Goal: Task Accomplishment & Management: Use online tool/utility

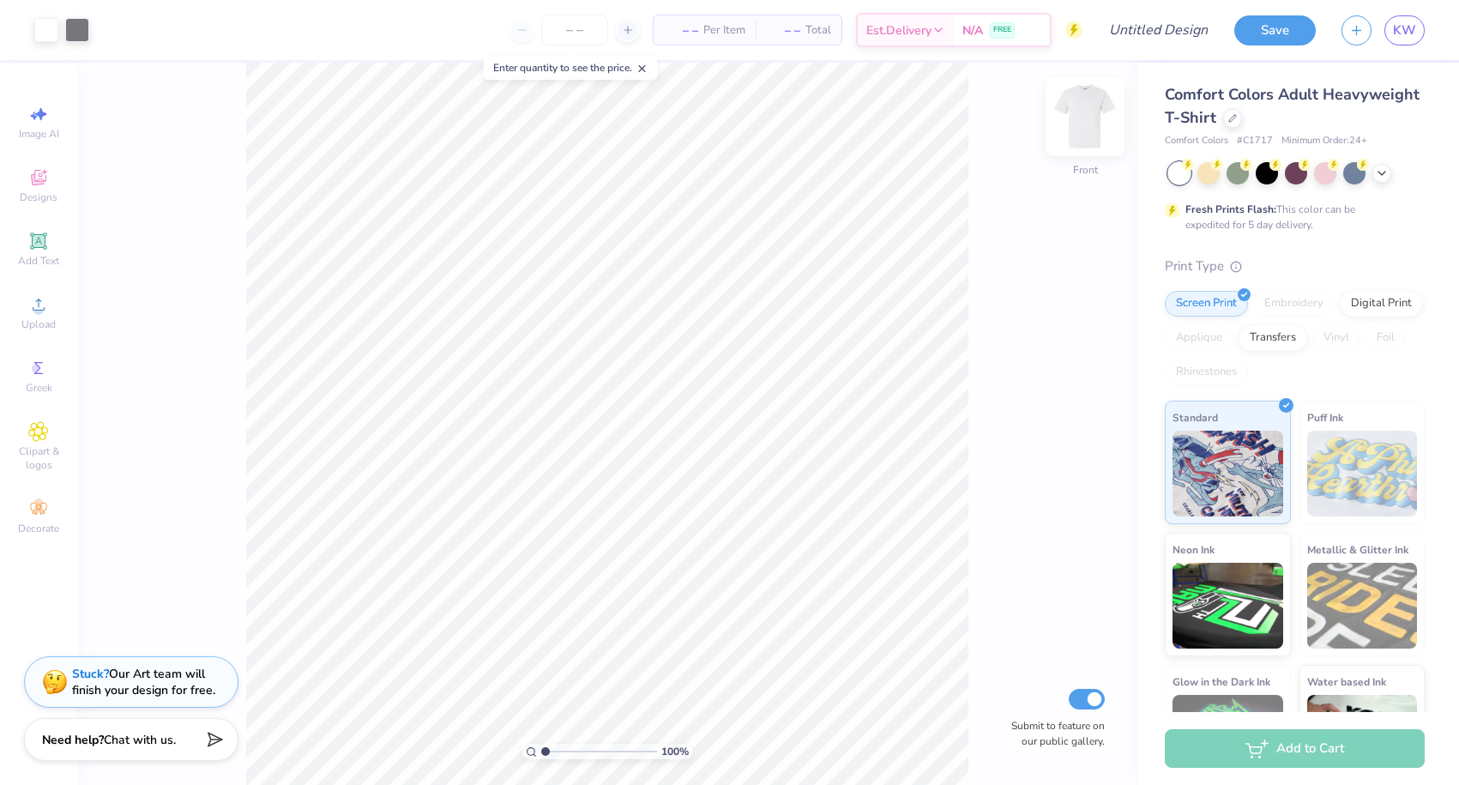
click at [1079, 127] on img at bounding box center [1085, 116] width 69 height 69
click at [1078, 124] on img at bounding box center [1085, 116] width 69 height 69
type input "1.96"
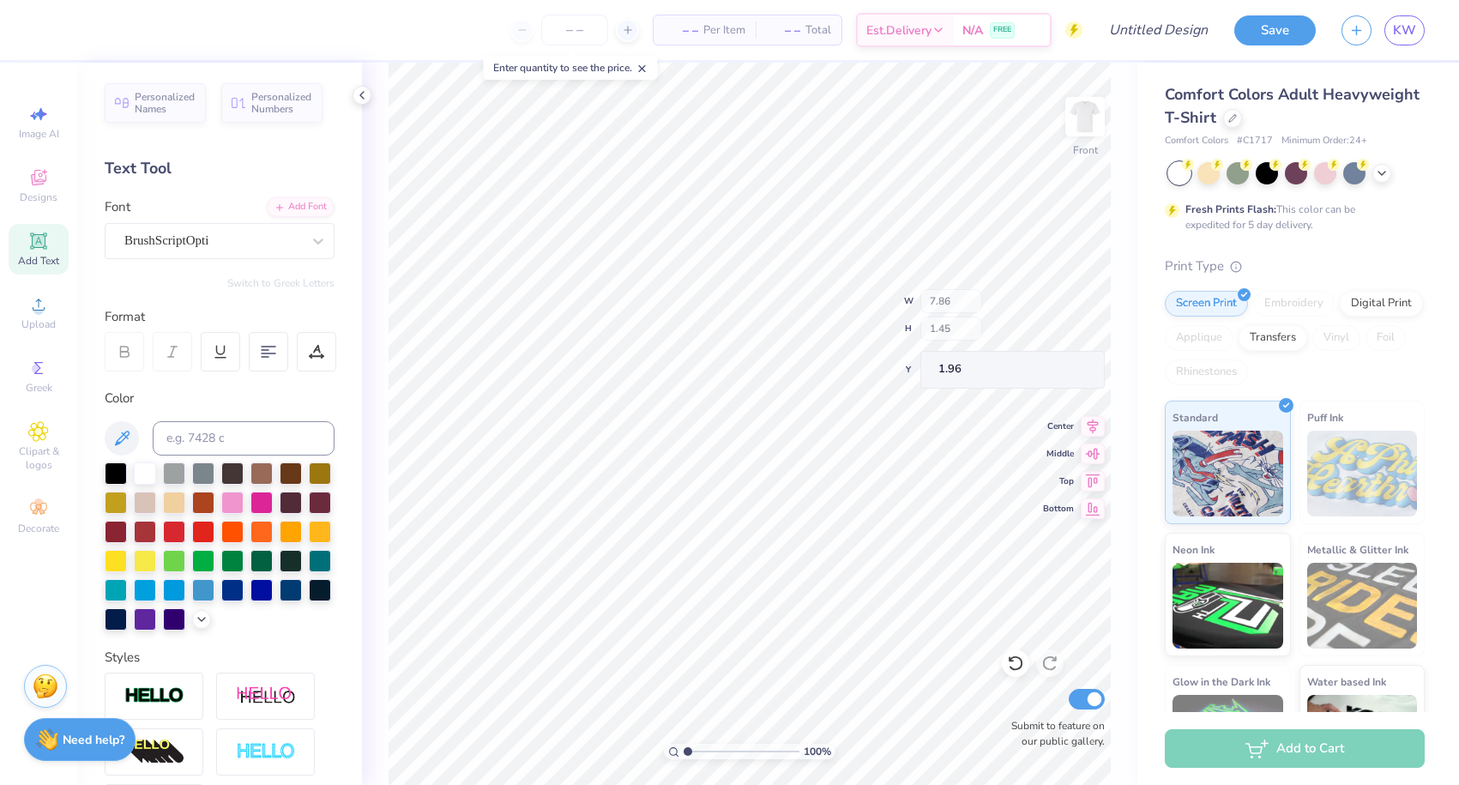
type input "4.72"
type input "1.98"
type input "8.39"
type textarea "Bison"
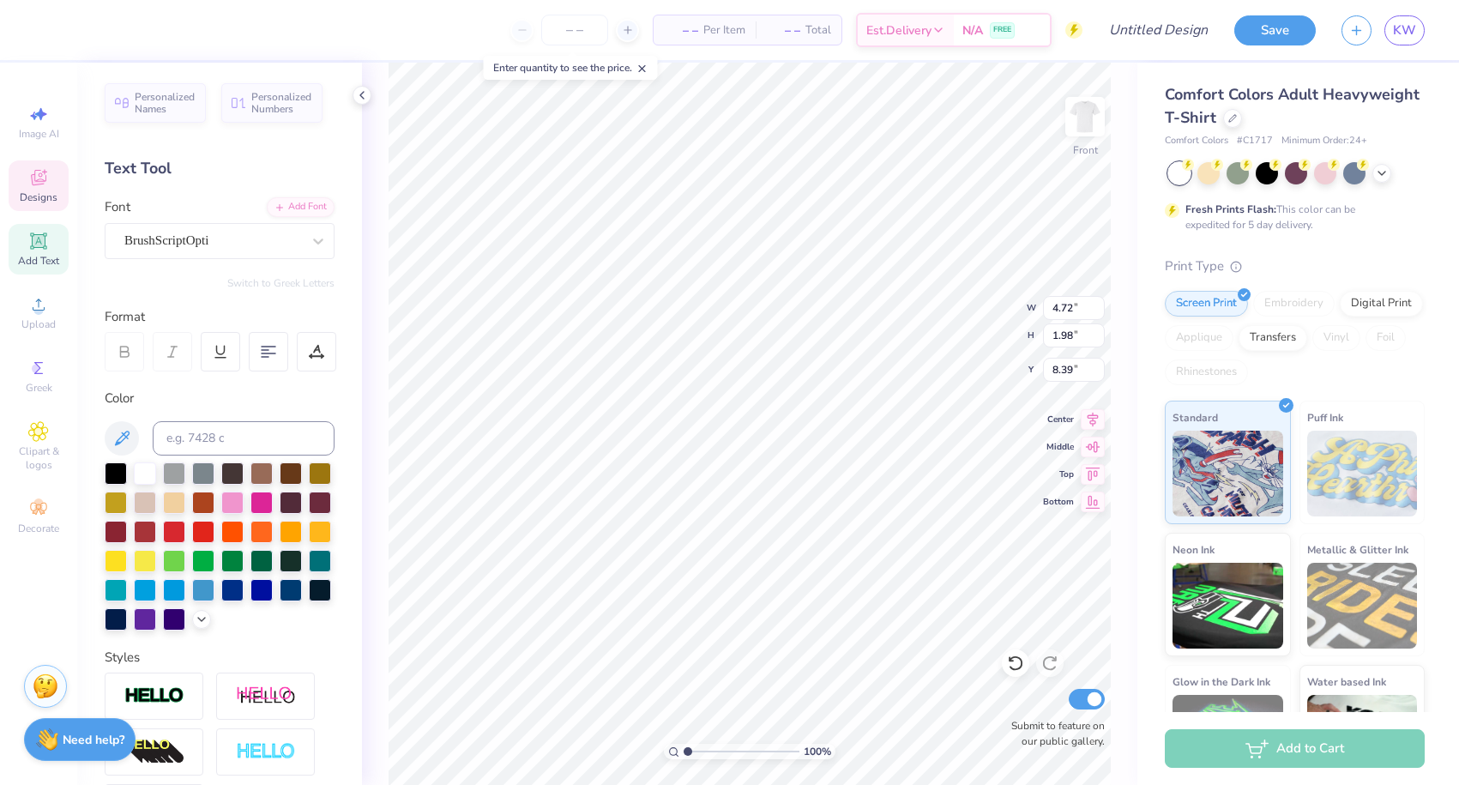
type input "5.54"
type input "10.03"
type input "4.16"
type input "1.55"
type input "8.61"
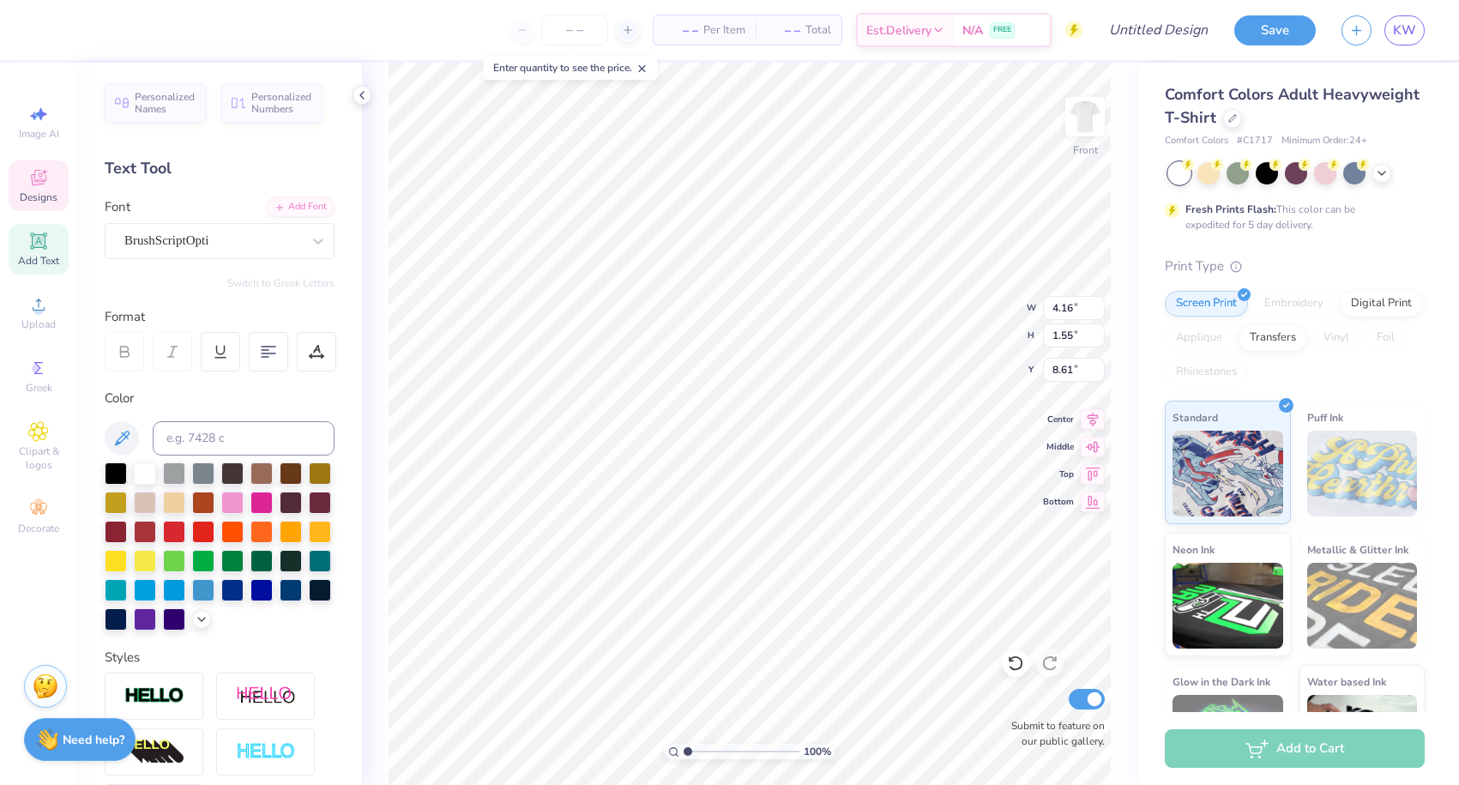
type textarea "Bison Girls"
type input "8.12"
type input "7.46"
type input "1.87"
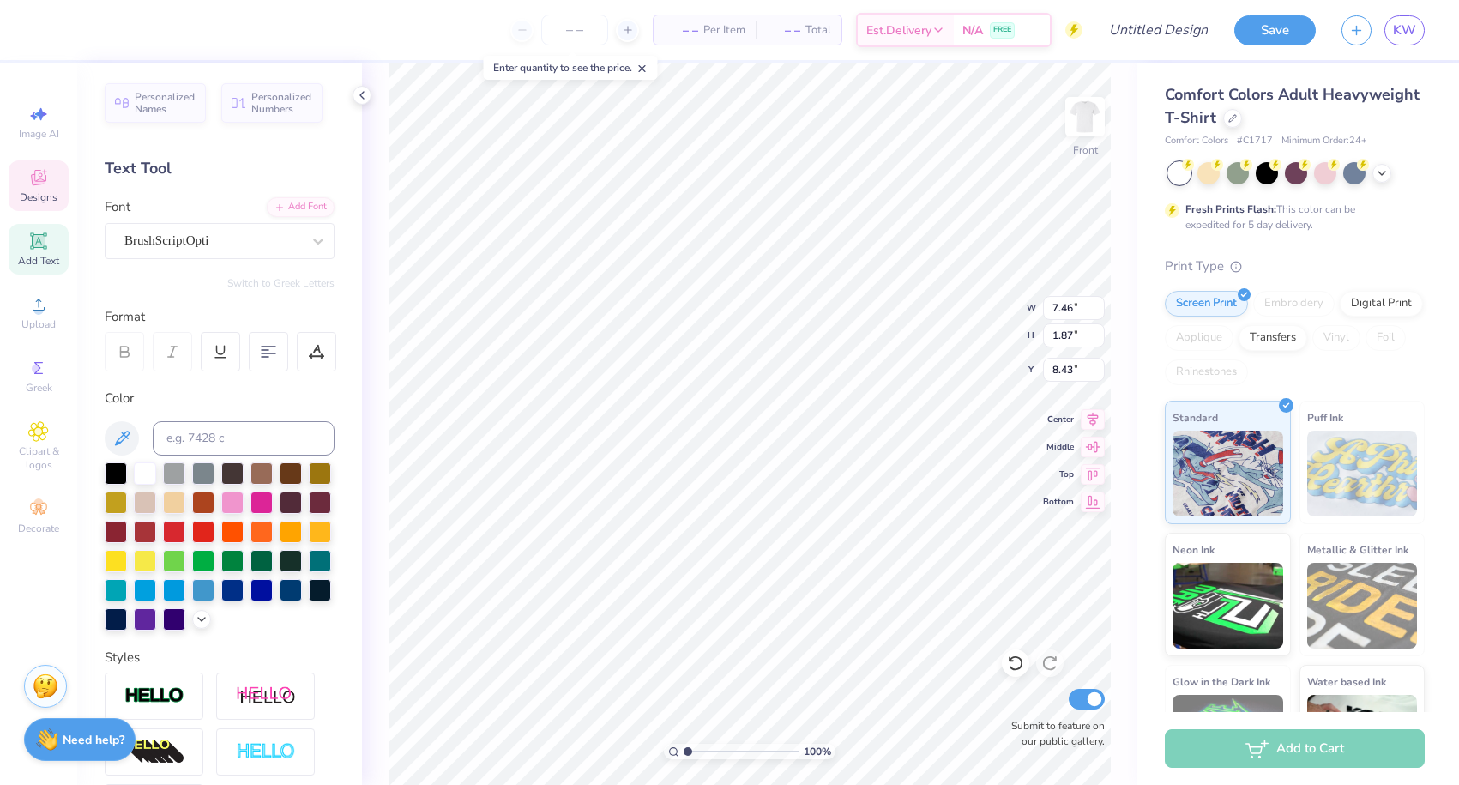
type input "8.50"
type input "5.54"
type input "1.98"
type input "10.03"
type textarea "Z"
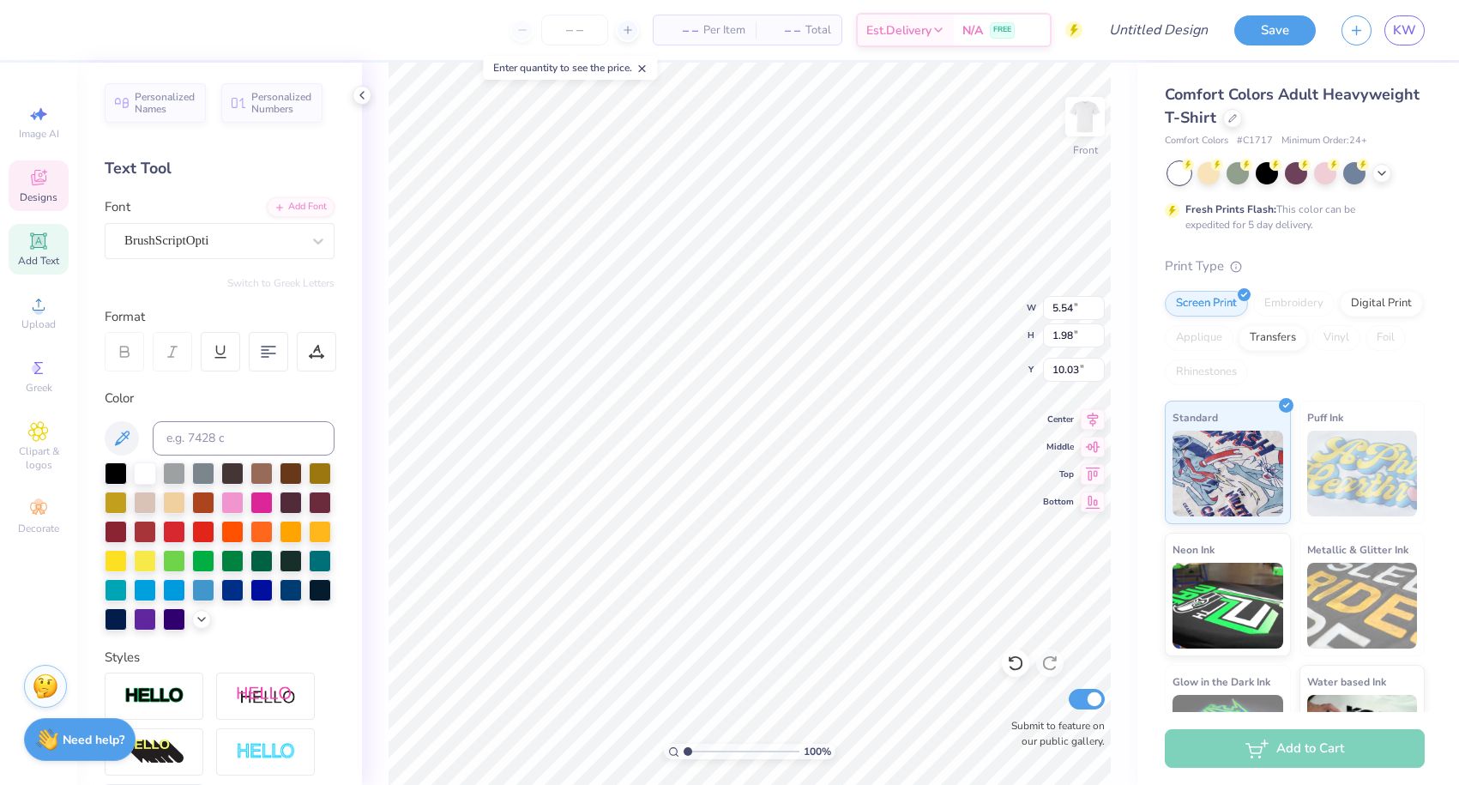
type textarea "Dance"
type input "6.71"
type input "10.18"
type input "1.91"
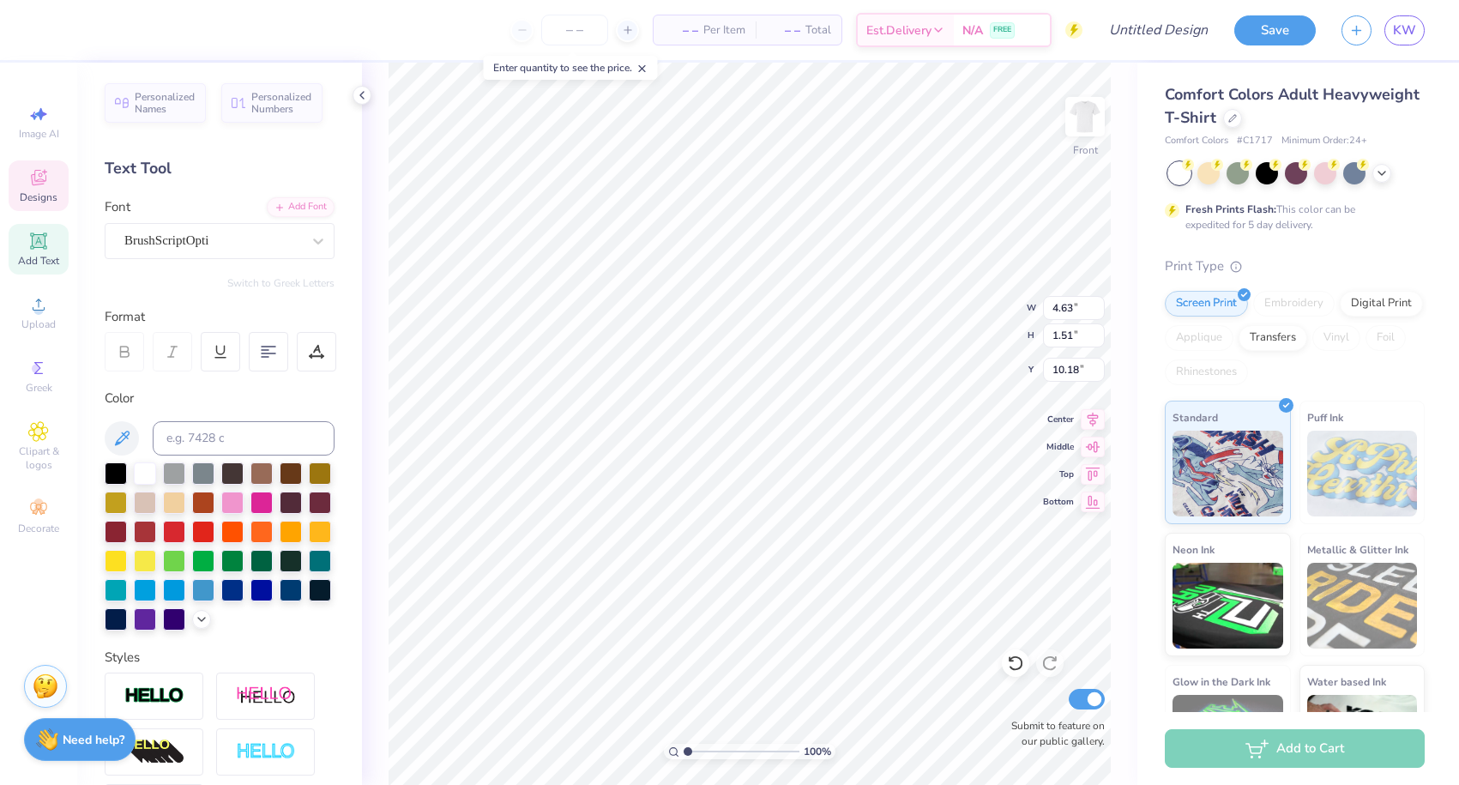
type input "1.53"
type input "12.22"
type textarea "Team"
type input "12.52"
type input "4.63"
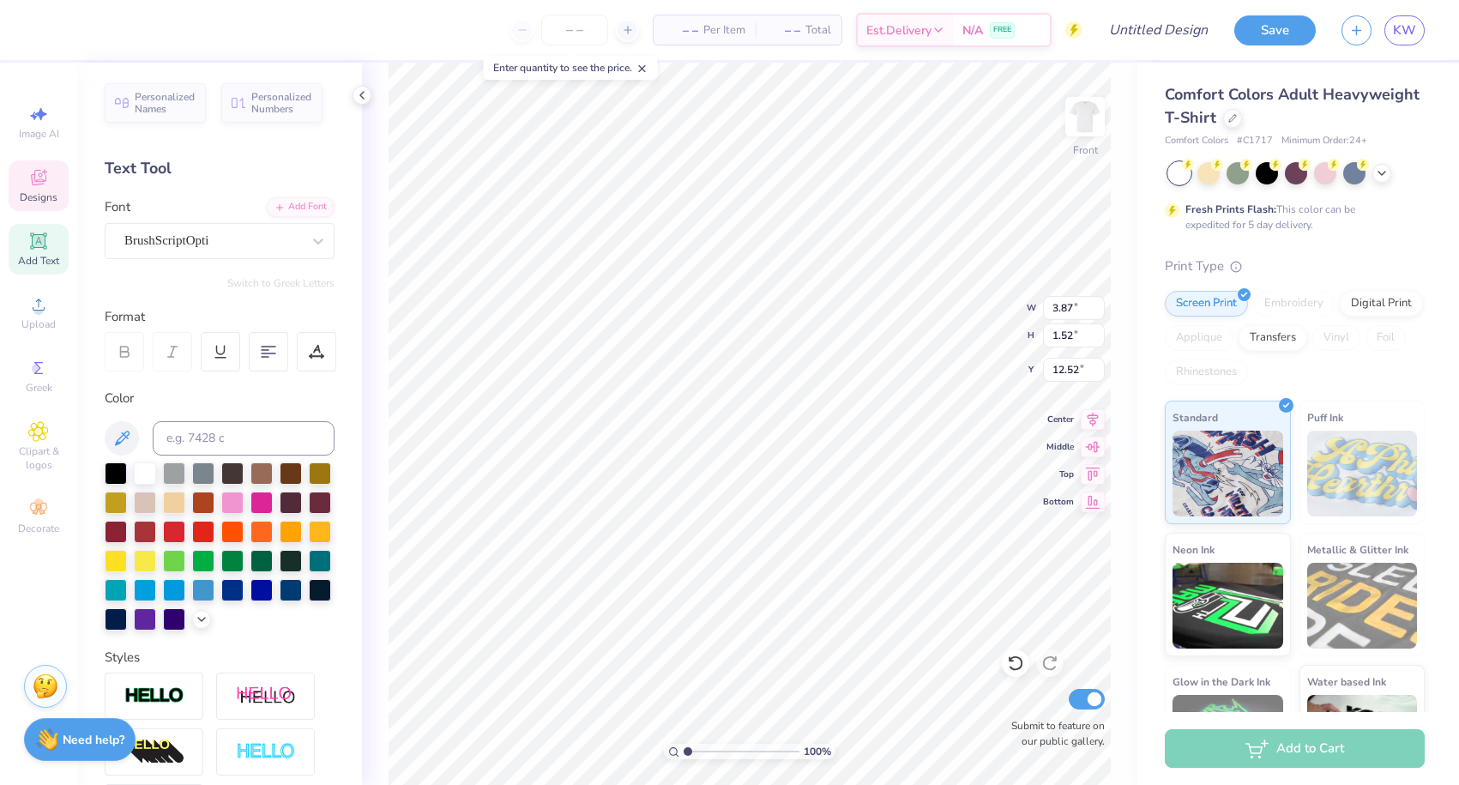
type input "1.51"
type input "10.37"
click at [48, 36] on div at bounding box center [46, 28] width 24 height 24
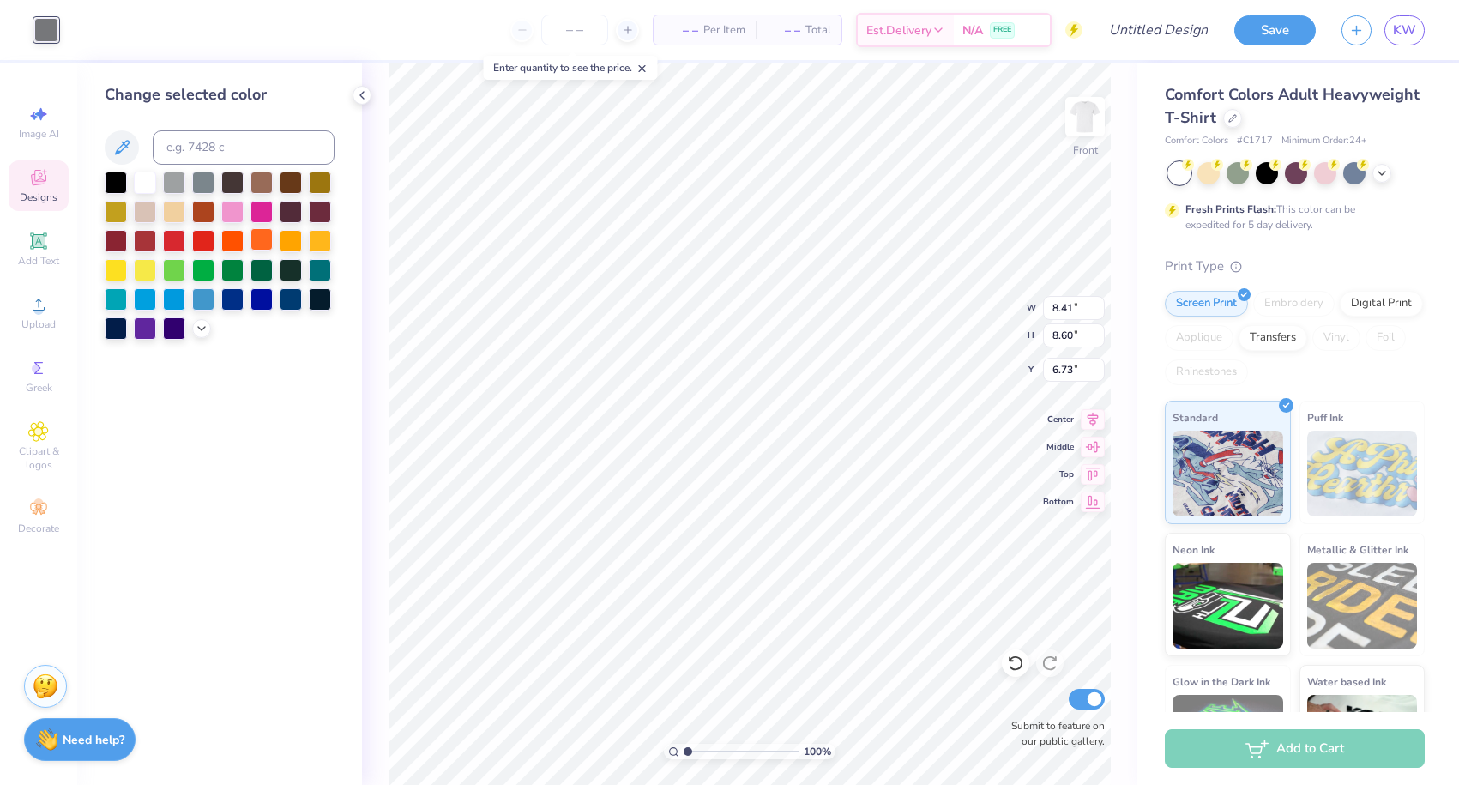
click at [259, 241] on div at bounding box center [261, 239] width 22 height 22
click at [234, 243] on div at bounding box center [232, 239] width 22 height 22
click at [255, 243] on div at bounding box center [261, 239] width 22 height 22
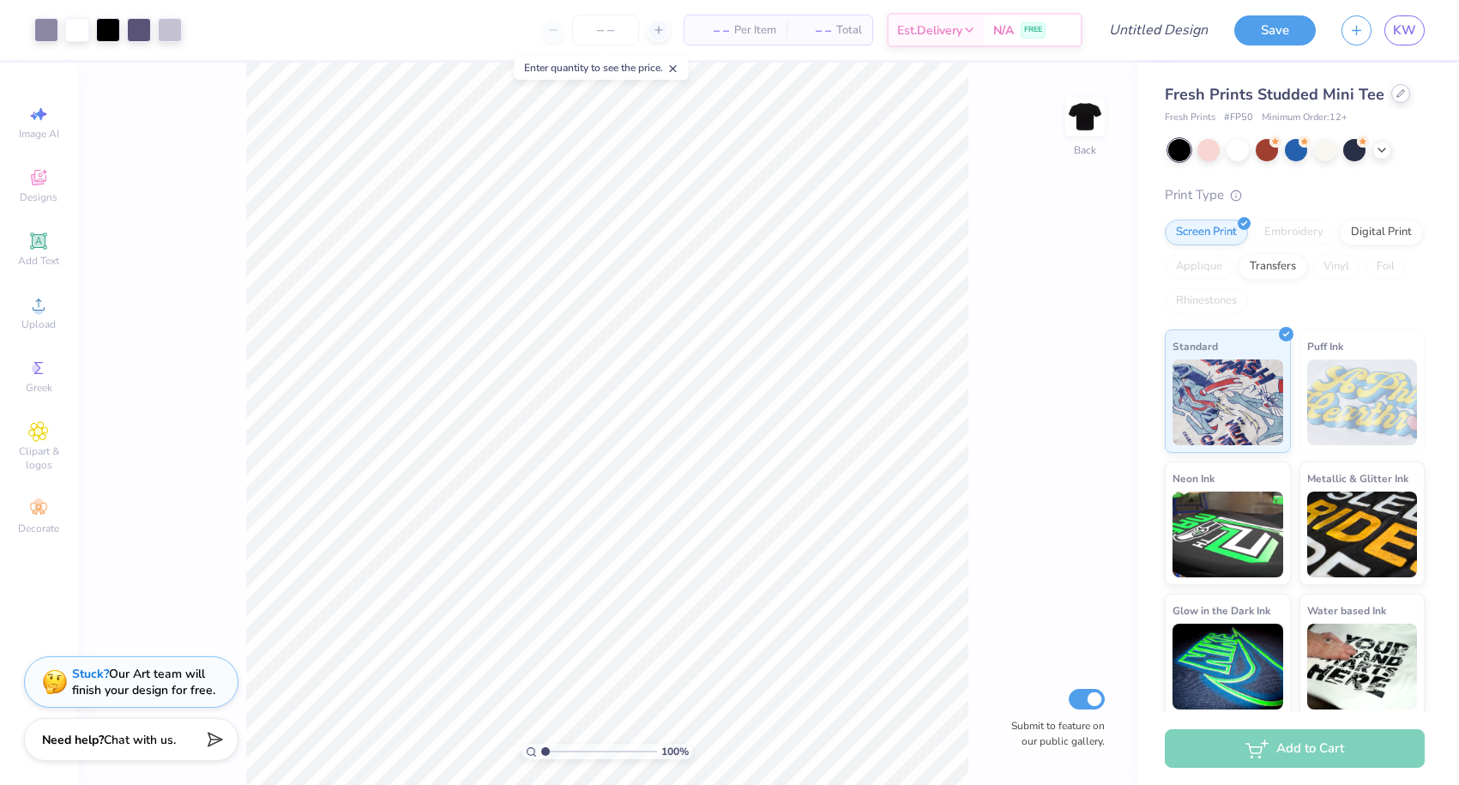
click at [1391, 93] on div at bounding box center [1400, 93] width 19 height 19
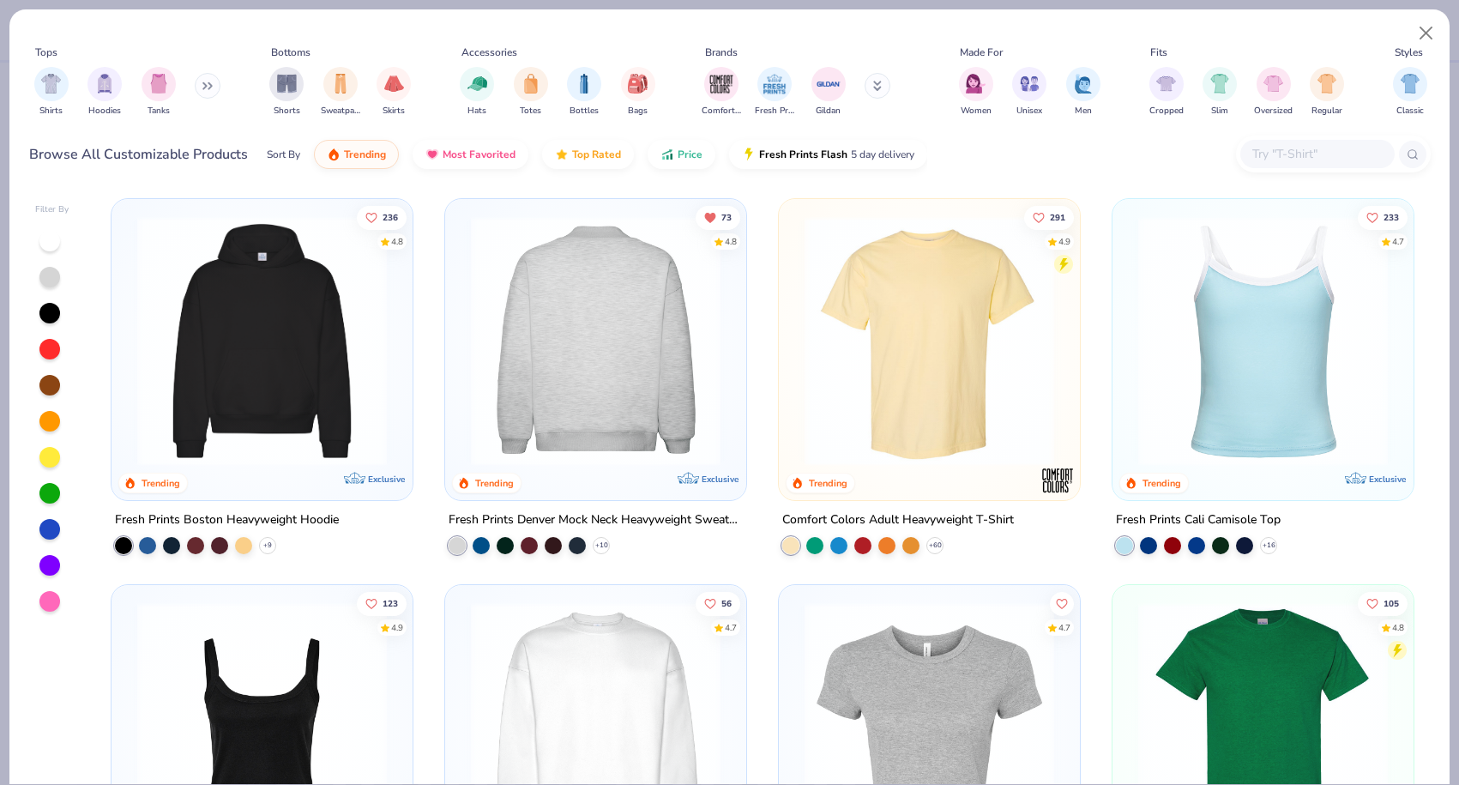
click at [823, 335] on img at bounding box center [929, 341] width 267 height 250
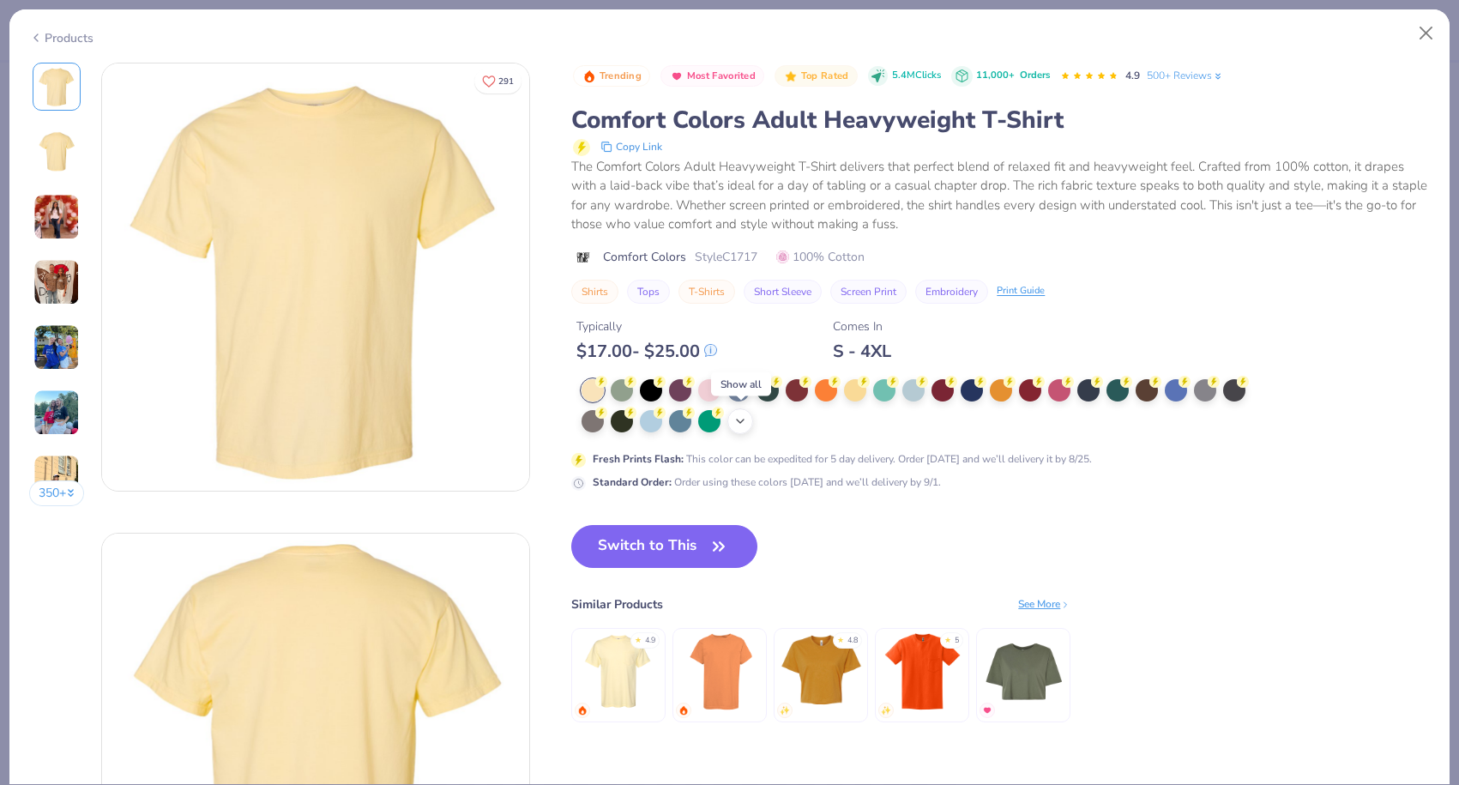
click at [741, 419] on icon at bounding box center [740, 421] width 14 height 14
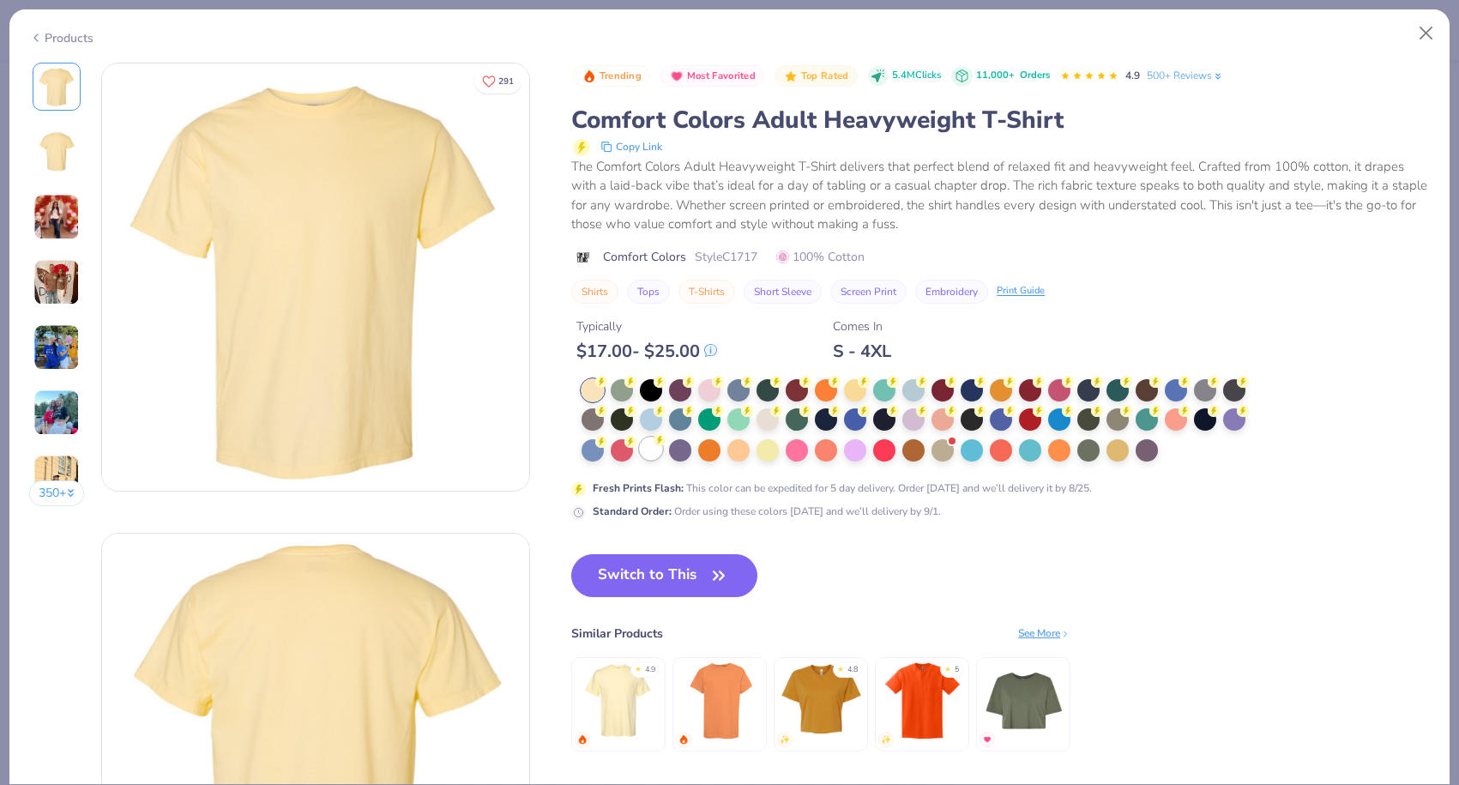
click at [655, 447] on div at bounding box center [651, 448] width 22 height 22
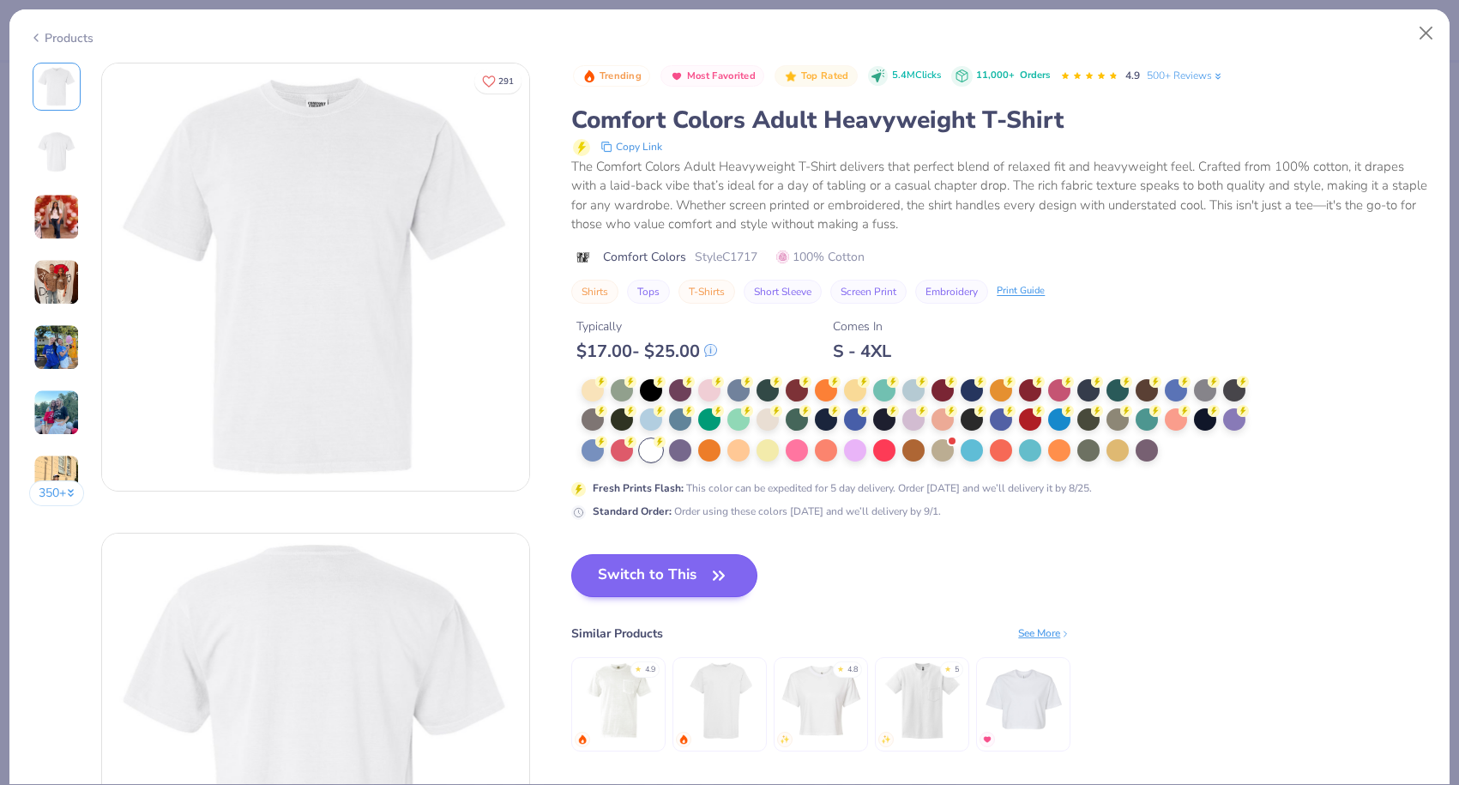
click at [651, 576] on button "Switch to This" at bounding box center [664, 575] width 186 height 43
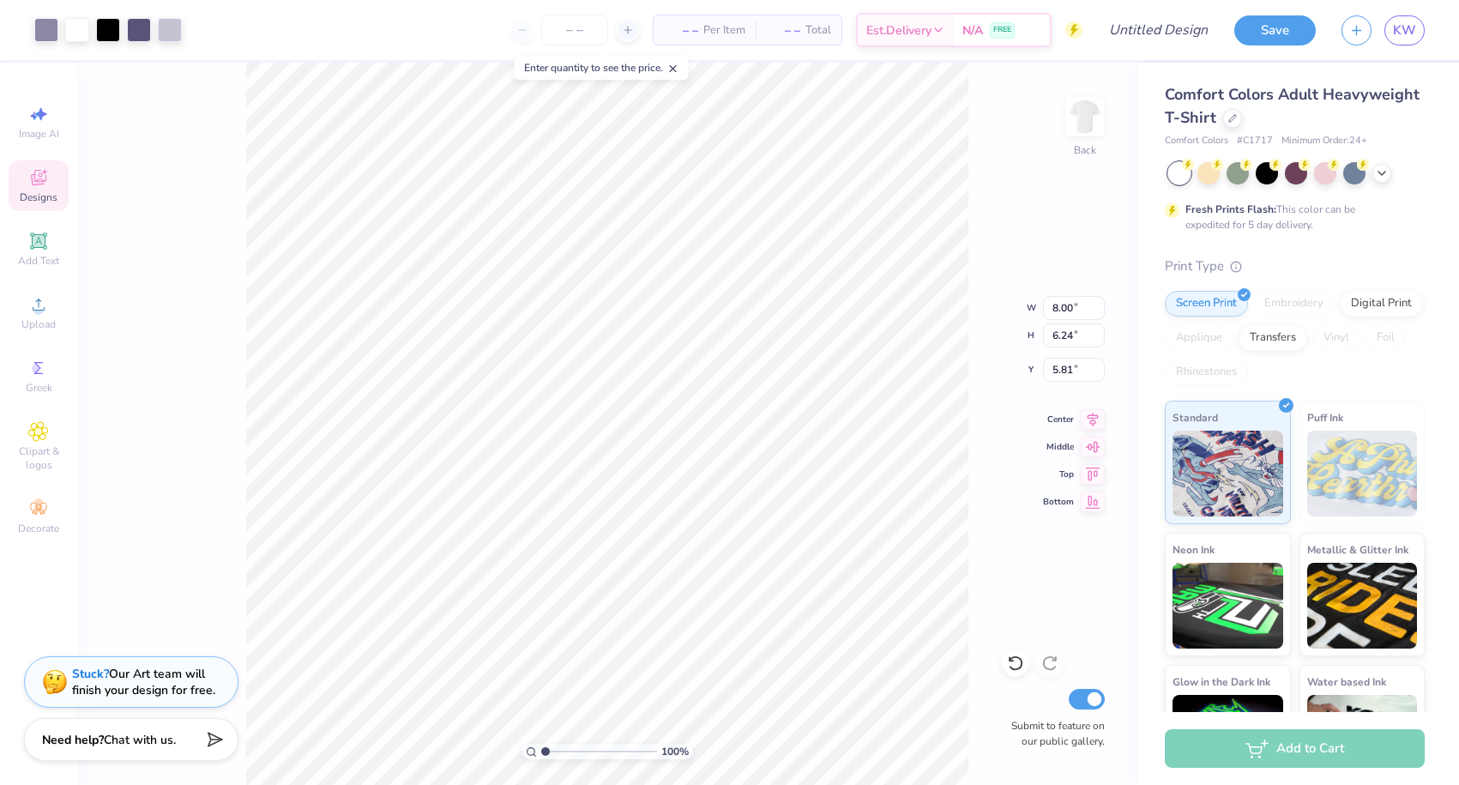
type input "5.85"
type input "3.50"
type input "6.26"
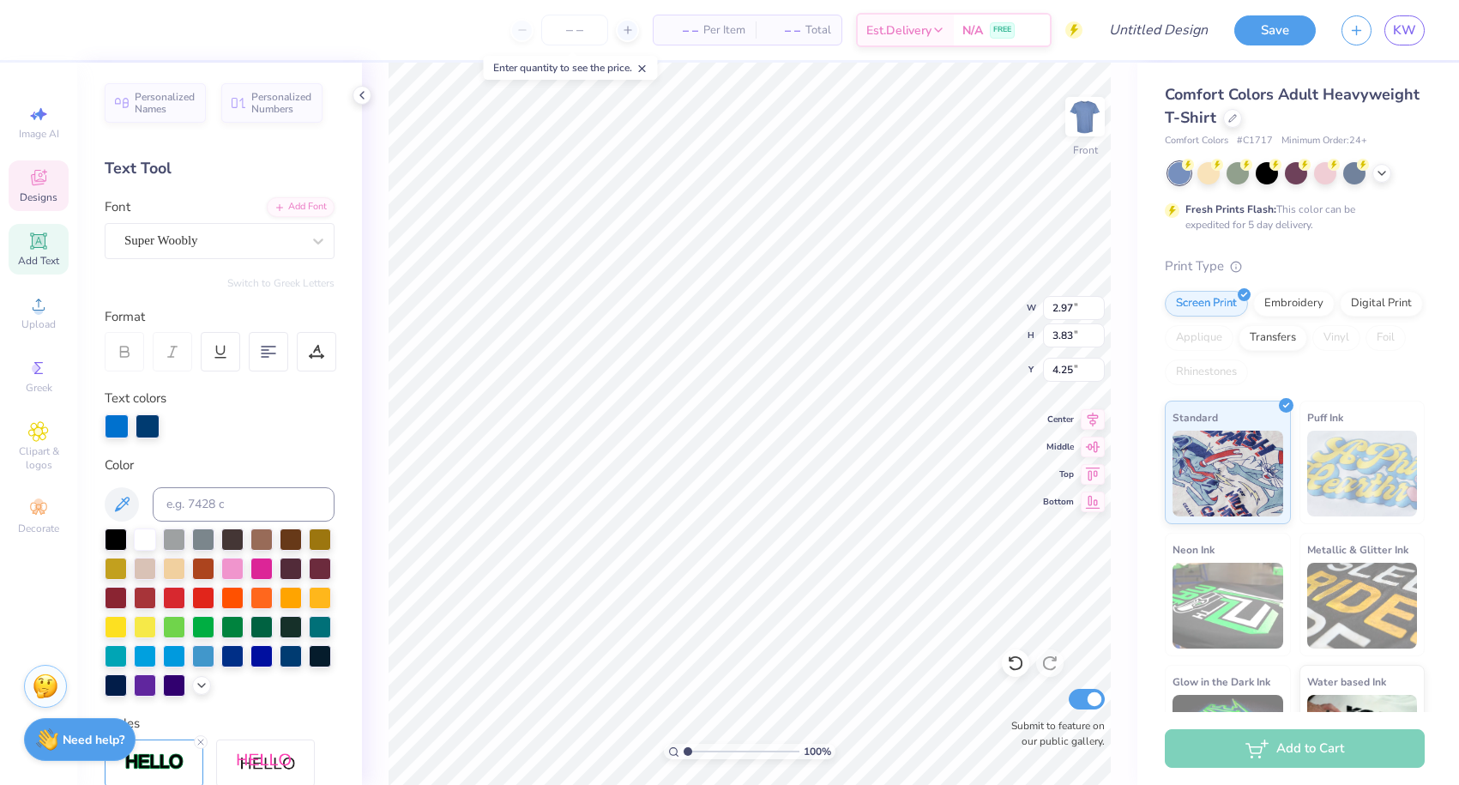
scroll to position [1, 0]
type textarea "B"
type input "2.94"
type input "4.41"
type textarea "s"
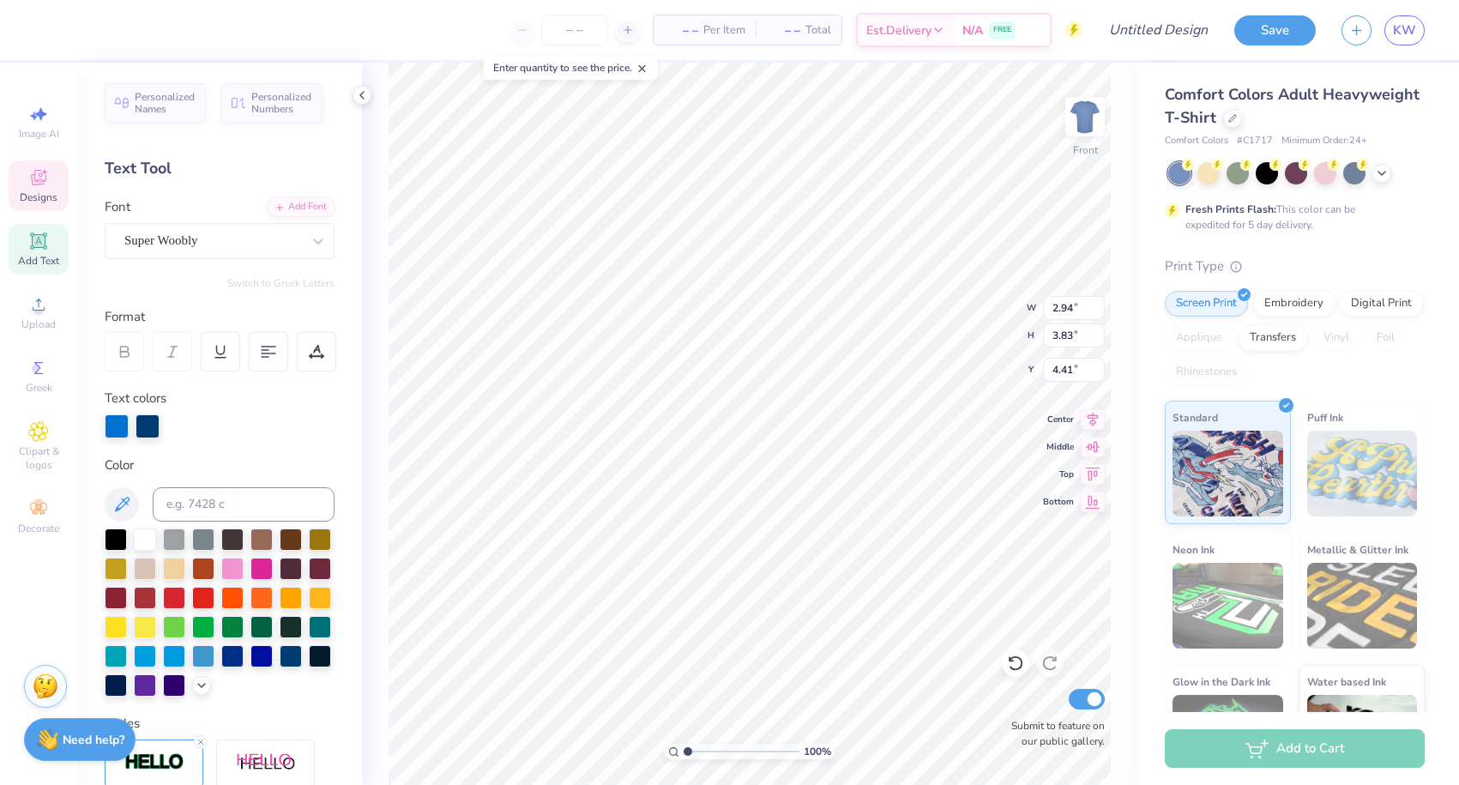
type input "3.78"
type input "4.06"
type input "4.00"
type textarea "so"
type textarea "o"
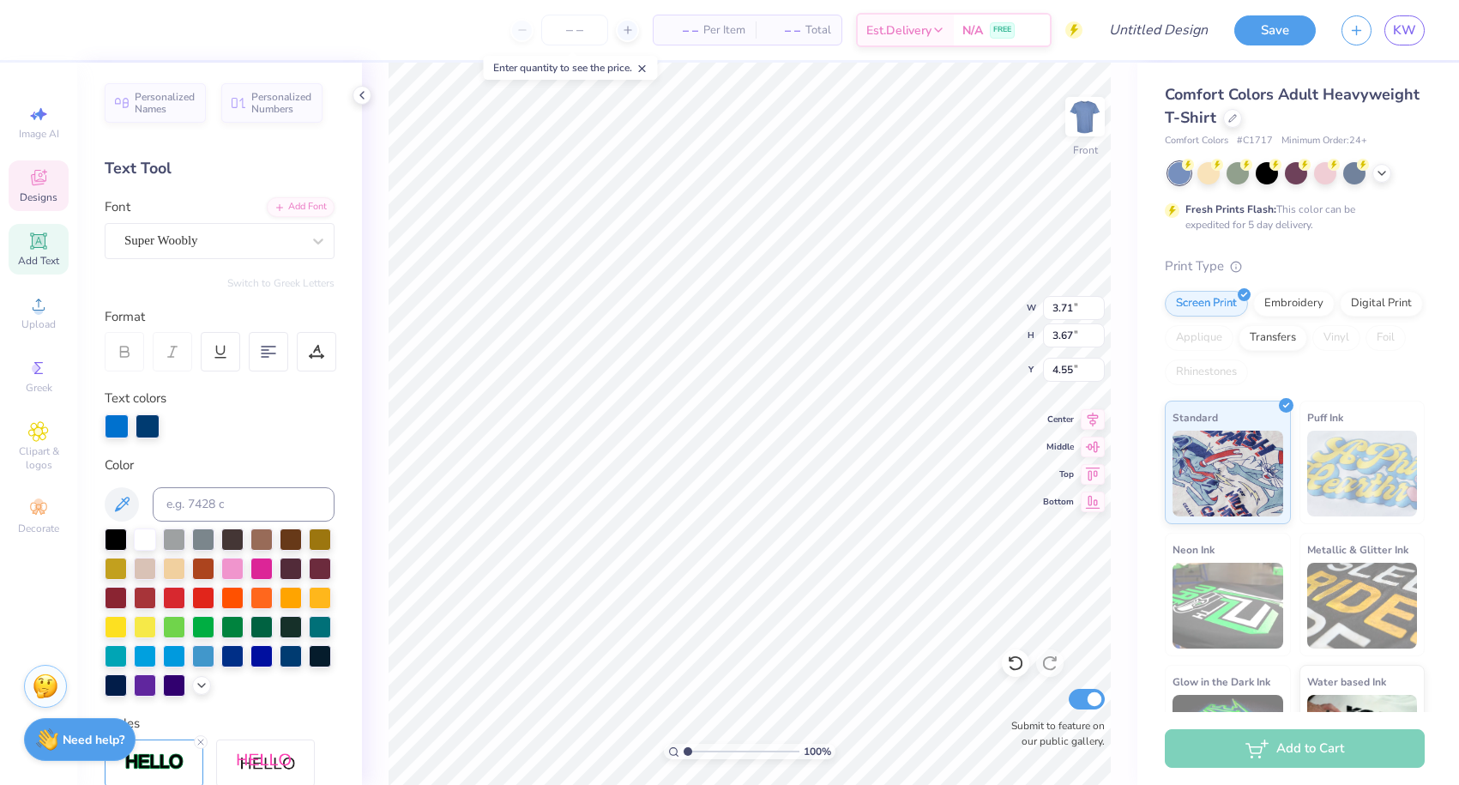
type textarea "N"
type input "3.55"
type input "3.91"
type input "8.13"
type input "3.04"
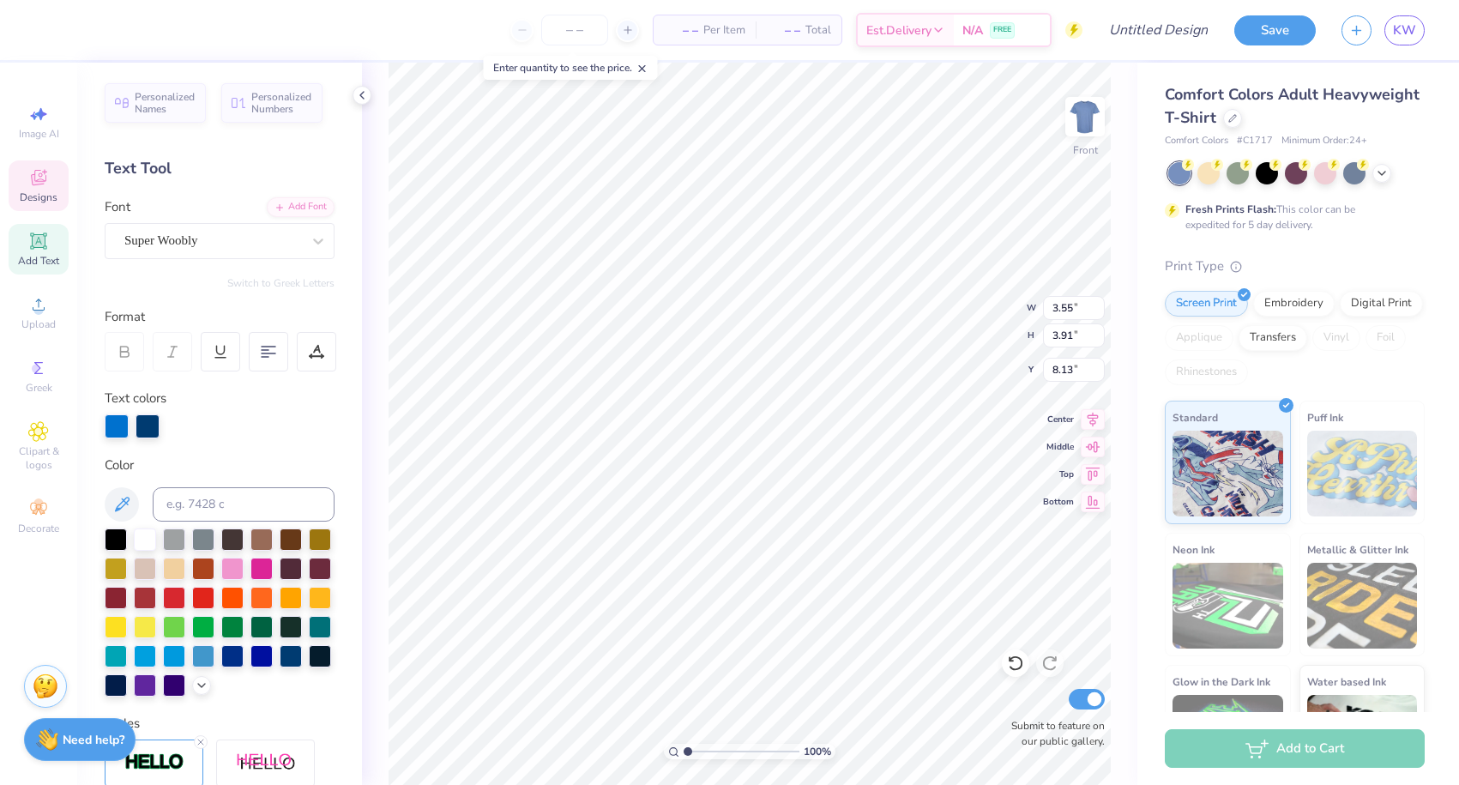
type input "3.88"
type input "7.62"
type textarea "G"
type input "3.55"
type input "3.91"
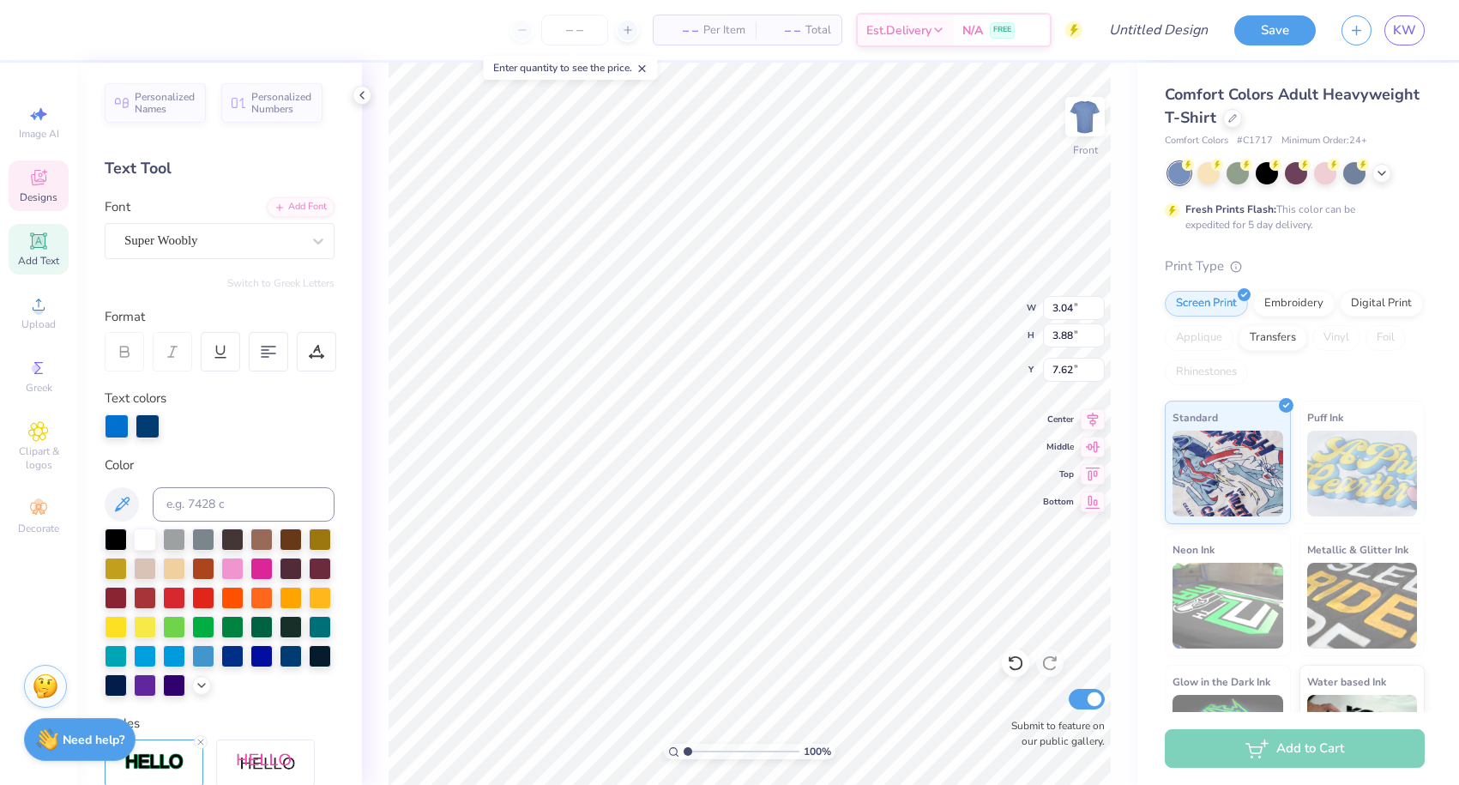
type input "8.13"
type textarea "i"
type input "2.47"
type input "3.87"
type input "8.14"
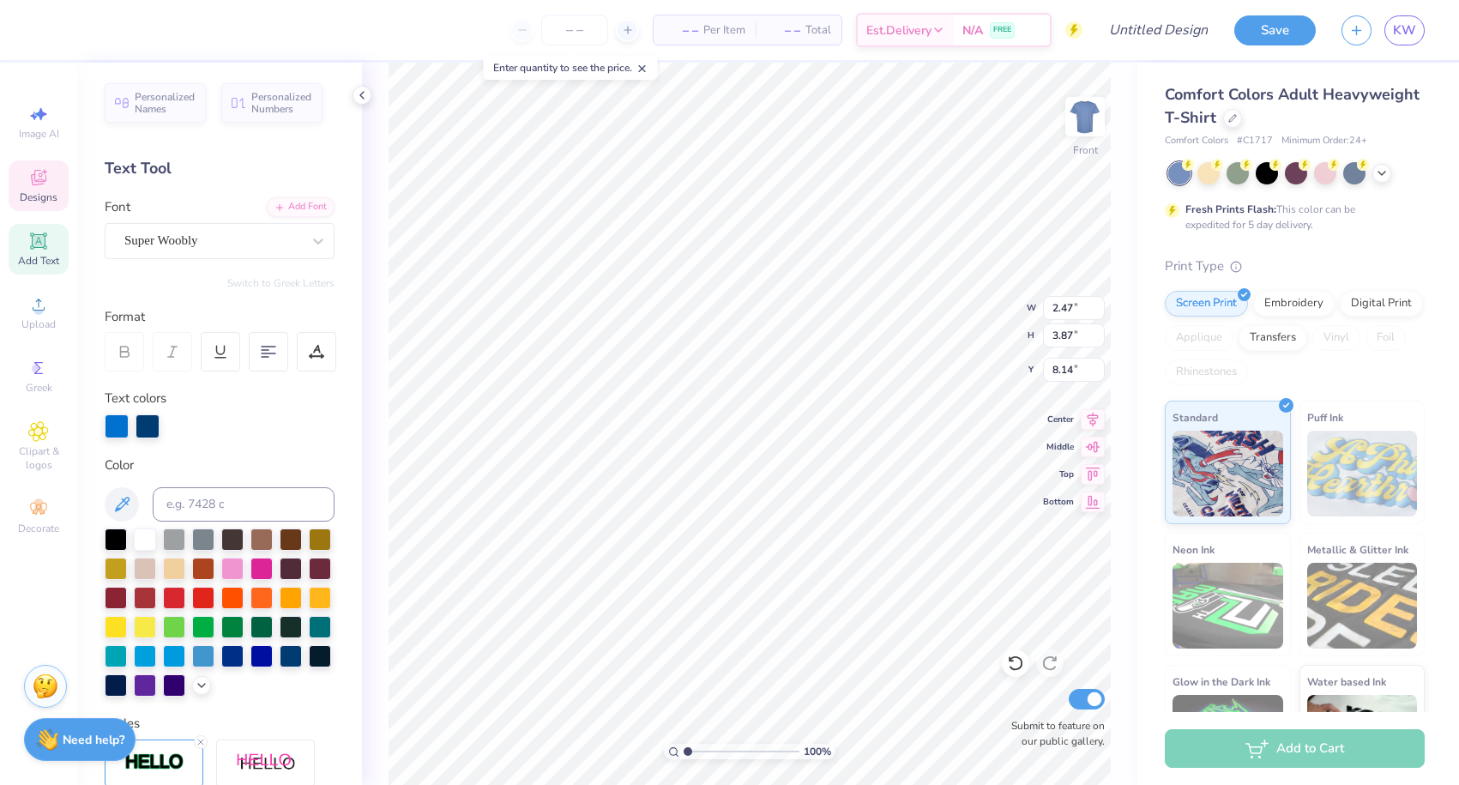
type textarea "rp"
type input "13.75"
type textarea "r"
type input "2.48"
type input "3.92"
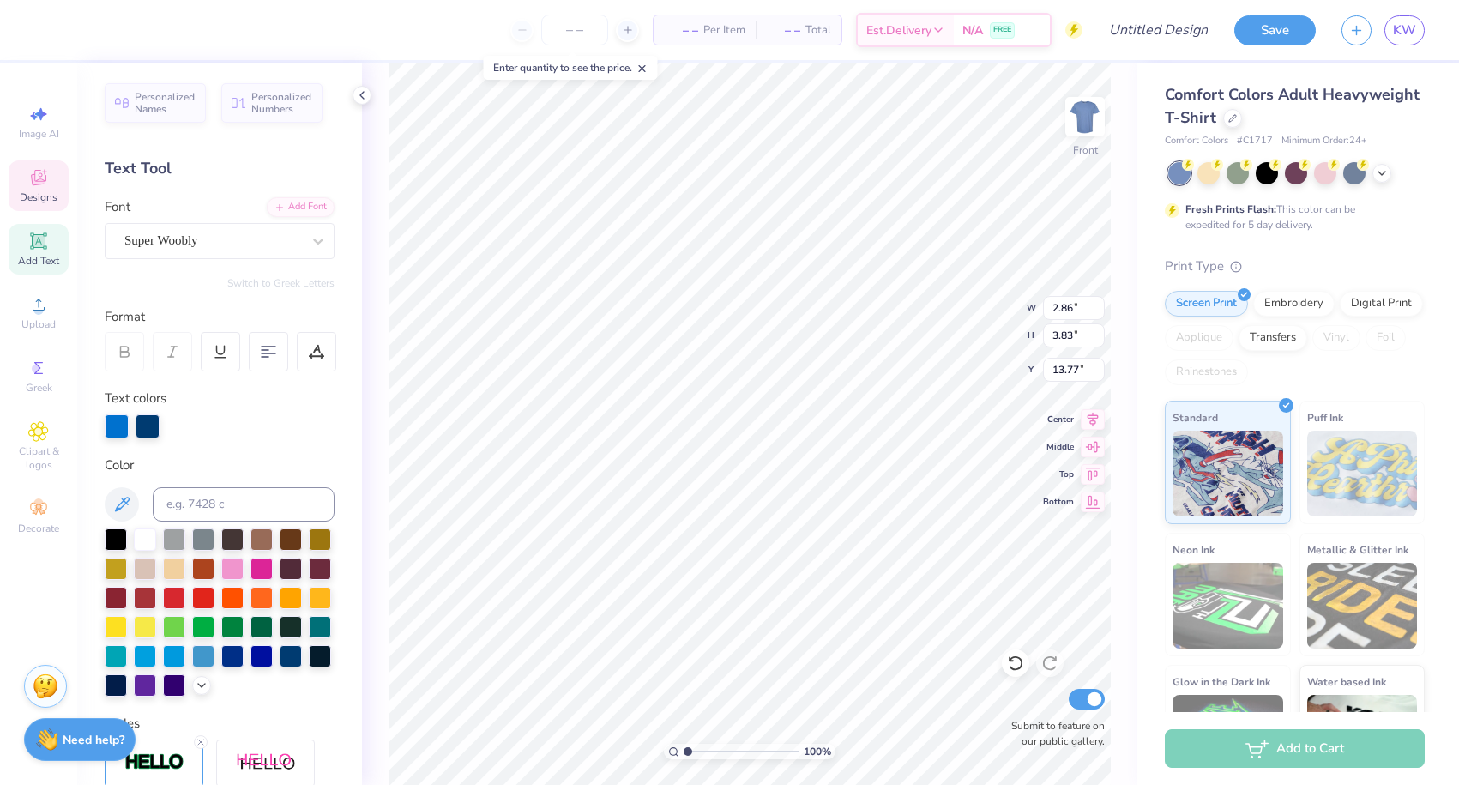
type input "8.18"
type input "3.70"
type input "3.61"
type input "8.25"
type input "2.48"
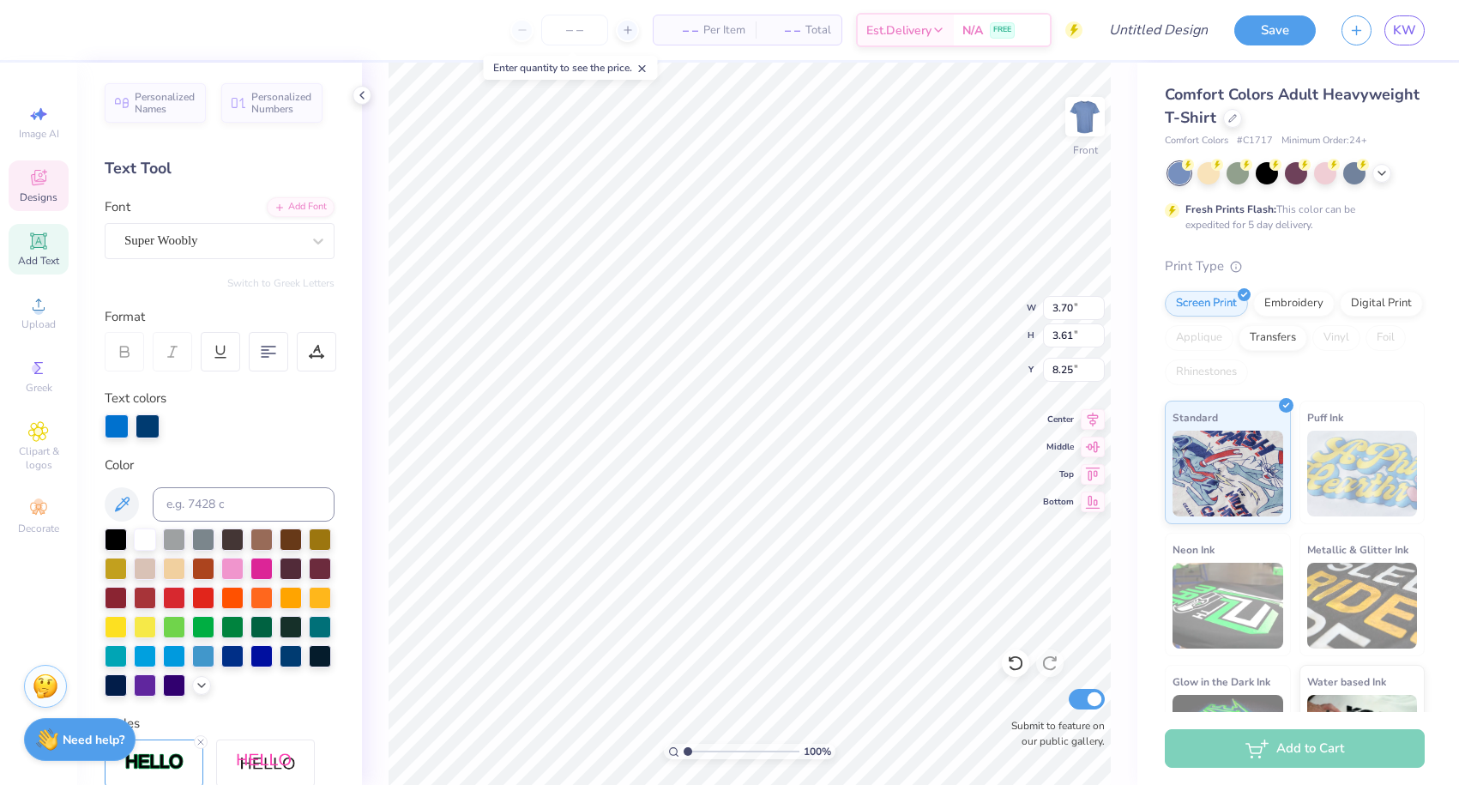
type input "3.92"
type input "8.18"
type textarea "l"
type input "3.70"
type input "3.61"
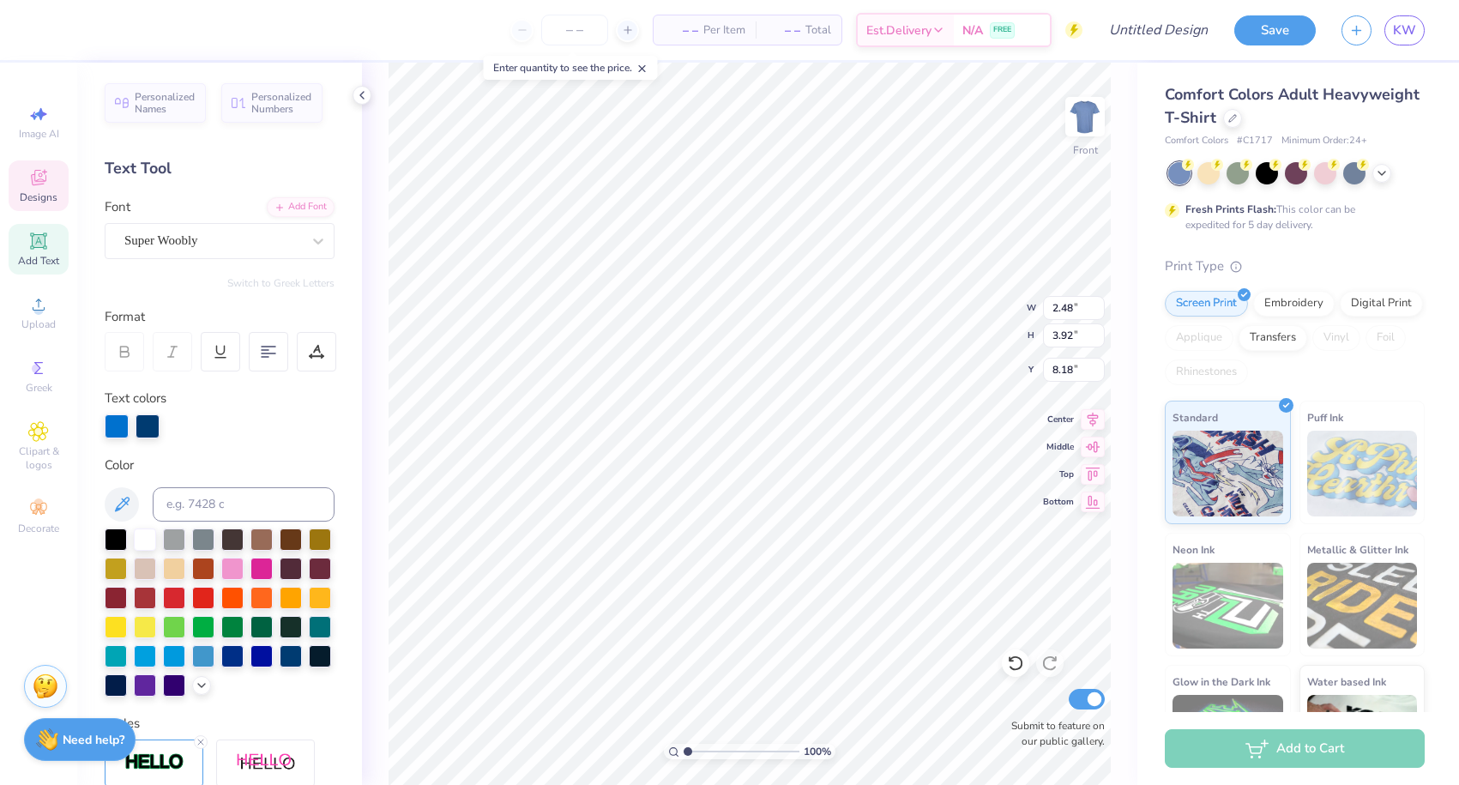
type input "8.25"
type textarea "a"
type textarea "s"
type textarea "e"
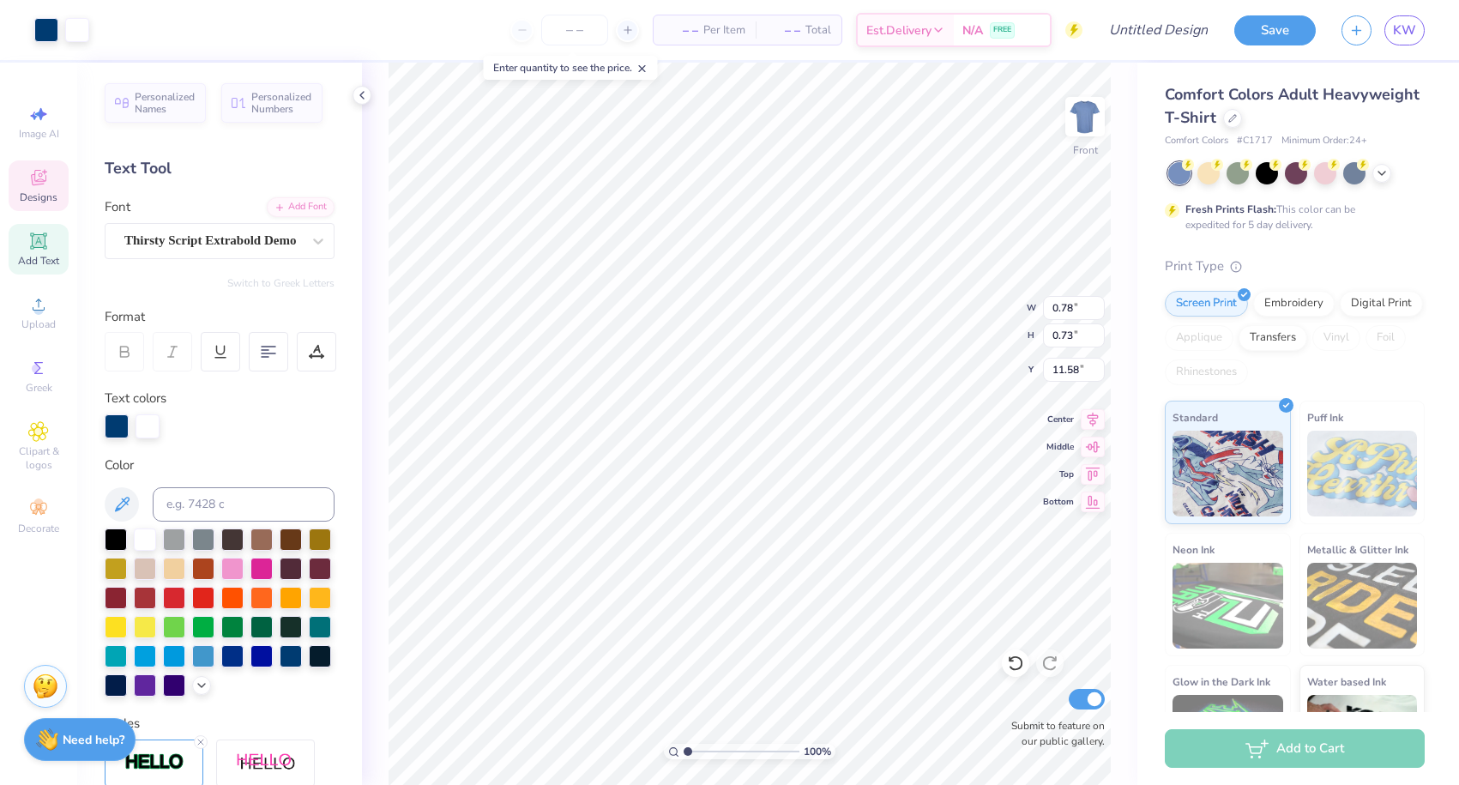
type input "11.68"
type textarea "O"
type textarea "OFF THE COURT"
click at [1383, 171] on icon at bounding box center [1382, 172] width 14 height 14
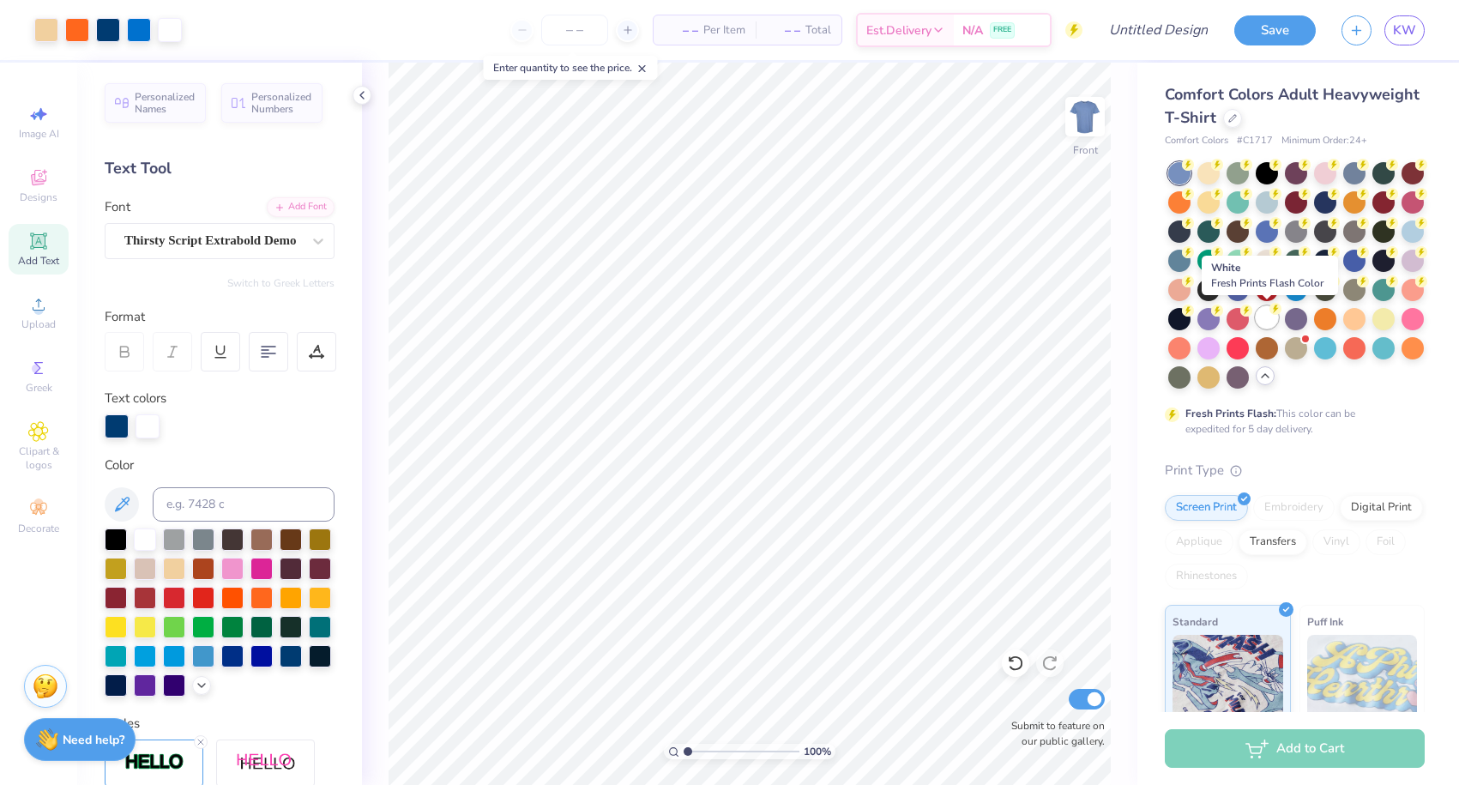
click at [1271, 317] on div at bounding box center [1267, 317] width 22 height 22
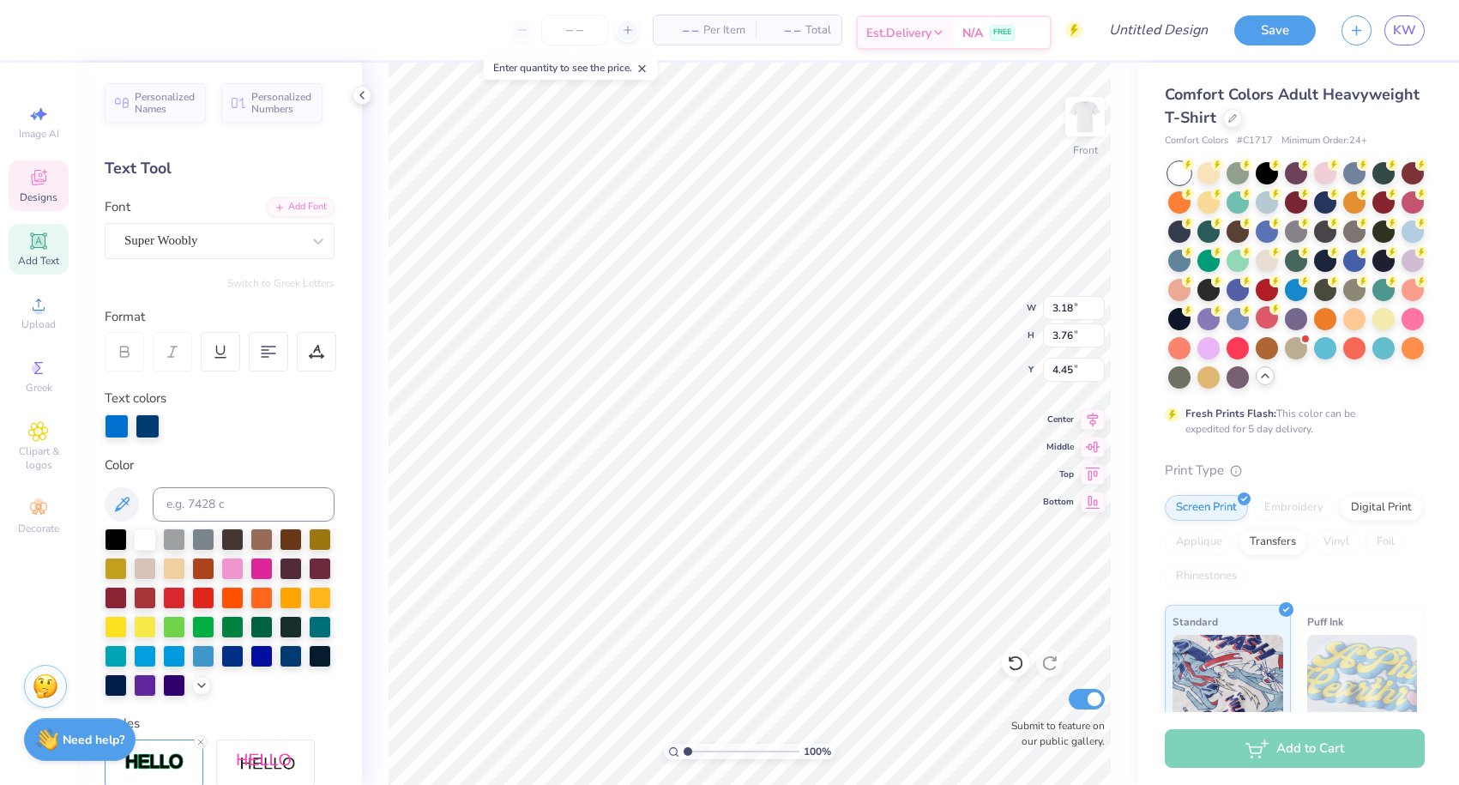
type input "4.45"
type input "3.06"
type input "3.82"
type input "4.41"
type input "4.08"
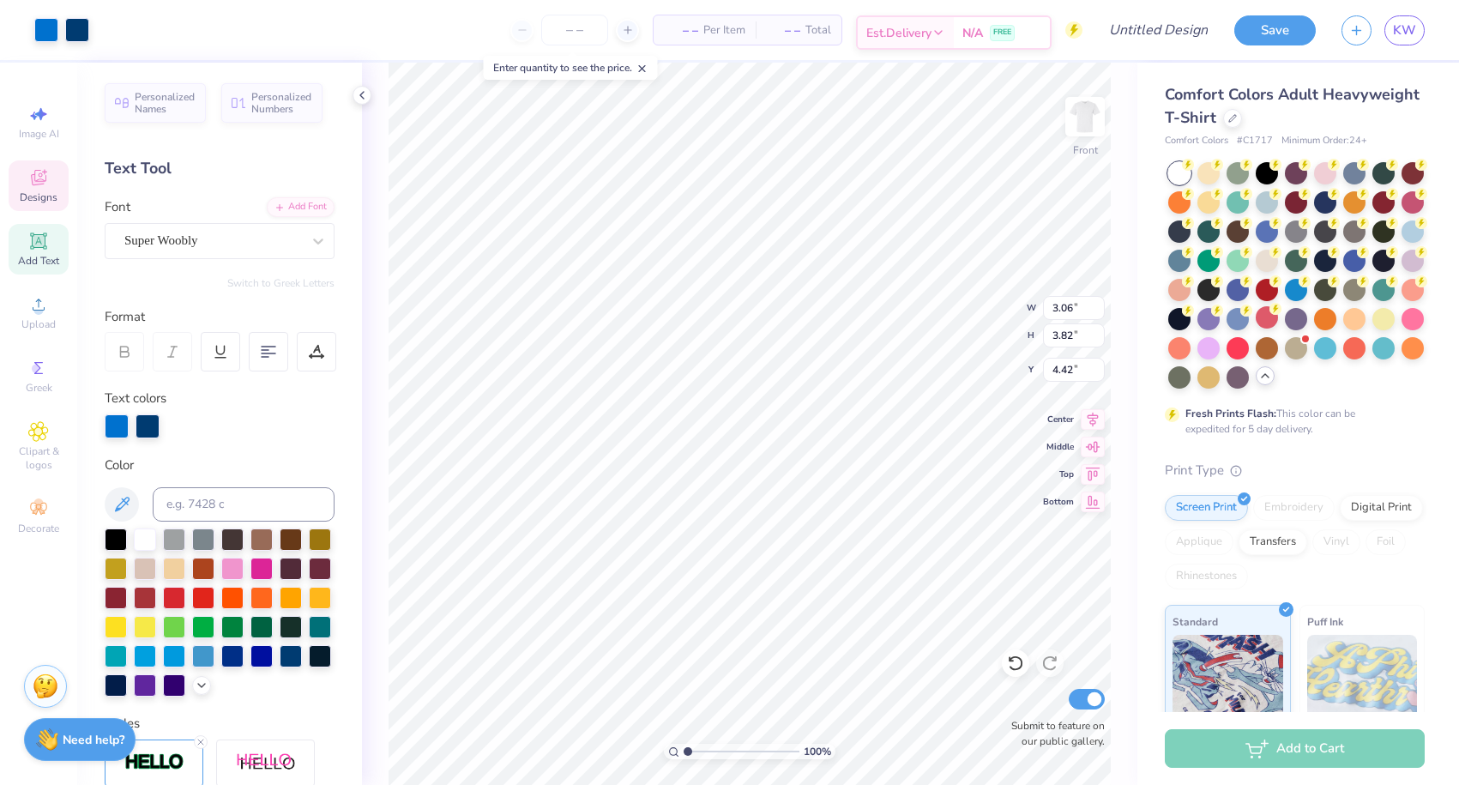
type input "4.42"
type input "12.30"
type input "1.52"
type input "14.23"
type input "7.99"
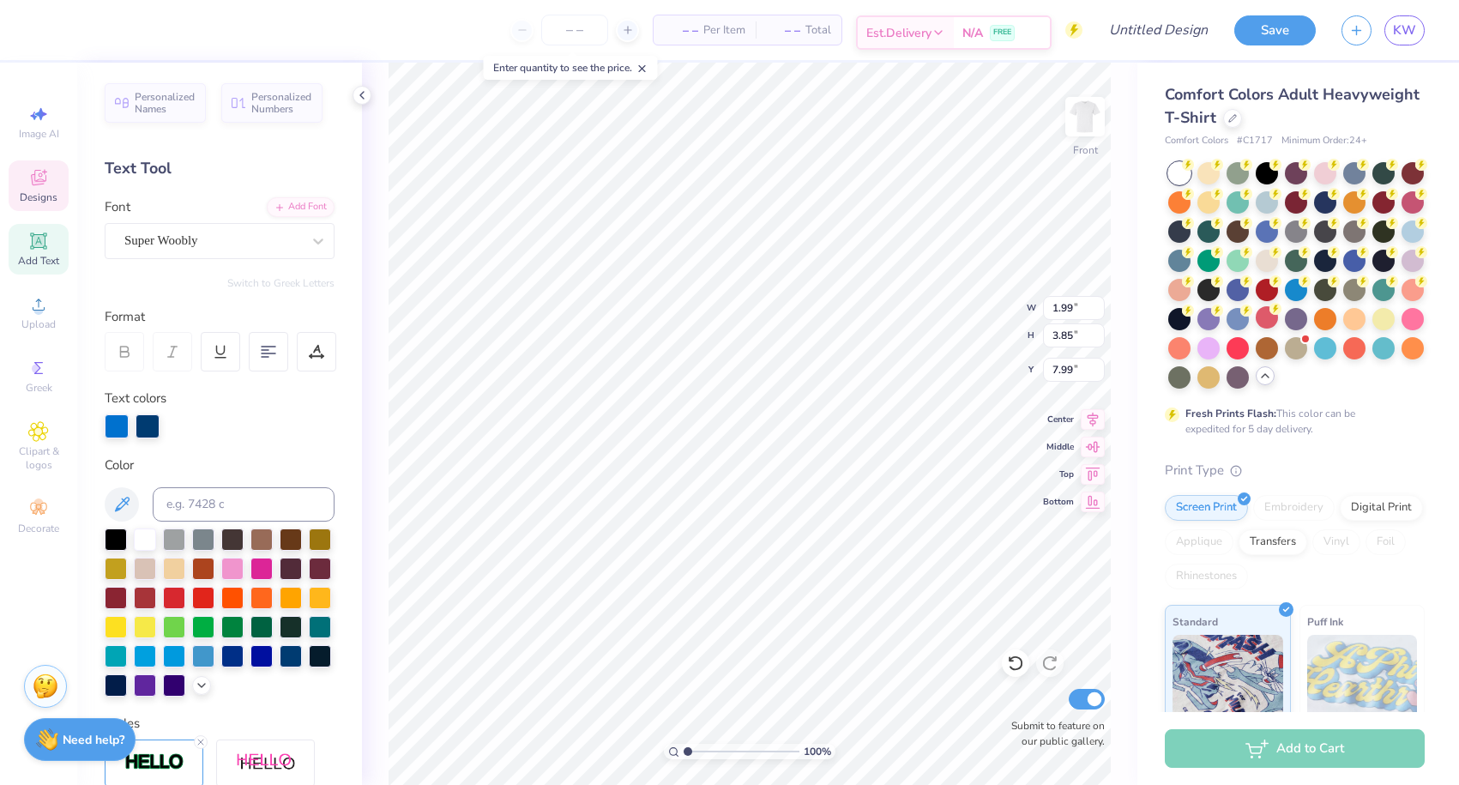
type input "2.86"
type input "3.83"
type input "7.99"
type input "2.97"
type input "8.25"
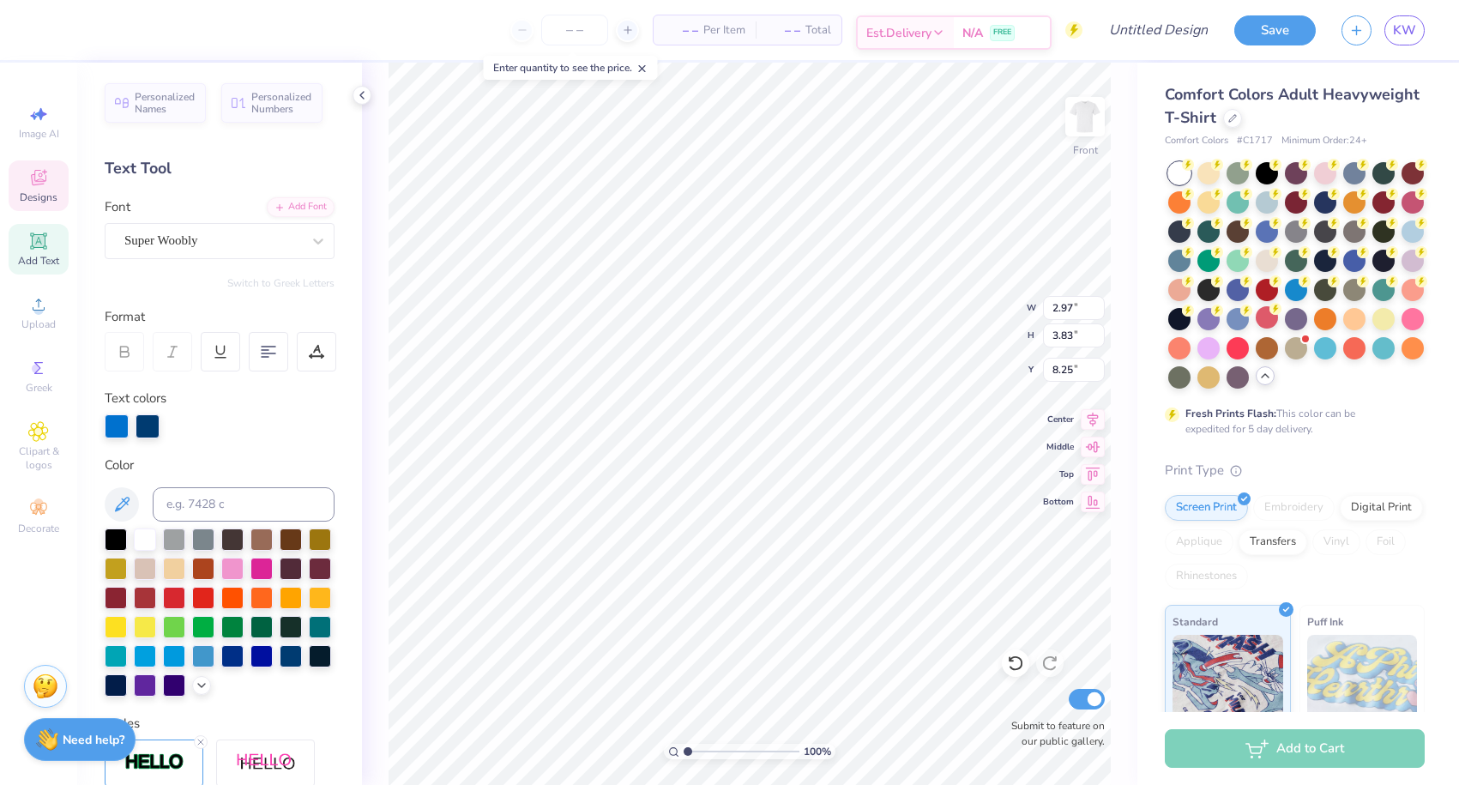
type input "3.01"
type input "3.68"
type input "8.25"
type input "14.26"
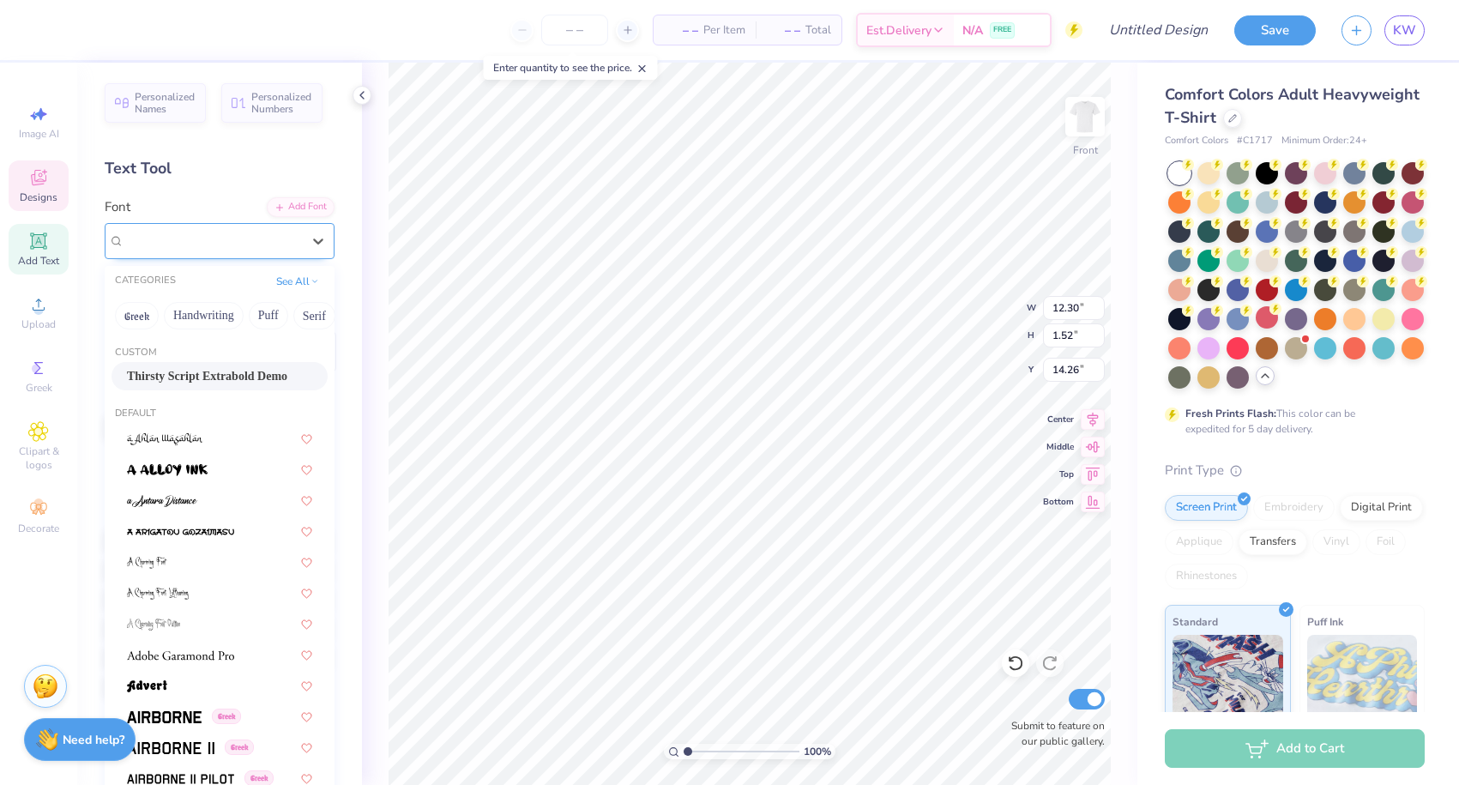
click at [253, 238] on span "Thirsty Script Extrabold Demo" at bounding box center [210, 241] width 172 height 20
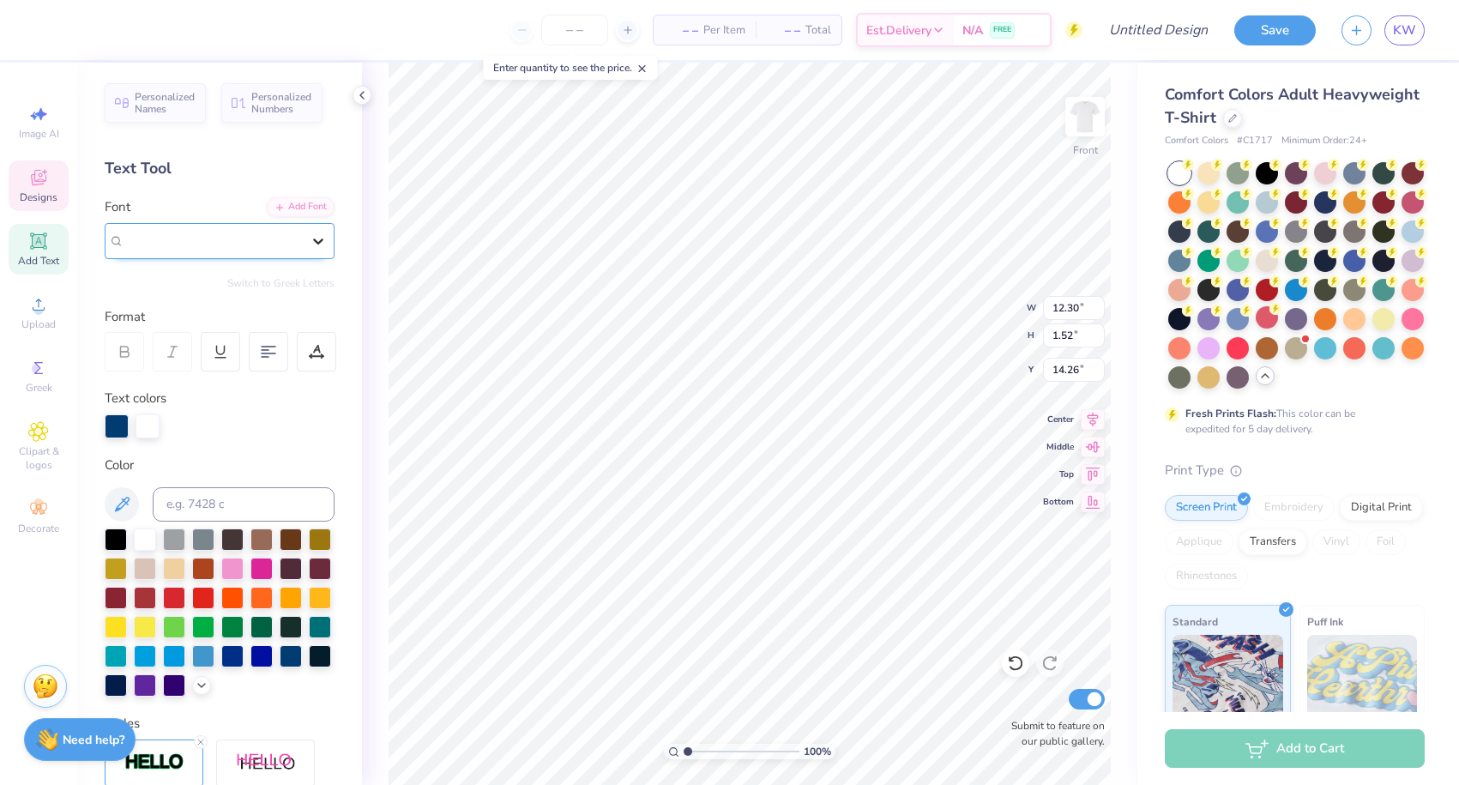
click at [317, 242] on icon at bounding box center [318, 241] width 10 height 6
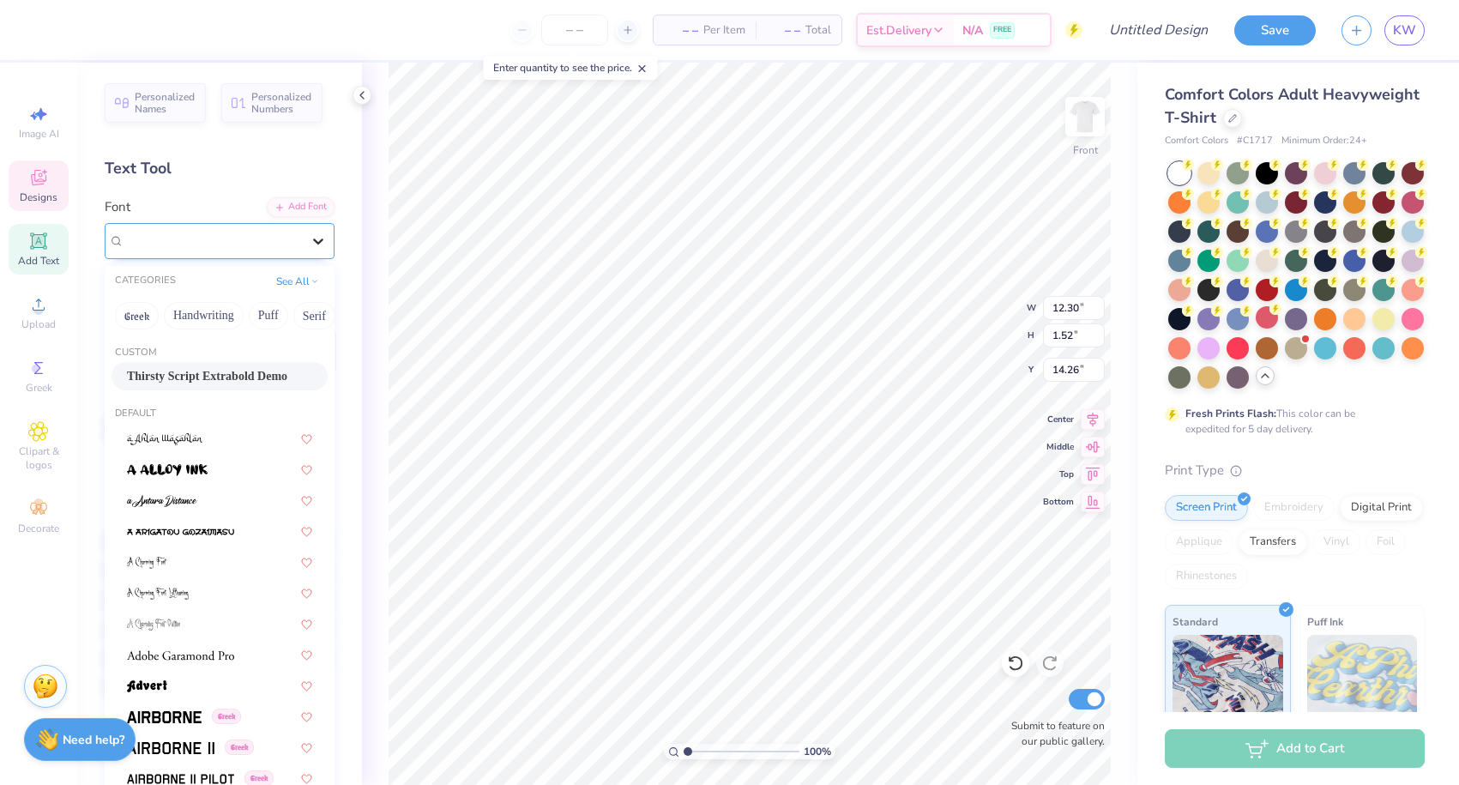
click at [317, 242] on icon at bounding box center [318, 241] width 10 height 6
click at [313, 243] on icon at bounding box center [318, 240] width 17 height 17
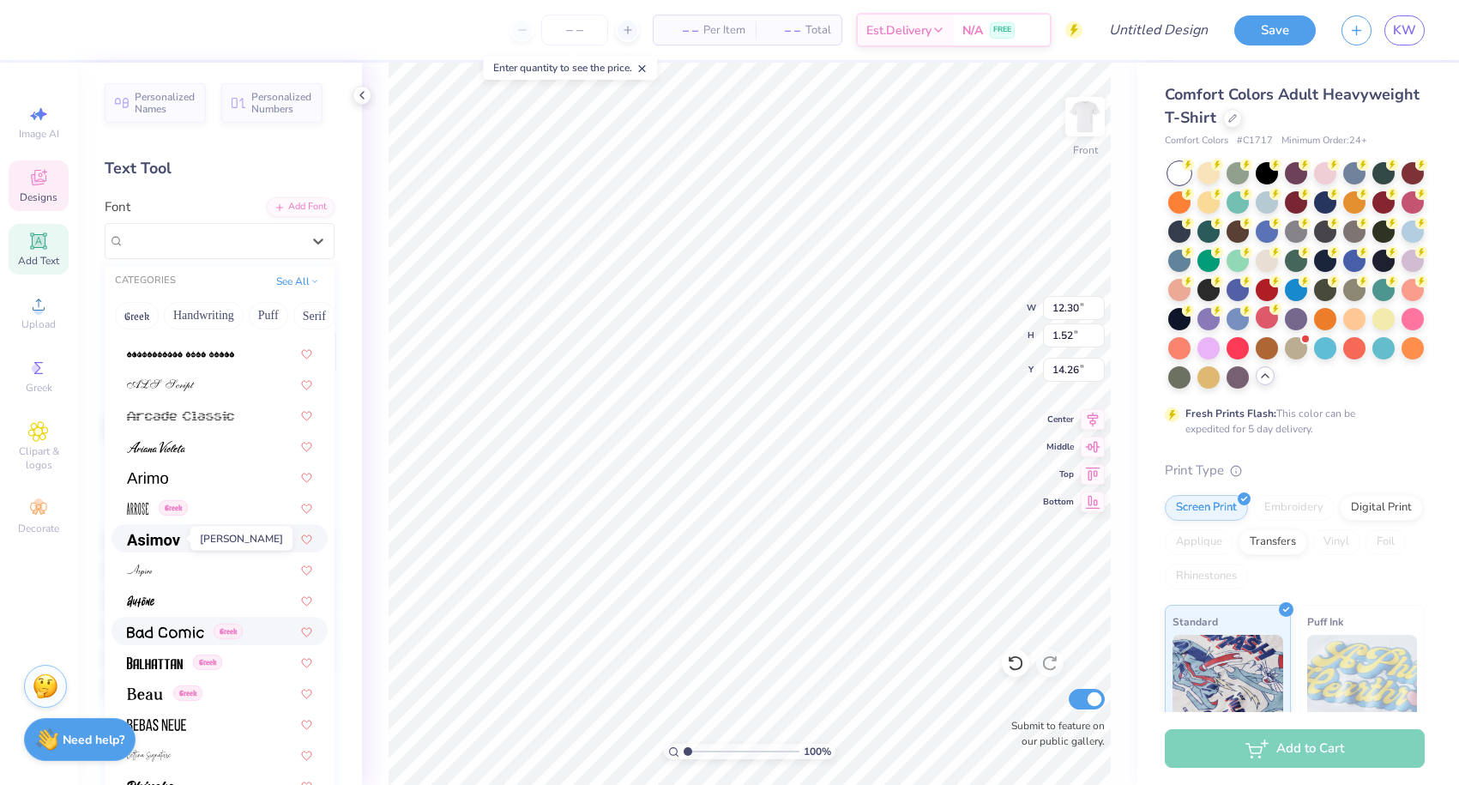
scroll to position [518, 0]
click at [163, 635] on img at bounding box center [165, 631] width 77 height 12
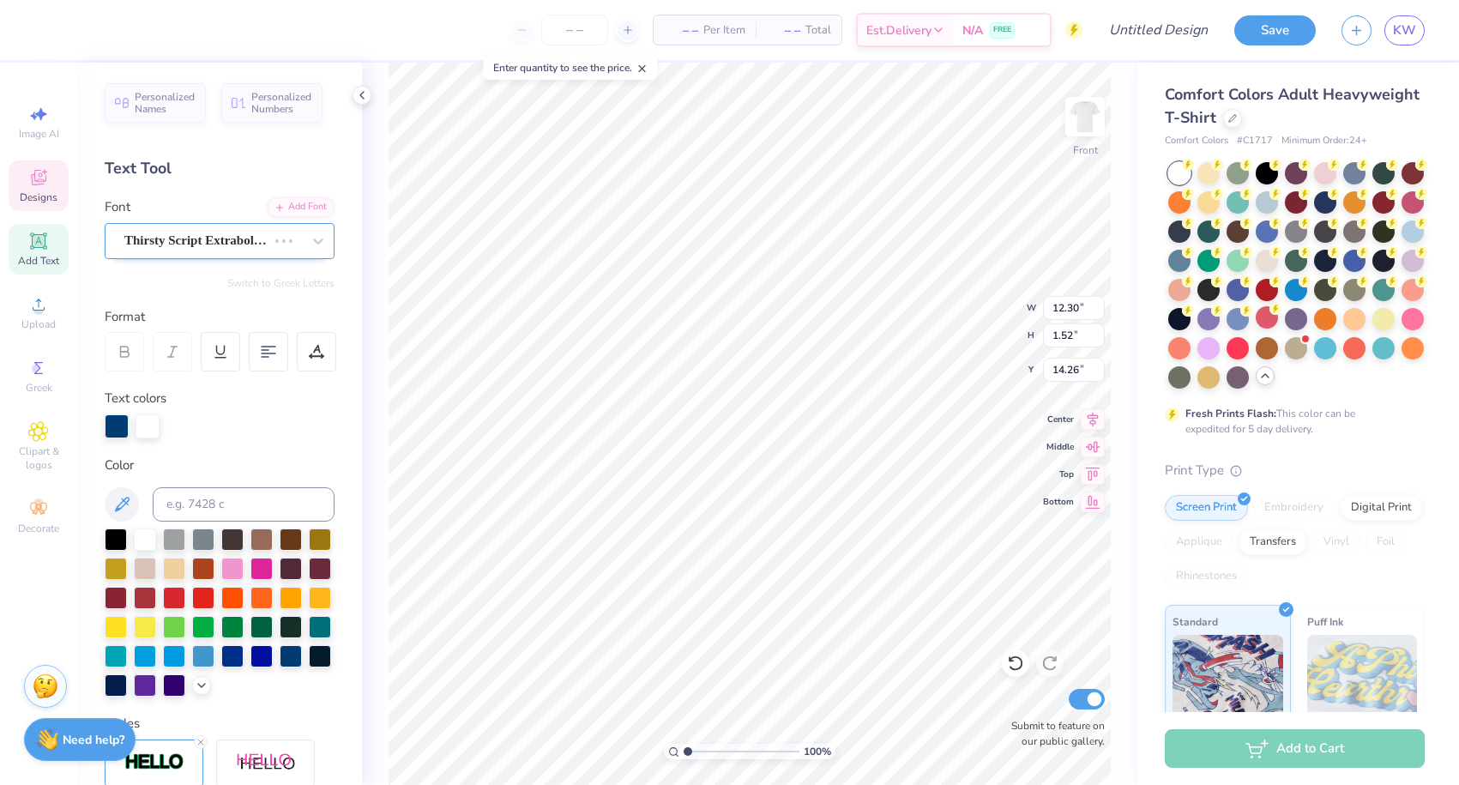
click at [178, 238] on span "Thirsty Script Extrabold Demo" at bounding box center [195, 241] width 142 height 20
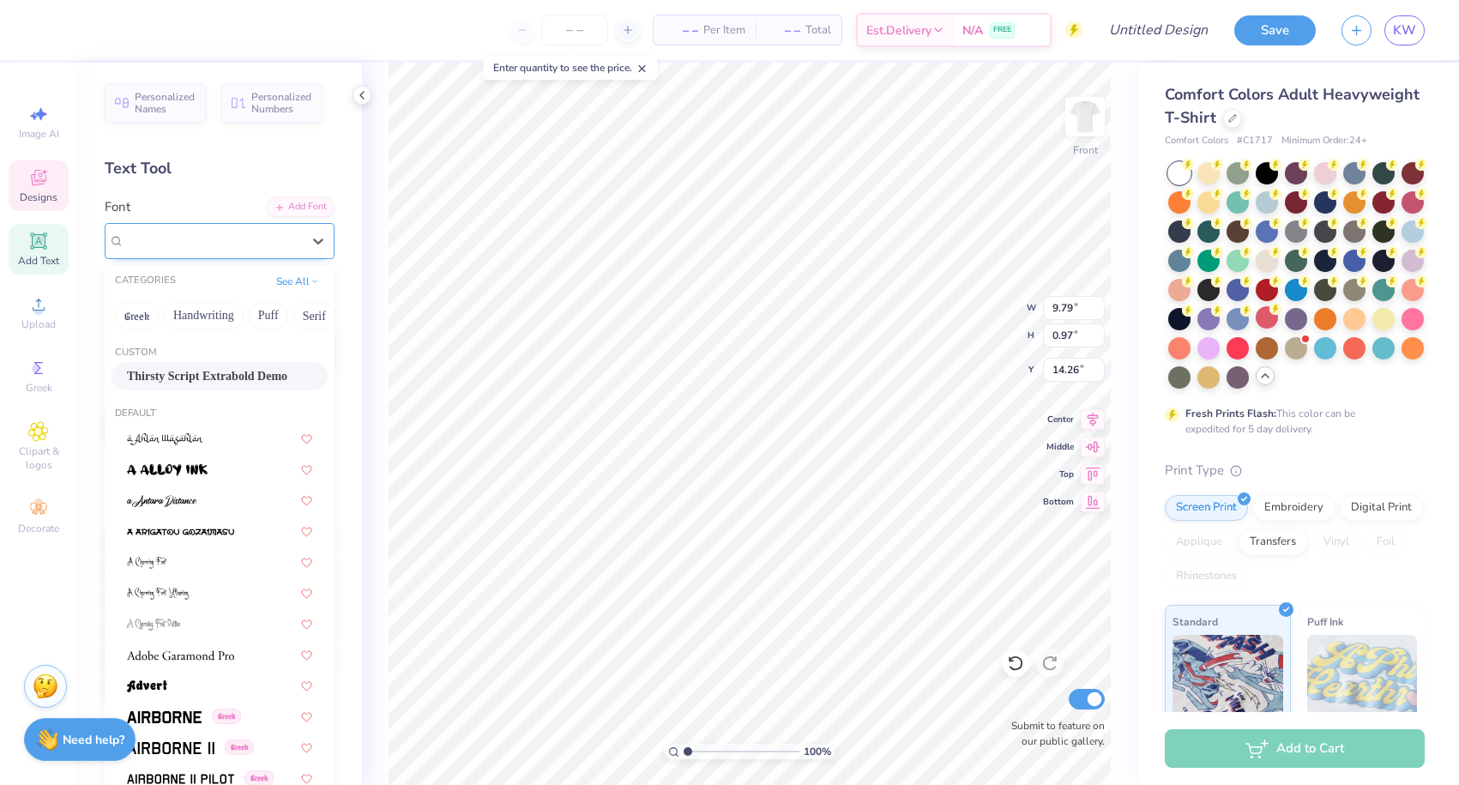
type input "9.79"
type input "0.97"
type input "14.65"
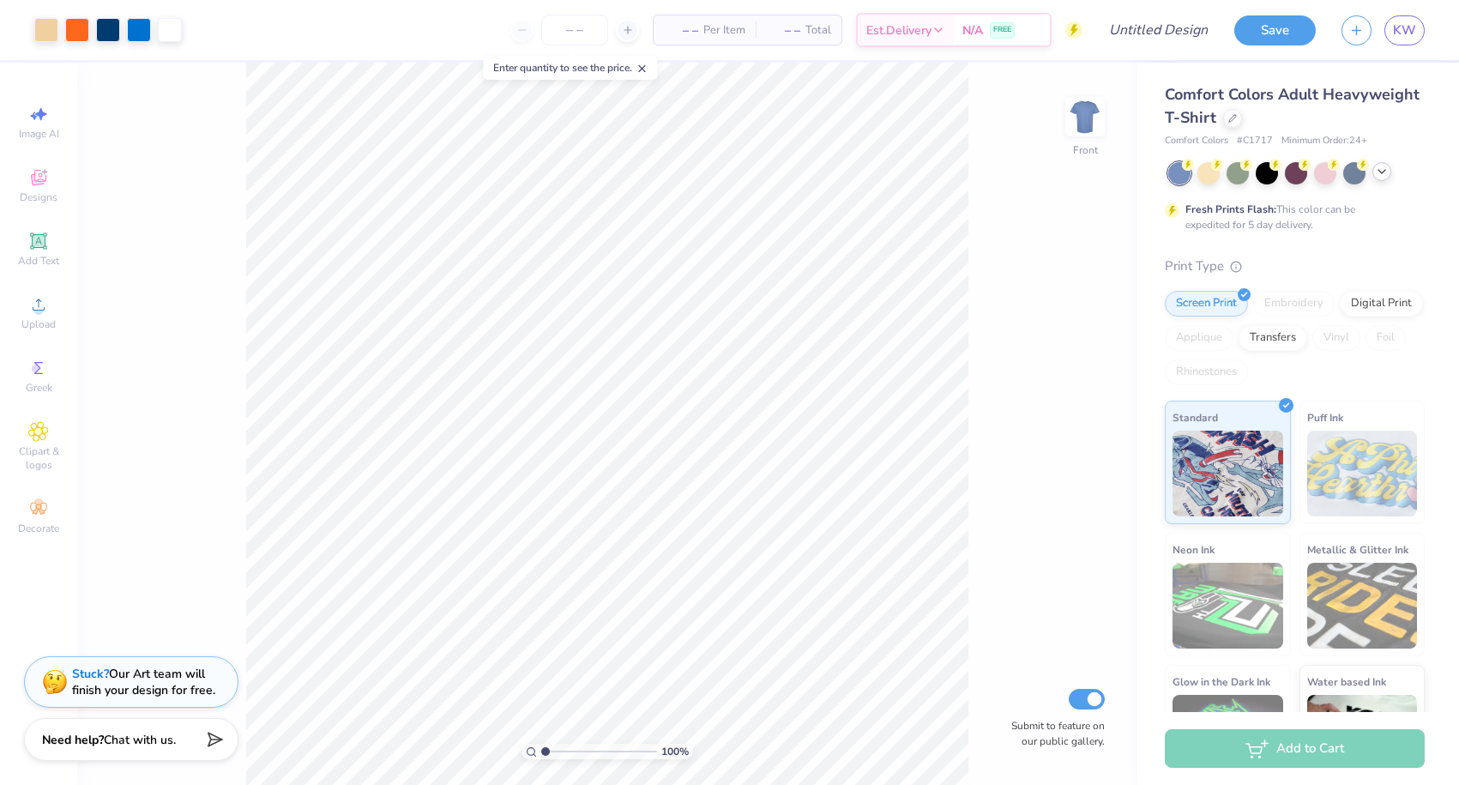
click at [1389, 174] on div at bounding box center [1381, 171] width 19 height 19
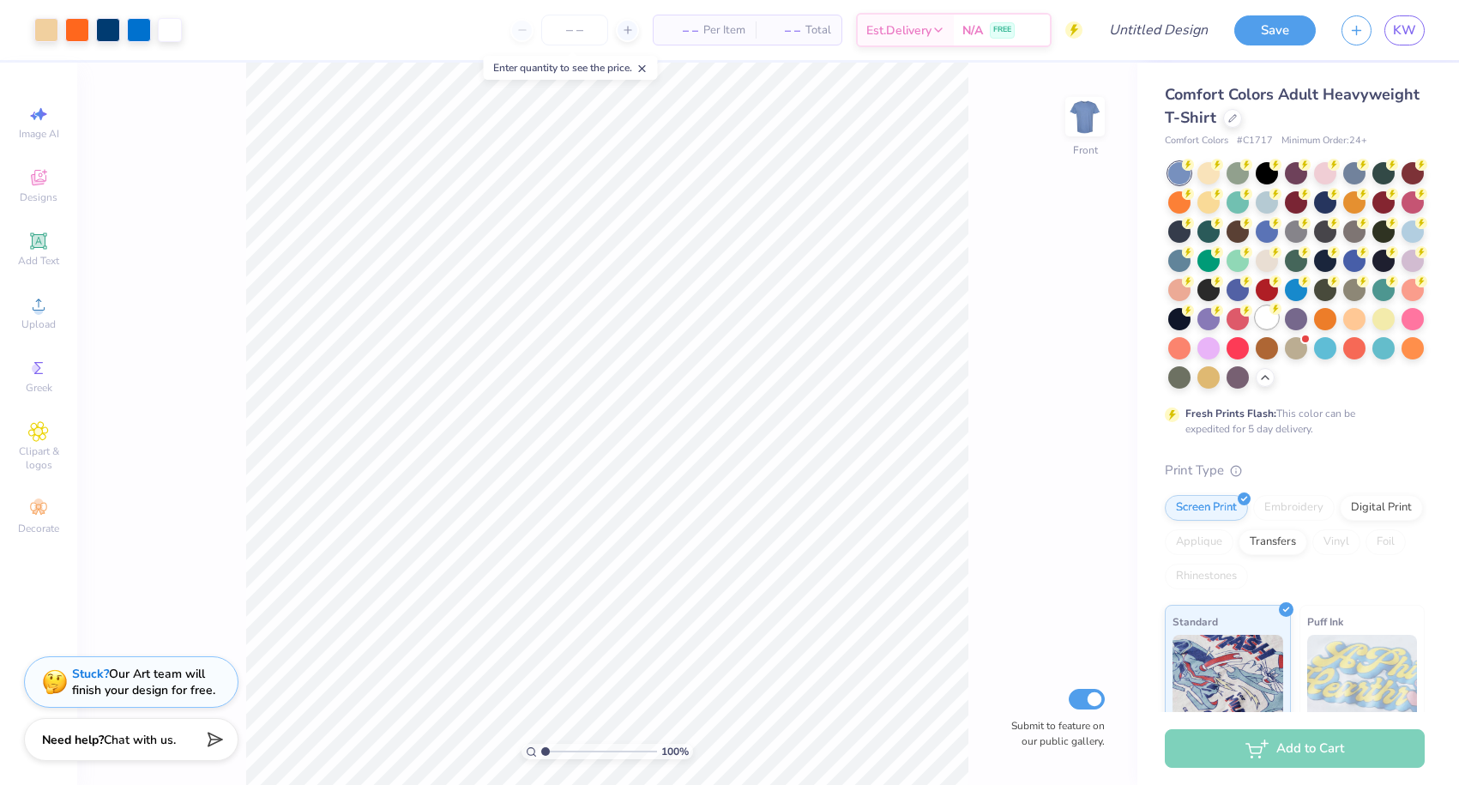
click at [1265, 311] on div at bounding box center [1267, 317] width 22 height 22
type input "6.15"
type input "6.19"
type input "2.97"
type input "3.83"
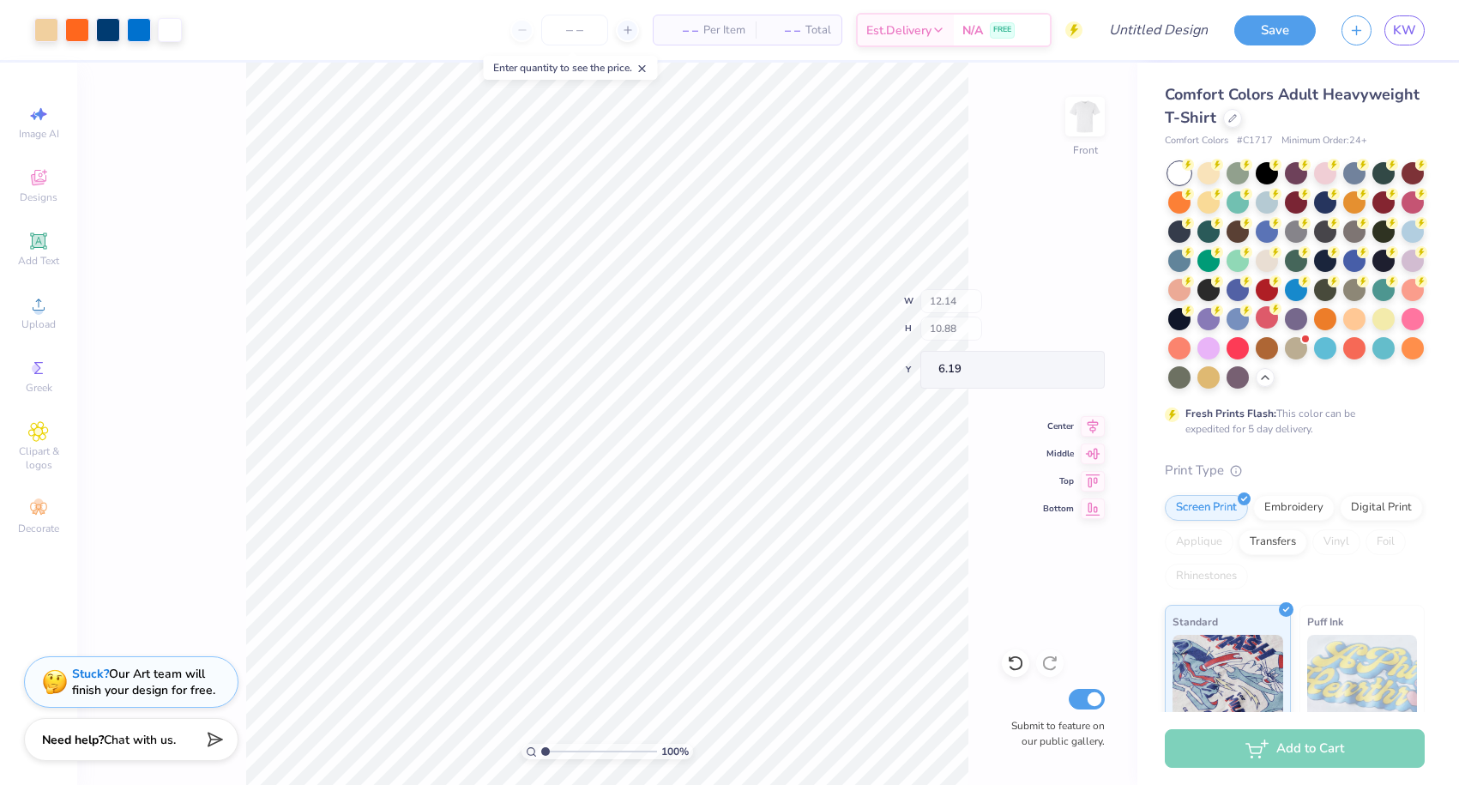
type input "8.44"
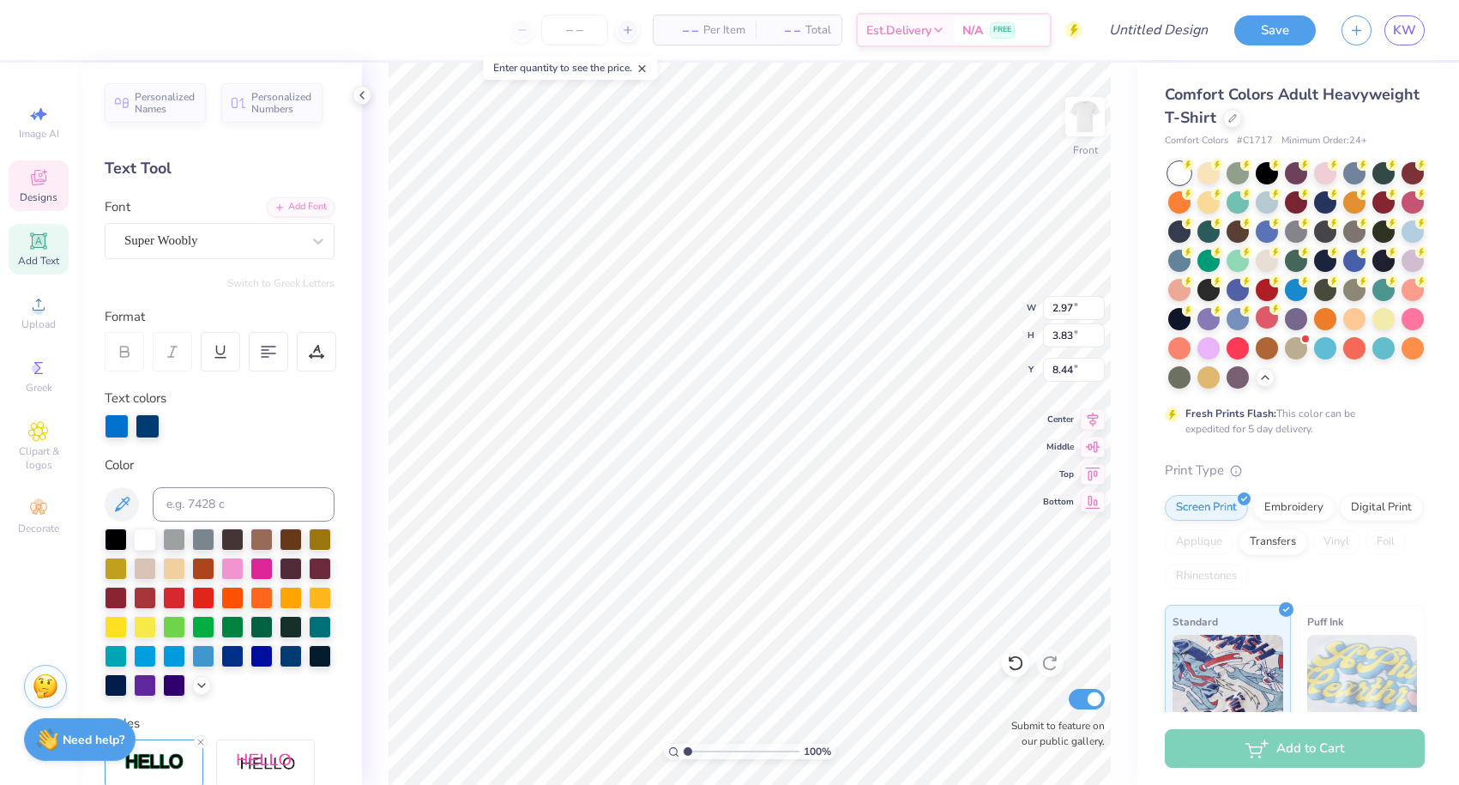
scroll to position [1, 0]
type textarea "B"
type input "2.94"
type input "8.60"
type textarea "I"
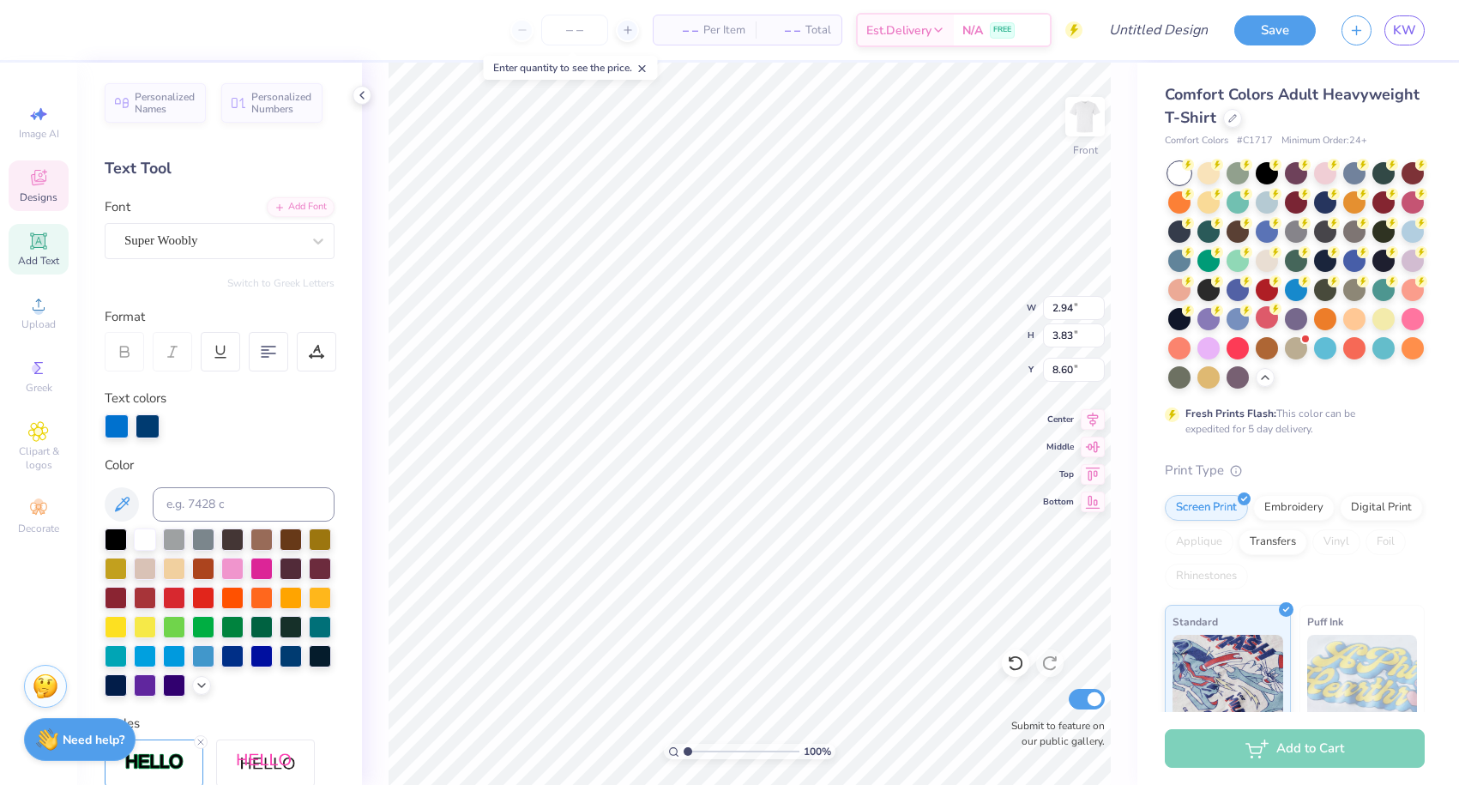
type textarea "S"
type input "3.78"
type input "4.06"
type input "8.18"
type textarea "O"
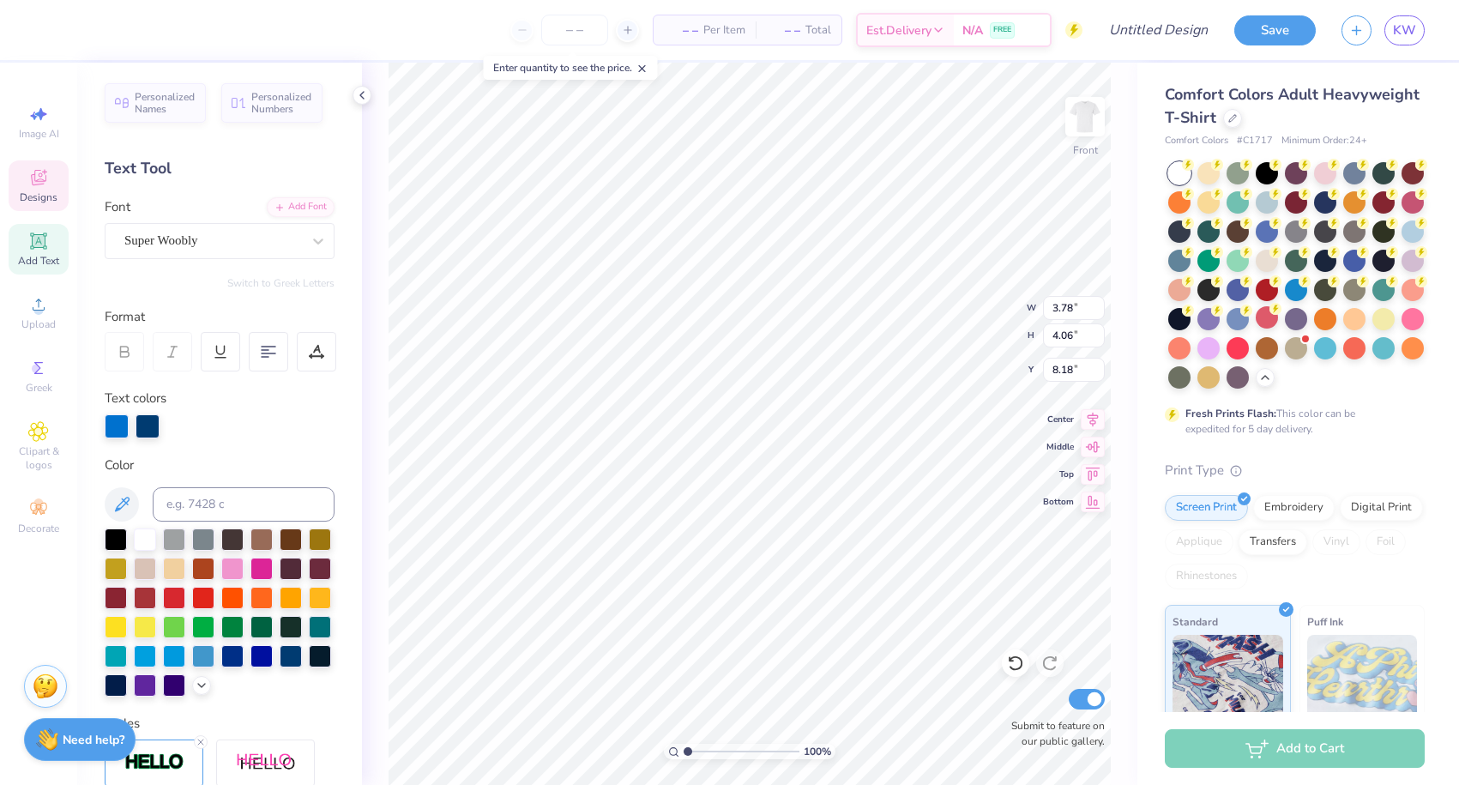
type input "3.71"
type input "3.67"
type input "8.73"
type textarea "N"
type input "8.32"
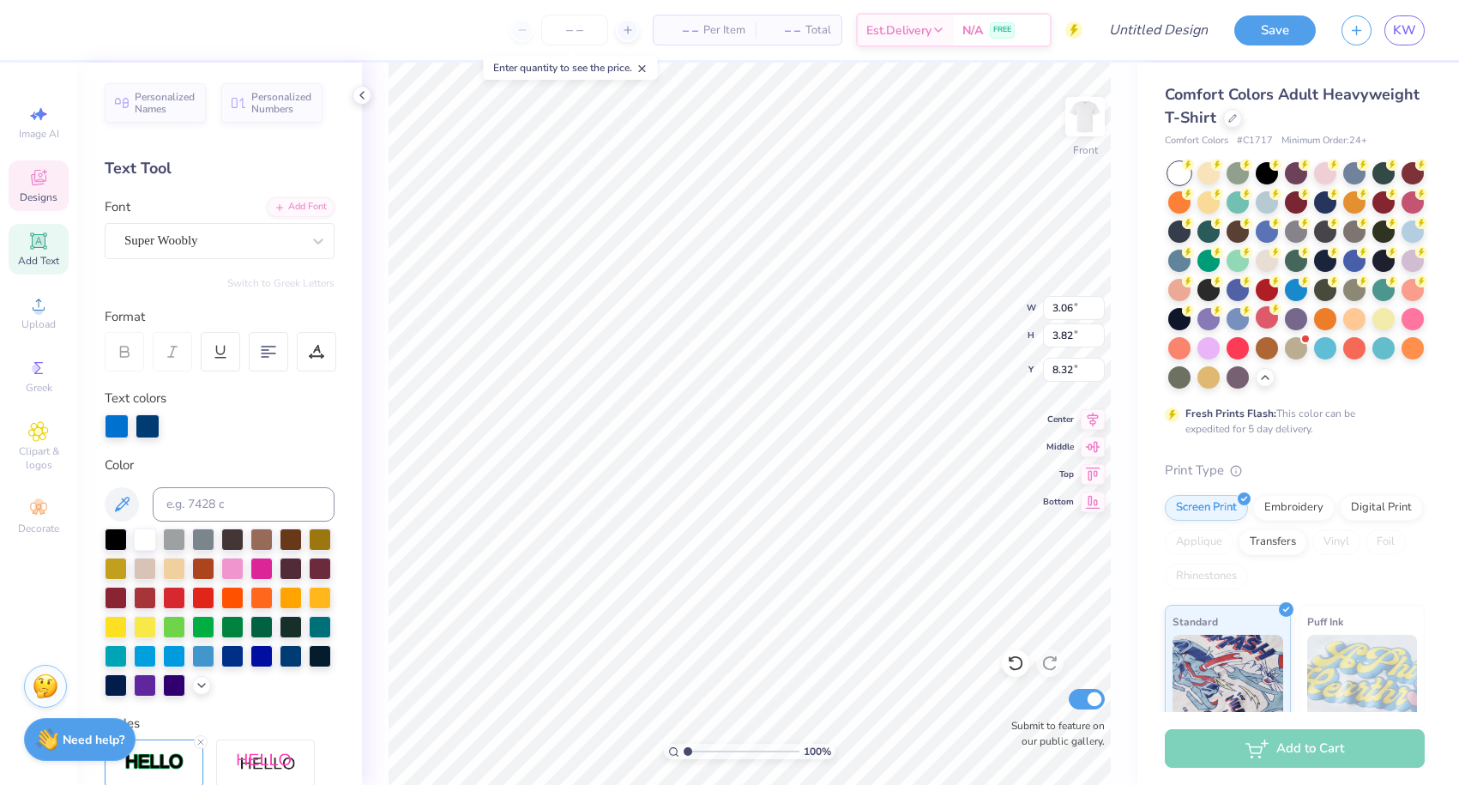
type input "3.06"
type input "3.82"
type input "8.35"
type input "3.18"
type input "3.76"
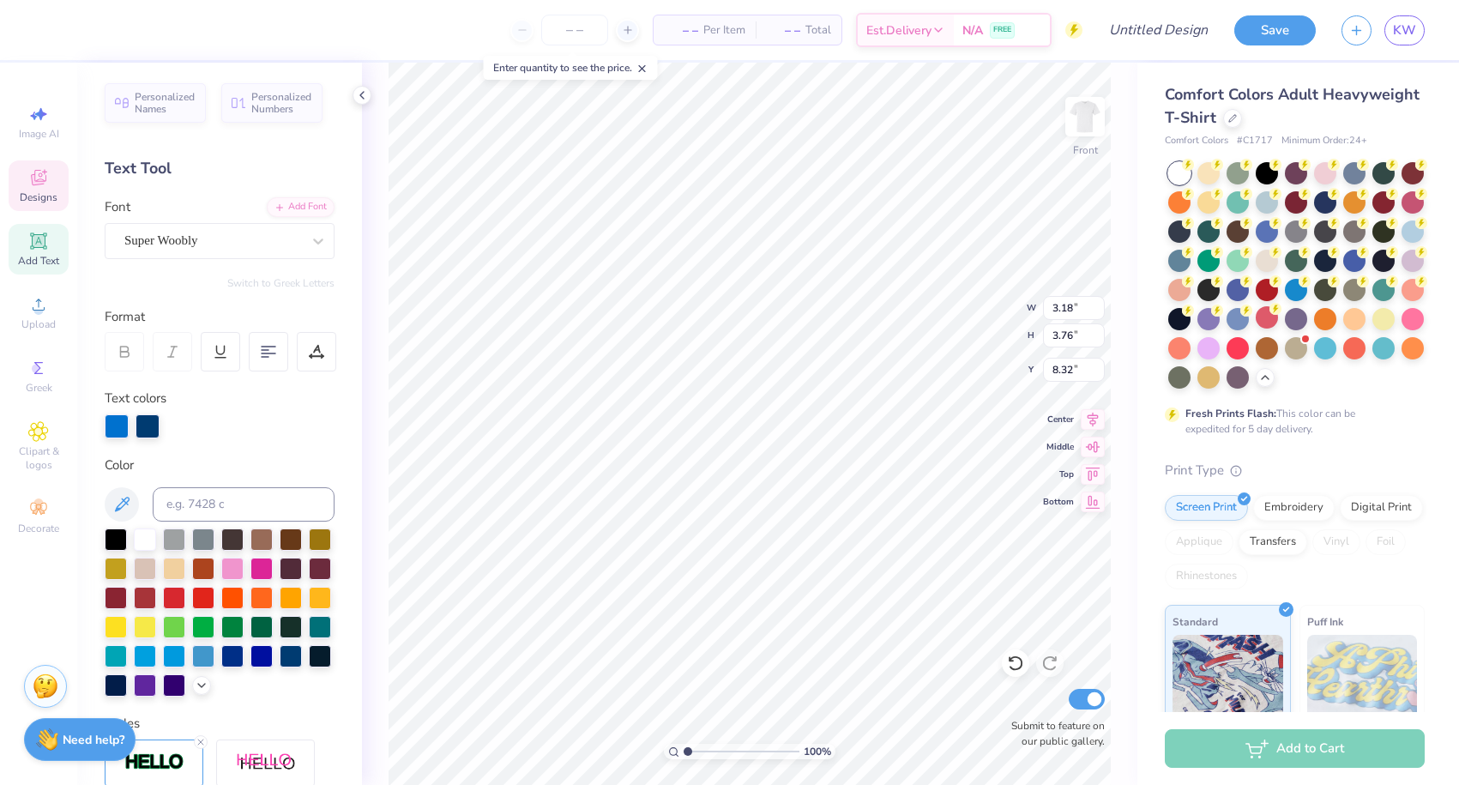
type input "8.42"
type input "3.55"
type input "3.91"
type input "12.31"
type input "3.04"
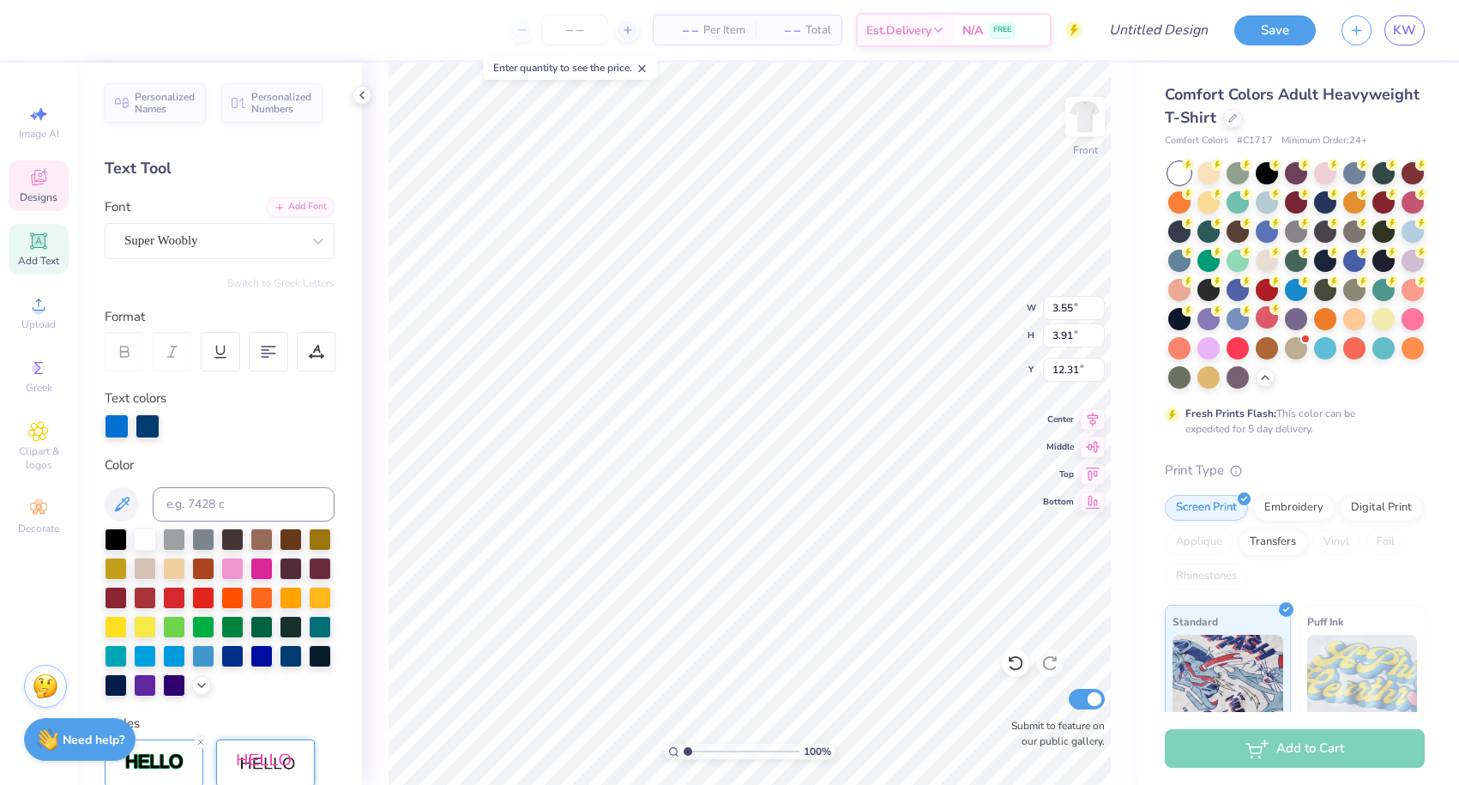
type input "3.88"
type input "11.81"
type textarea "G"
type input "3.55"
type input "3.91"
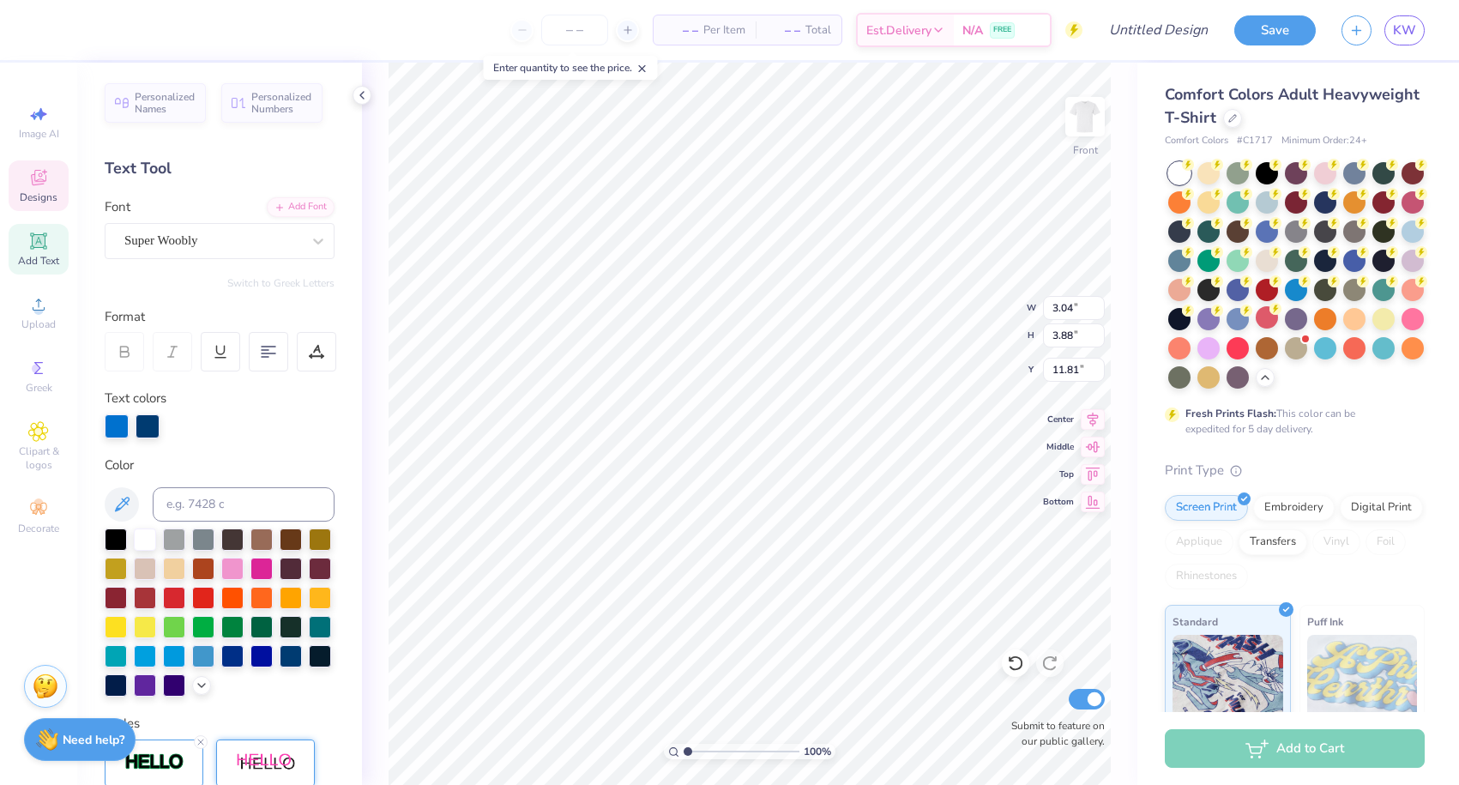
type input "12.31"
type textarea "i"
type input "2.47"
type input "3.87"
type input "12.33"
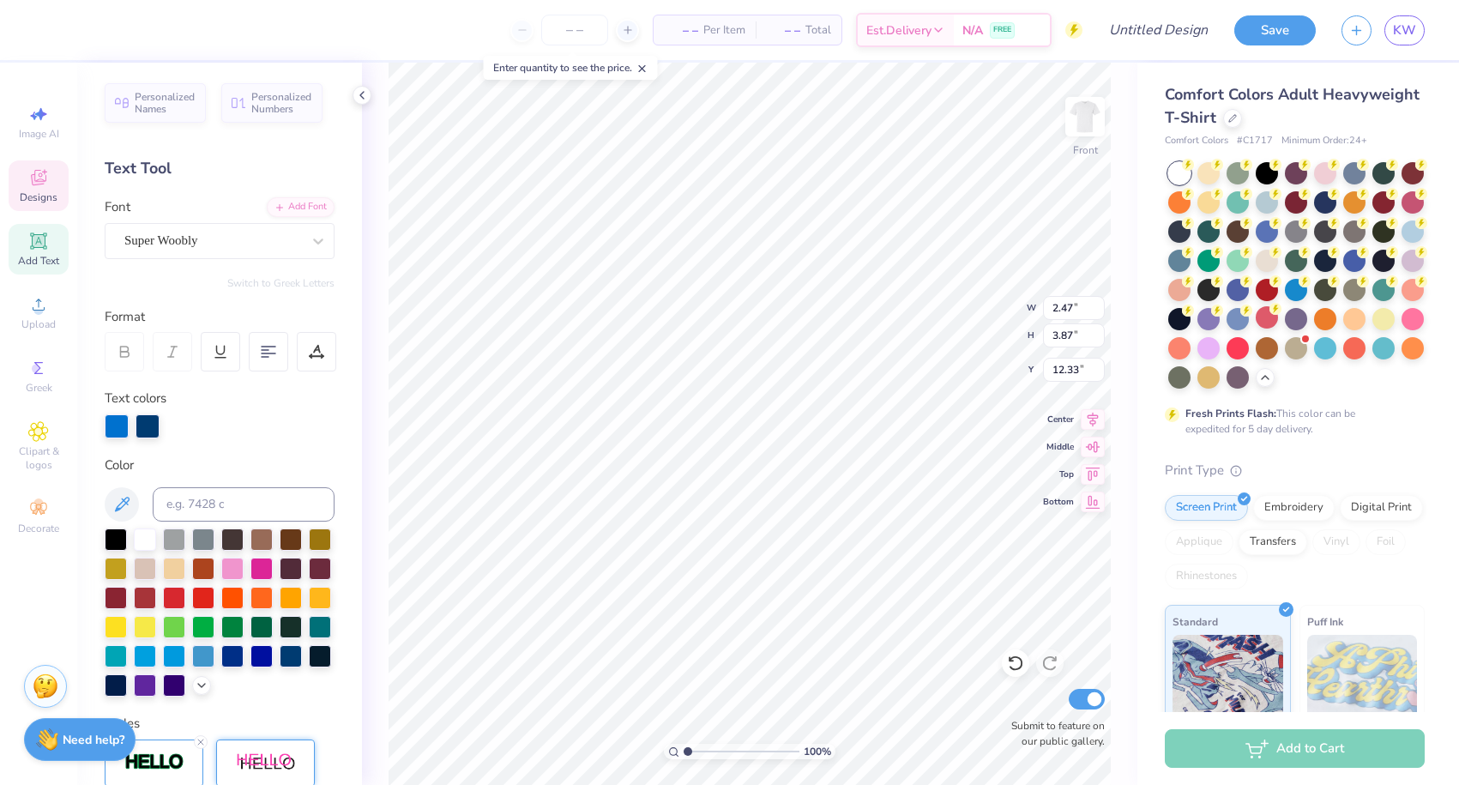
type textarea "r"
type input "2.48"
type input "3.92"
type input "12.37"
type textarea "L"
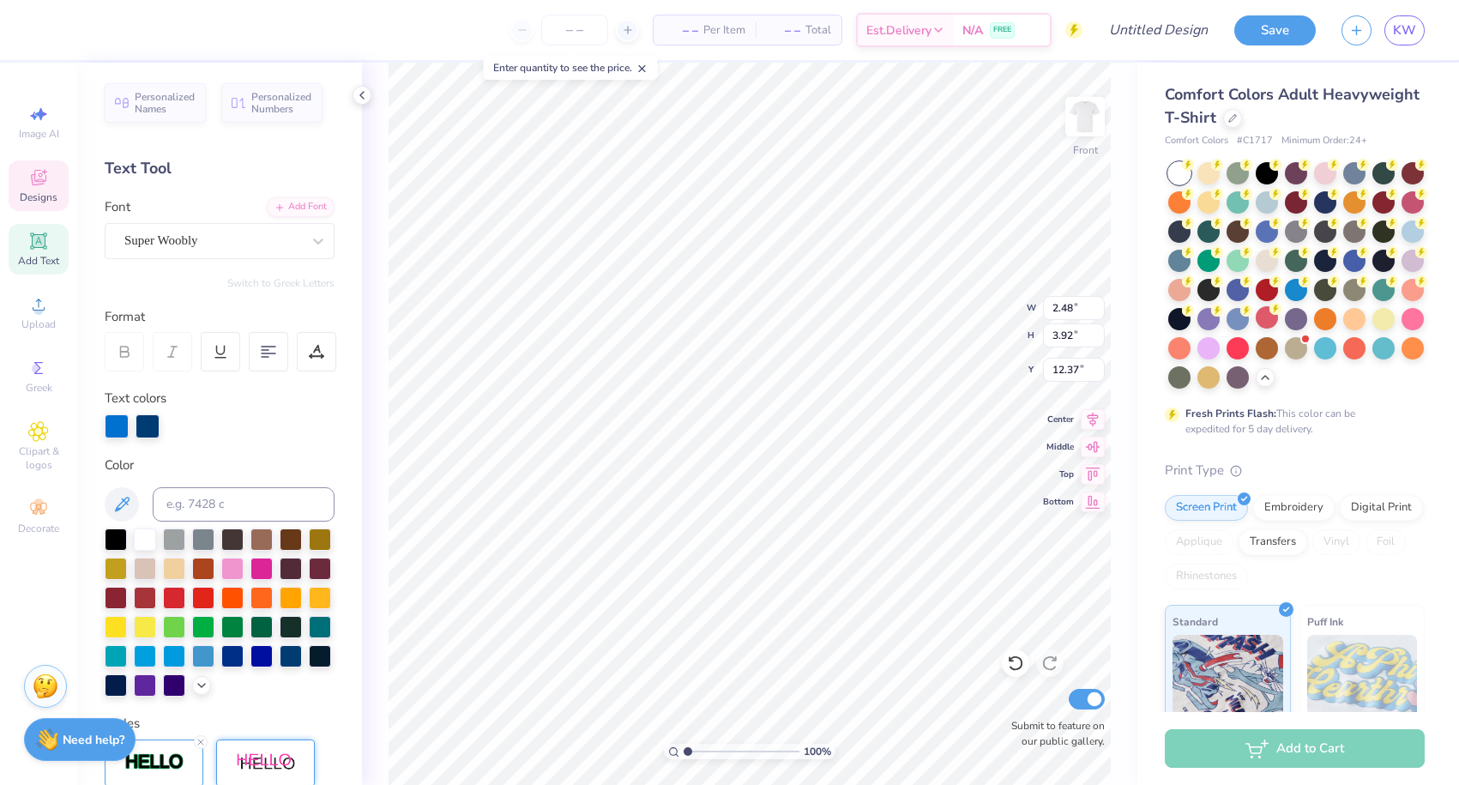
type input "3.70"
type input "3.61"
type input "12.28"
type textarea "s"
type input "12.18"
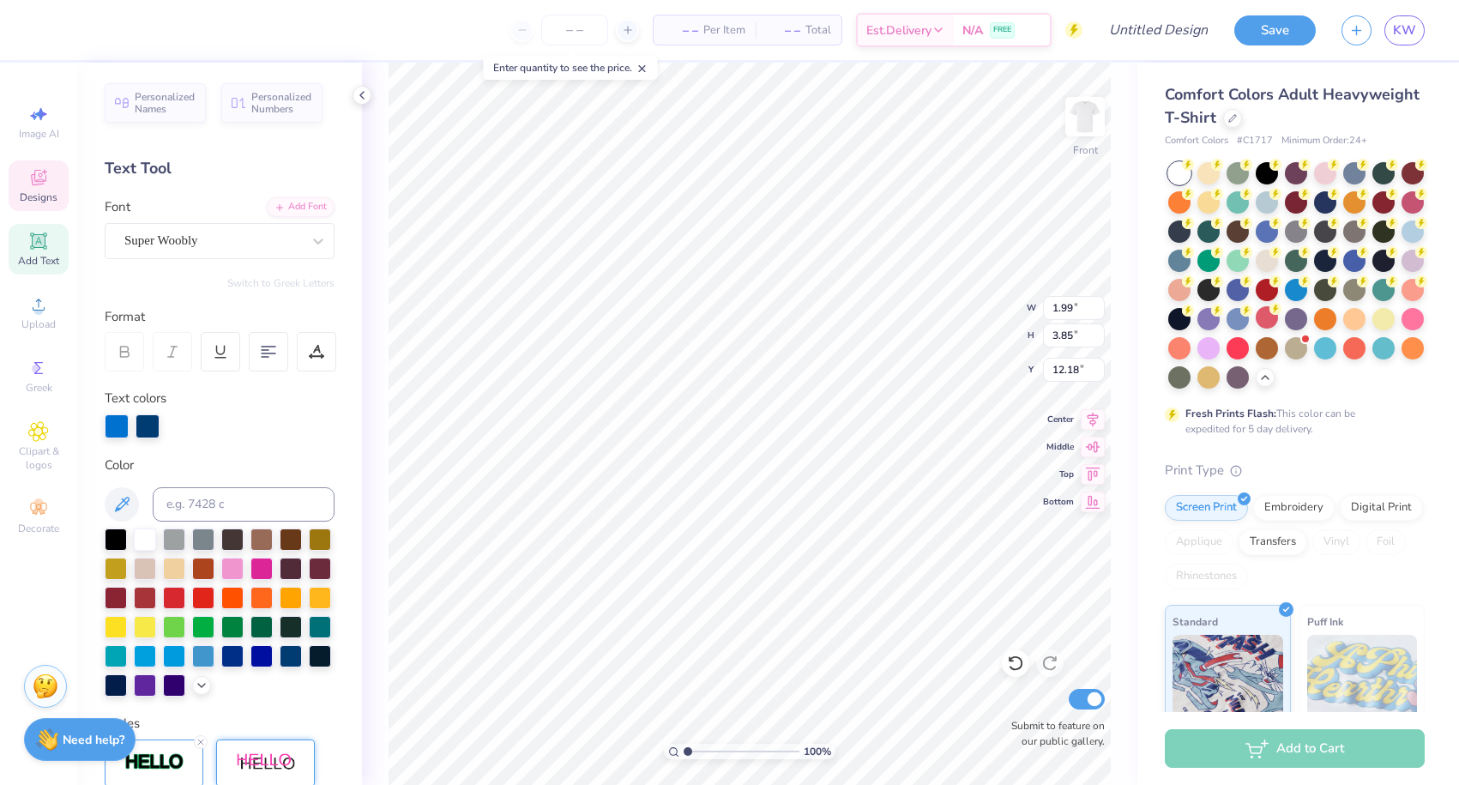
type input "2.86"
type input "3.83"
type input "12.18"
type input "2.97"
type input "12.18"
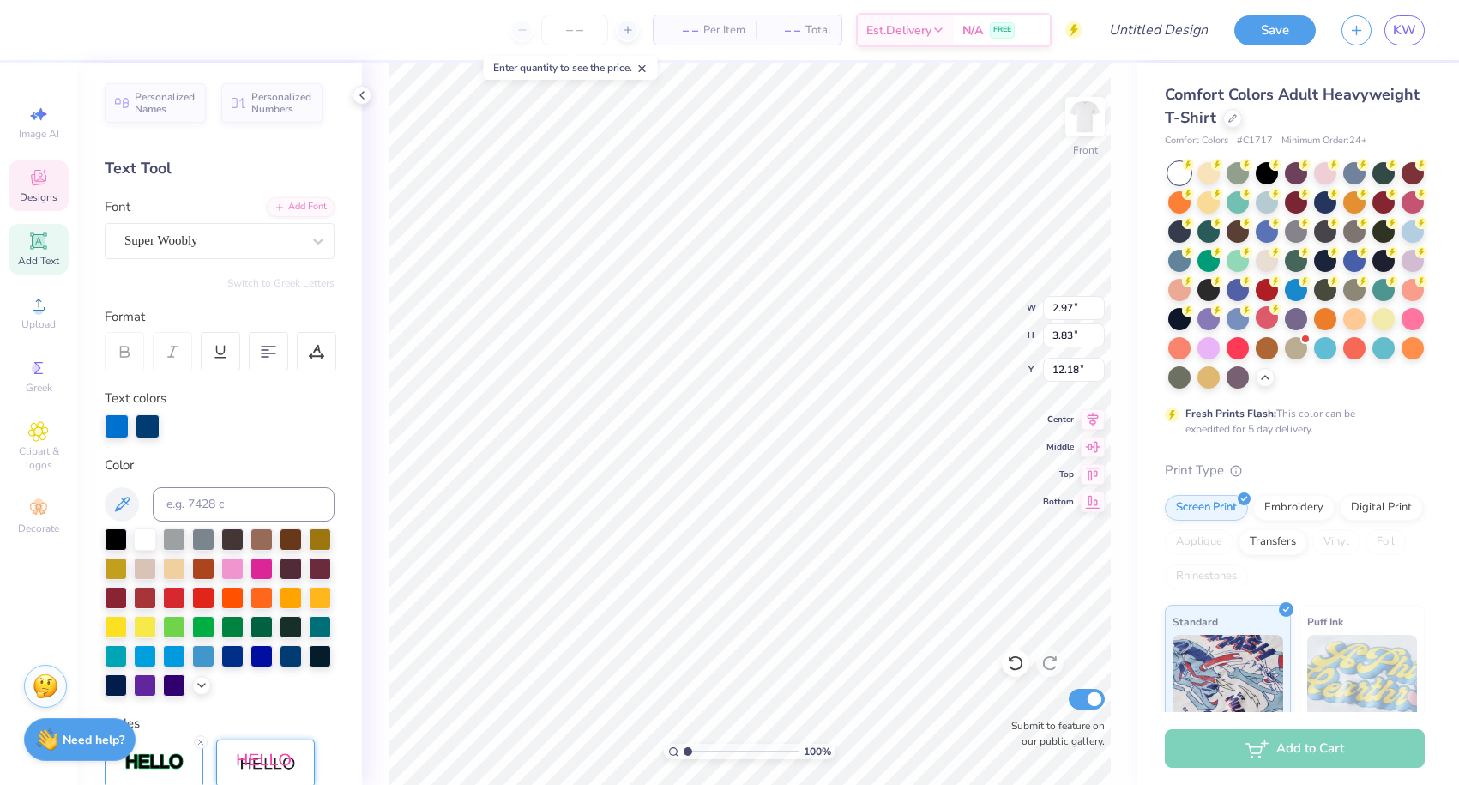
type input "3.01"
type input "3.68"
type input "12.18"
type input "1.99"
type input "3.85"
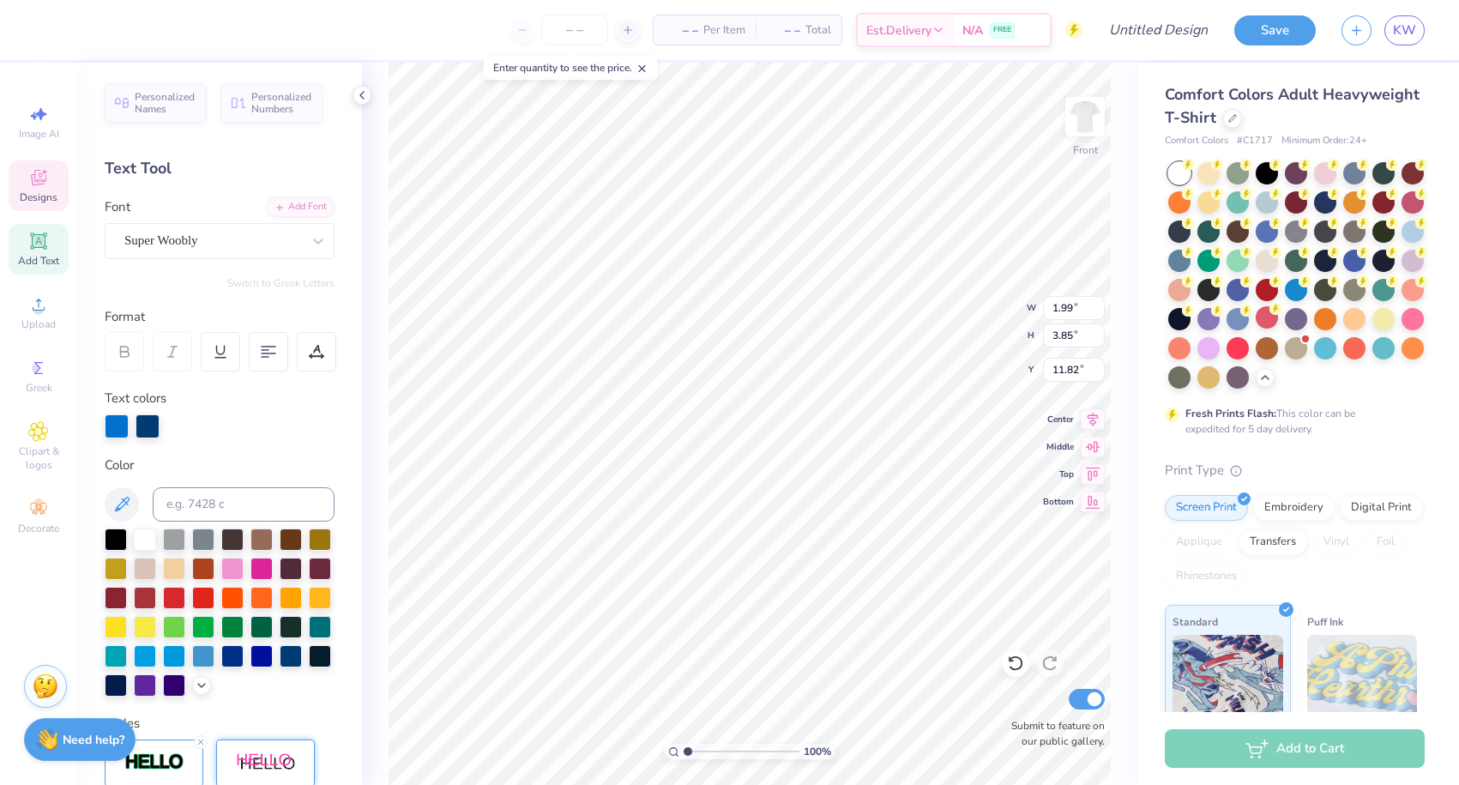
type input "12.18"
type input "2.88"
type input "3.72"
type input "12.29"
type input "3.01"
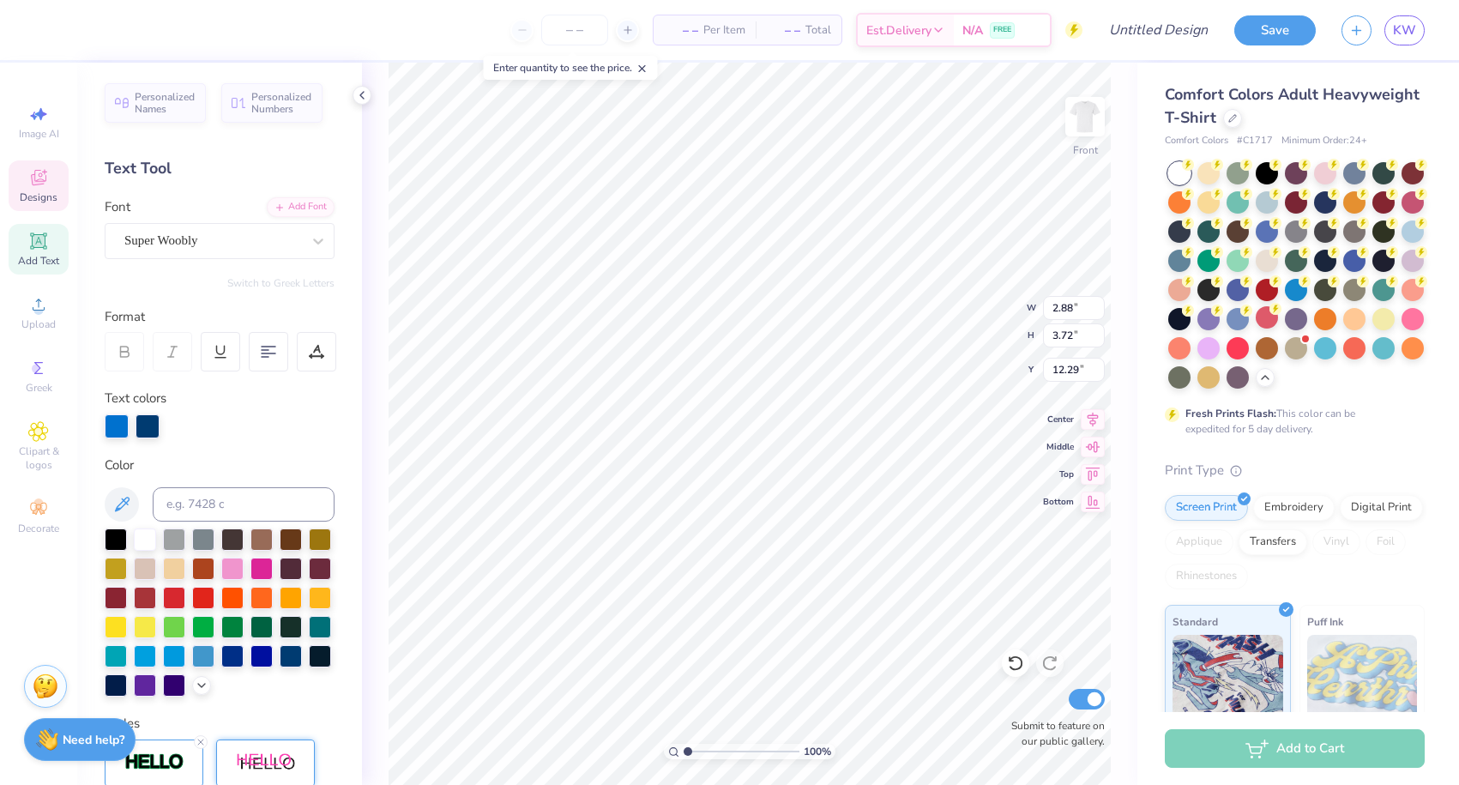
type input "3.68"
type input "12.18"
type input "16.70"
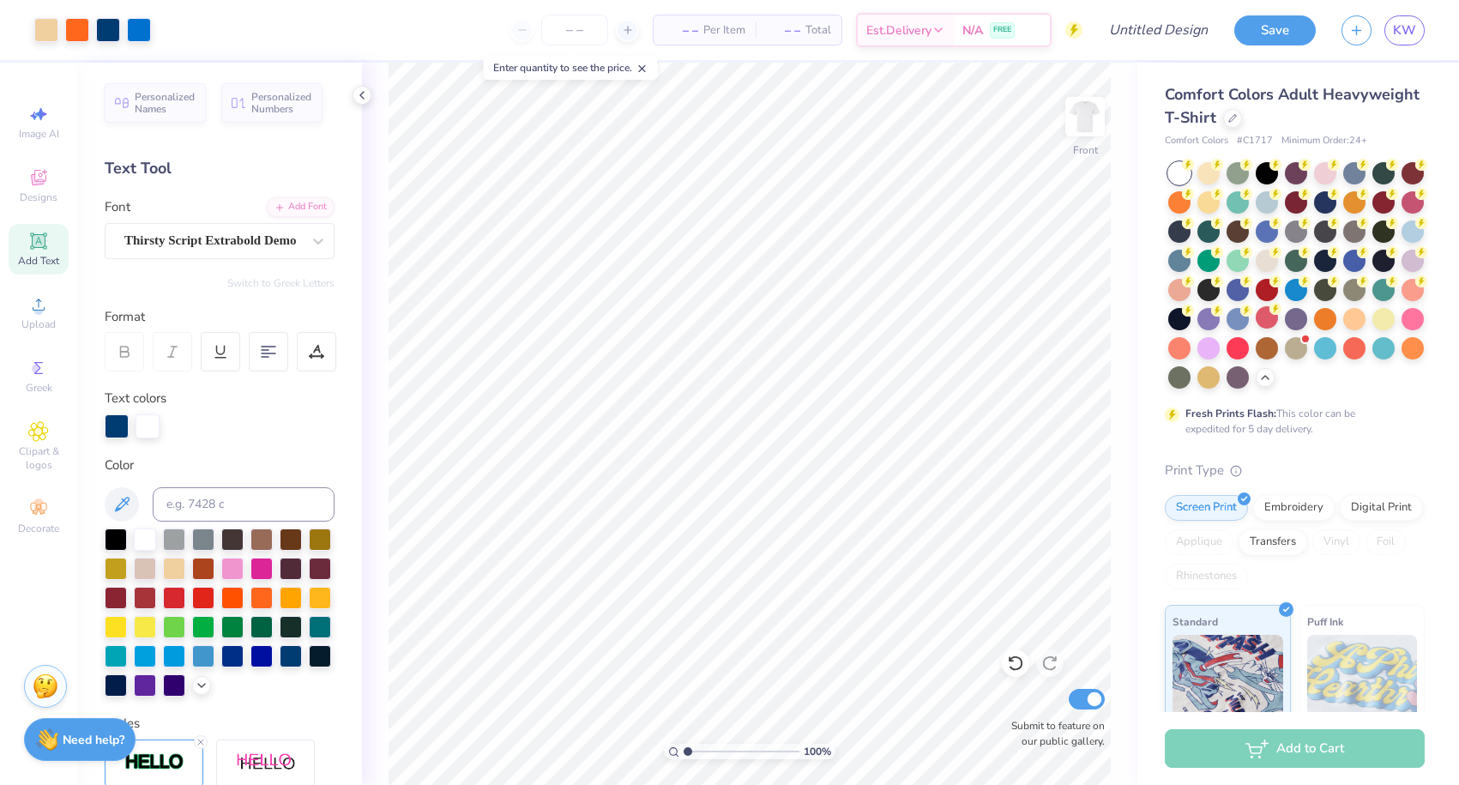
click at [42, 239] on icon at bounding box center [38, 240] width 13 height 13
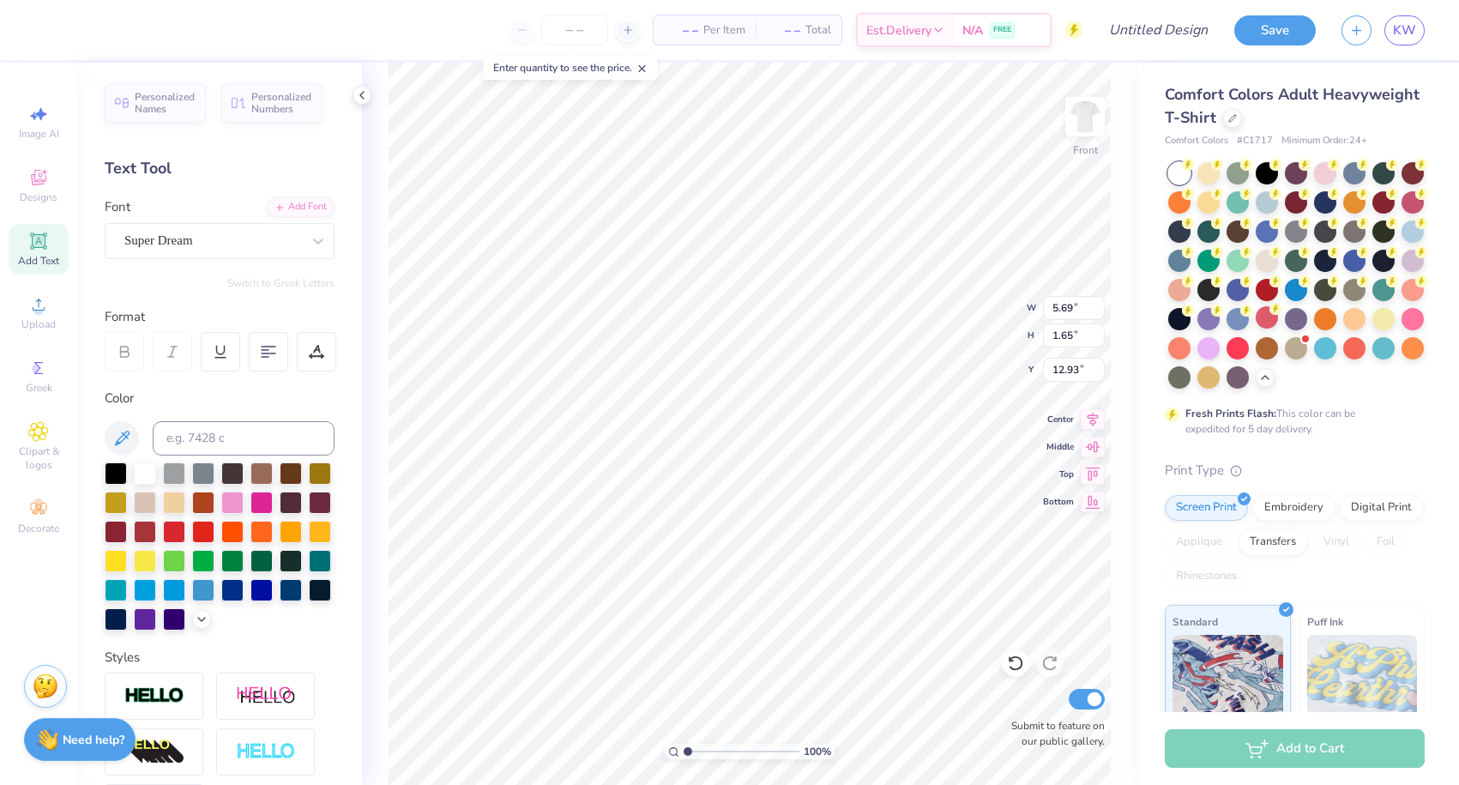
type input "17.33"
type textarea "p"
type textarea "Off the Court"
type input "14.53"
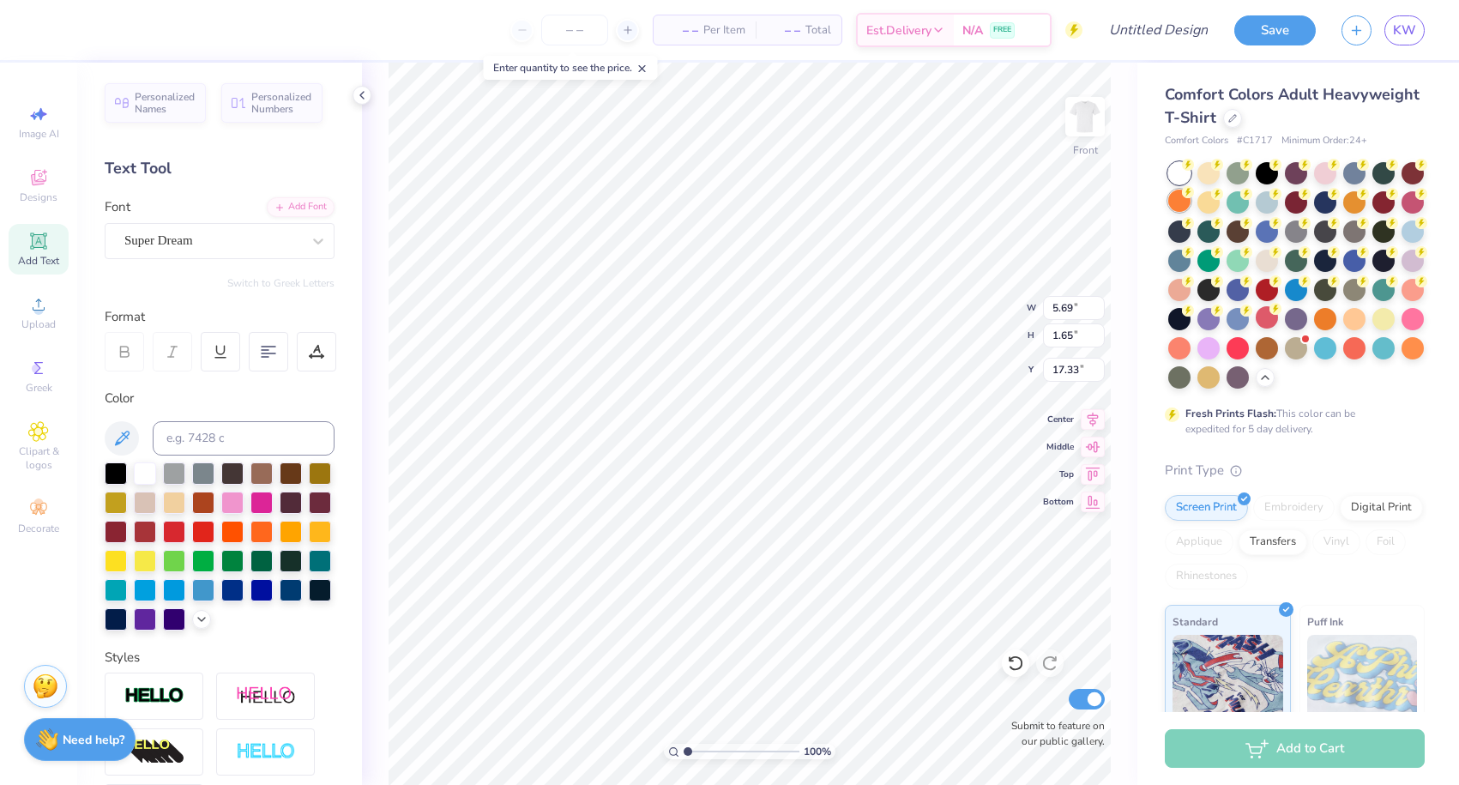
type input "1.63"
type input "17.34"
click at [1179, 198] on div at bounding box center [1179, 201] width 22 height 22
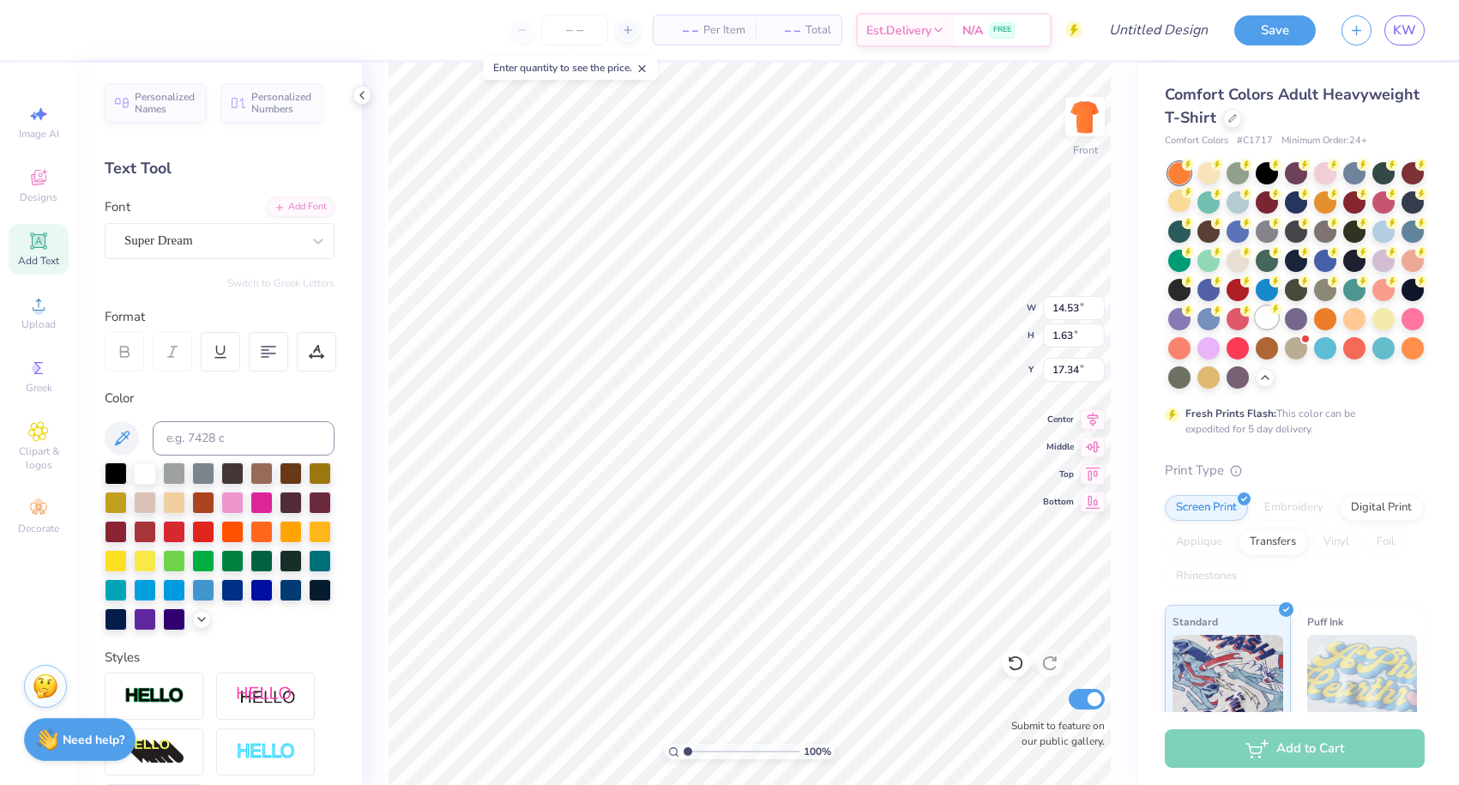
click at [1269, 314] on div at bounding box center [1267, 317] width 22 height 22
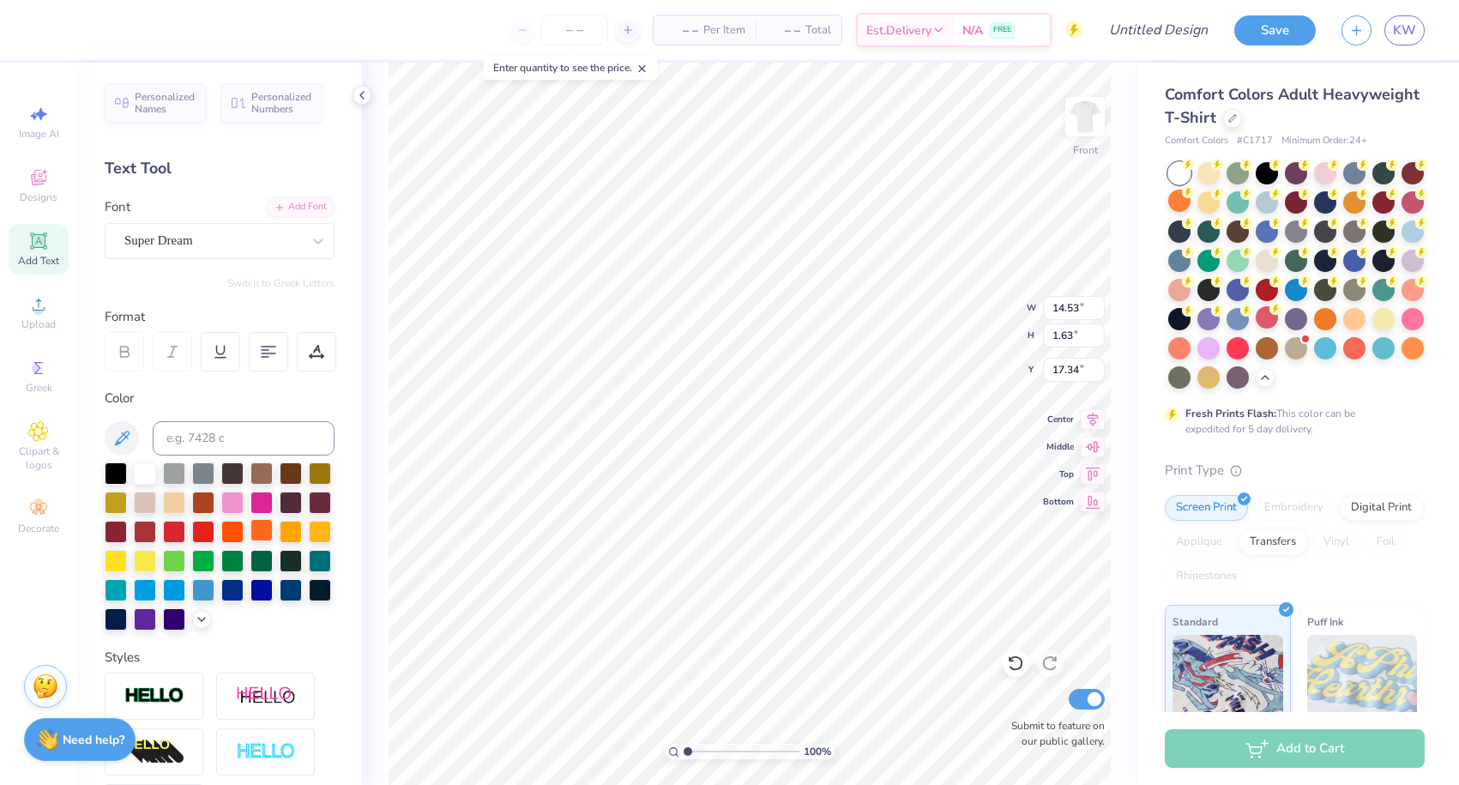
click at [254, 532] on div at bounding box center [261, 530] width 22 height 22
click at [257, 532] on div at bounding box center [261, 530] width 22 height 22
type input "9.91"
type input "1.11"
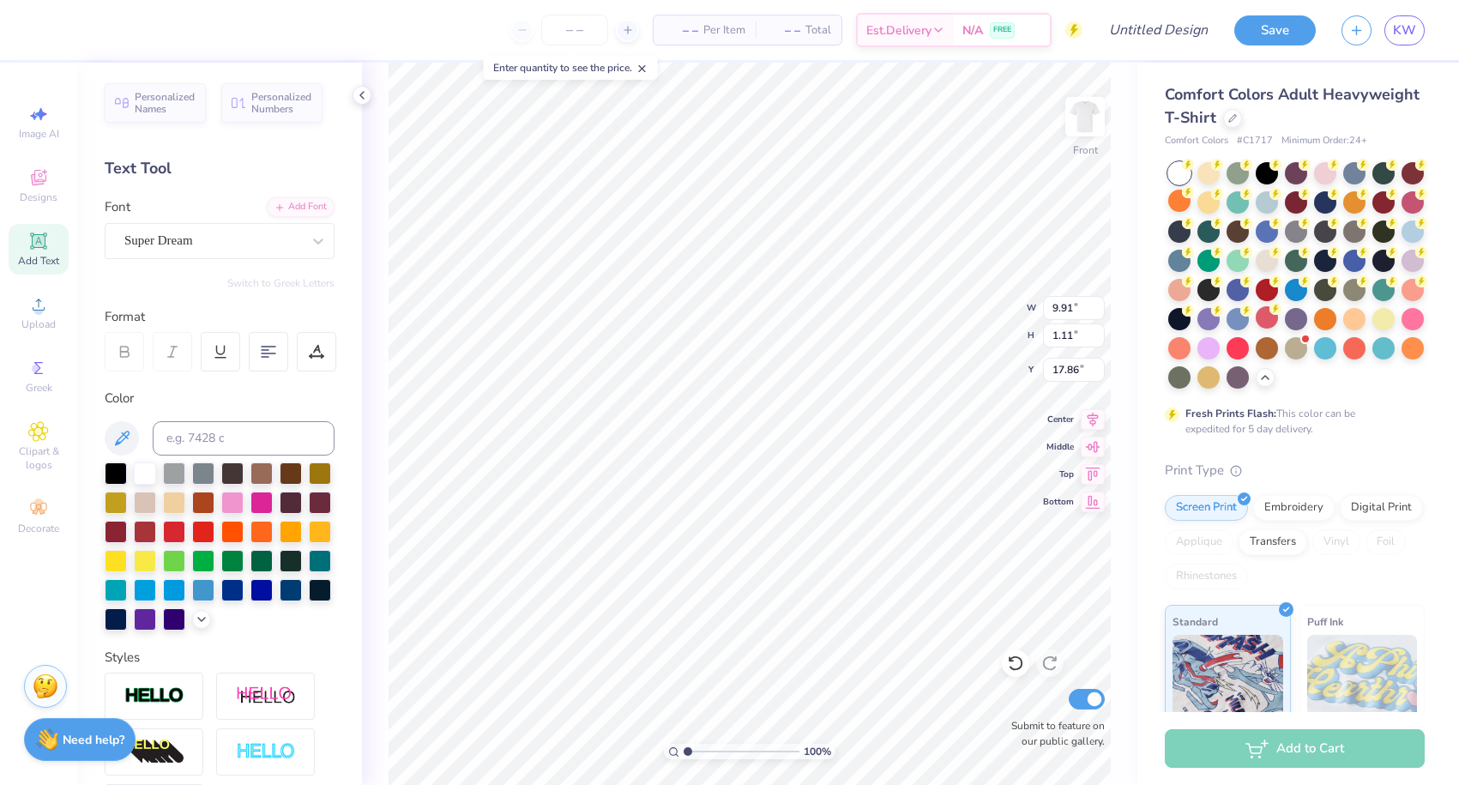
type input "16.76"
type input "11.31"
type input "1.27"
type textarea "Off the Court 2025"
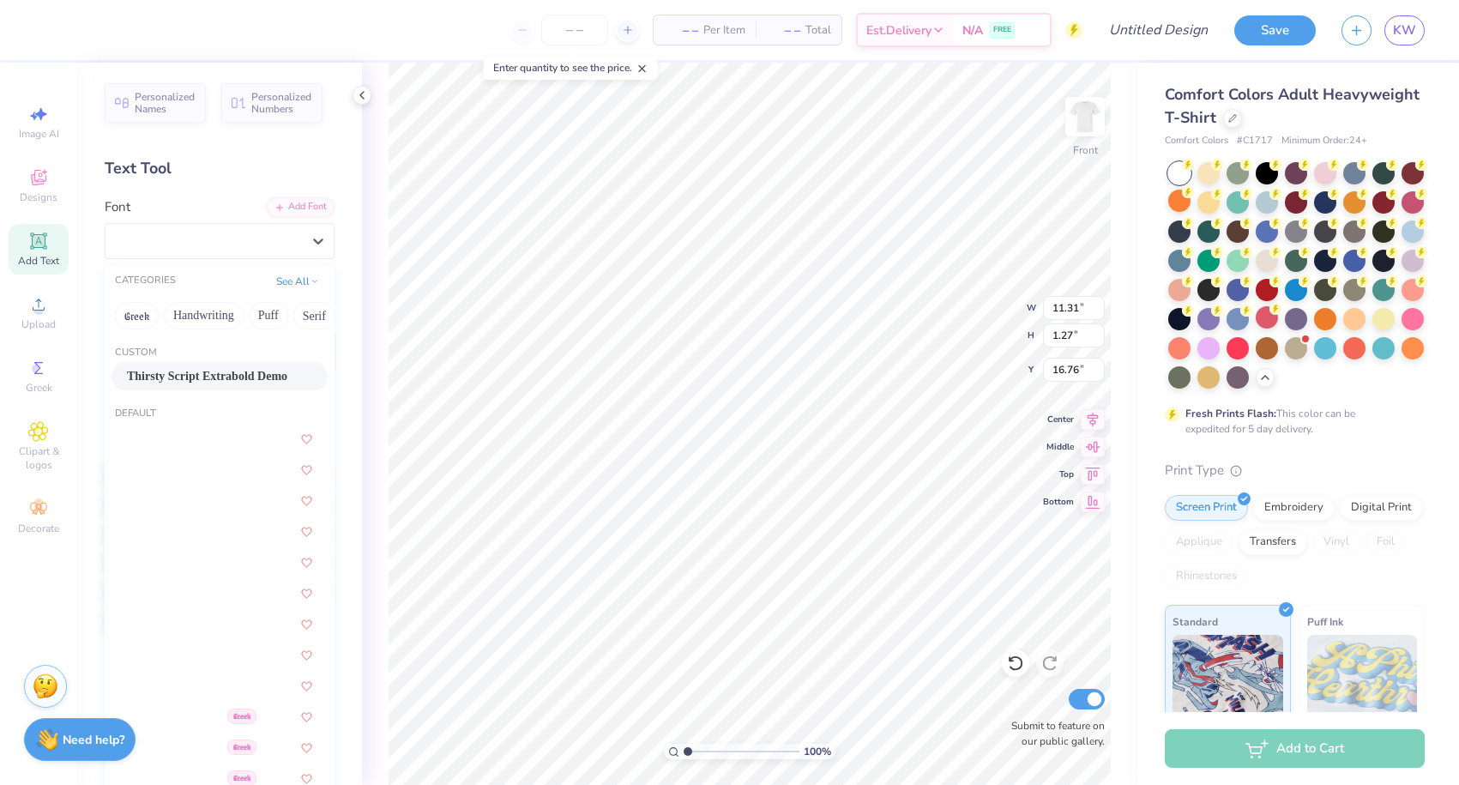
drag, startPoint x: 152, startPoint y: 226, endPoint x: 178, endPoint y: 377, distance: 152.3
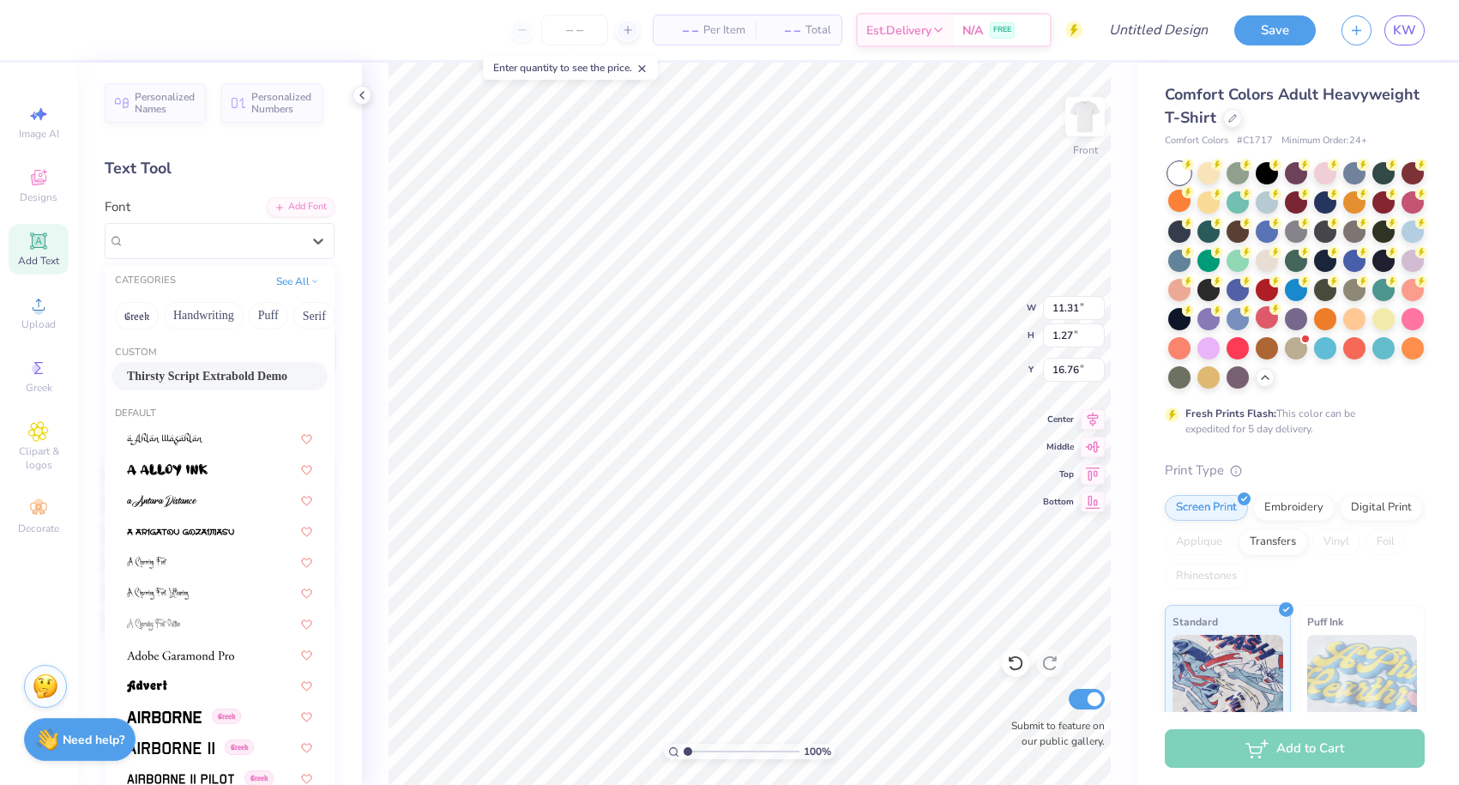
click at [152, 226] on div "Super Dream" at bounding box center [220, 241] width 230 height 36
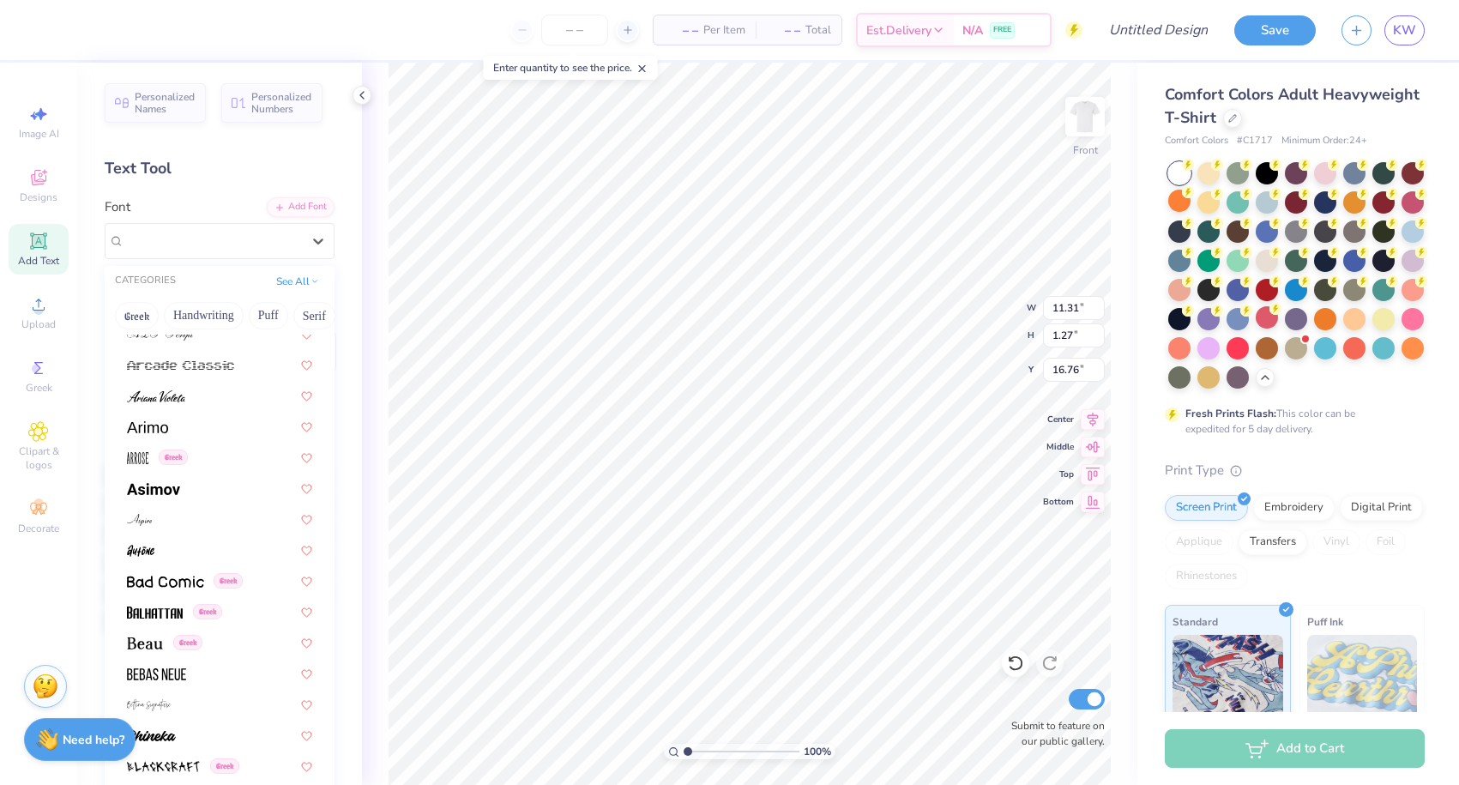
scroll to position [602, 0]
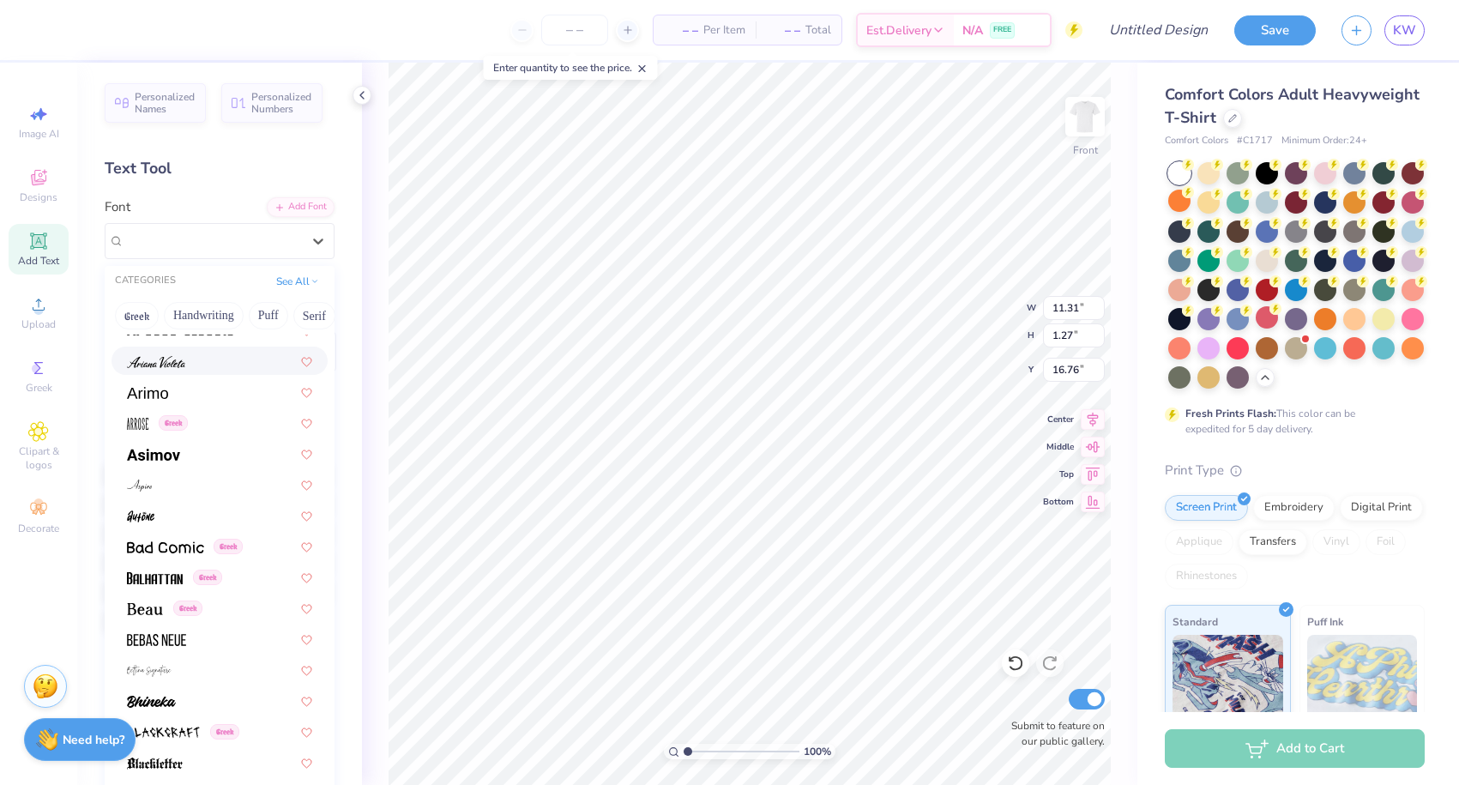
click at [164, 367] on img at bounding box center [156, 362] width 58 height 12
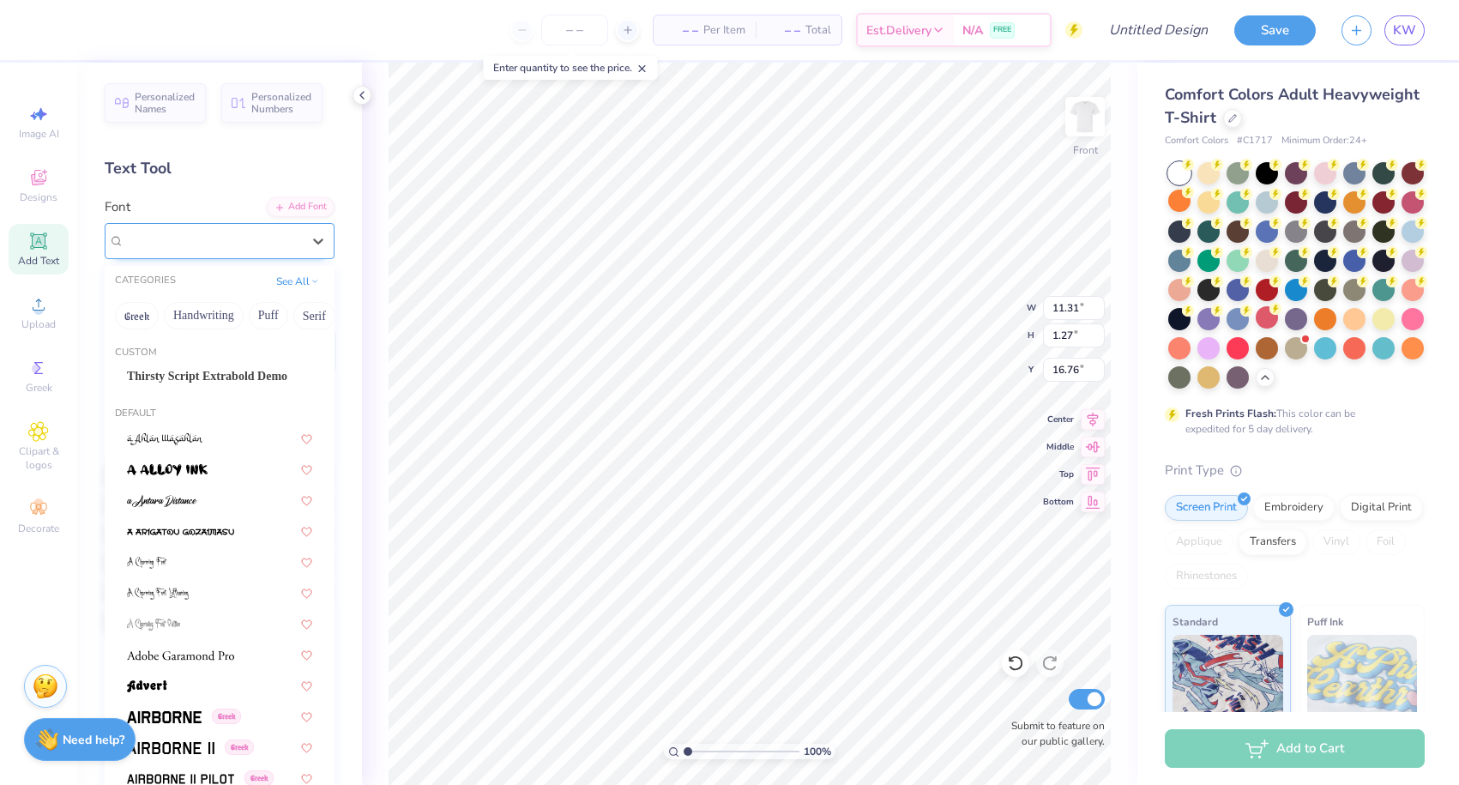
click at [178, 244] on div "Ariana Violeta" at bounding box center [213, 240] width 180 height 27
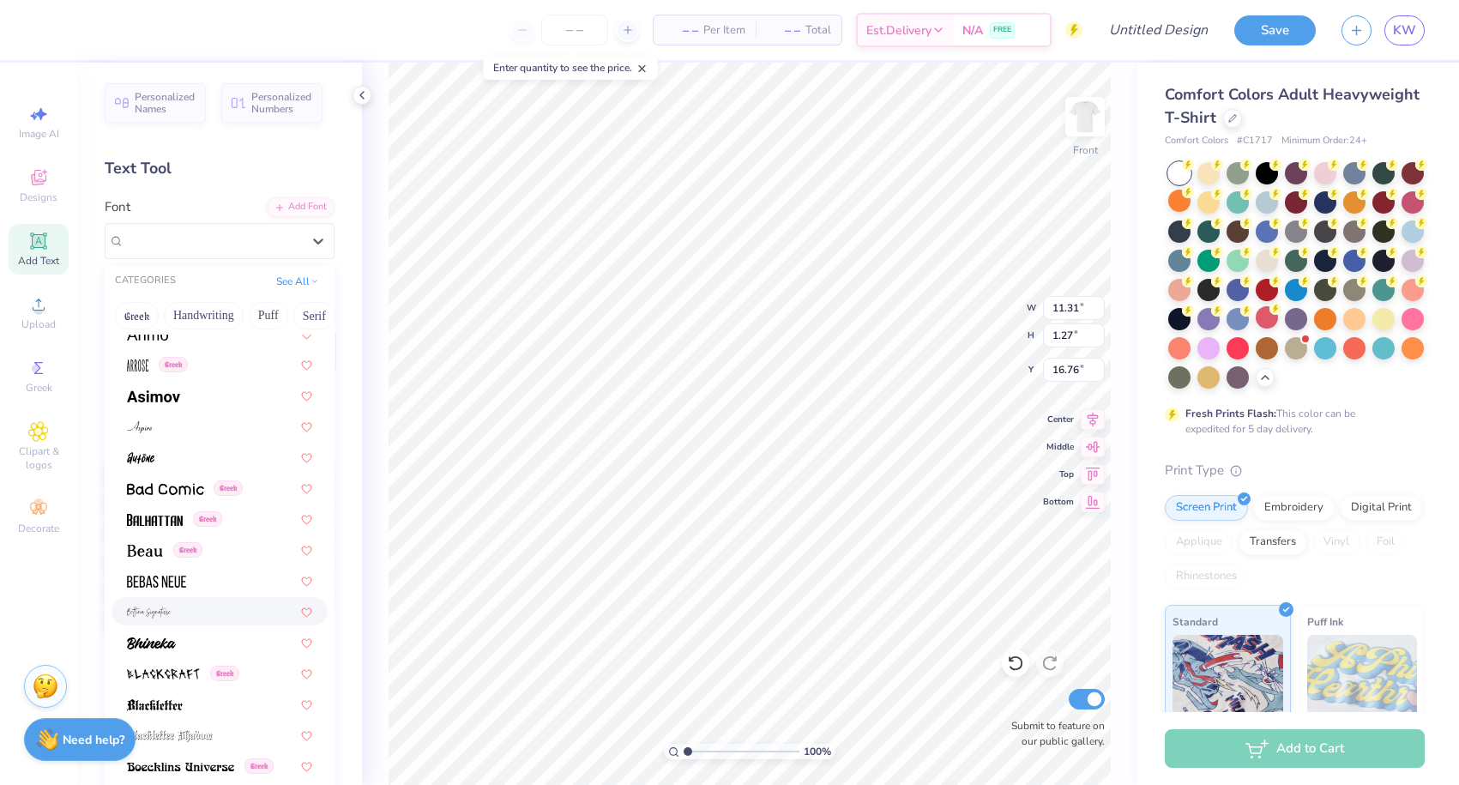
scroll to position [793, 0]
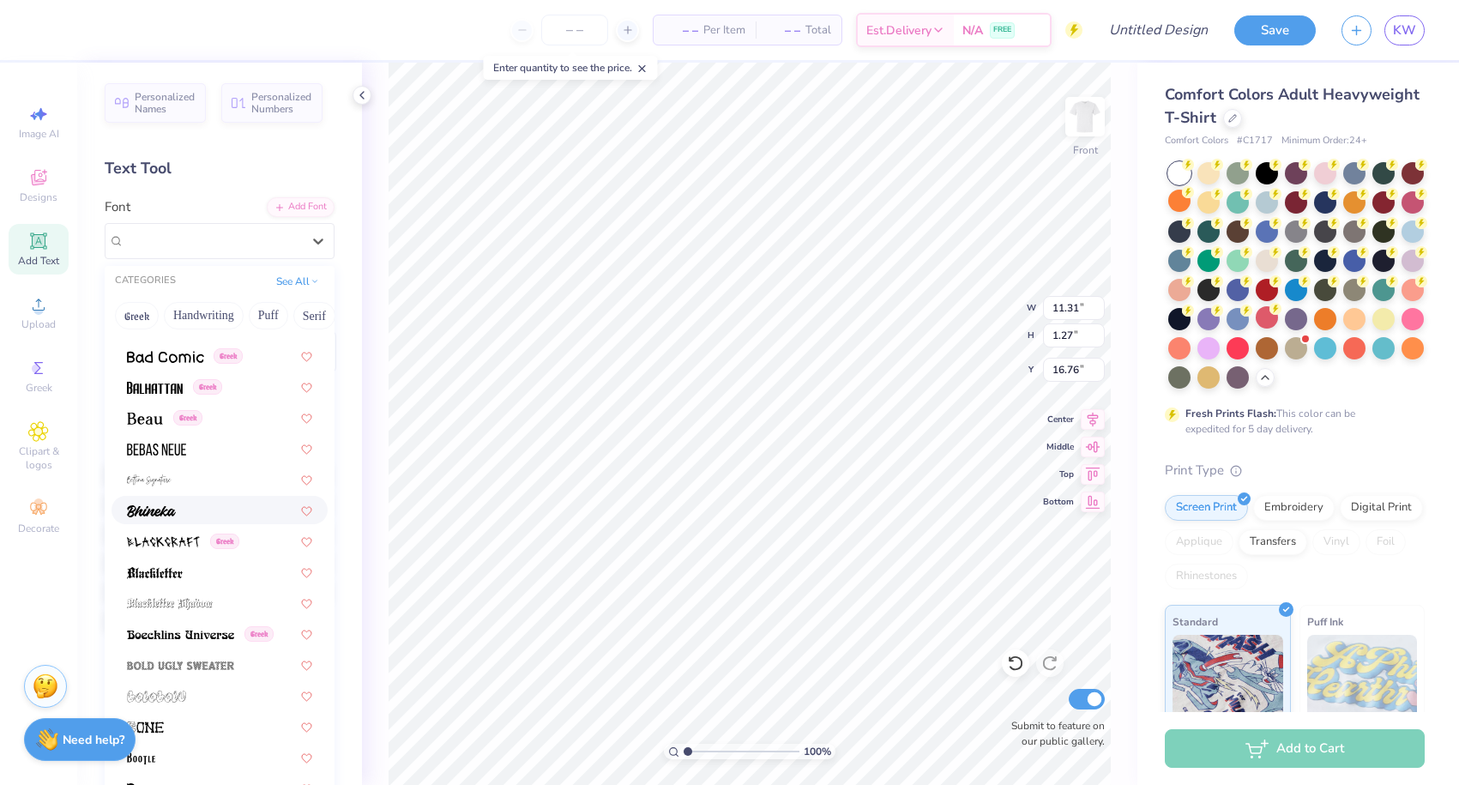
click at [136, 506] on img at bounding box center [151, 511] width 49 height 12
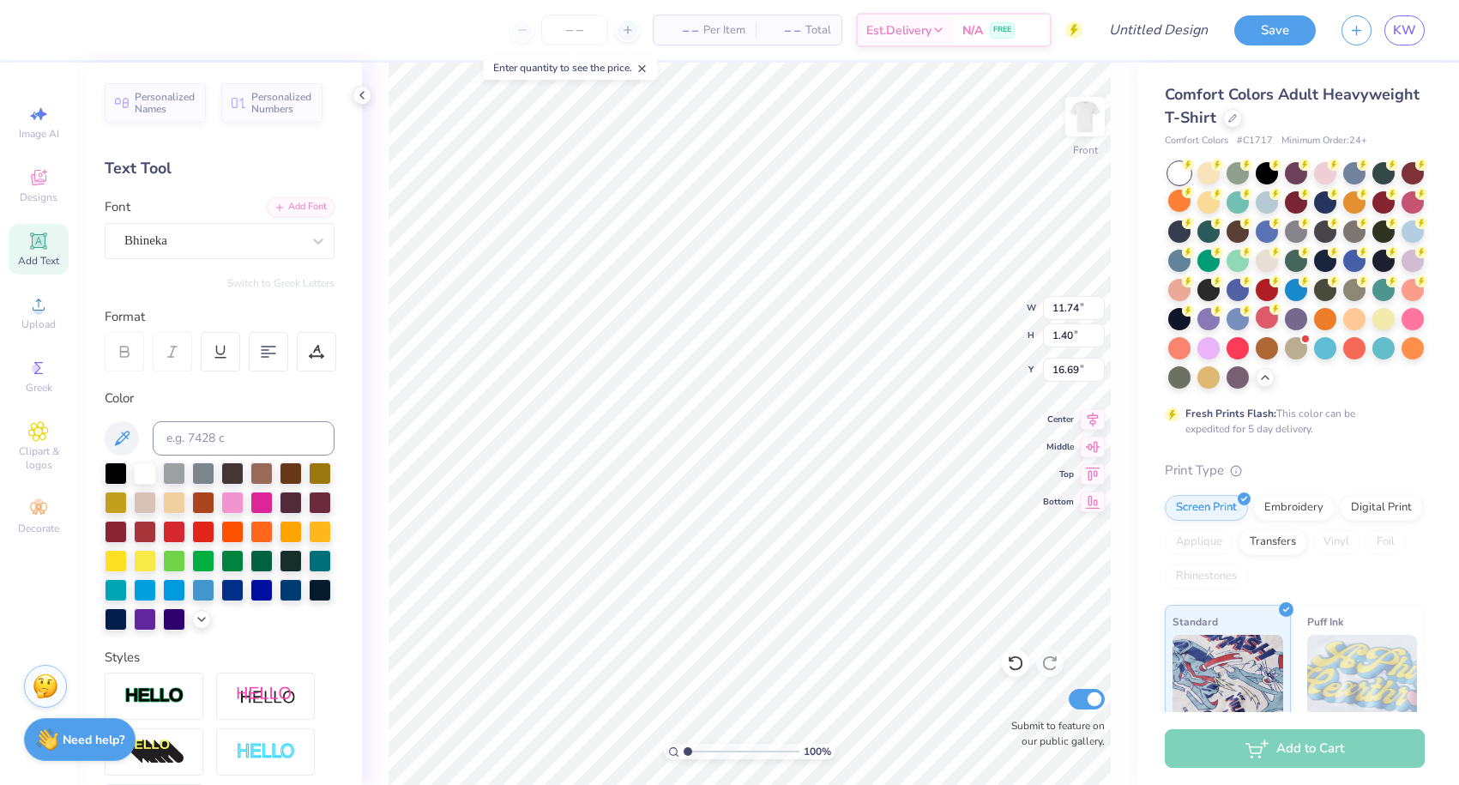
type input "16.66"
click at [39, 195] on span "Designs" at bounding box center [39, 197] width 38 height 14
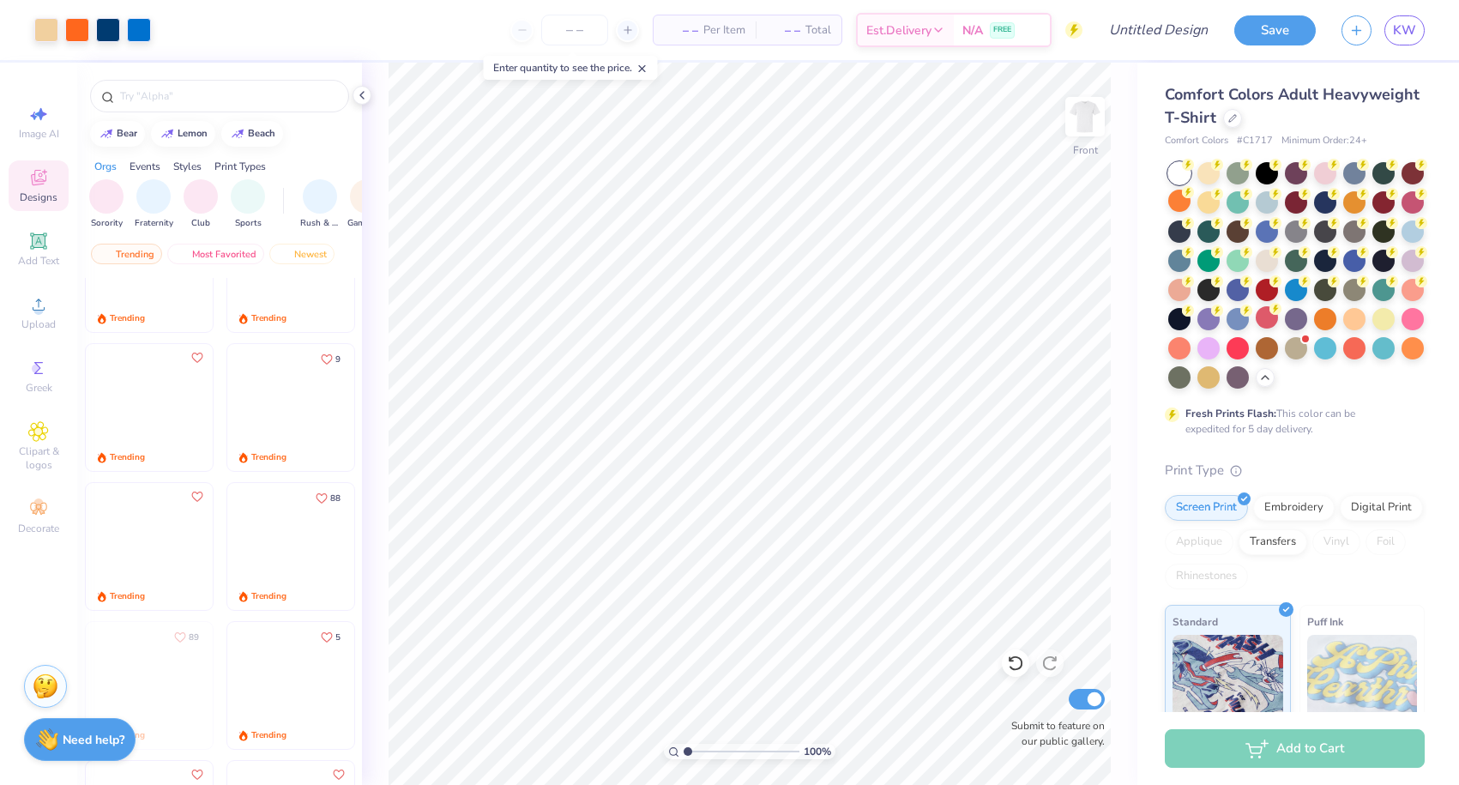
scroll to position [2048, 0]
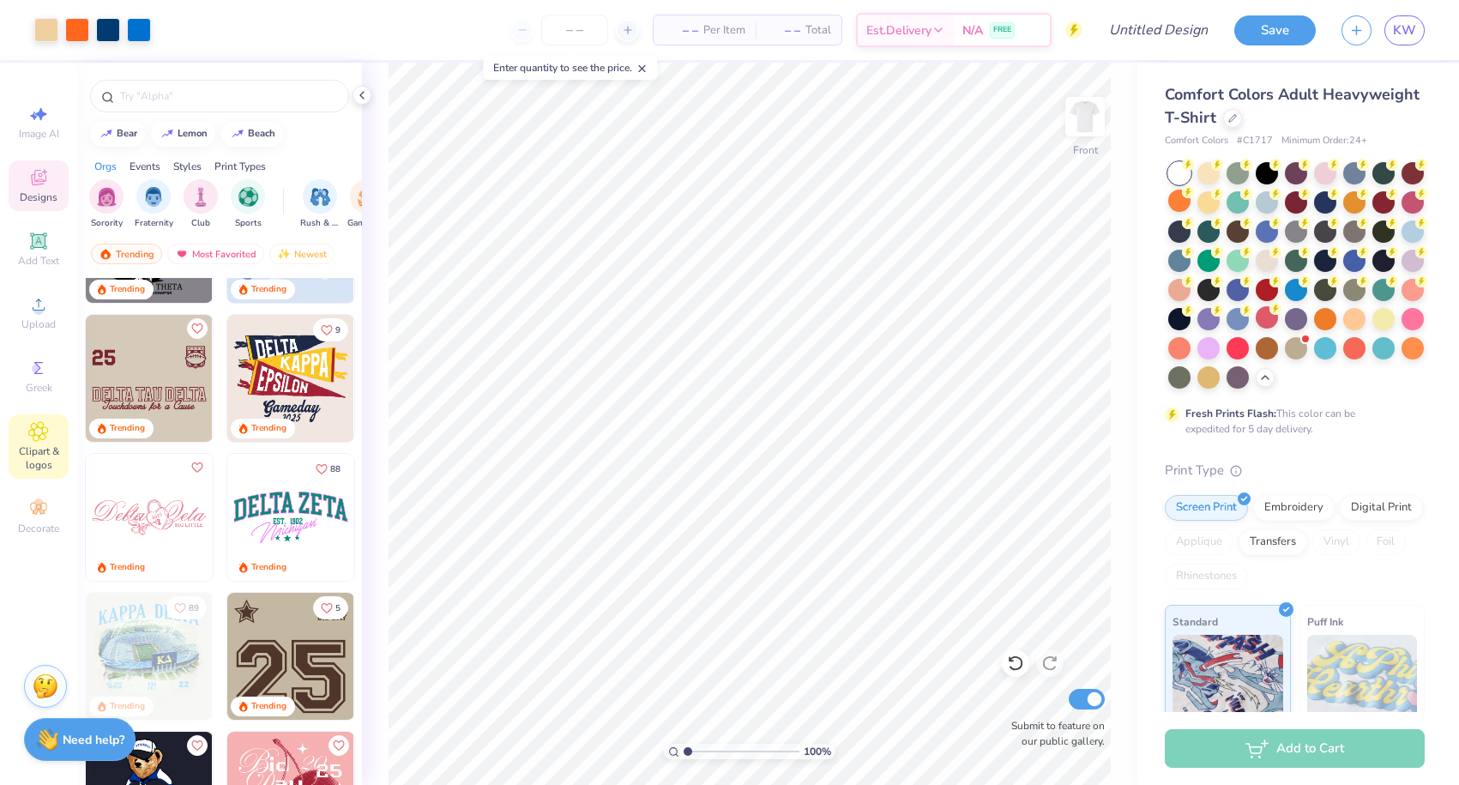
click at [38, 432] on icon at bounding box center [38, 431] width 9 height 9
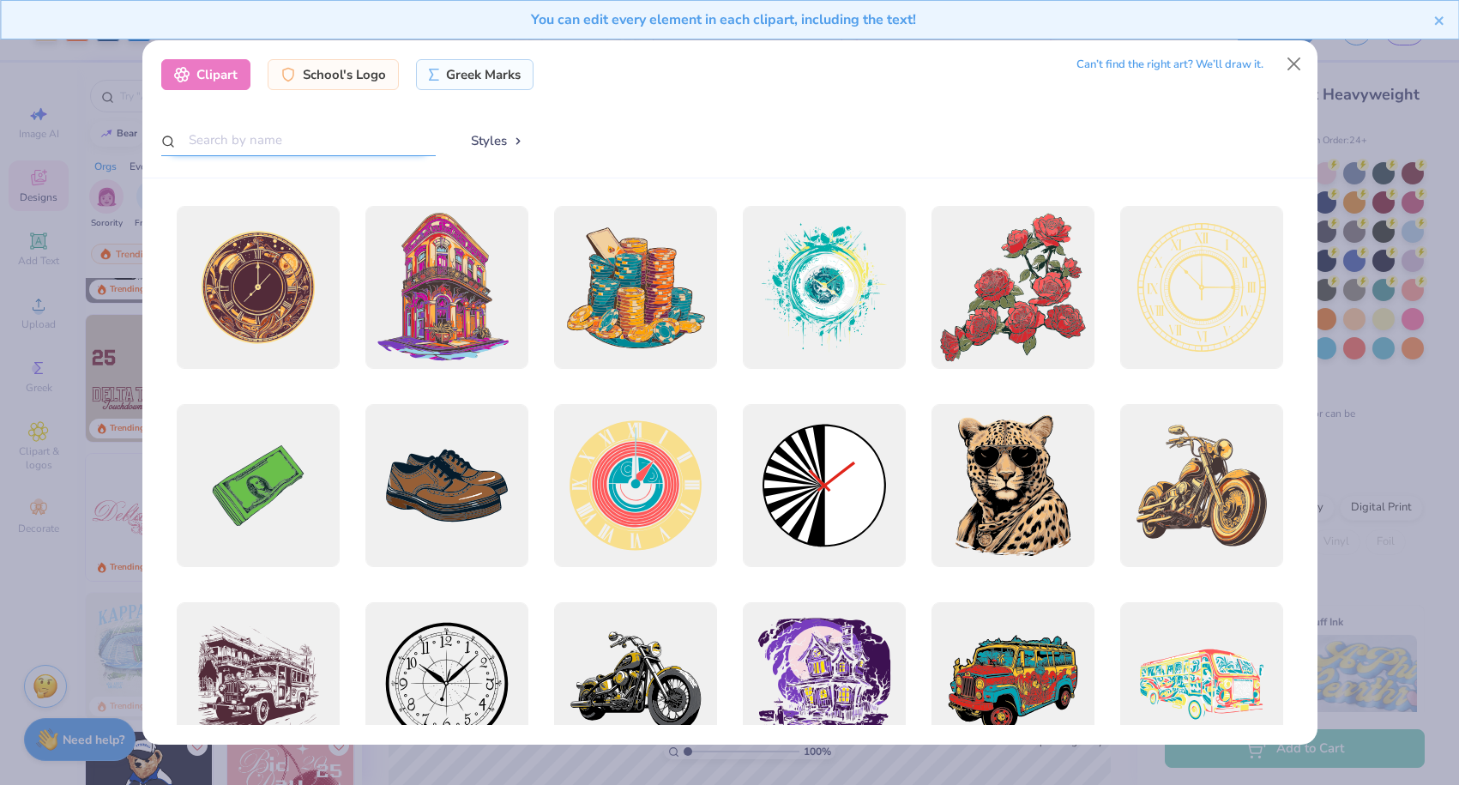
click at [338, 153] on input "text" at bounding box center [298, 140] width 274 height 32
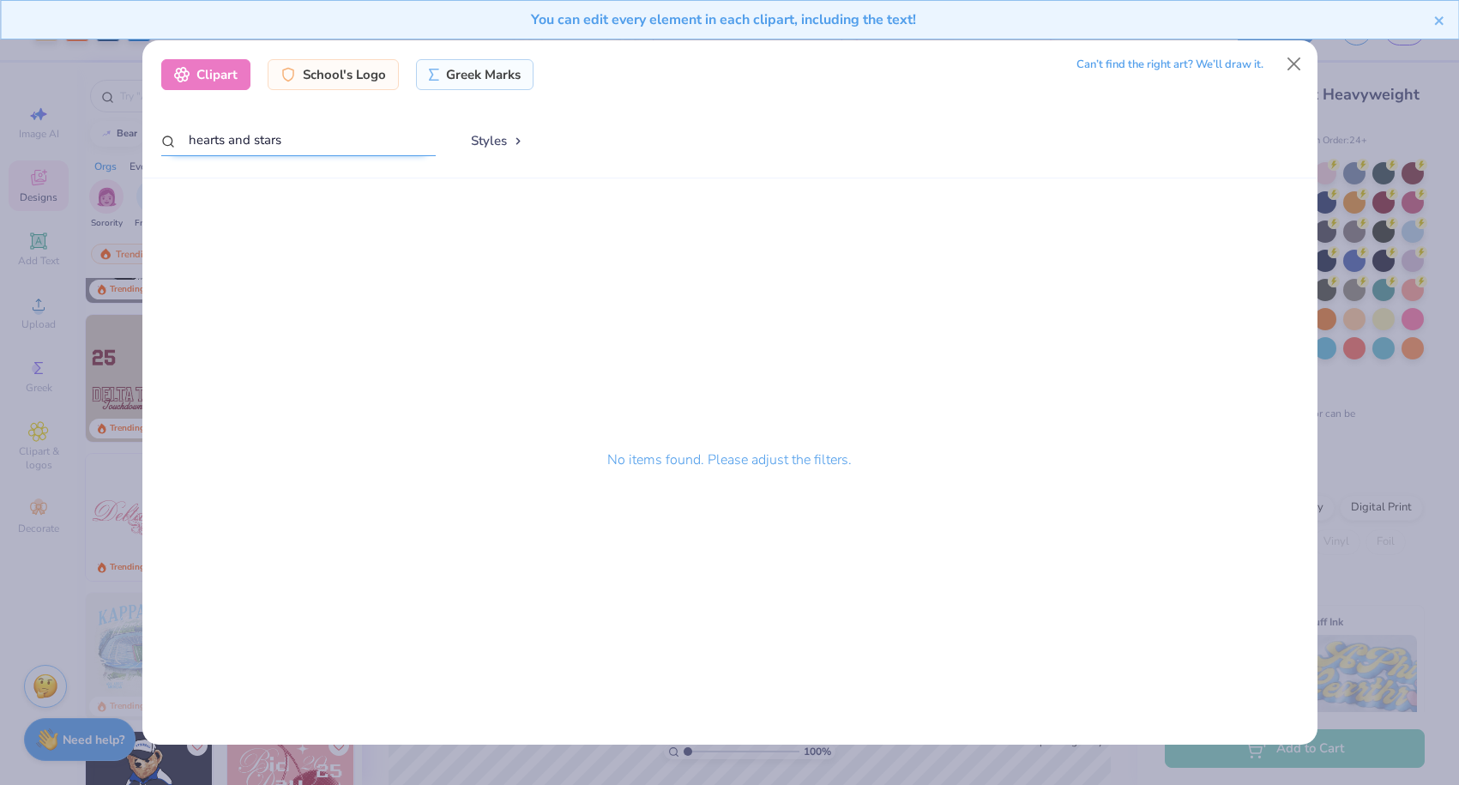
drag, startPoint x: 233, startPoint y: 142, endPoint x: 340, endPoint y: 141, distance: 106.4
click at [340, 141] on input "hearts and stars" at bounding box center [298, 140] width 274 height 32
type input "hearts"
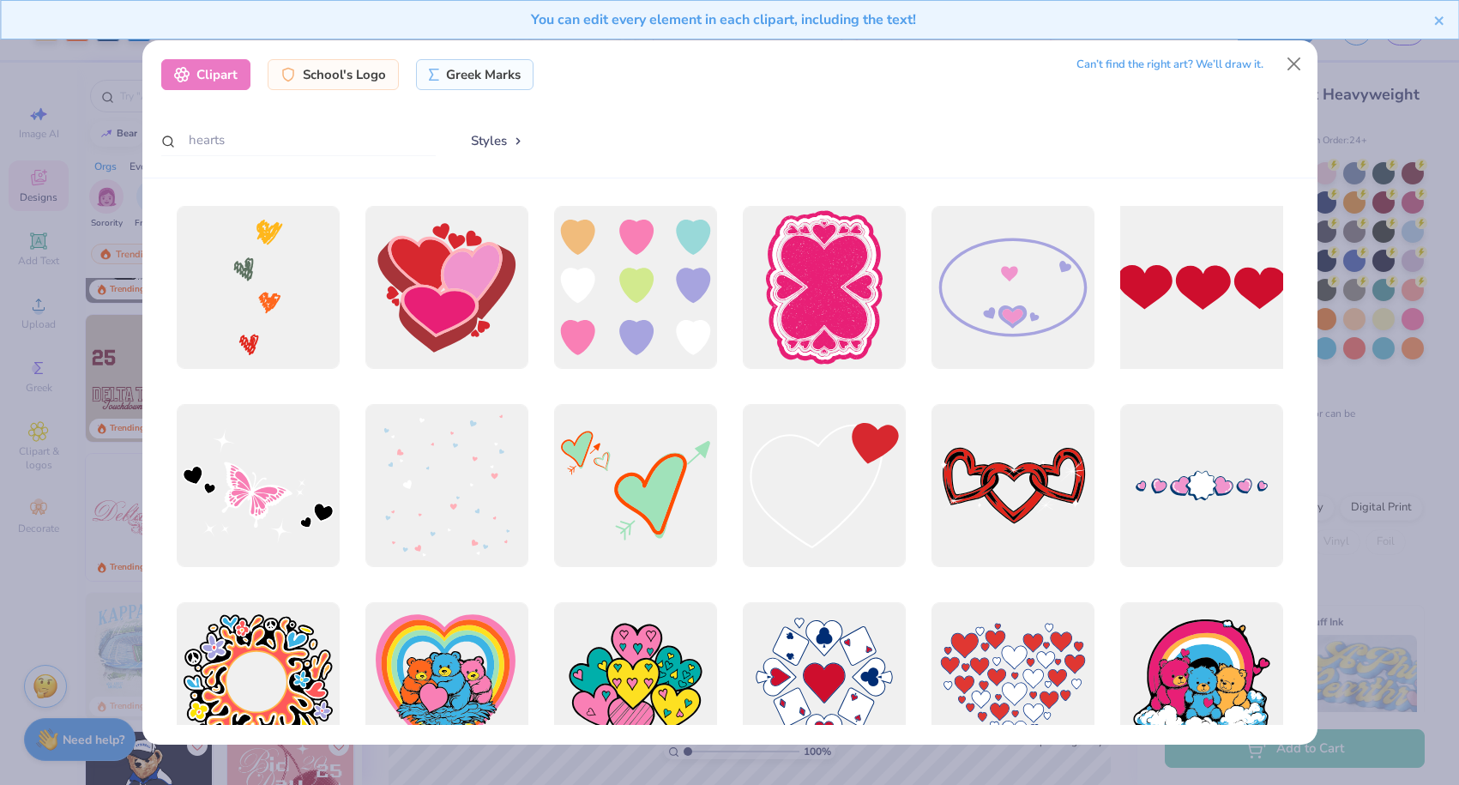
click at [1221, 290] on div at bounding box center [1201, 287] width 179 height 179
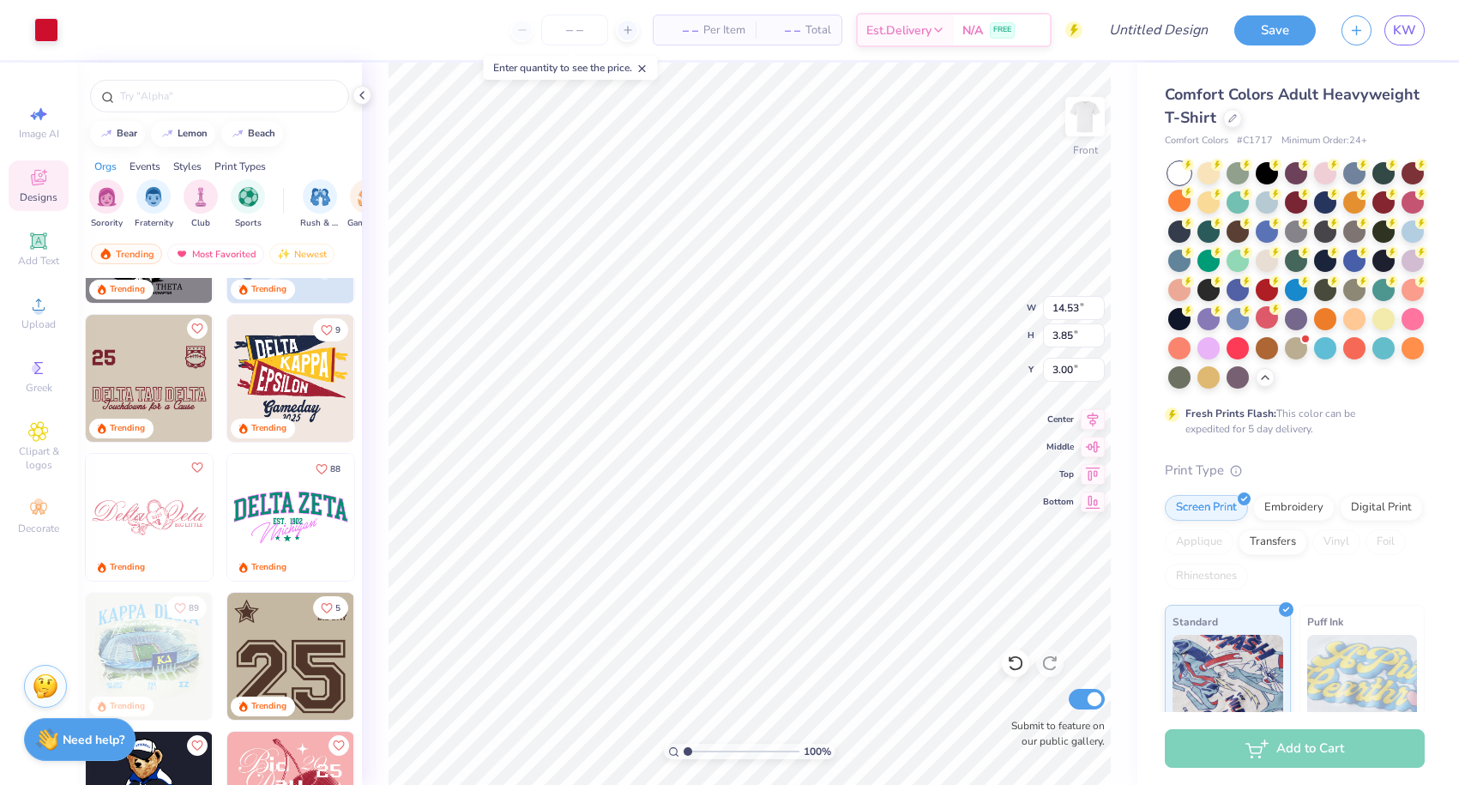
type input "7.00"
type input "1.86"
type input "5.26"
click at [357, 549] on div "Tyler Bisbee Tau Kappa Epsilon, University of New Hampshire 346 Trending Trendi…" at bounding box center [219, 563] width 285 height 570
click at [39, 33] on div at bounding box center [46, 28] width 24 height 24
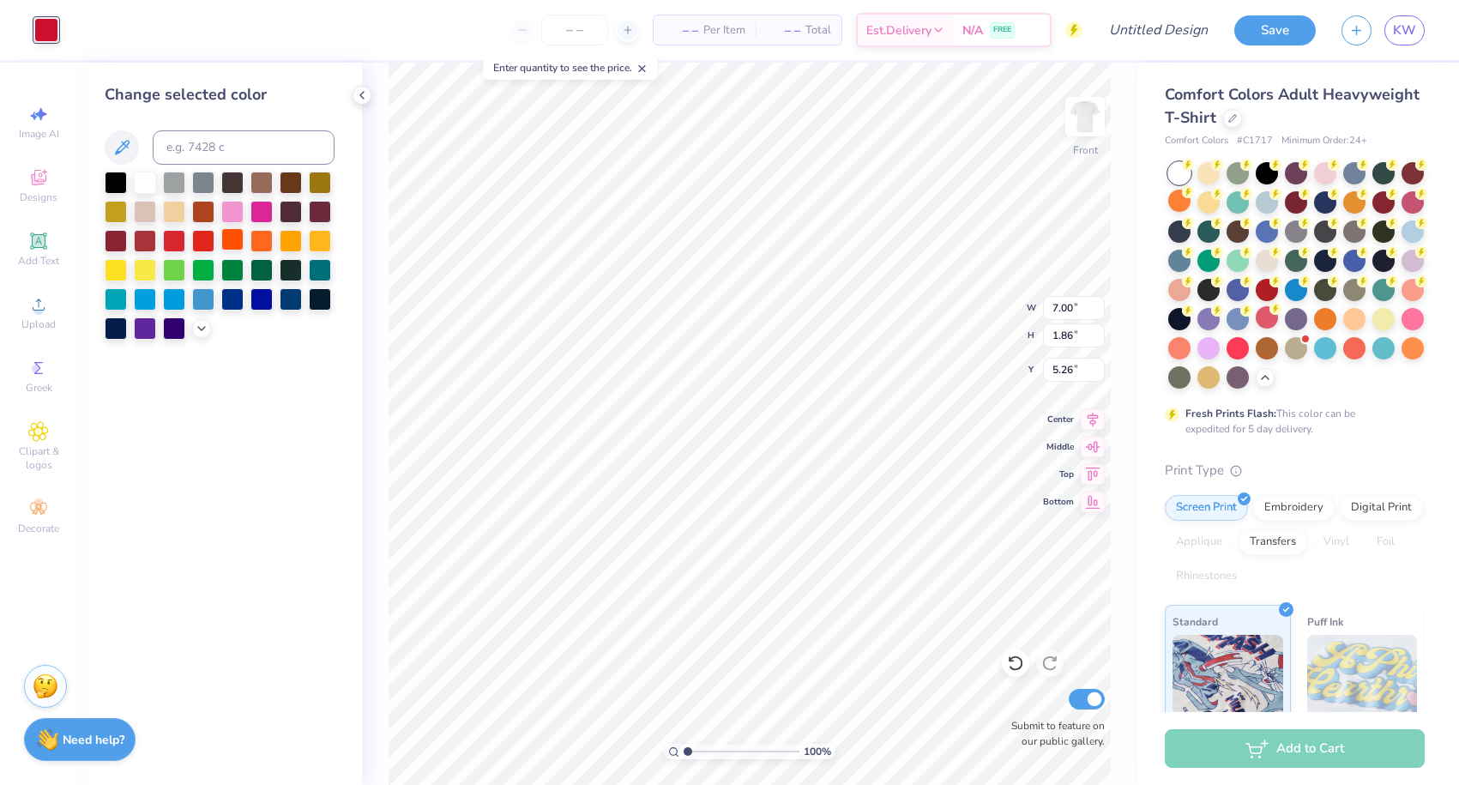
click at [234, 249] on div at bounding box center [232, 239] width 22 height 22
click at [260, 239] on div at bounding box center [261, 239] width 22 height 22
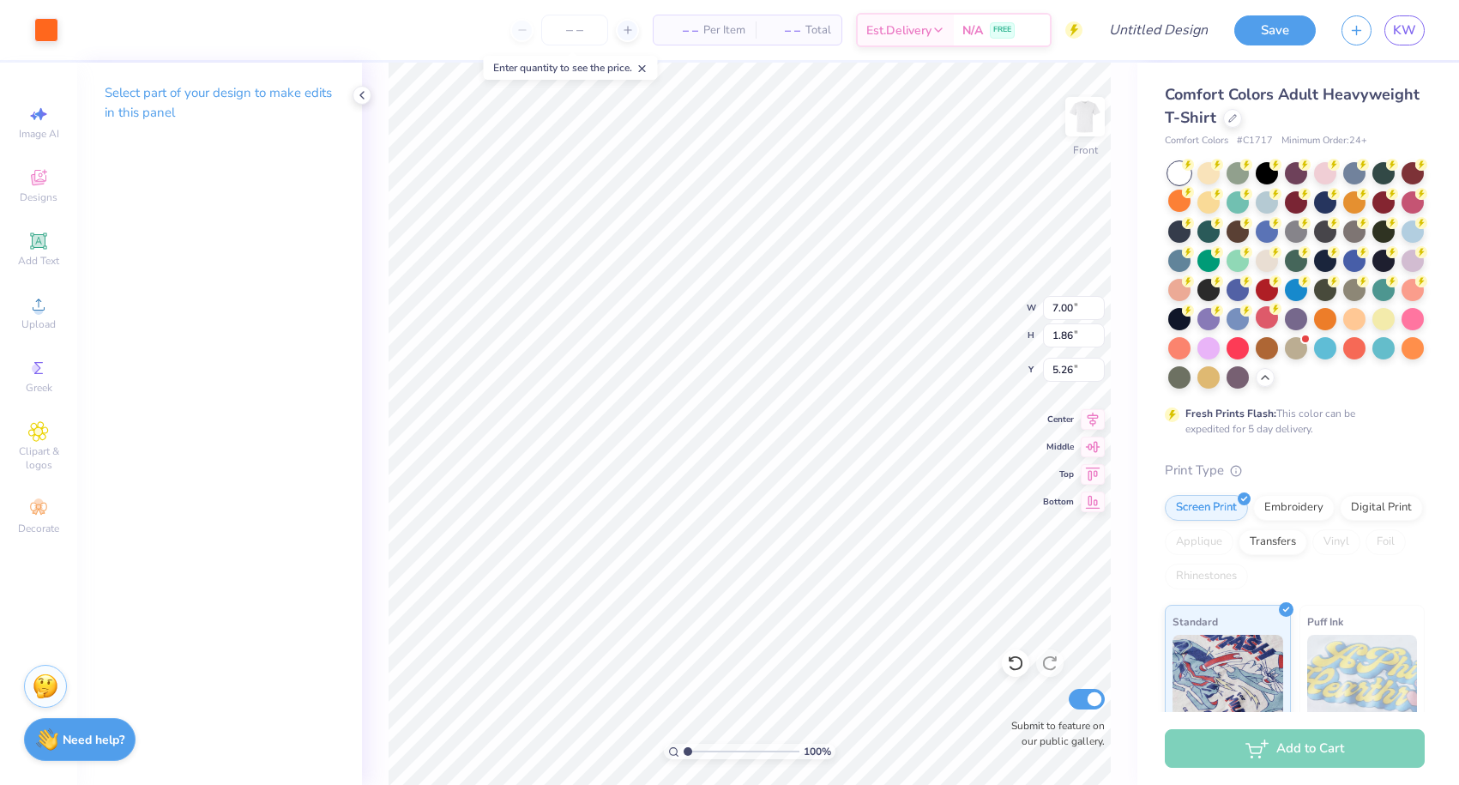
type input "19.54"
click at [43, 28] on div at bounding box center [46, 28] width 24 height 24
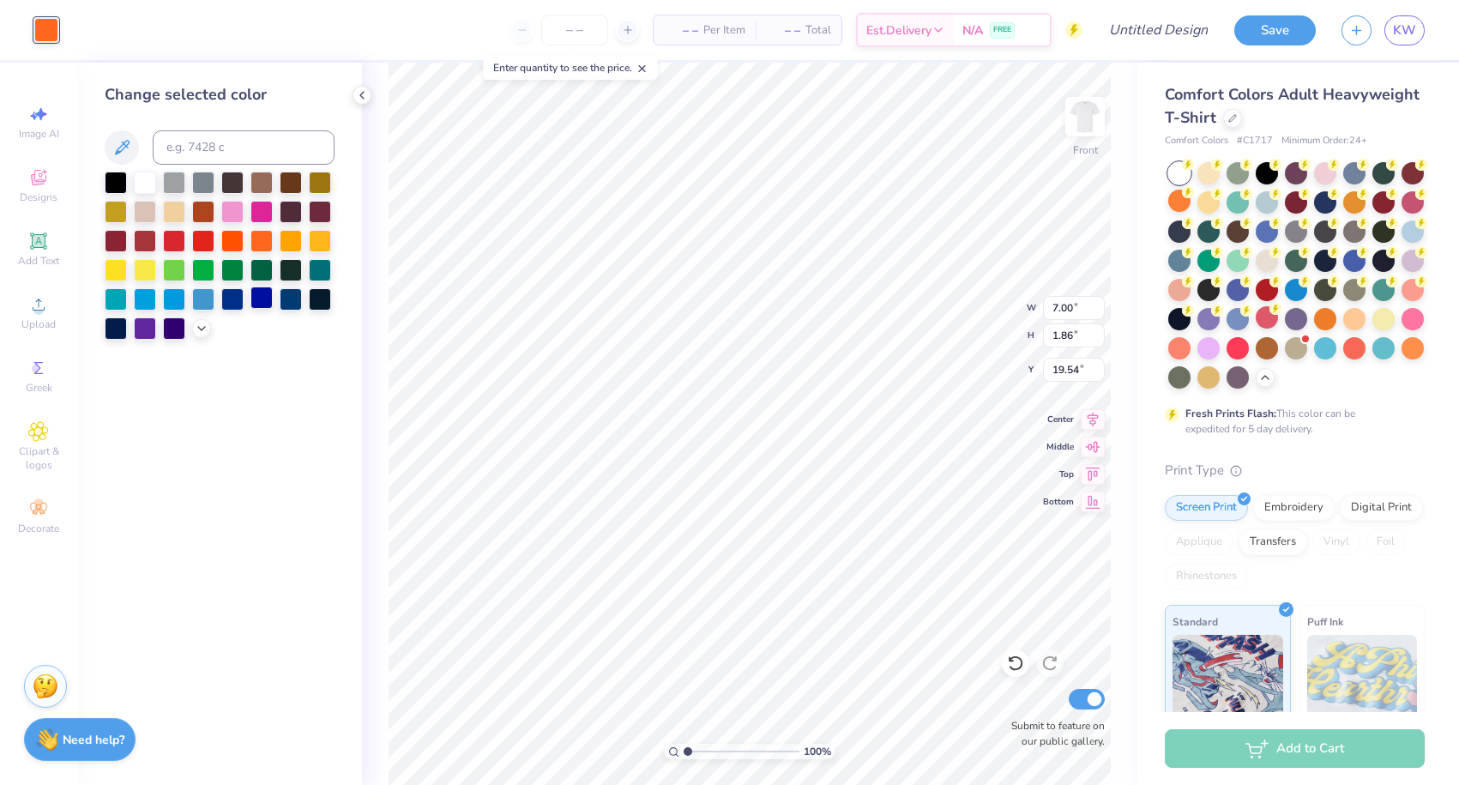
click at [256, 307] on div at bounding box center [261, 298] width 22 height 22
click at [226, 298] on div at bounding box center [232, 298] width 22 height 22
click at [258, 301] on div at bounding box center [261, 298] width 22 height 22
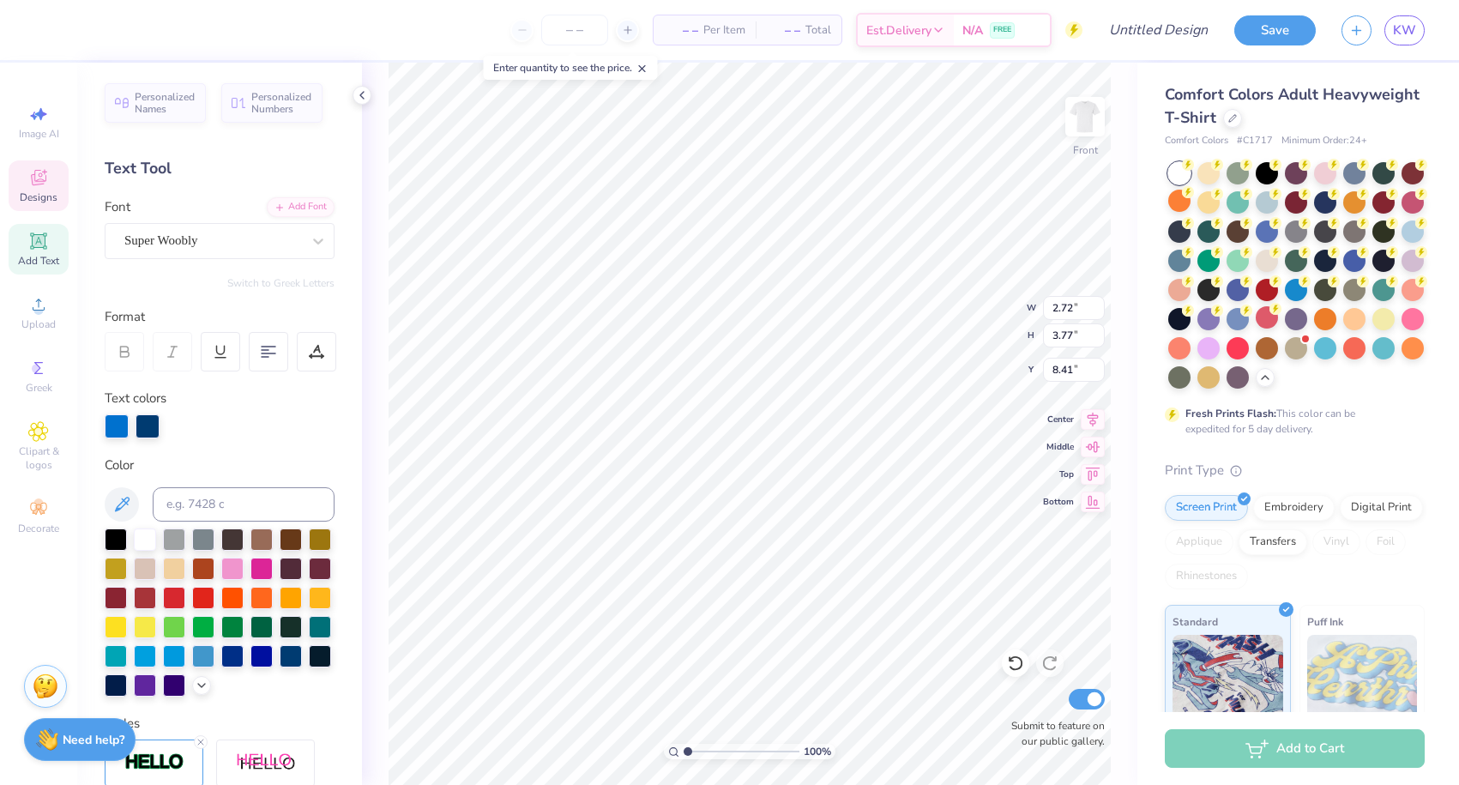
type input "7.00"
type input "1.86"
type input "19.54"
click at [45, 31] on div at bounding box center [46, 28] width 24 height 24
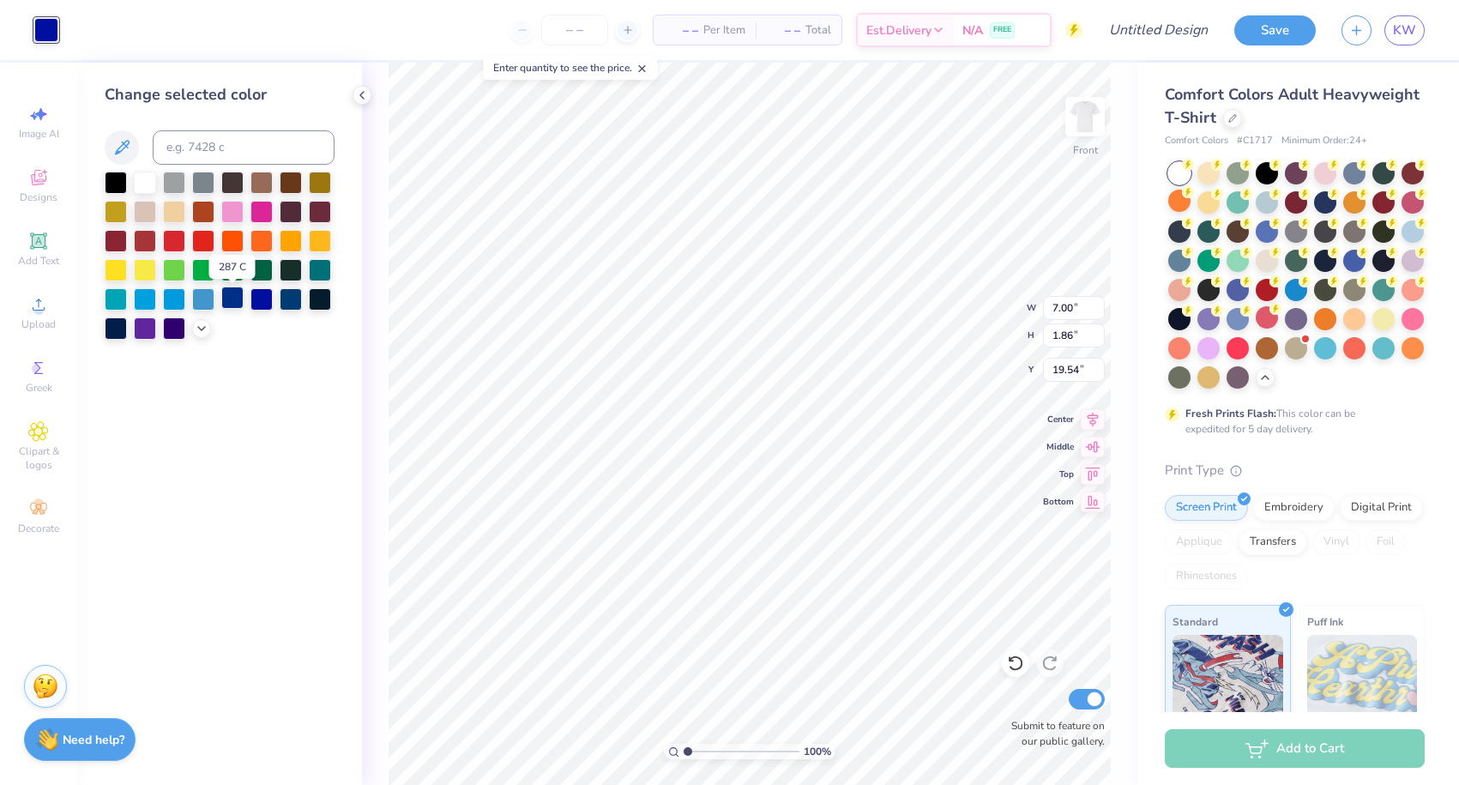
click at [226, 302] on div at bounding box center [232, 298] width 22 height 22
click at [208, 304] on div at bounding box center [203, 298] width 22 height 22
type input "2.72"
type input "3.77"
type input "8.41"
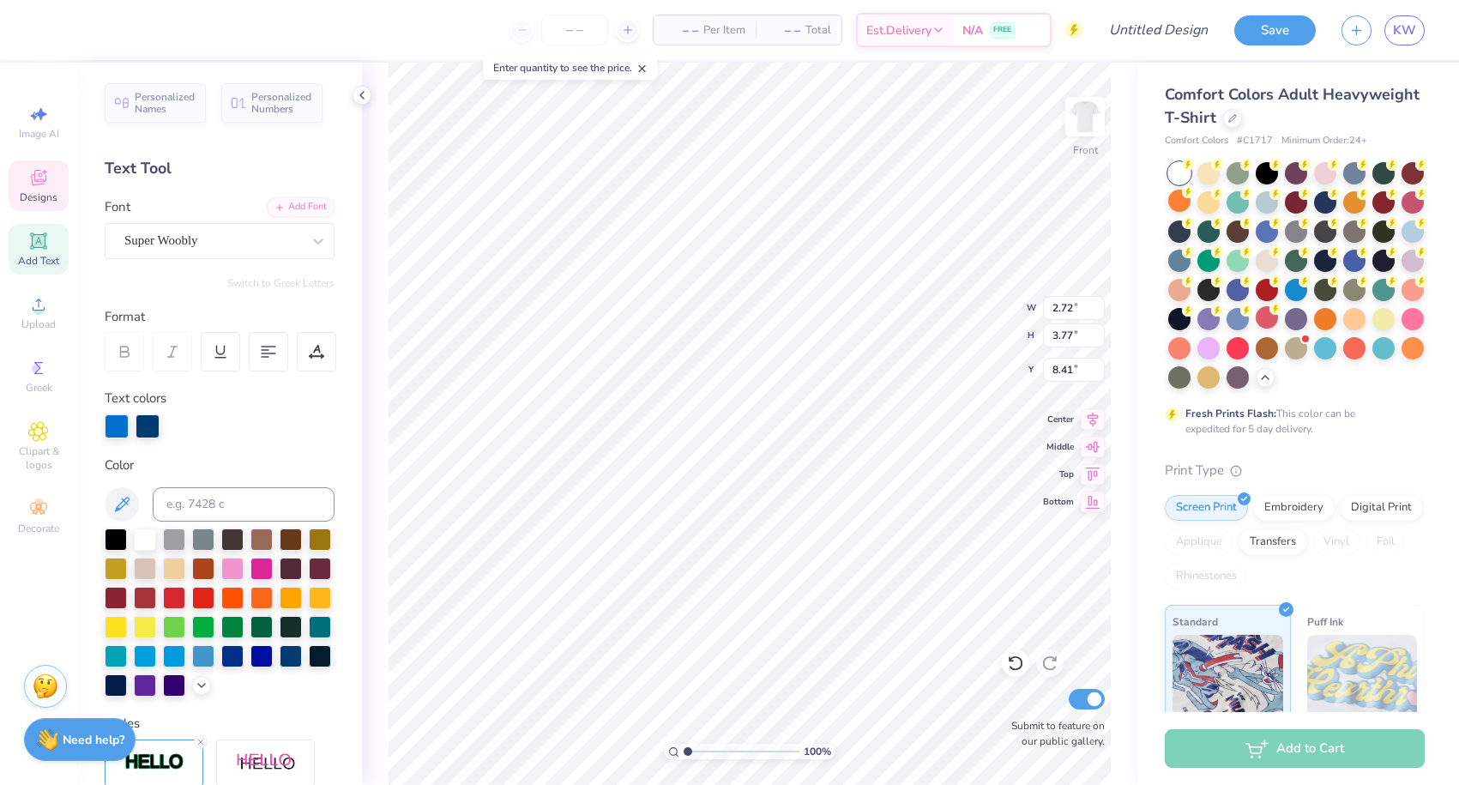
type input "7.00"
type input "1.86"
type input "19.54"
click at [40, 33] on div at bounding box center [46, 28] width 24 height 24
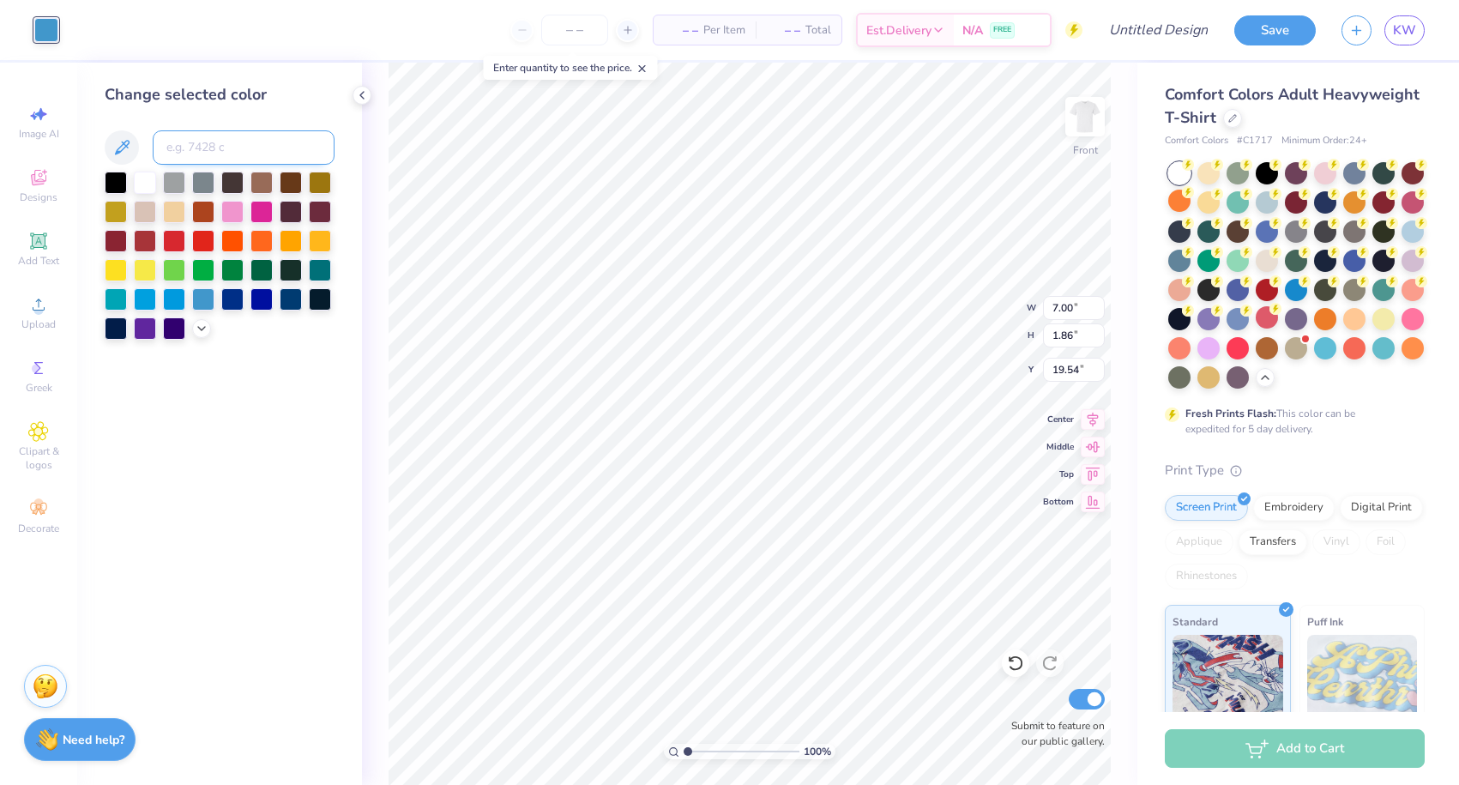
click at [215, 134] on input at bounding box center [244, 147] width 182 height 34
type input "285"
click at [383, 449] on div "100 % Front W 7.00 7.00 " H 1.86 1.86 " Y 19.54 19.54 " Center Middle Top Botto…" at bounding box center [749, 424] width 775 height 722
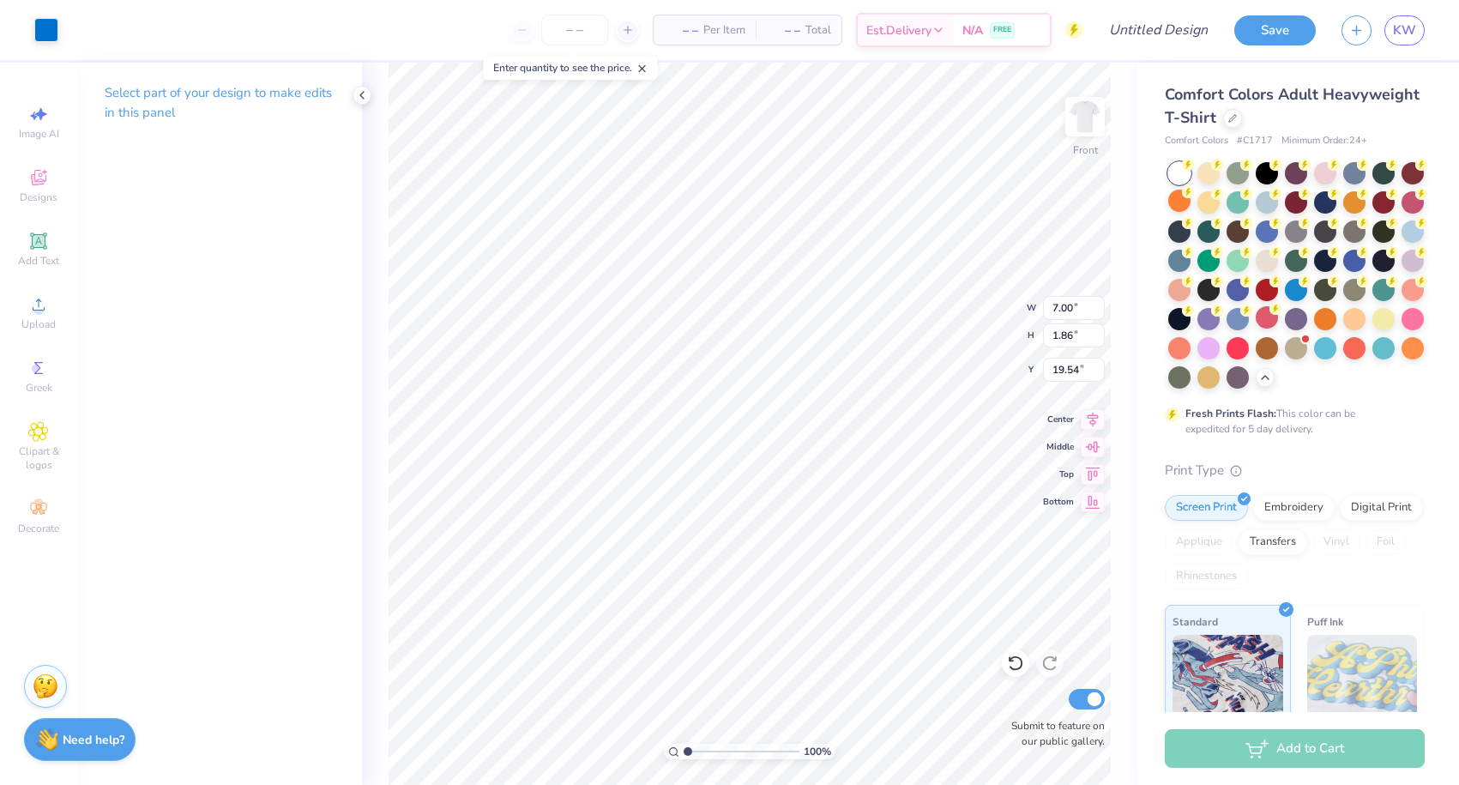
type input "18.48"
type input "4.54"
type input "1.20"
type input "19.13"
type input "18.62"
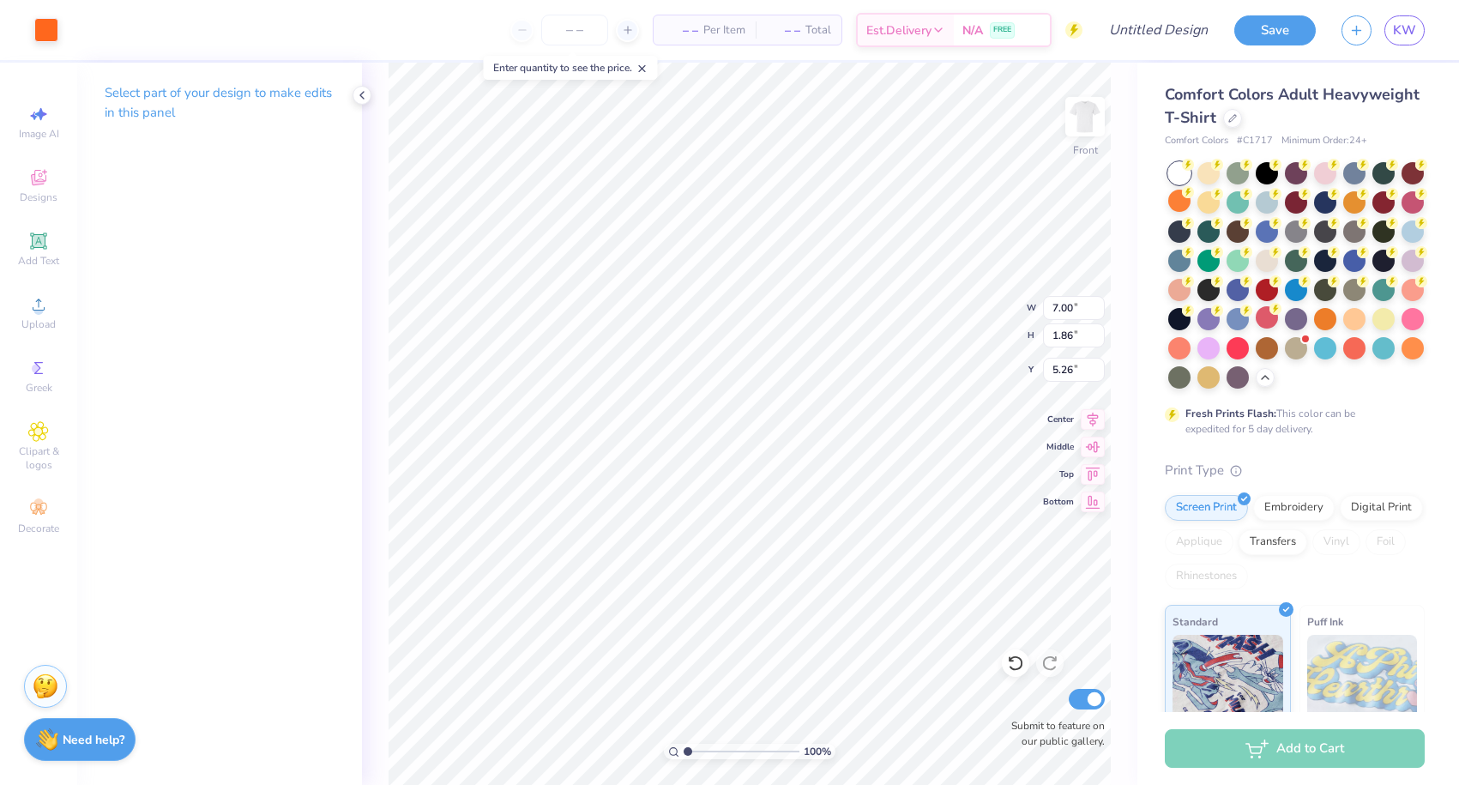
type input "5.48"
type input "1.45"
type input "5.78"
type input "6.19"
click at [49, 35] on div at bounding box center [46, 28] width 24 height 24
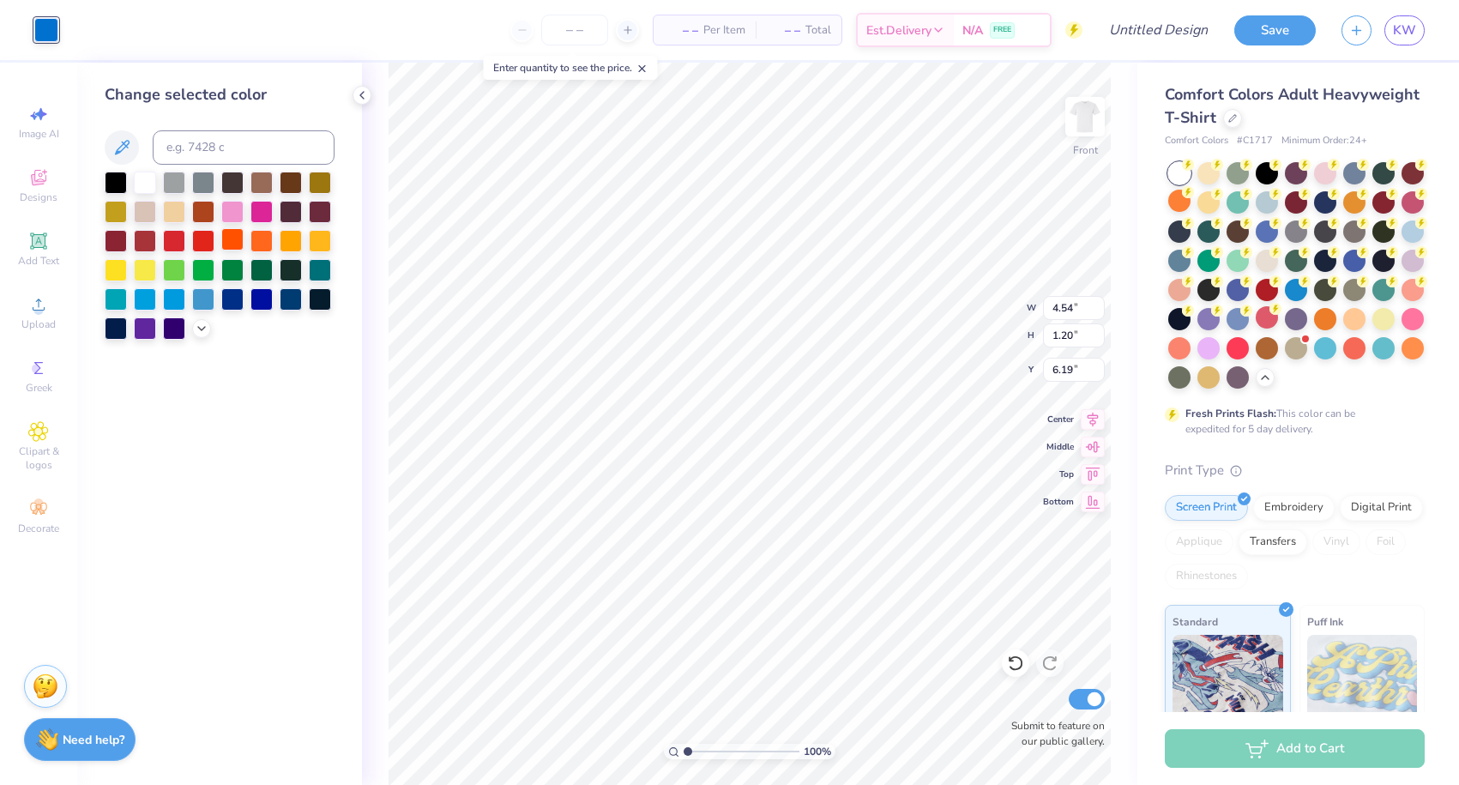
click at [236, 244] on div at bounding box center [232, 239] width 22 height 22
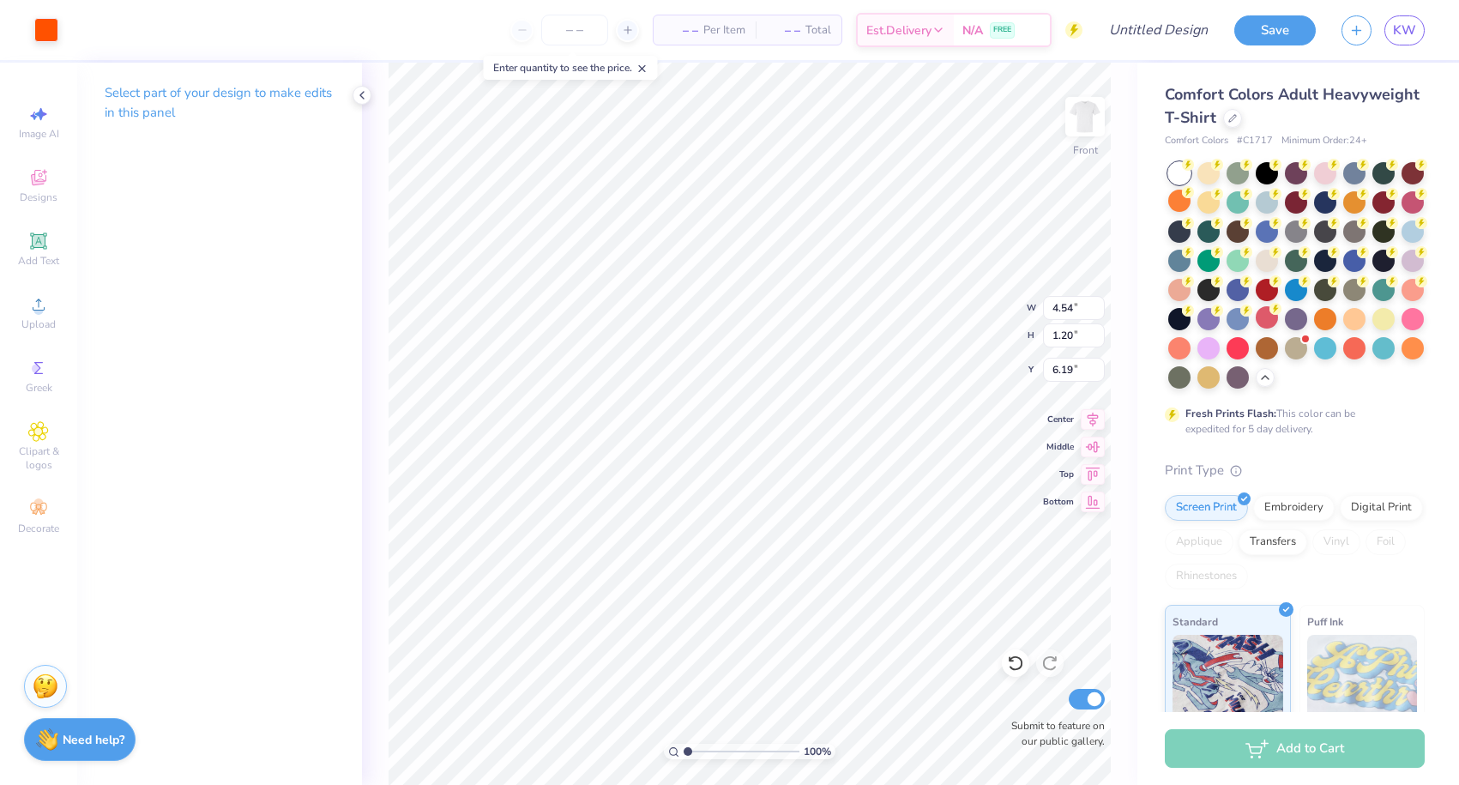
type input "6.63"
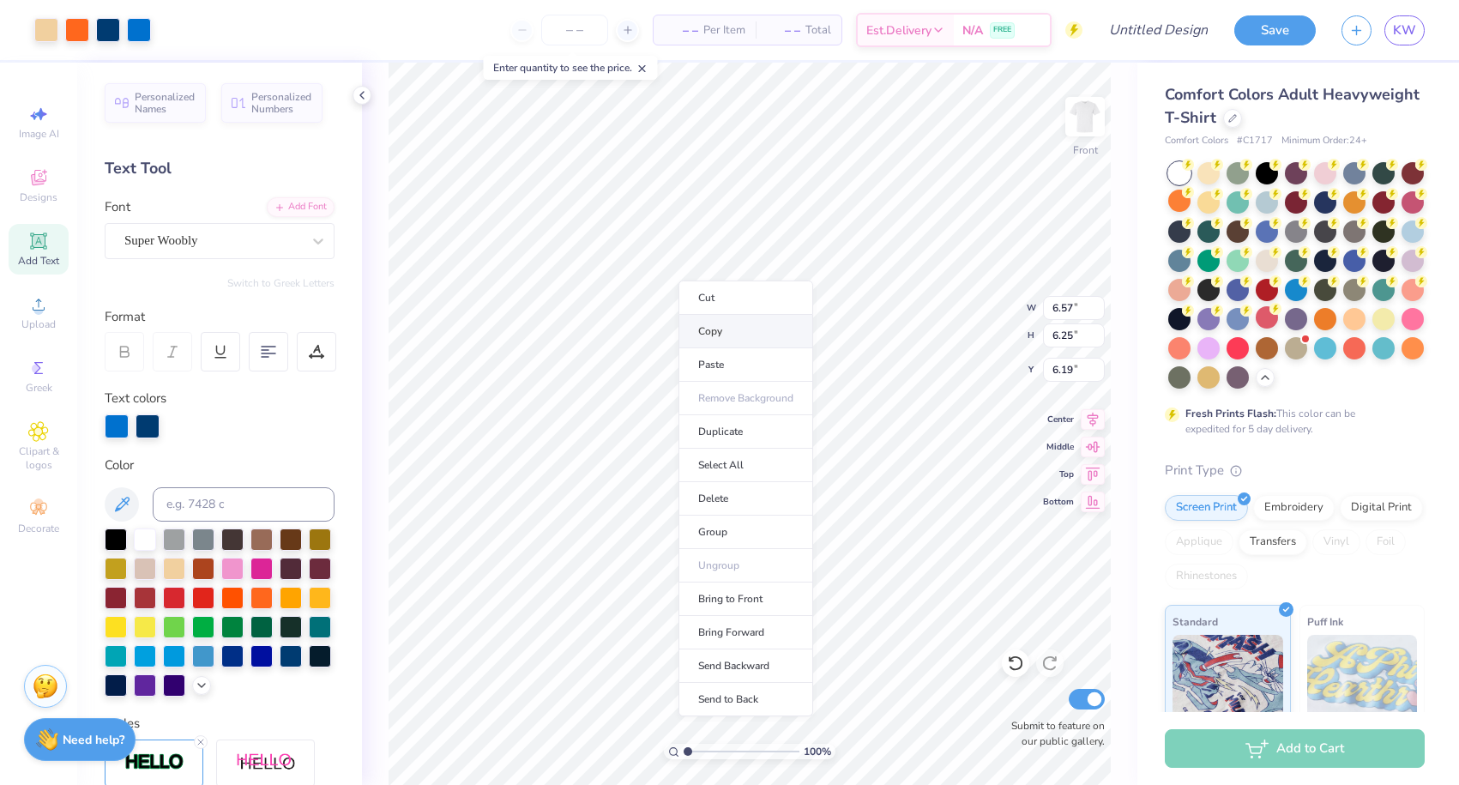
click at [703, 338] on li "Copy" at bounding box center [746, 331] width 135 height 33
click at [1086, 119] on img at bounding box center [1085, 116] width 69 height 69
click at [1070, 132] on img at bounding box center [1085, 116] width 69 height 69
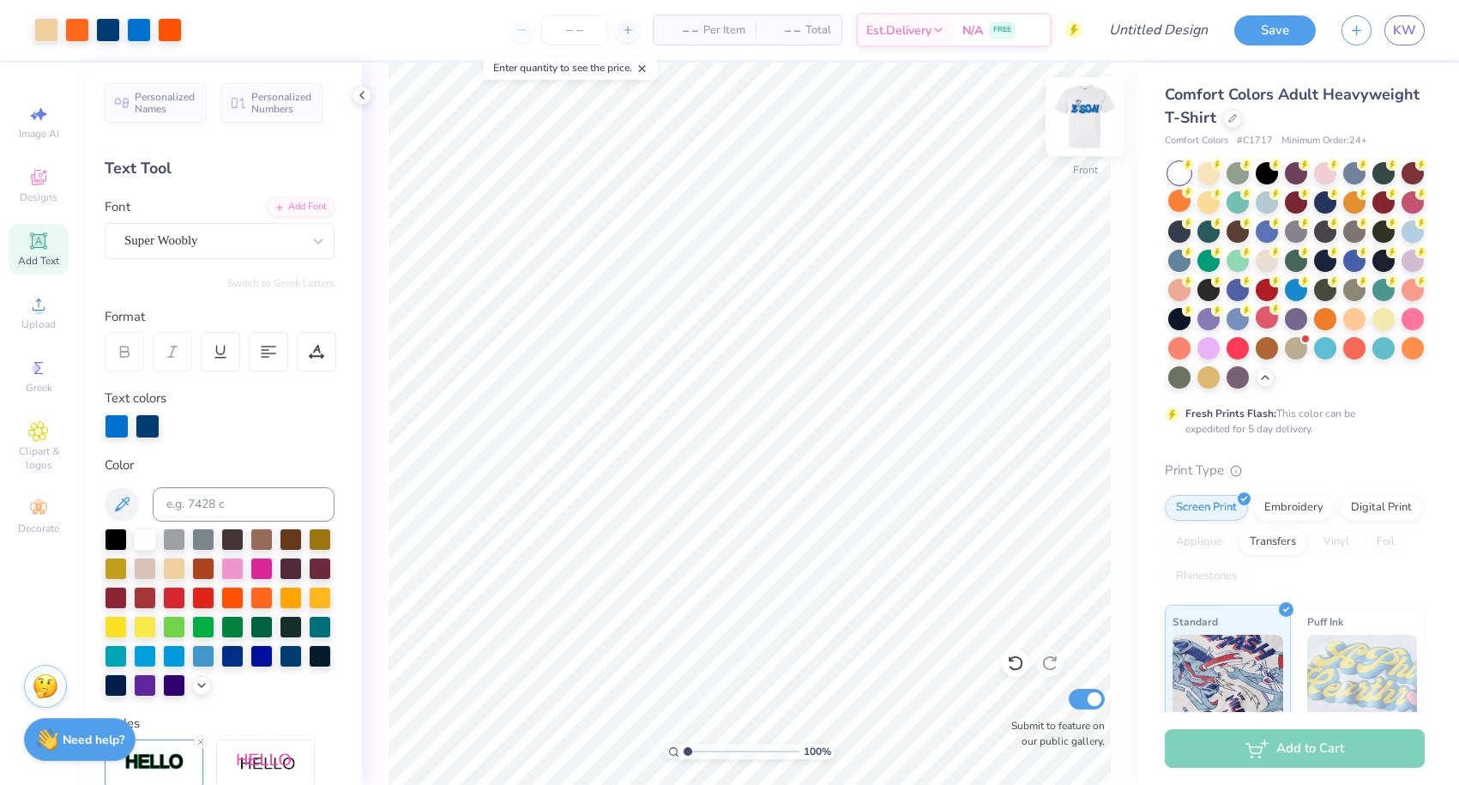
click at [1078, 115] on img at bounding box center [1085, 116] width 69 height 69
type input "5.19"
type input "2.61"
type input "7.32"
type input "3.45"
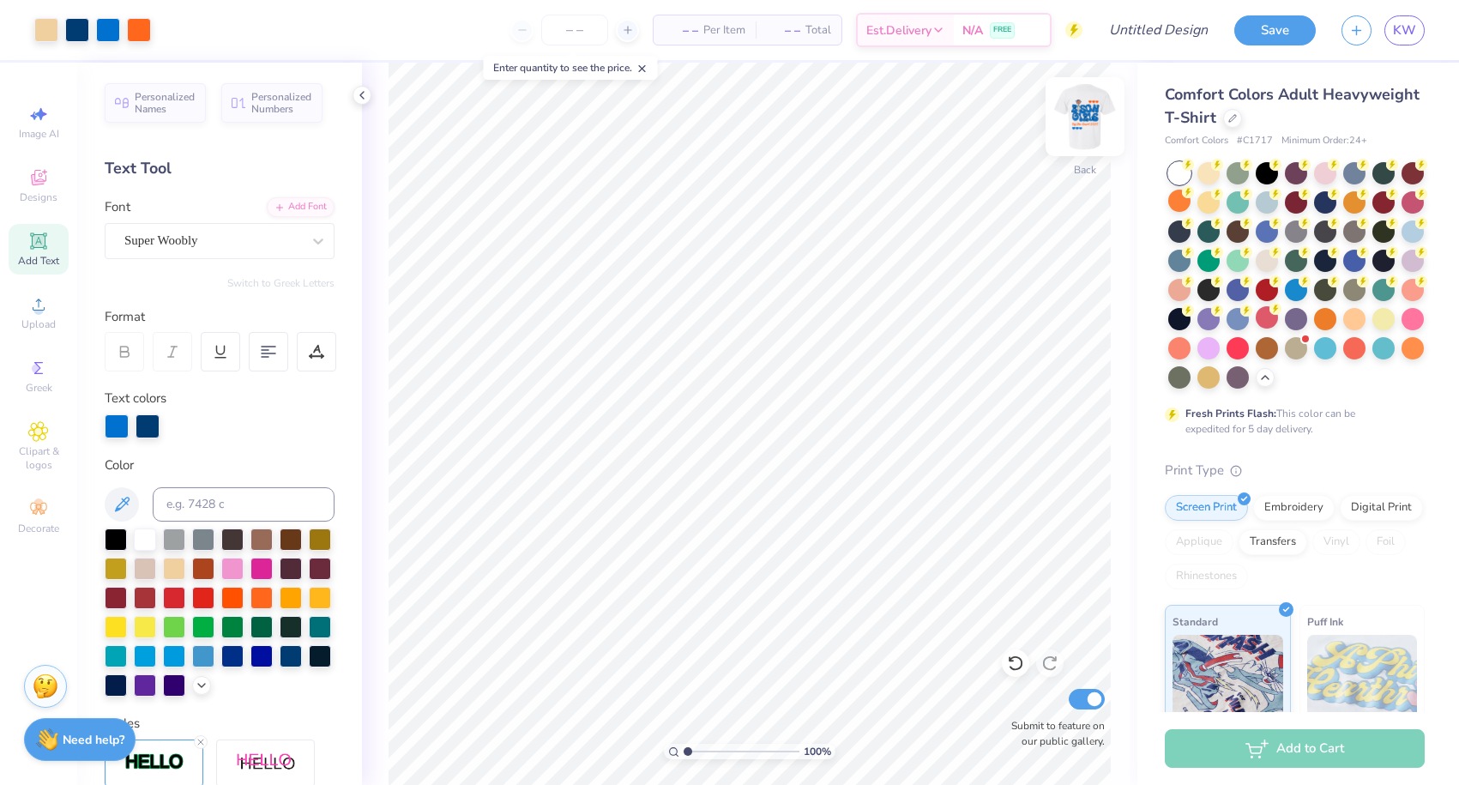
click at [1076, 131] on img at bounding box center [1085, 116] width 69 height 69
click at [1089, 112] on img at bounding box center [1085, 116] width 69 height 69
click at [1081, 117] on img at bounding box center [1085, 116] width 69 height 69
click at [1083, 114] on img at bounding box center [1085, 116] width 69 height 69
type input "8.29"
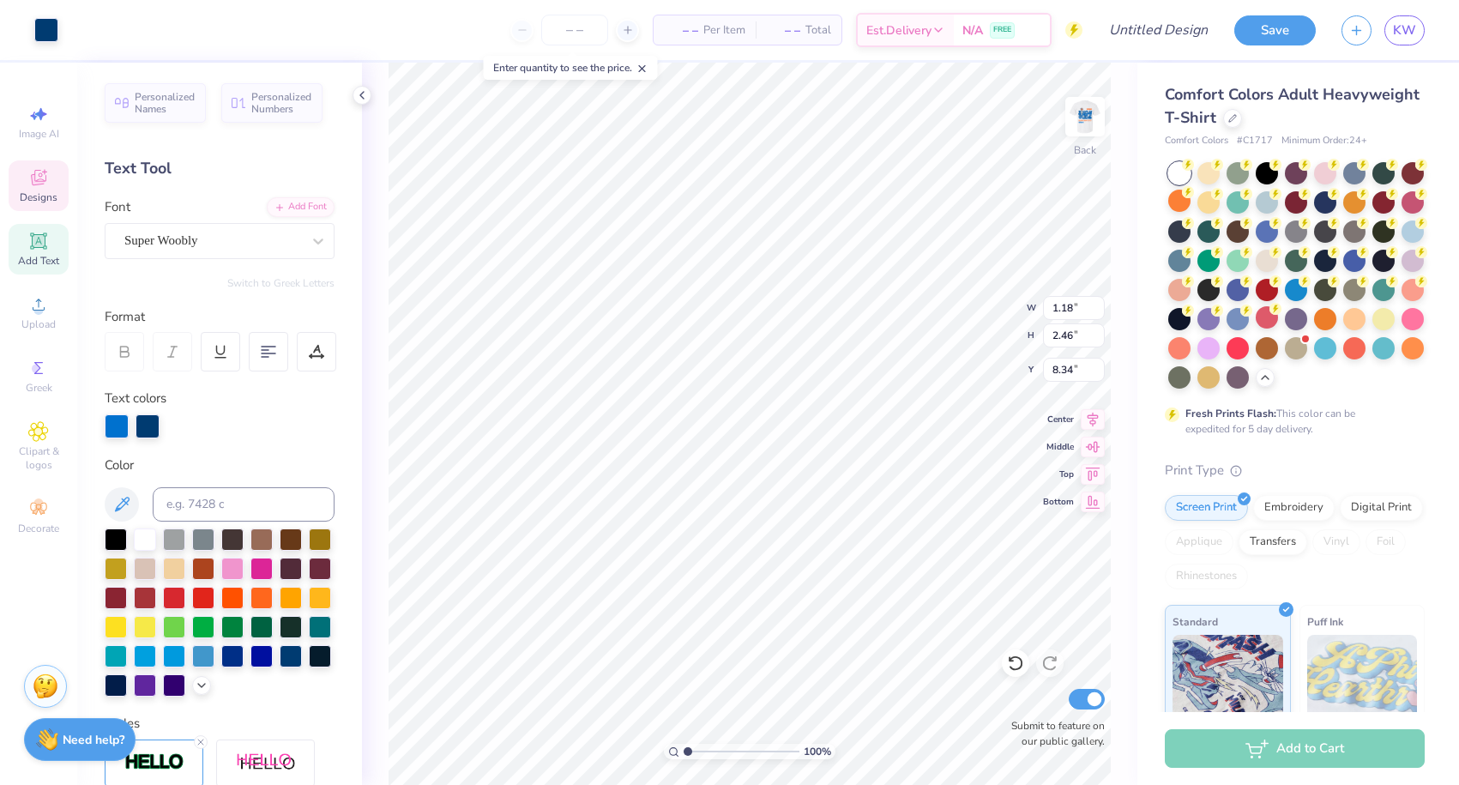
type input "8.73"
type input "4.32"
type textarea "f"
type input "4.25"
type input "1.28"
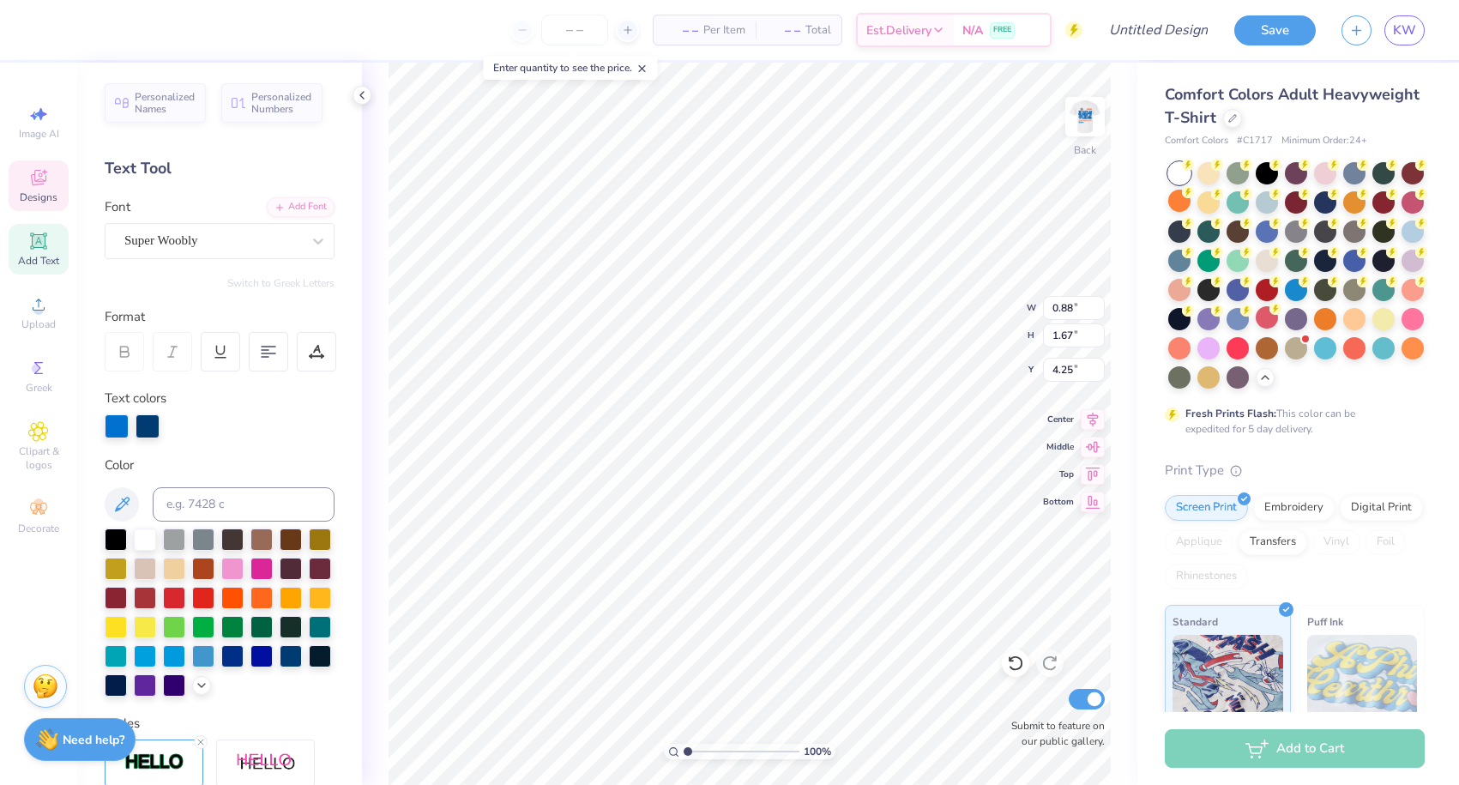
type input "1.60"
type input "4.32"
type textarea "F"
type input "4.25"
click at [214, 269] on div "Personalized Names Personalized Numbers Text Tool Add Font Font Super Woobly Sw…" at bounding box center [219, 424] width 285 height 722
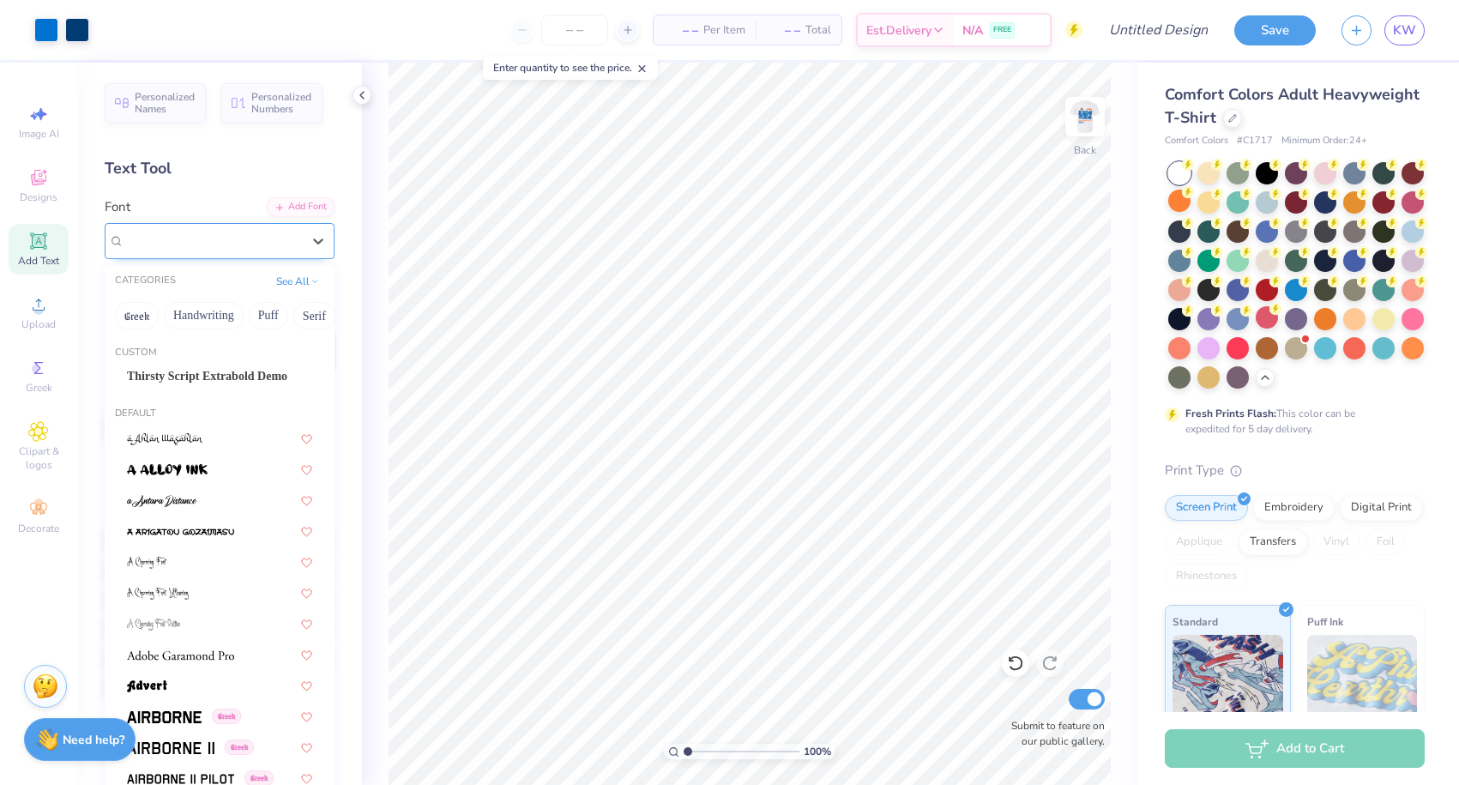
click at [198, 249] on span "Super Woobly" at bounding box center [161, 241] width 74 height 20
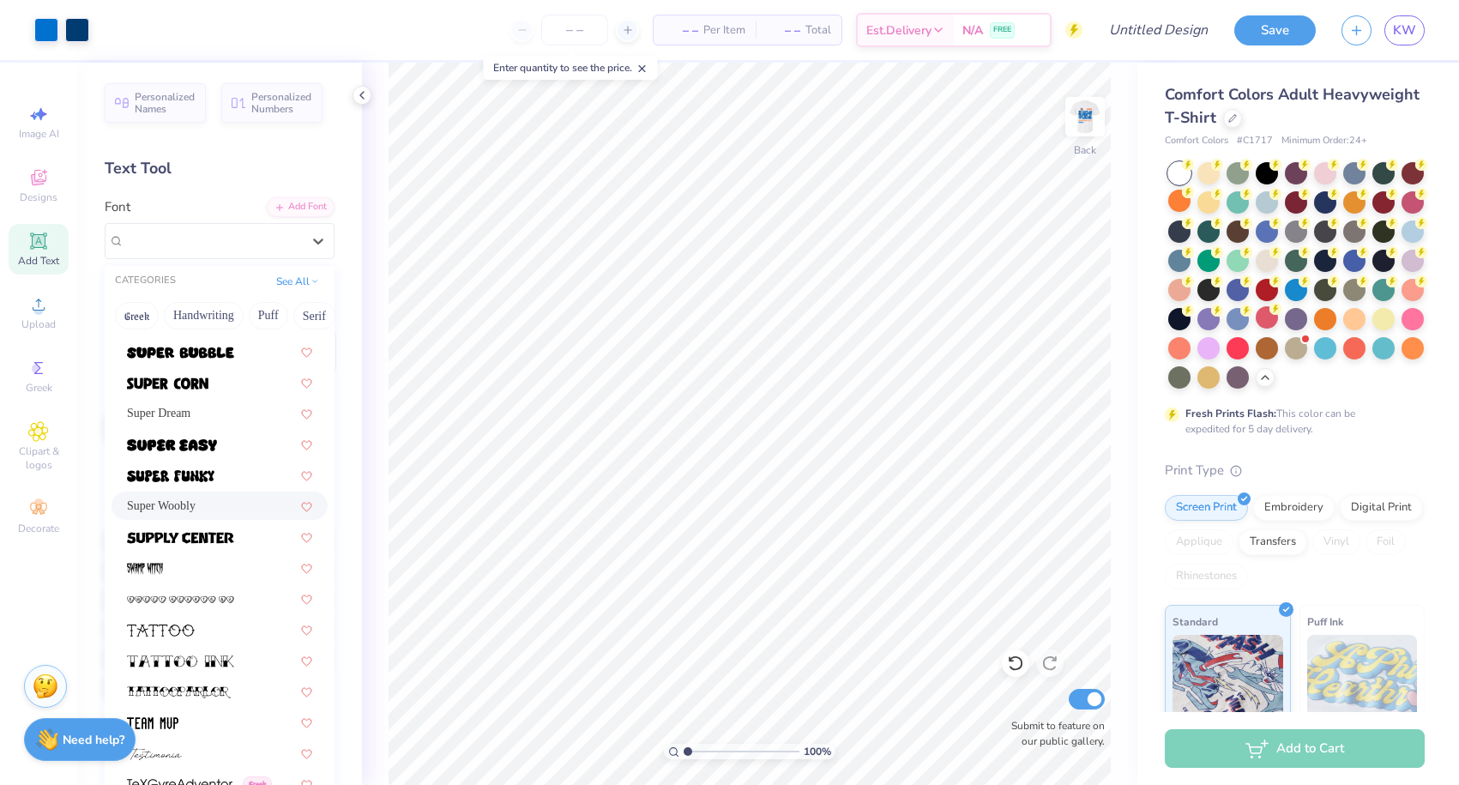
scroll to position [8426, 0]
click at [165, 344] on span at bounding box center [180, 350] width 107 height 18
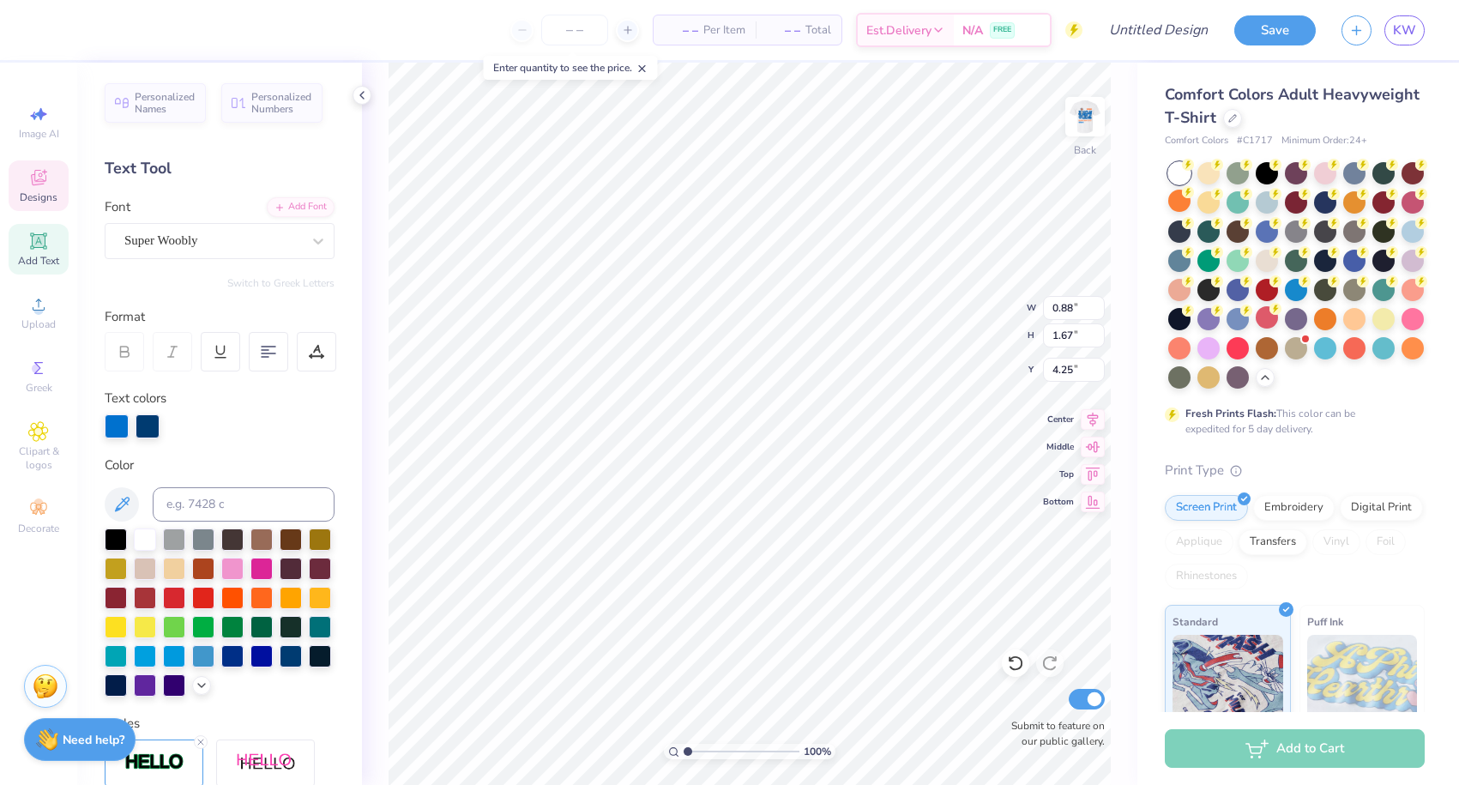
type input "1.28"
type input "1.60"
type input "4.32"
type textarea "OfF"
type input "4.19"
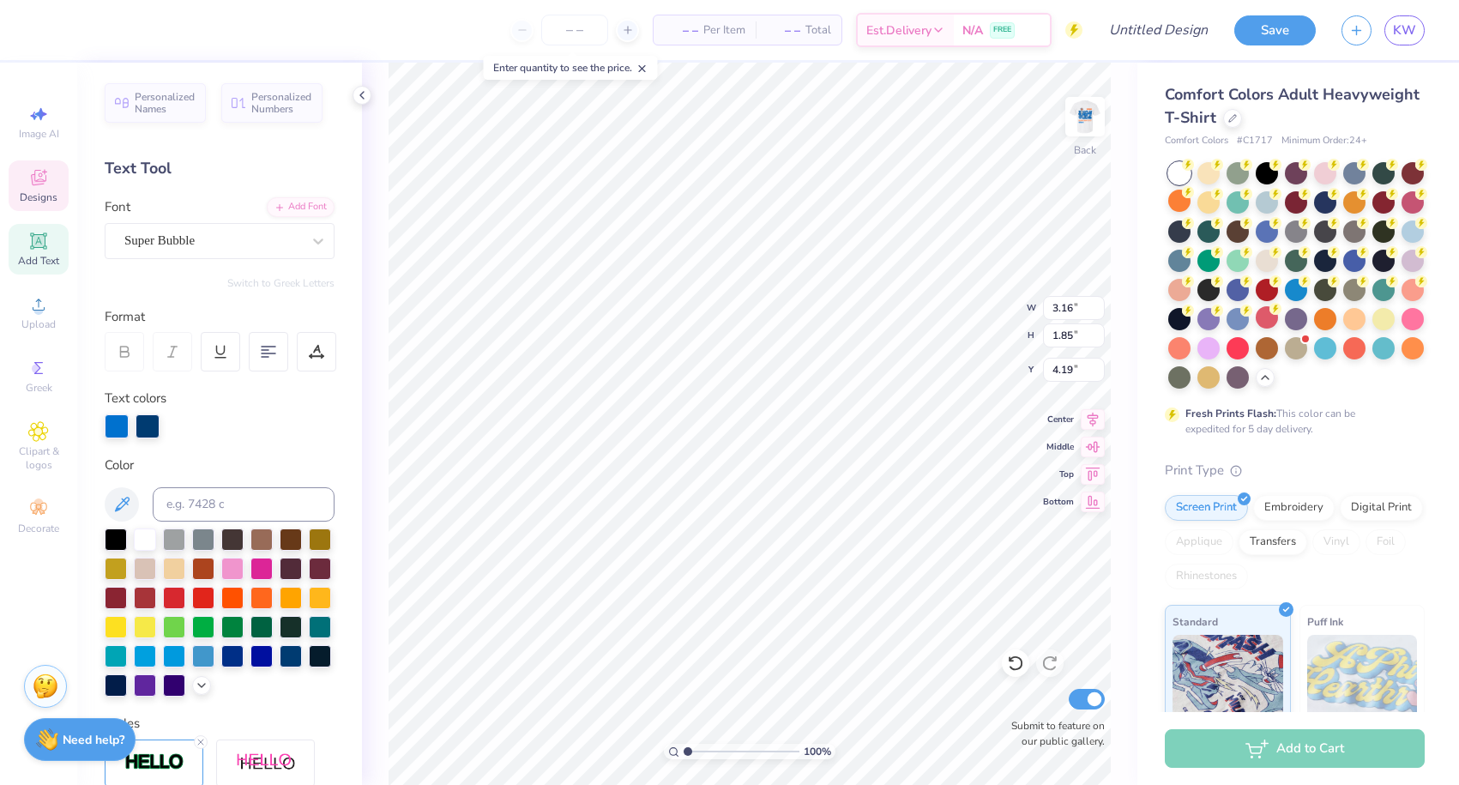
type input "3.32"
type input "1.39"
type input "4.48"
type input "5.87"
type textarea "The"
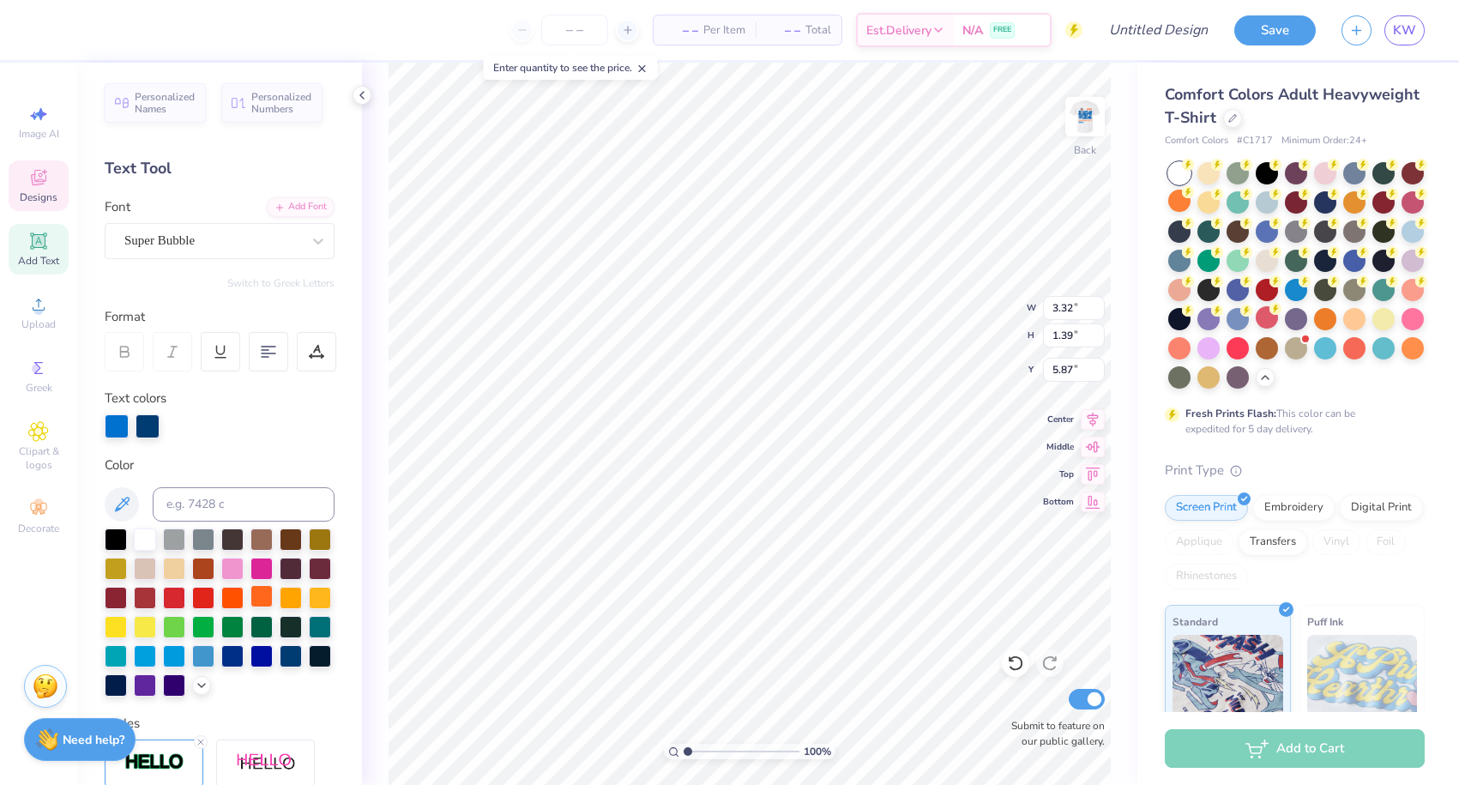
click at [263, 597] on div at bounding box center [261, 596] width 22 height 22
type input "5.87"
type input "3.36"
type input "1.34"
type input "7.21"
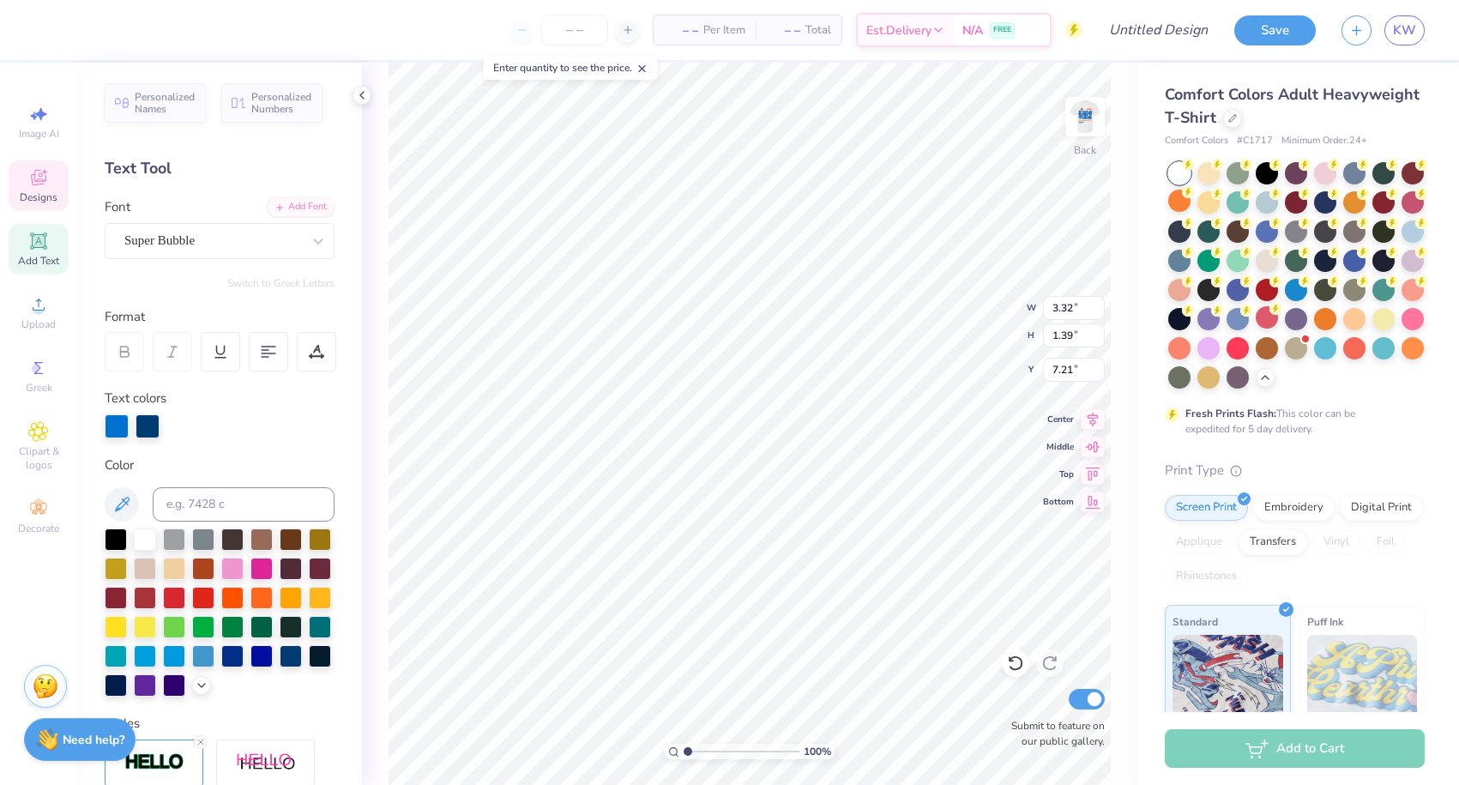
type textarea "Court"
type input "7.21"
type input "5.20"
type input "1.21"
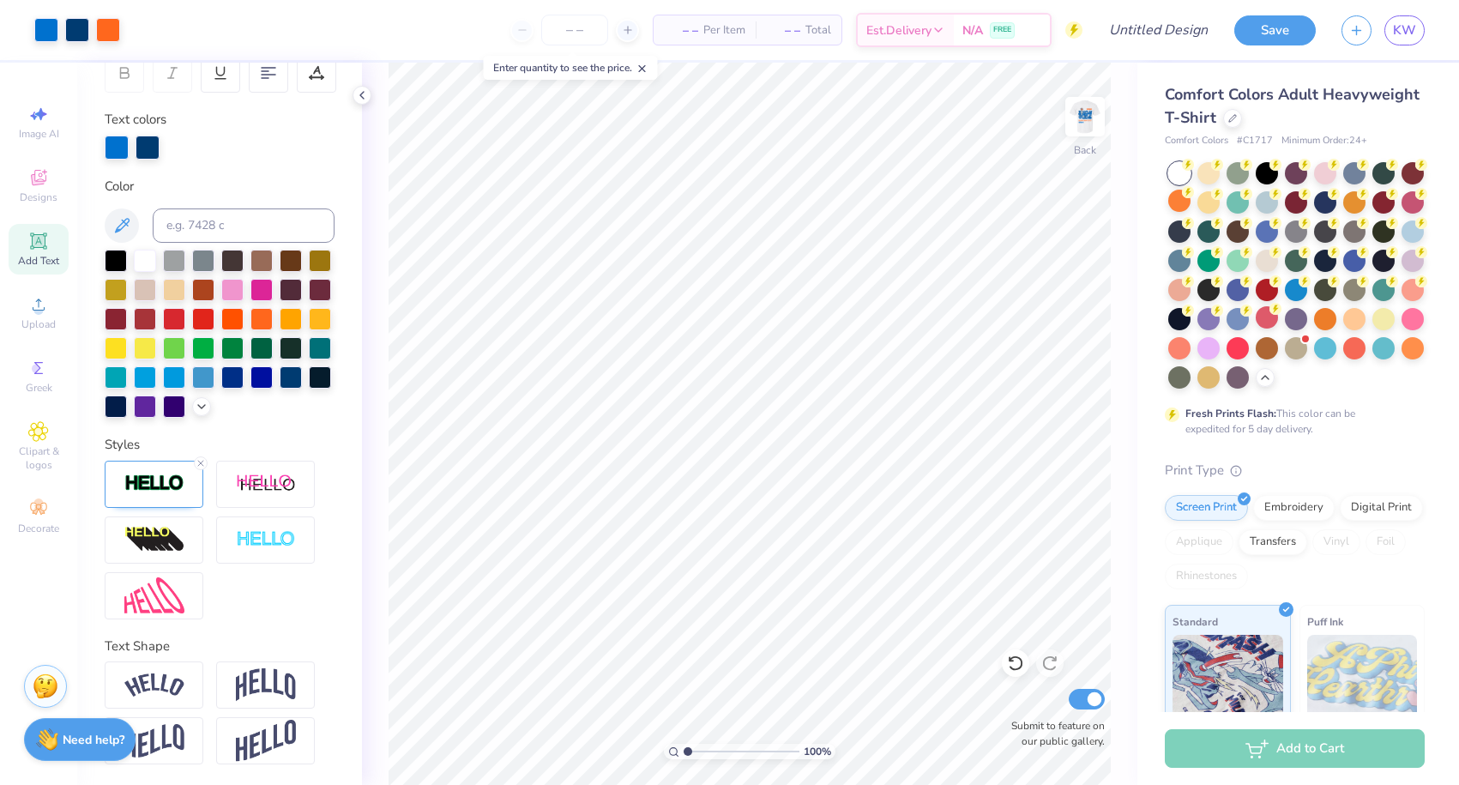
scroll to position [279, 0]
click at [32, 424] on icon at bounding box center [38, 431] width 20 height 21
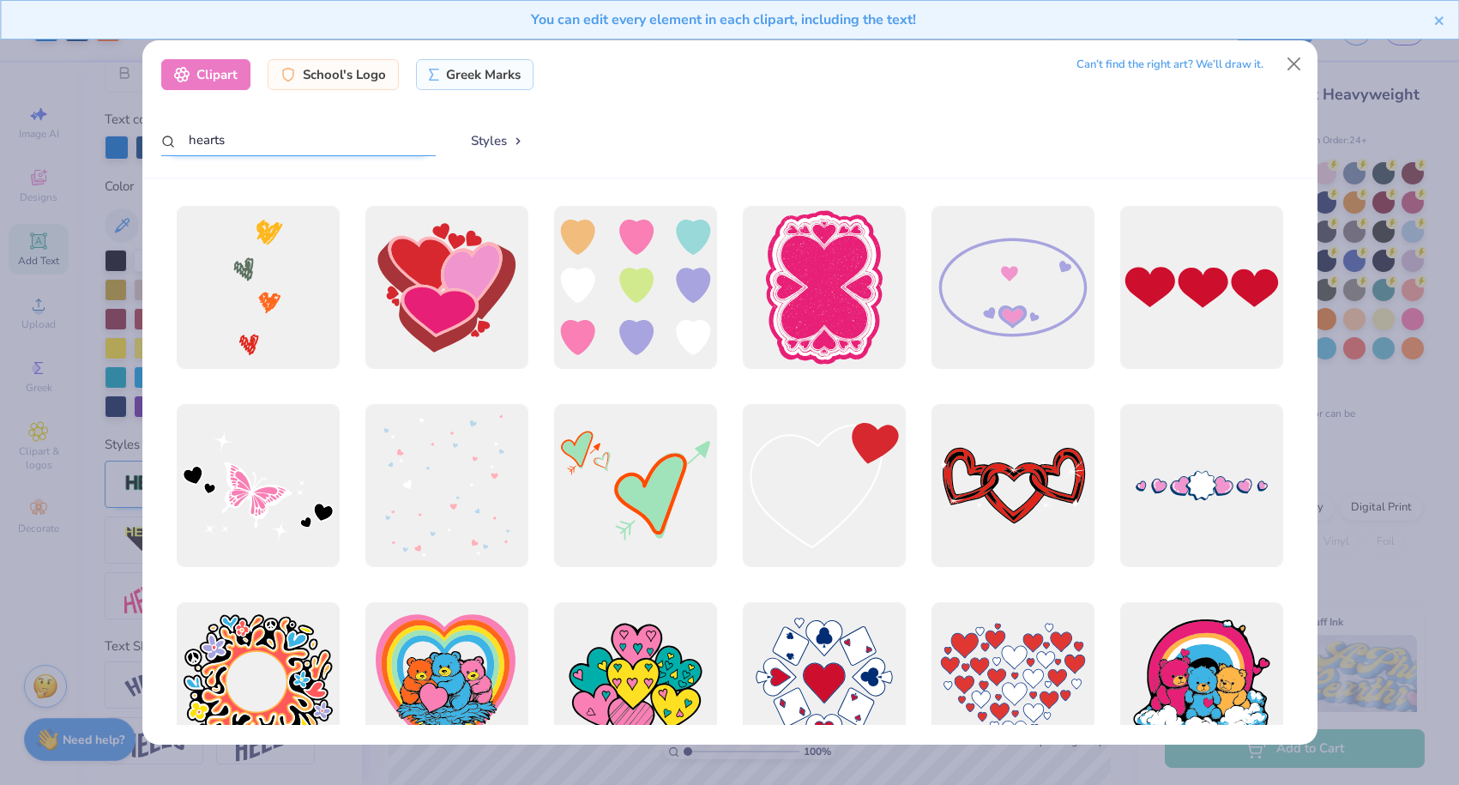
click at [299, 135] on input "hearts" at bounding box center [298, 140] width 274 height 32
type input "h"
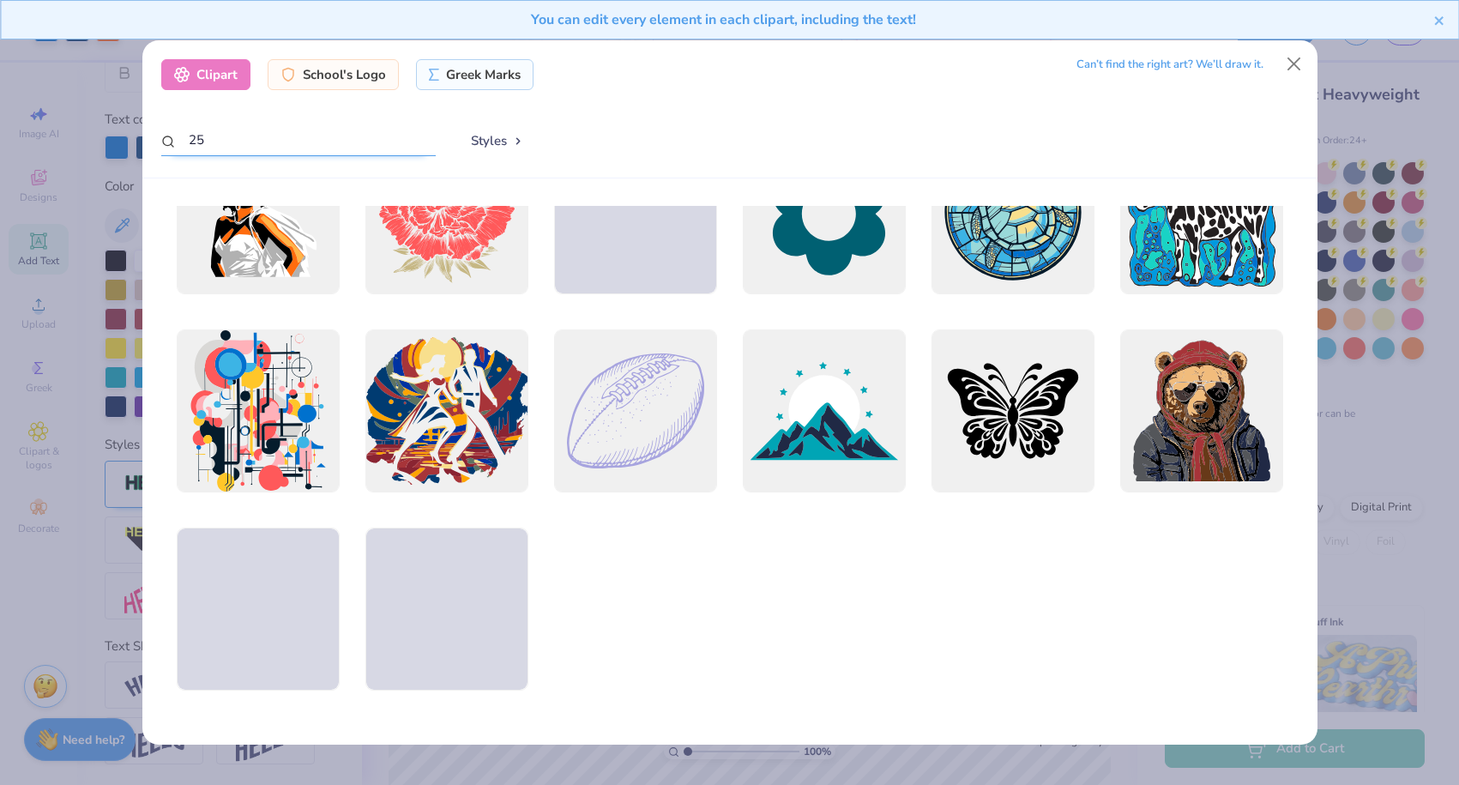
scroll to position [273, 0]
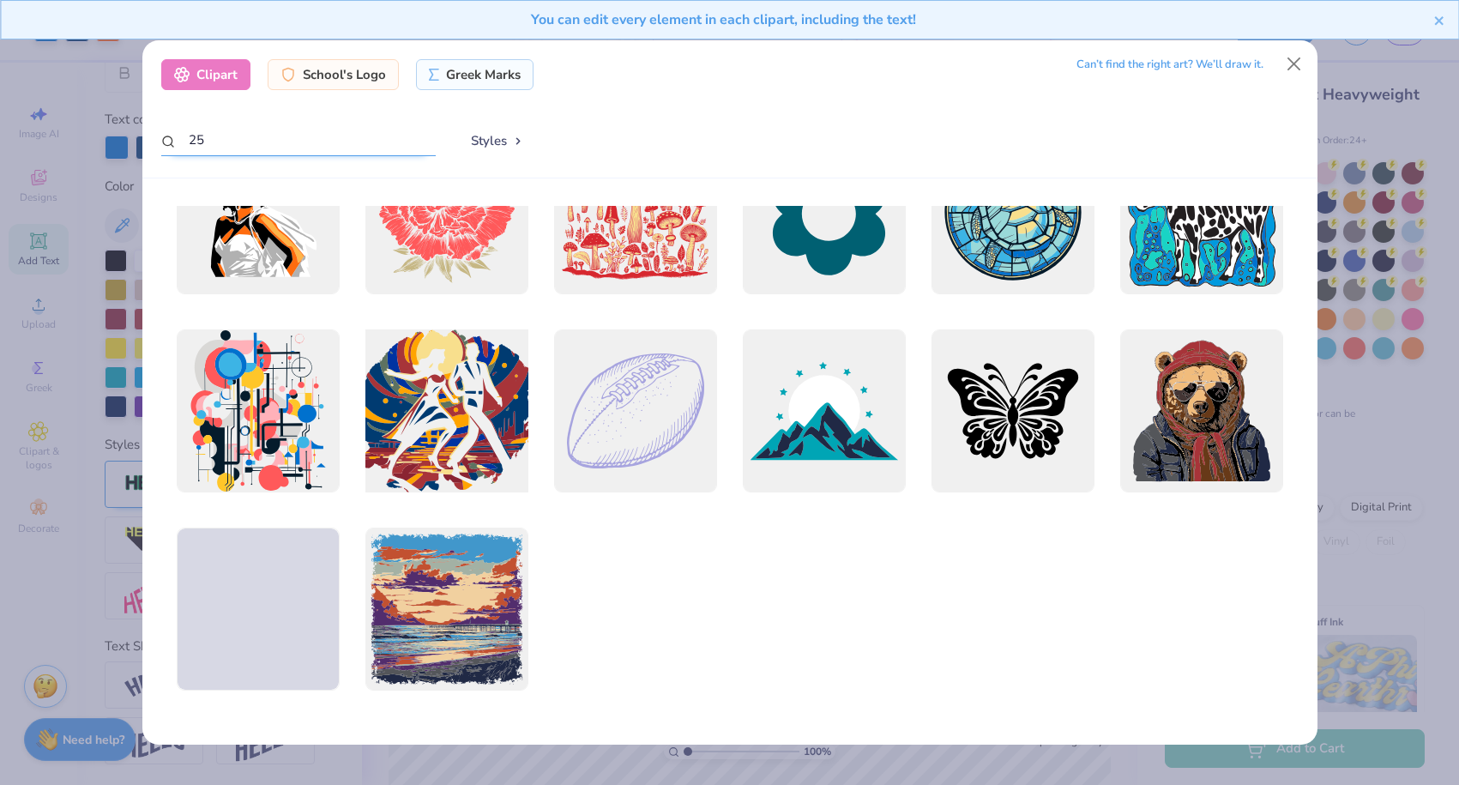
type input "2"
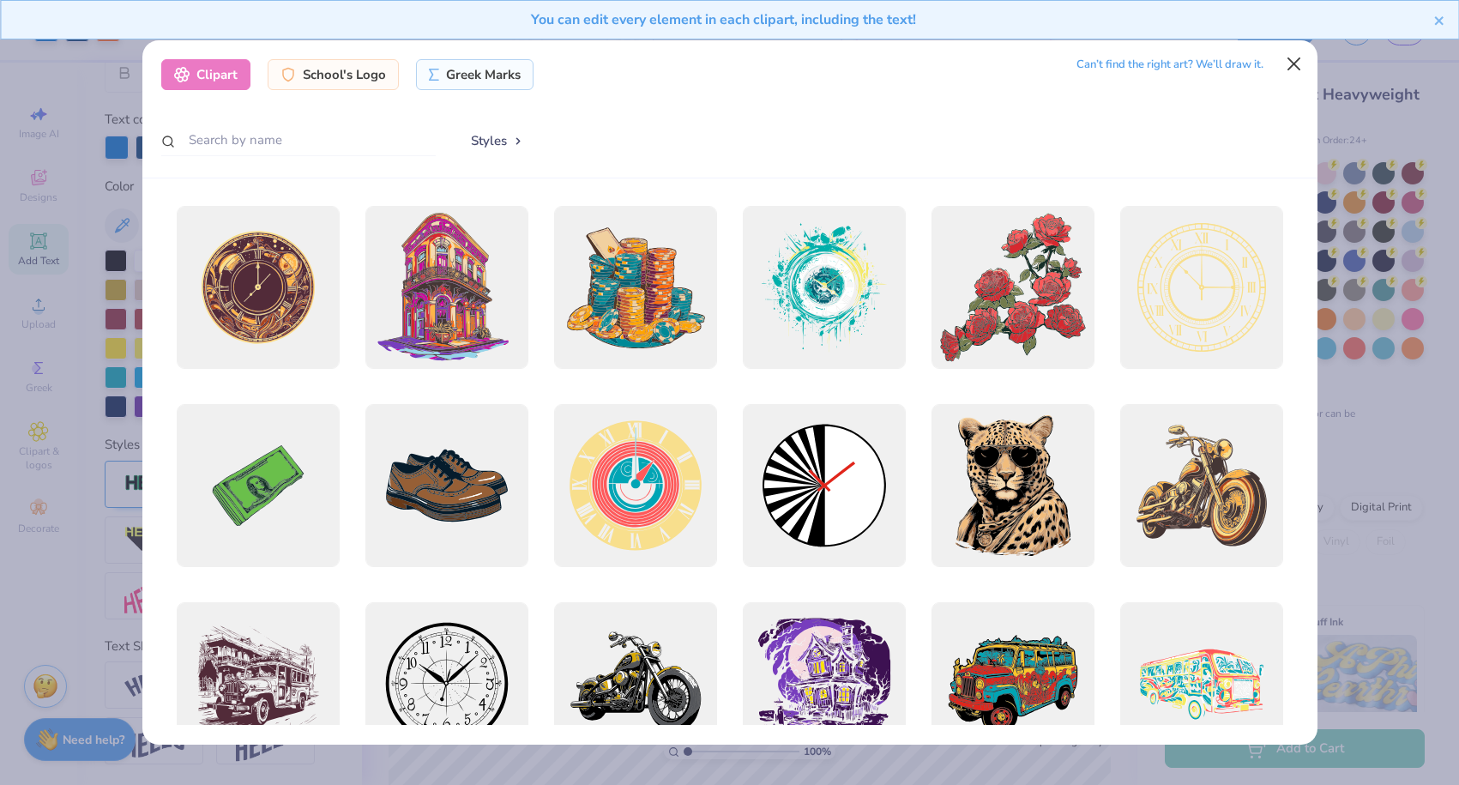
click at [1298, 64] on button "Close" at bounding box center [1293, 64] width 33 height 33
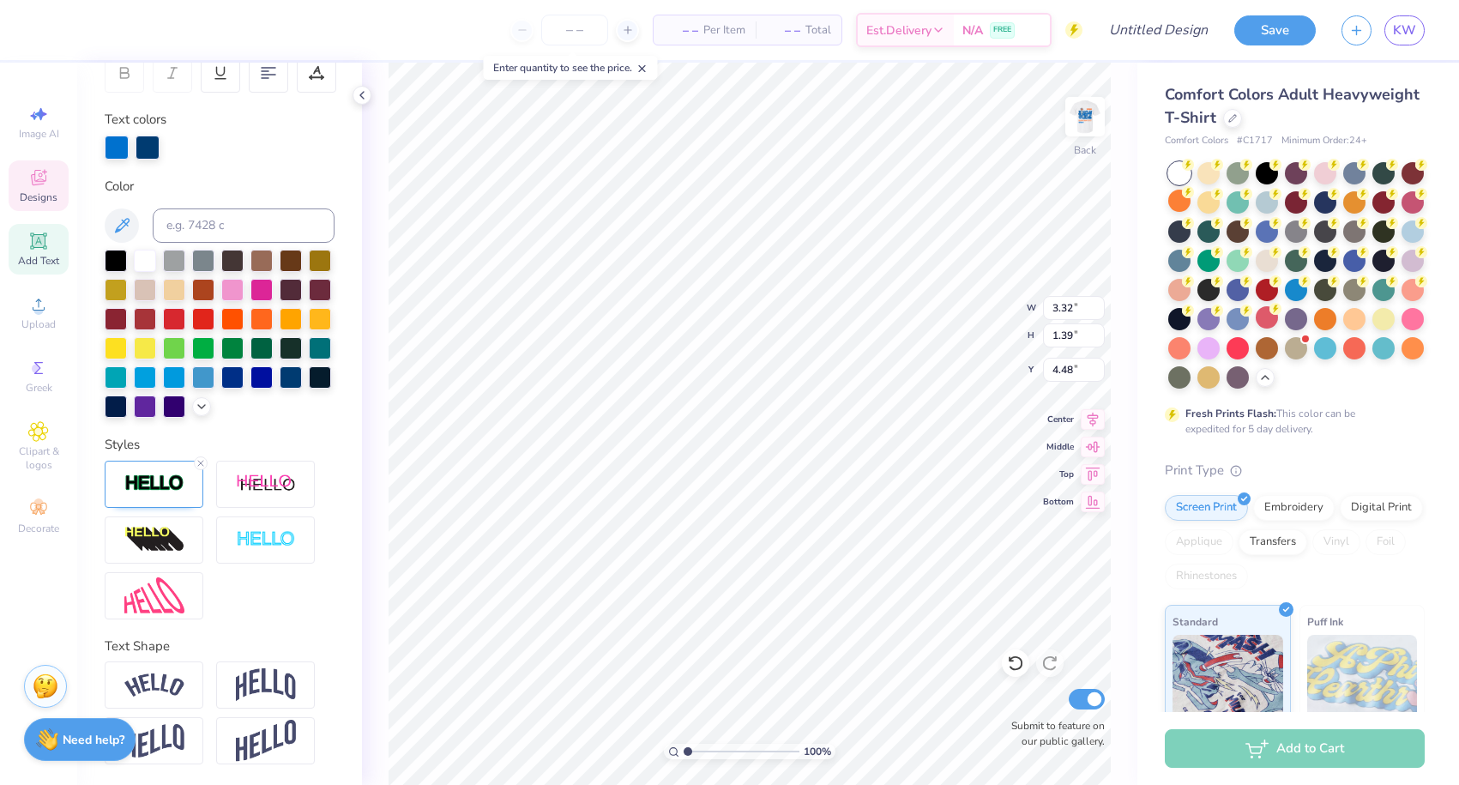
type input "3.50"
type textarea "25'"
click at [263, 323] on div at bounding box center [261, 317] width 22 height 22
type input "1.90"
type input "1.05"
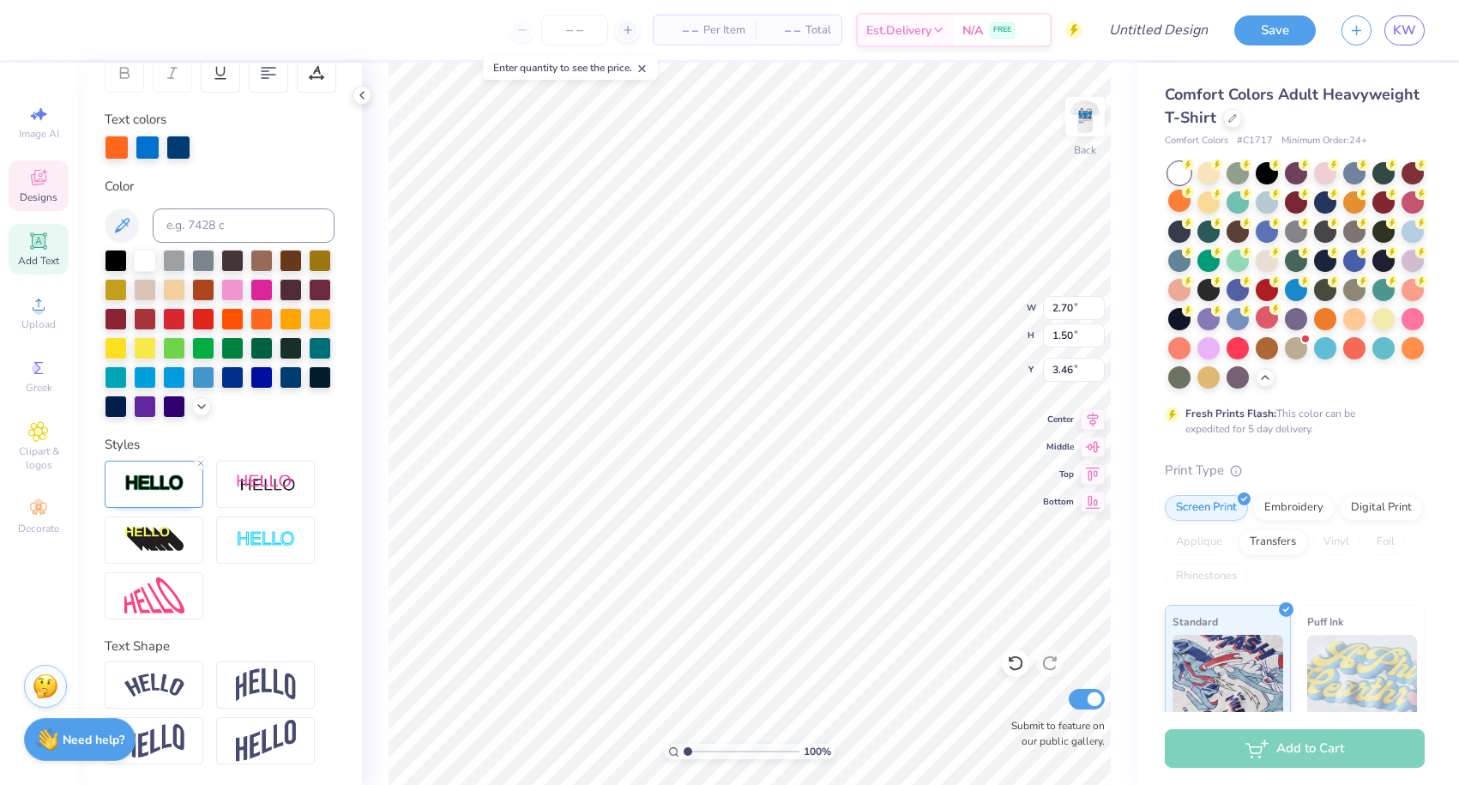
type input "3.89"
type input "3.95"
click at [1089, 134] on img at bounding box center [1085, 116] width 69 height 69
type input "16.38"
type input "10.31"
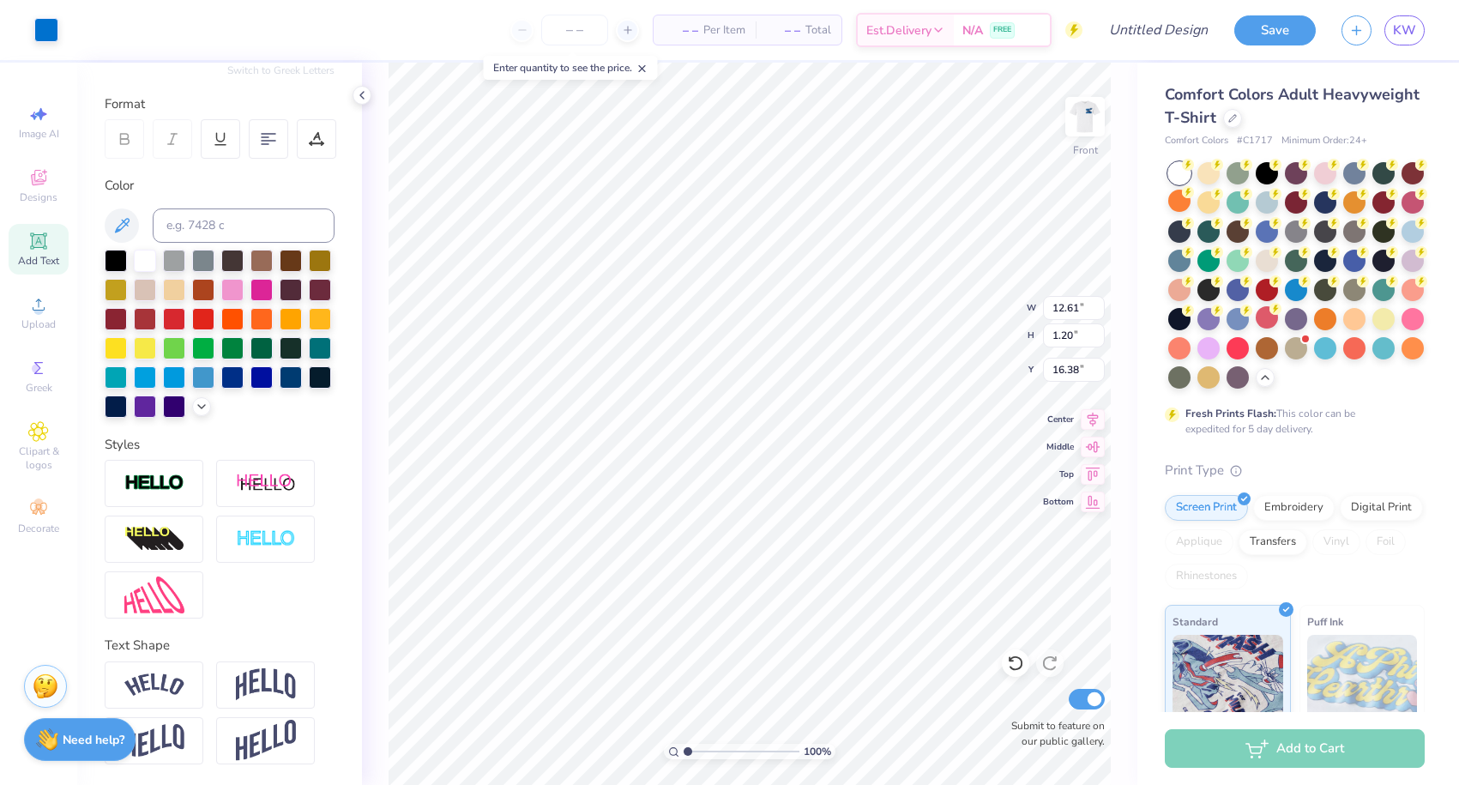
type input "0.98"
type input "16.60"
click at [251, 306] on div at bounding box center [261, 317] width 22 height 22
click at [267, 248] on div "Color" at bounding box center [220, 297] width 230 height 242
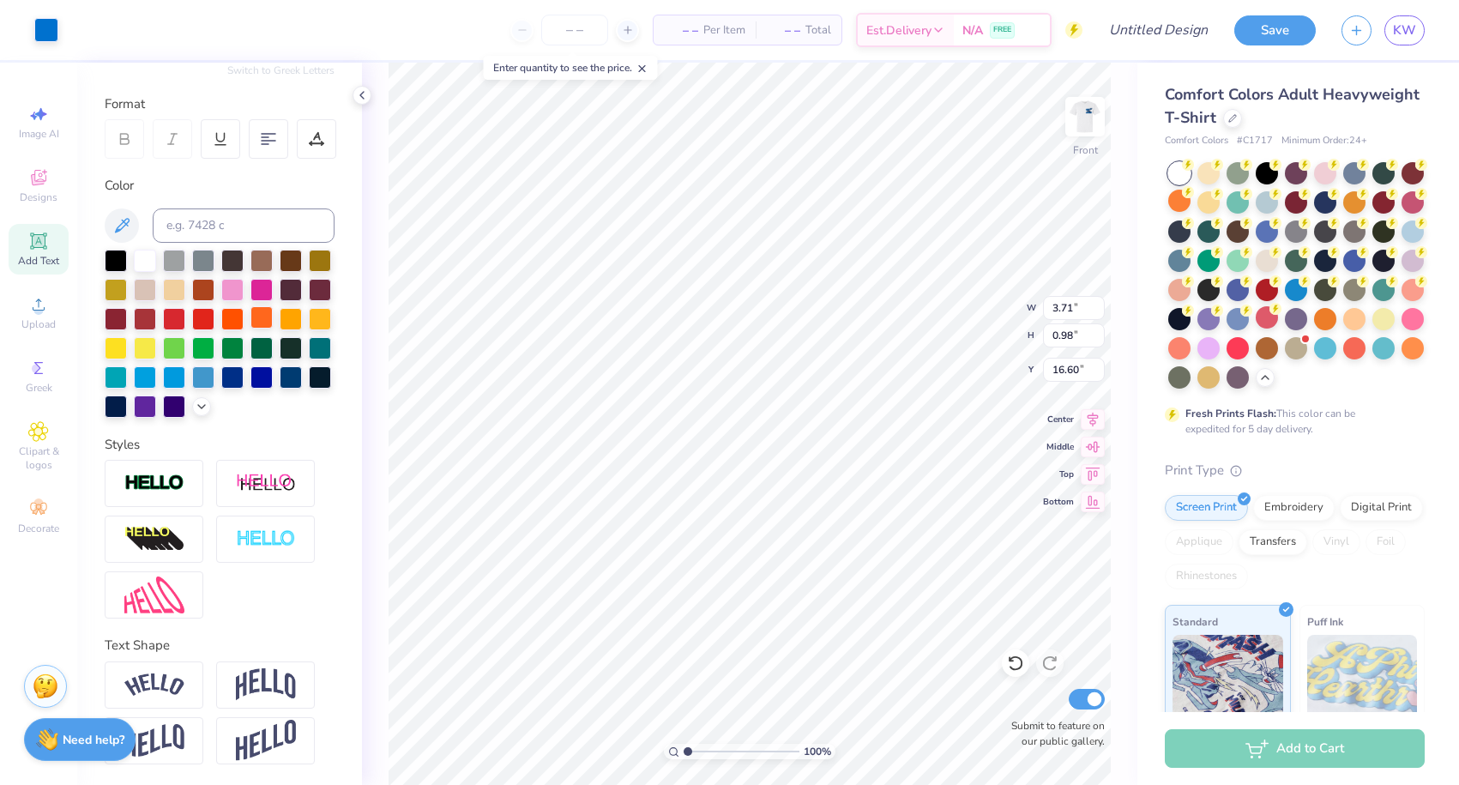
click at [266, 316] on div at bounding box center [261, 317] width 22 height 22
click at [37, 35] on div at bounding box center [46, 28] width 24 height 24
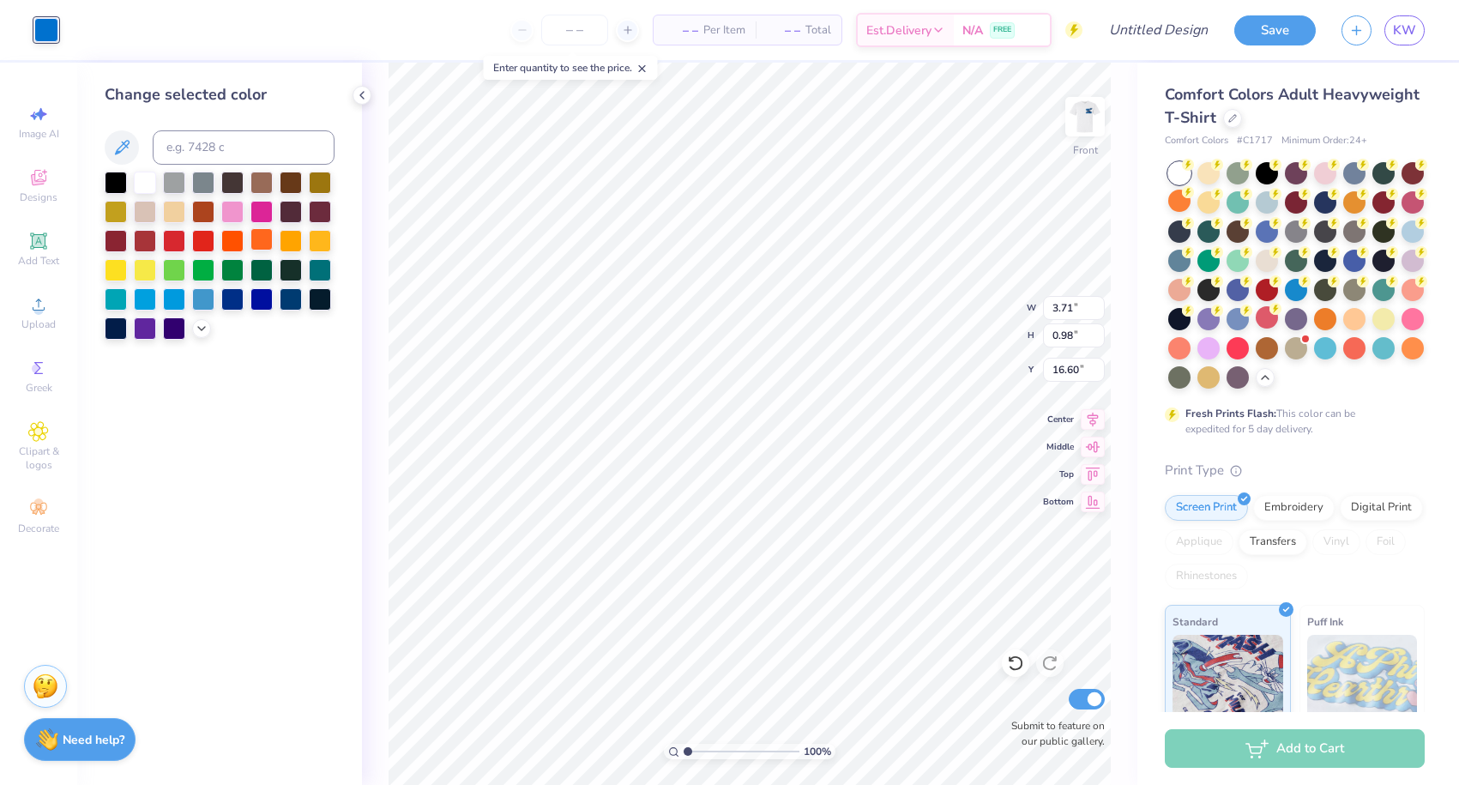
click at [262, 243] on div at bounding box center [261, 239] width 22 height 22
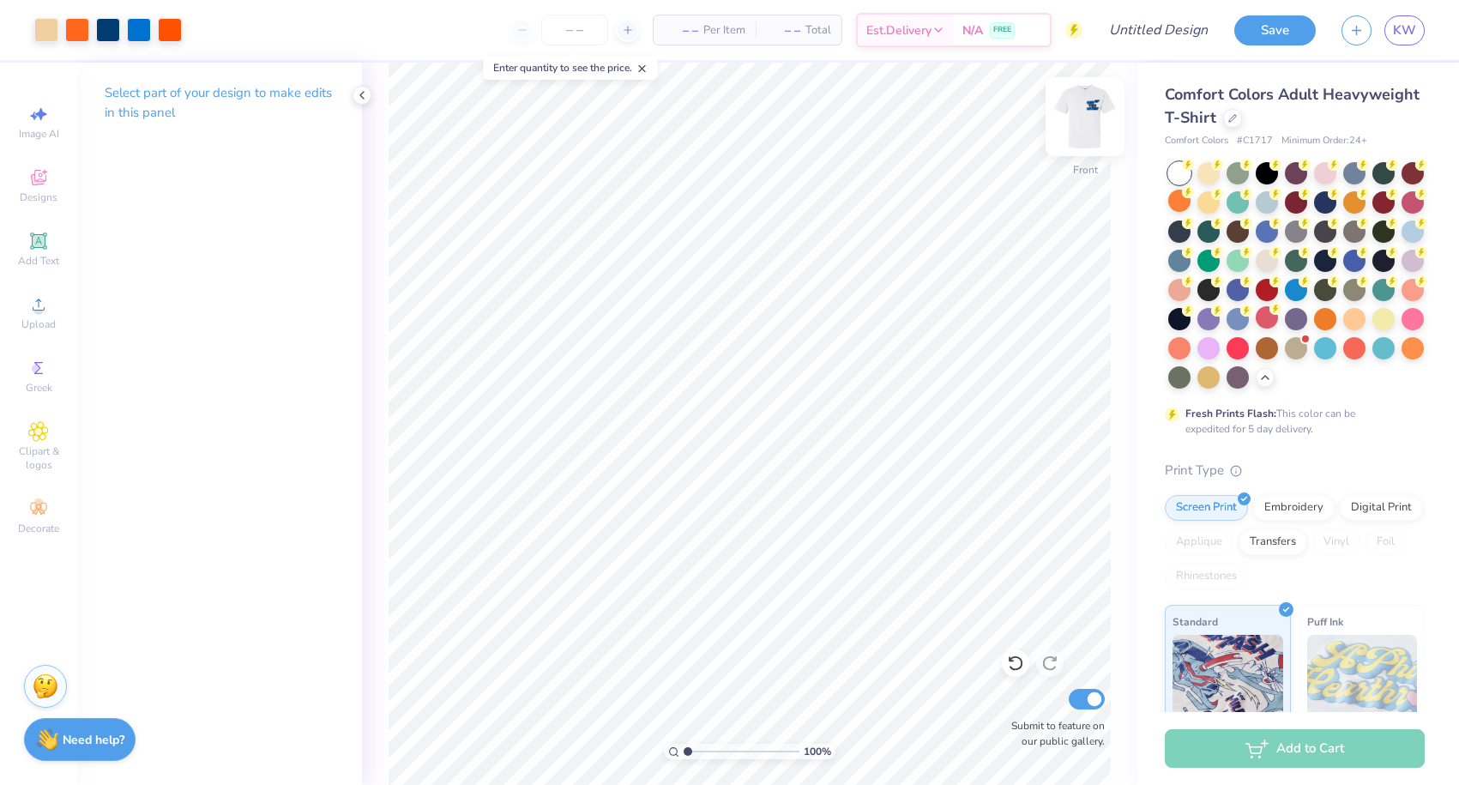
click at [1100, 101] on img at bounding box center [1085, 116] width 69 height 69
click at [1078, 131] on img at bounding box center [1085, 116] width 69 height 69
click at [1078, 133] on img at bounding box center [1085, 116] width 69 height 69
click at [1078, 133] on img at bounding box center [1085, 117] width 34 height 34
click at [1078, 141] on div at bounding box center [1085, 116] width 79 height 79
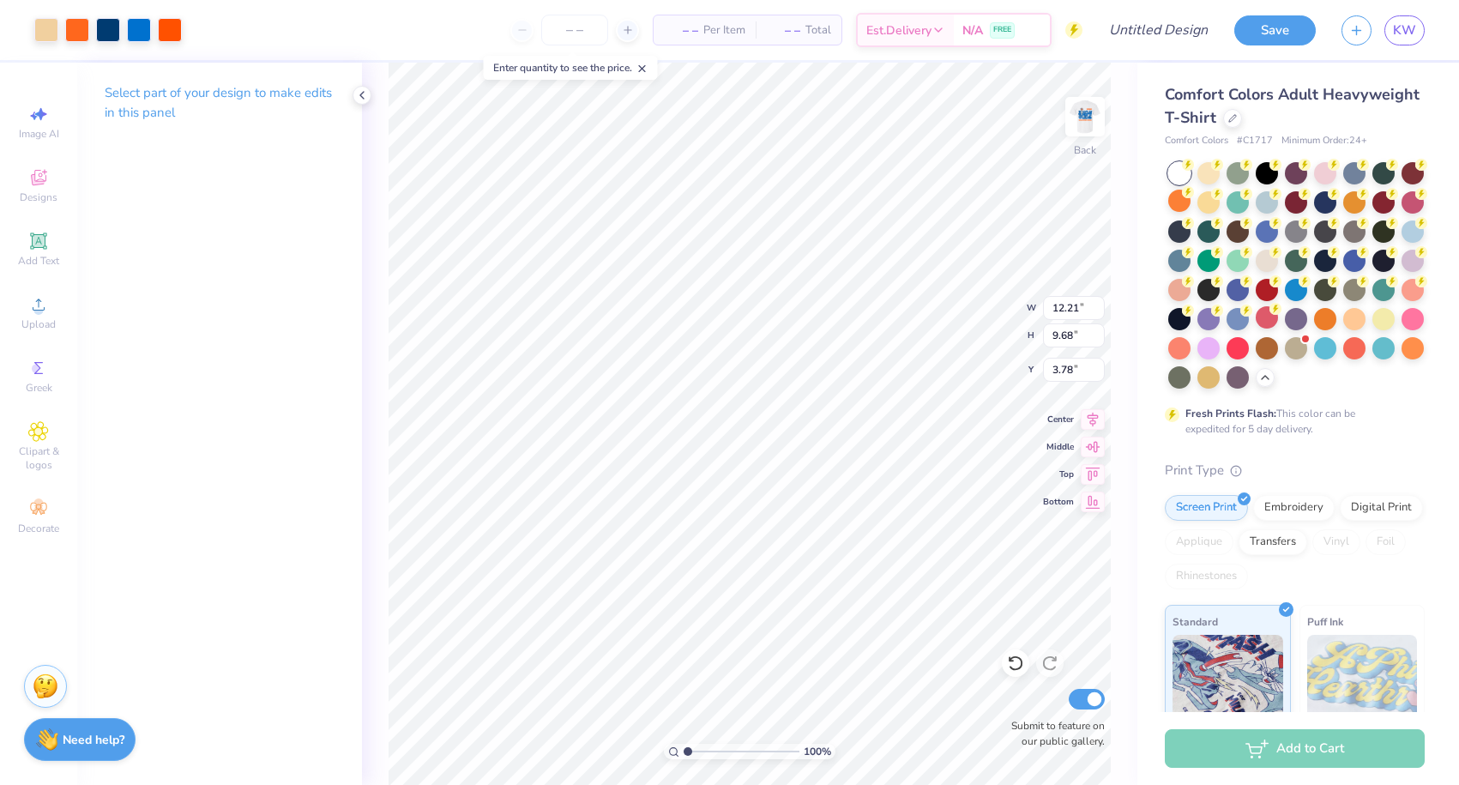
type input "3.69"
type input "2.92"
type input "10.65"
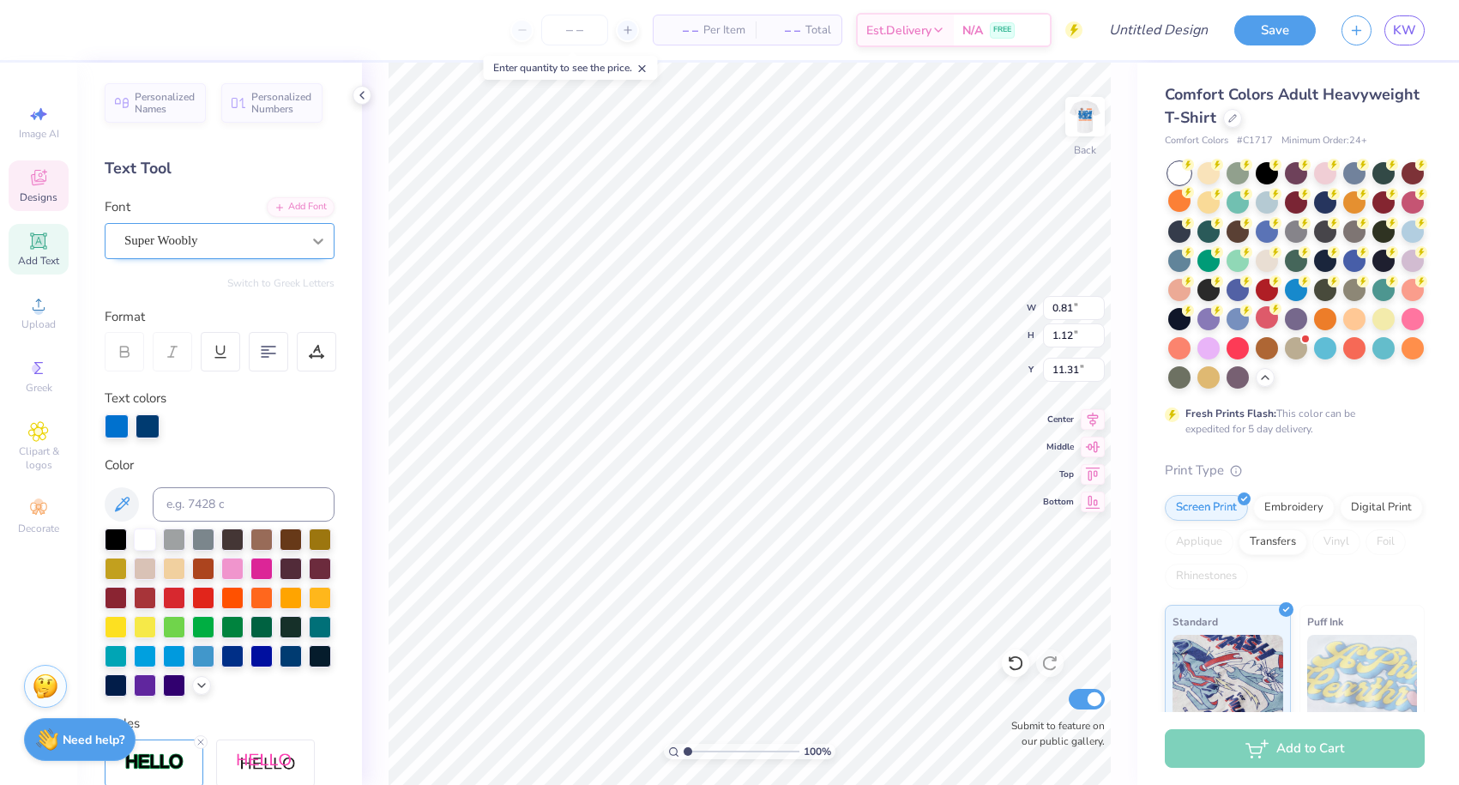
type input "3.32"
type input "1.39"
type input "4.48"
type input "0.81"
type input "1.12"
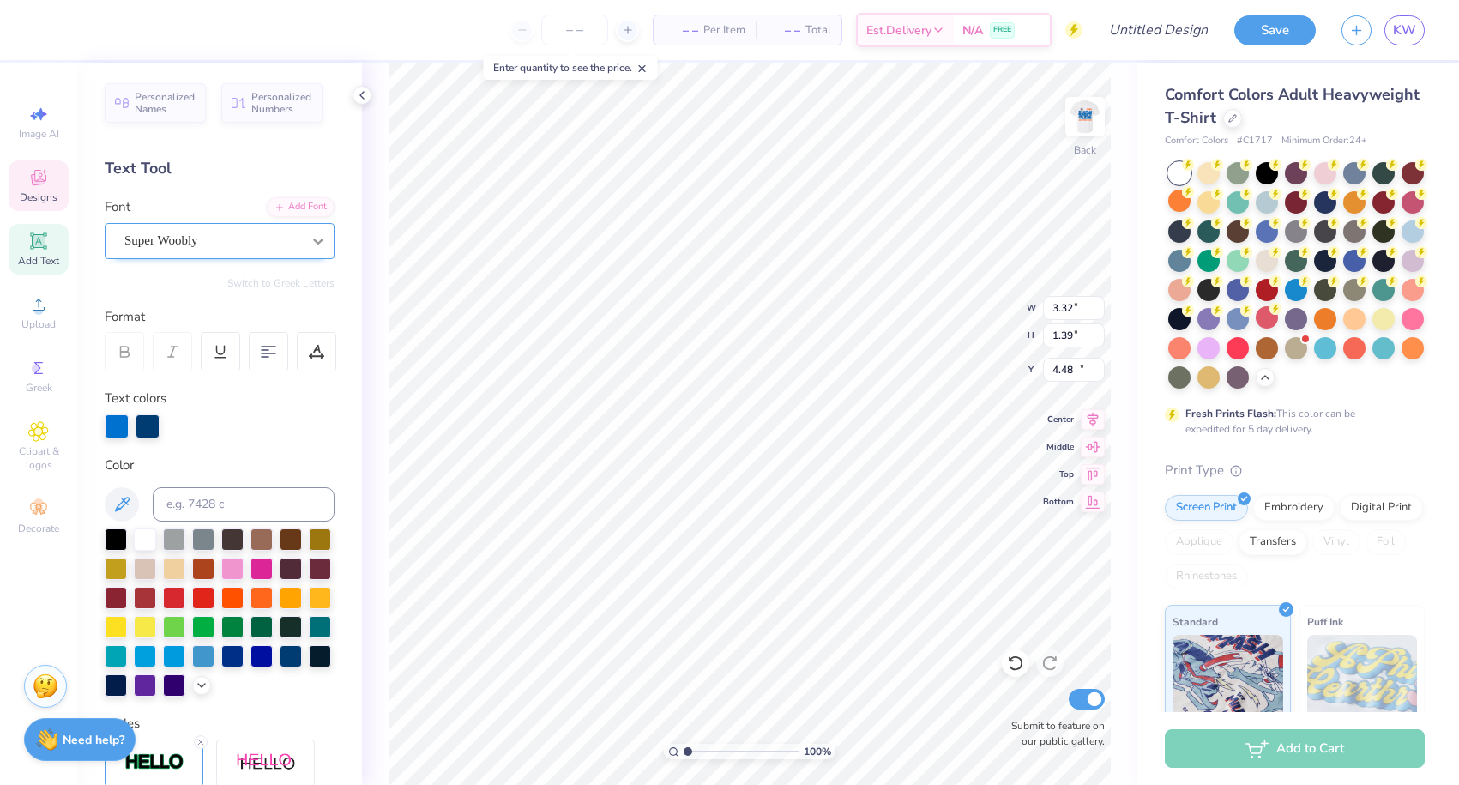
type input "11.31"
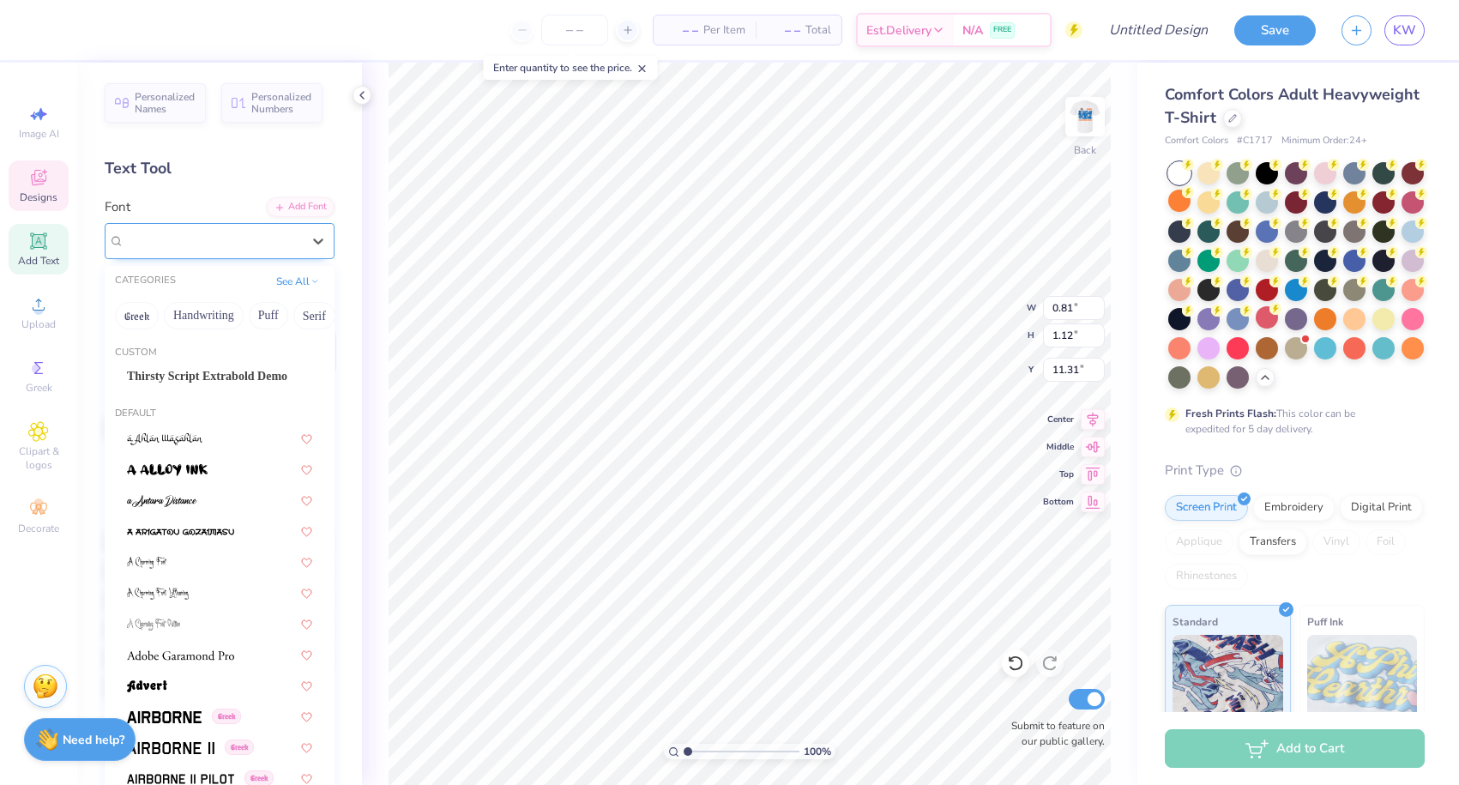
click at [148, 238] on span "Super Woobly" at bounding box center [161, 241] width 74 height 20
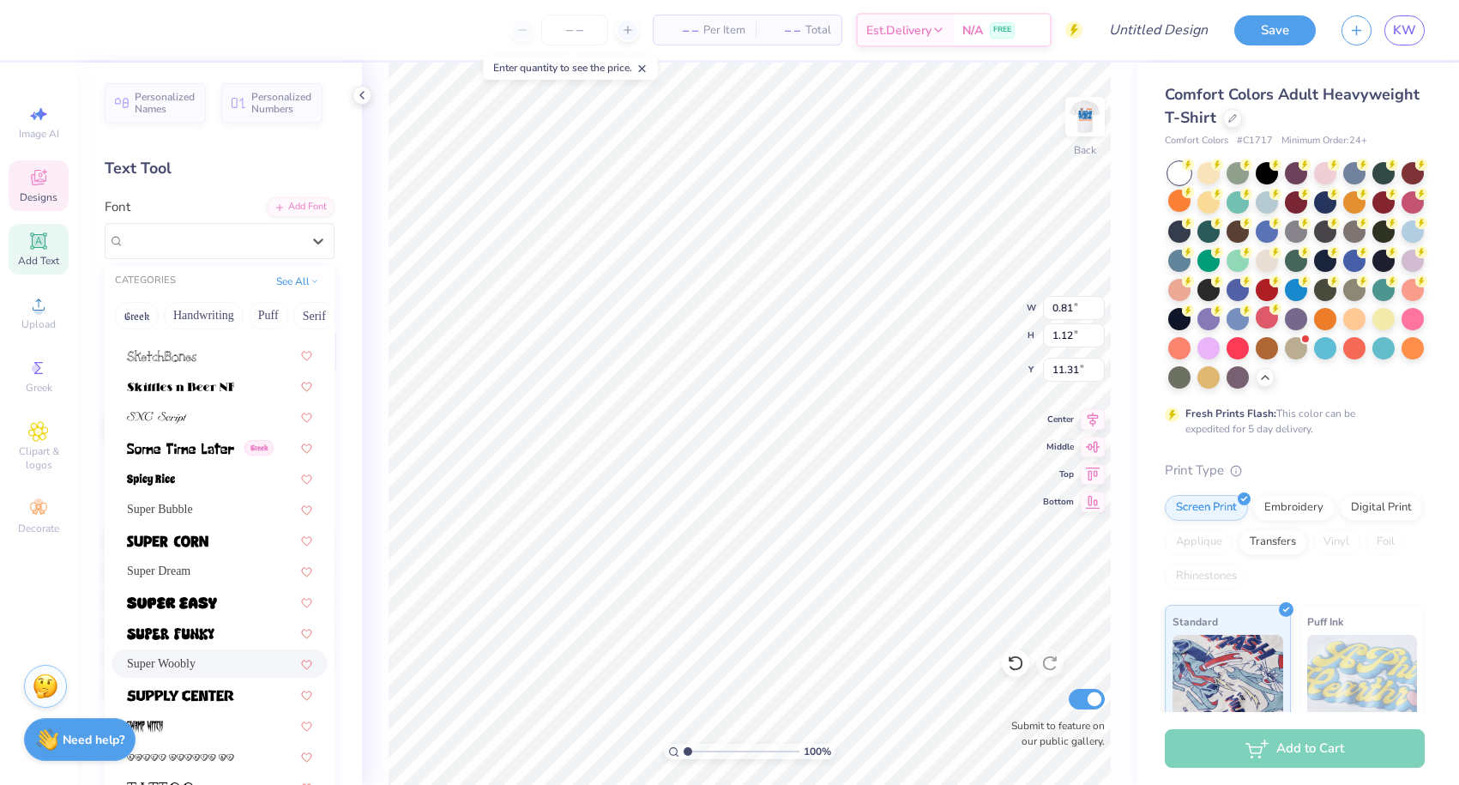
scroll to position [8304, 0]
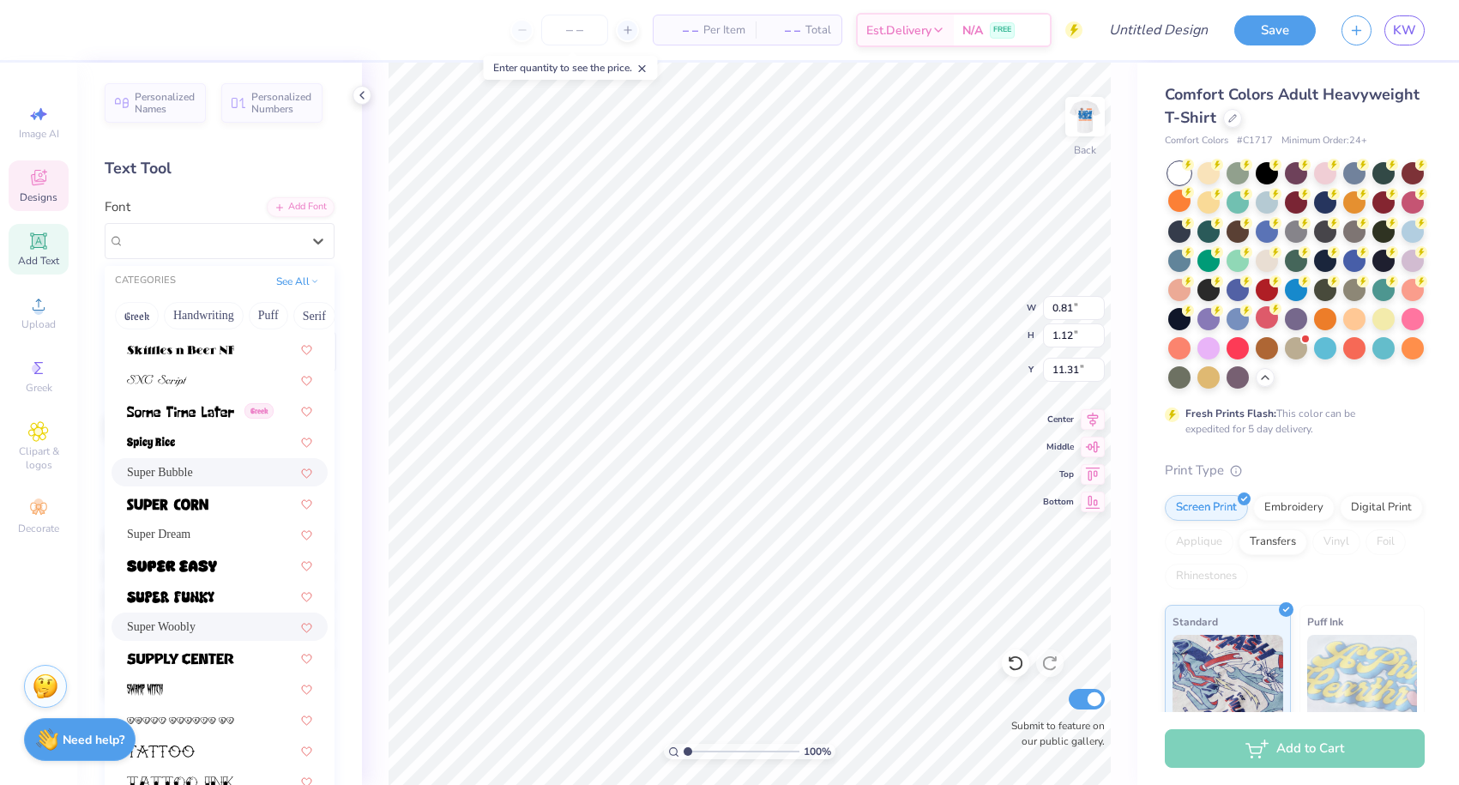
click at [191, 466] on span "Super Bubble" at bounding box center [160, 472] width 66 height 18
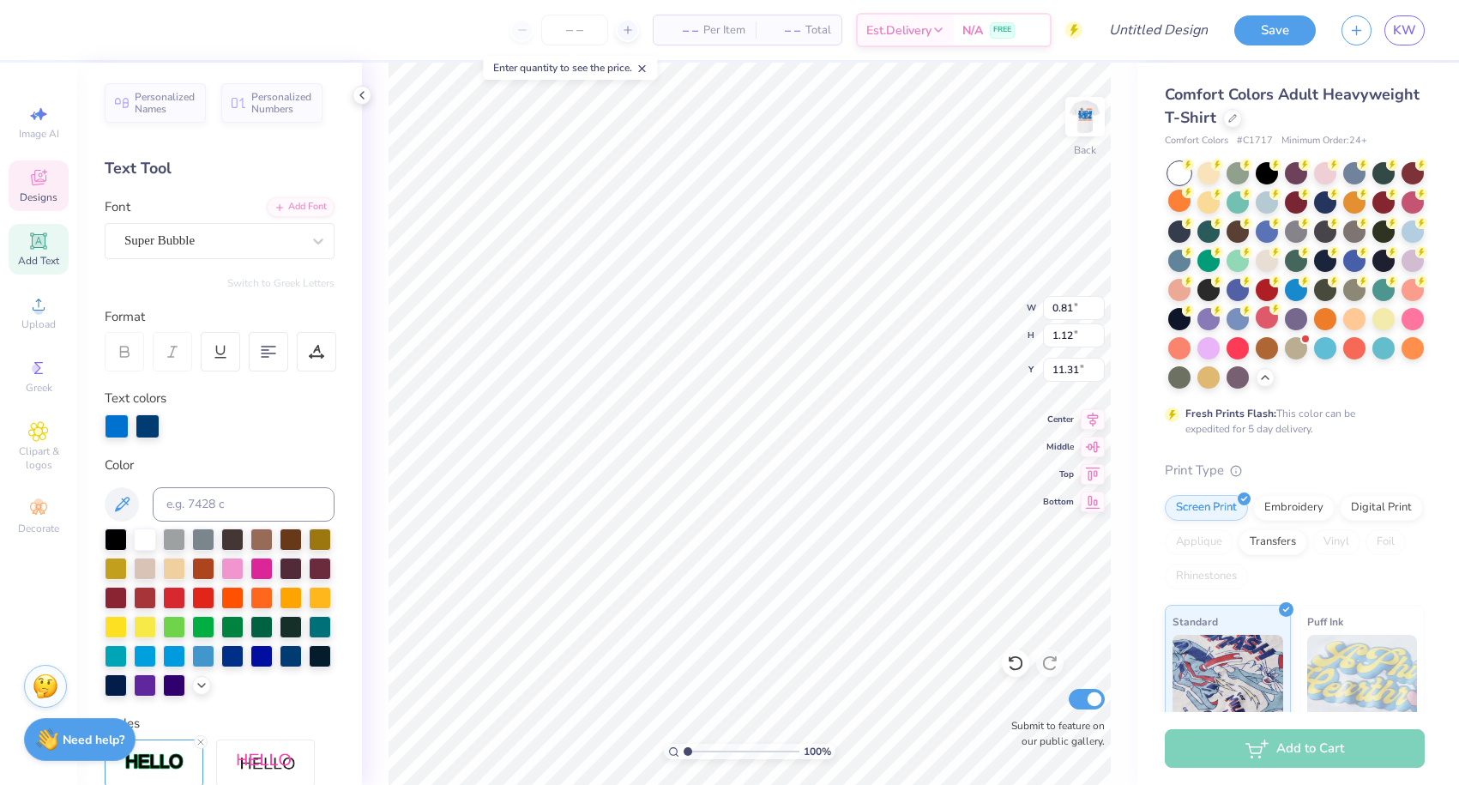
type input "0.78"
type input "0.96"
type input "11.39"
type input "0.88"
type input "1.14"
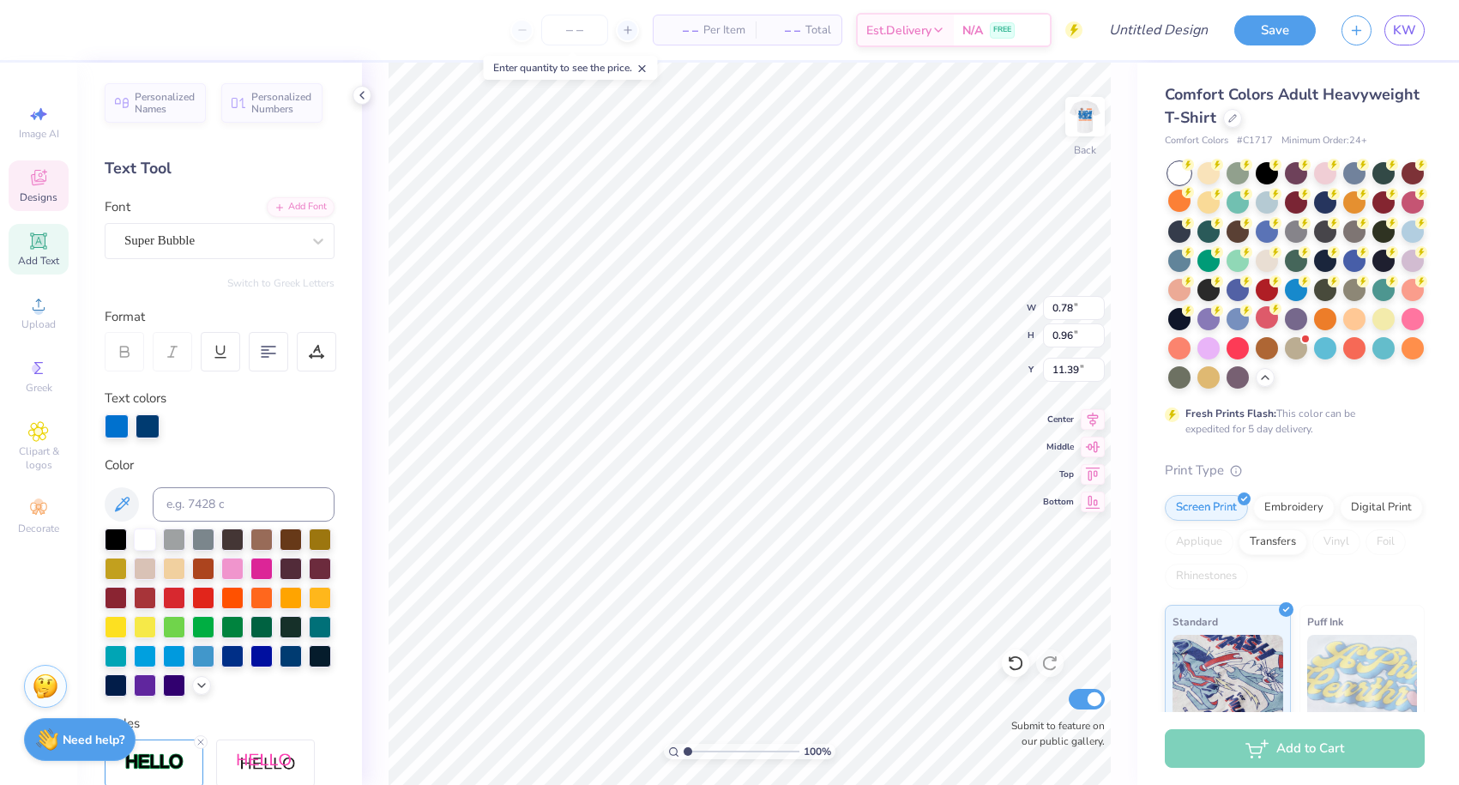
type input "11.37"
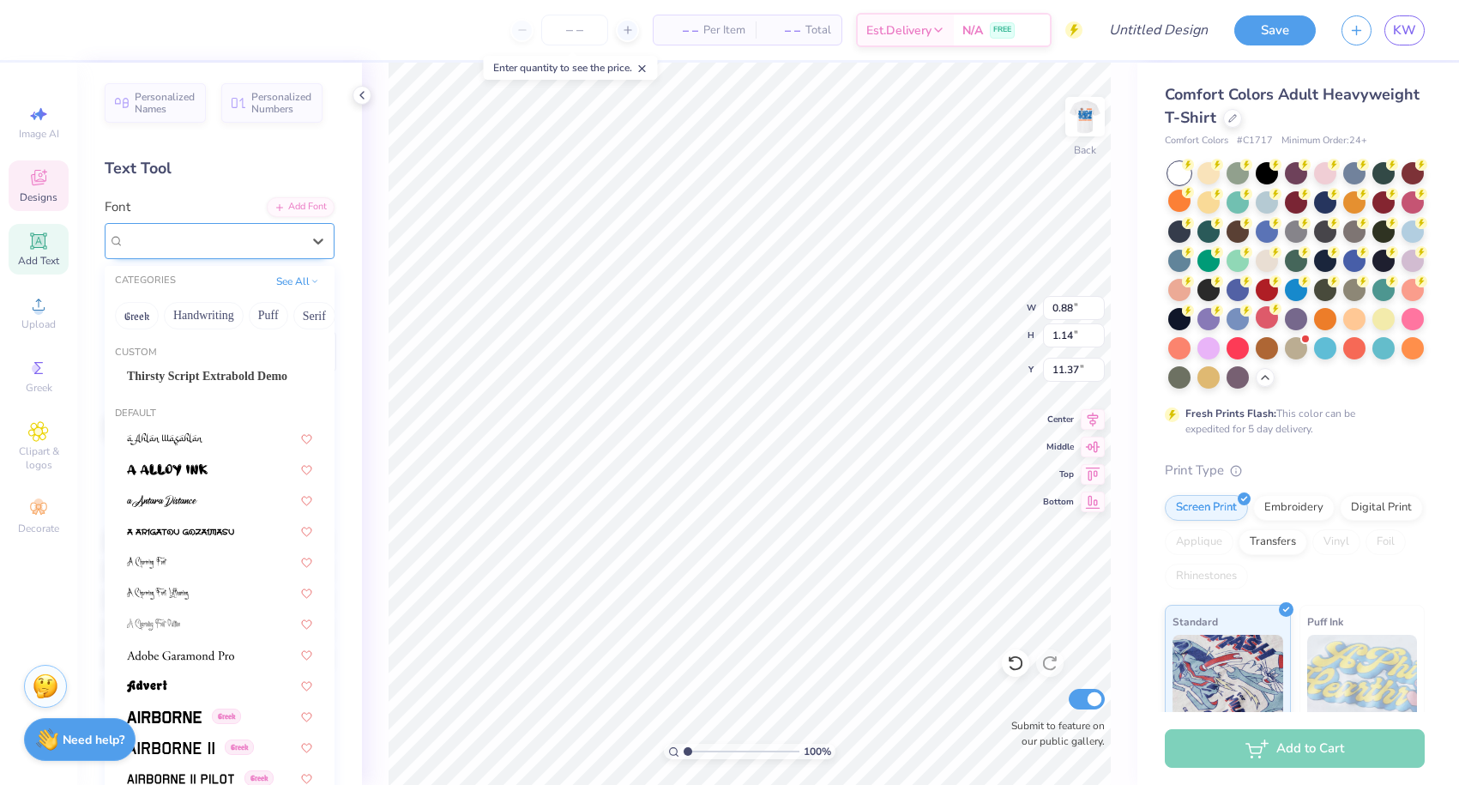
click at [198, 238] on span "Super Woobly" at bounding box center [161, 241] width 74 height 20
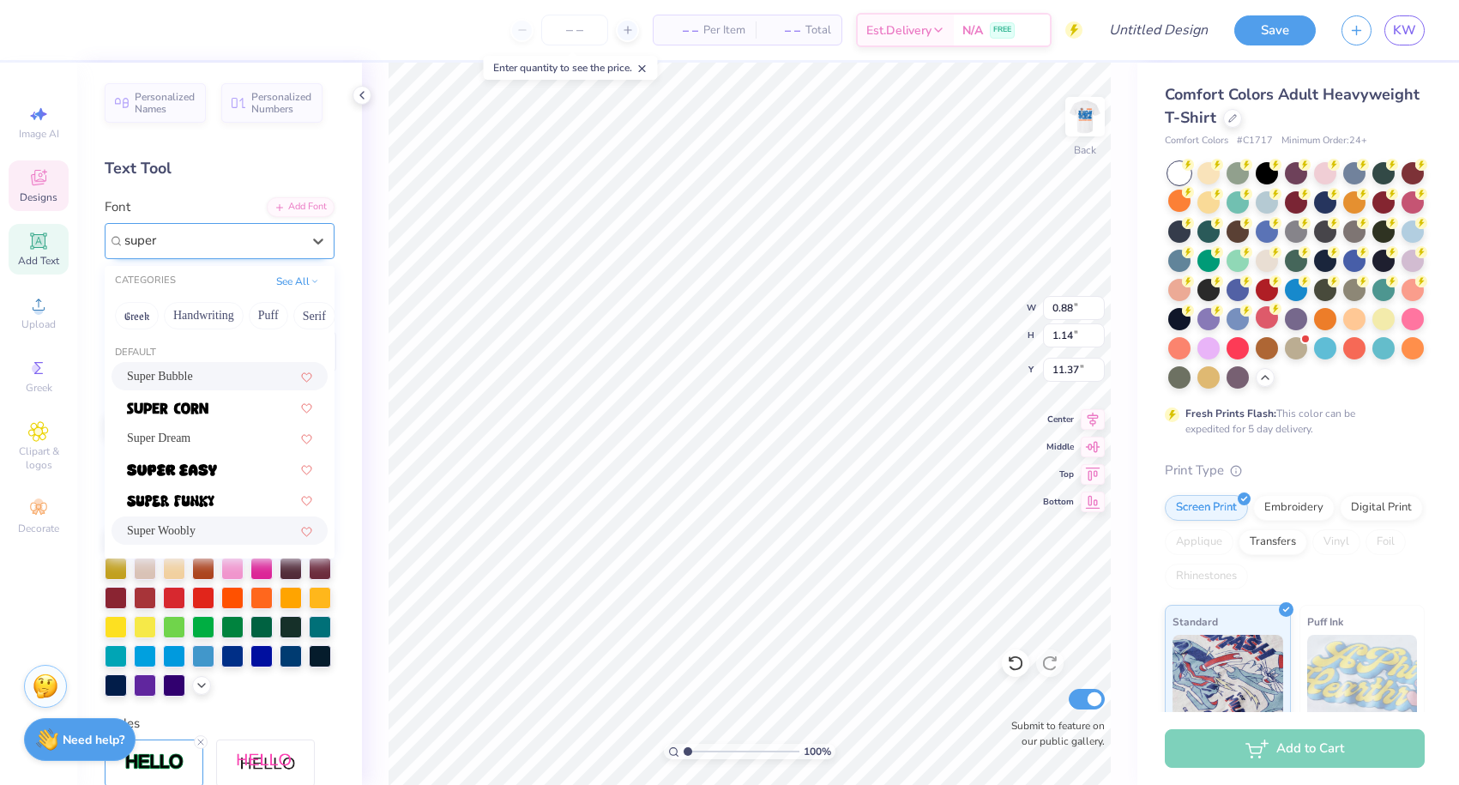
click at [171, 375] on span "Super Bubble" at bounding box center [160, 376] width 66 height 18
type input "super"
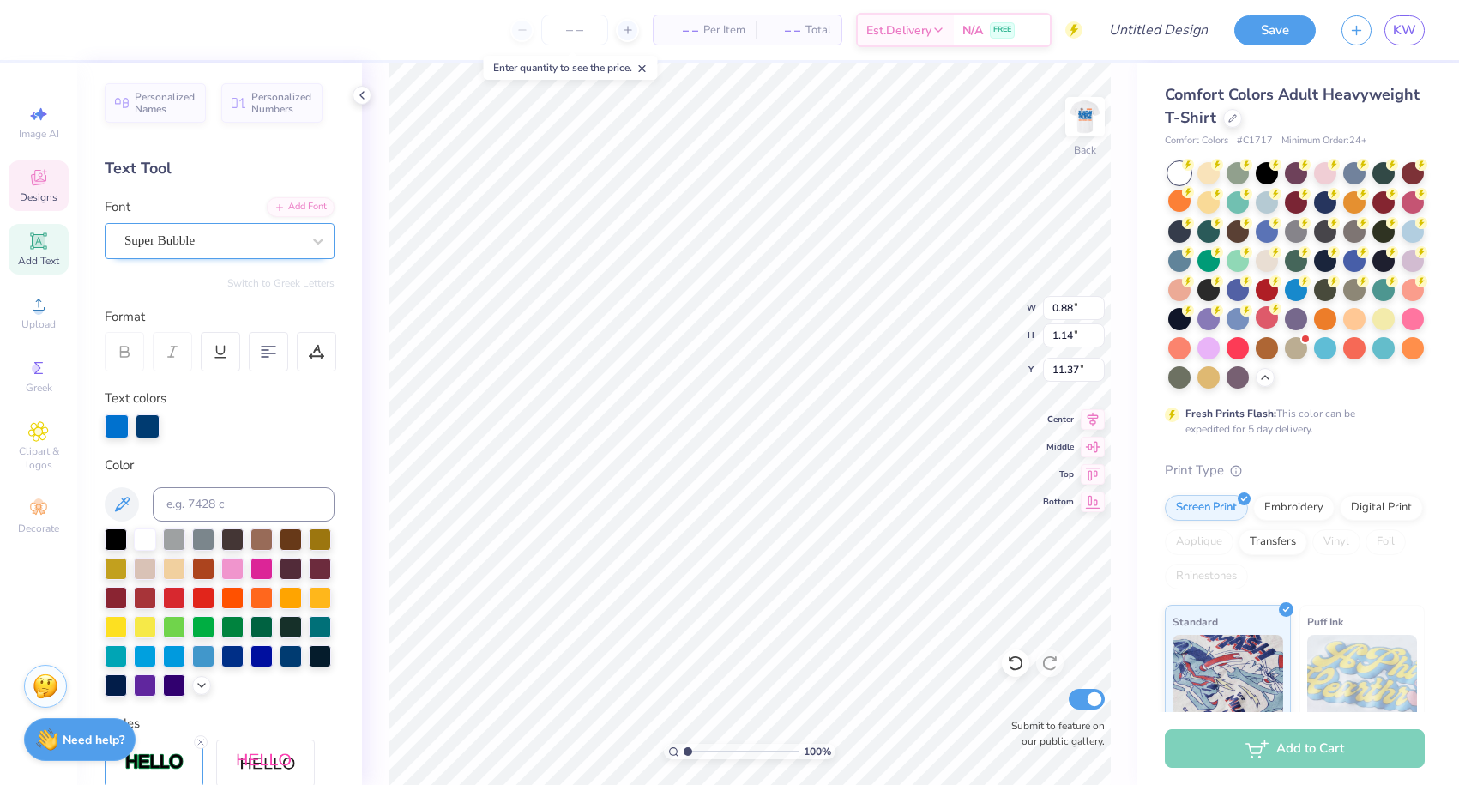
type input "0.86"
type input "0.98"
type input "11.44"
type input "0.91"
type input "1.14"
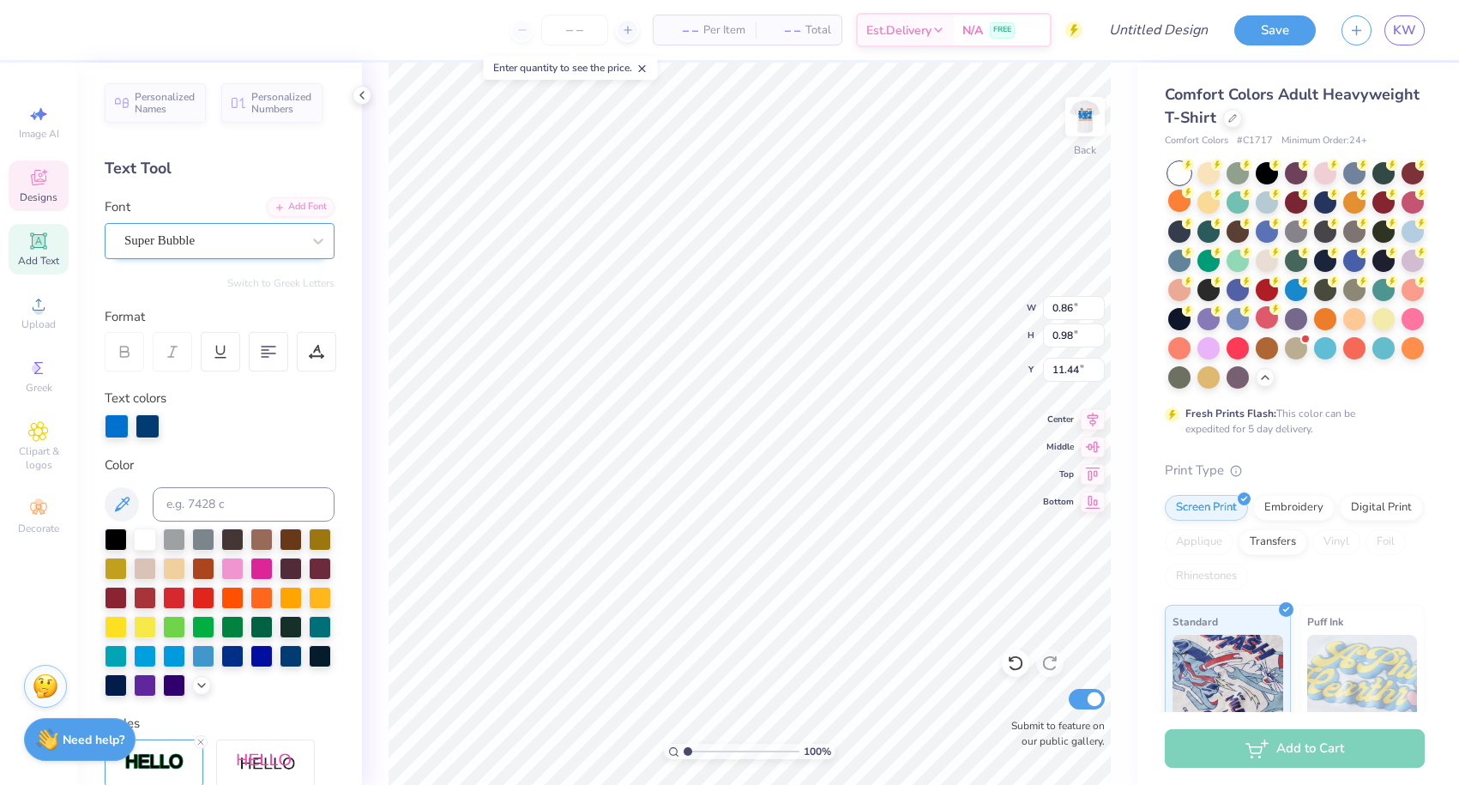
type input "11.29"
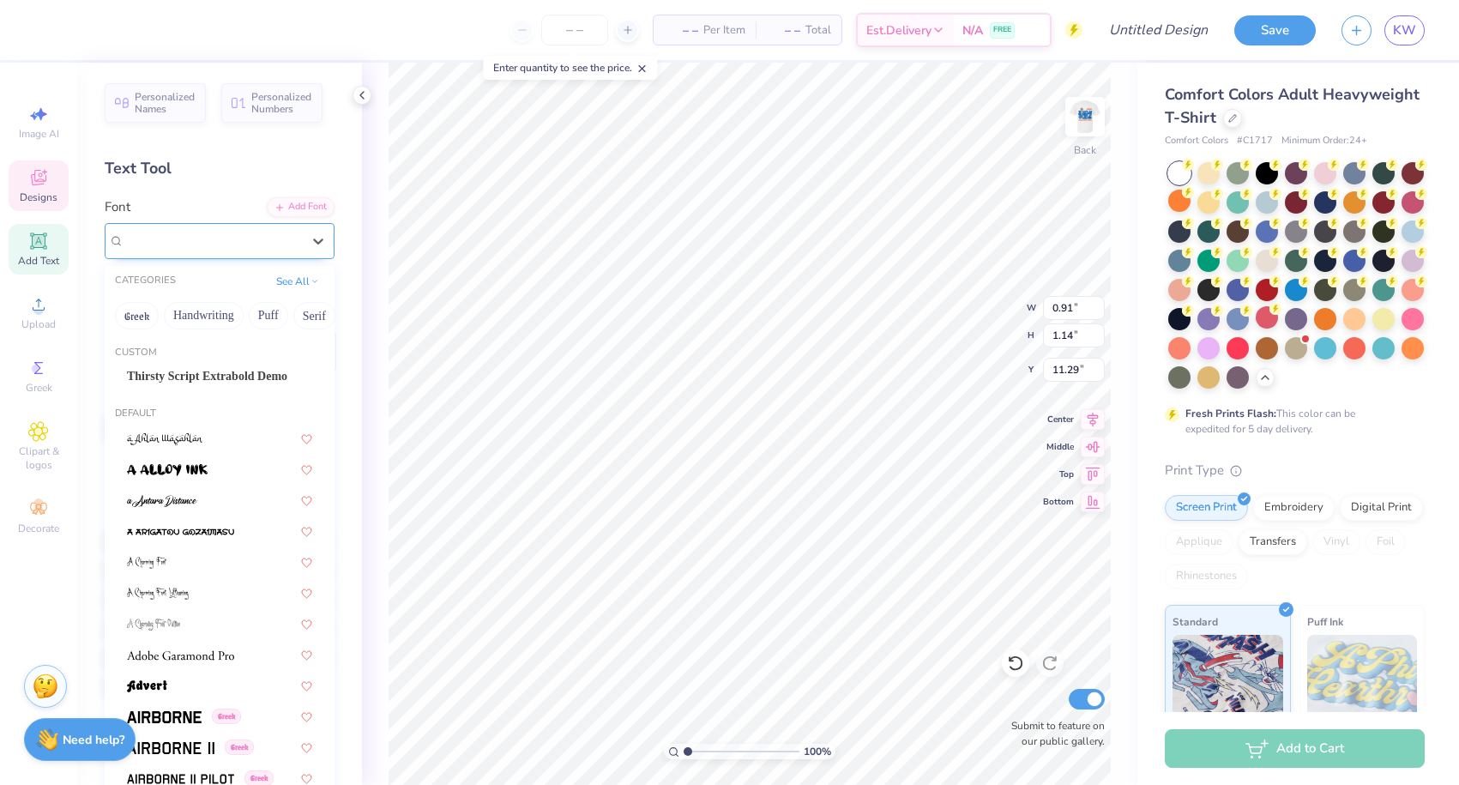
click at [198, 244] on span "Super Woobly" at bounding box center [161, 241] width 74 height 20
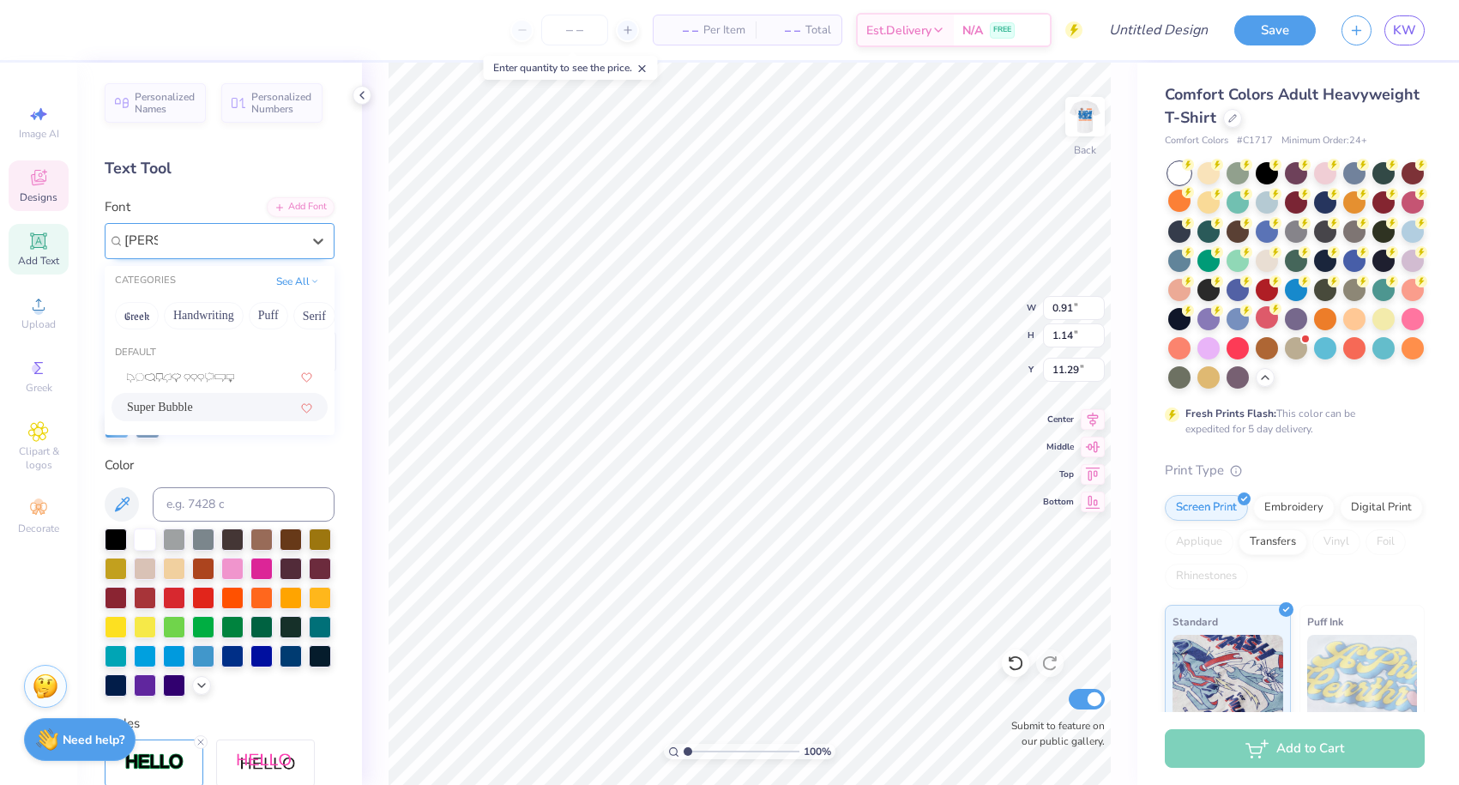
click at [193, 410] on span "Super Bubble" at bounding box center [160, 407] width 66 height 18
type input "bubb"
type input "0.95"
type input "0.91"
type input "11.40"
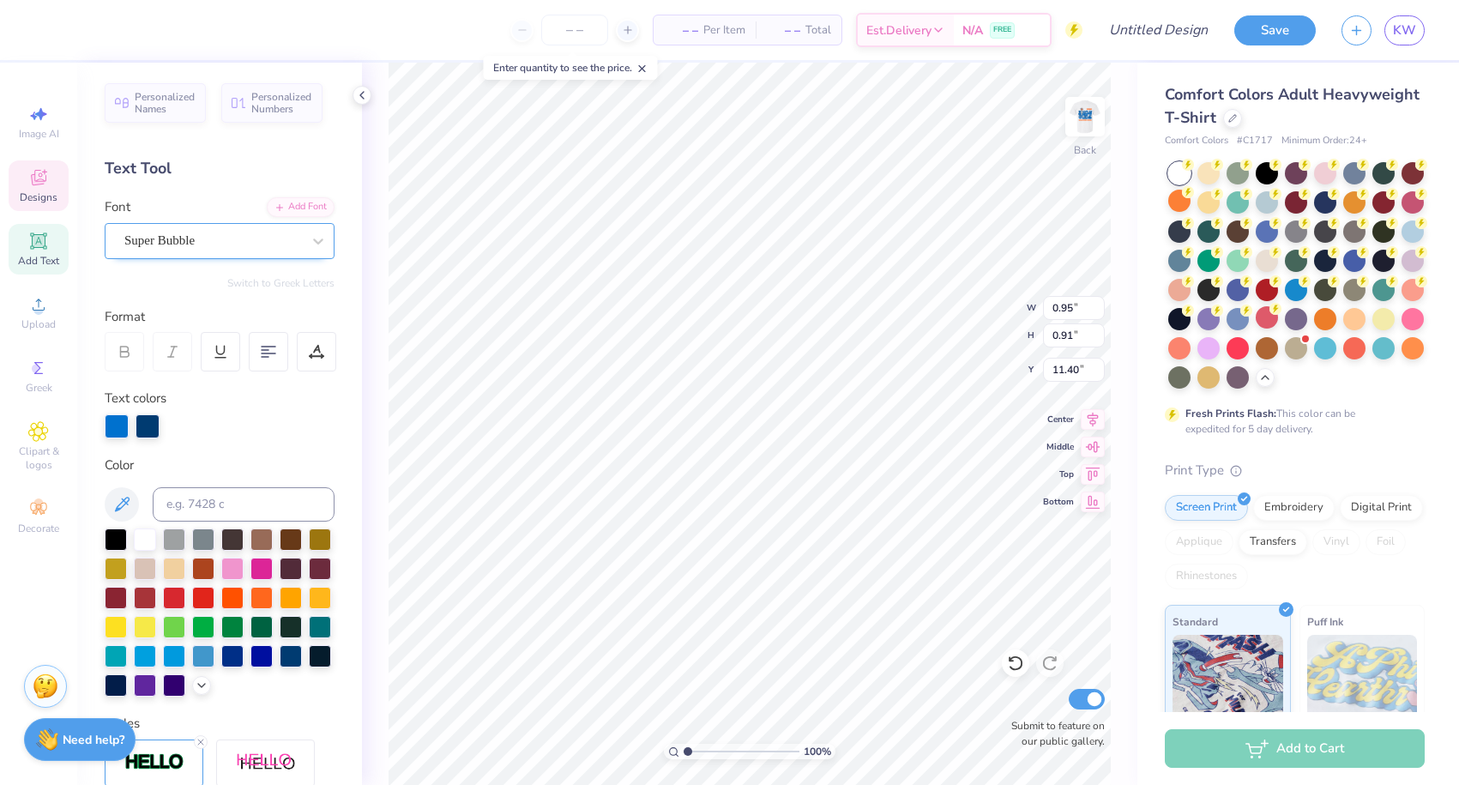
type input "0.94"
type input "1.12"
type input "11.31"
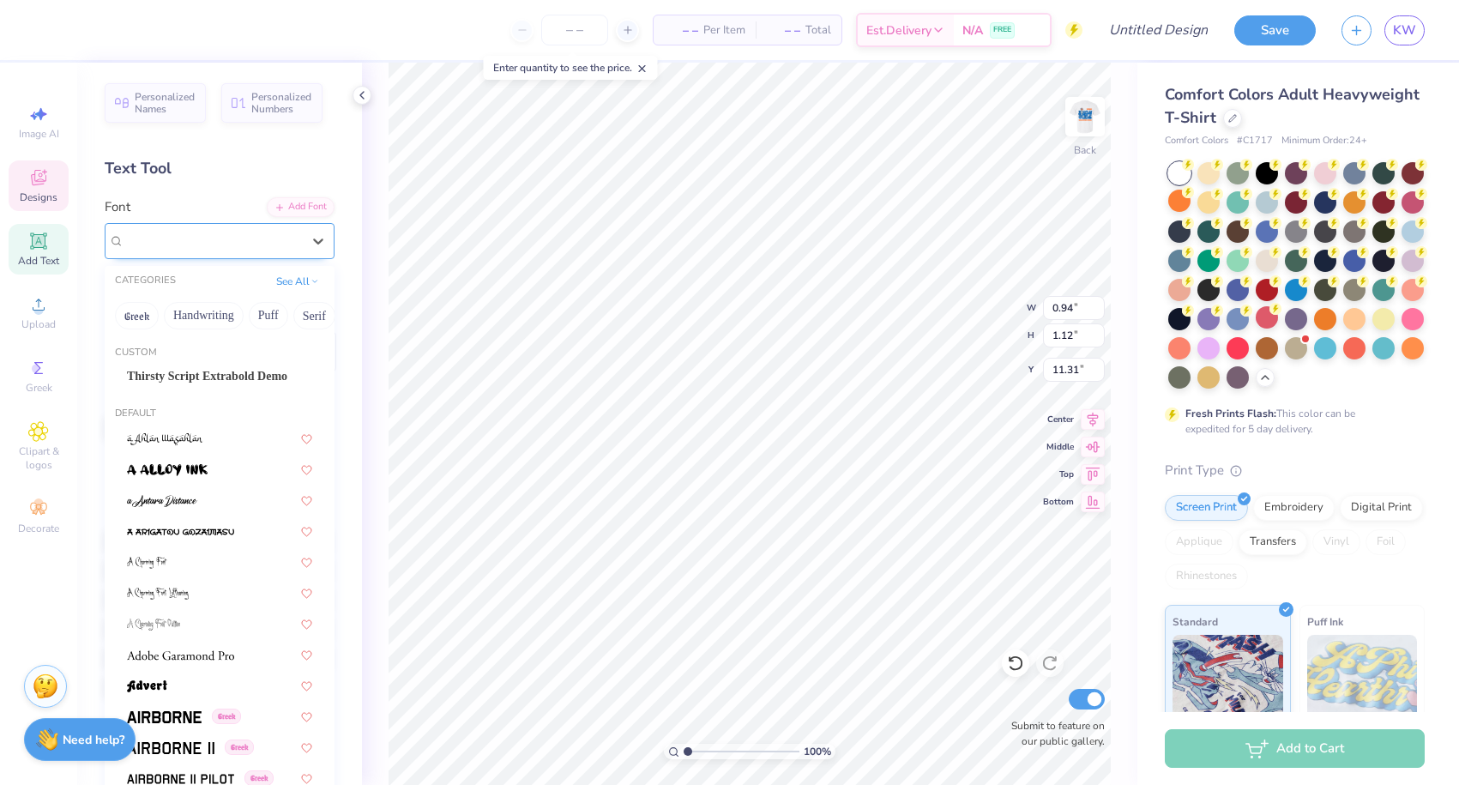
click at [136, 230] on div at bounding box center [212, 240] width 177 height 23
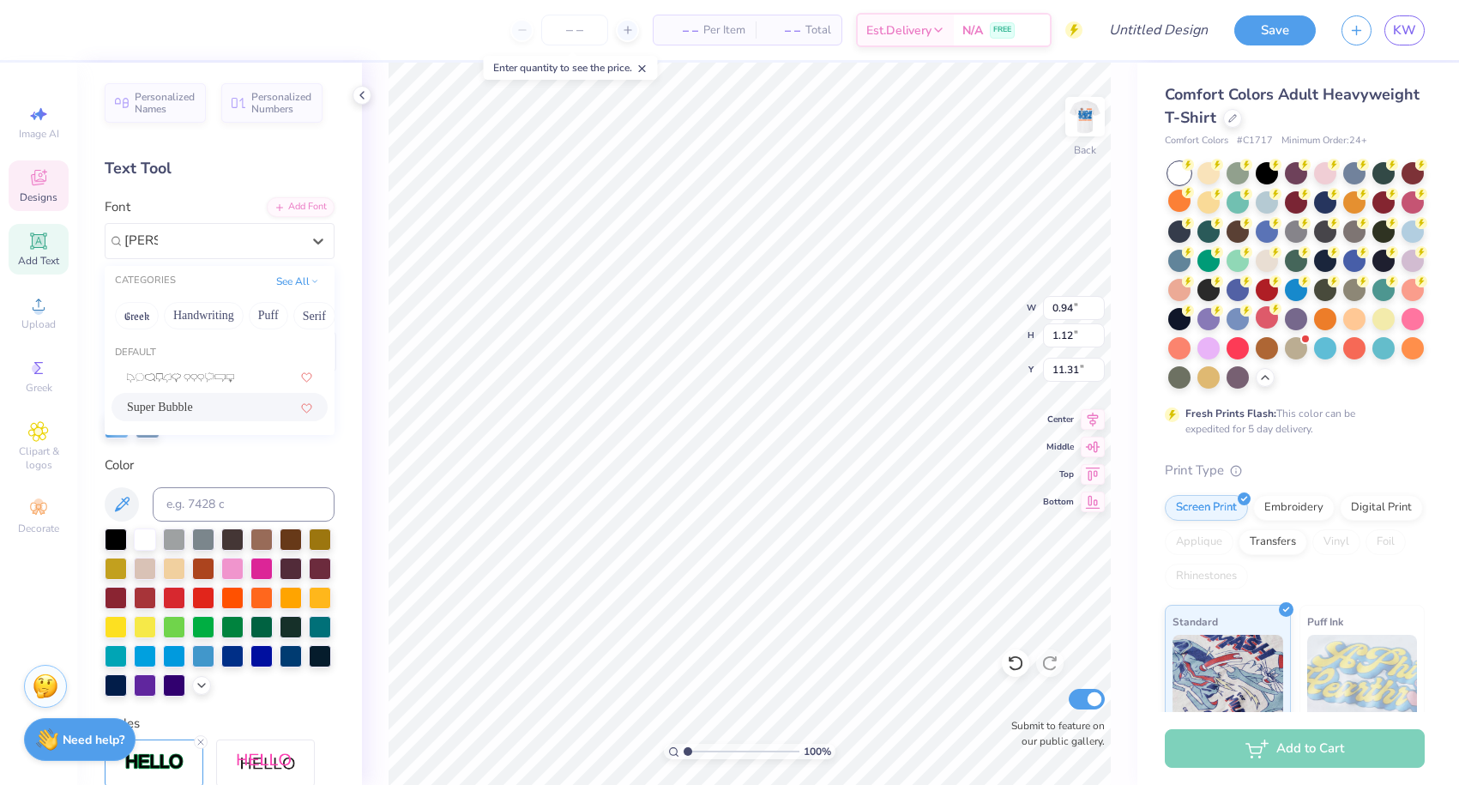
click at [203, 421] on div "Super Bubble" at bounding box center [220, 407] width 216 height 28
type input "bubb"
type input "0.93"
type input "0.99"
type input "11.36"
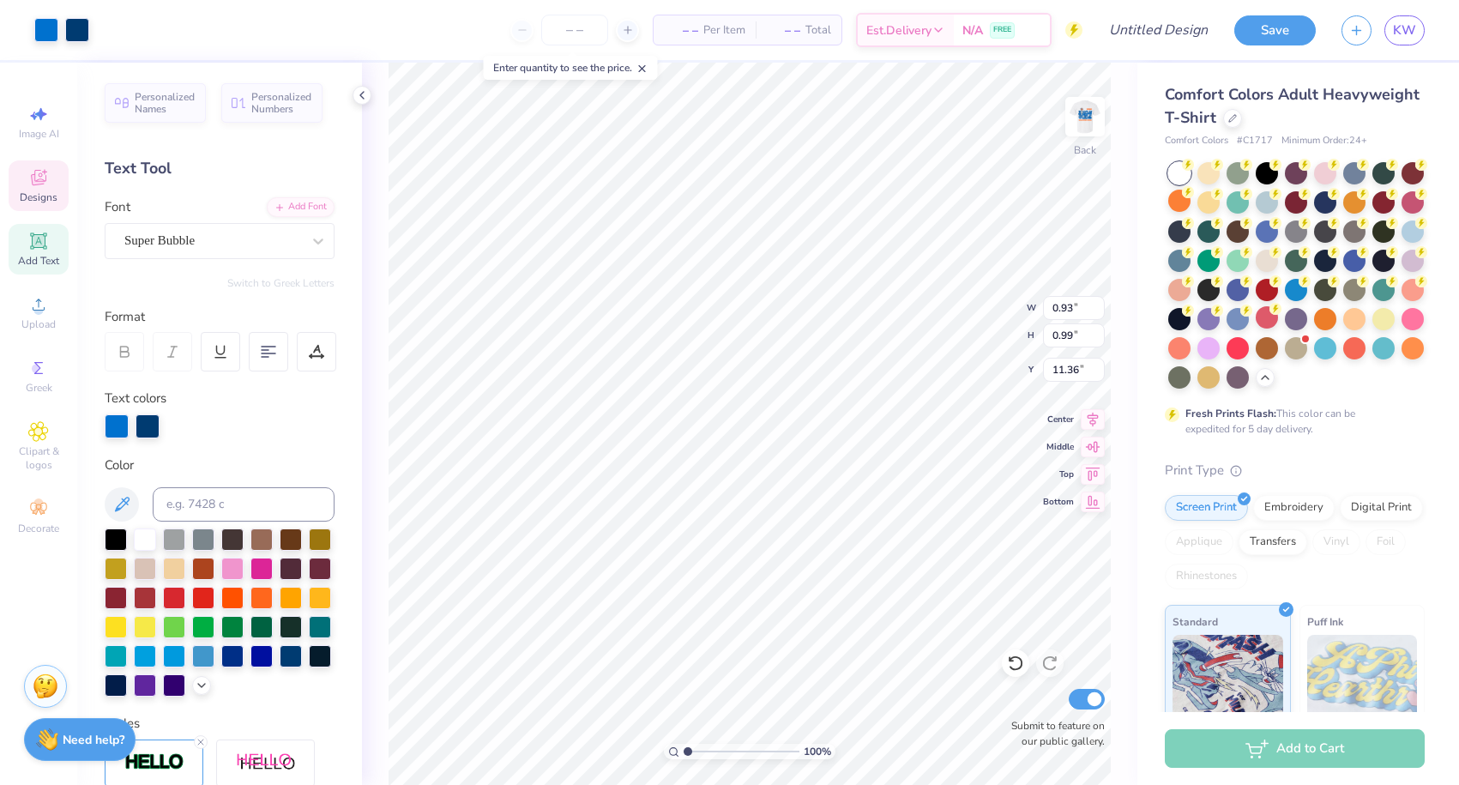
type input "11.51"
type input "11.54"
type input "0.95"
type input "0.91"
type input "11.40"
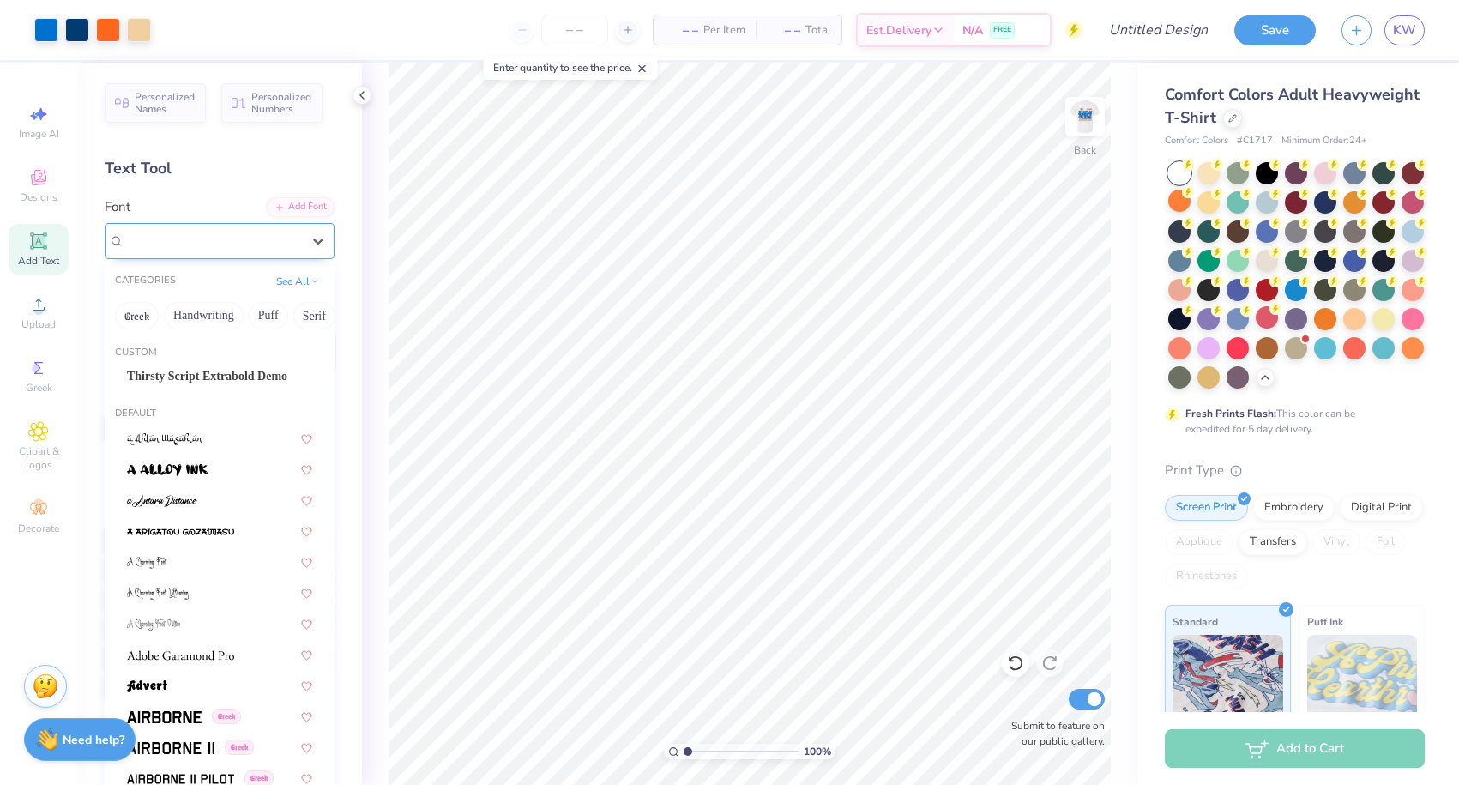
click at [266, 236] on div "Super Bubble" at bounding box center [213, 240] width 180 height 27
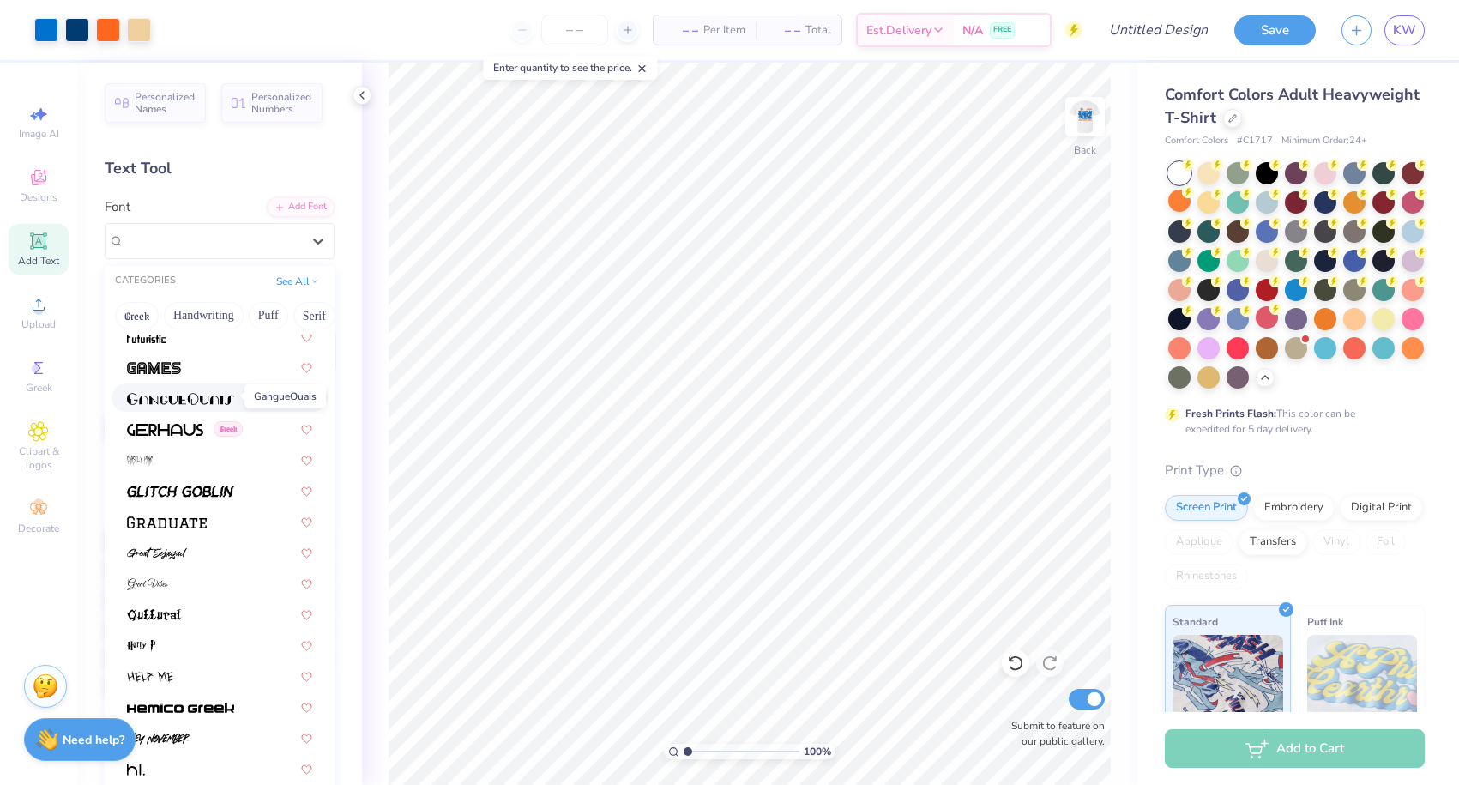
scroll to position [3966, 0]
click at [196, 546] on div at bounding box center [219, 549] width 185 height 18
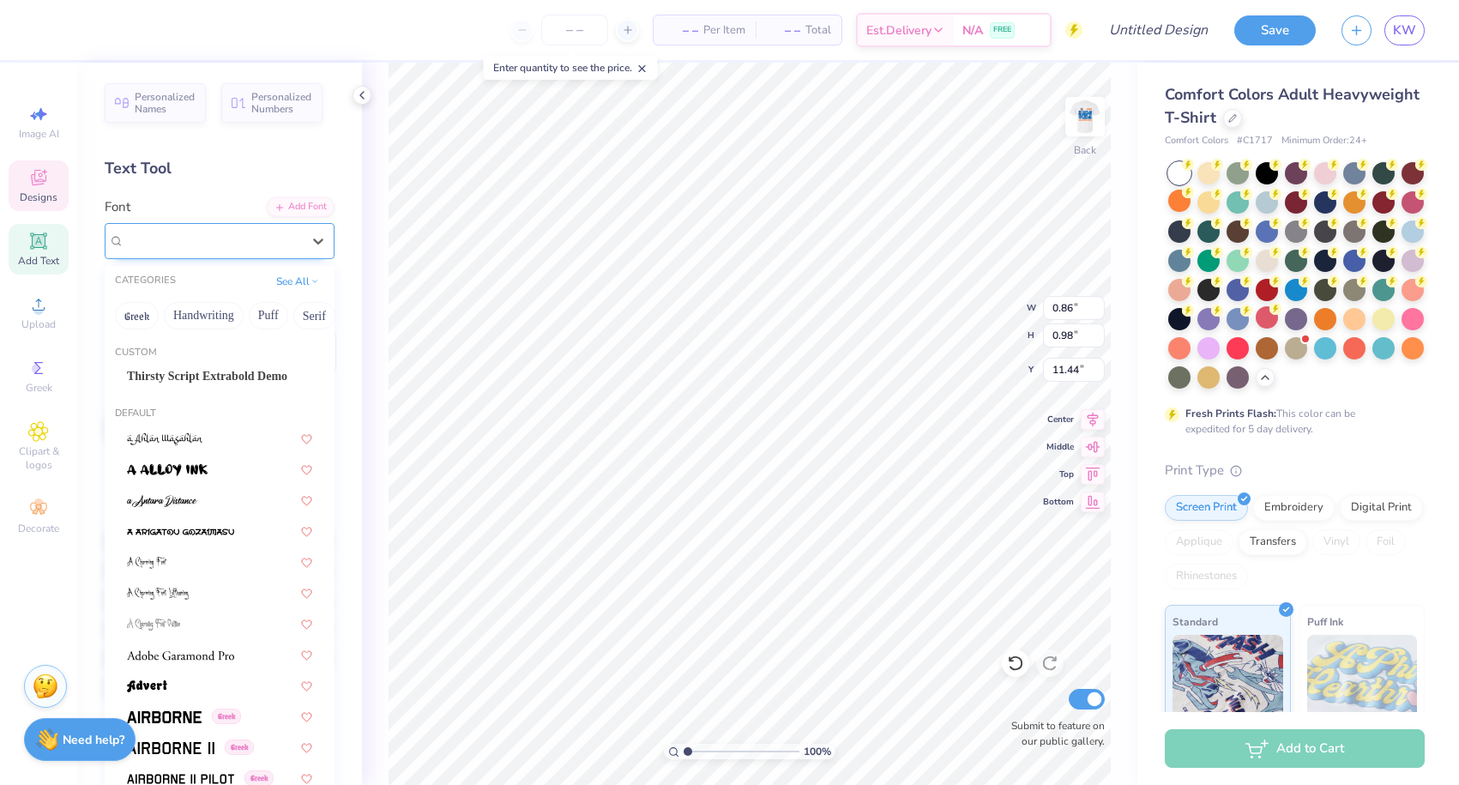
click at [215, 227] on div "Super Bubble" at bounding box center [220, 241] width 230 height 36
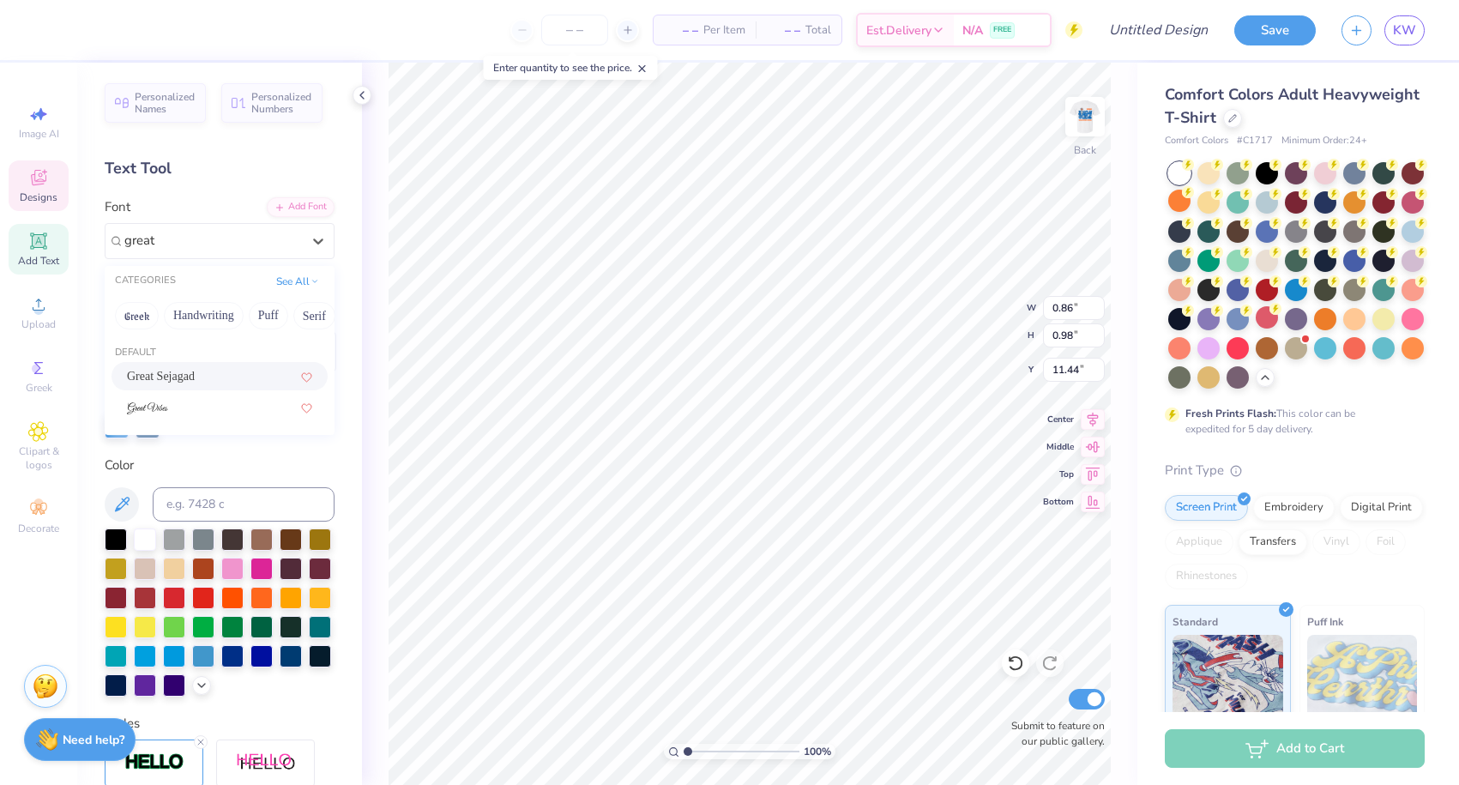
click at [195, 385] on div "Great Sejagad" at bounding box center [219, 376] width 185 height 18
type input "great"
type input "0.89"
type input "0.97"
type input "11.45"
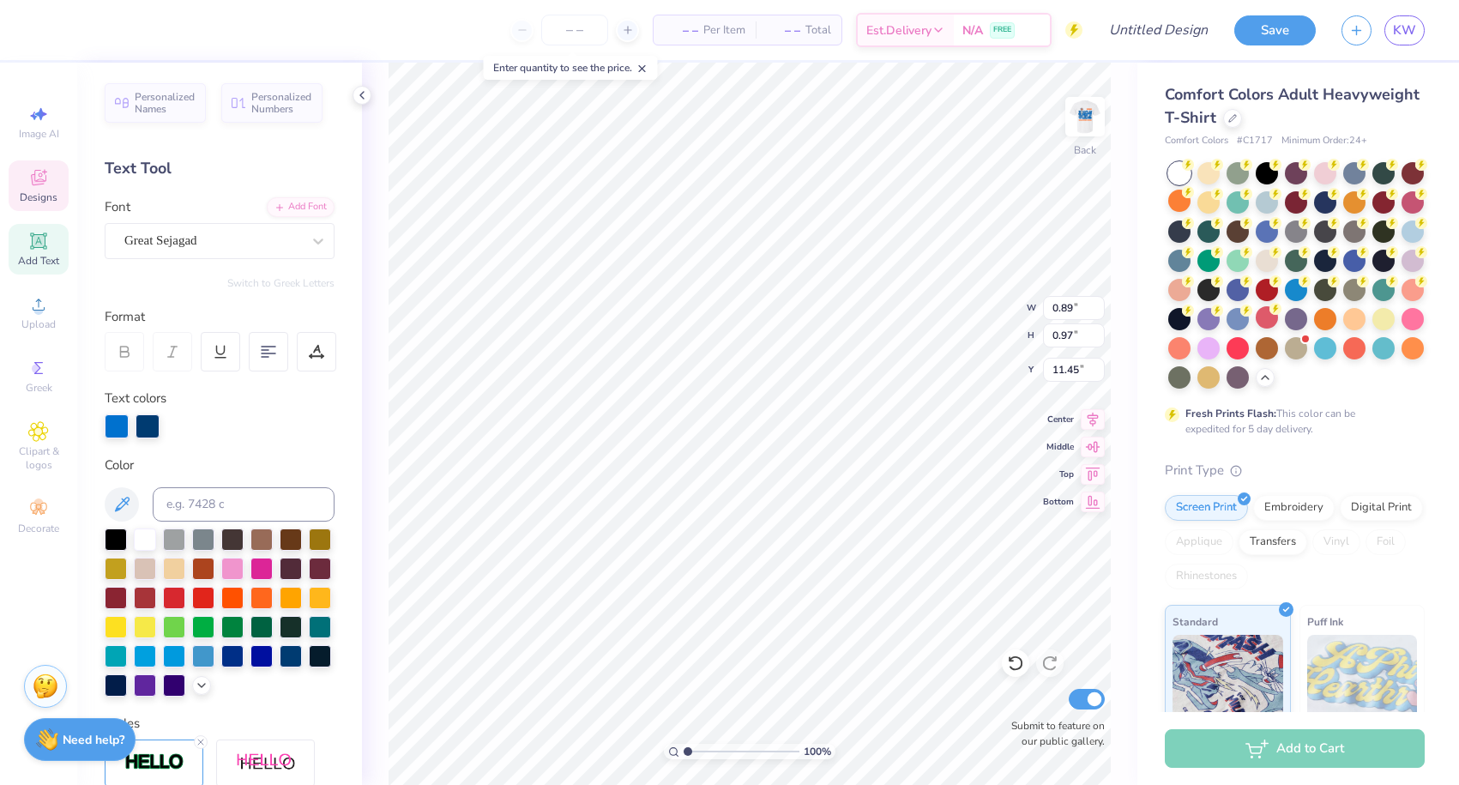
type input "11.53"
type input "12.21"
click at [871, 586] on li "Group" at bounding box center [909, 596] width 135 height 33
click at [1076, 129] on img at bounding box center [1085, 116] width 69 height 69
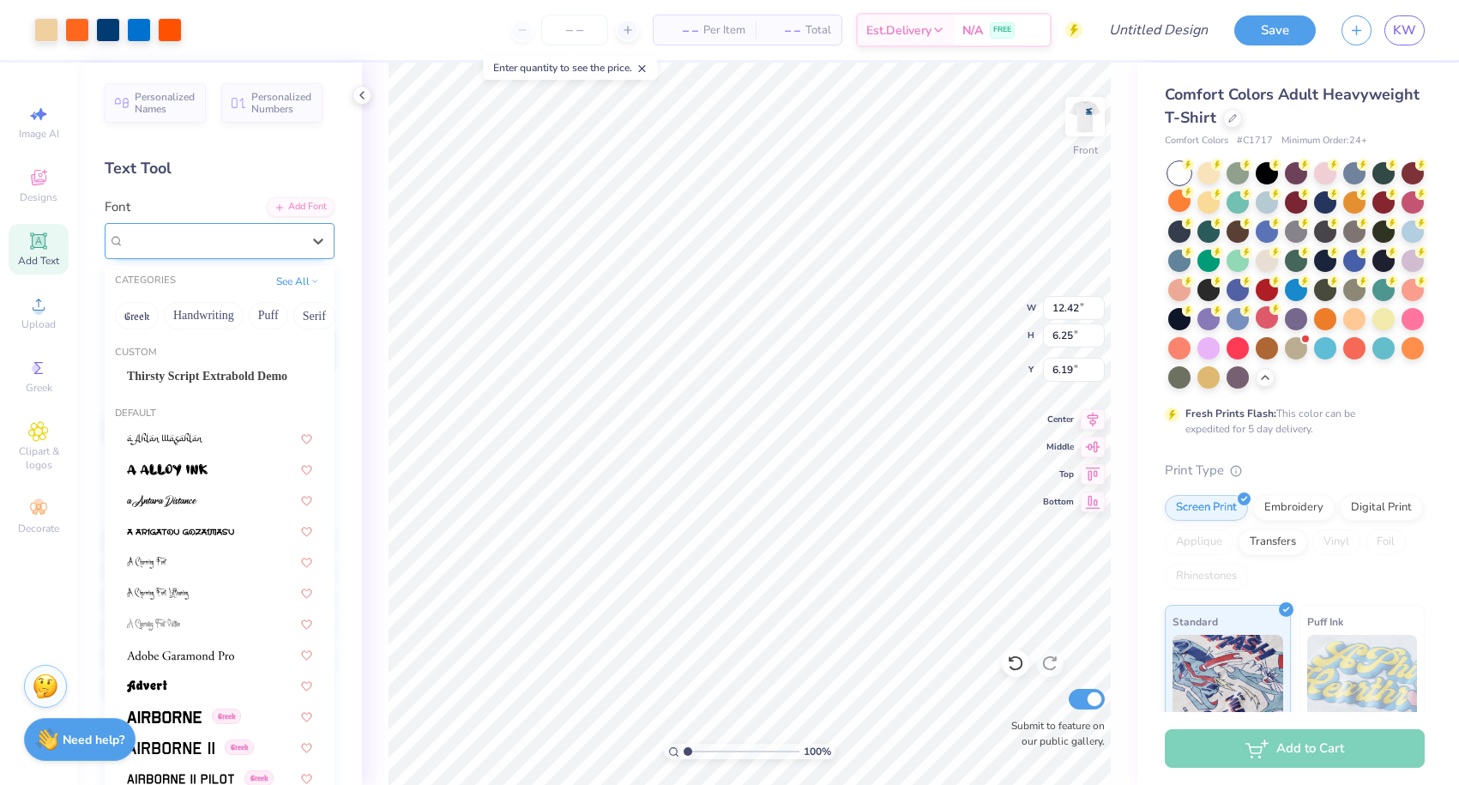
click at [196, 250] on div at bounding box center [212, 240] width 177 height 23
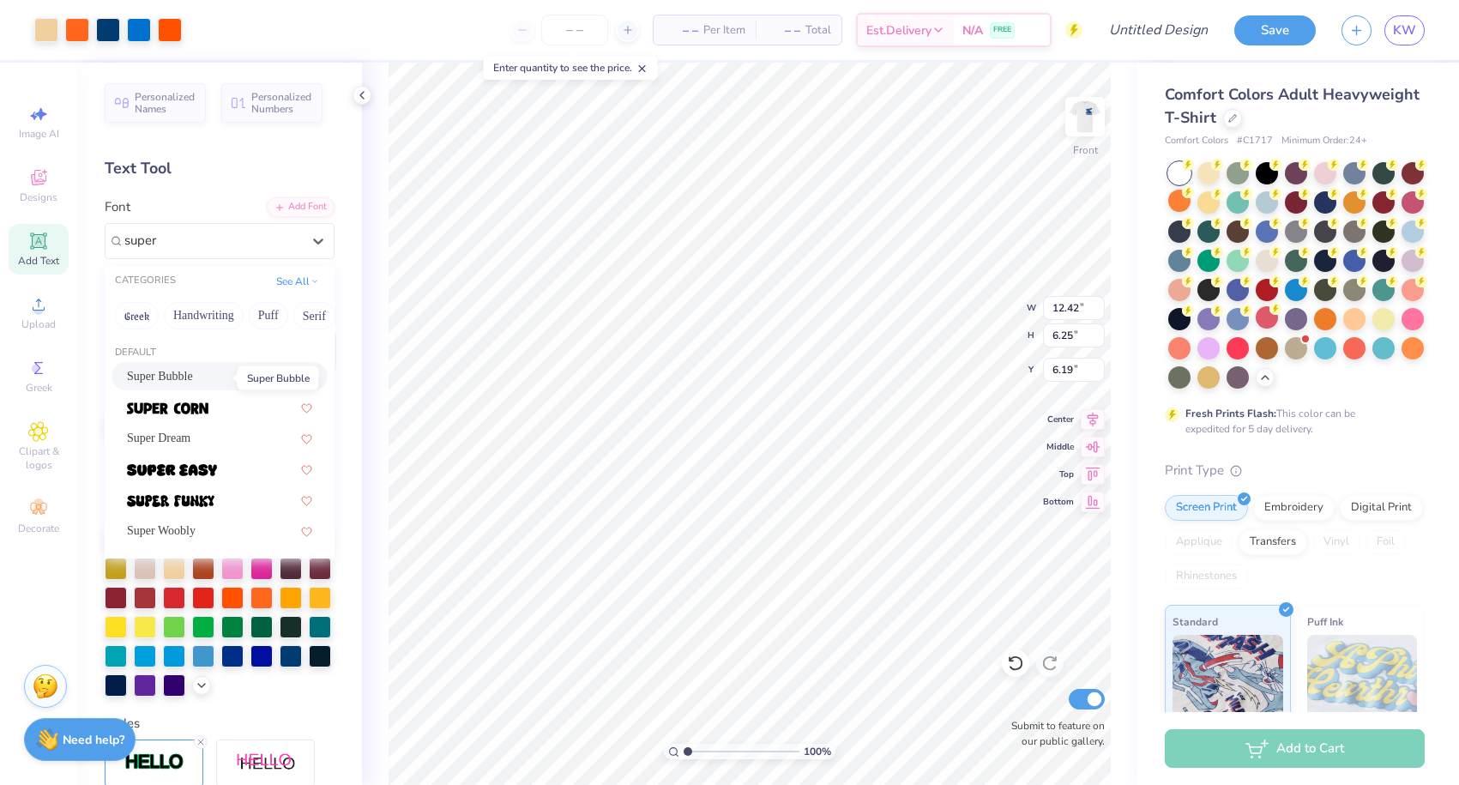
click at [169, 376] on span "Super Bubble" at bounding box center [160, 376] width 66 height 18
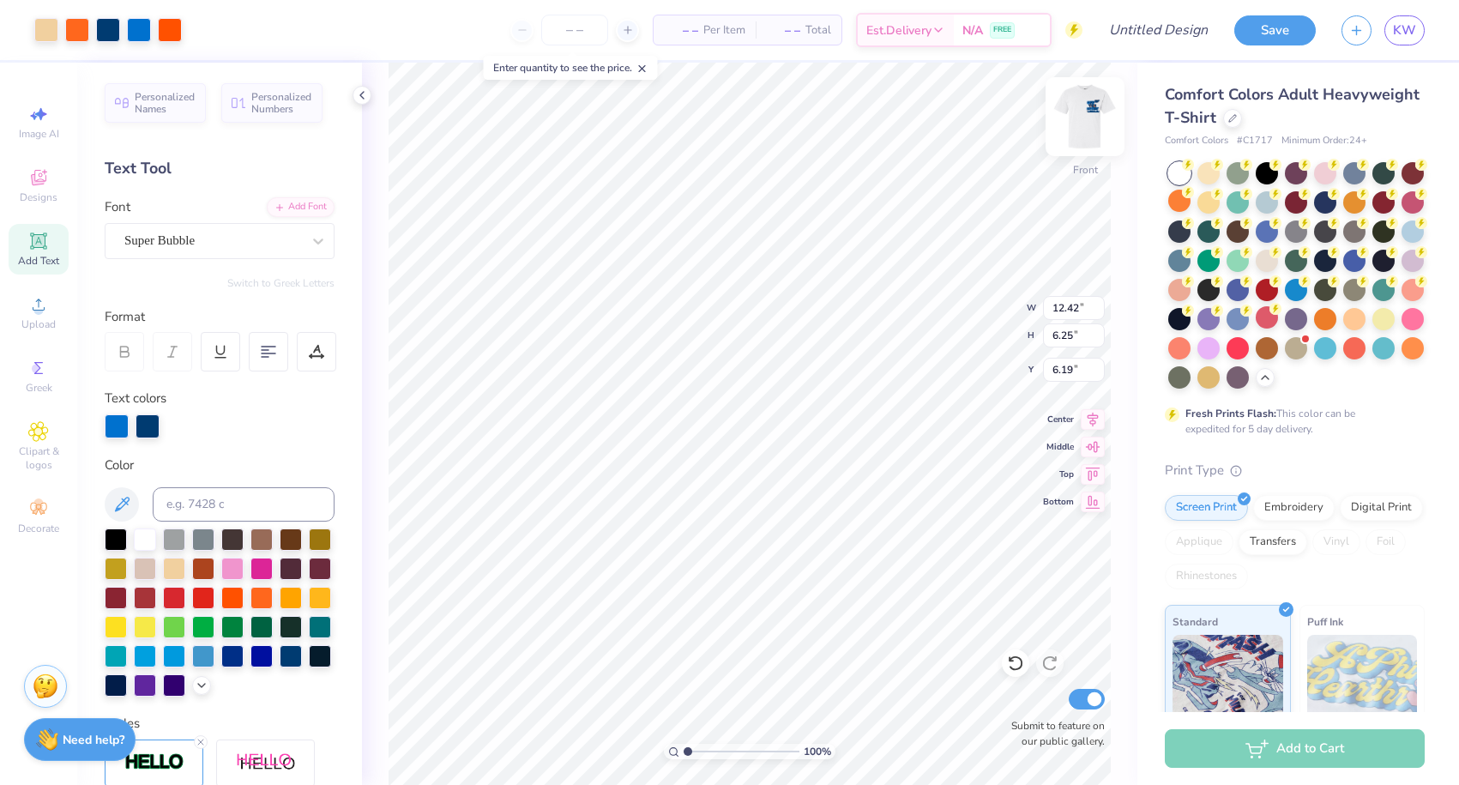
click at [1093, 113] on img at bounding box center [1085, 116] width 69 height 69
click at [1077, 114] on img at bounding box center [1085, 116] width 69 height 69
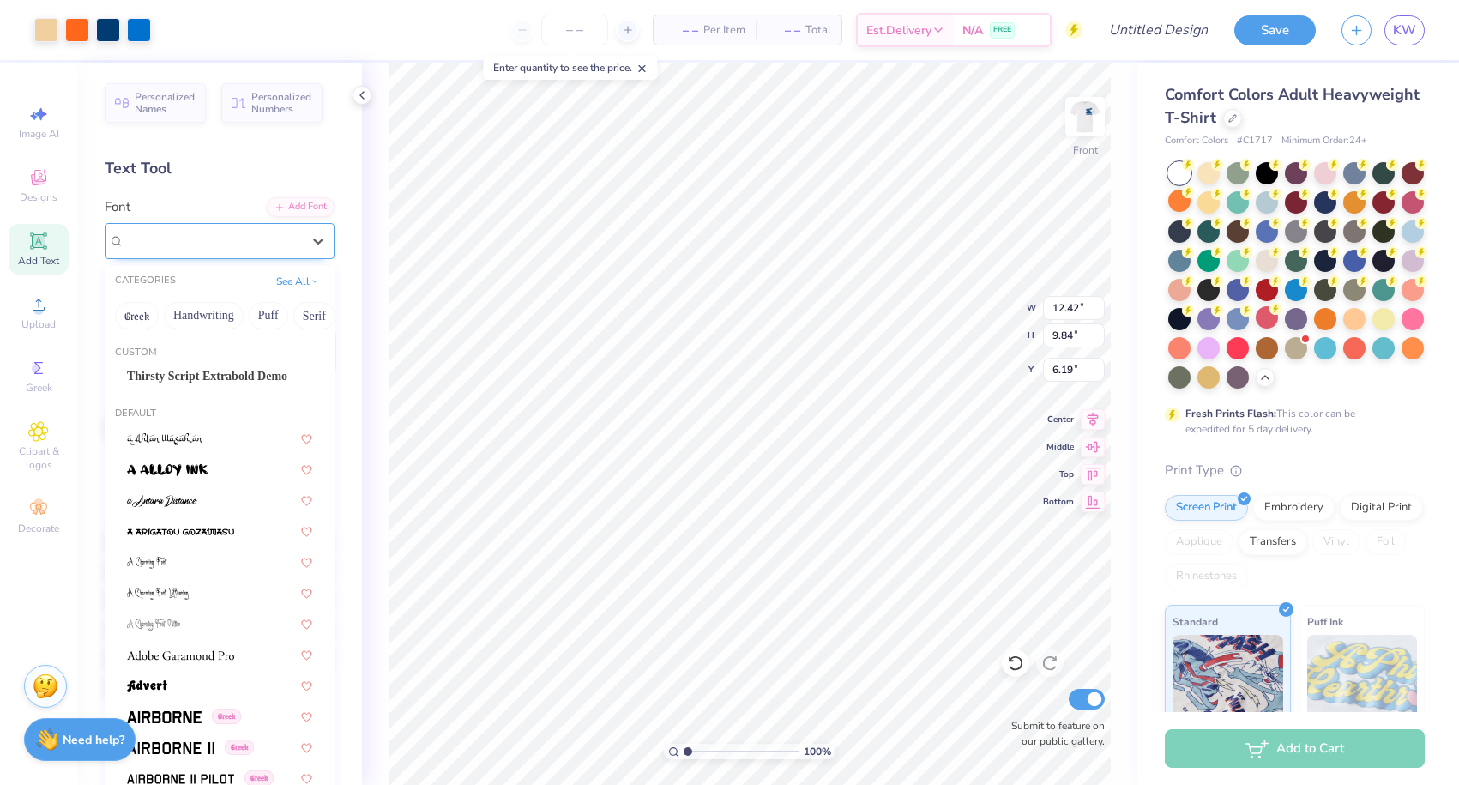
click at [204, 232] on div "Great Sejagad" at bounding box center [213, 240] width 180 height 27
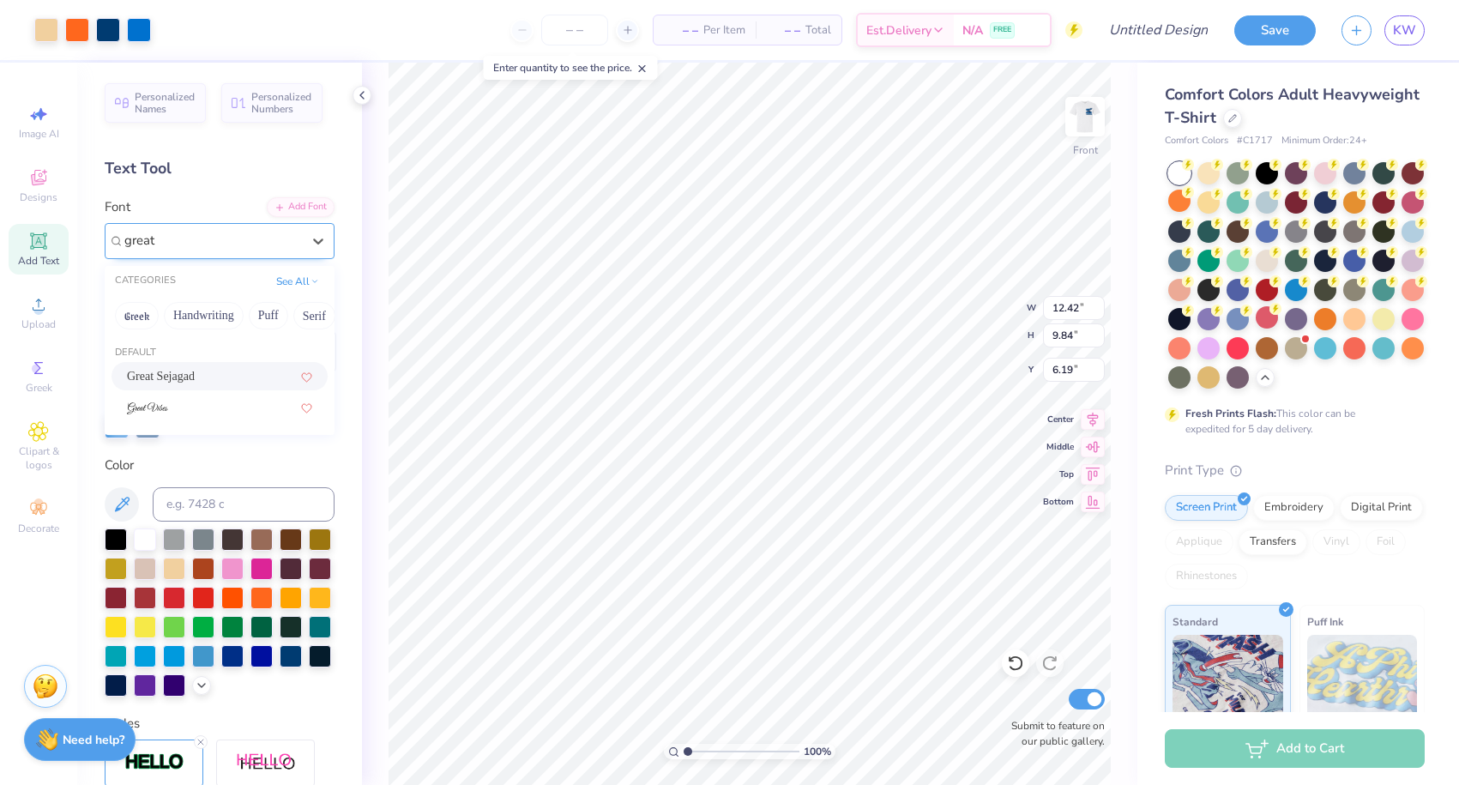
click at [146, 372] on span "Great Sejagad" at bounding box center [161, 376] width 68 height 18
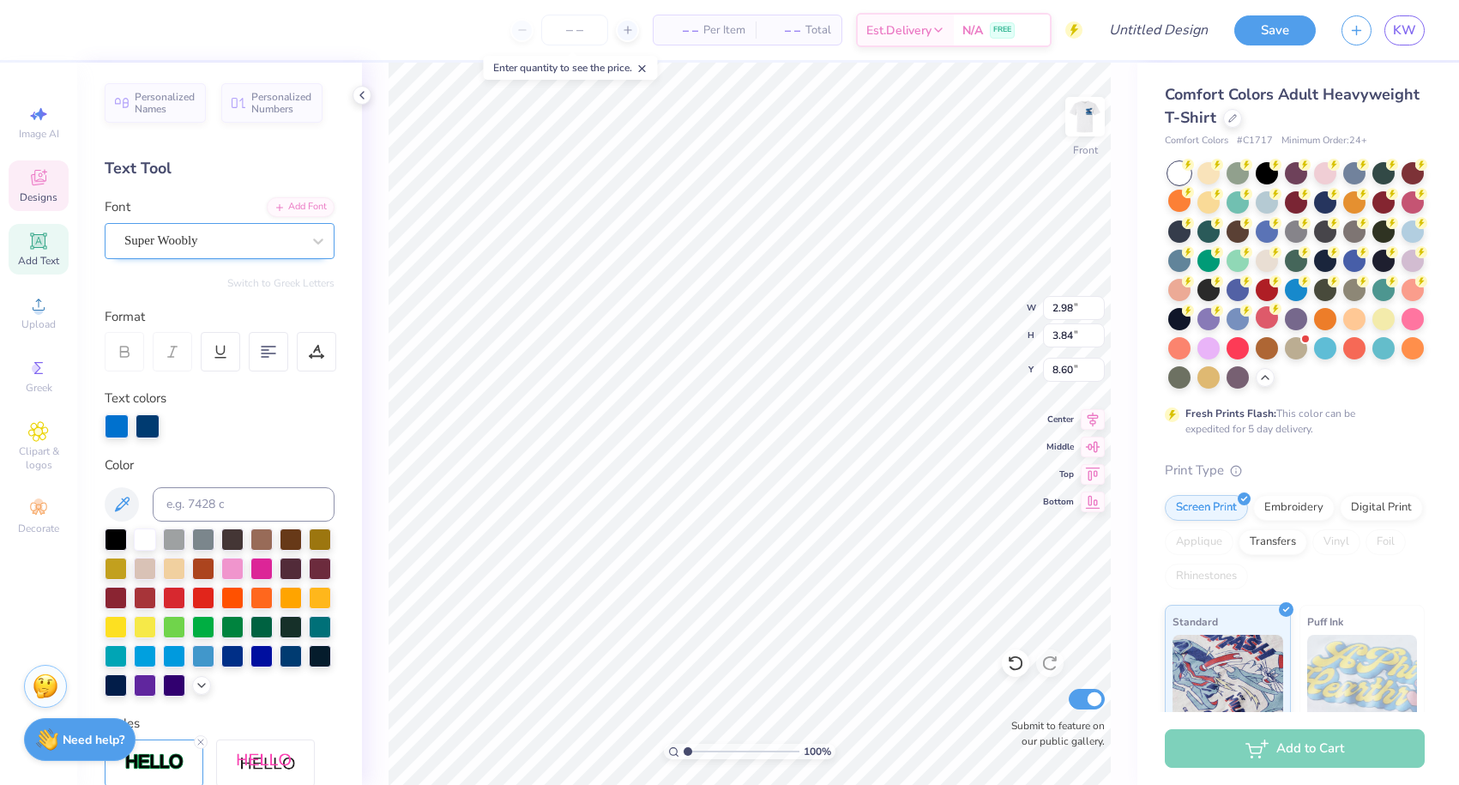
click at [198, 243] on span "Super Woobly" at bounding box center [161, 241] width 74 height 20
click at [180, 373] on span "Great Sejagad" at bounding box center [161, 376] width 68 height 18
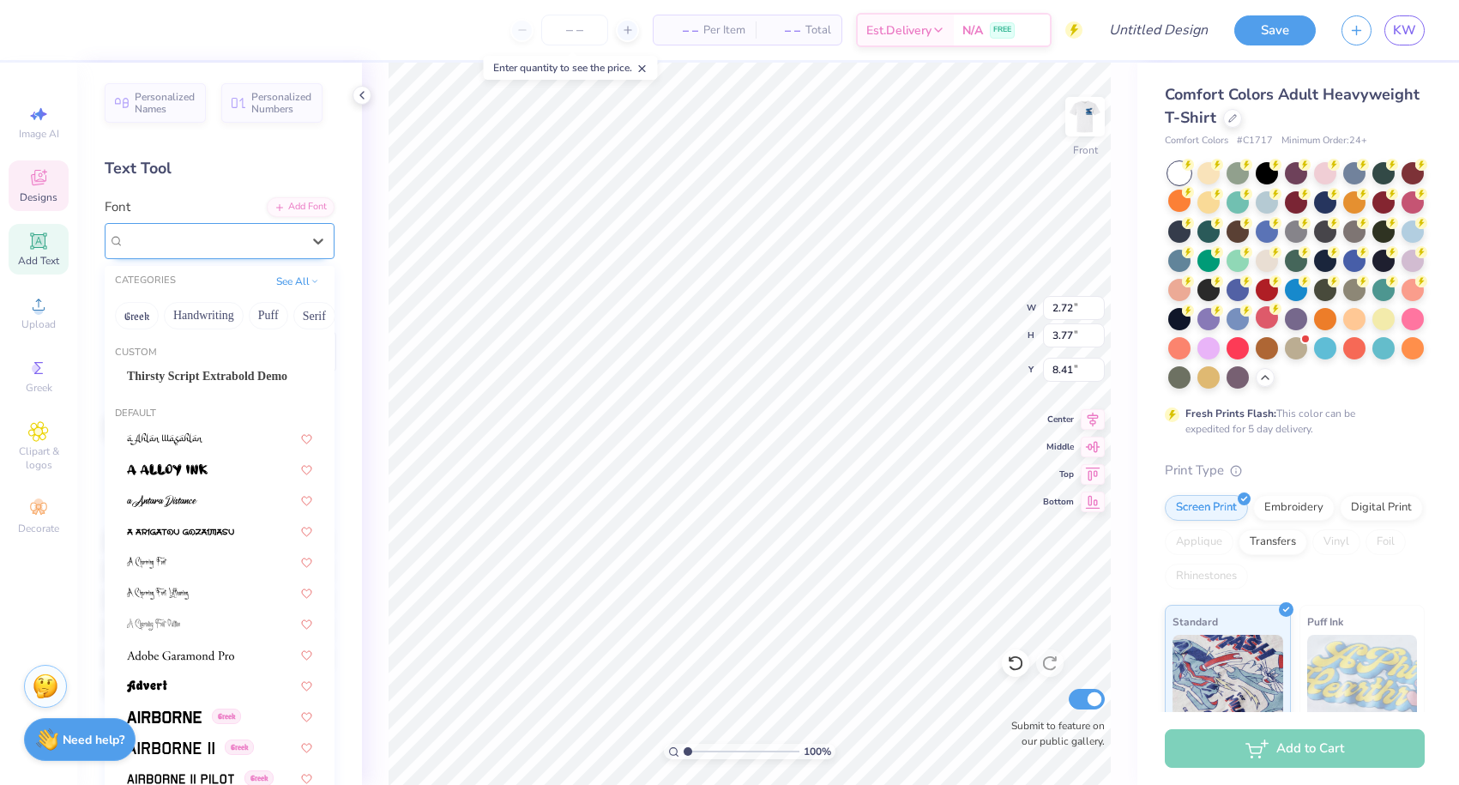
click at [198, 239] on span "Super Woobly" at bounding box center [161, 241] width 74 height 20
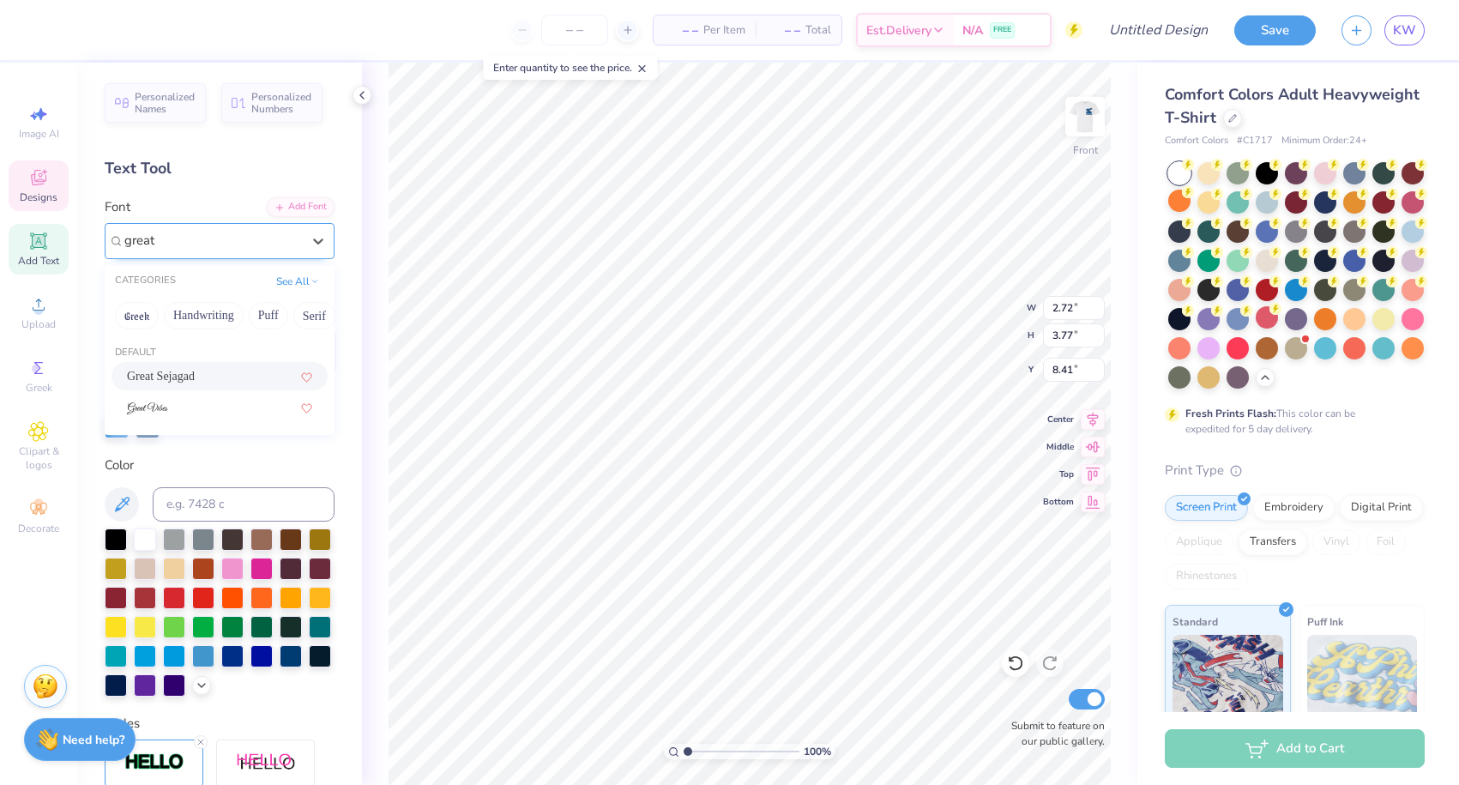
click at [206, 375] on div "Great Sejagad" at bounding box center [219, 376] width 185 height 18
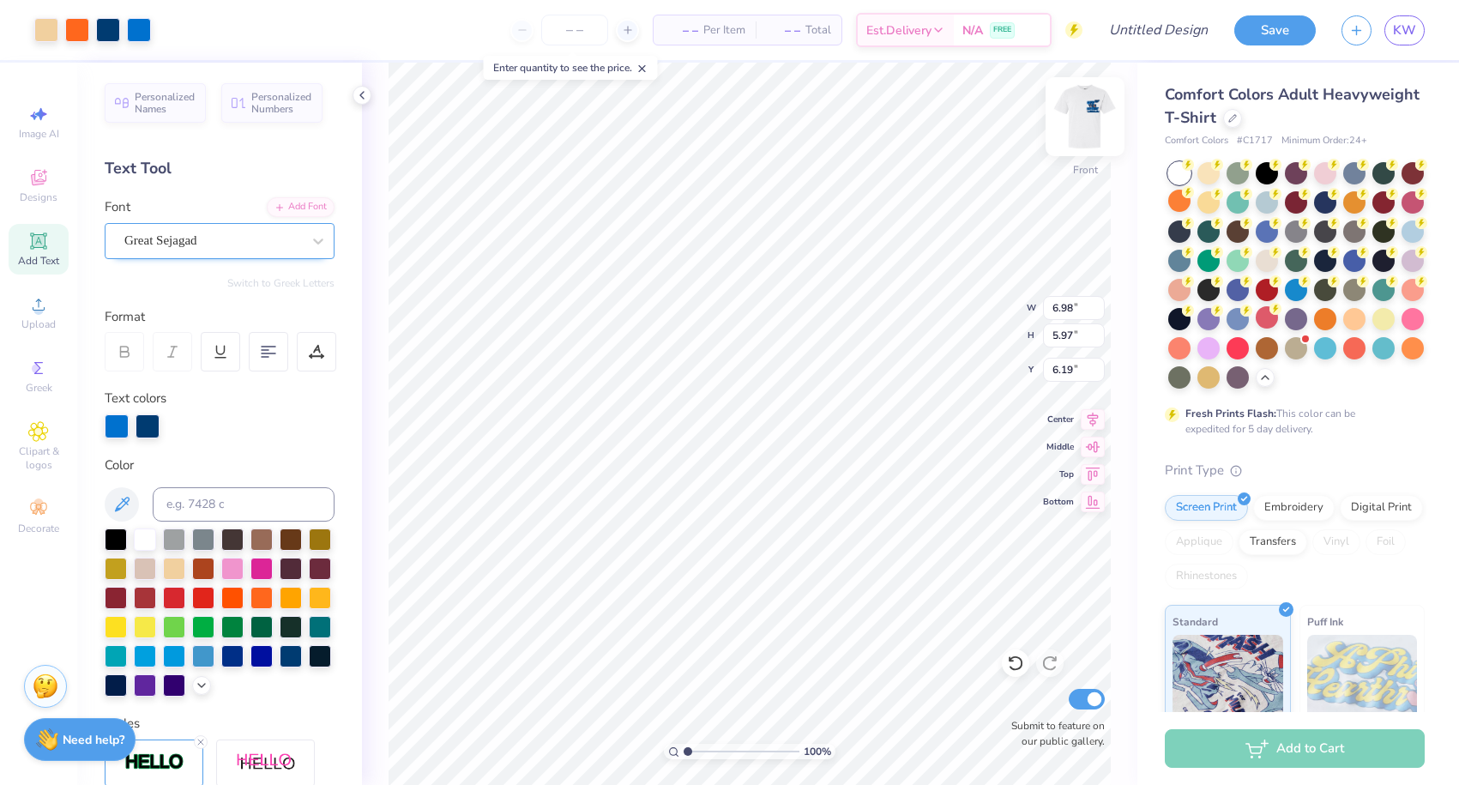
click at [1095, 136] on img at bounding box center [1085, 116] width 69 height 69
click at [750, 586] on li "Group" at bounding box center [774, 596] width 135 height 33
click at [1086, 110] on img at bounding box center [1085, 116] width 69 height 69
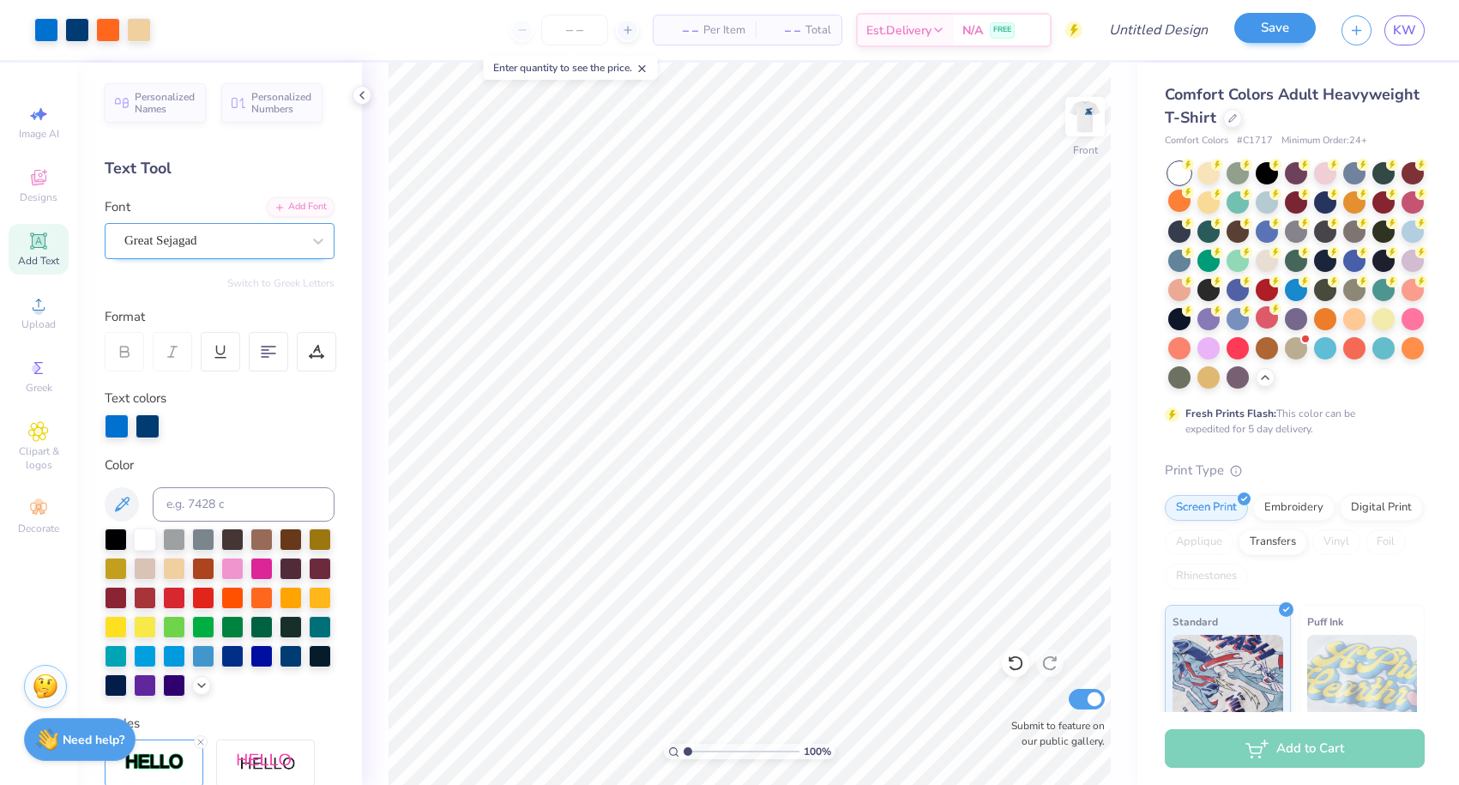
click at [1256, 37] on button "Save" at bounding box center [1274, 28] width 81 height 30
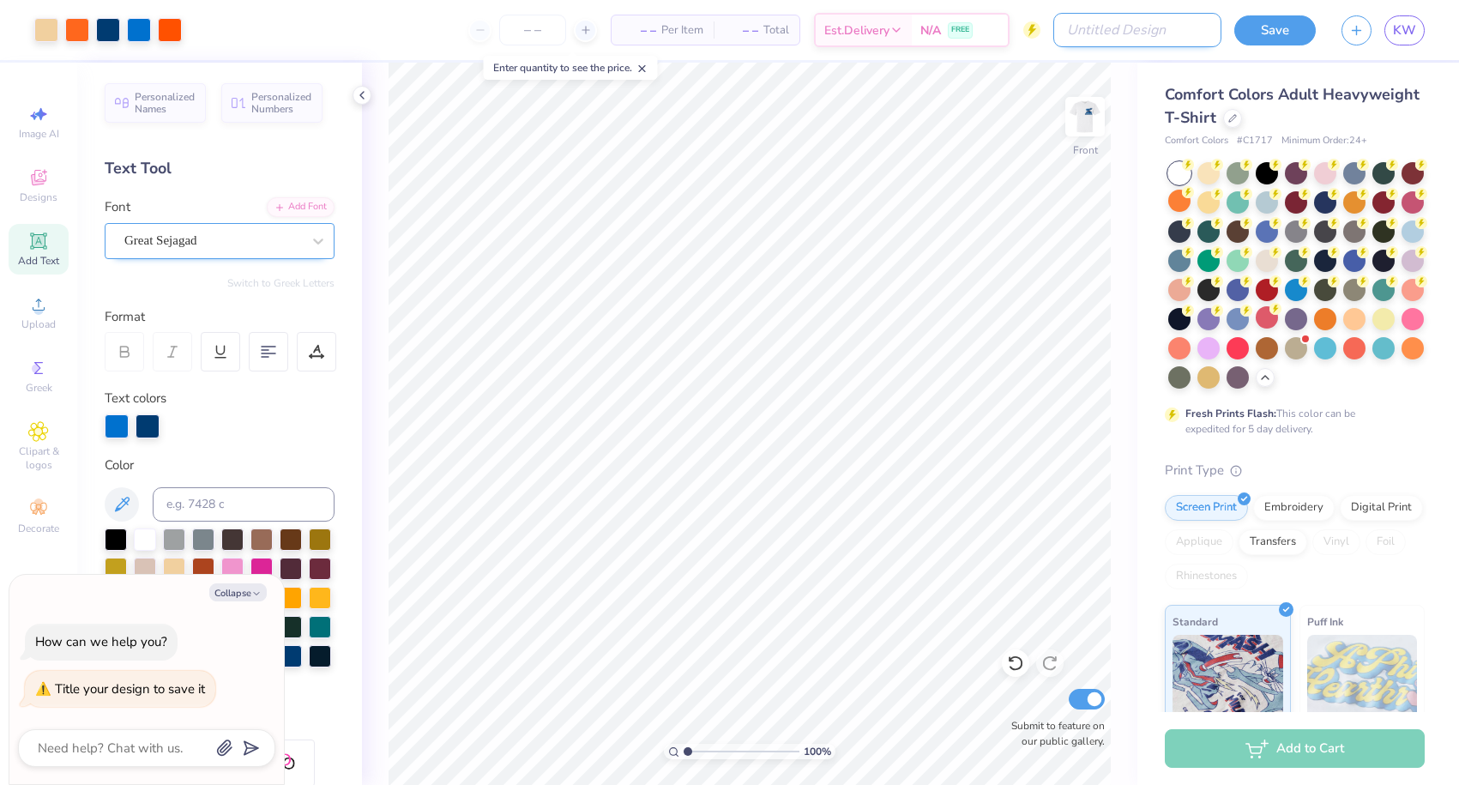
click at [1145, 30] on input "Design Title" at bounding box center [1137, 30] width 168 height 34
click at [1257, 27] on button "Save" at bounding box center [1274, 28] width 81 height 30
click at [1257, 27] on div "Save" at bounding box center [1274, 30] width 81 height 30
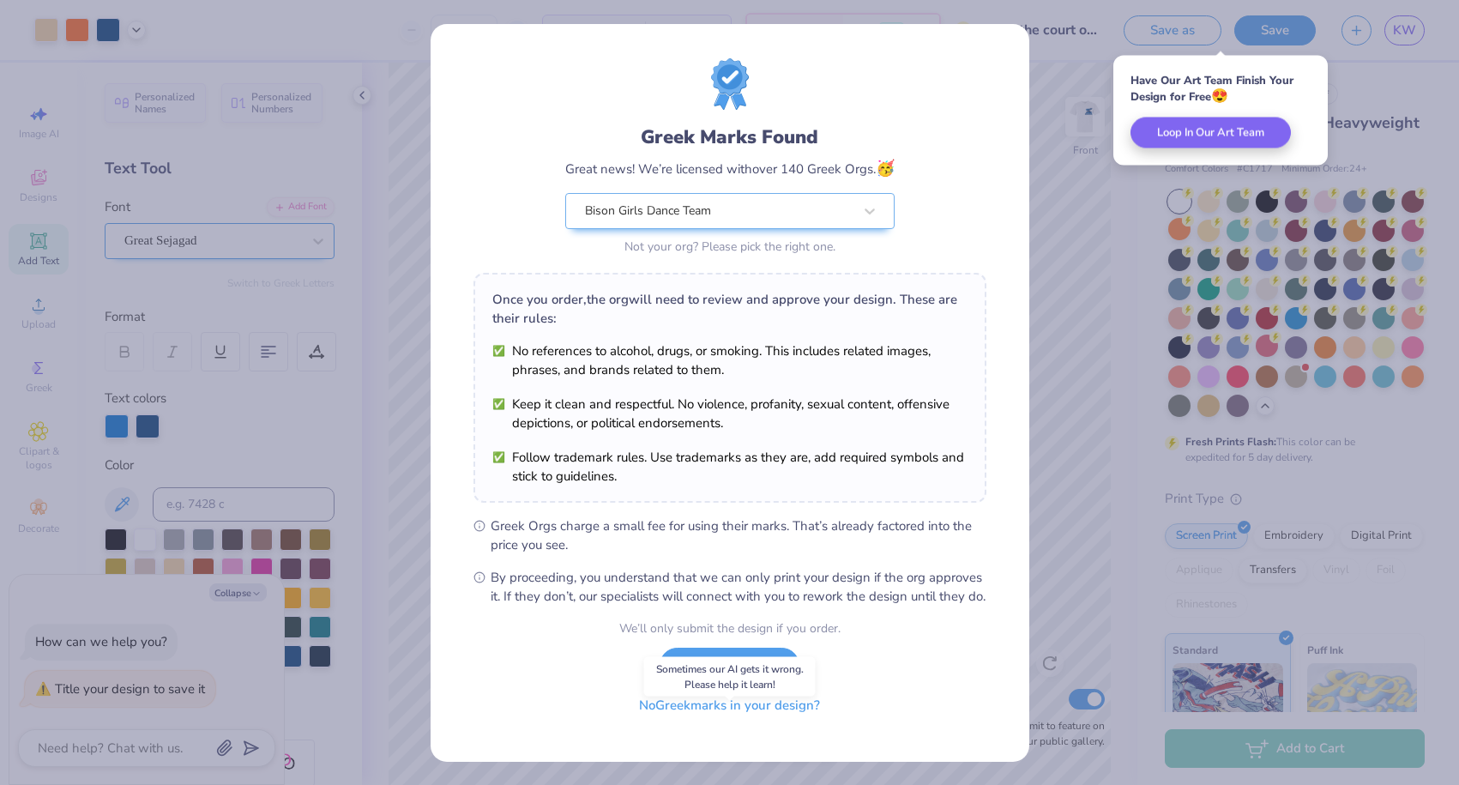
click at [691, 723] on button "No Greek marks in your design?" at bounding box center [729, 705] width 210 height 35
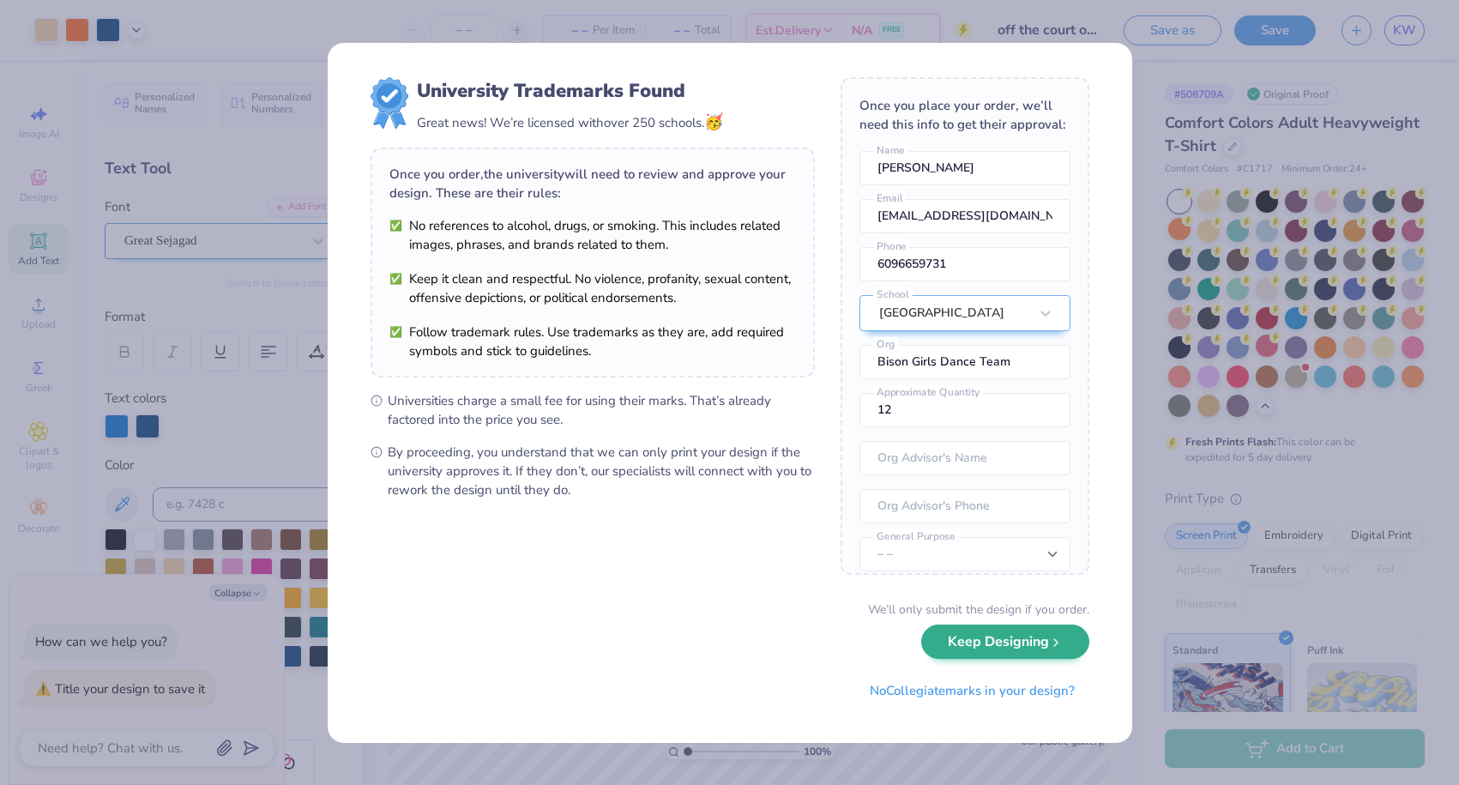
click at [977, 637] on button "Keep Designing" at bounding box center [1005, 641] width 168 height 35
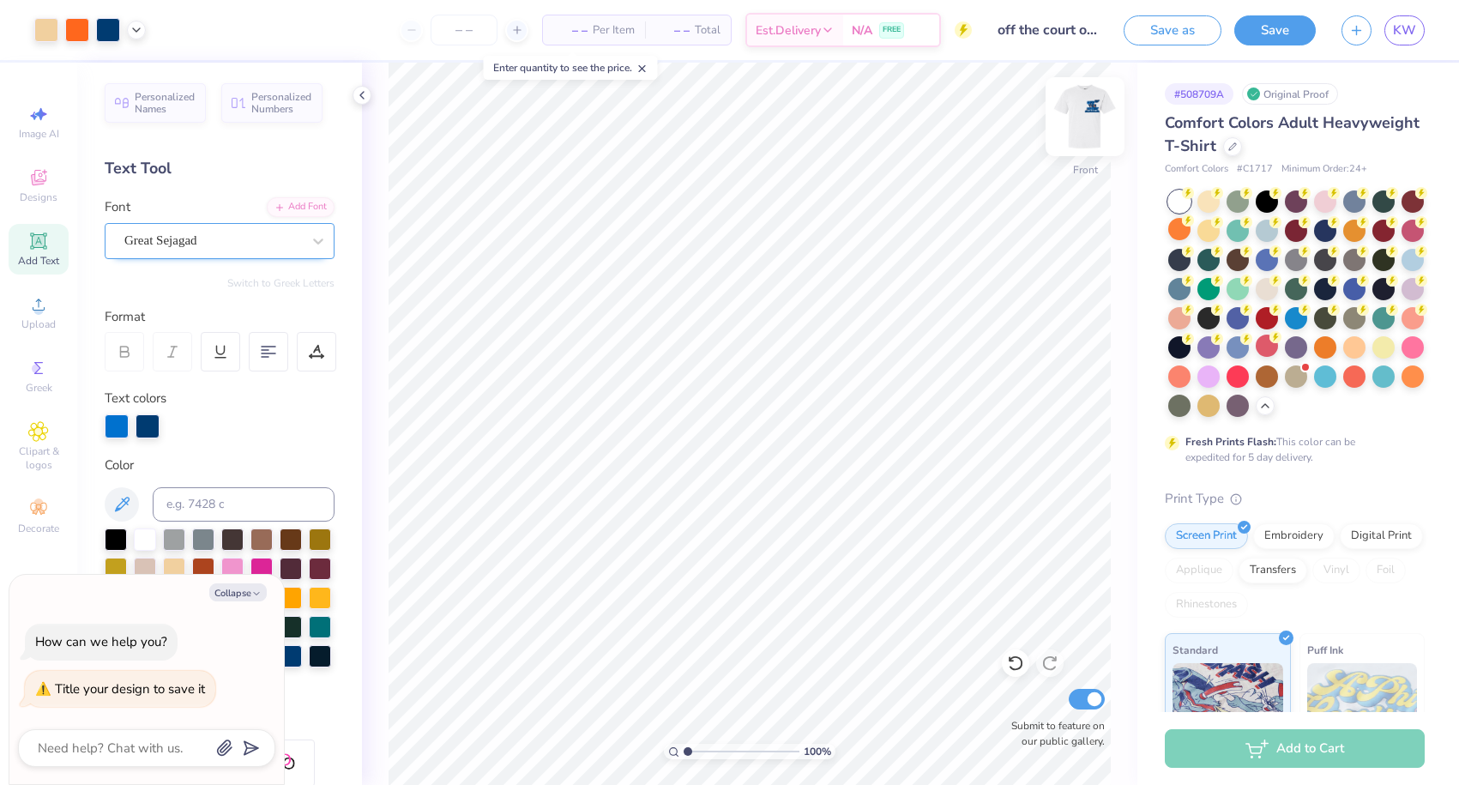
click at [1075, 142] on img at bounding box center [1085, 116] width 69 height 69
click at [1090, 118] on img at bounding box center [1085, 116] width 69 height 69
click at [167, 252] on div "Great Sejagad" at bounding box center [213, 240] width 180 height 27
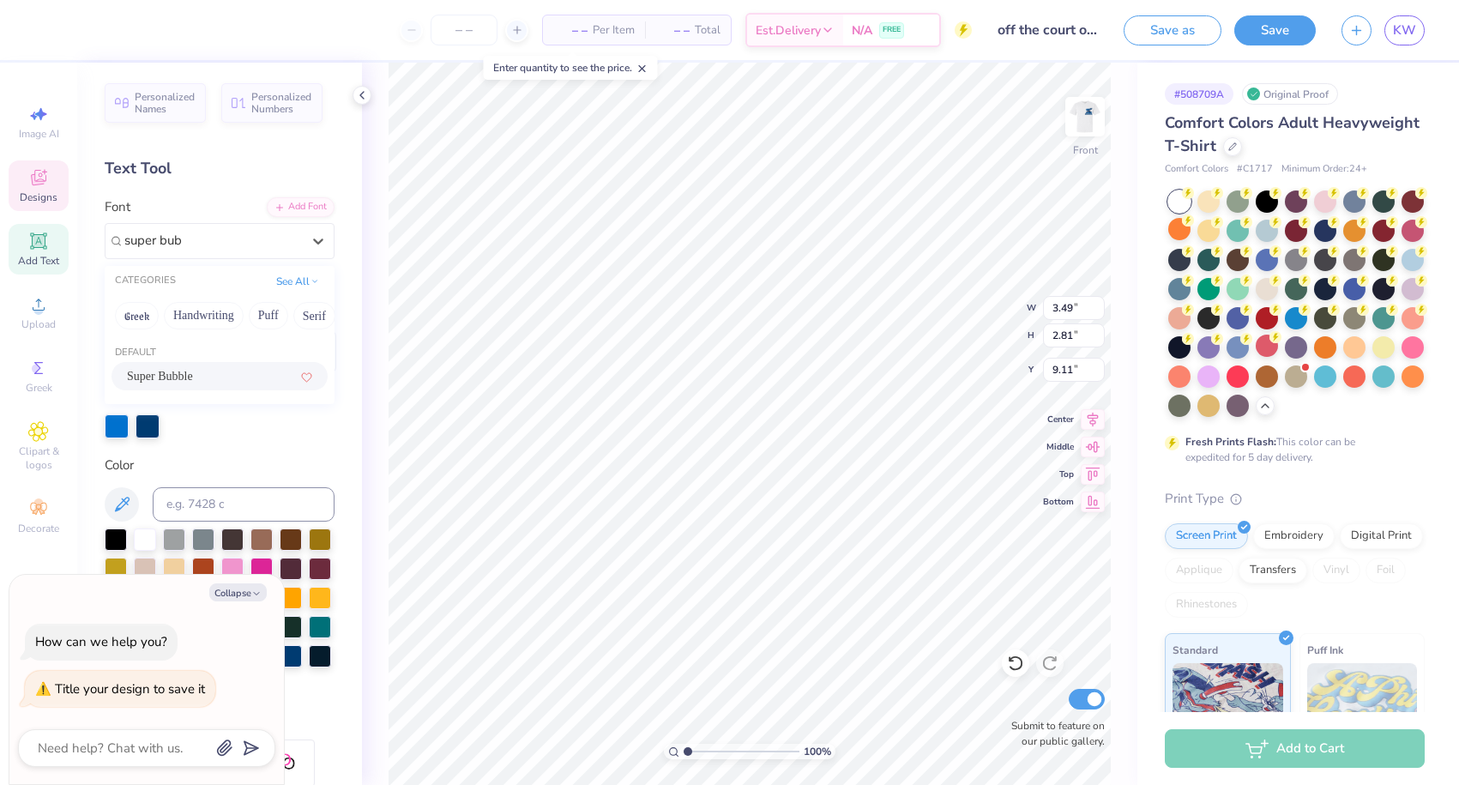
click at [178, 373] on span "Super Bubble" at bounding box center [160, 376] width 66 height 18
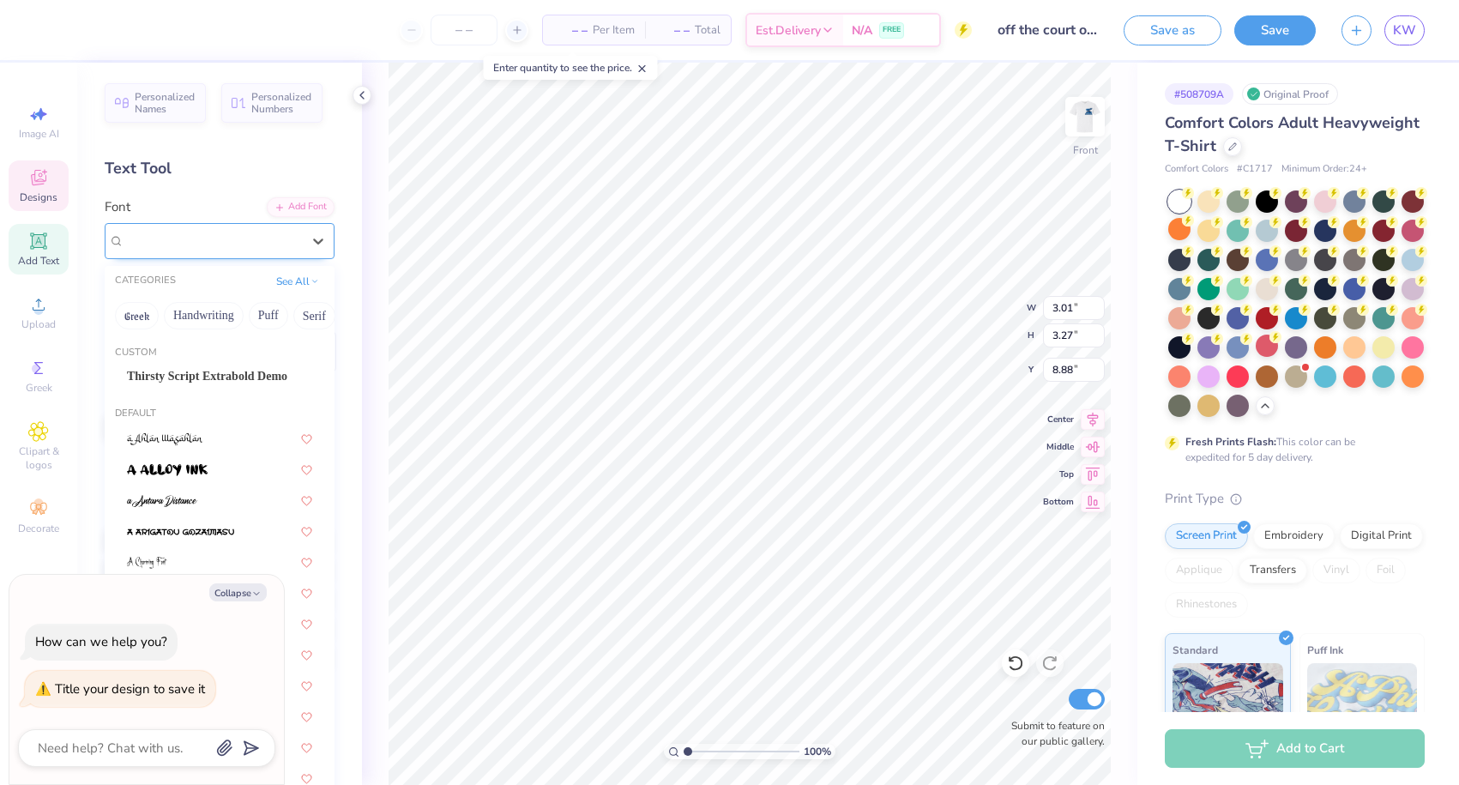
click at [208, 241] on div "Great Sejagad" at bounding box center [213, 240] width 180 height 27
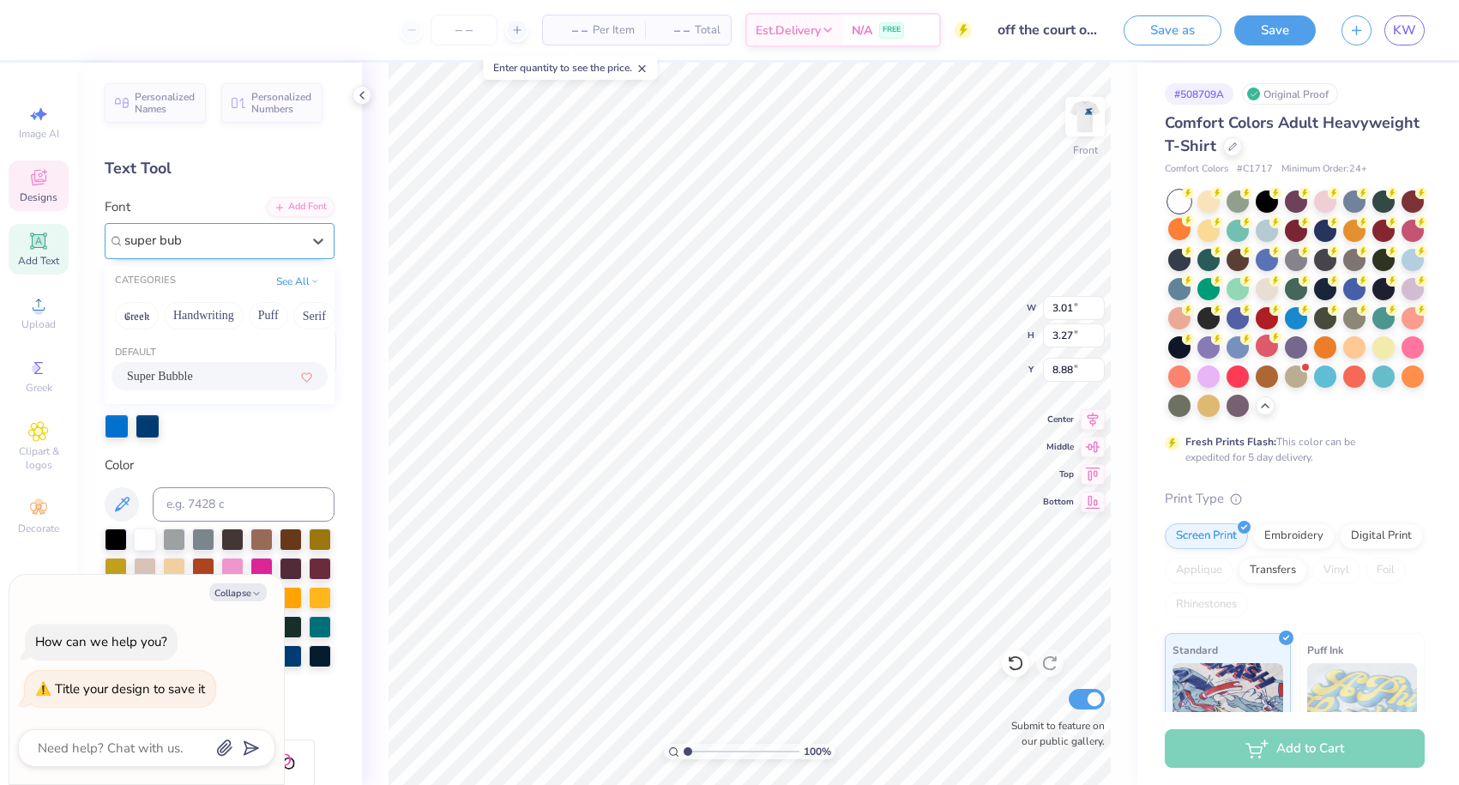
click at [178, 370] on span "Super Bubble" at bounding box center [160, 376] width 66 height 18
click at [198, 249] on span "Super Woobly" at bounding box center [161, 241] width 74 height 20
click at [192, 383] on span "Super Bubble" at bounding box center [160, 376] width 66 height 18
click at [179, 379] on span "Super Bubble" at bounding box center [160, 376] width 66 height 18
click at [250, 249] on div "Super Woobly" at bounding box center [213, 240] width 180 height 27
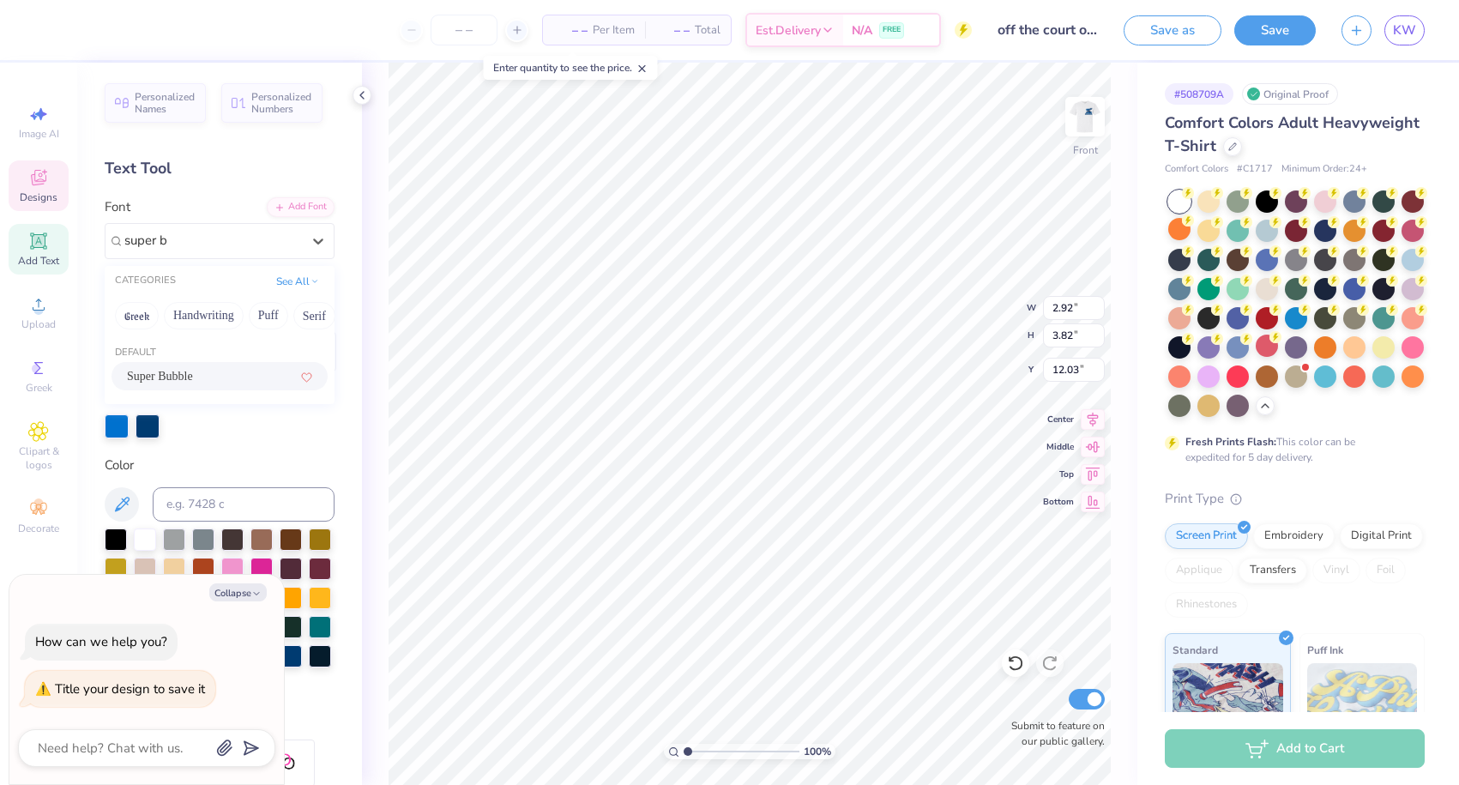
click at [227, 372] on div "Super Bubble" at bounding box center [219, 376] width 185 height 18
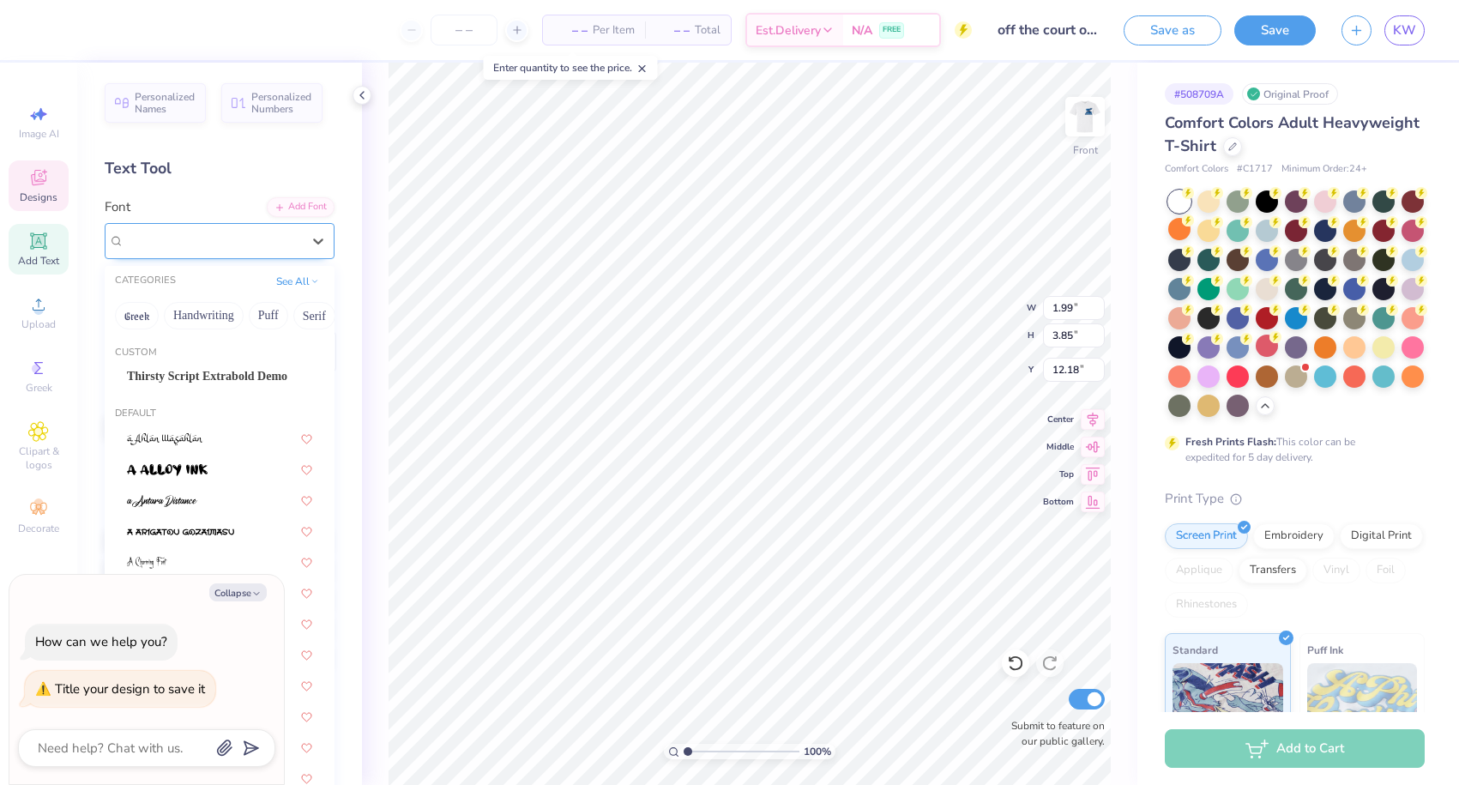
click at [198, 232] on span "Super Woobly" at bounding box center [161, 241] width 74 height 20
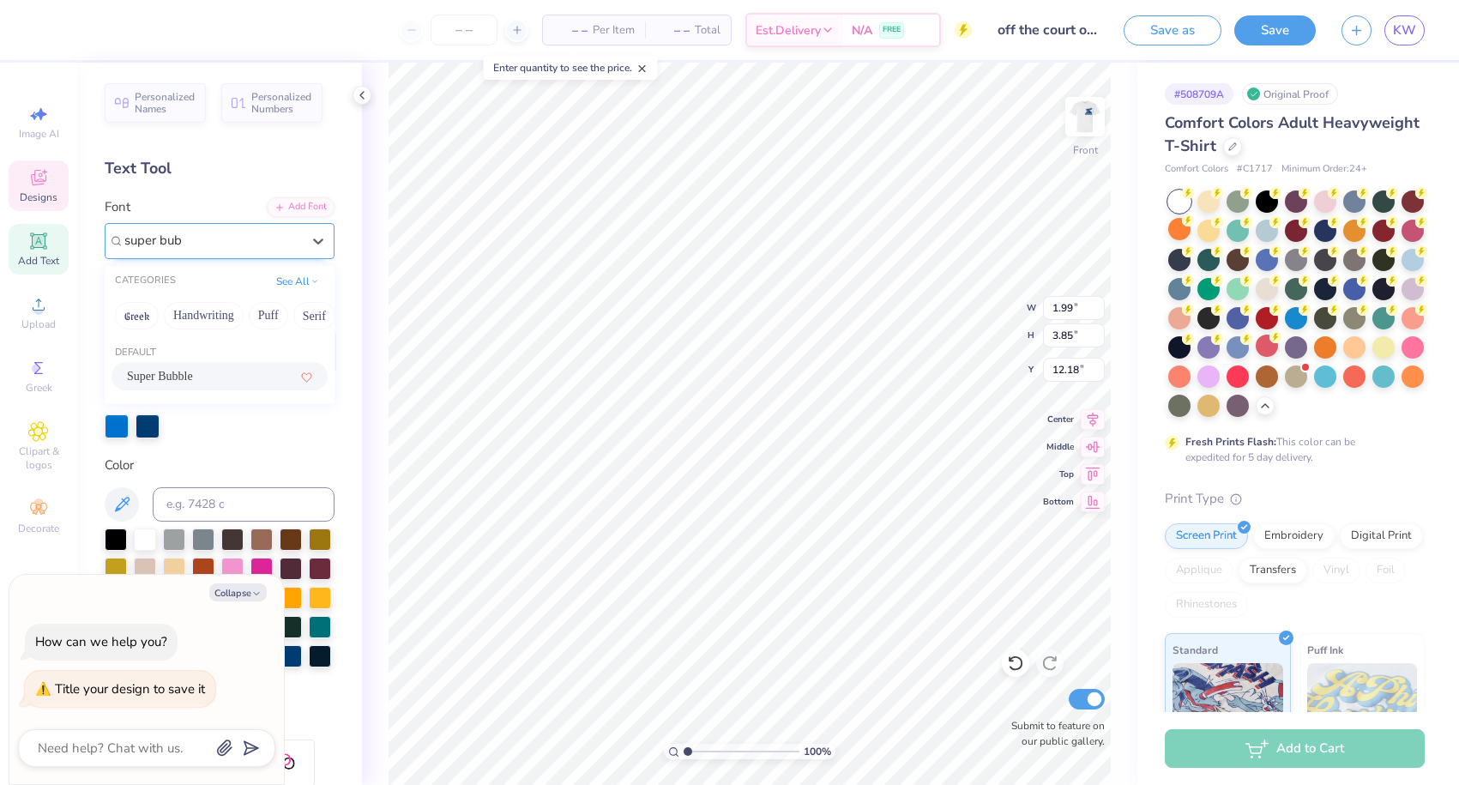
click at [193, 378] on span "Super Bubble" at bounding box center [160, 376] width 66 height 18
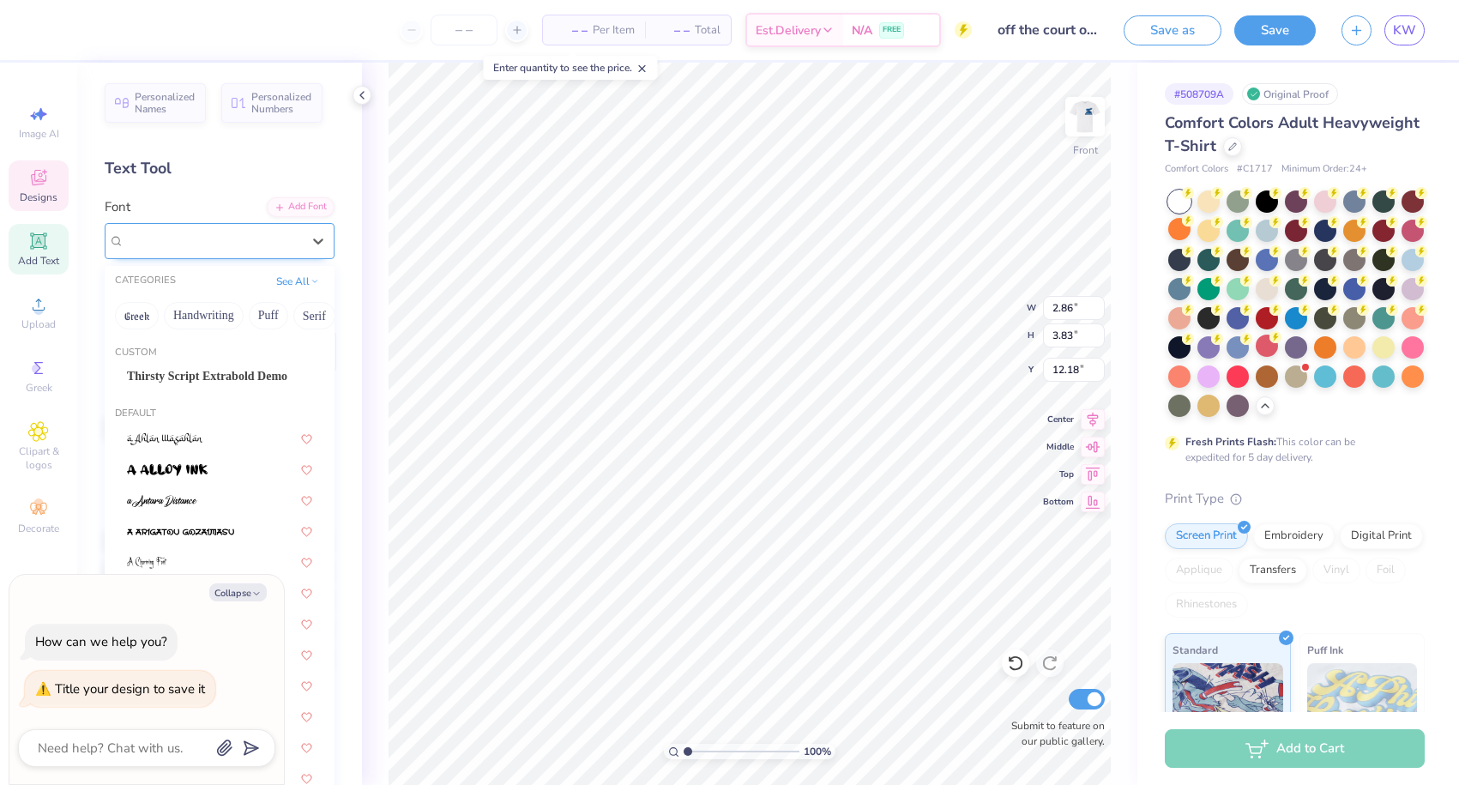
click at [198, 231] on span "Super Woobly" at bounding box center [161, 241] width 74 height 20
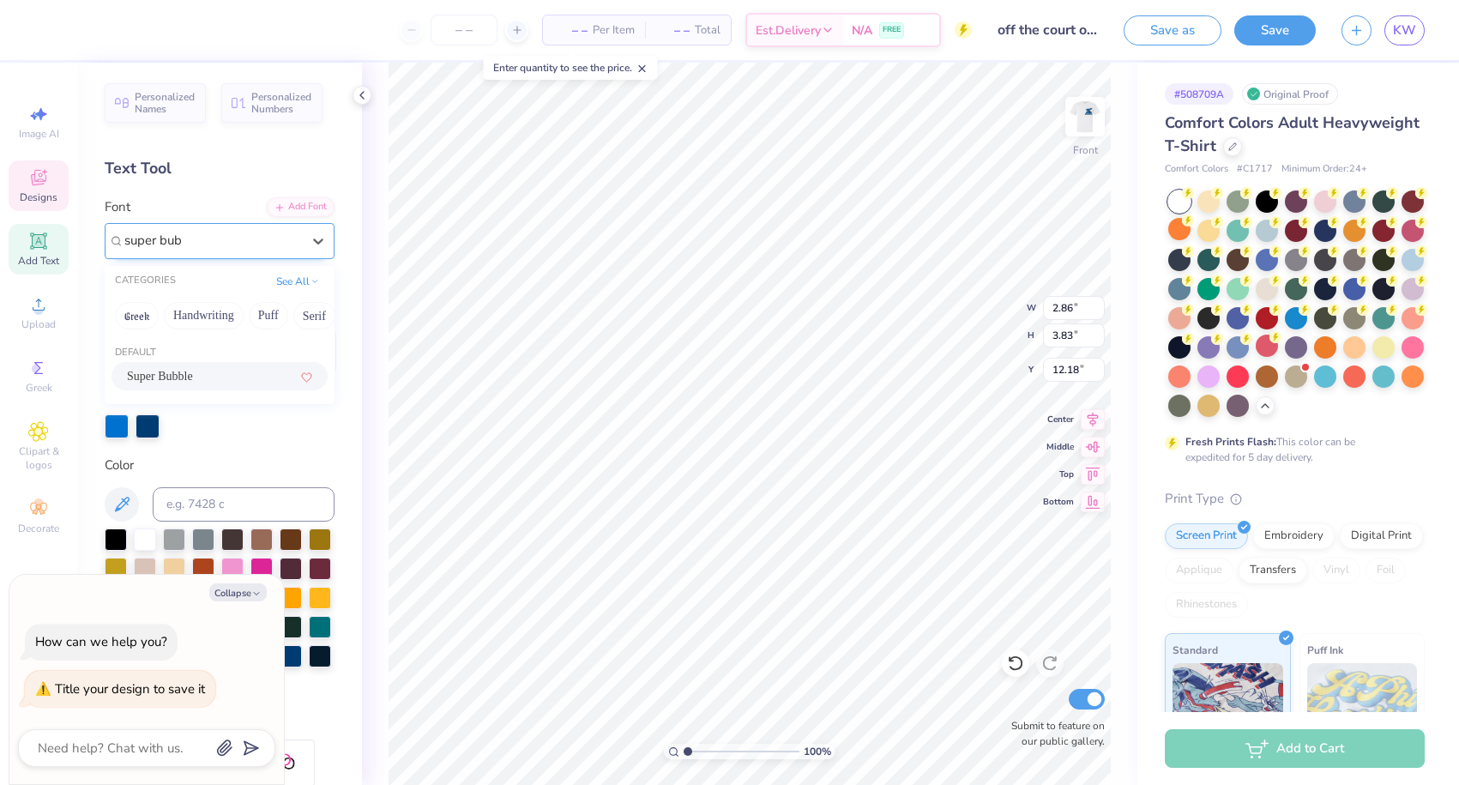
click at [160, 369] on span "Super Bubble" at bounding box center [160, 376] width 66 height 18
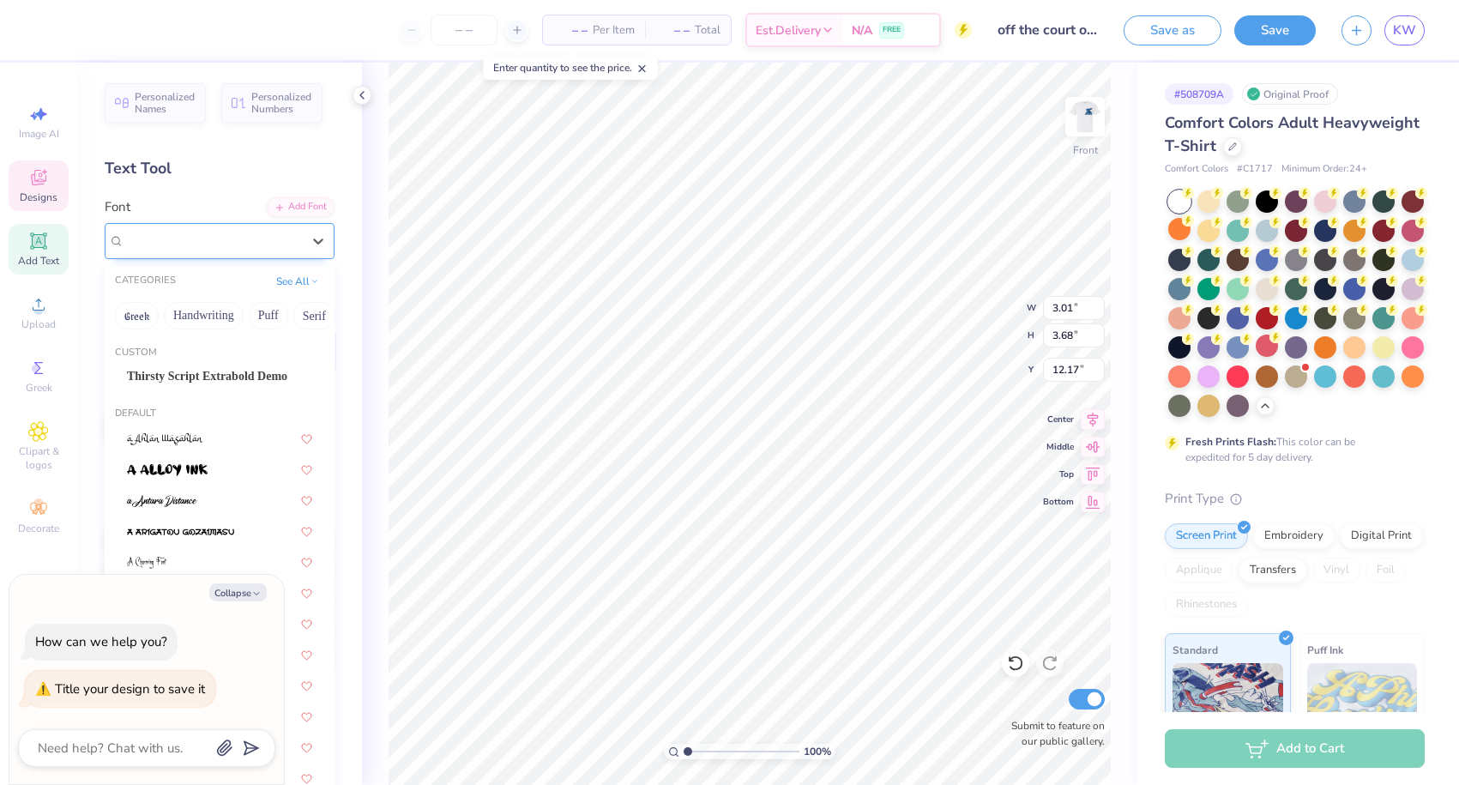
click at [258, 247] on div "Super Woobly" at bounding box center [213, 240] width 180 height 27
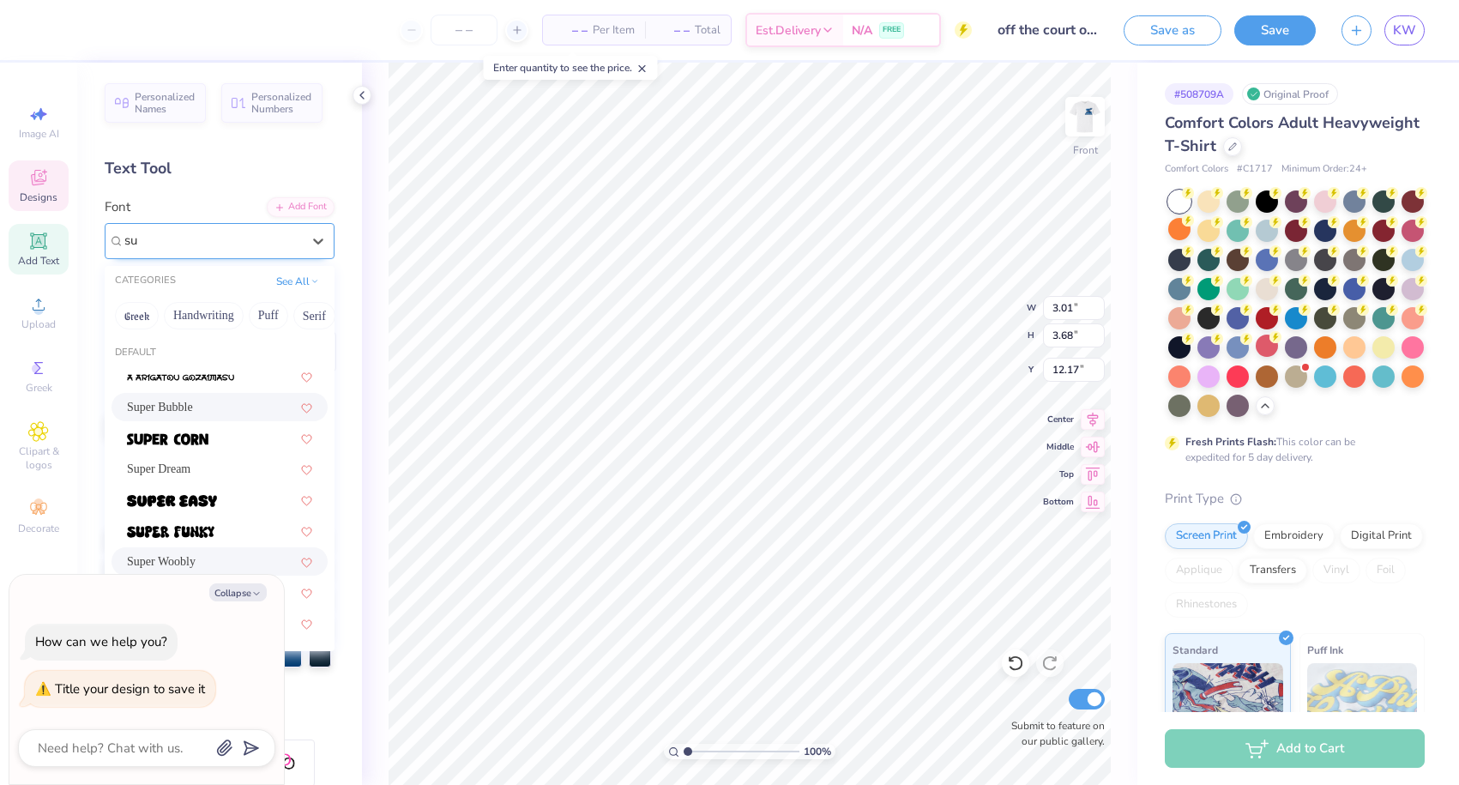
click at [193, 411] on span "Super Bubble" at bounding box center [160, 407] width 66 height 18
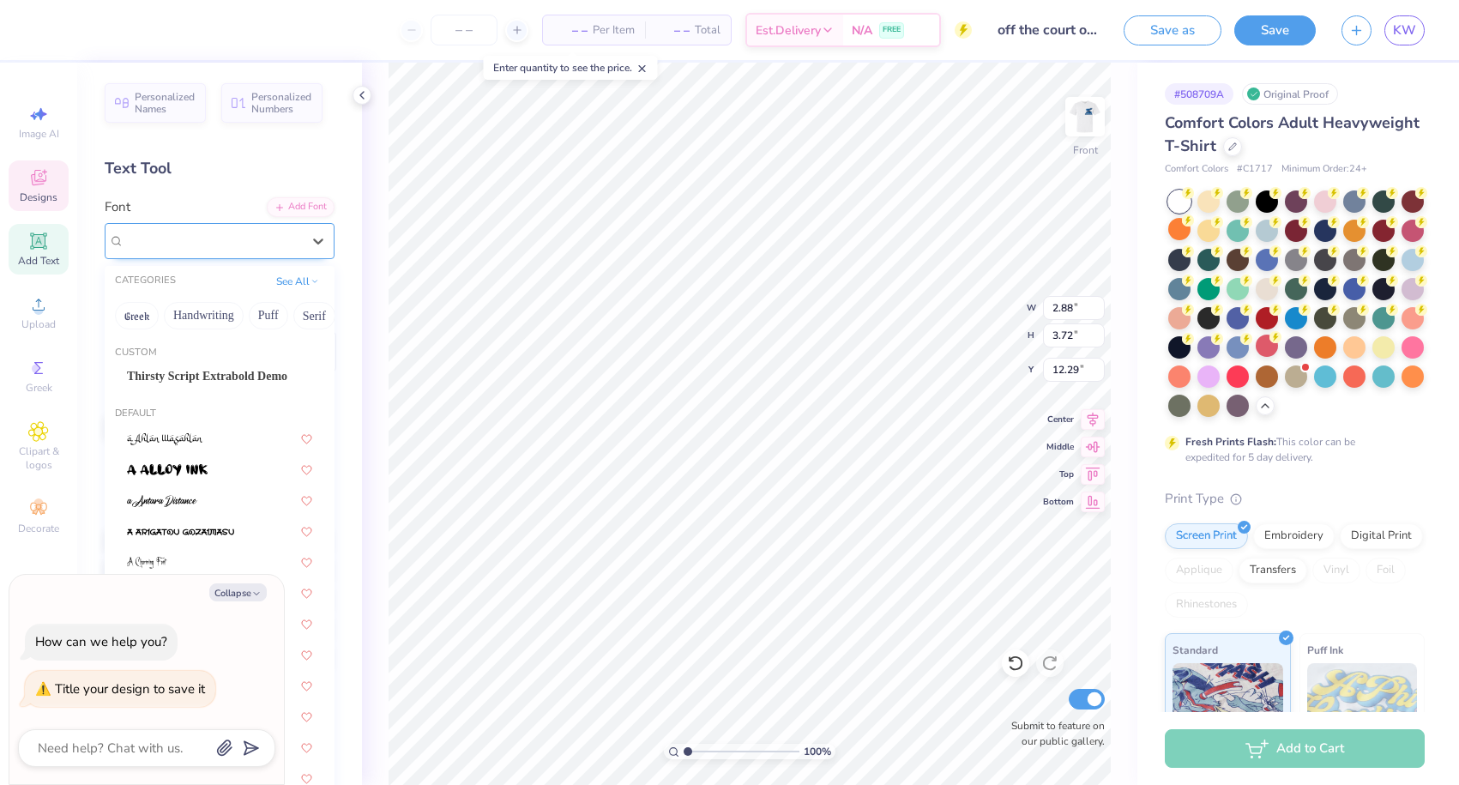
click at [238, 243] on div "Super Woobly" at bounding box center [213, 240] width 180 height 27
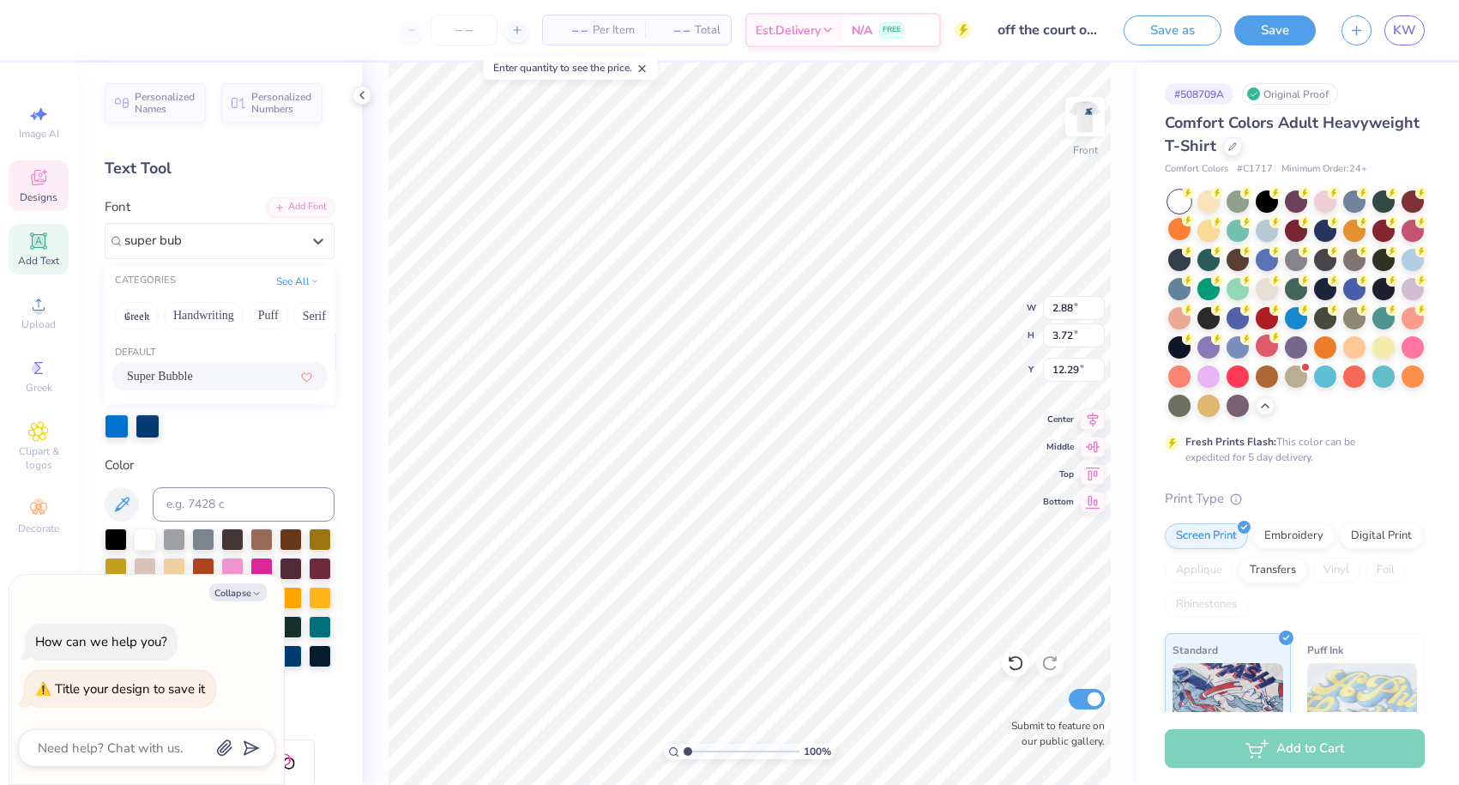
click at [163, 381] on span "Super Bubble" at bounding box center [160, 376] width 66 height 18
click at [330, 467] on div "Color" at bounding box center [220, 465] width 230 height 20
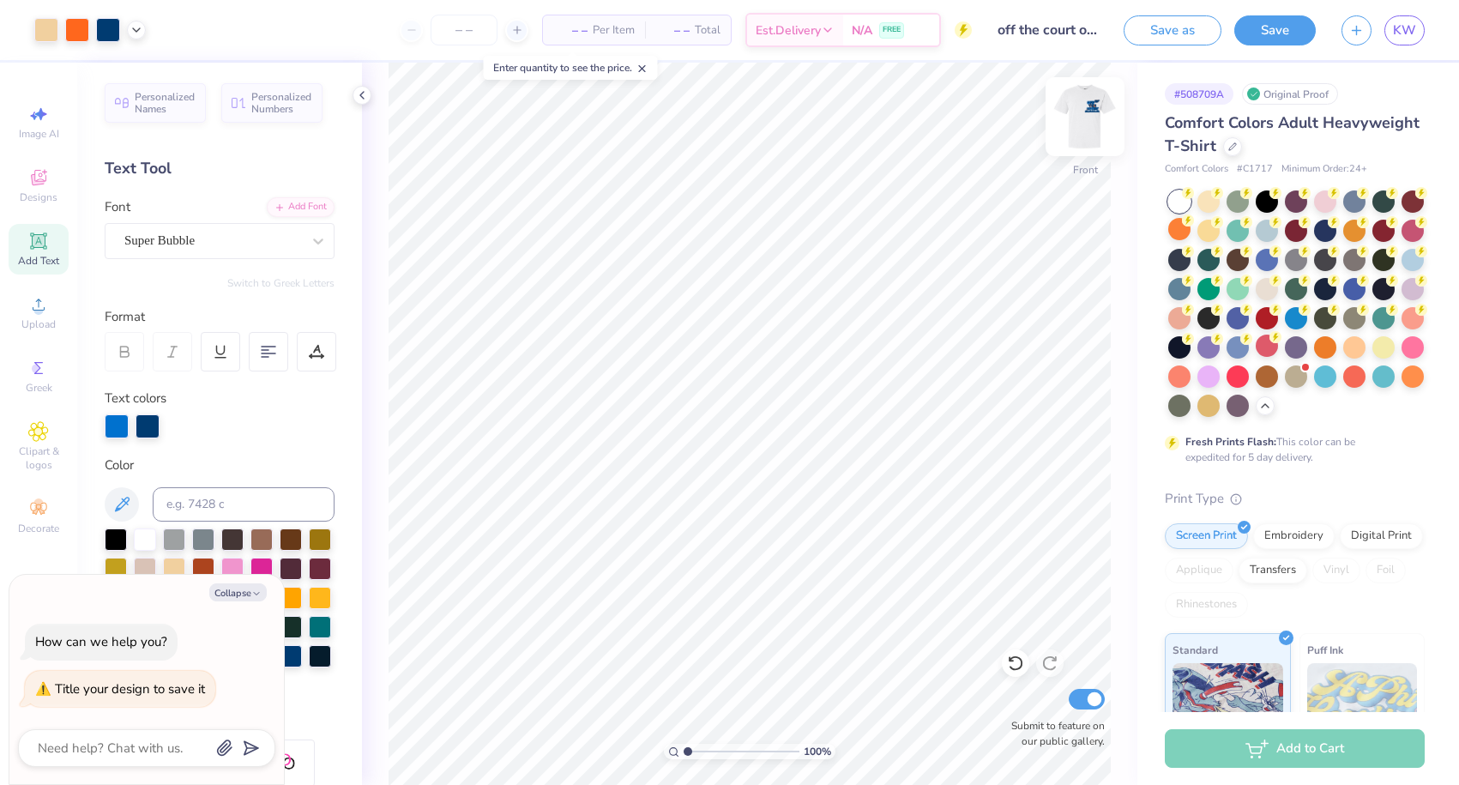
click at [1089, 124] on img at bounding box center [1085, 116] width 69 height 69
click at [1073, 124] on img at bounding box center [1085, 116] width 69 height 69
click at [1089, 114] on img at bounding box center [1085, 116] width 69 height 69
click at [1090, 111] on img at bounding box center [1085, 116] width 69 height 69
click at [1252, 27] on button "Save" at bounding box center [1274, 28] width 81 height 30
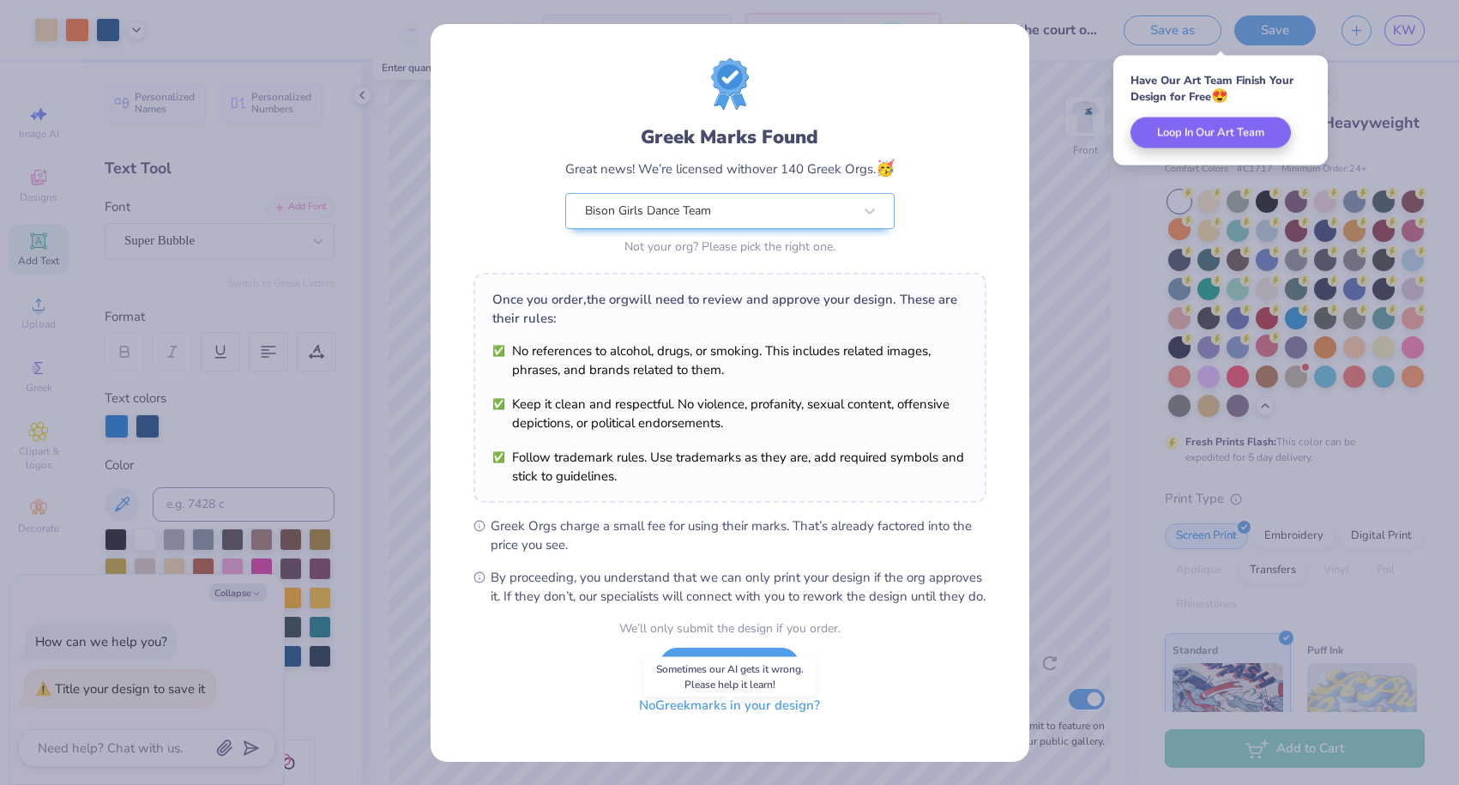
click at [727, 720] on button "No Greek marks in your design?" at bounding box center [729, 705] width 210 height 35
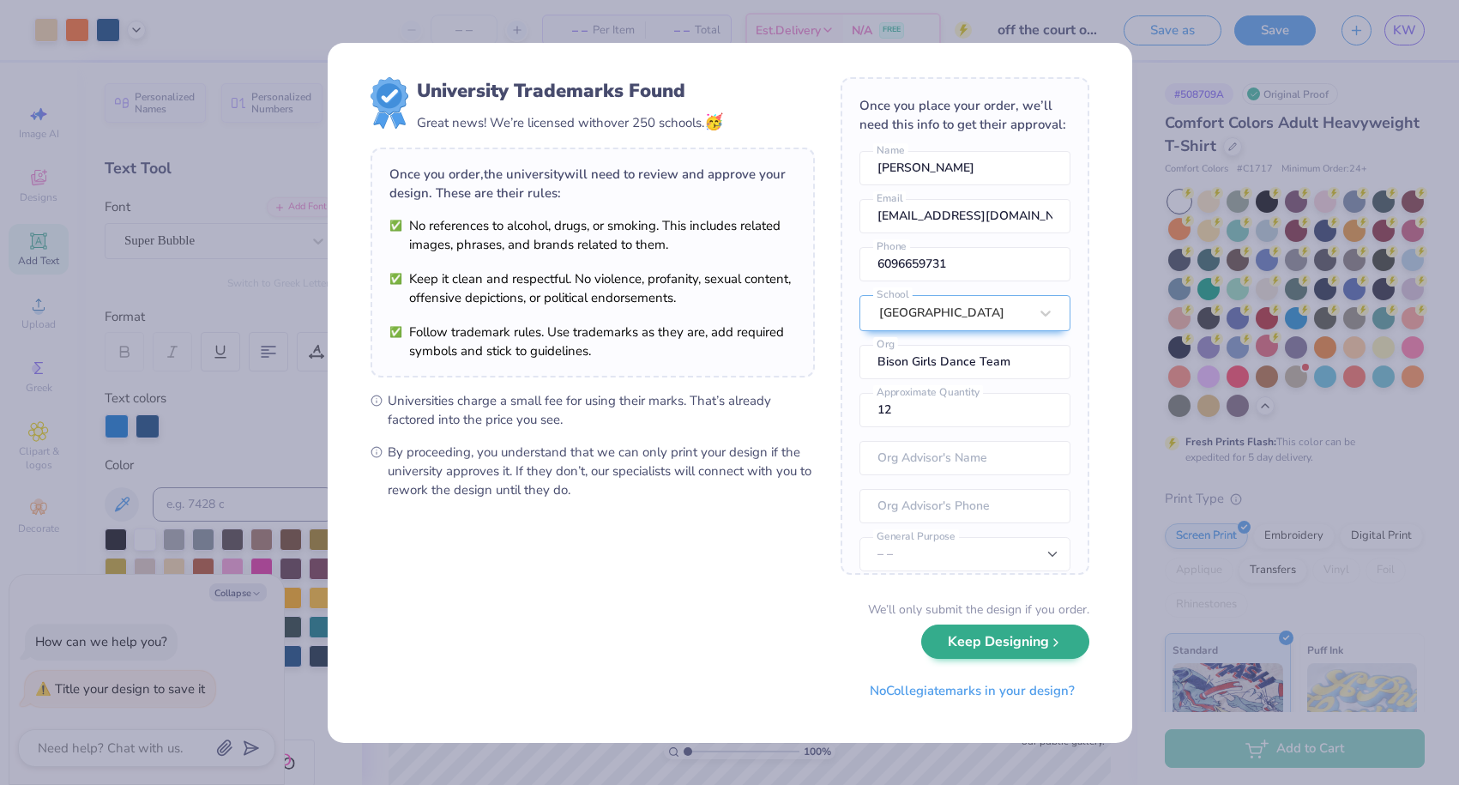
click at [1031, 655] on button "Keep Designing" at bounding box center [1005, 641] width 168 height 35
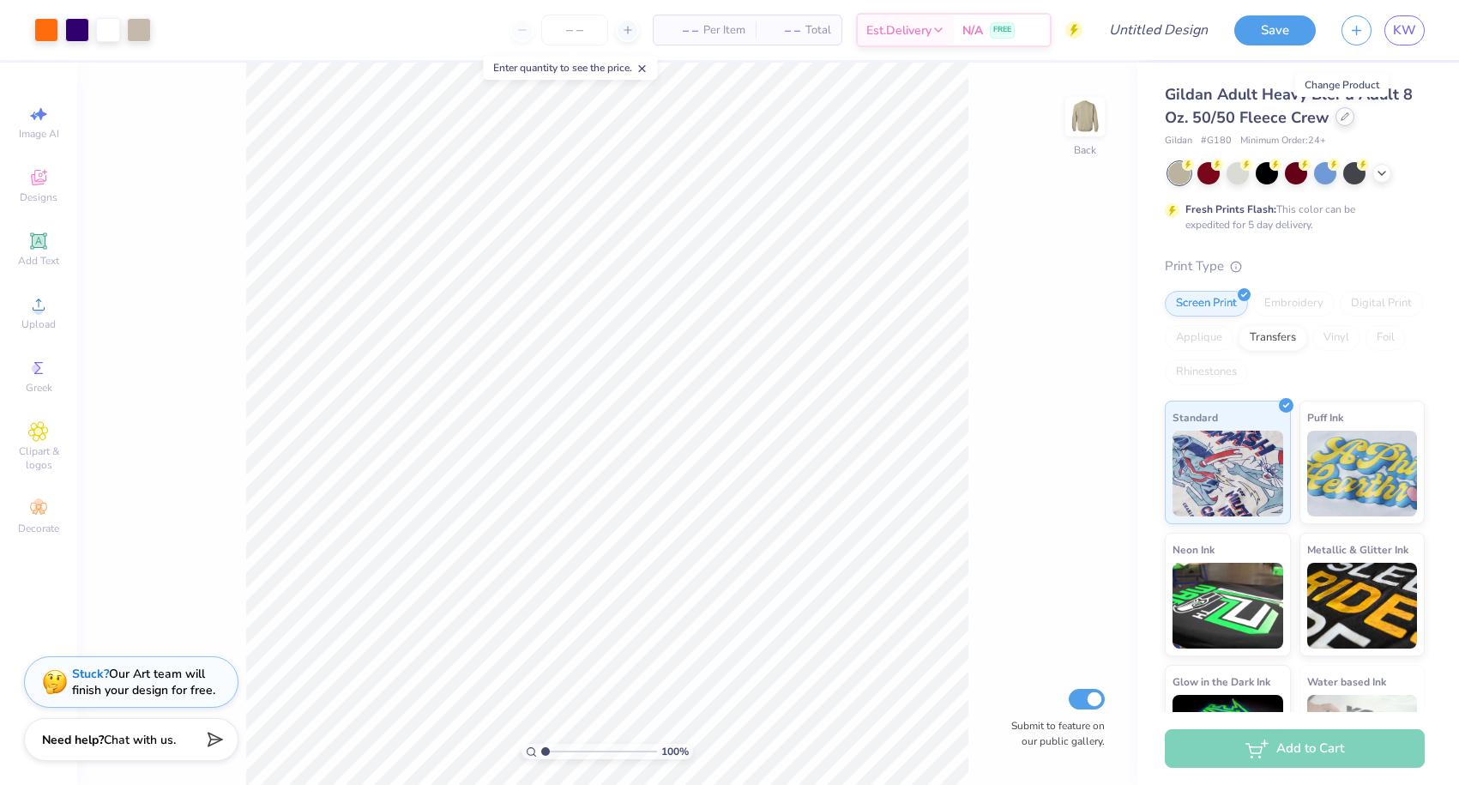
click at [1341, 118] on icon at bounding box center [1345, 116] width 9 height 9
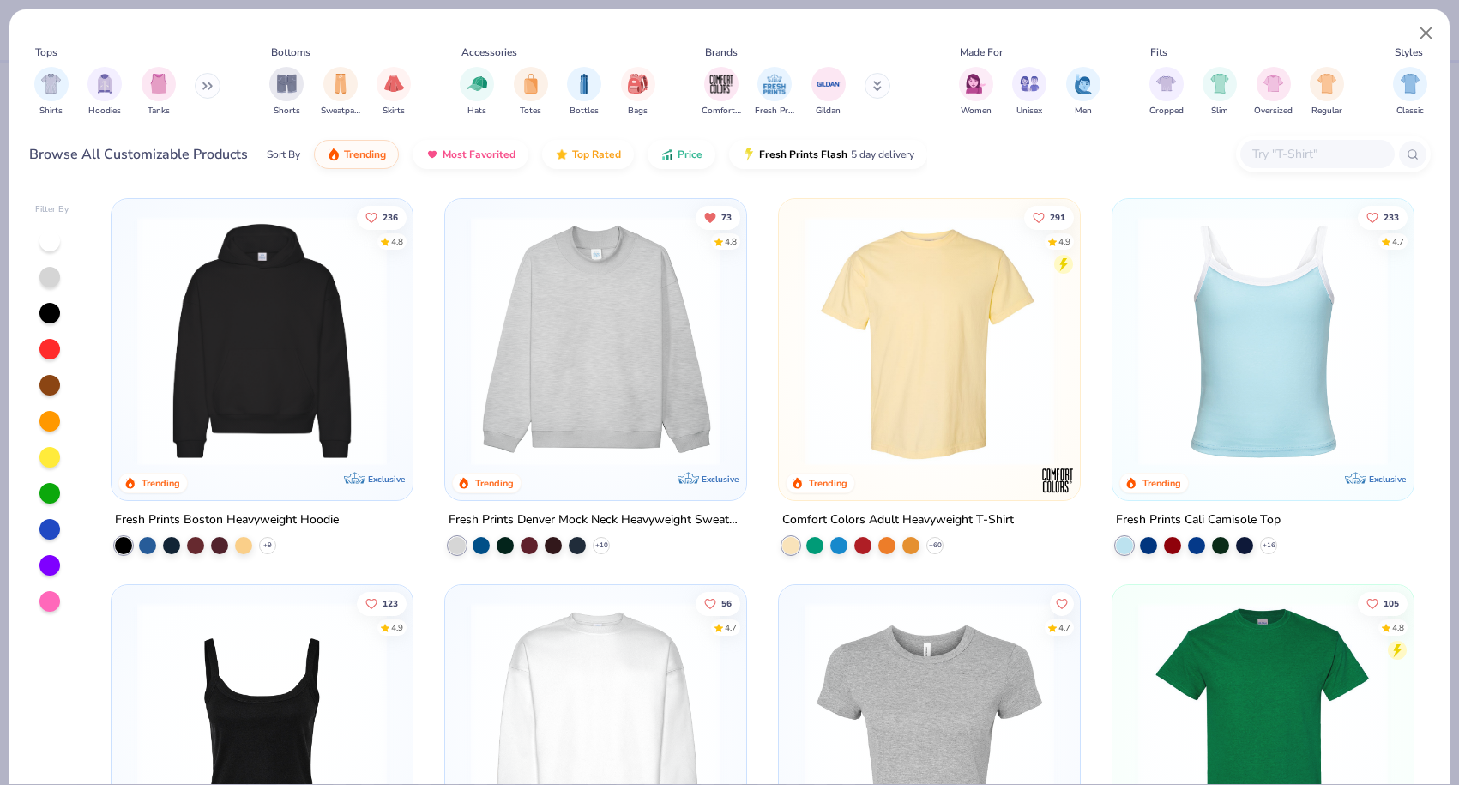
click at [850, 309] on img at bounding box center [929, 341] width 267 height 250
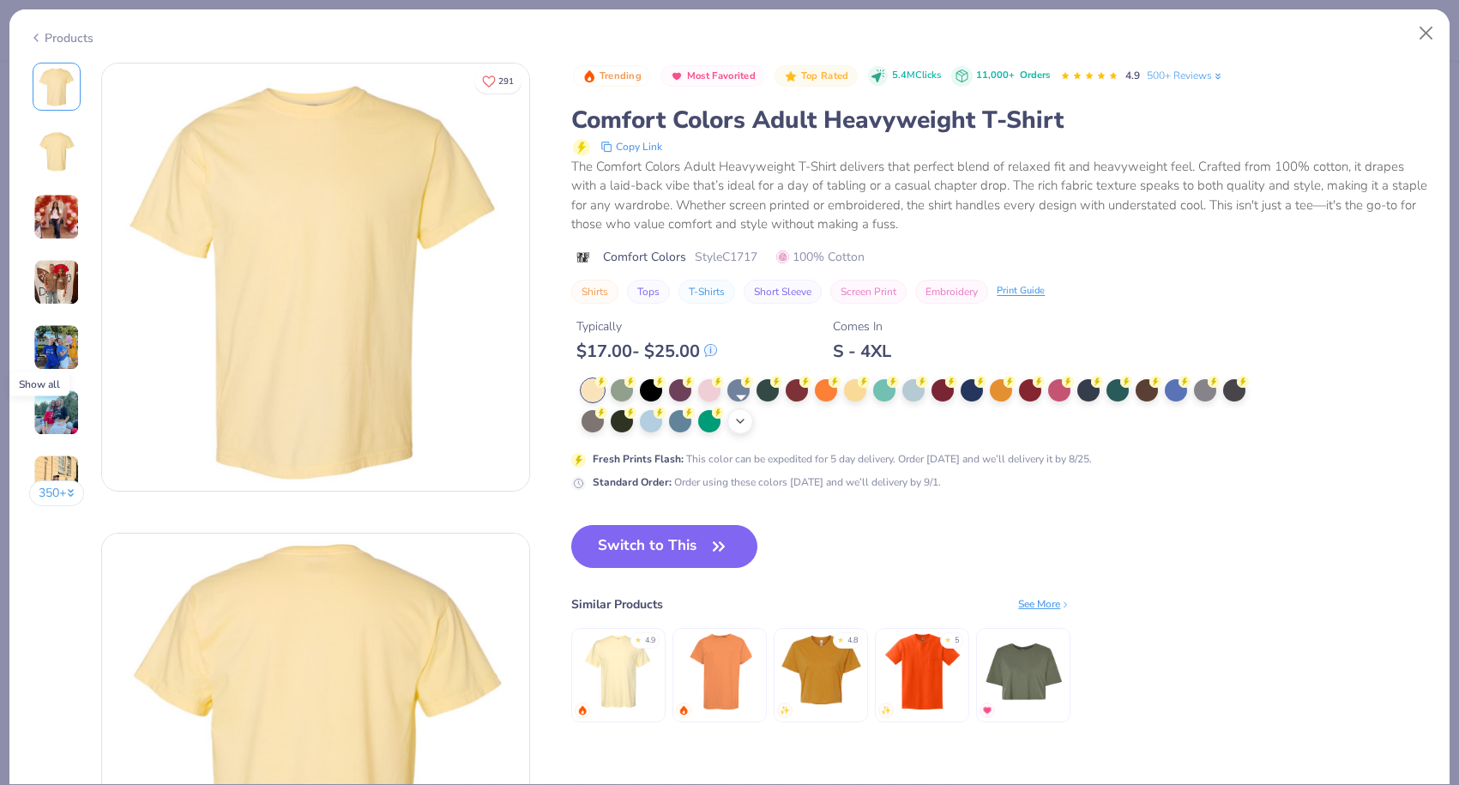
click at [742, 421] on icon at bounding box center [740, 421] width 14 height 14
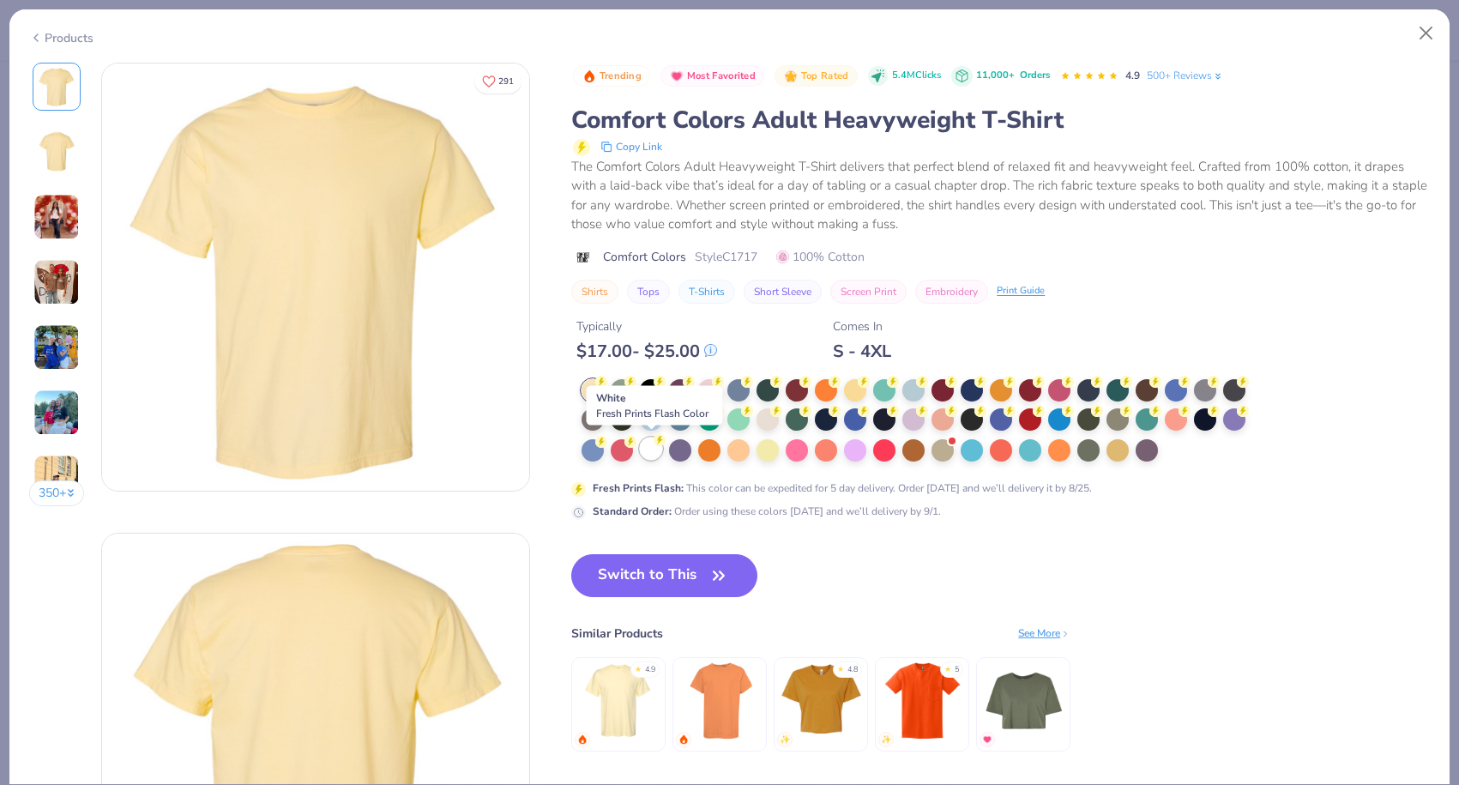
click at [648, 451] on div at bounding box center [651, 448] width 22 height 22
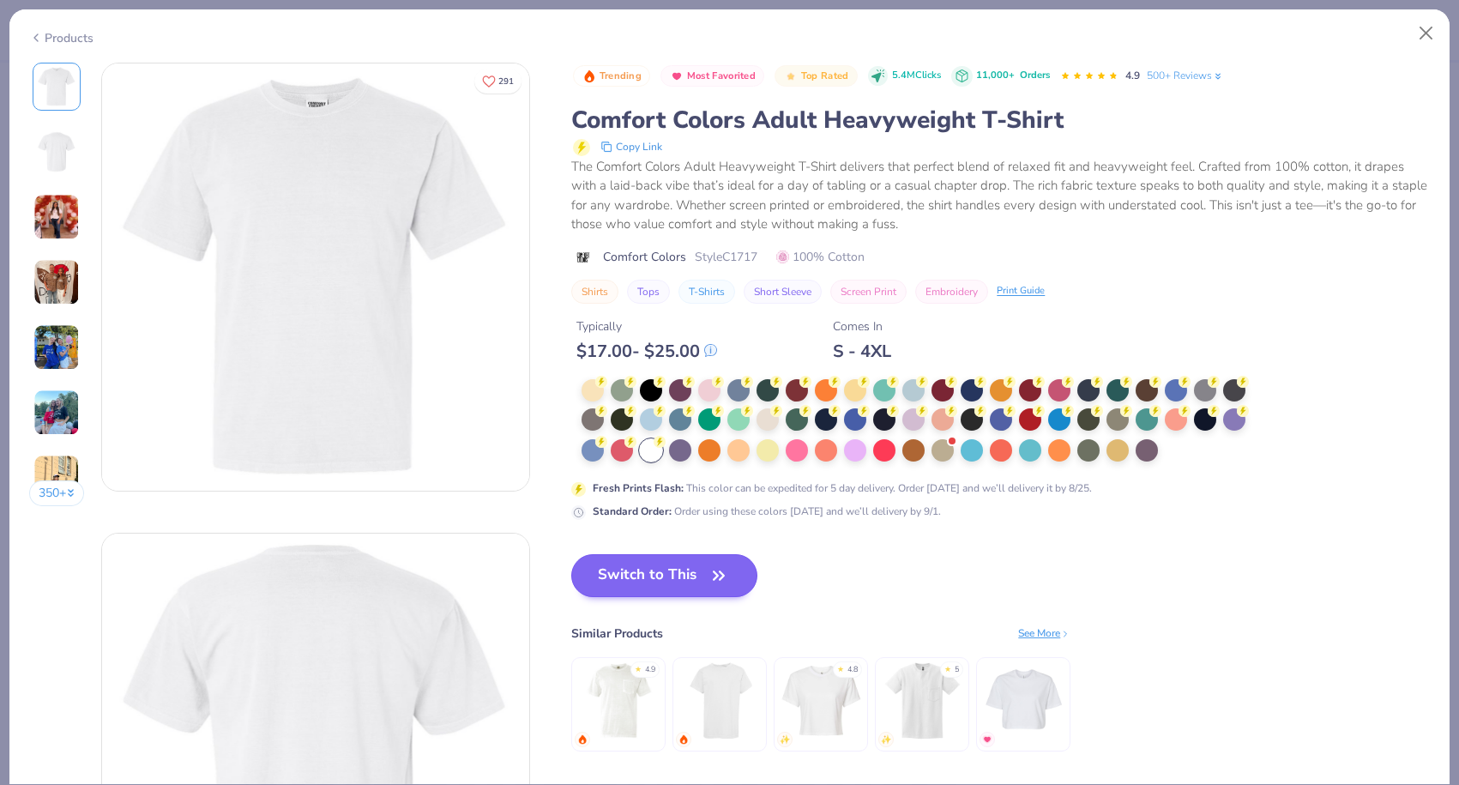
click at [632, 582] on button "Switch to This" at bounding box center [664, 575] width 186 height 43
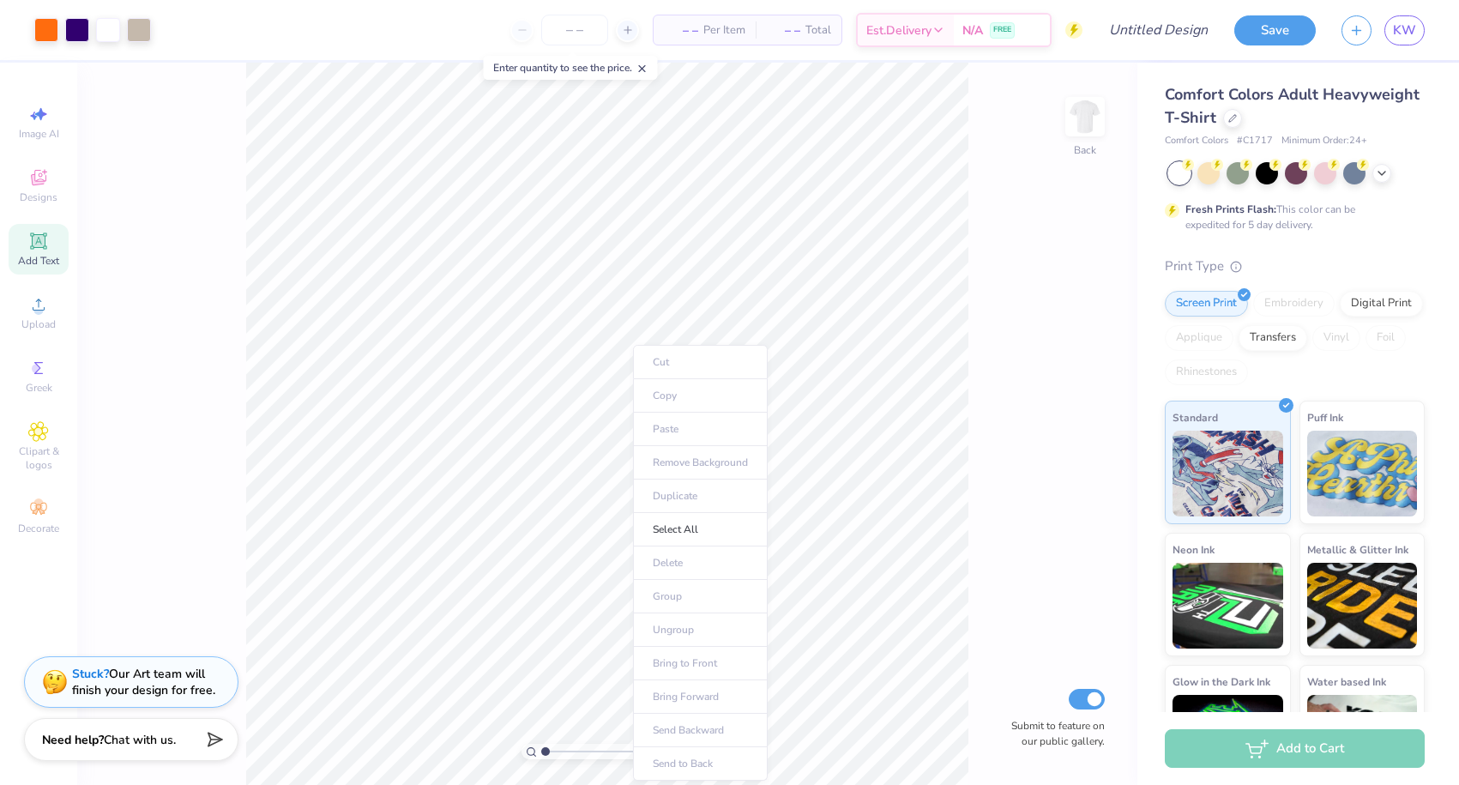
click at [38, 258] on span "Add Text" at bounding box center [38, 261] width 41 height 14
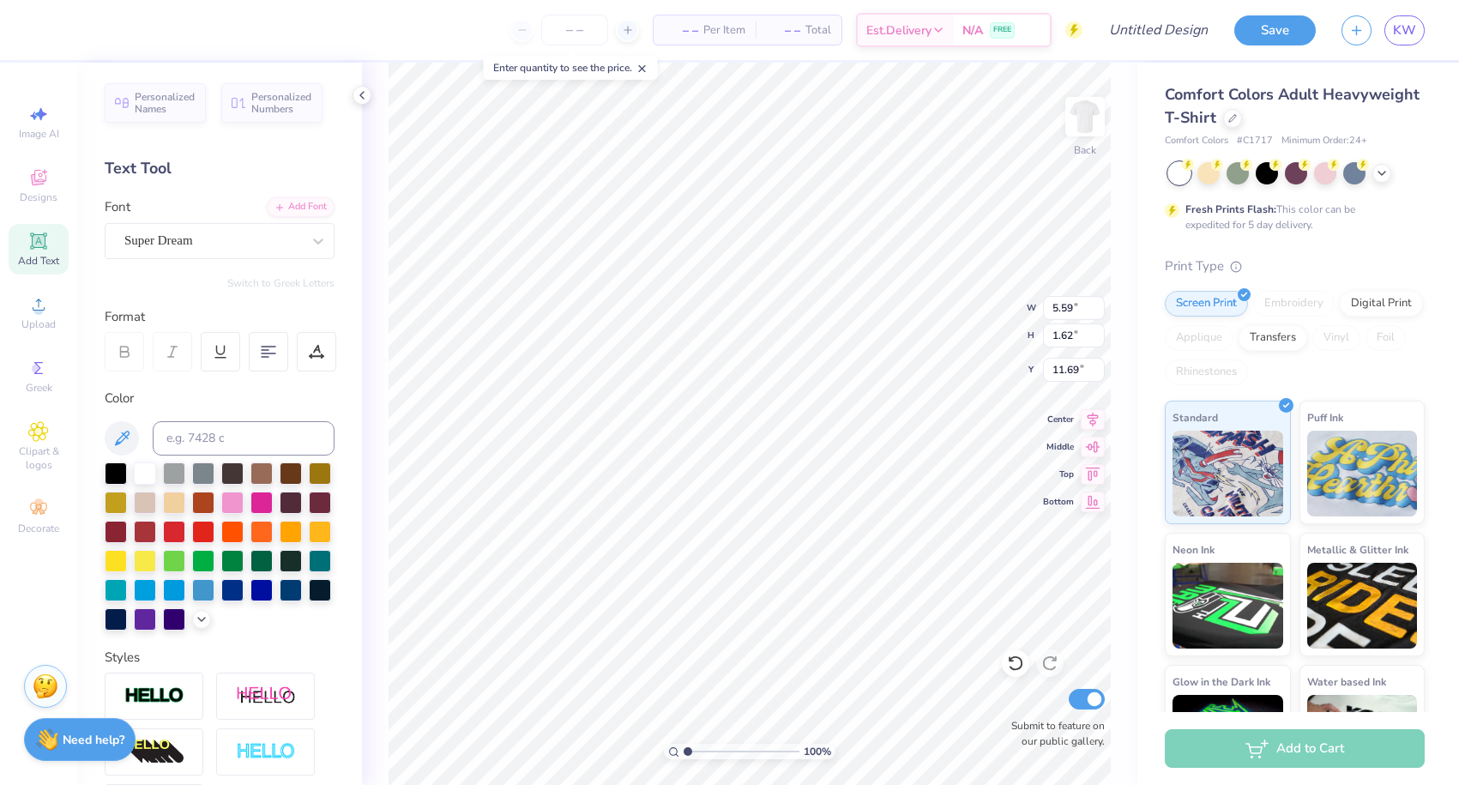
type input "9.42"
type input "11.10"
type input "3.19"
type input "5.59"
type input "1.62"
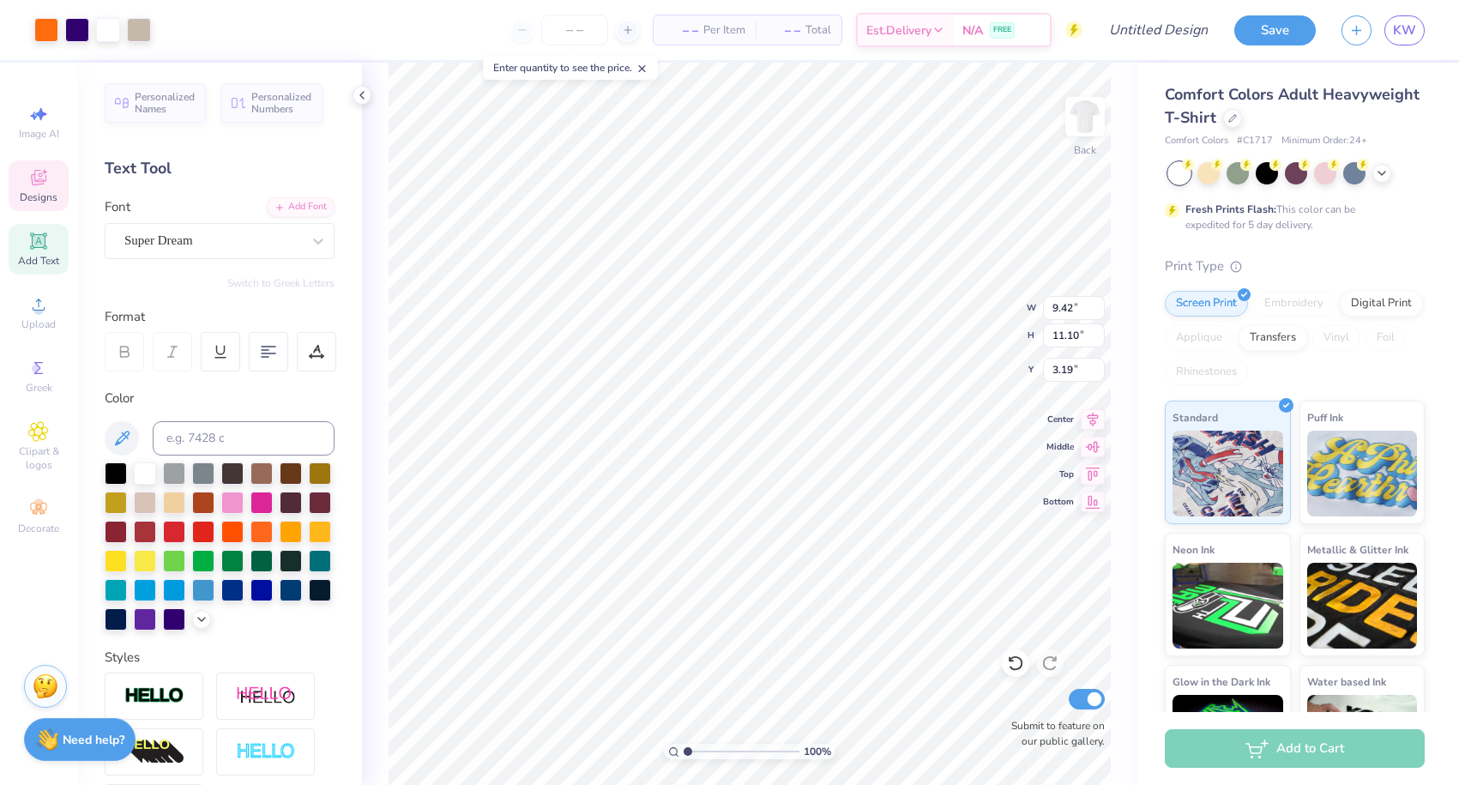
type input "11.69"
click at [763, 431] on ul "Cut Copy Paste Remove Background Duplicate Select All Delete Group Ungroup Brin…" at bounding box center [801, 563] width 135 height 436
type input "4.44"
type input "4.37"
type input "3.41"
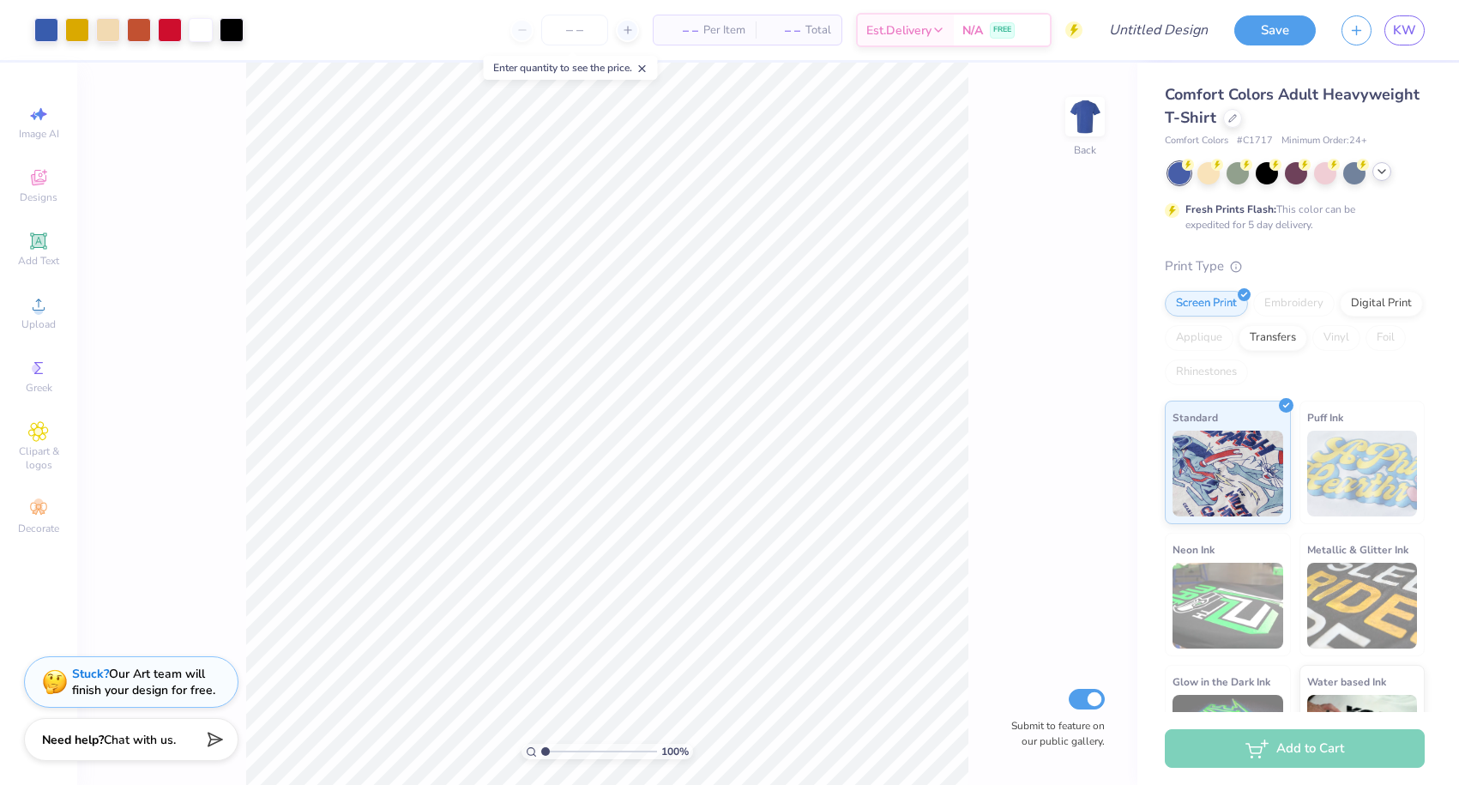
click at [1381, 167] on icon at bounding box center [1382, 172] width 14 height 14
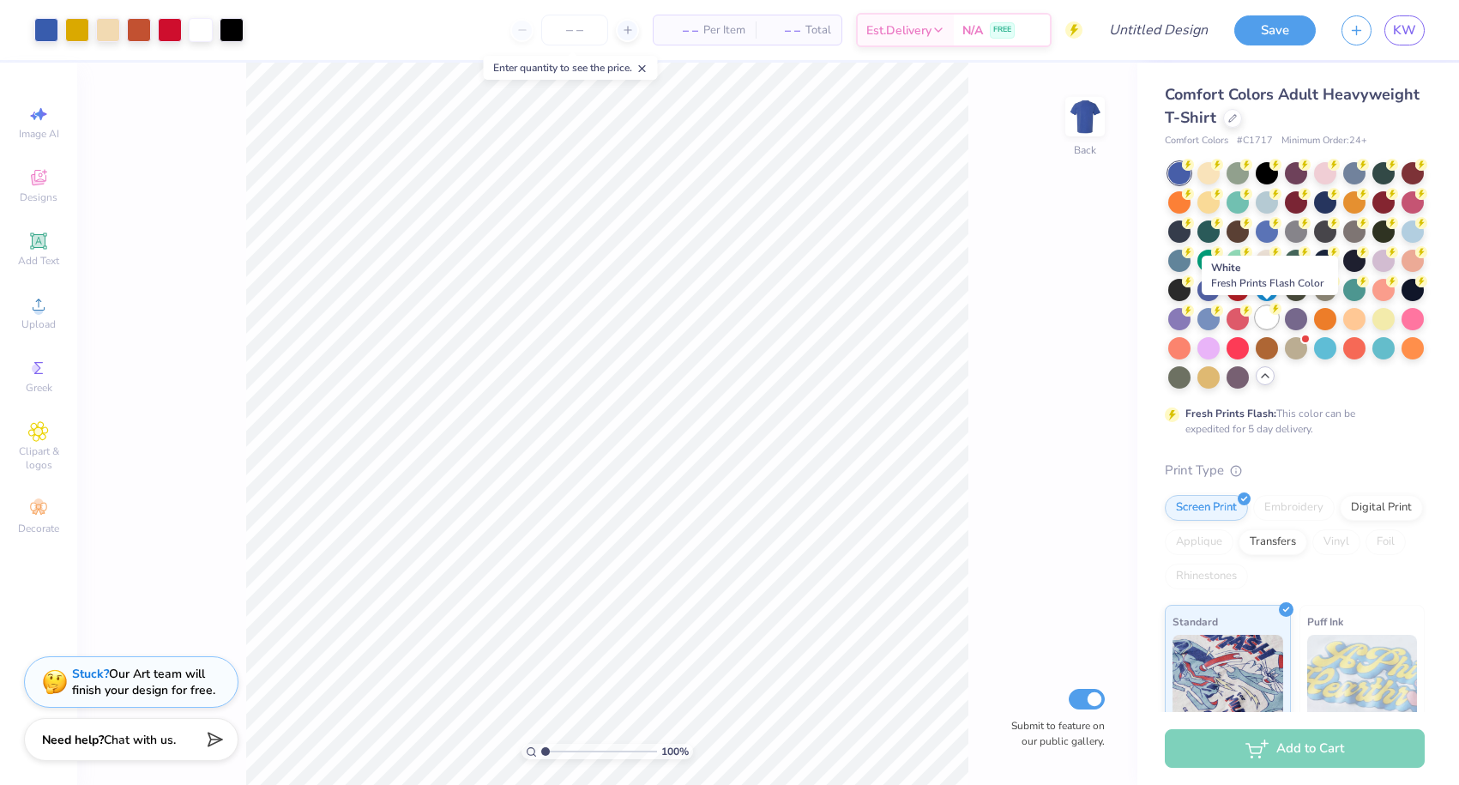
click at [1266, 315] on div at bounding box center [1267, 317] width 22 height 22
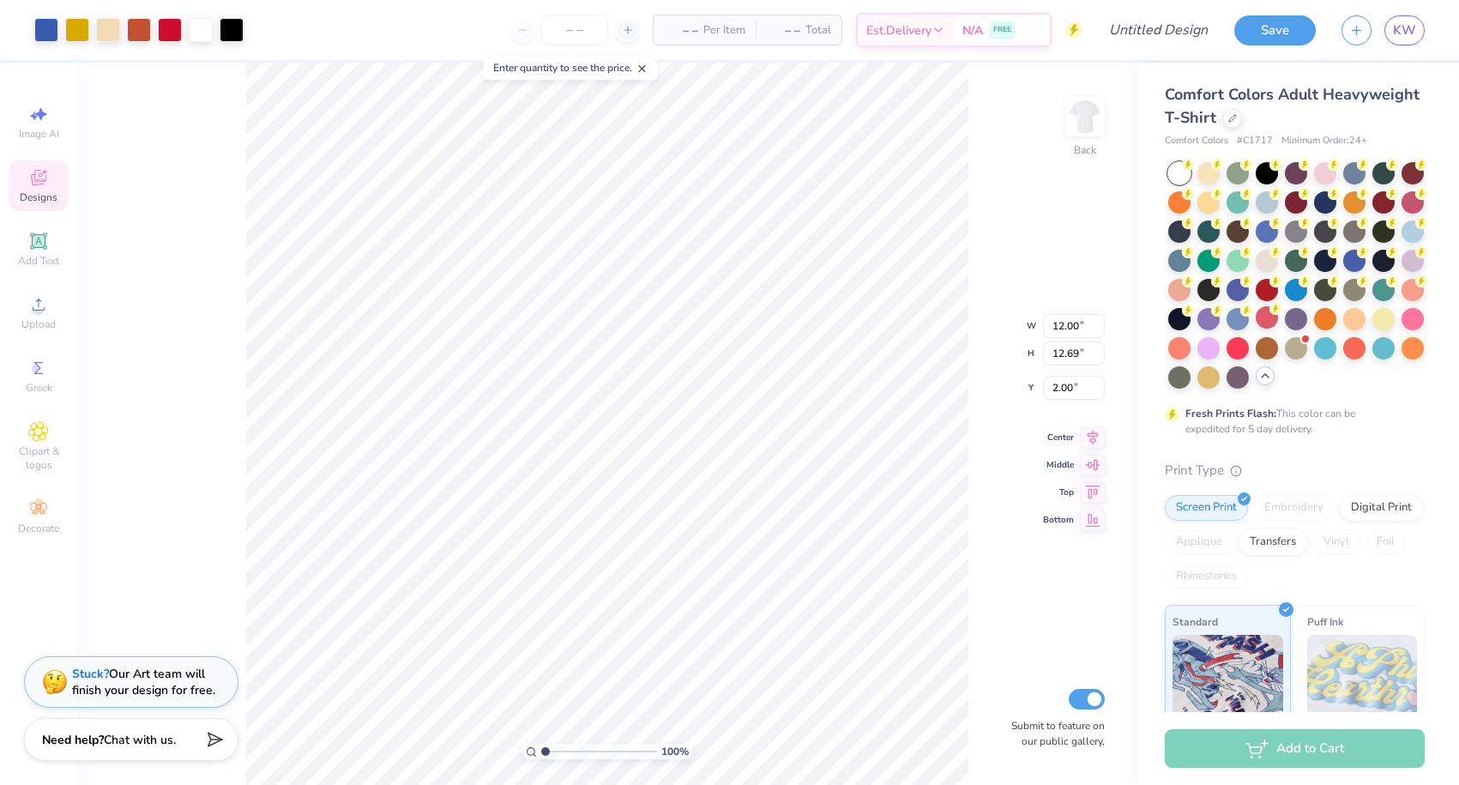
type input "2.04"
click at [38, 430] on icon at bounding box center [38, 431] width 9 height 9
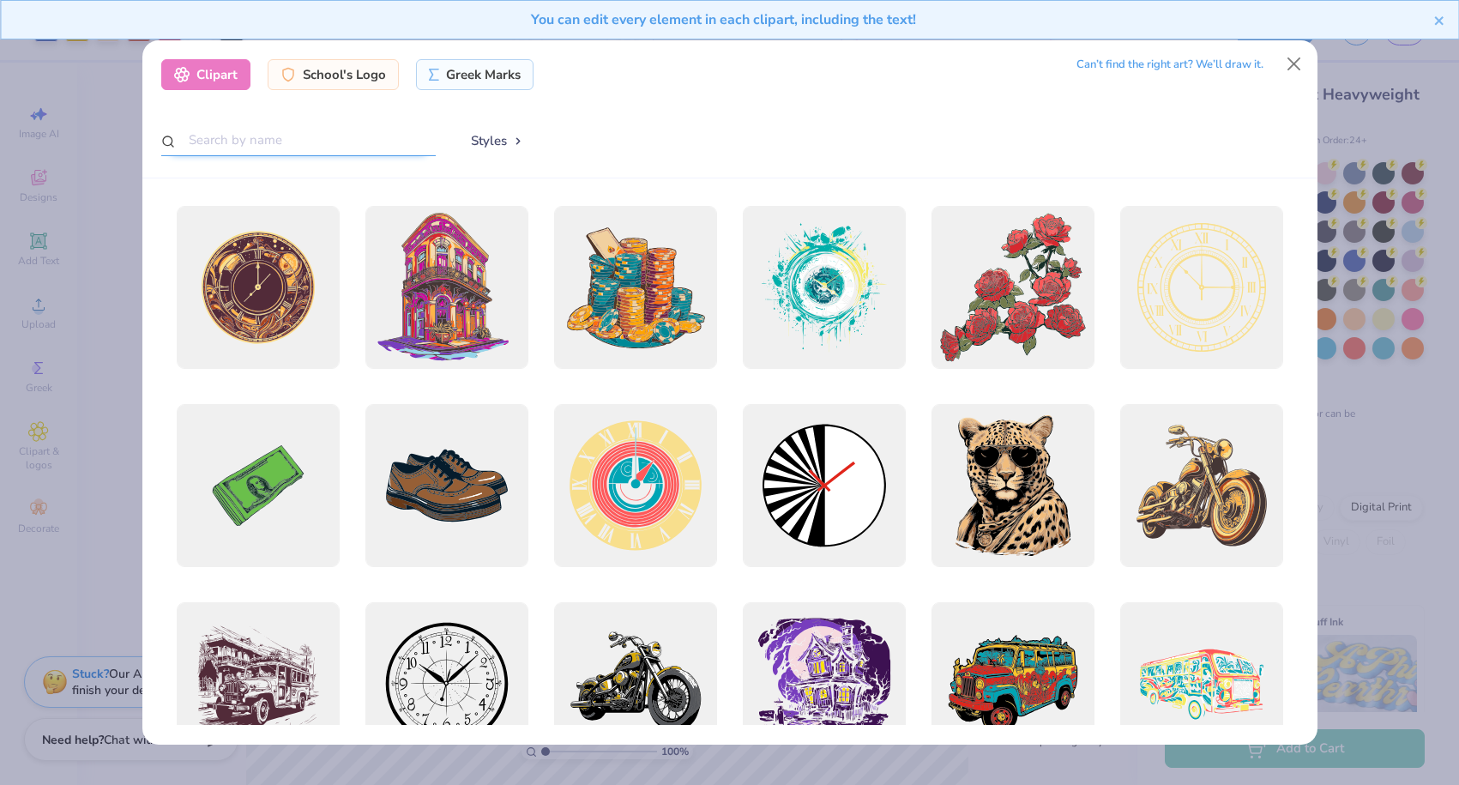
click at [364, 130] on input "text" at bounding box center [298, 140] width 274 height 32
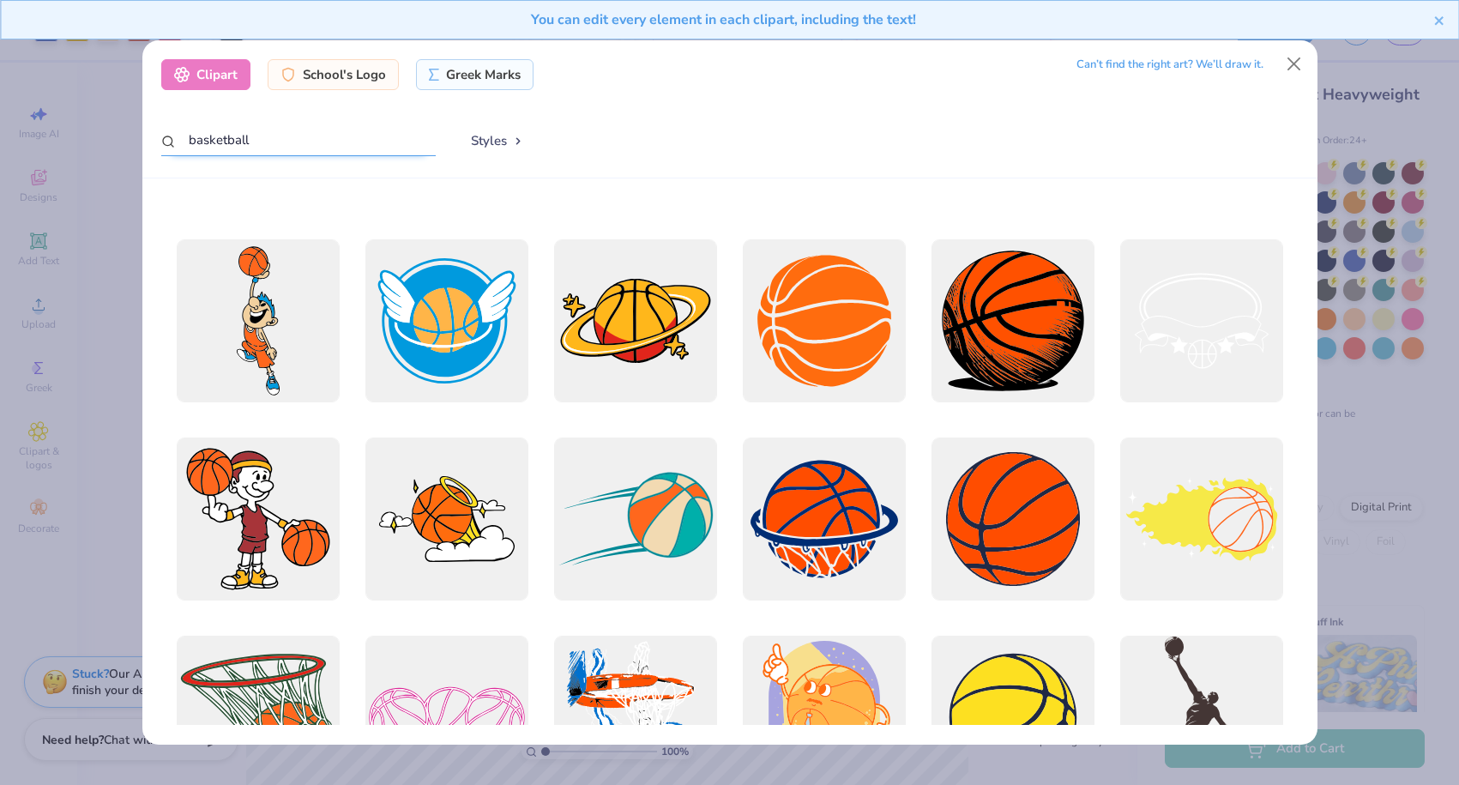
scroll to position [28, 0]
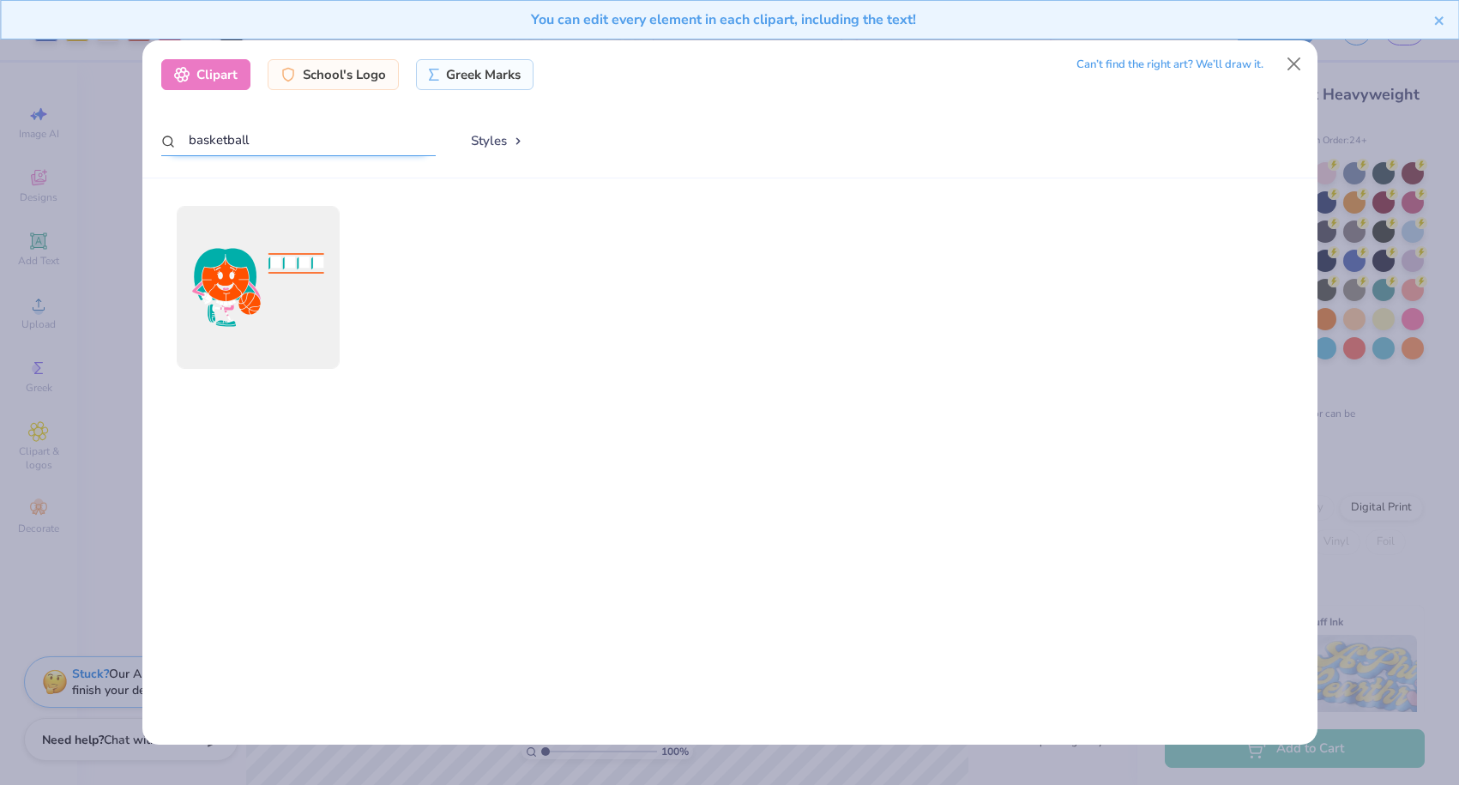
type input "basketball"
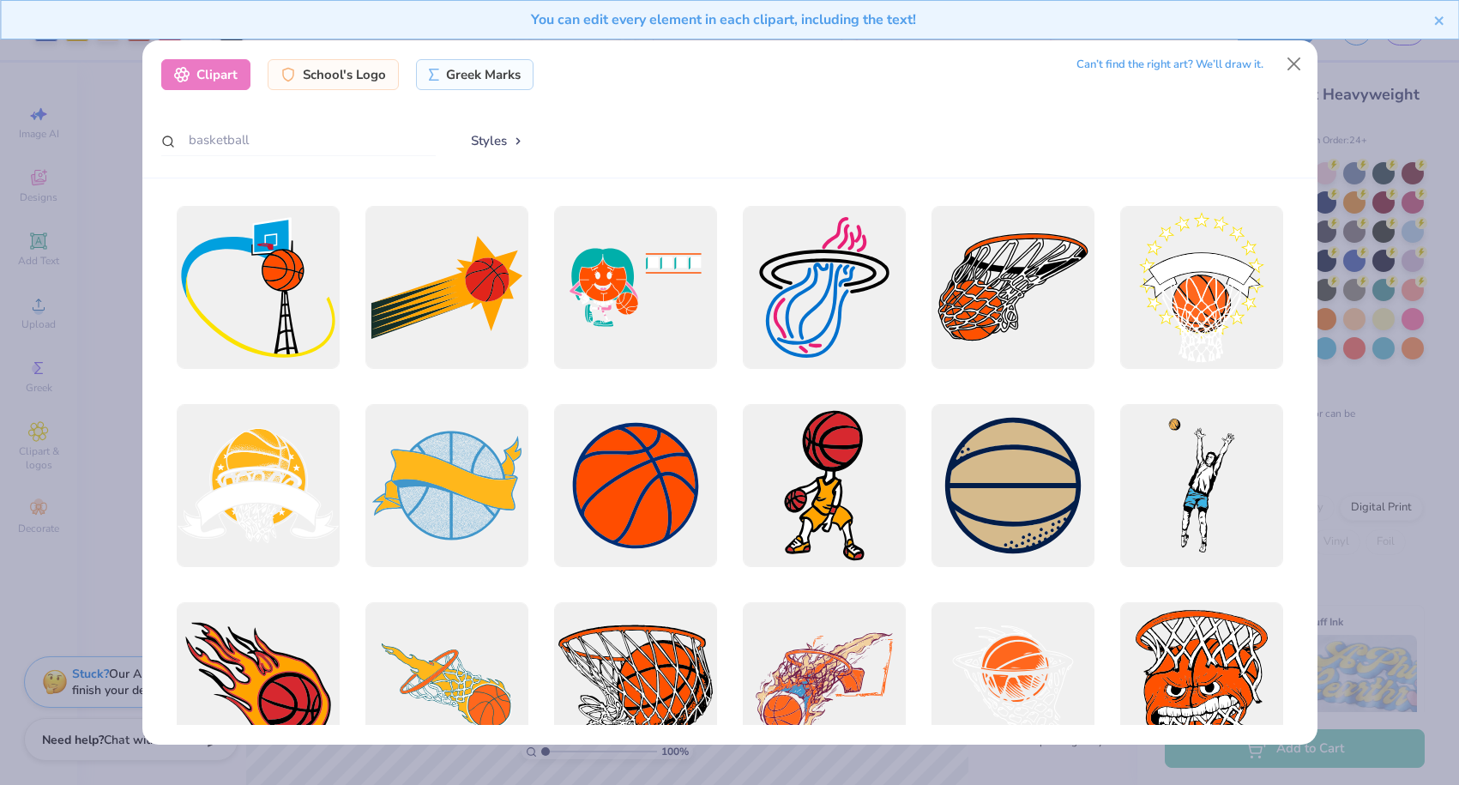
click at [488, 152] on button "Styles" at bounding box center [497, 140] width 89 height 33
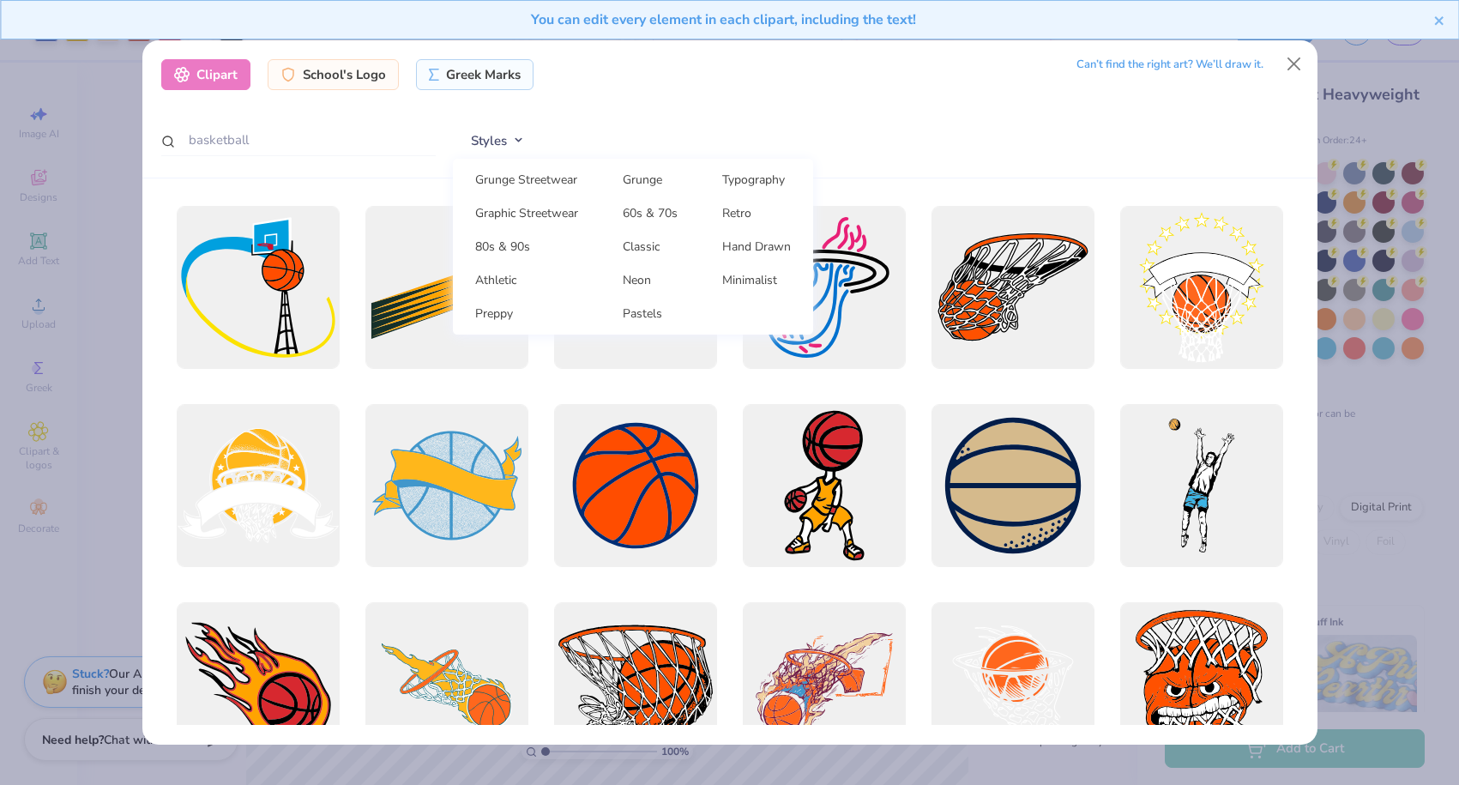
click at [630, 153] on div "Styles Grunge Streetwear Grunge Typography Graphic Streetwear 60s & 70s Retro 8…" at bounding box center [875, 140] width 845 height 33
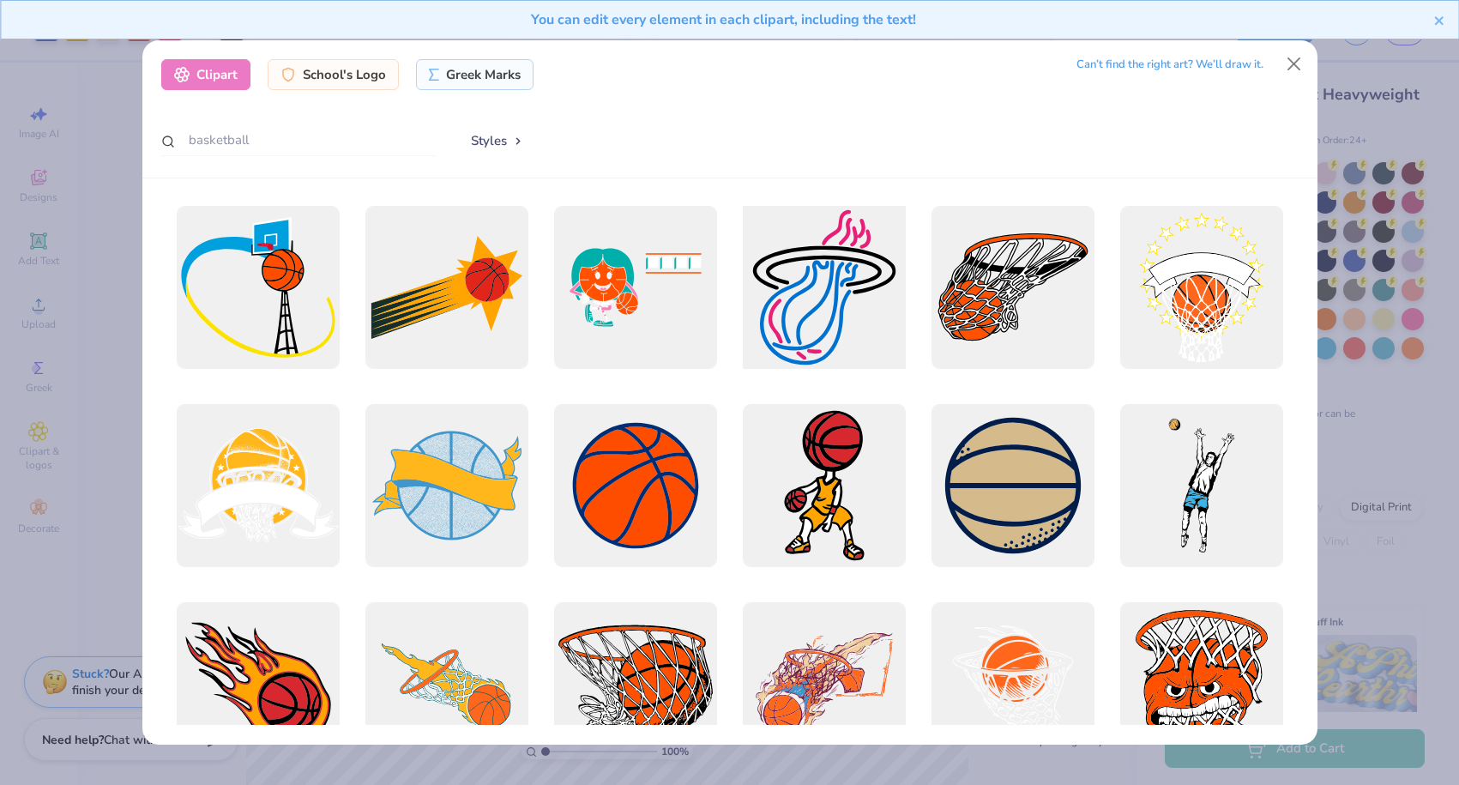
scroll to position [29, 0]
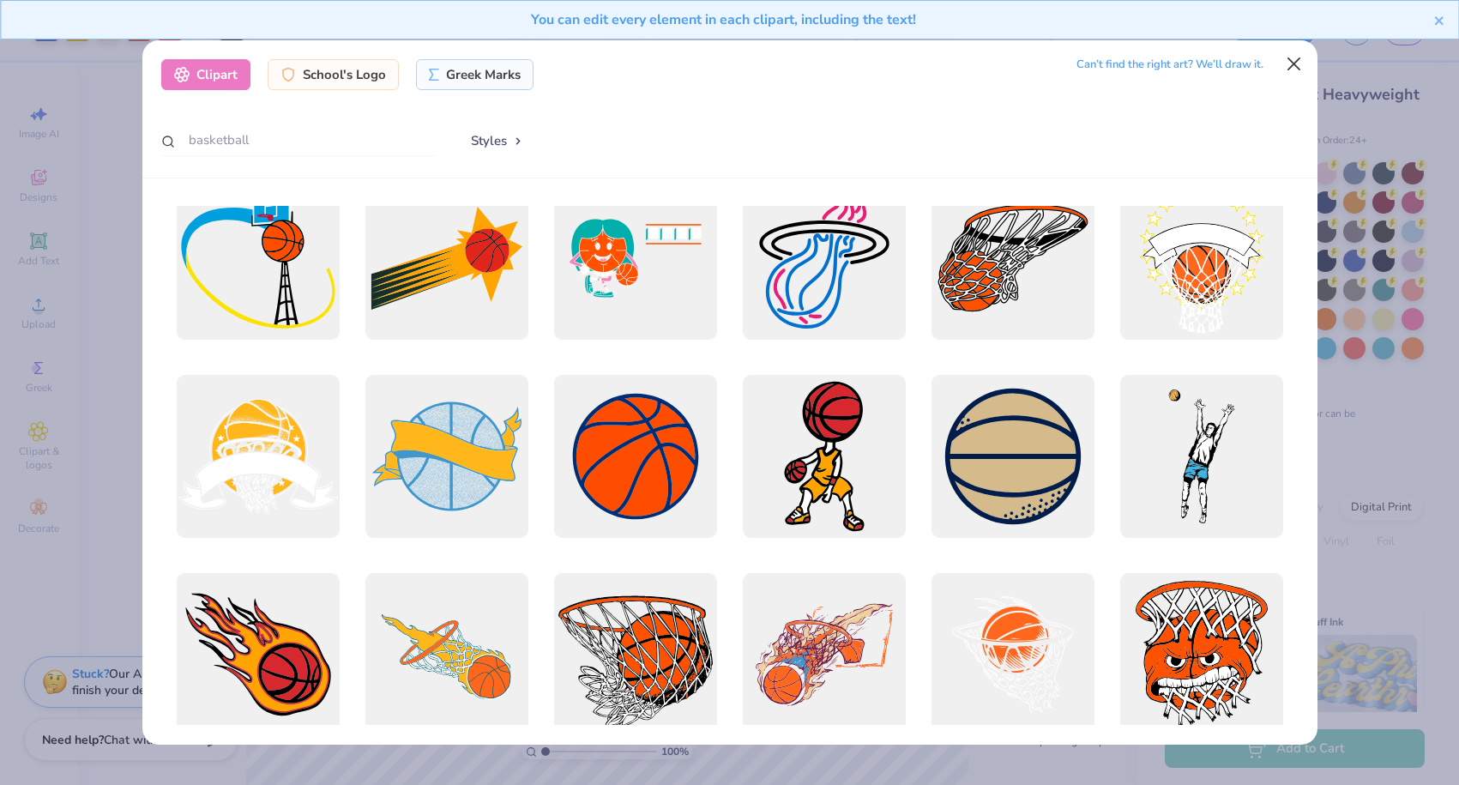
click at [1302, 65] on button "Close" at bounding box center [1293, 64] width 33 height 33
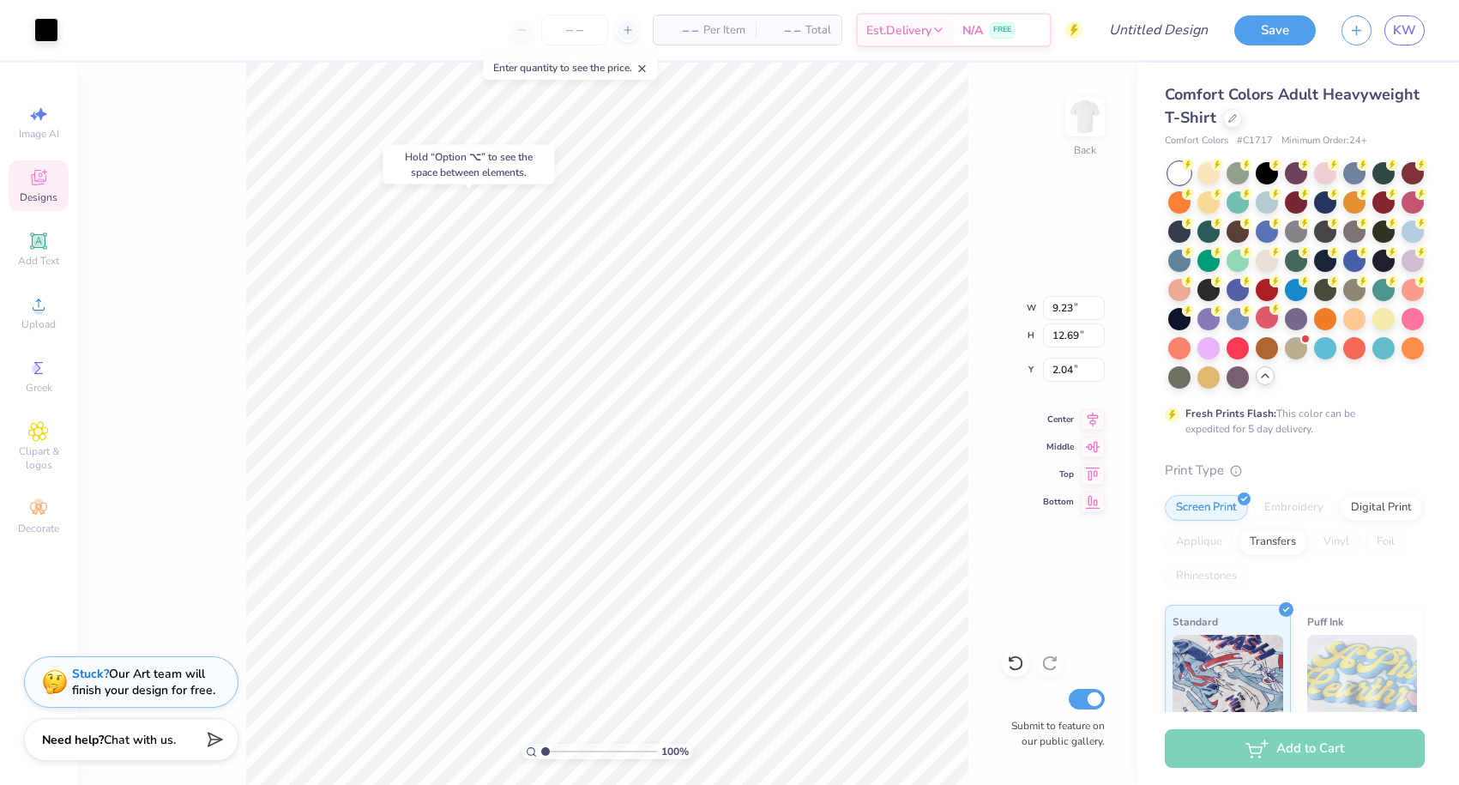
type input "2.09"
type input "9.46"
type input "13.01"
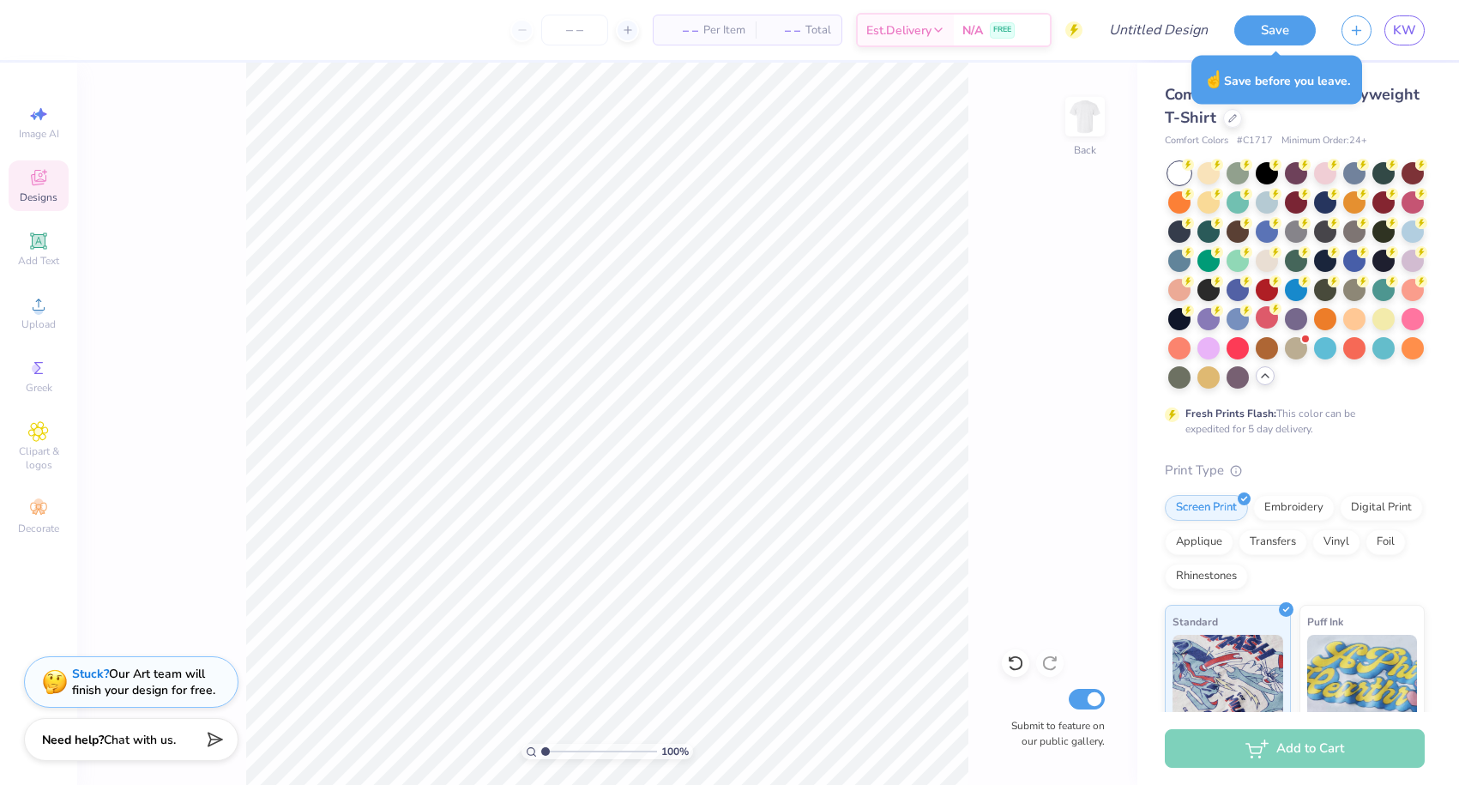
click at [40, 172] on icon at bounding box center [38, 177] width 21 height 21
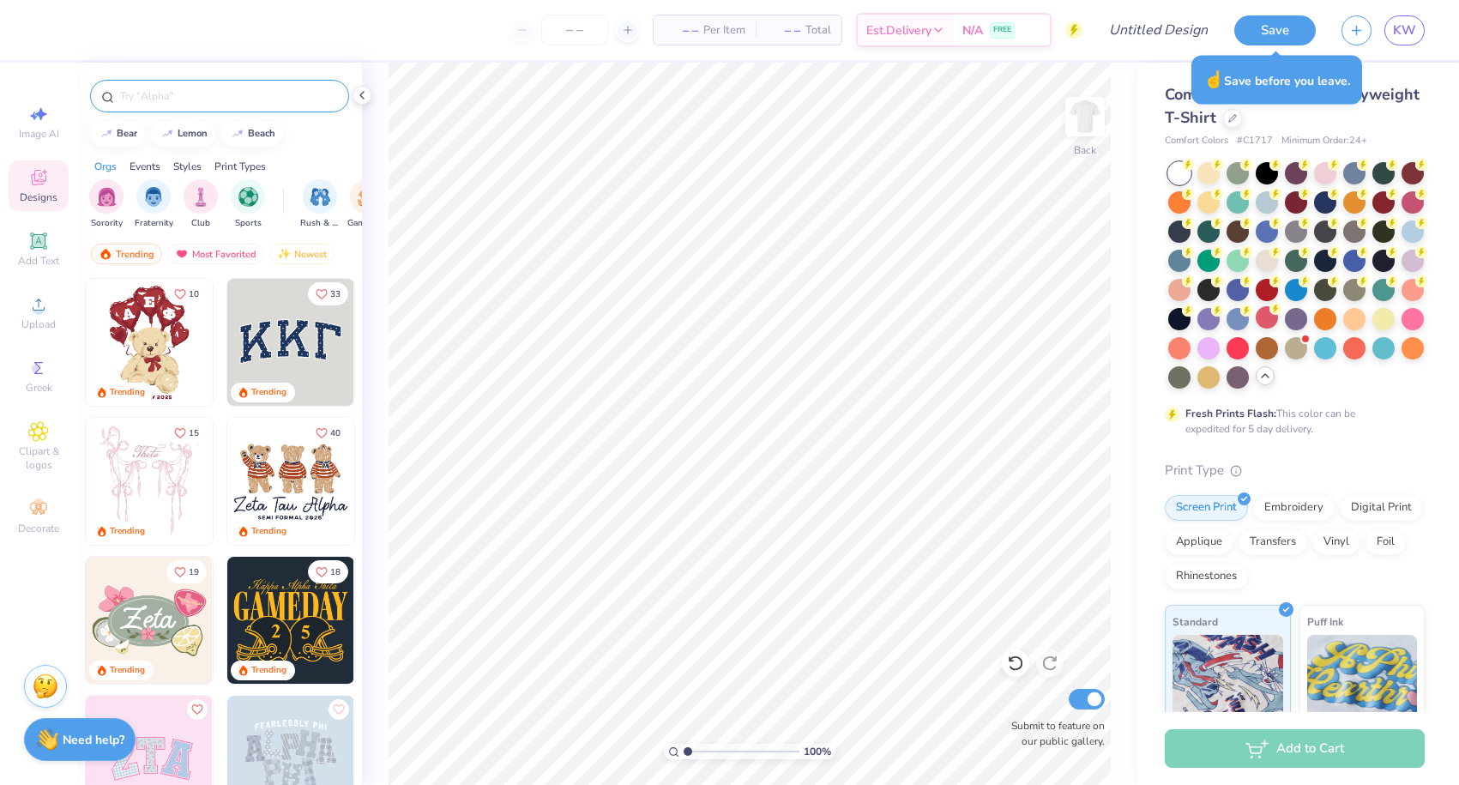
click at [135, 102] on input "text" at bounding box center [228, 95] width 220 height 17
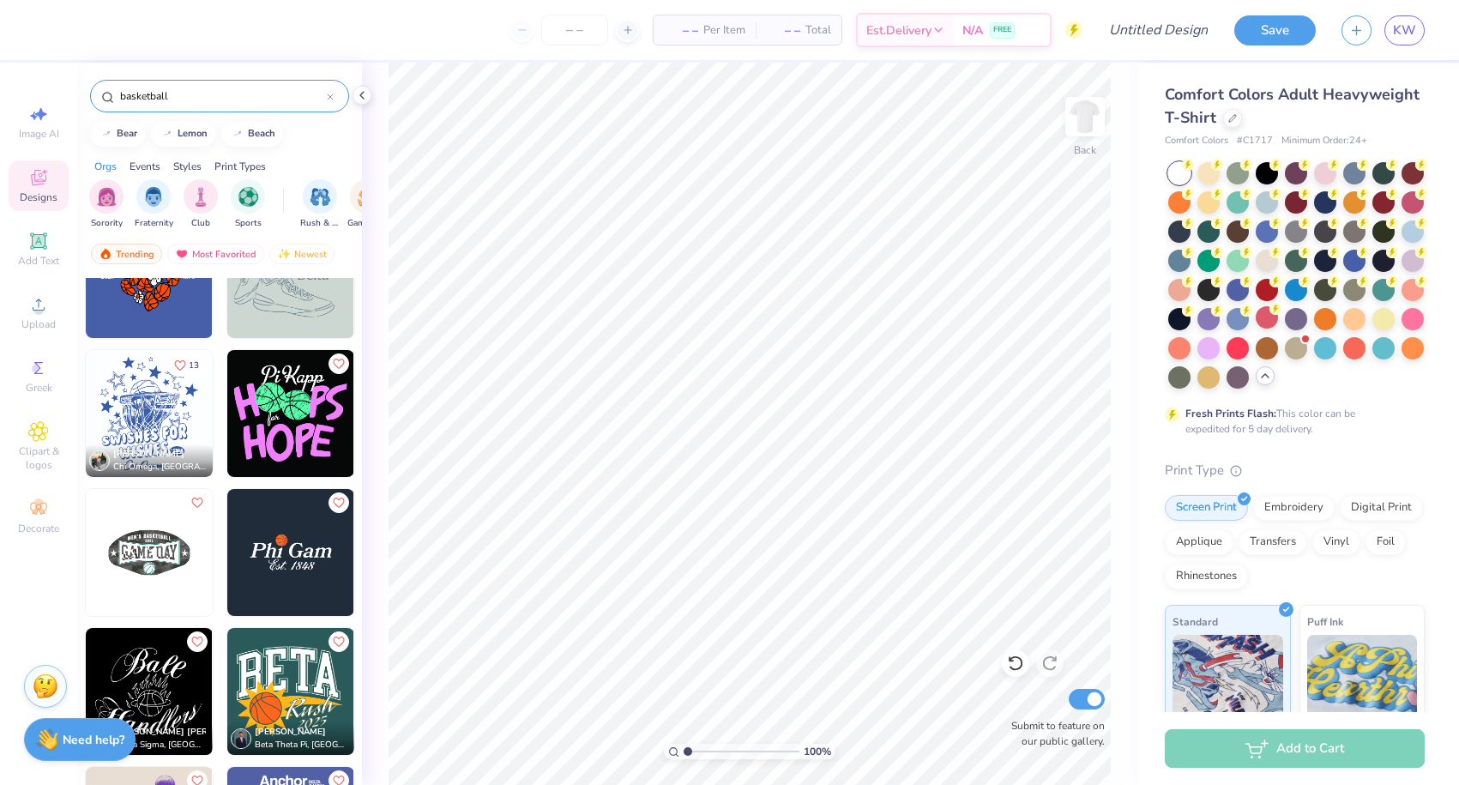
scroll to position [488, 0]
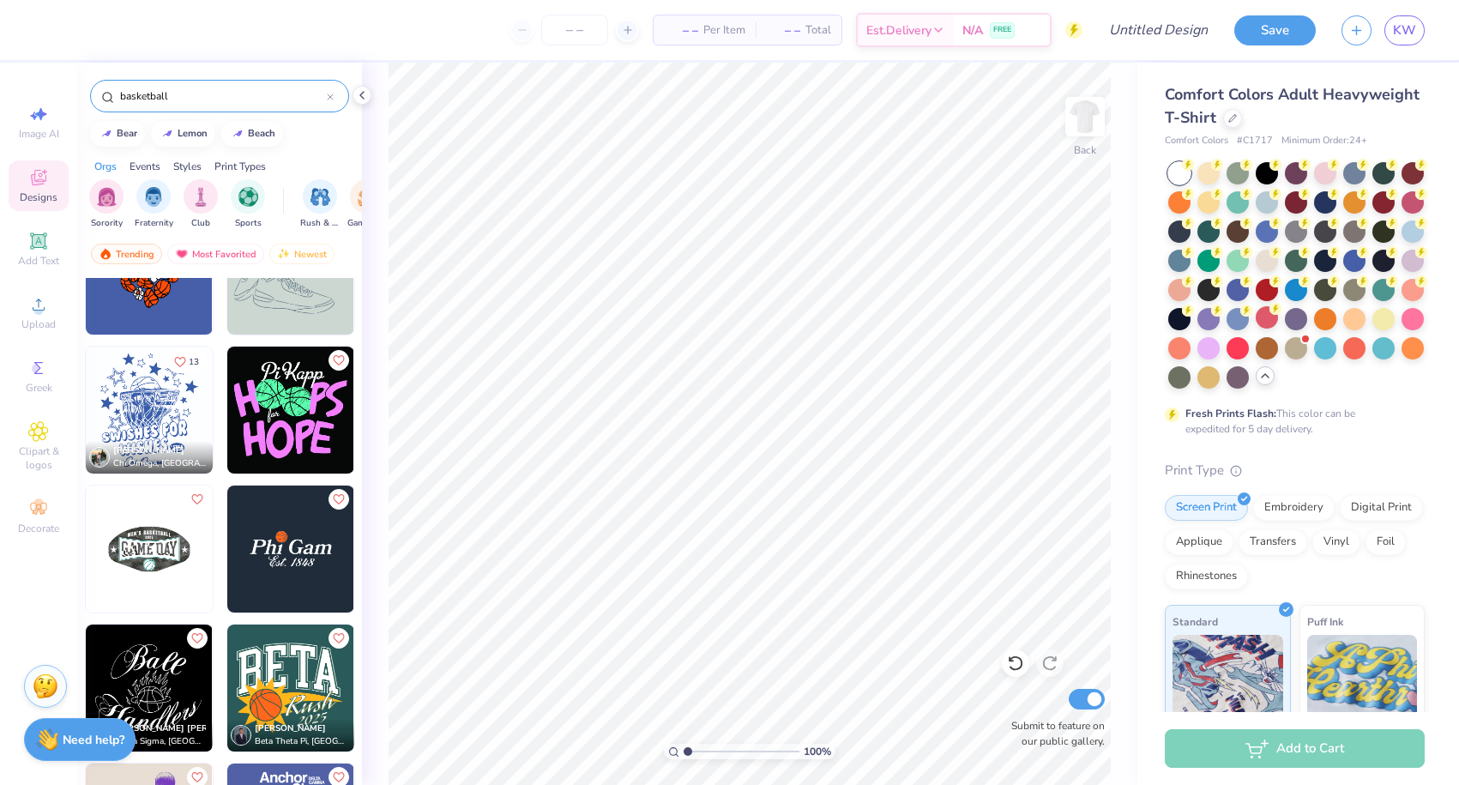
type input "basketball"
click at [316, 407] on img at bounding box center [290, 410] width 127 height 127
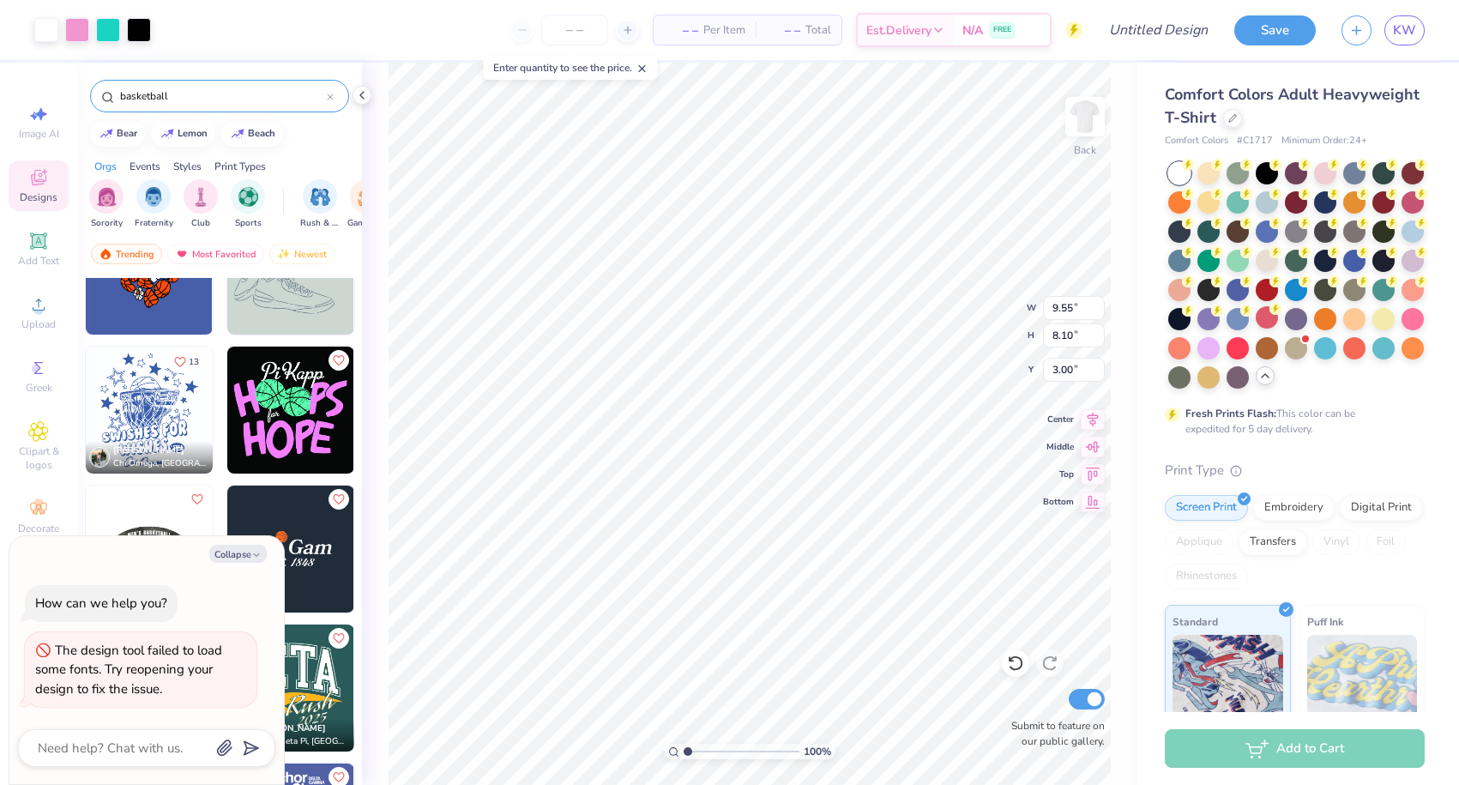
type textarea "x"
type input "4.95"
type textarea "x"
type input "3.19"
type input "3.37"
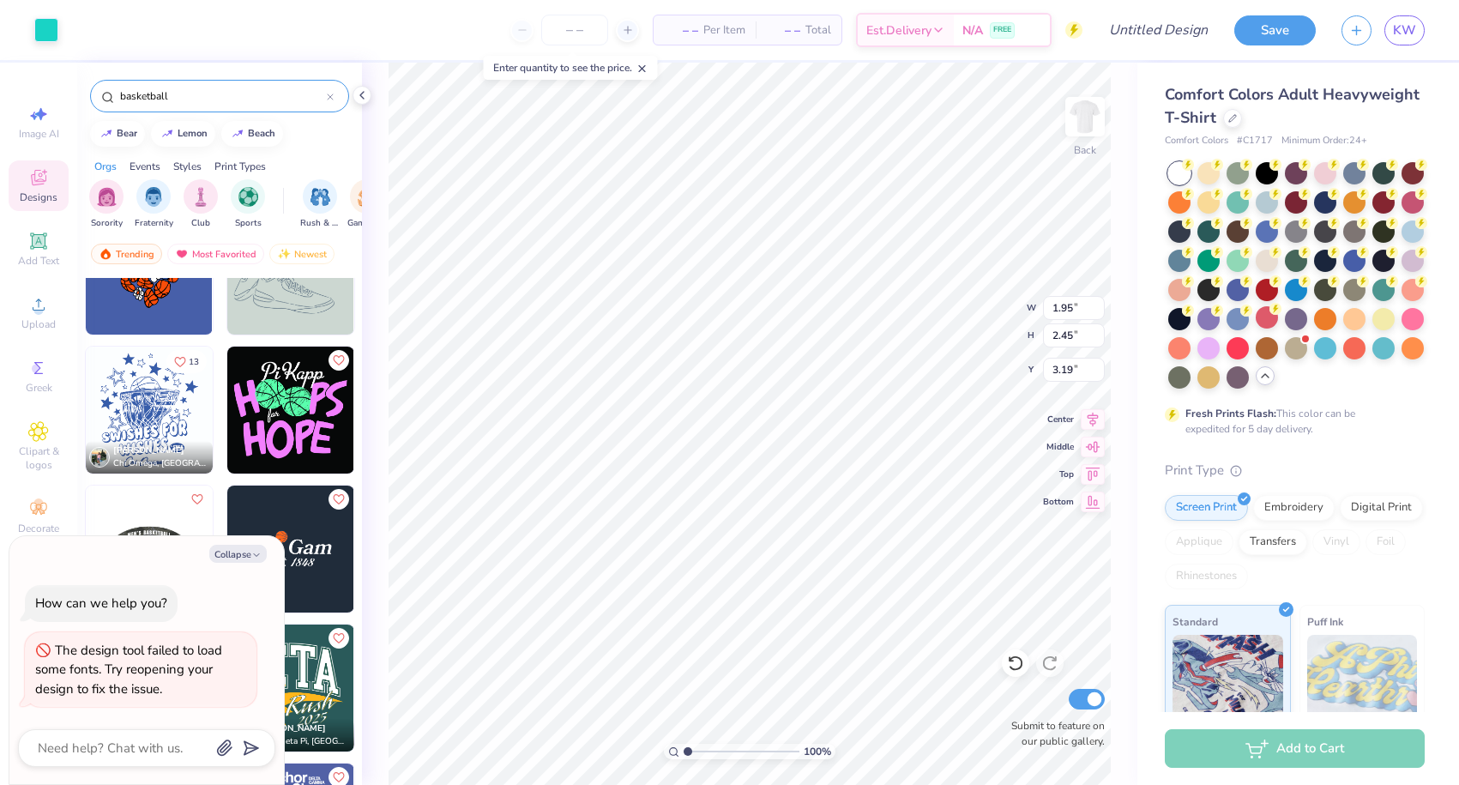
type input "2.97"
type input "6.57"
type textarea "x"
type input "6.45"
type textarea "x"
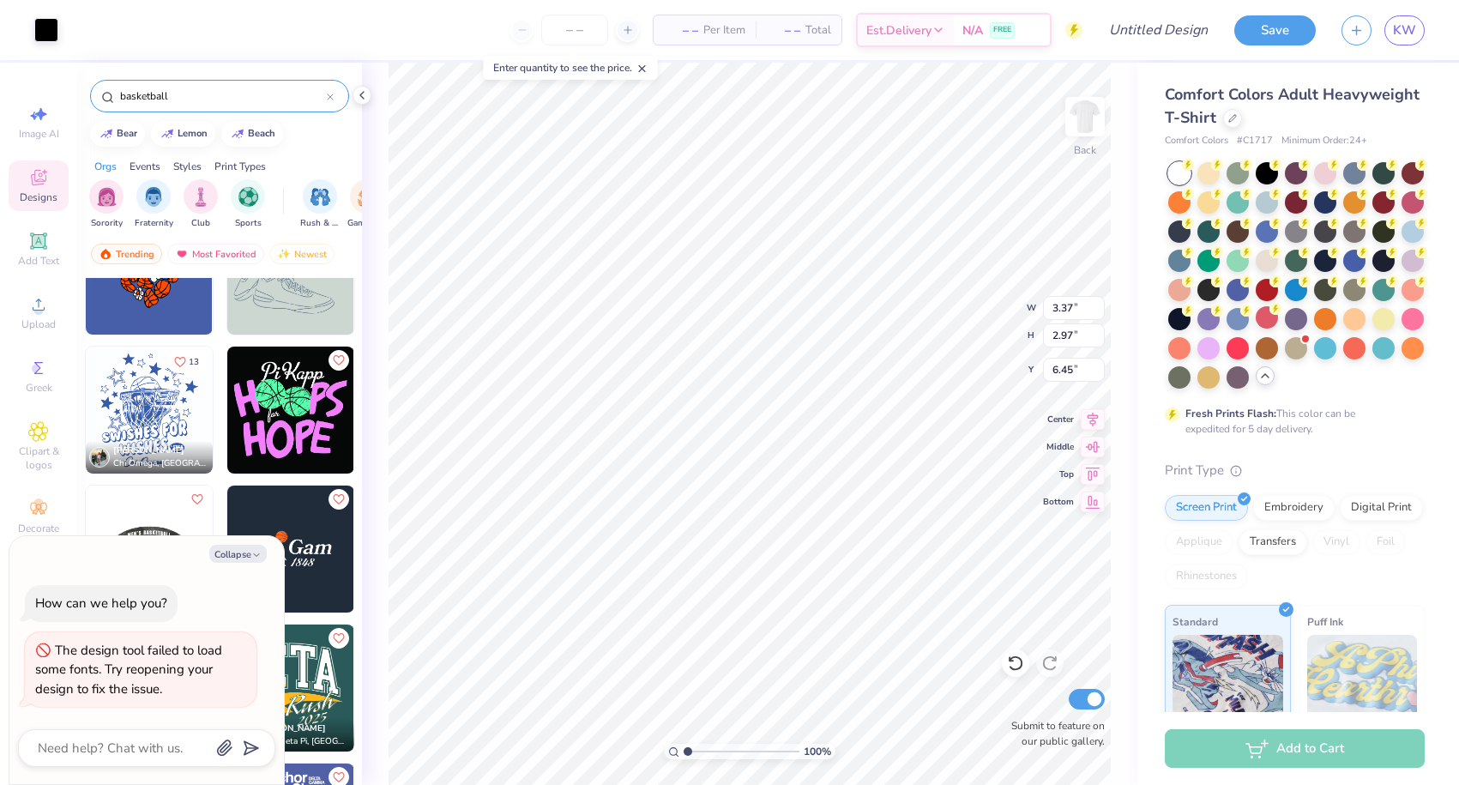
type input "2.41"
type input "2.34"
type input "6.53"
type textarea "x"
type input "3.25"
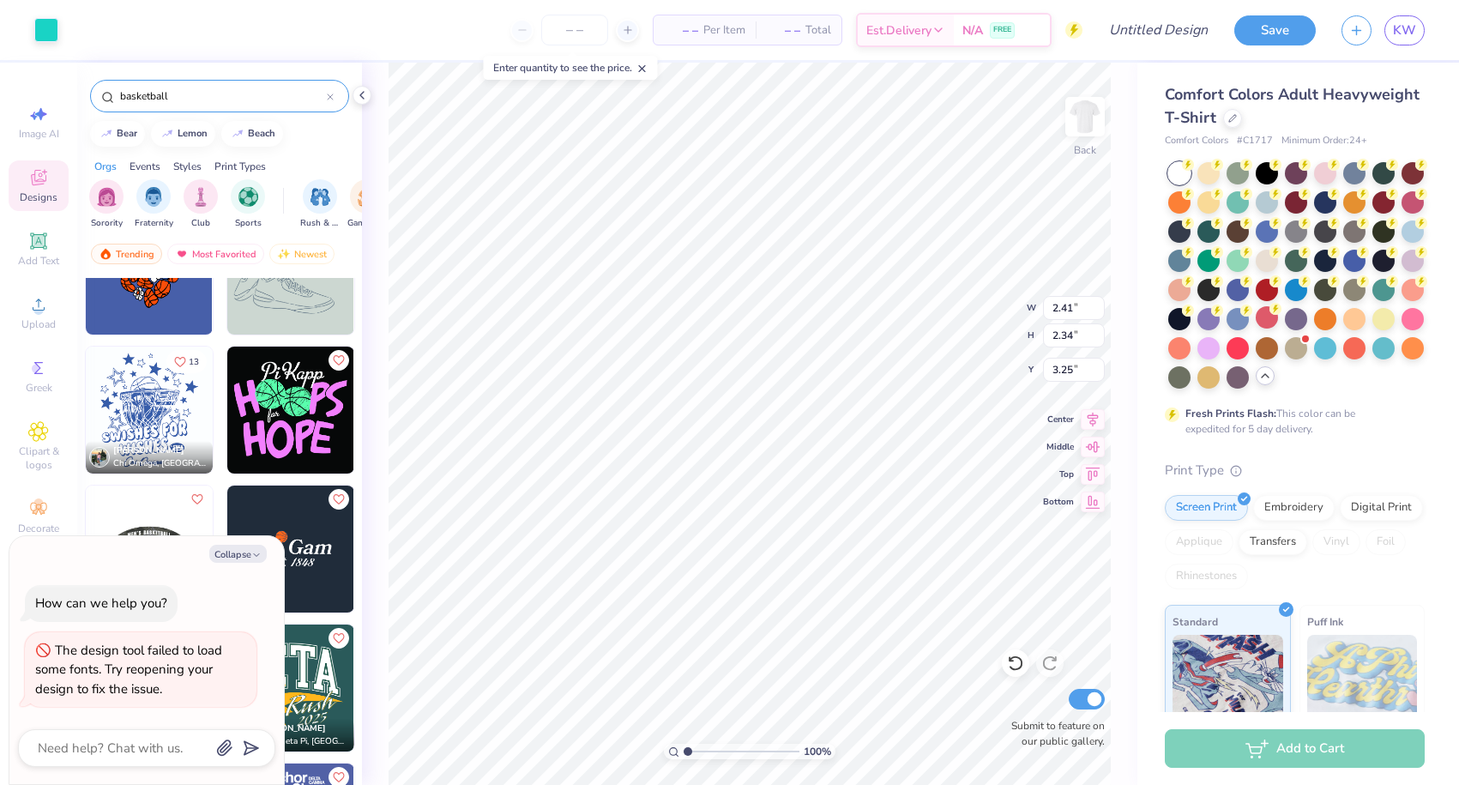
type textarea "x"
type input "3.37"
type input "2.97"
type input "6.45"
type textarea "x"
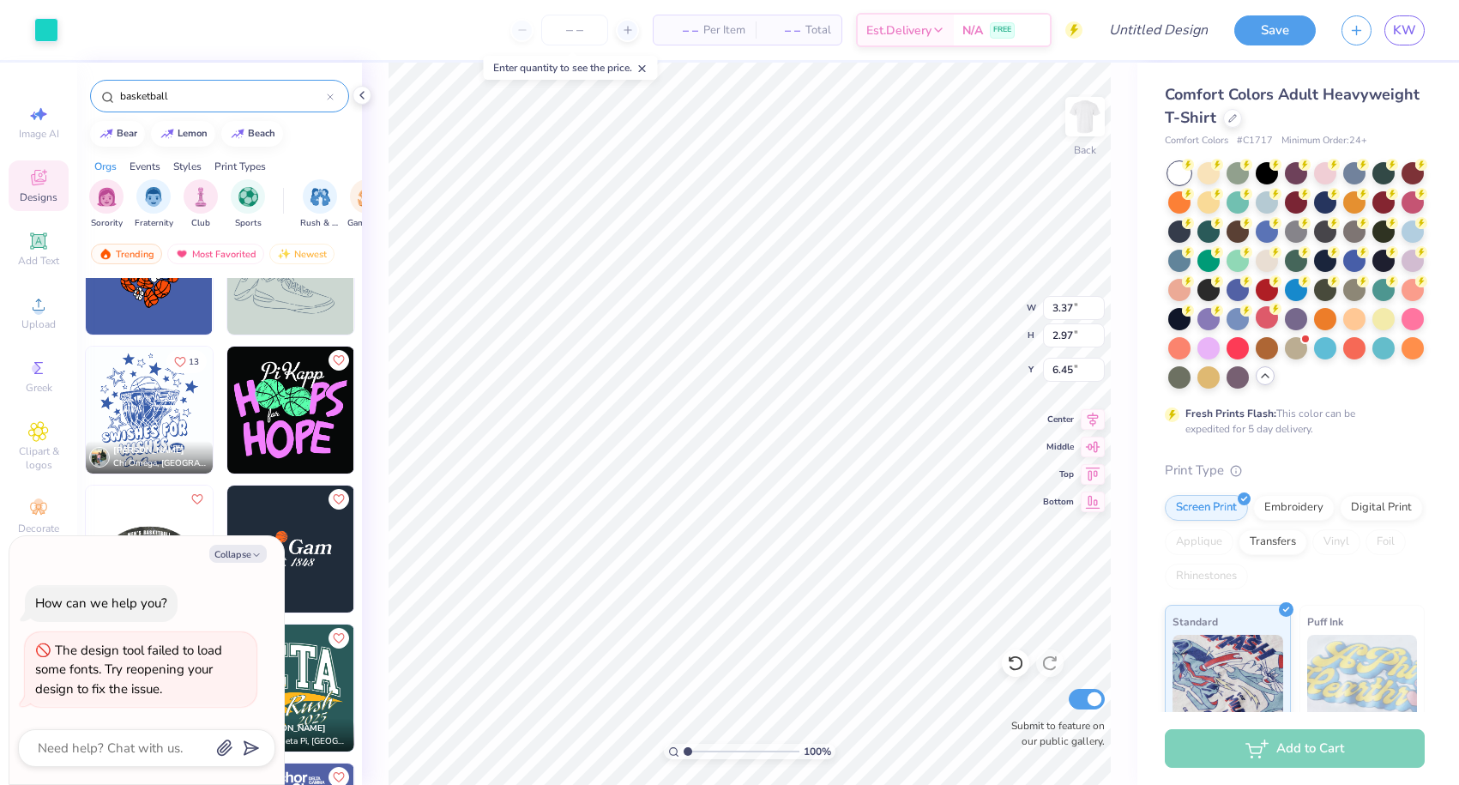
type input "5.61"
type textarea "x"
type input "3.25"
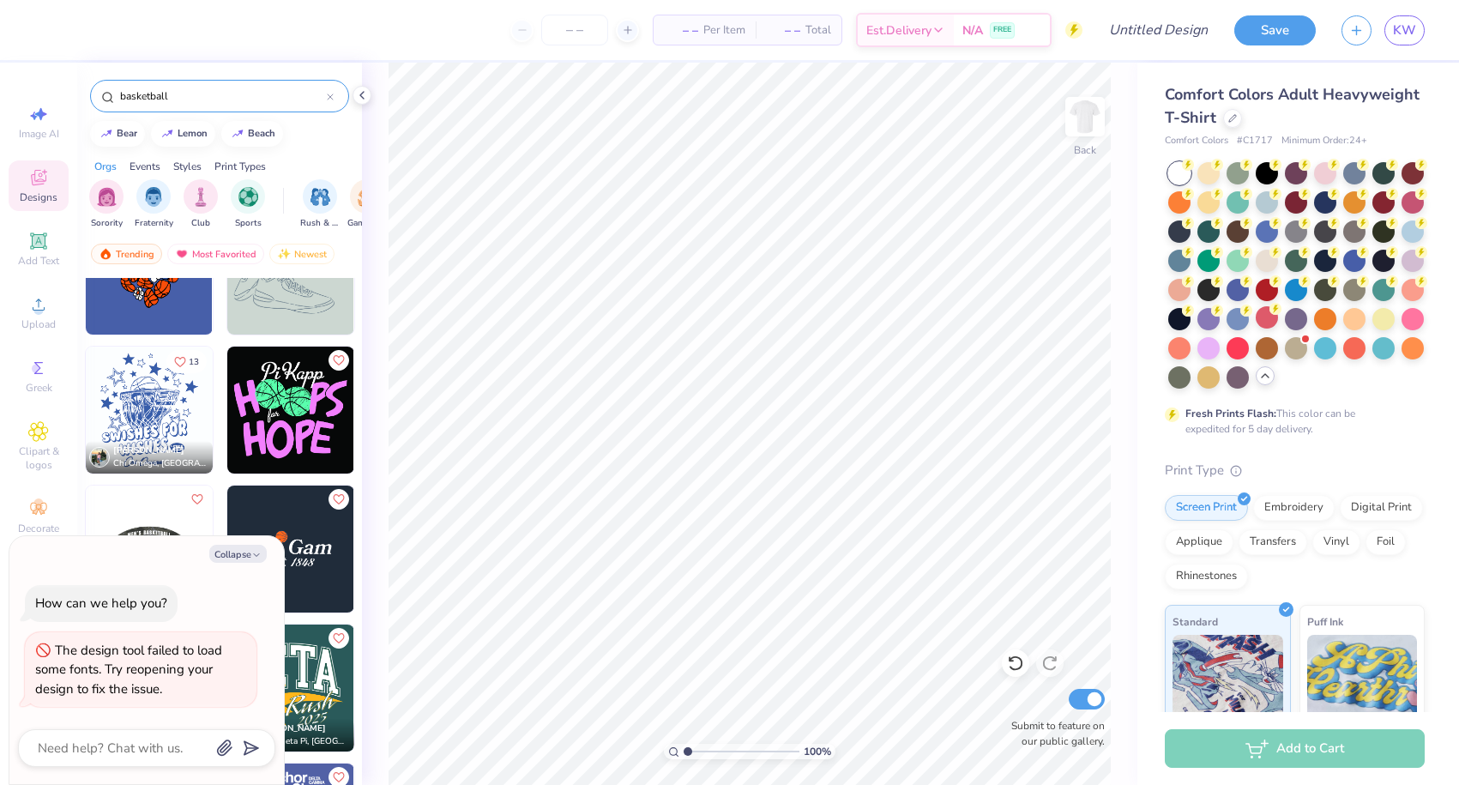
click at [311, 512] on img at bounding box center [290, 549] width 127 height 127
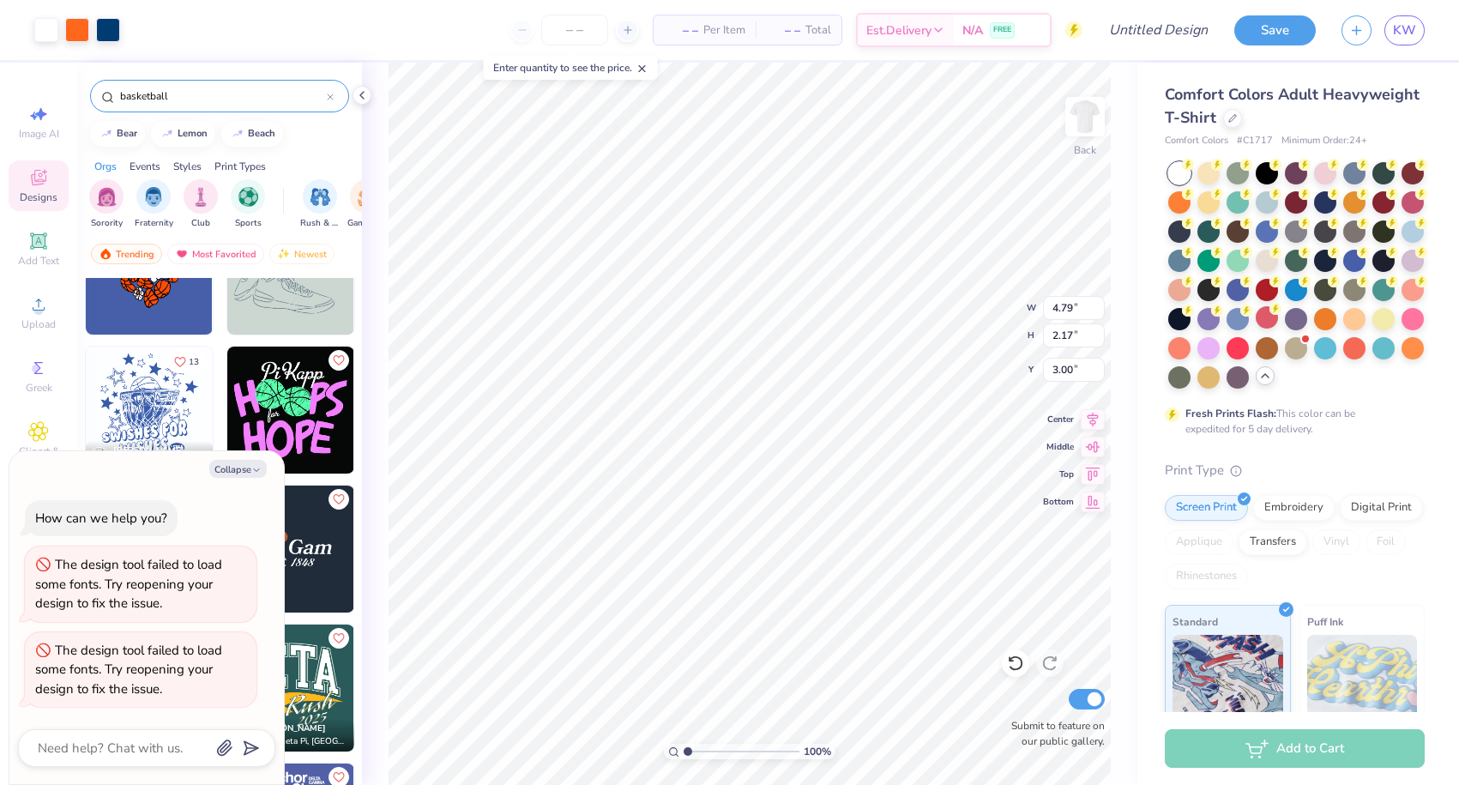
type textarea "x"
type input "7.70"
type textarea "x"
type input "7.77"
type textarea "x"
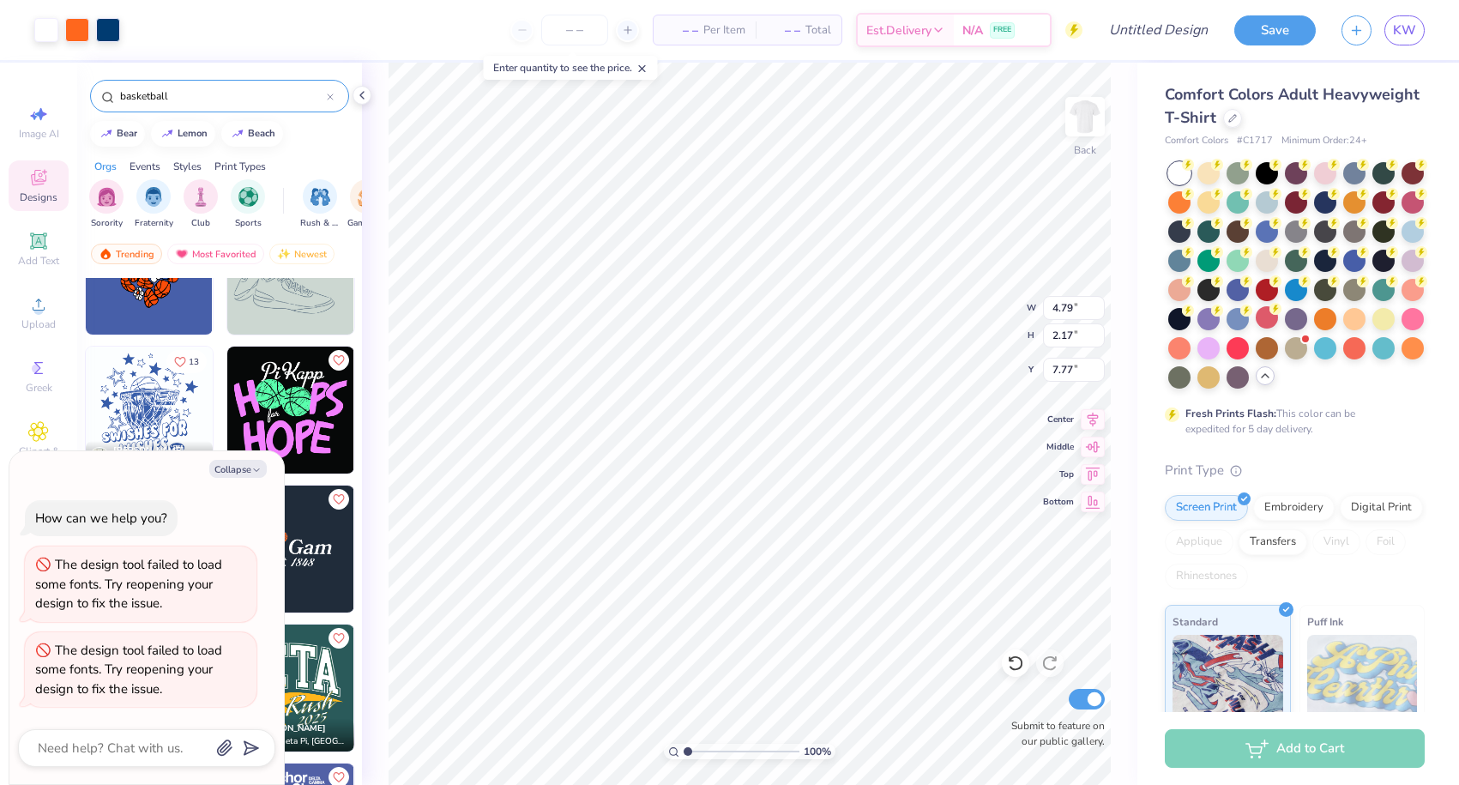
type input "7.01"
type textarea "x"
type input "7.05"
type textarea "x"
type input "0.73"
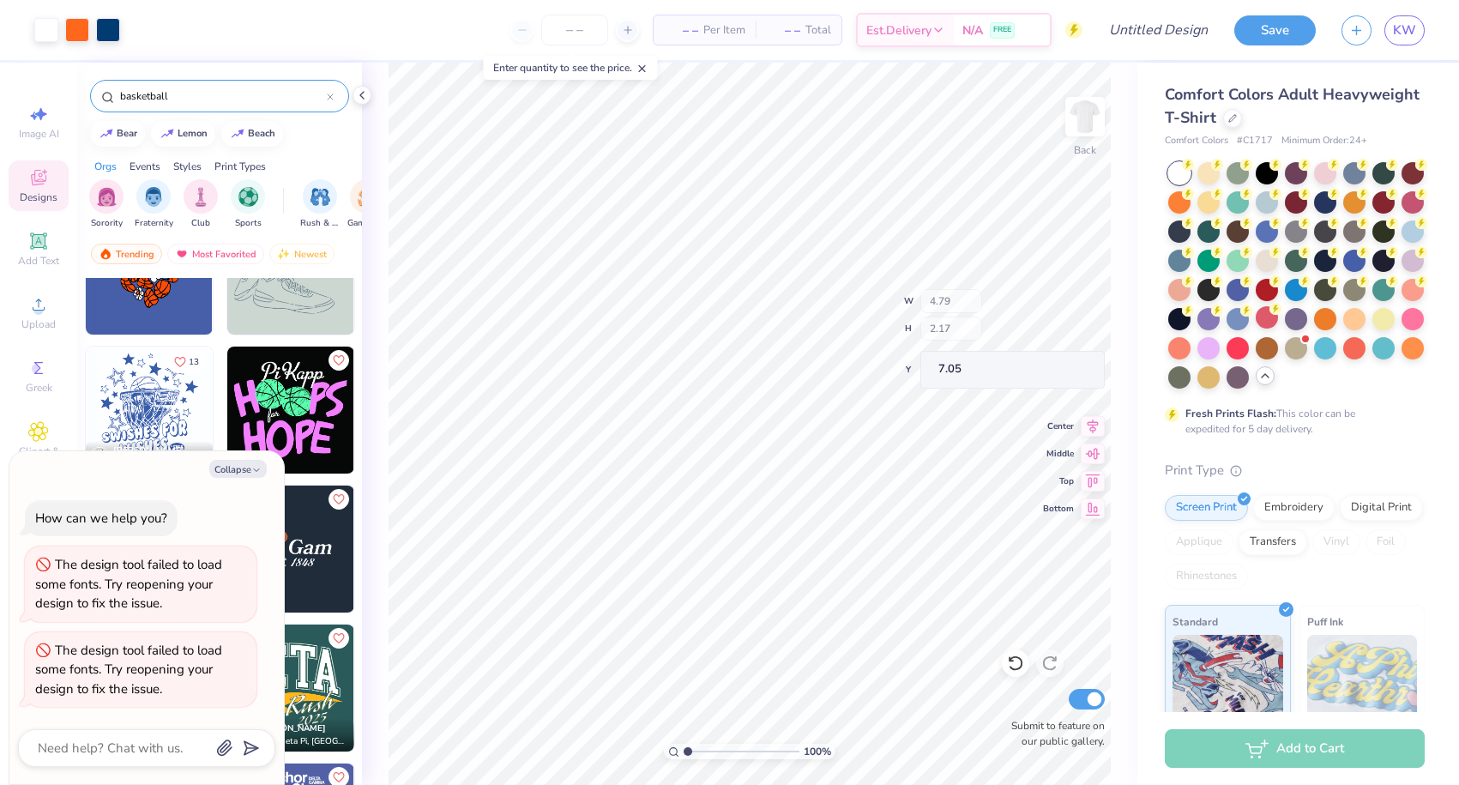
type input "0.73"
type textarea "x"
type input "4.91"
type textarea "x"
type input "0.70"
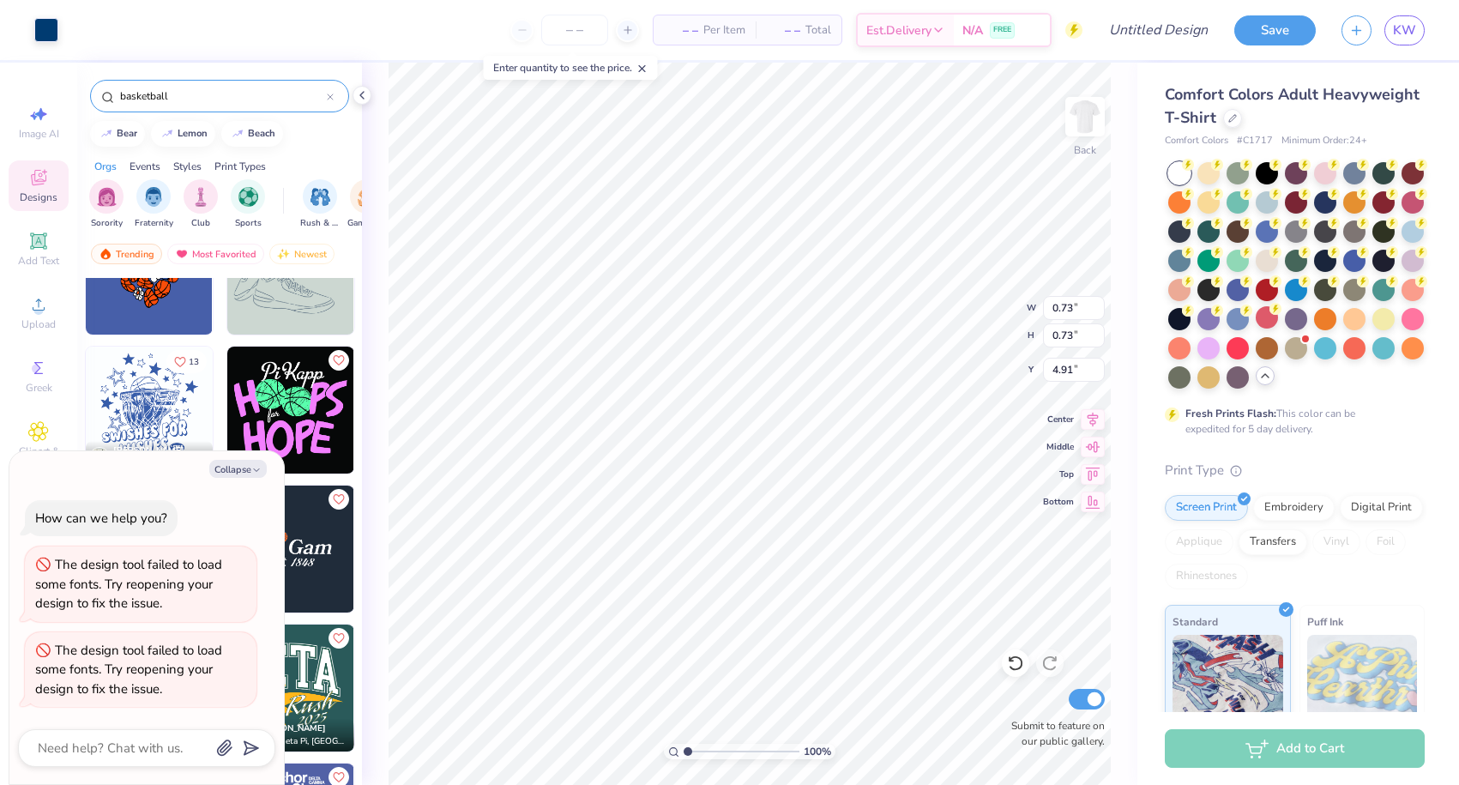
type input "0.70"
type input "7.06"
type textarea "x"
type input "4.94"
type textarea "x"
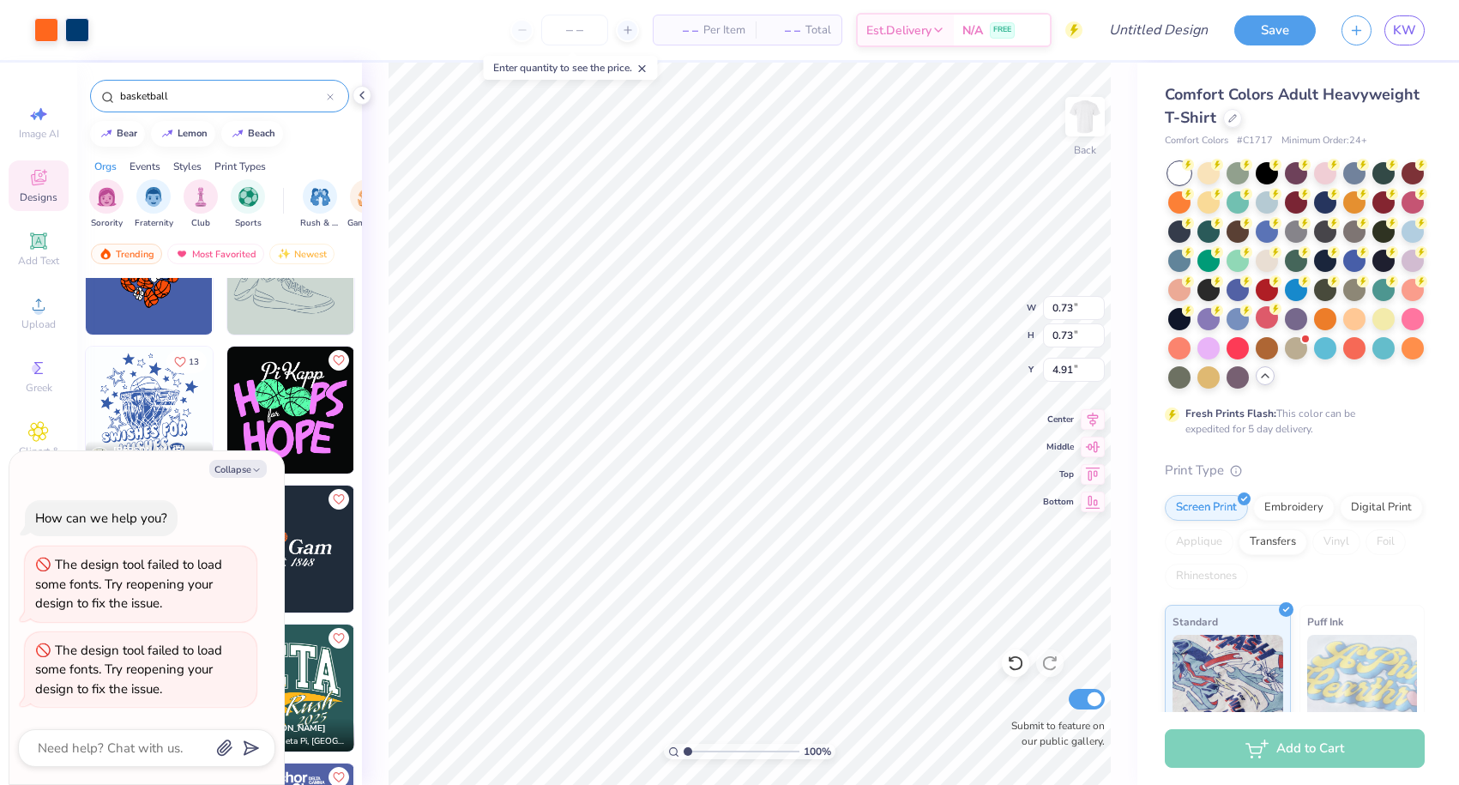
type input "0.91"
type input "4.73"
type textarea "x"
type input "12.05"
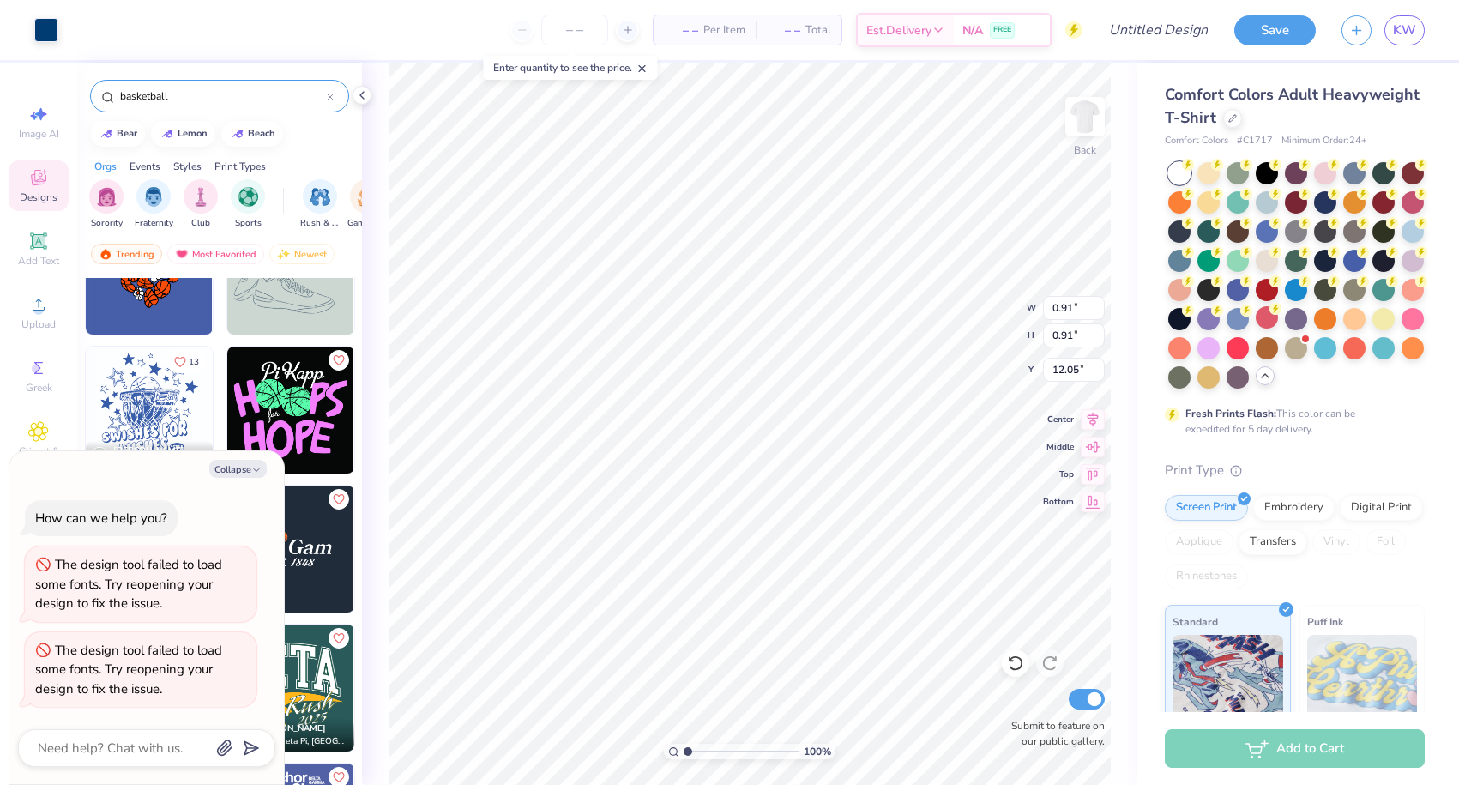
type textarea "x"
type input "0.87"
type input "4.77"
type textarea "x"
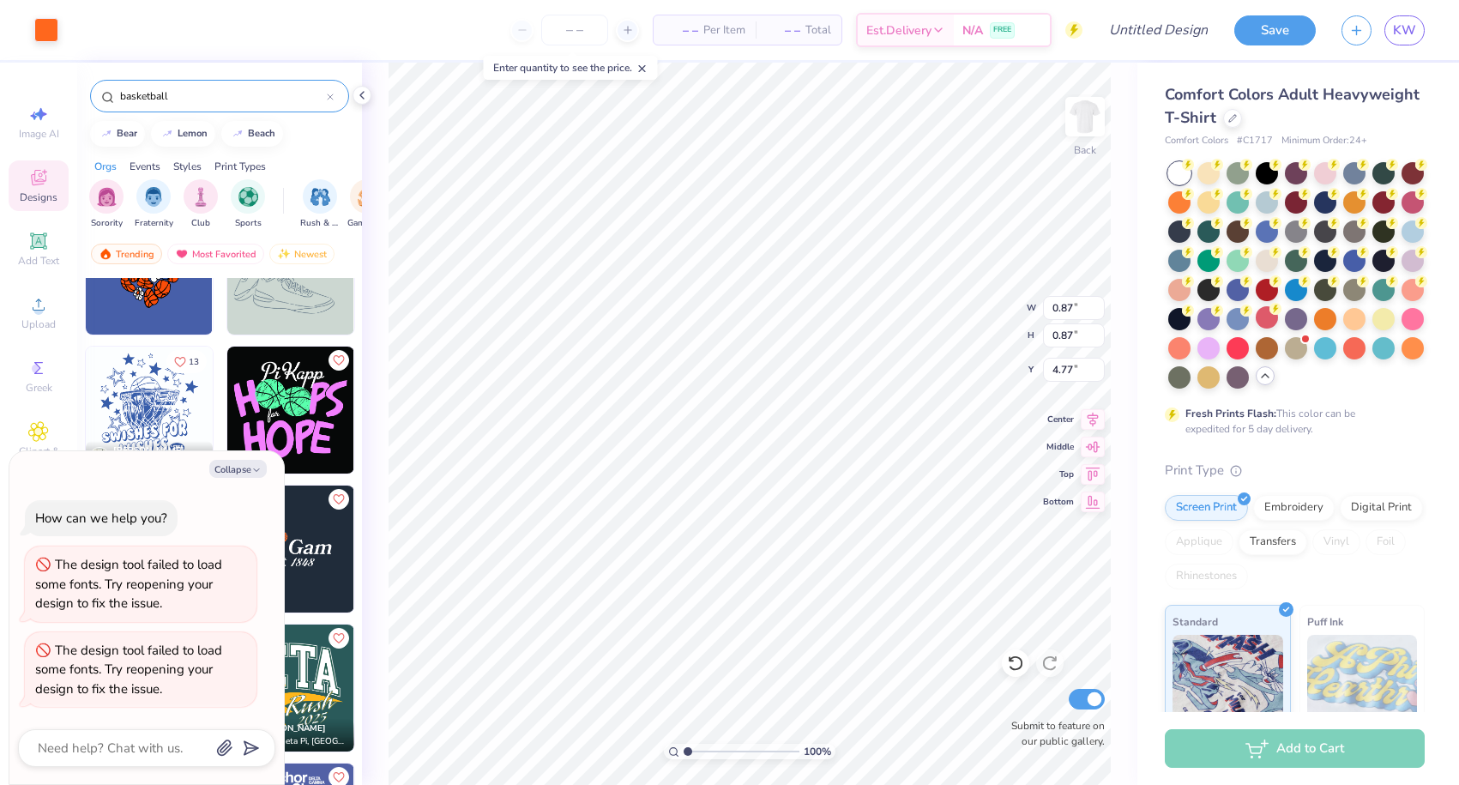
type input "12.06"
type textarea "x"
type input "4.79"
type input "0.88"
type input "7.63"
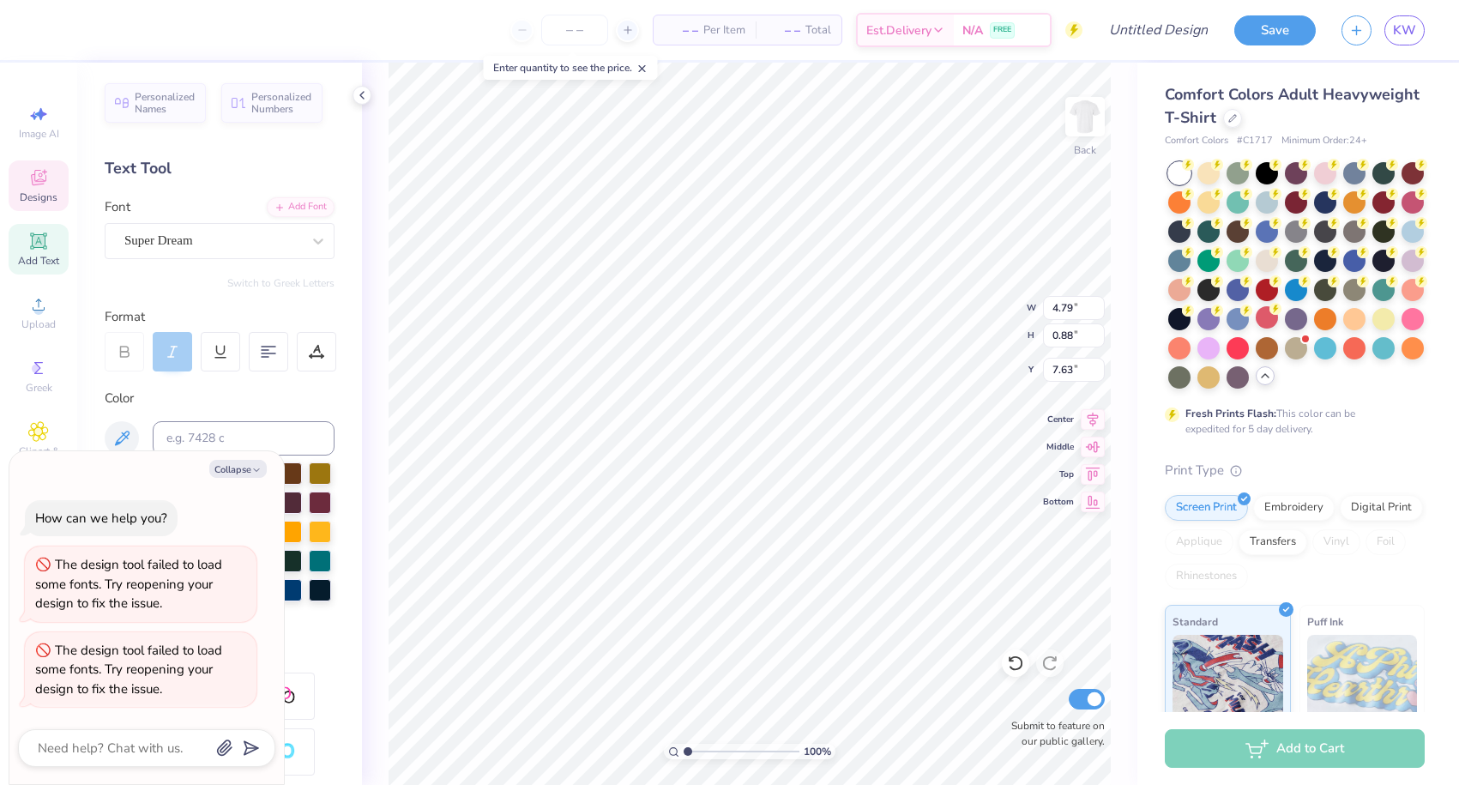
scroll to position [0, 2]
type textarea "x"
type textarea "O"
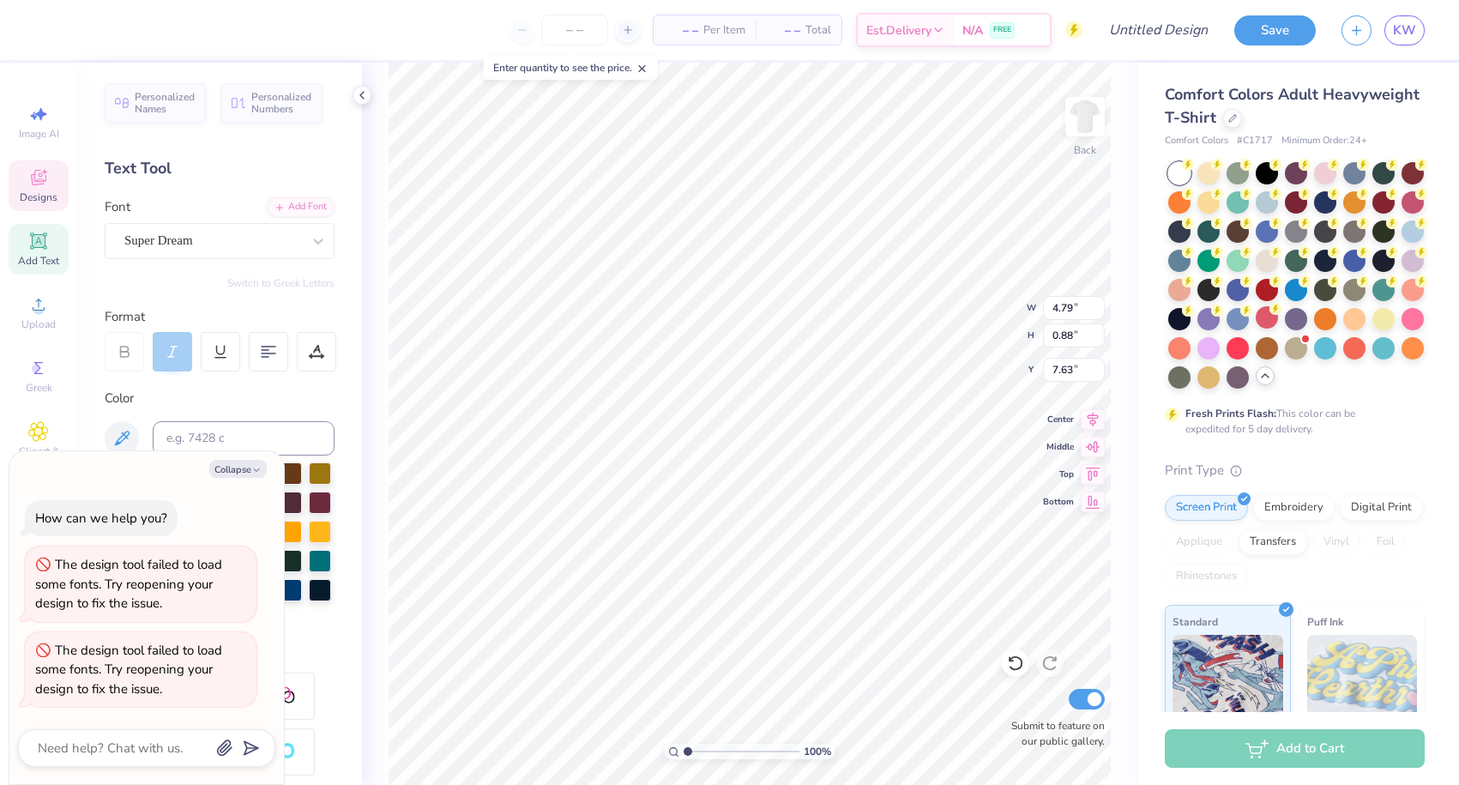
type textarea "x"
type textarea "Of"
type textarea "x"
type textarea "Off"
type textarea "x"
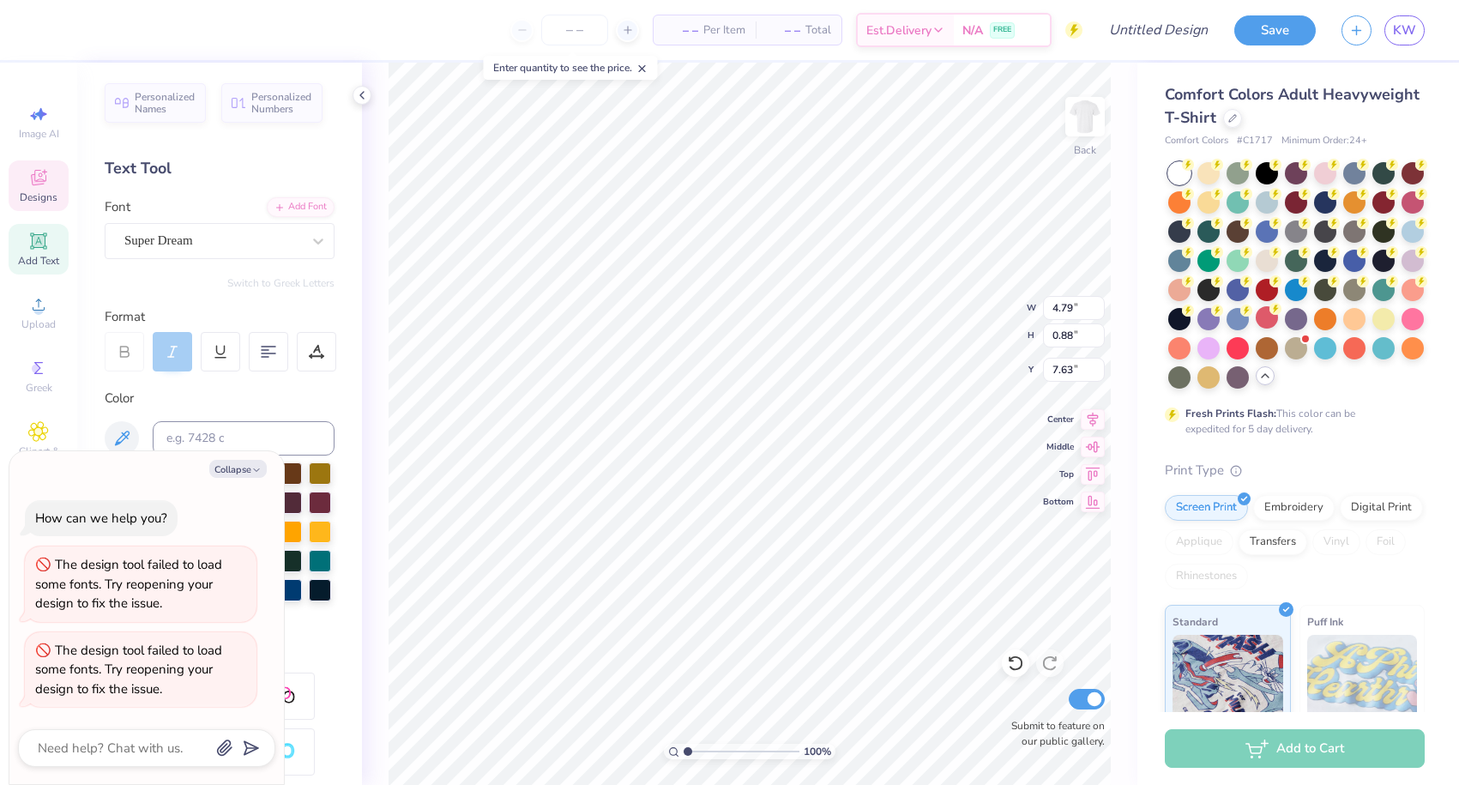
type textarea "Off"
type textarea "x"
type textarea "Off t"
type textarea "x"
type textarea "Off th"
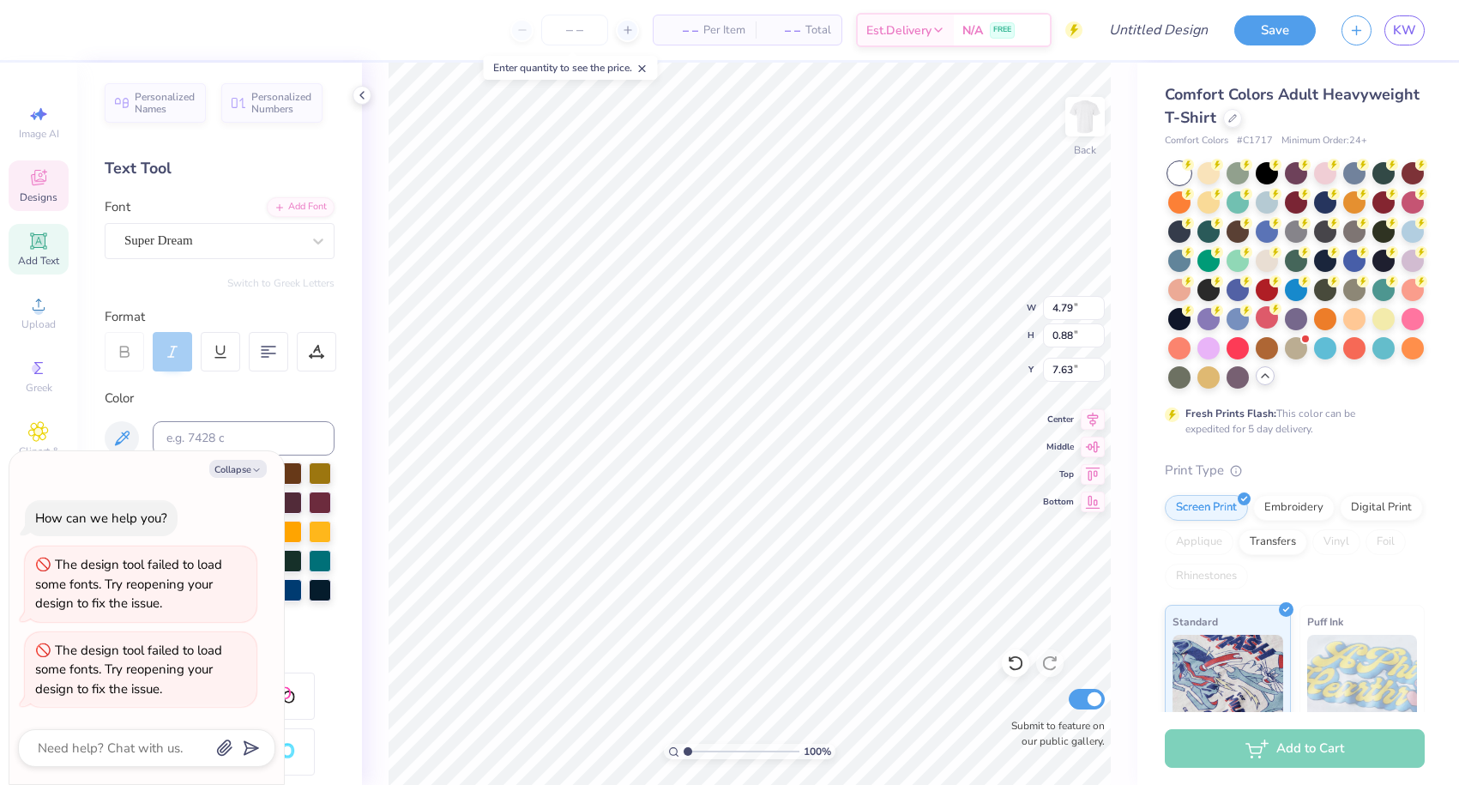
scroll to position [0, 1]
type textarea "x"
type textarea "Off t"
type textarea "x"
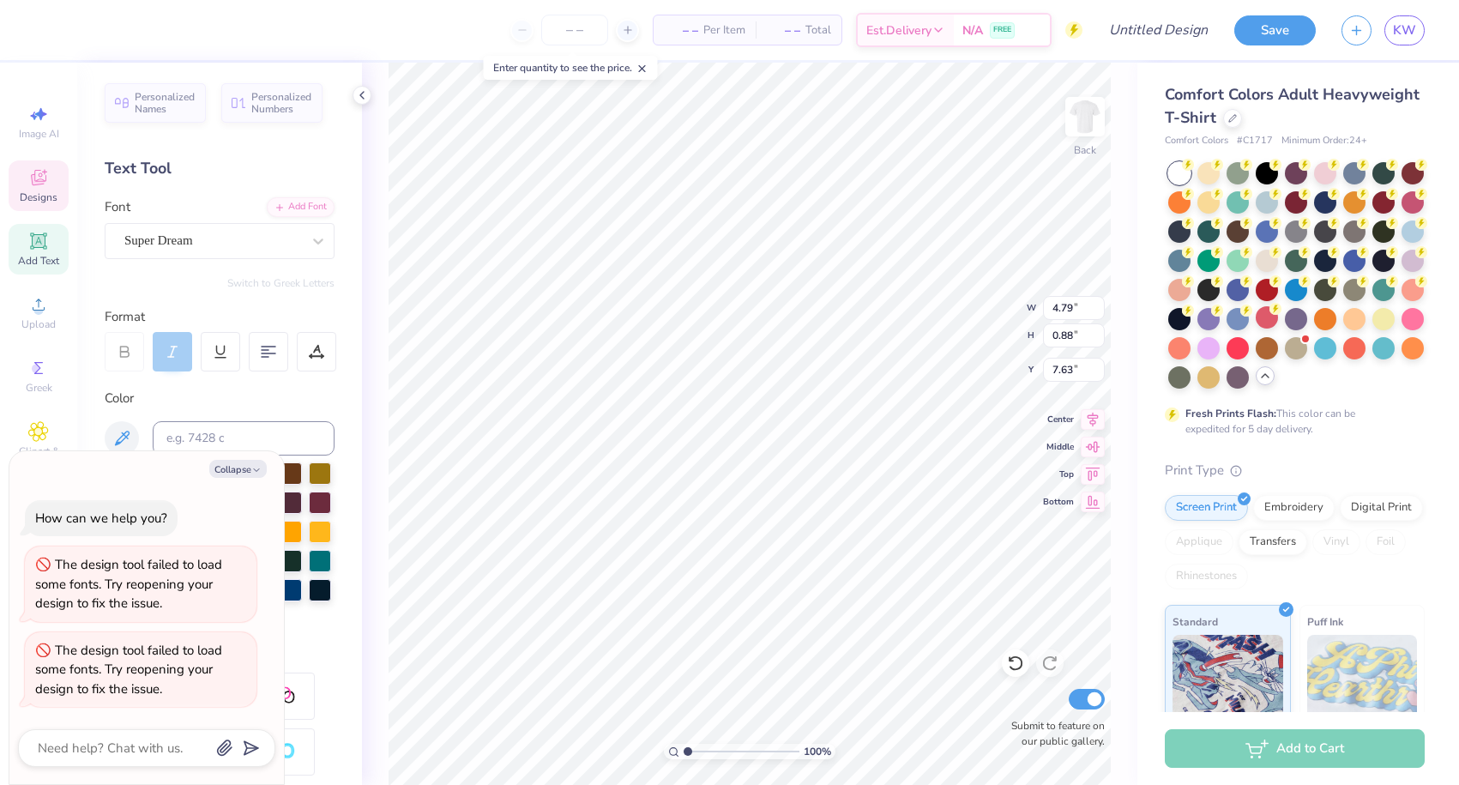
type textarea "Off"
type textarea "x"
type textarea "Off TH"
type textarea "x"
type textarea "Off T"
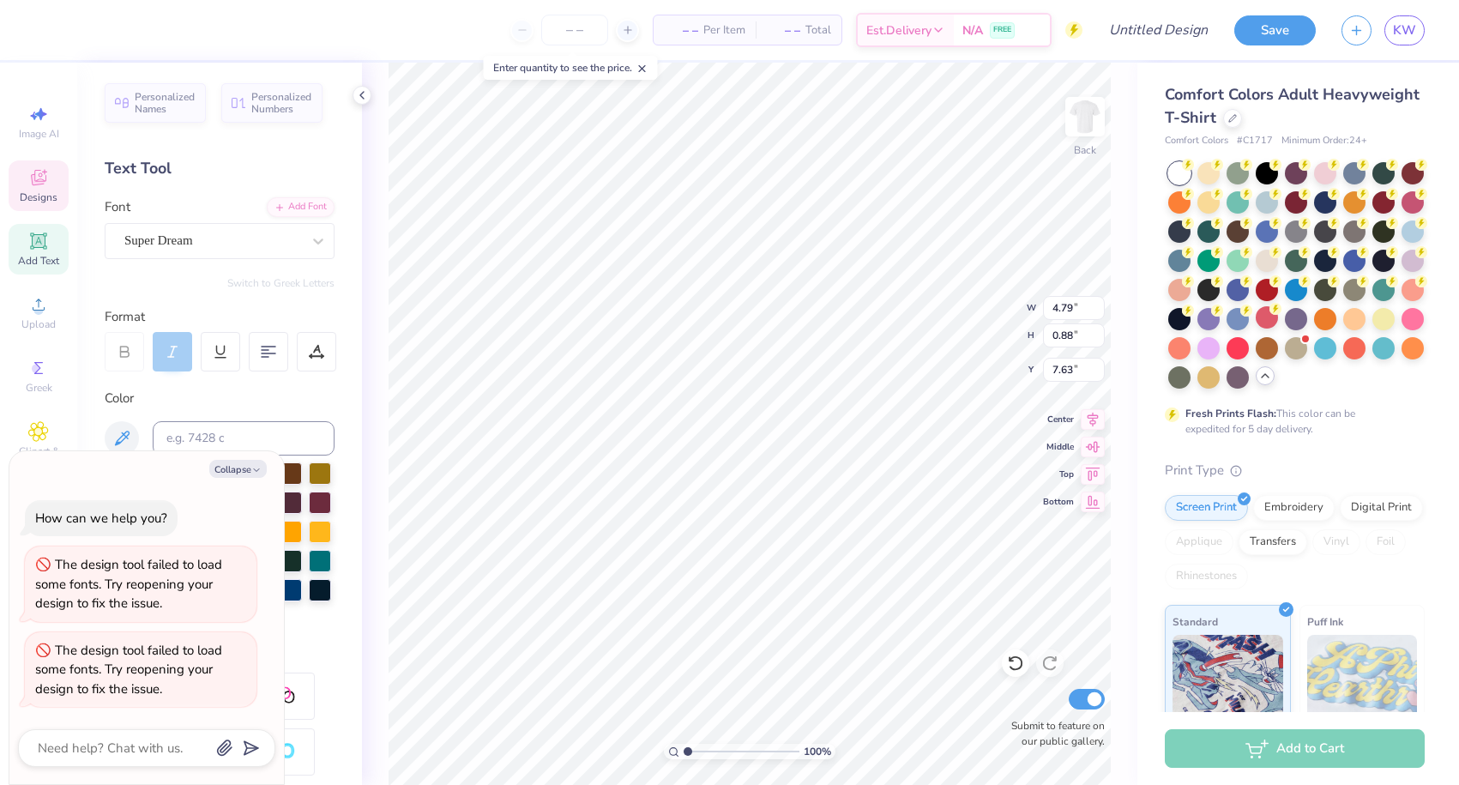
type textarea "x"
type textarea "Off"
type textarea "x"
type textarea "Off"
type textarea "x"
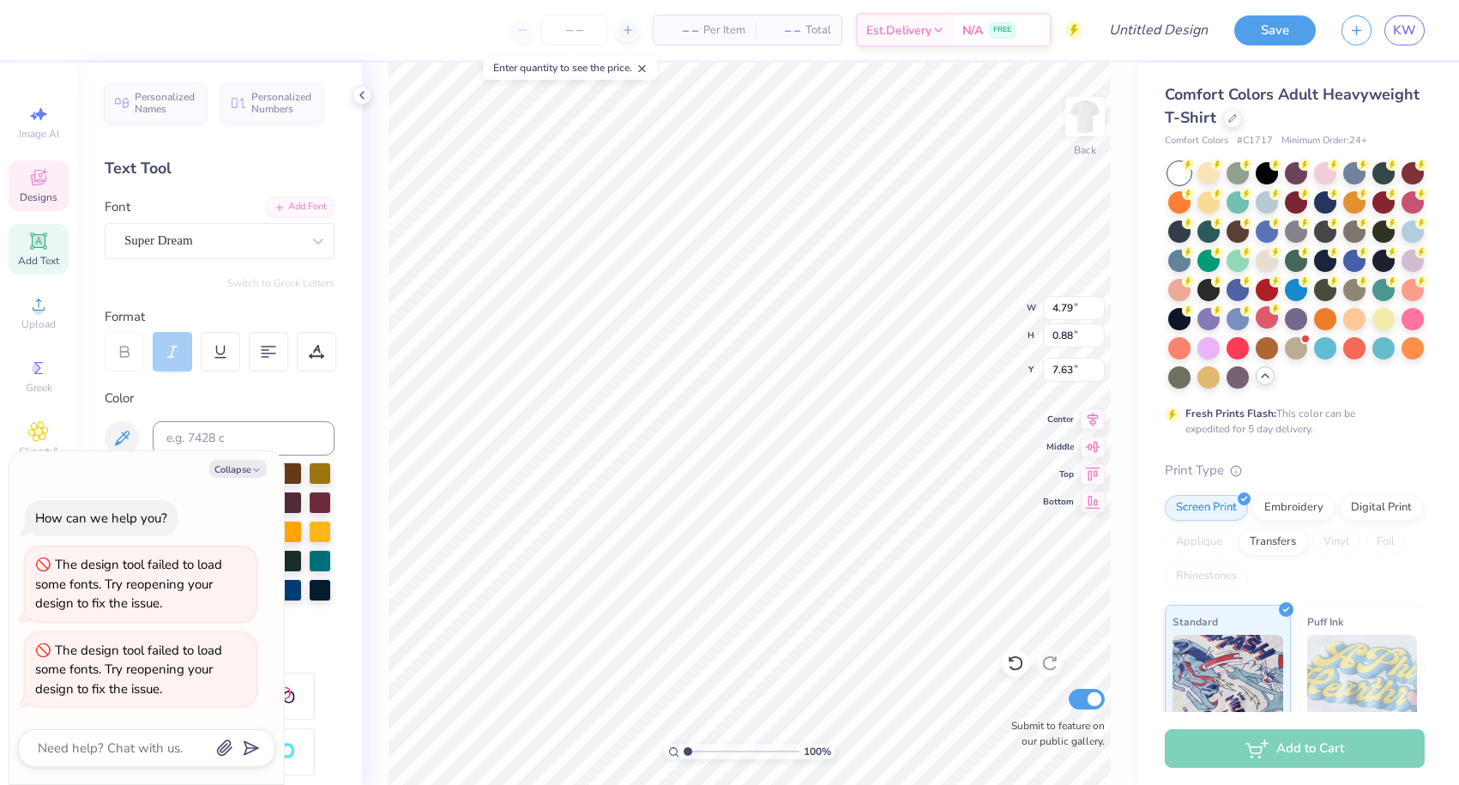
type textarea "Of"
type textarea "x"
type textarea "O"
type textarea "x"
type textarea "OF"
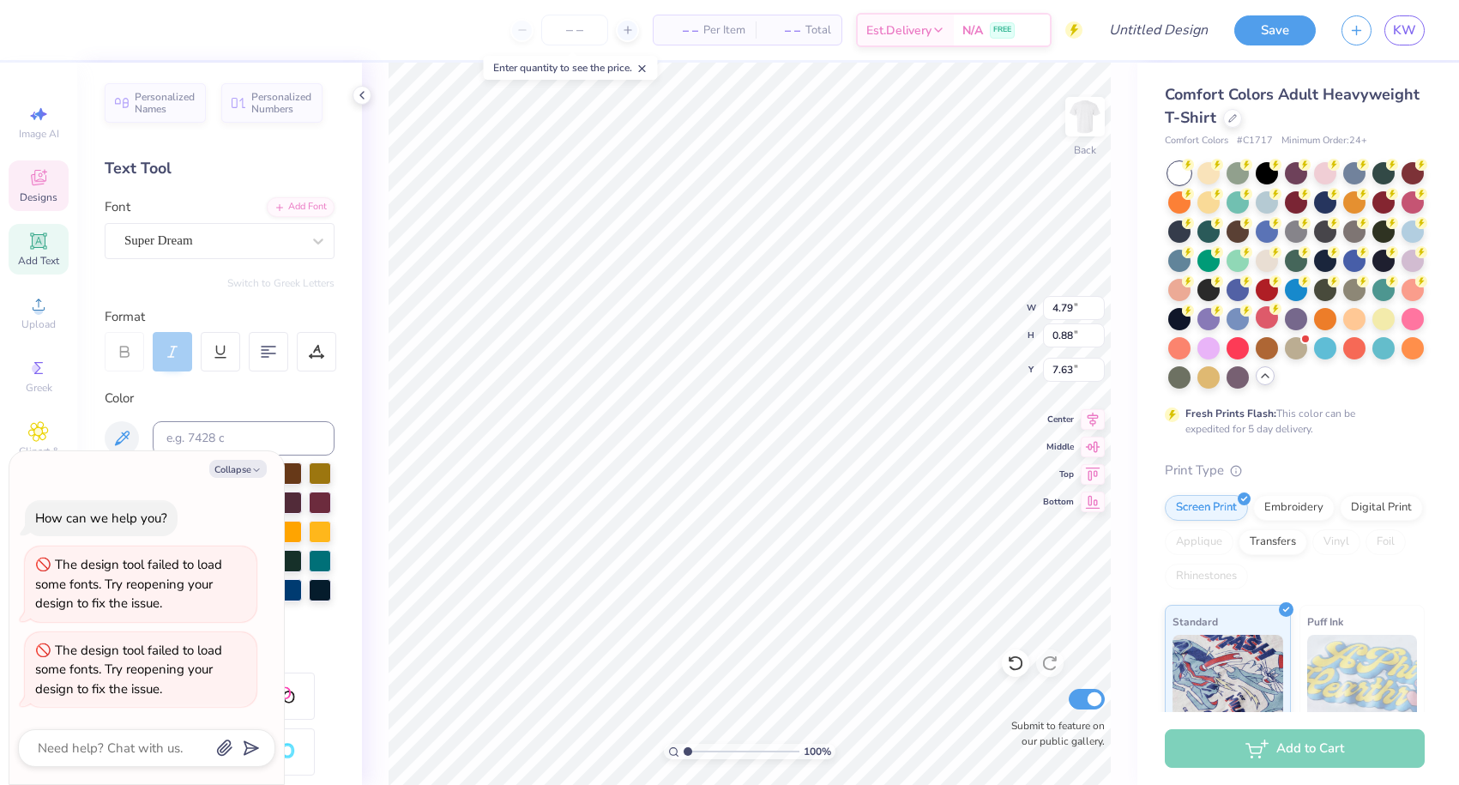
type textarea "x"
type textarea "OFF"
type textarea "x"
type textarea "OF"
type textarea "x"
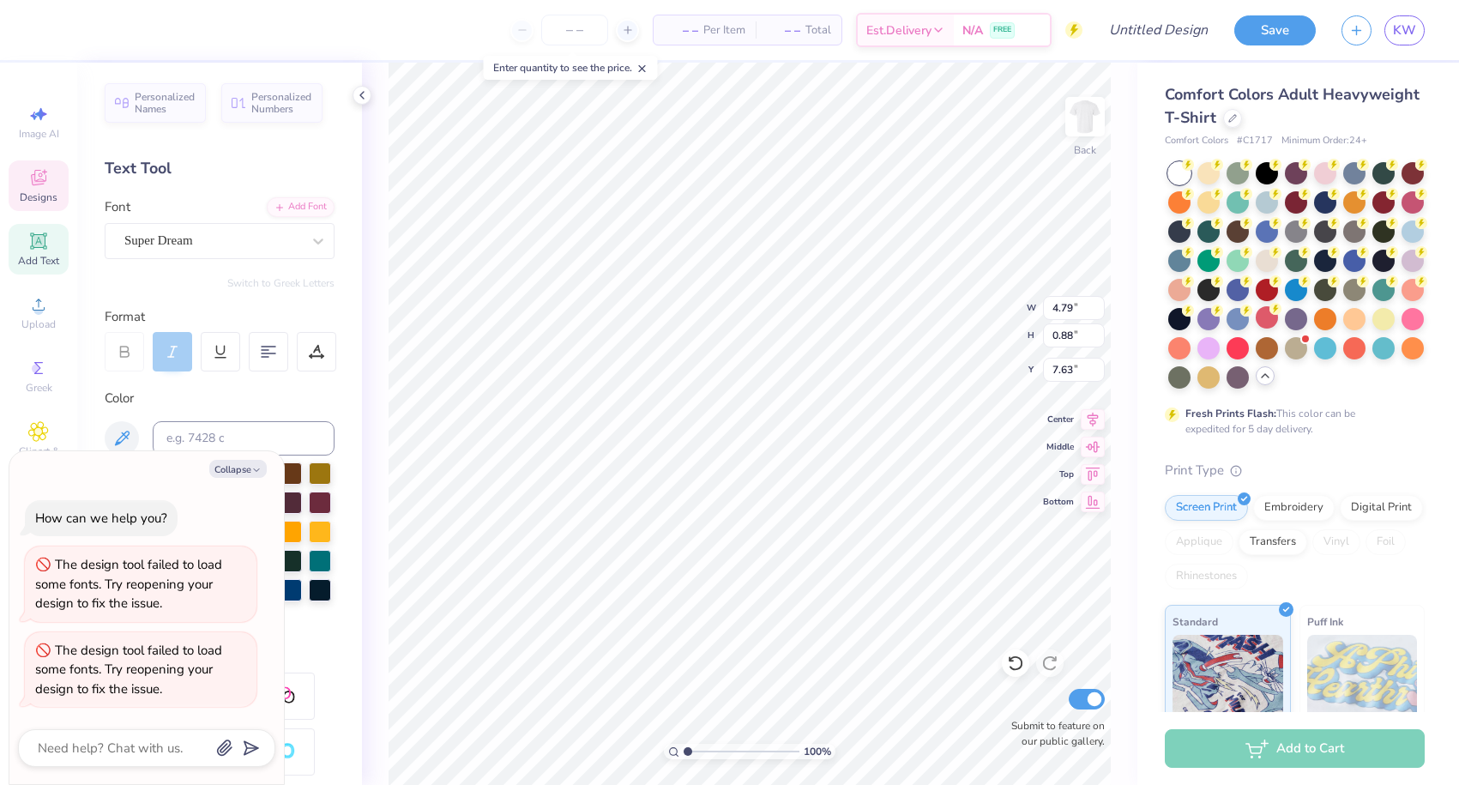
type textarea "O"
type textarea "x"
type textarea "Of"
type textarea "x"
type textarea "Off"
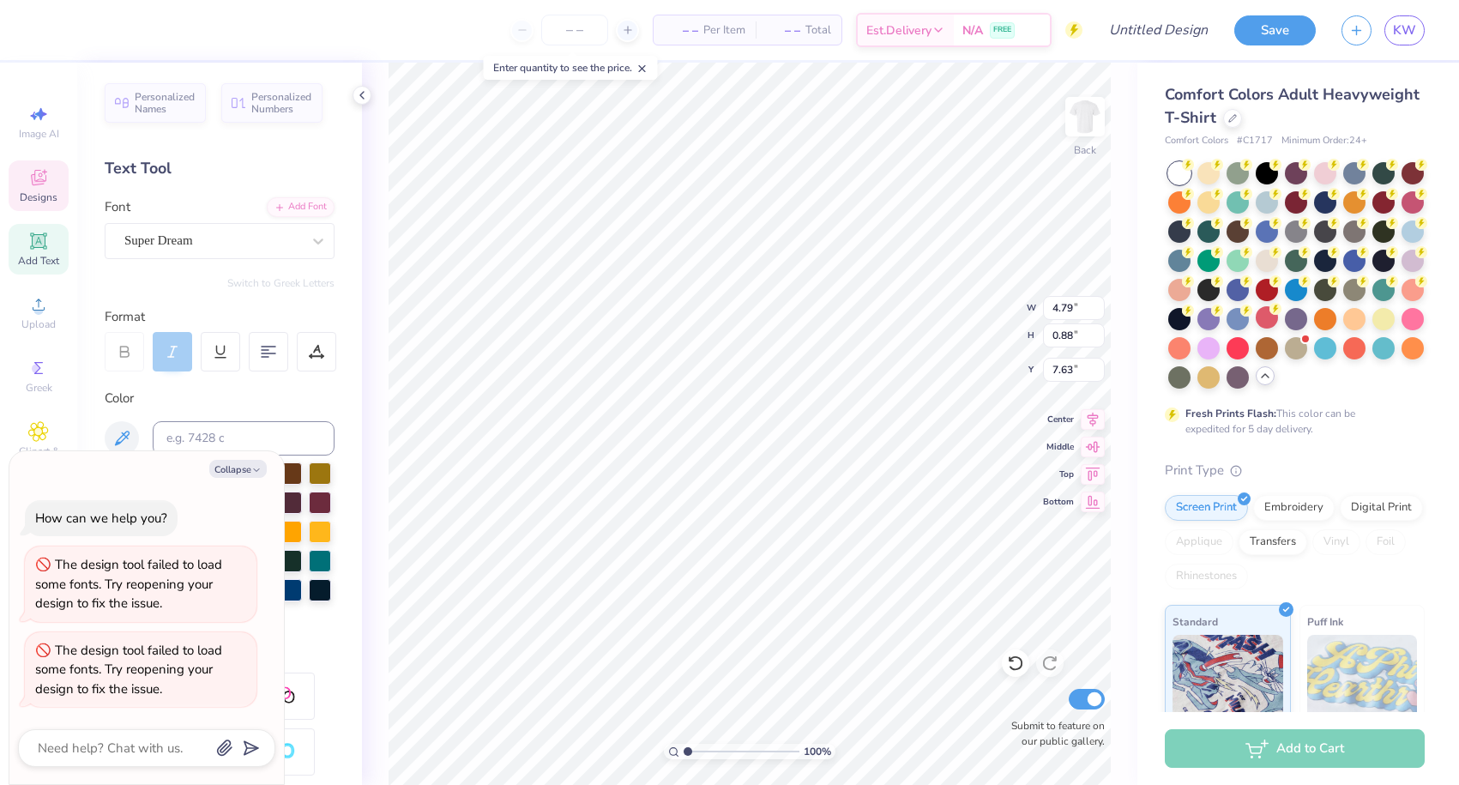
type textarea "x"
type textarea "Off"
type textarea "x"
type textarea "Off T"
type textarea "x"
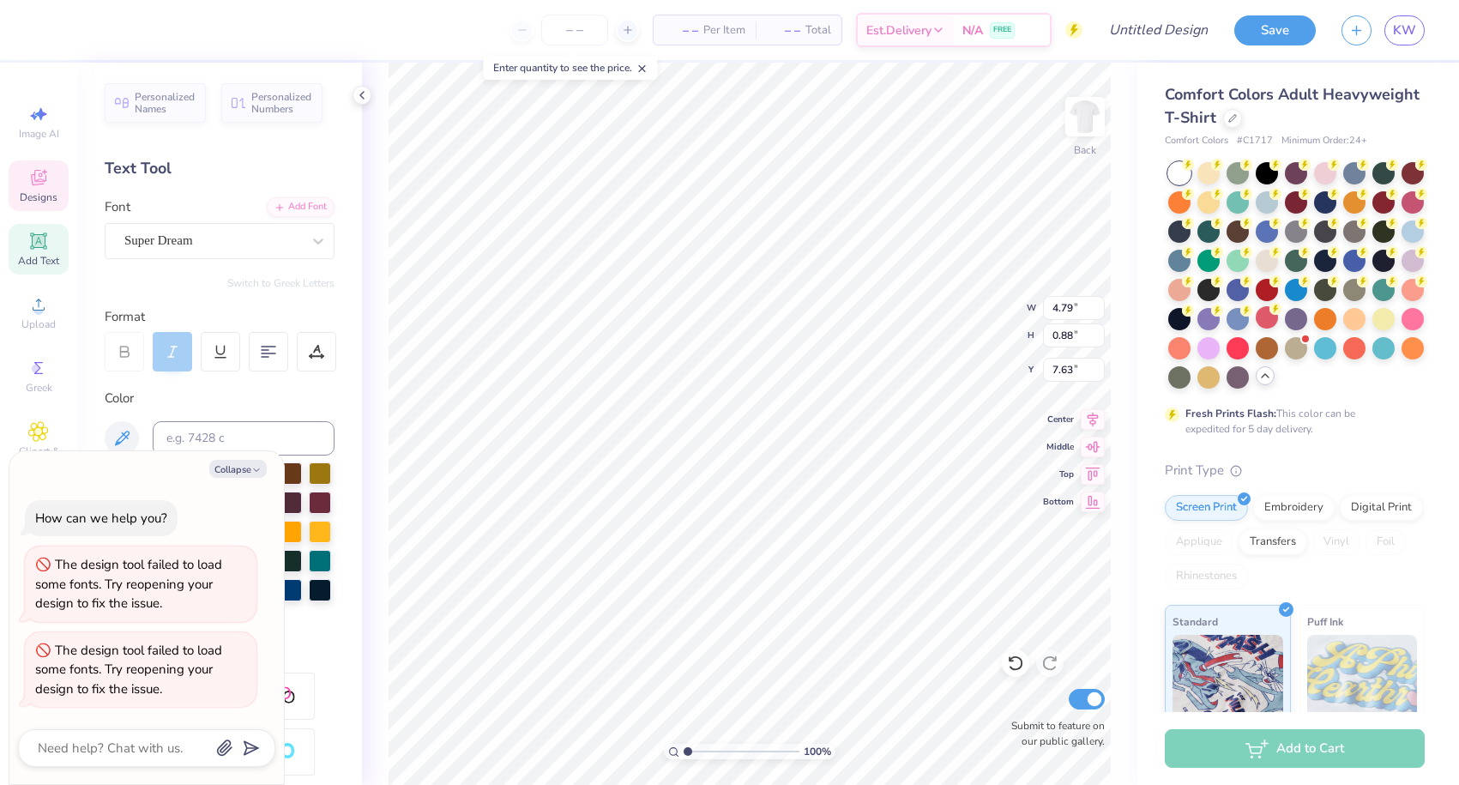
type textarea "Off Th"
type textarea "x"
type textarea "Off The"
type textarea "x"
type textarea "Off The"
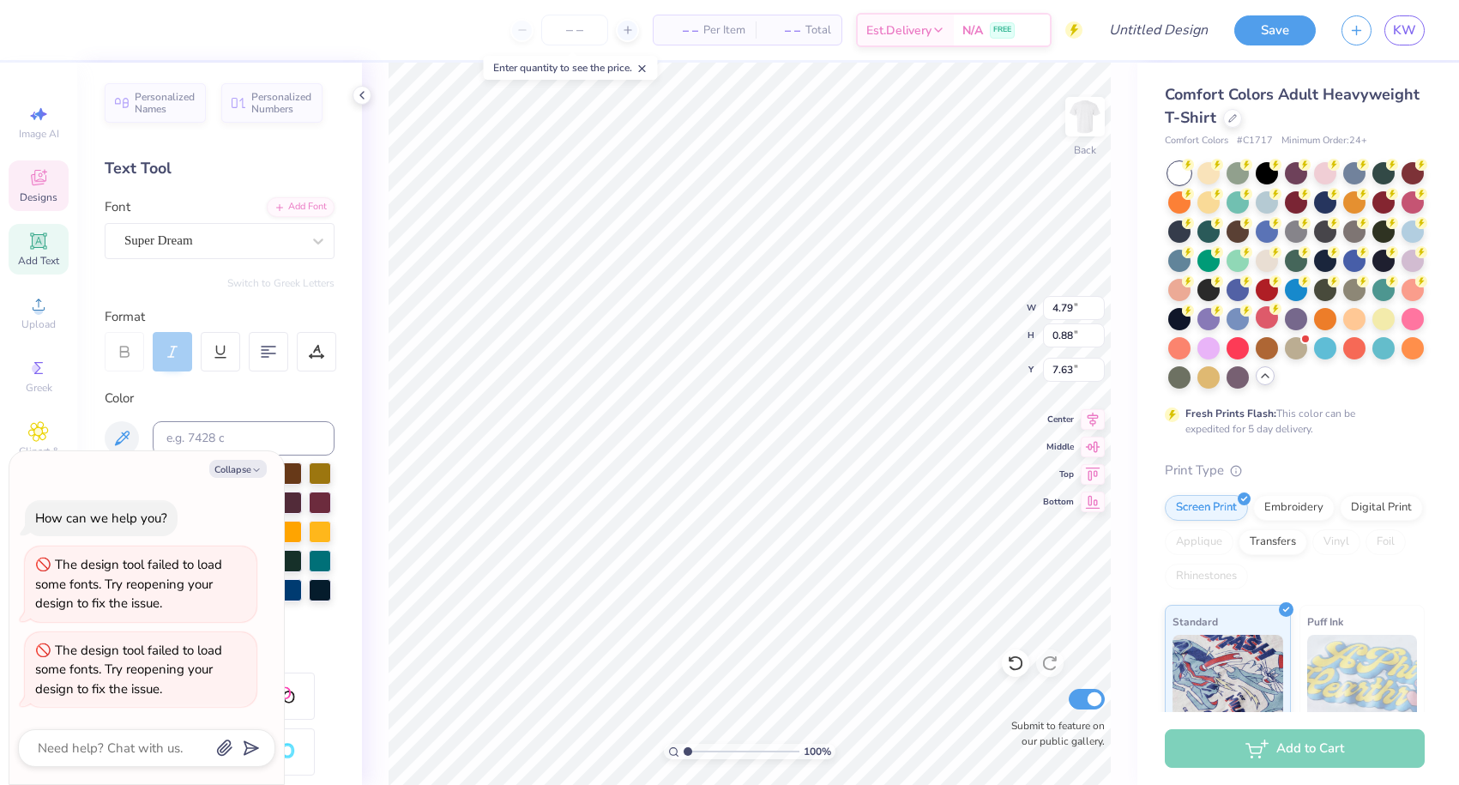
type textarea "x"
type textarea "Off The C"
type textarea "x"
type textarea "Off The Co"
type textarea "x"
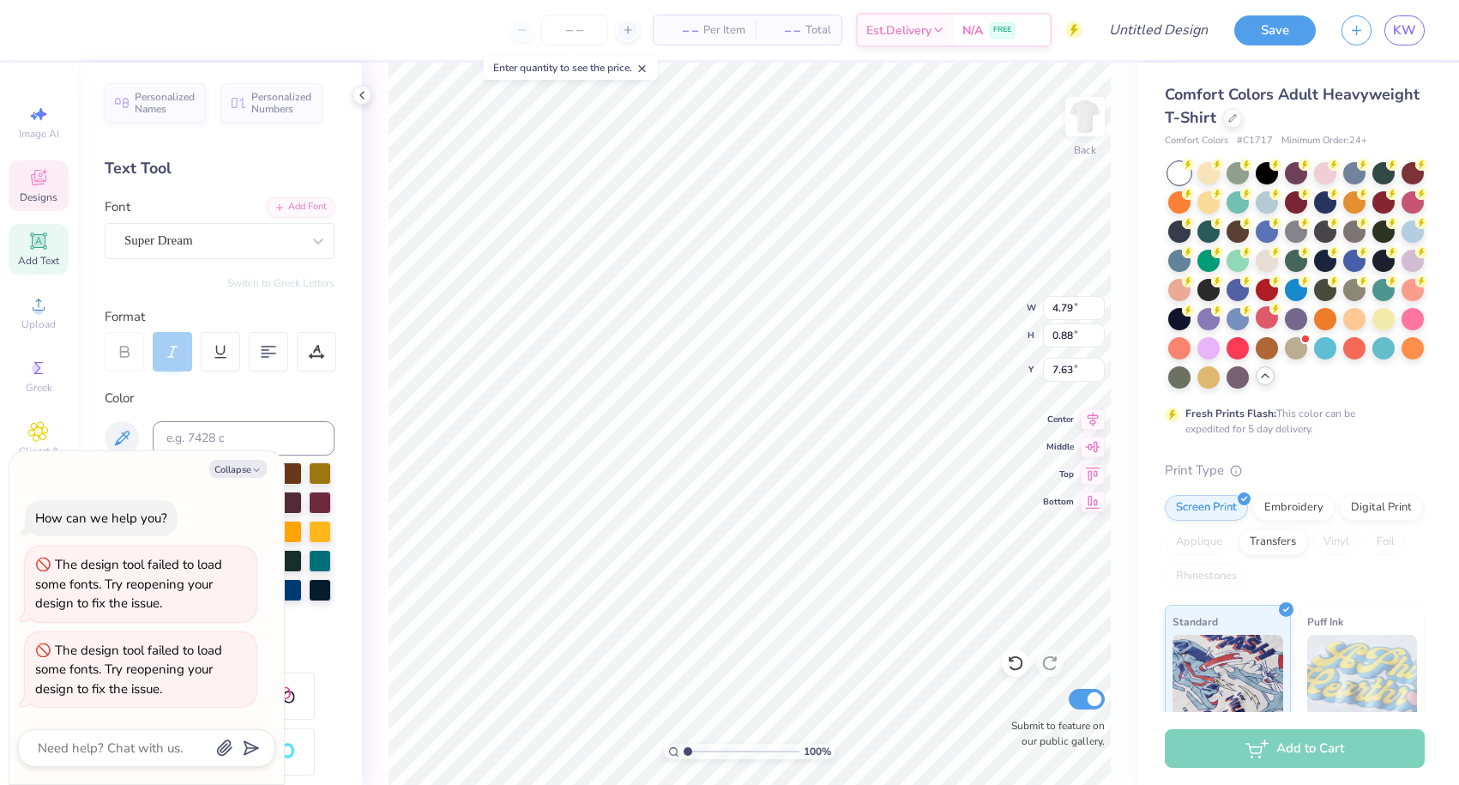
type textarea "Off The Cou"
type textarea "x"
type textarea "Off The Cout"
type textarea "x"
type textarea "Off The Cour"
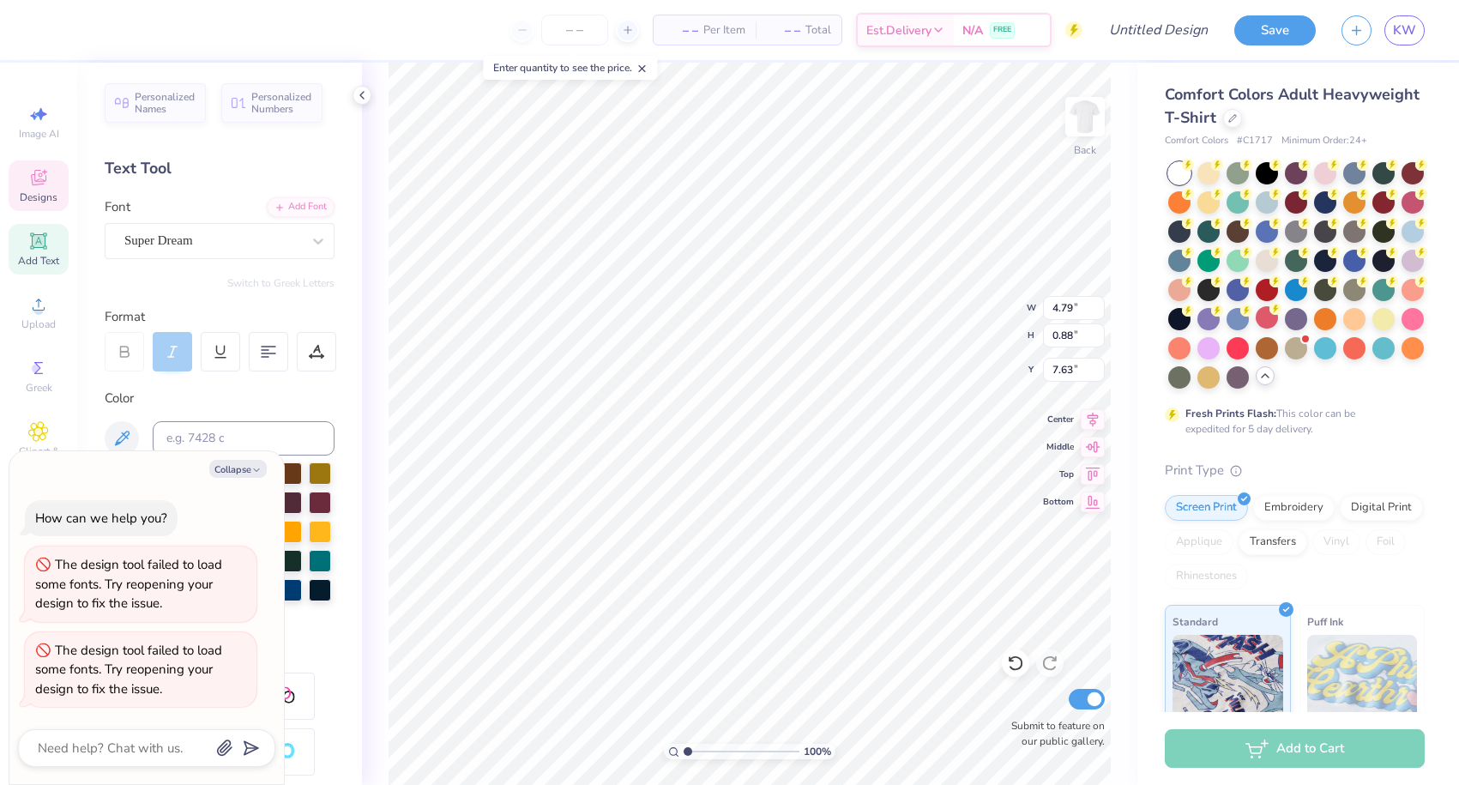
scroll to position [0, 3]
type textarea "x"
type textarea "Off The Court"
type textarea "x"
type textarea "Off The Court"
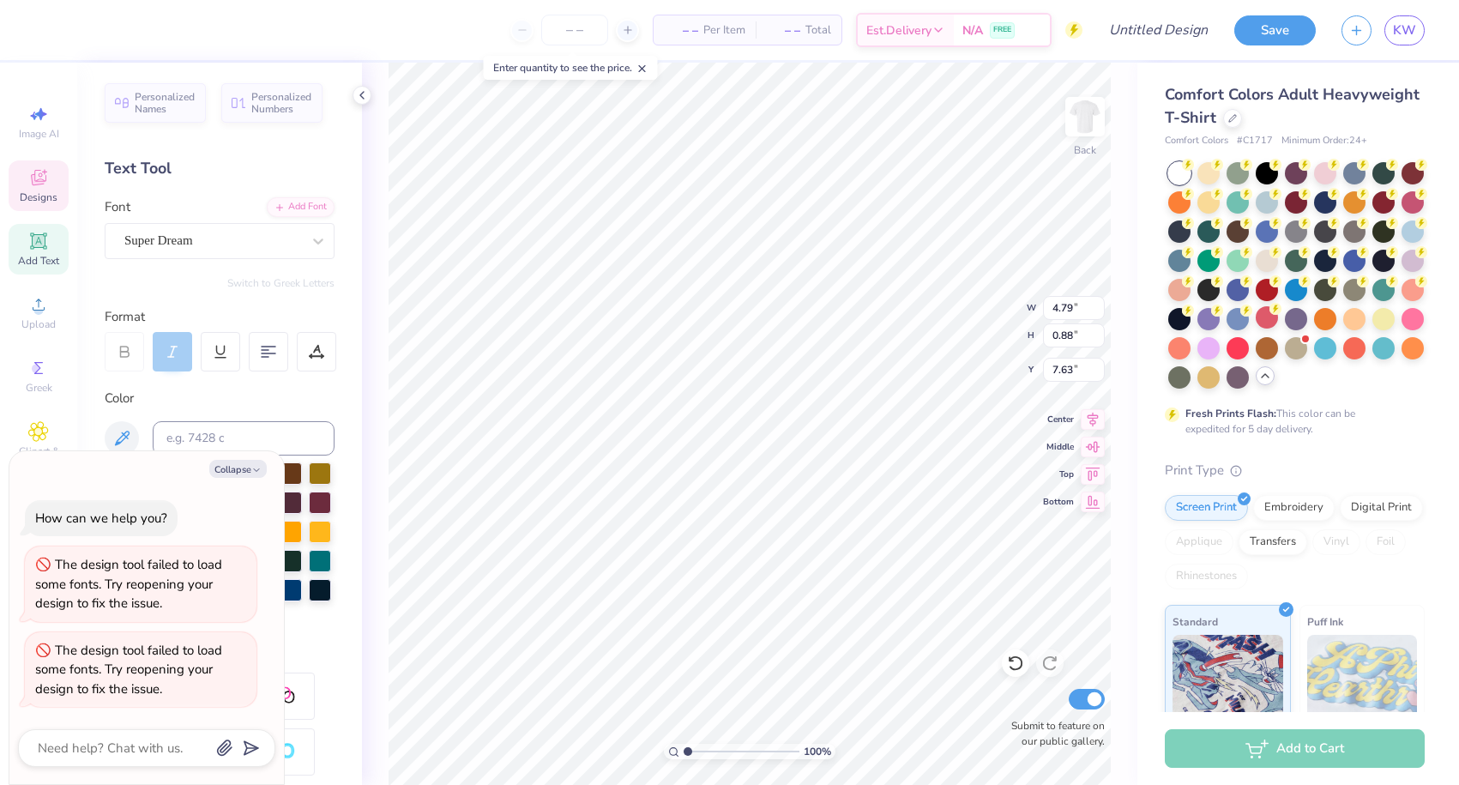
type textarea "x"
type textarea "Off The Court 2"
type textarea "x"
type textarea "Off The Court 20"
type textarea "x"
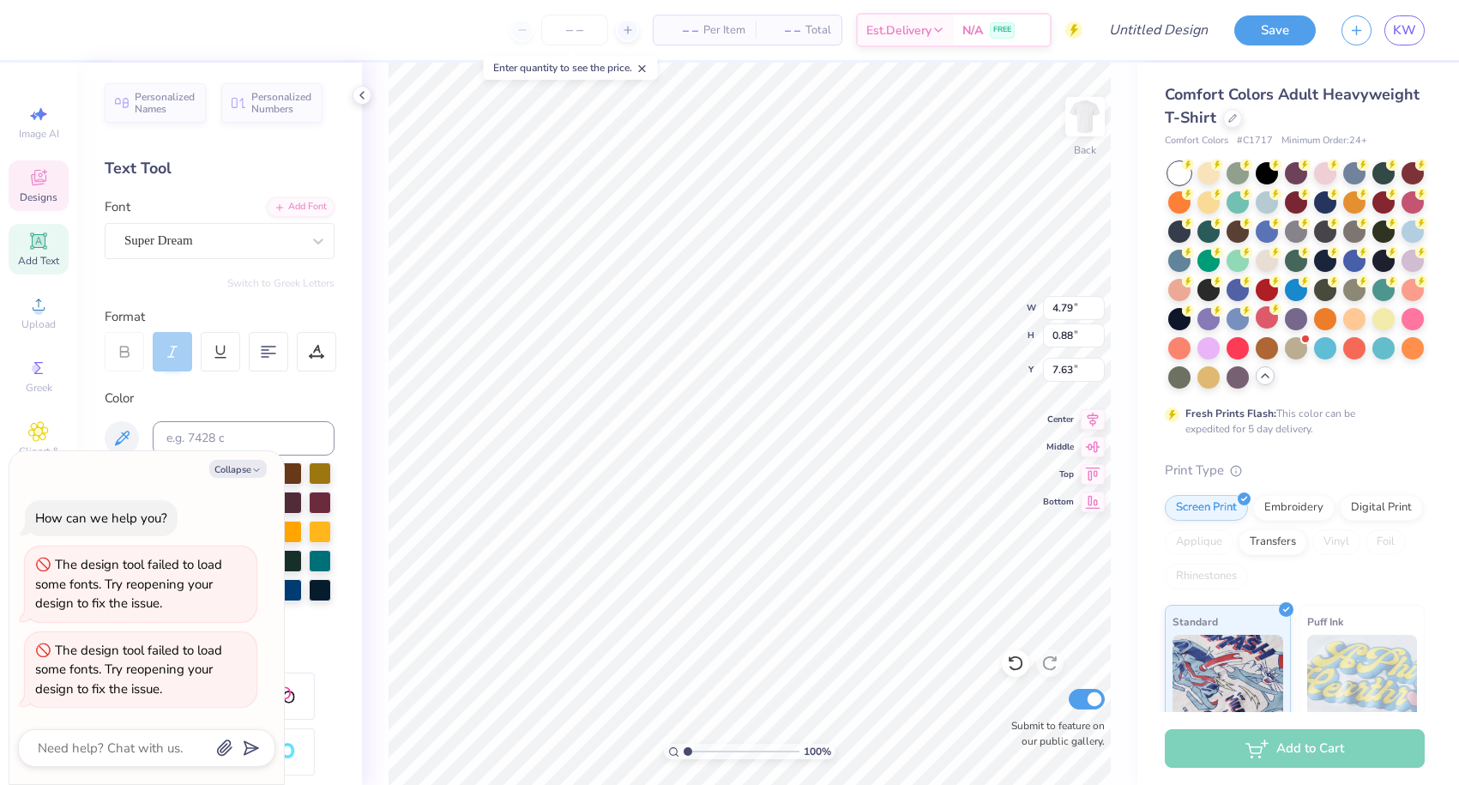
type textarea "Off The Court 202"
type textarea "x"
type textarea "Off The Court 2025"
type textarea "x"
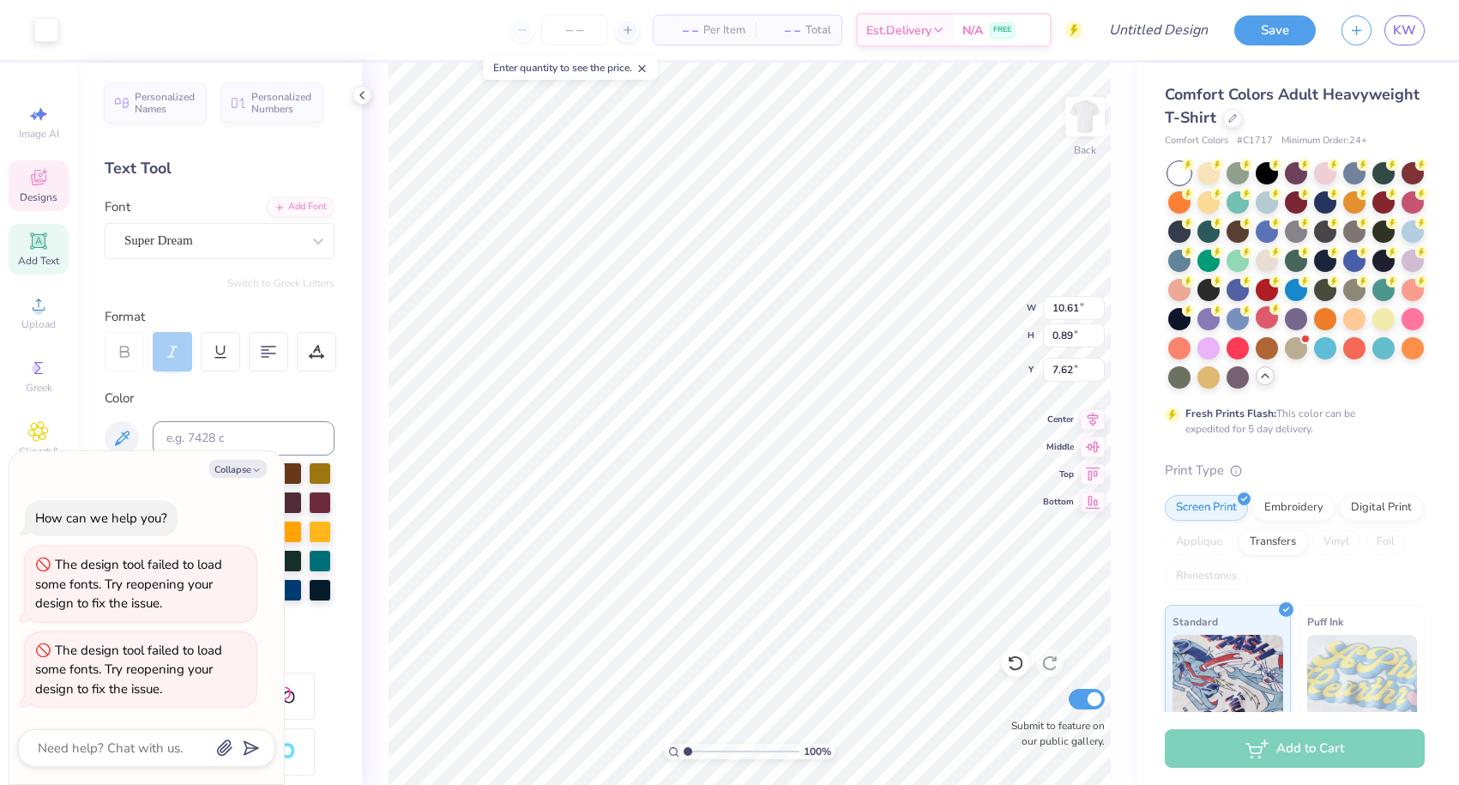
type input "7.61"
click at [245, 468] on button "Collapse" at bounding box center [237, 469] width 57 height 18
type textarea "x"
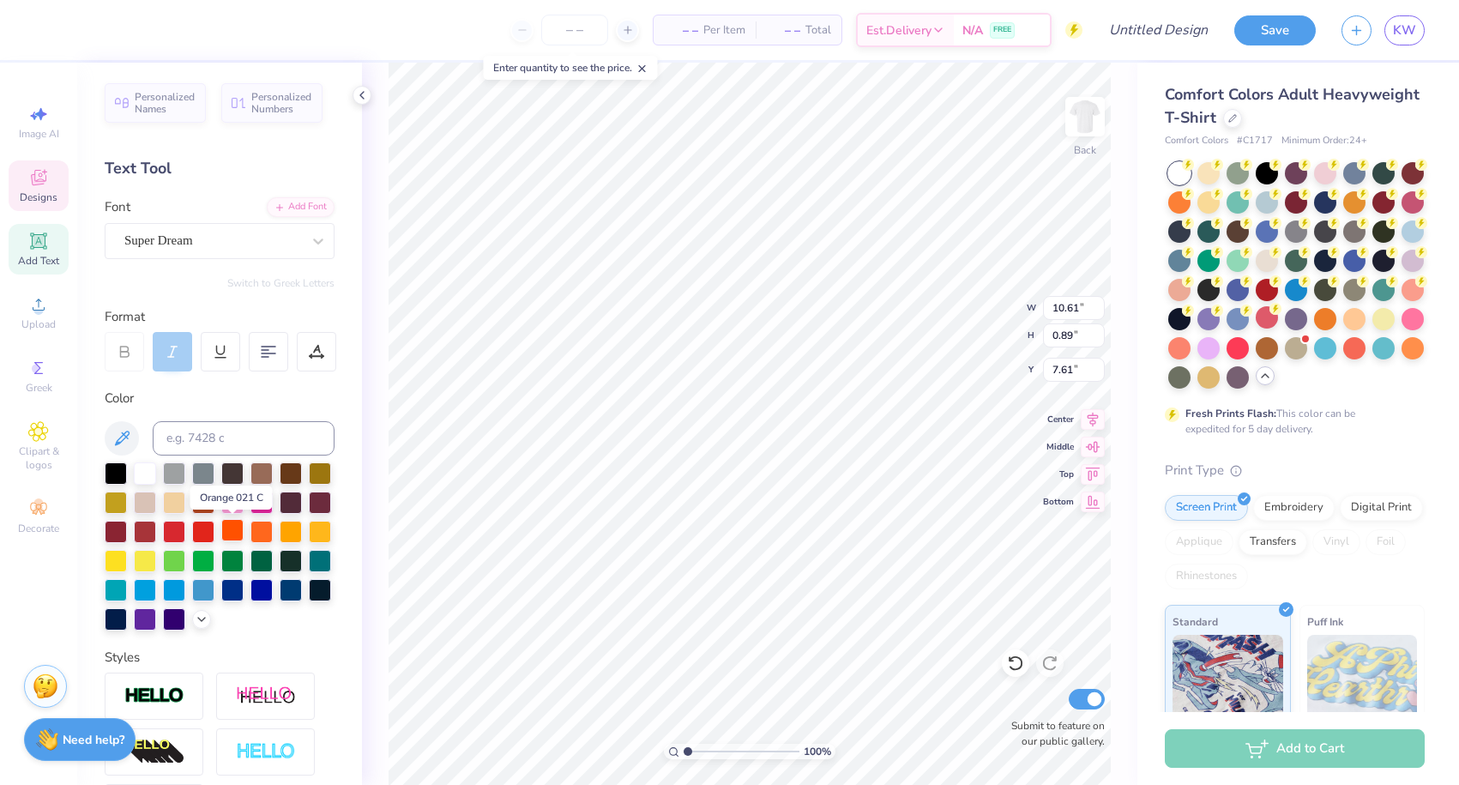
click at [227, 534] on div at bounding box center [232, 530] width 22 height 22
click at [256, 591] on div at bounding box center [261, 588] width 22 height 22
click at [190, 236] on span "Super Dream" at bounding box center [158, 241] width 69 height 20
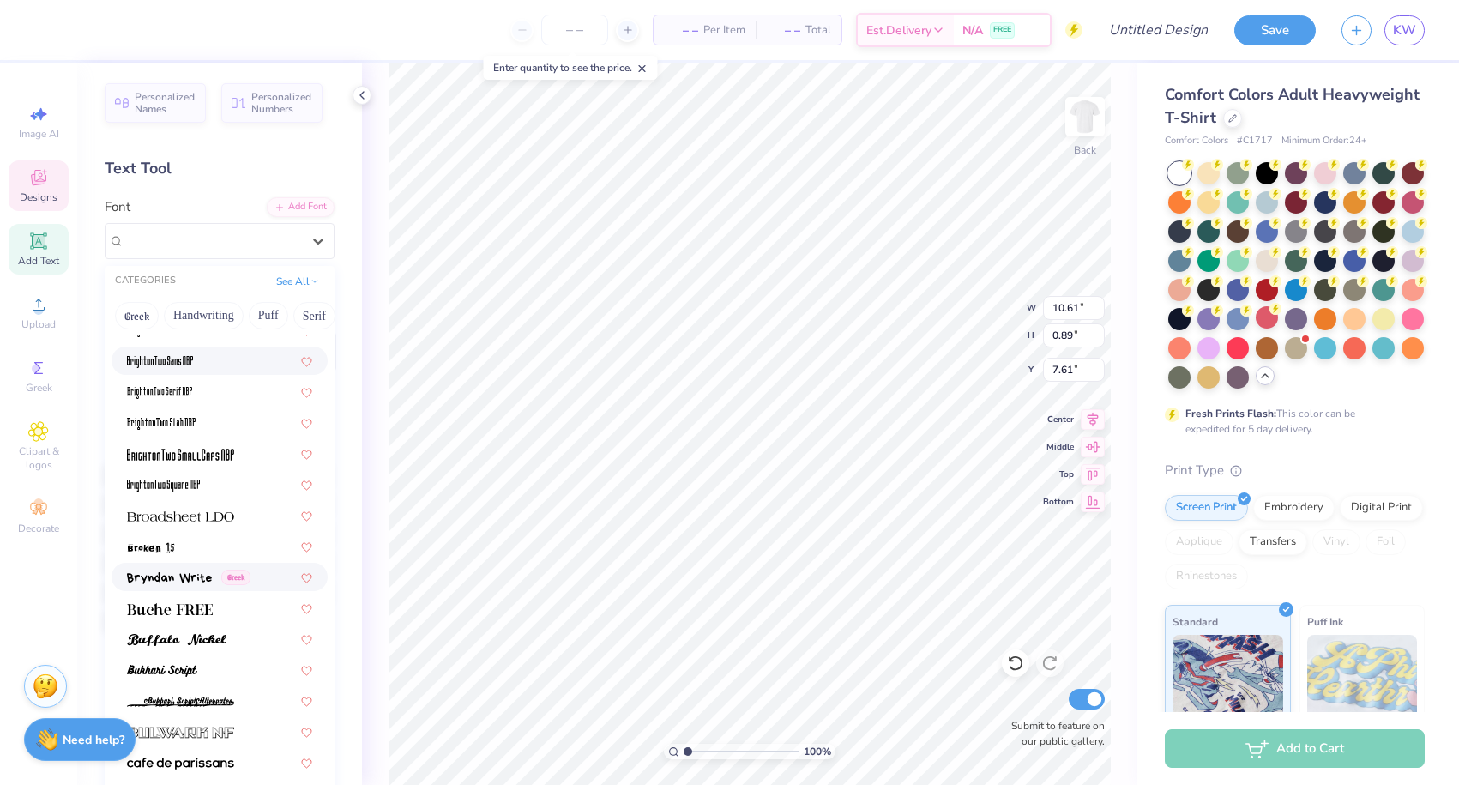
scroll to position [1375, 0]
click at [174, 516] on img at bounding box center [180, 516] width 107 height 12
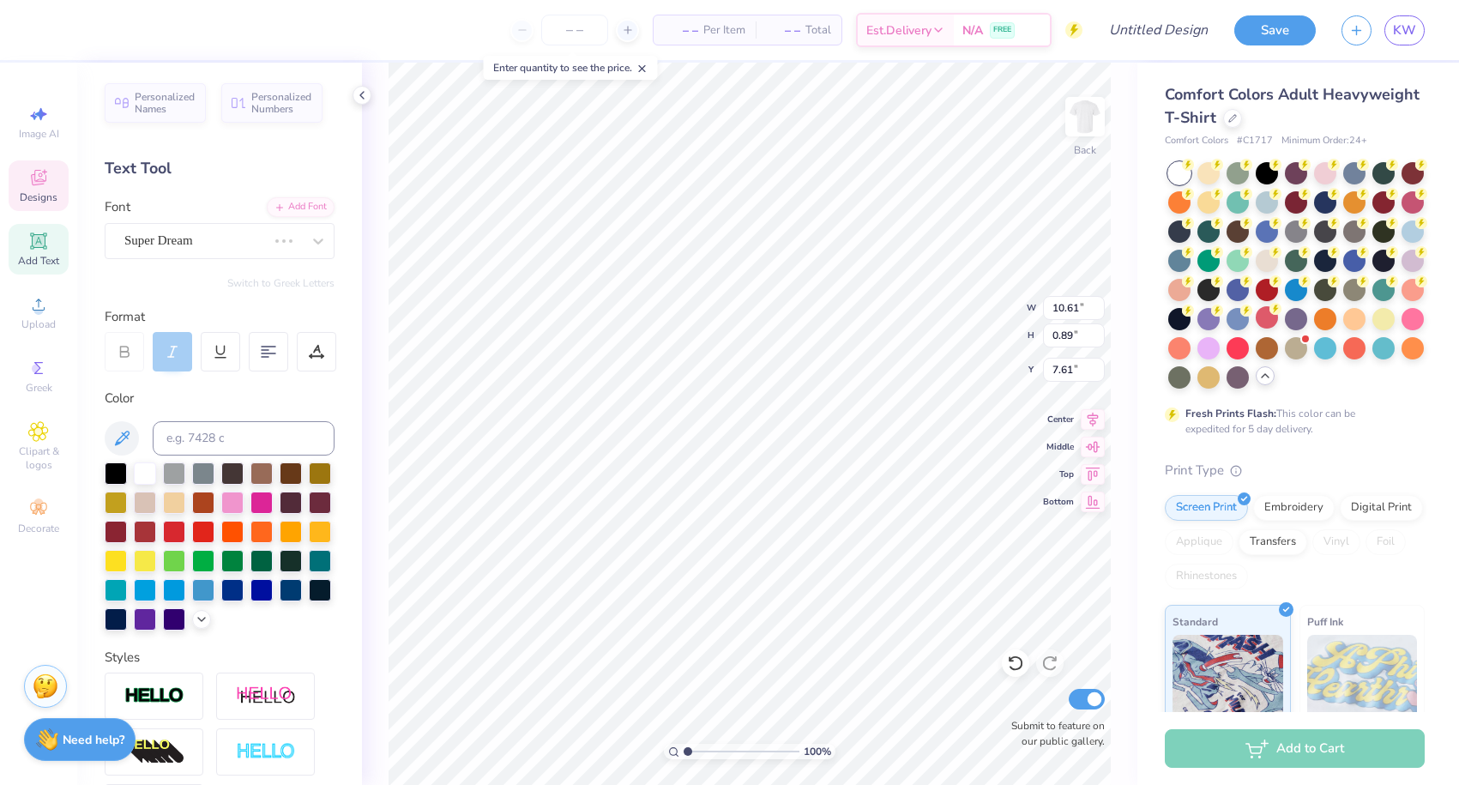
click at [170, 214] on div "Font Super Dream" at bounding box center [220, 228] width 230 height 62
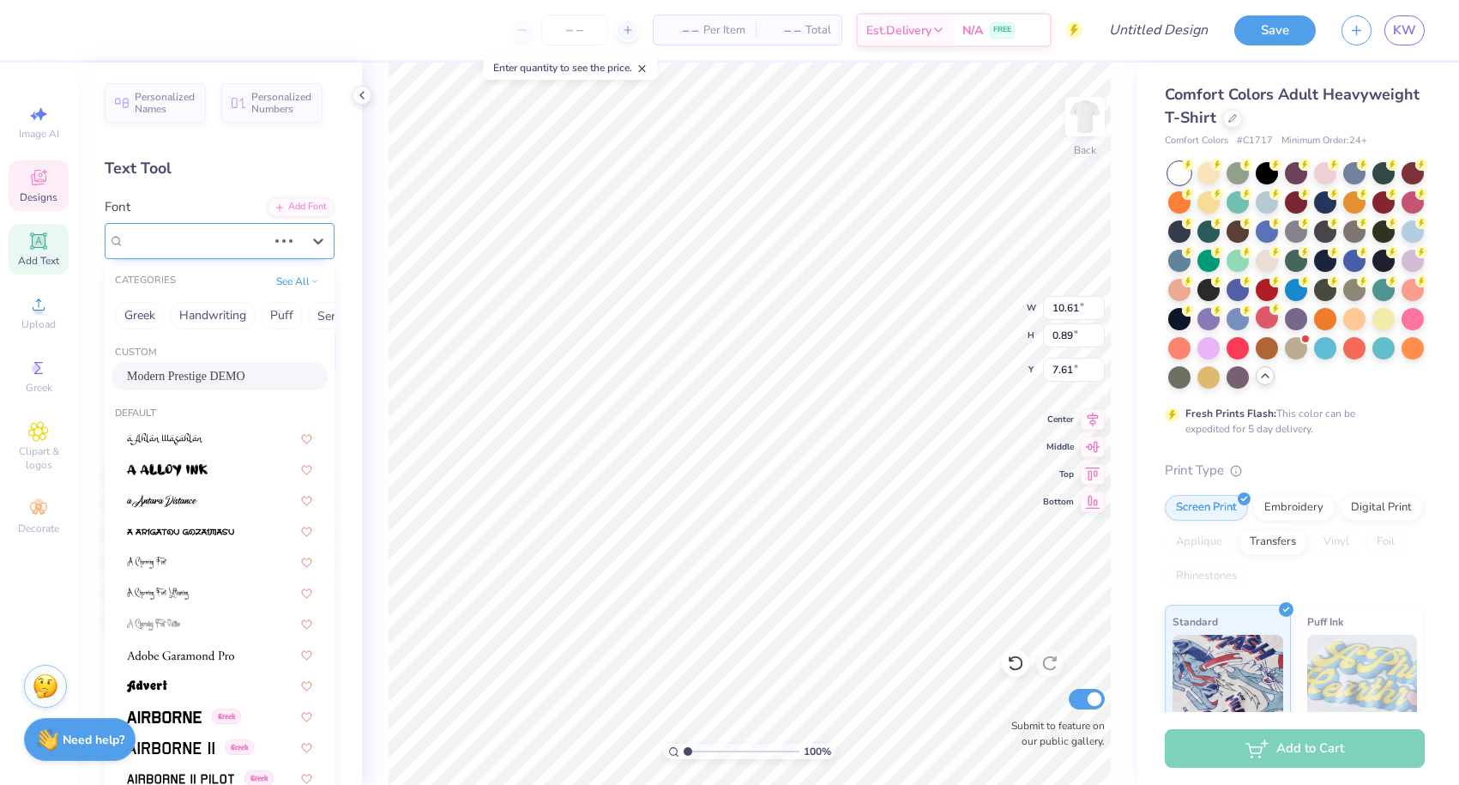
click at [170, 245] on span "Super Dream" at bounding box center [158, 241] width 69 height 20
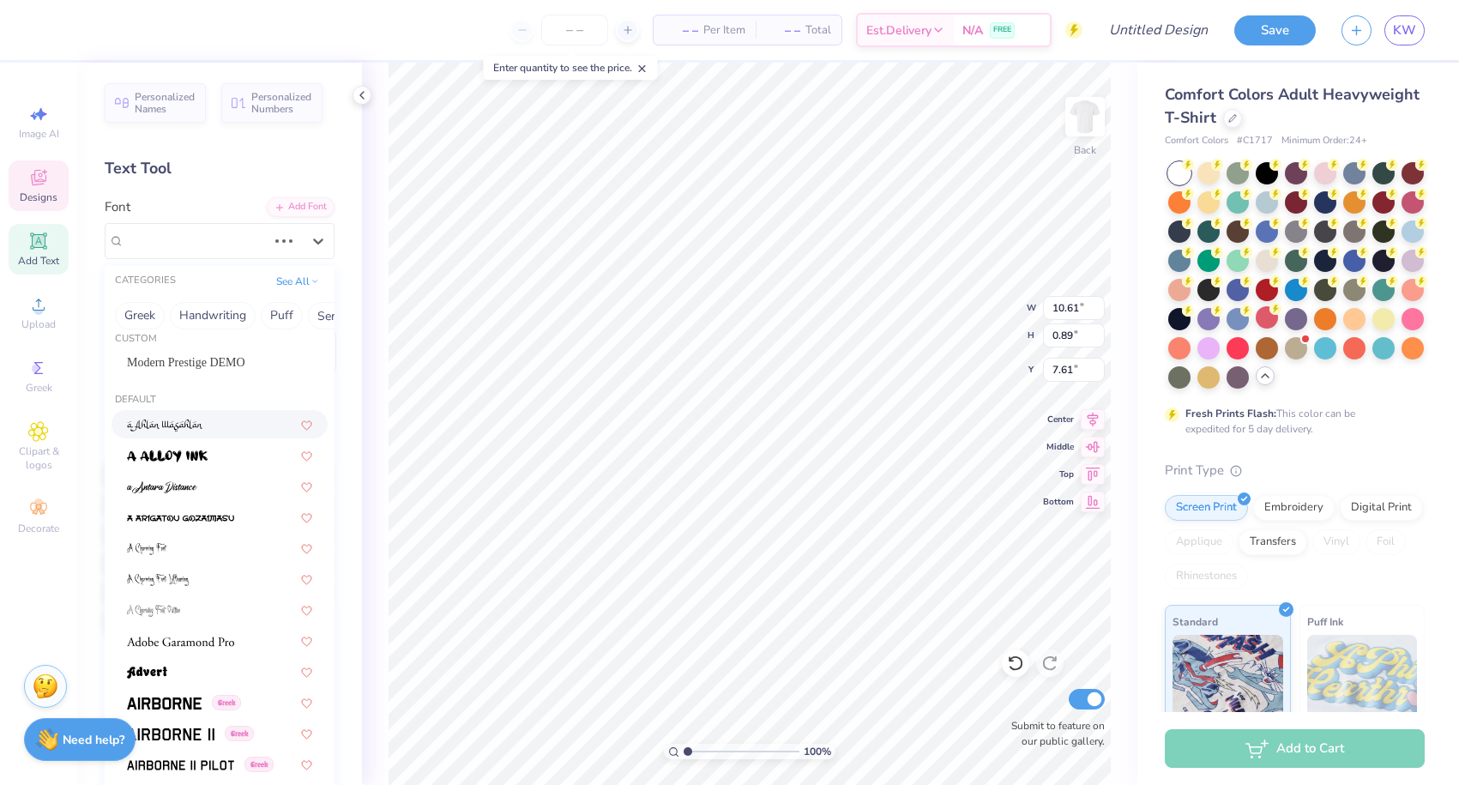
scroll to position [20, 0]
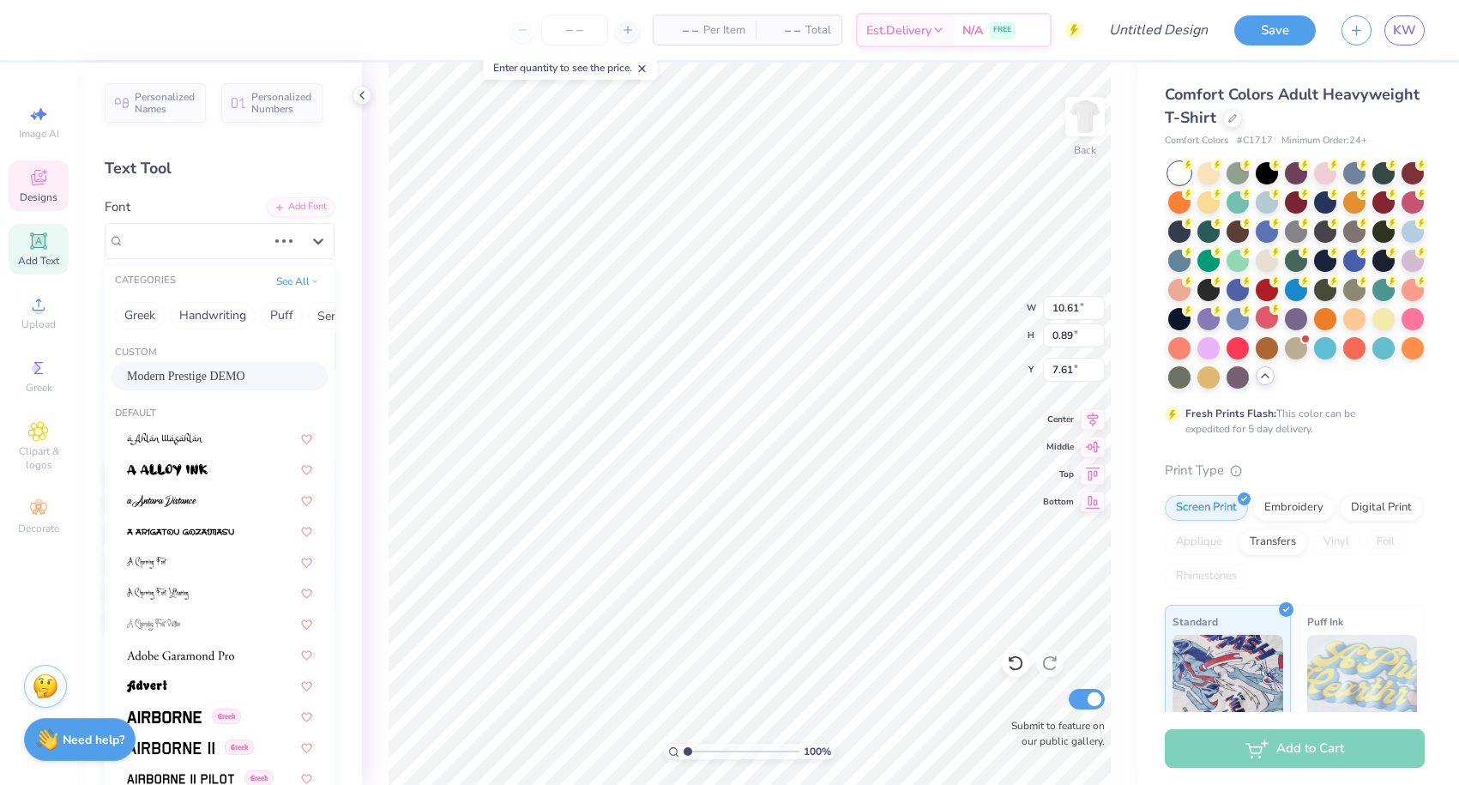
click at [241, 374] on span "Modern Prestige DEMO" at bounding box center [186, 376] width 118 height 18
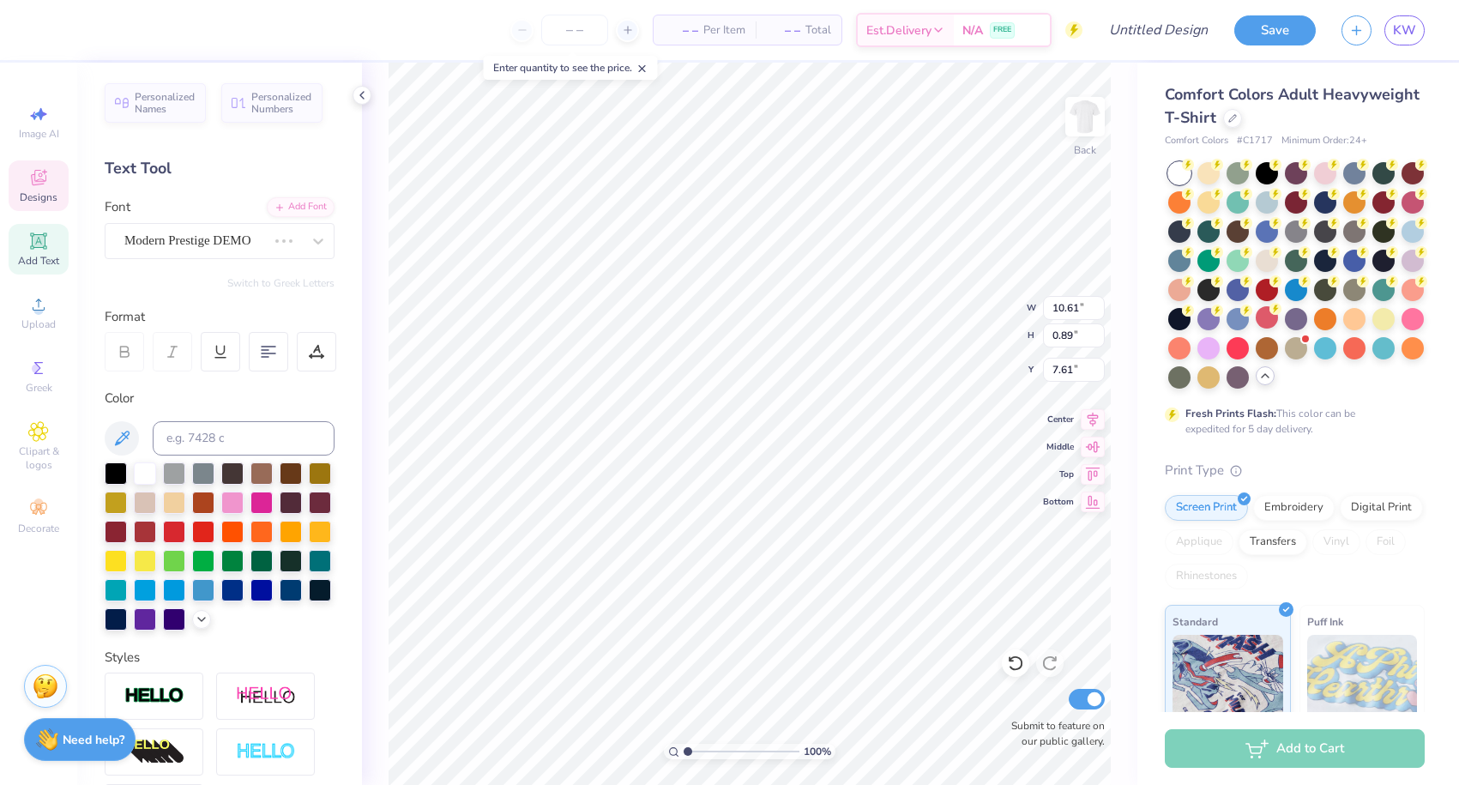
type input "8.27"
type input "1.00"
type input "7.55"
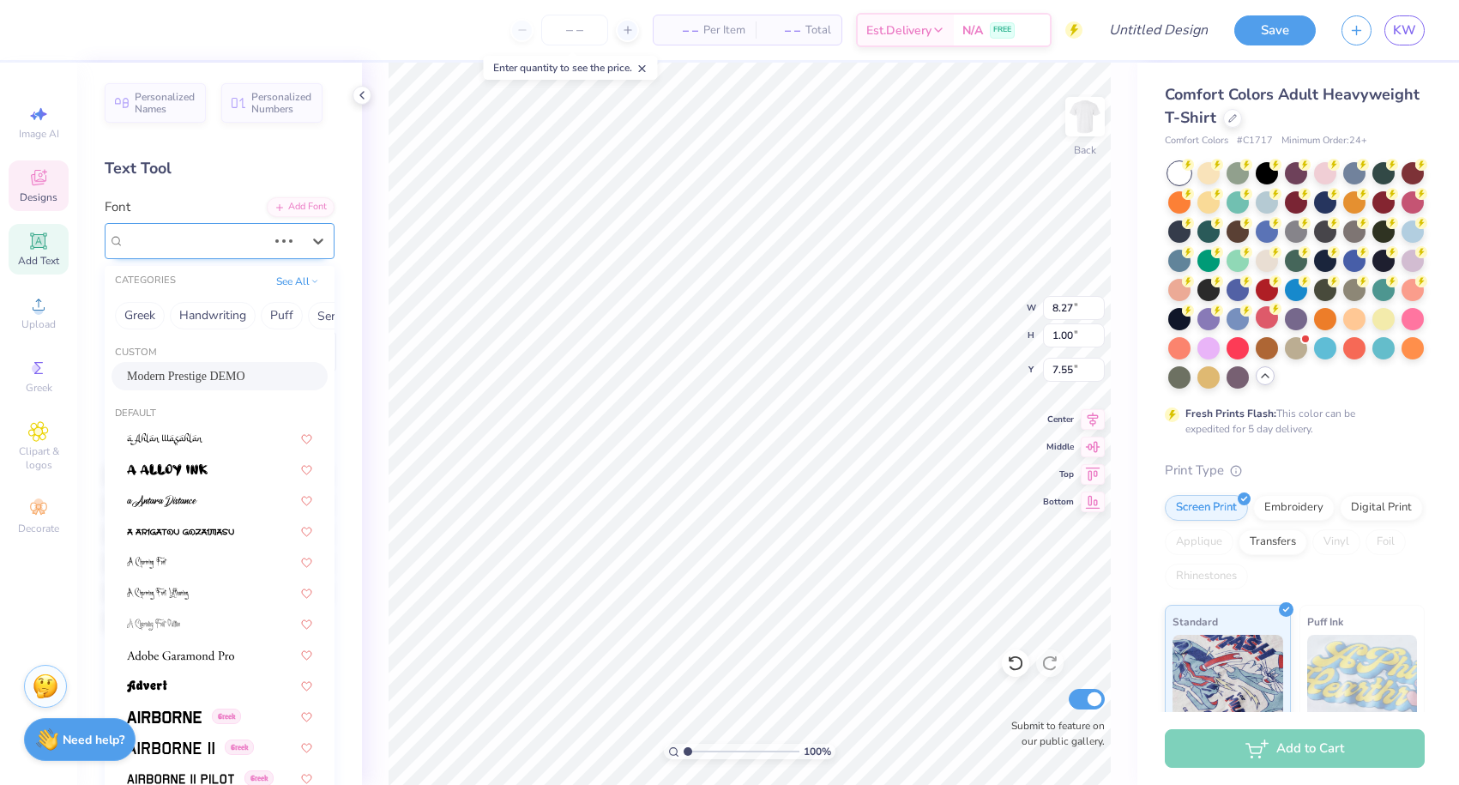
click at [151, 238] on span "Modern Prestige DEMO" at bounding box center [187, 241] width 126 height 20
click at [270, 320] on button "Puff" at bounding box center [282, 315] width 42 height 27
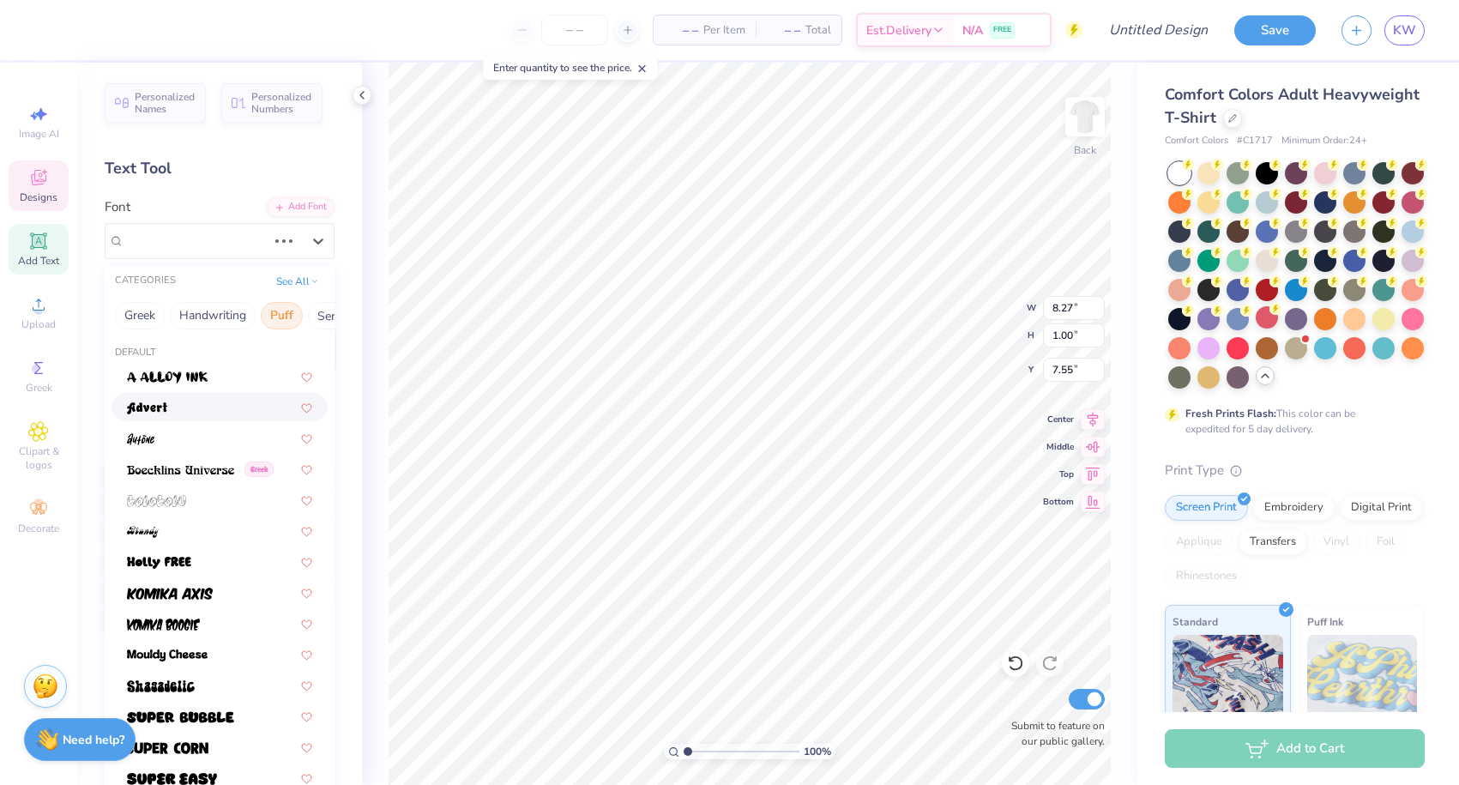
click at [197, 410] on div at bounding box center [219, 407] width 185 height 18
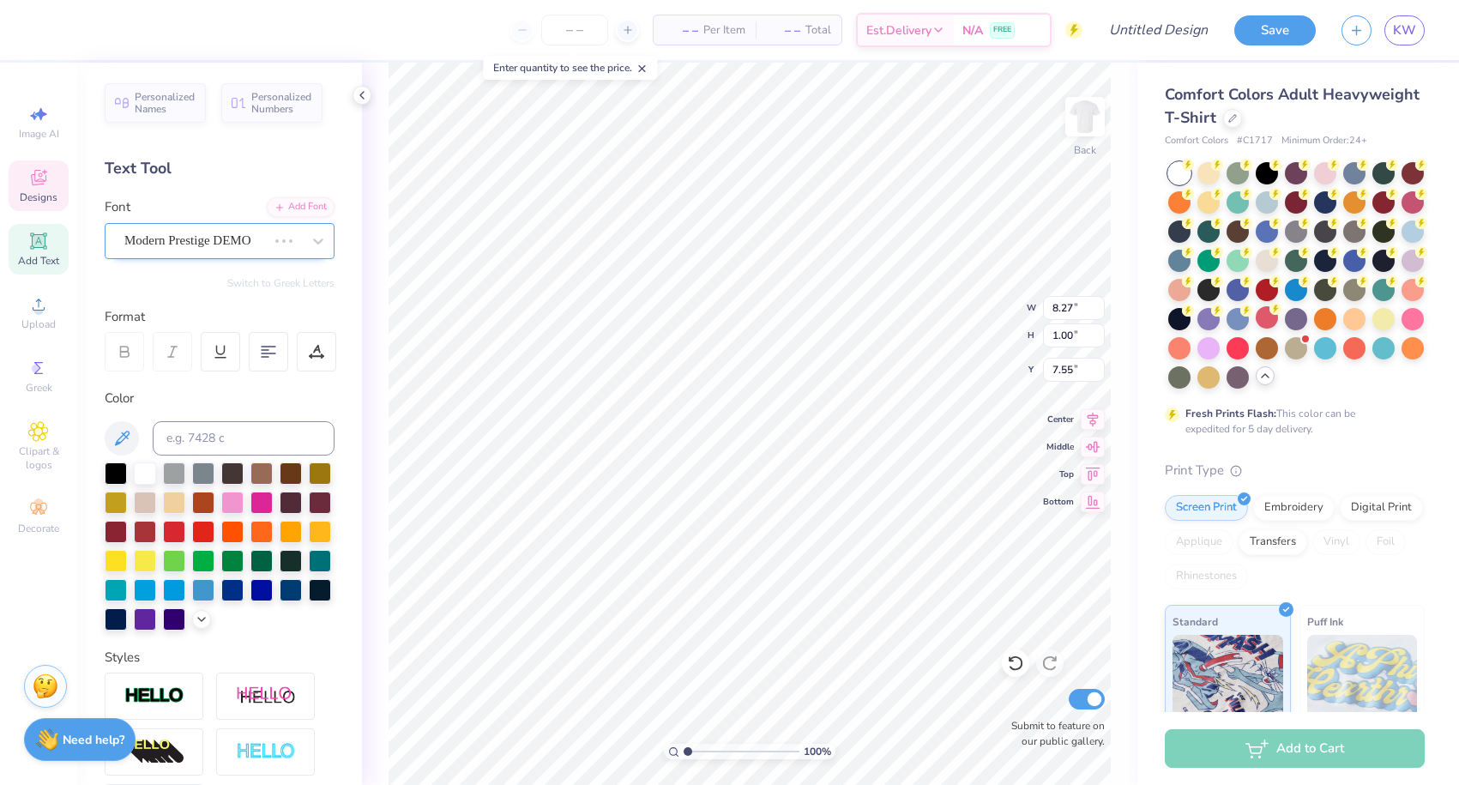
click at [223, 237] on span "Modern Prestige DEMO" at bounding box center [187, 241] width 126 height 20
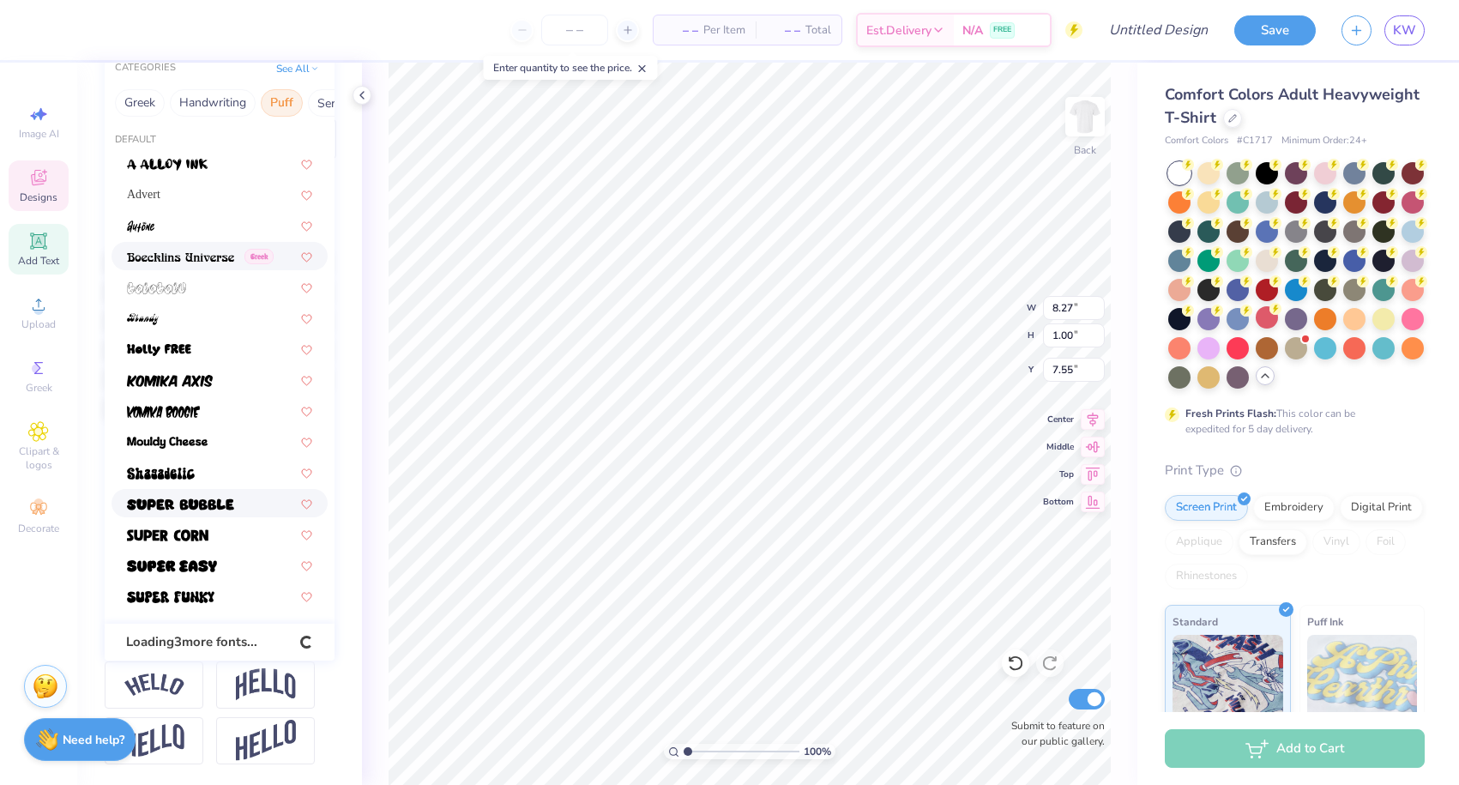
scroll to position [213, 0]
click at [220, 508] on img at bounding box center [180, 504] width 107 height 12
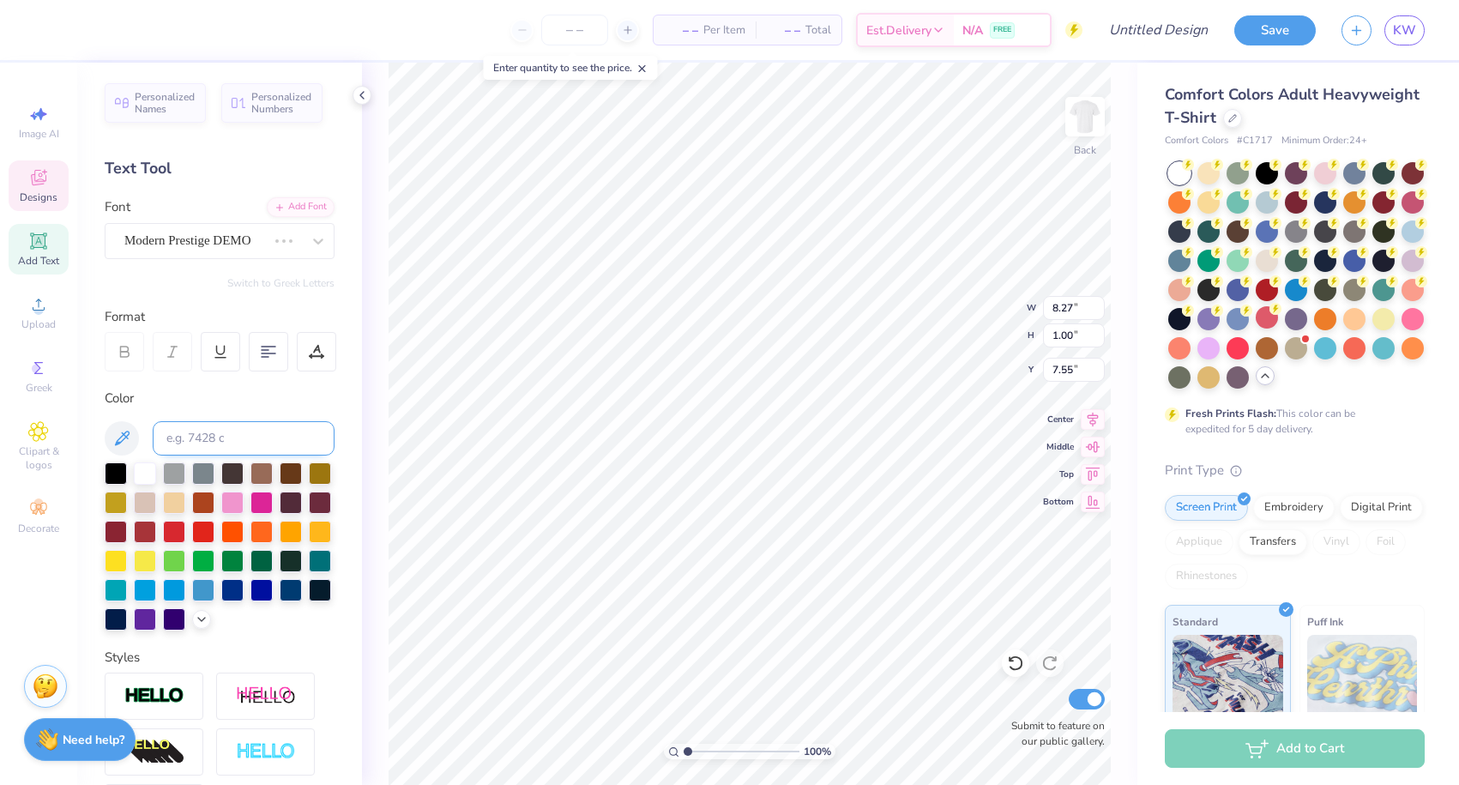
scroll to position [0, 0]
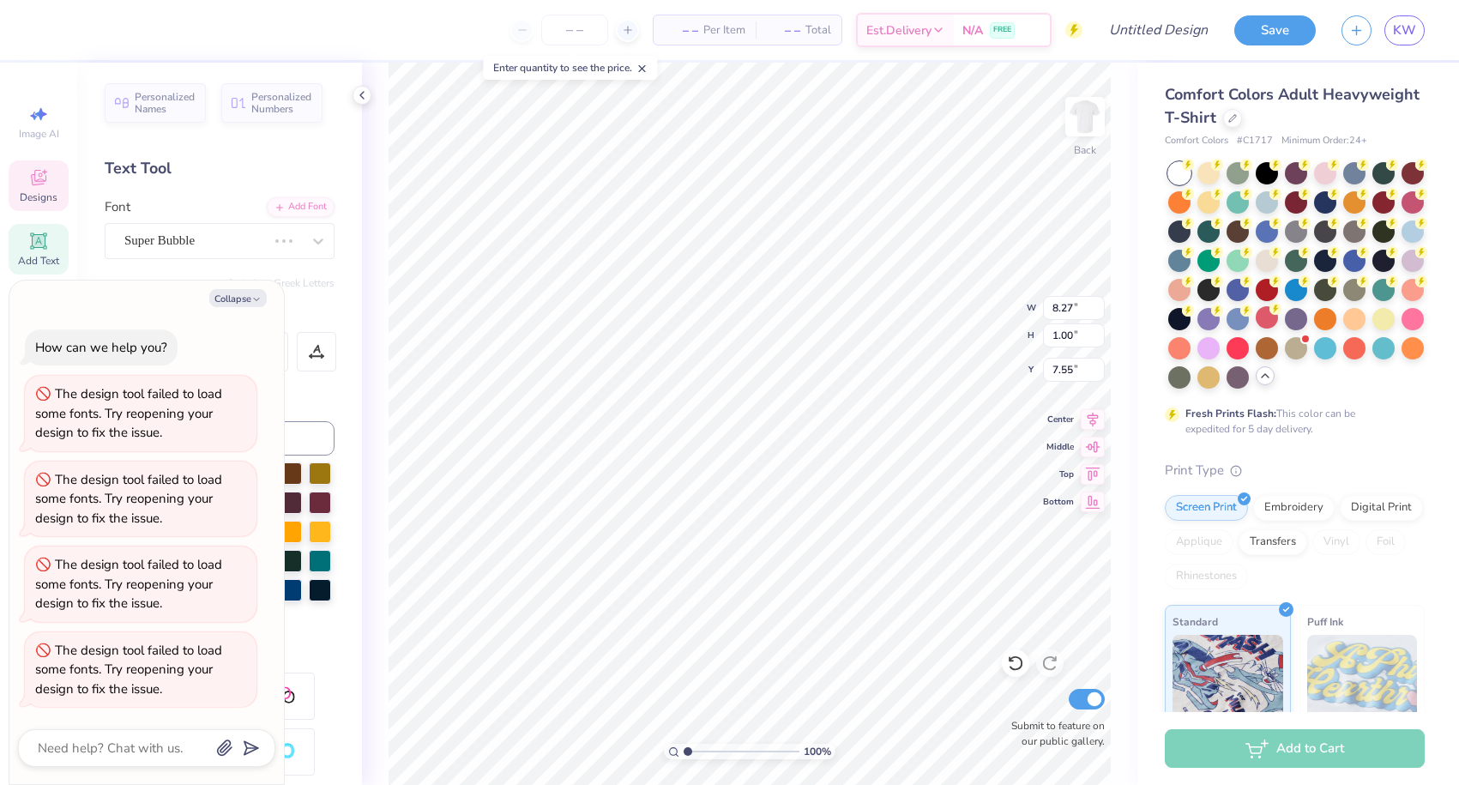
type textarea "x"
type input "10.84"
type input "0.90"
type input "7.61"
type textarea "x"
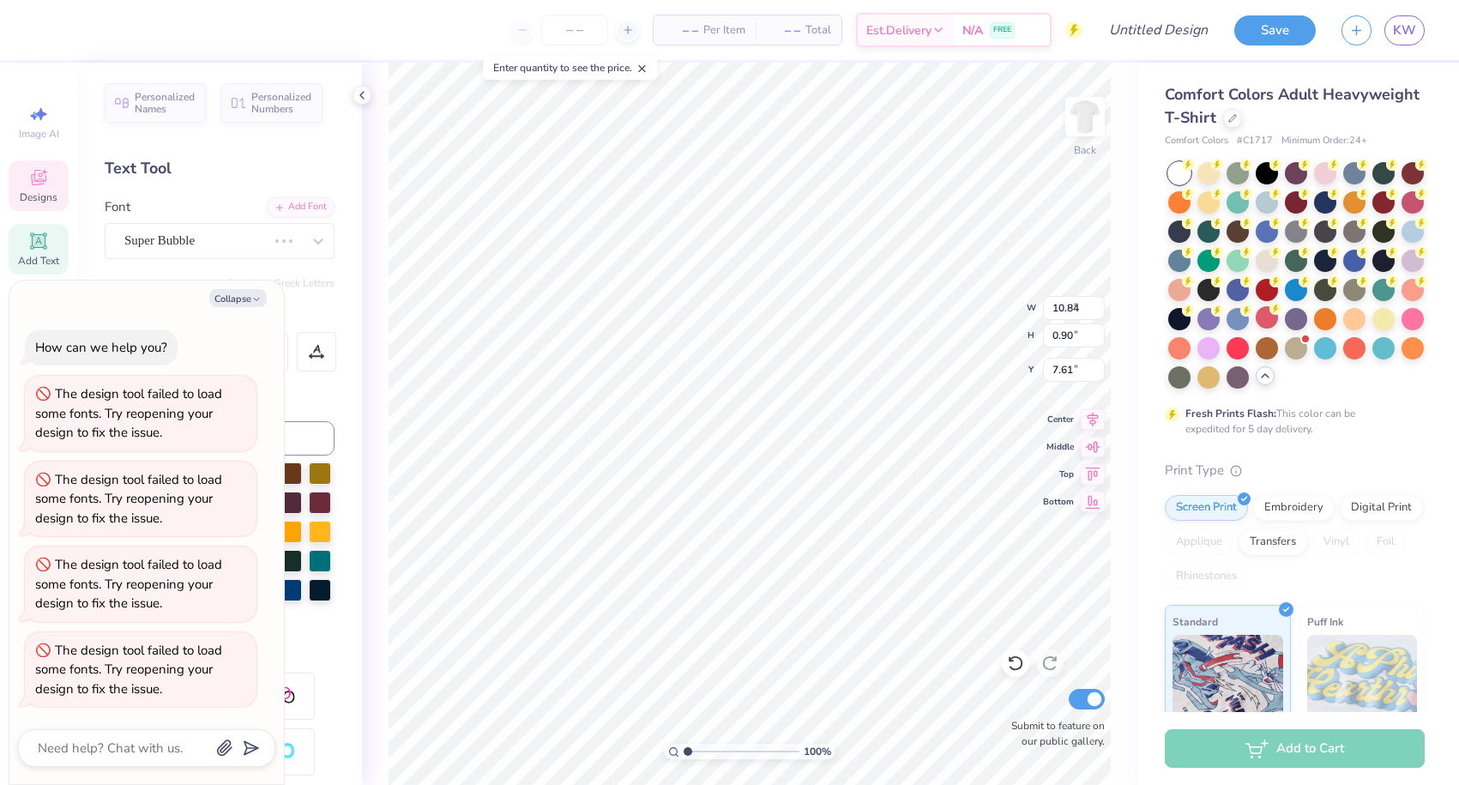
type input "14.16"
type input "1.03"
type input "7.54"
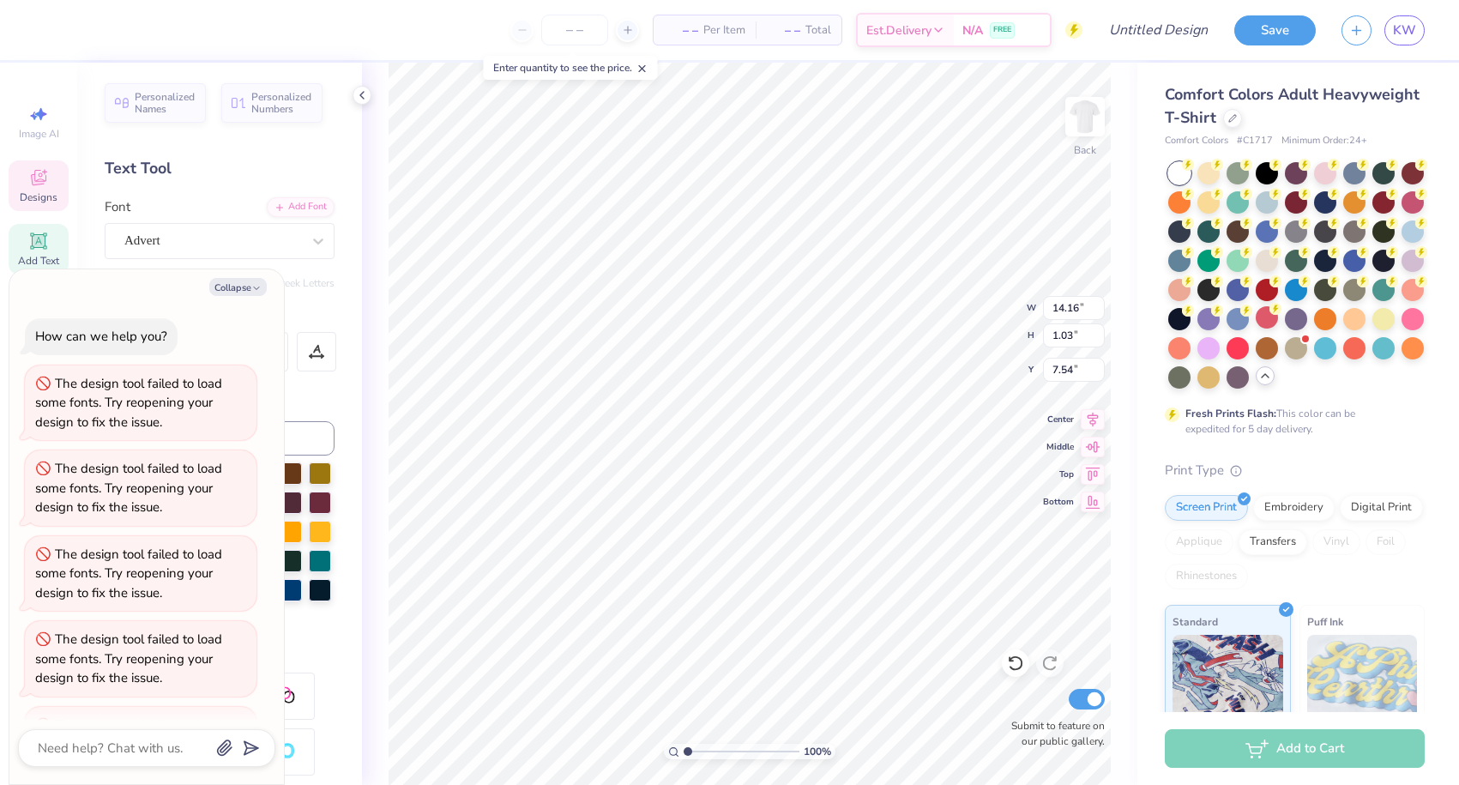
type textarea "x"
type input "10.54"
type input "1.14"
type input "7.49"
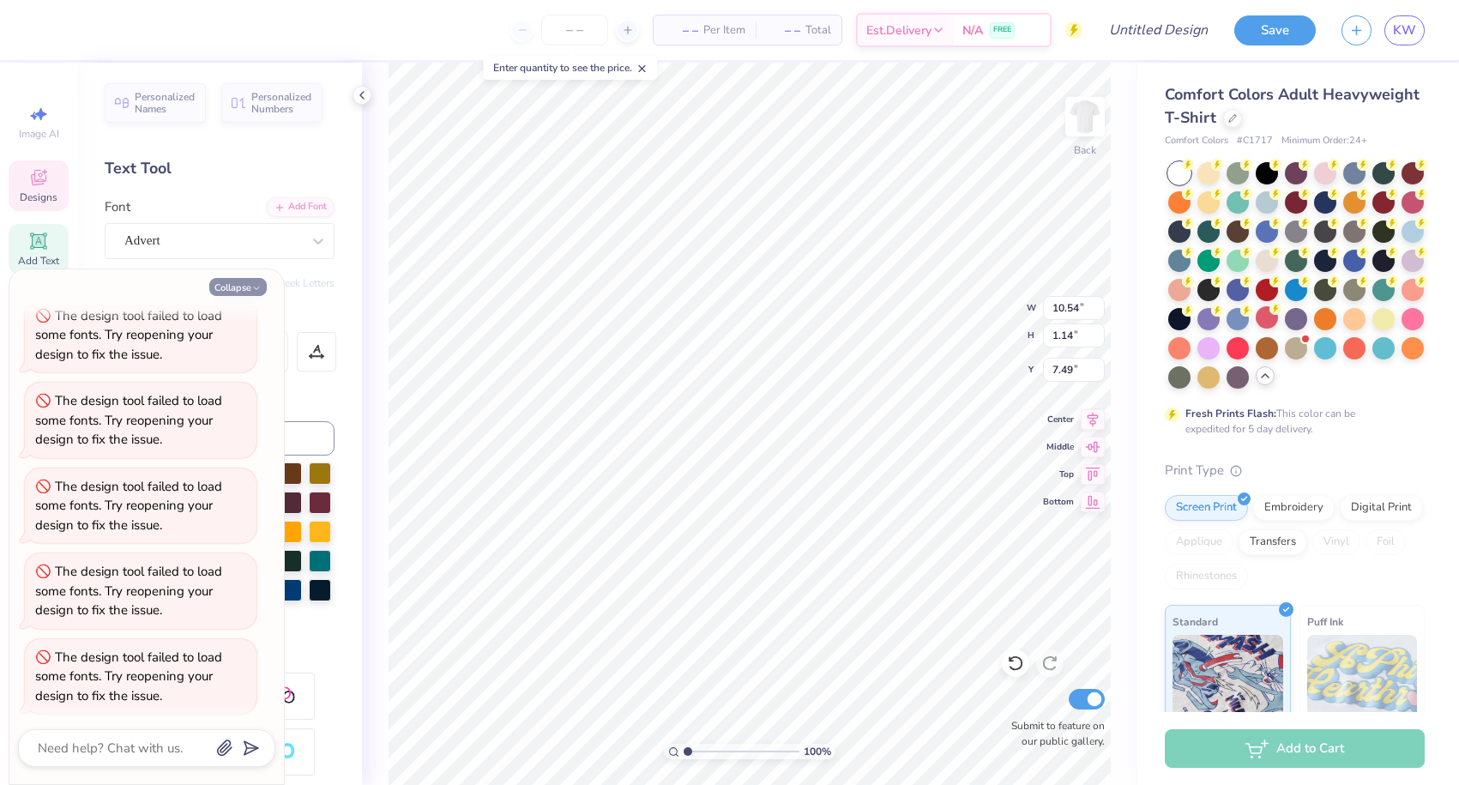
click at [250, 289] on button "Collapse" at bounding box center [237, 287] width 57 height 18
type textarea "x"
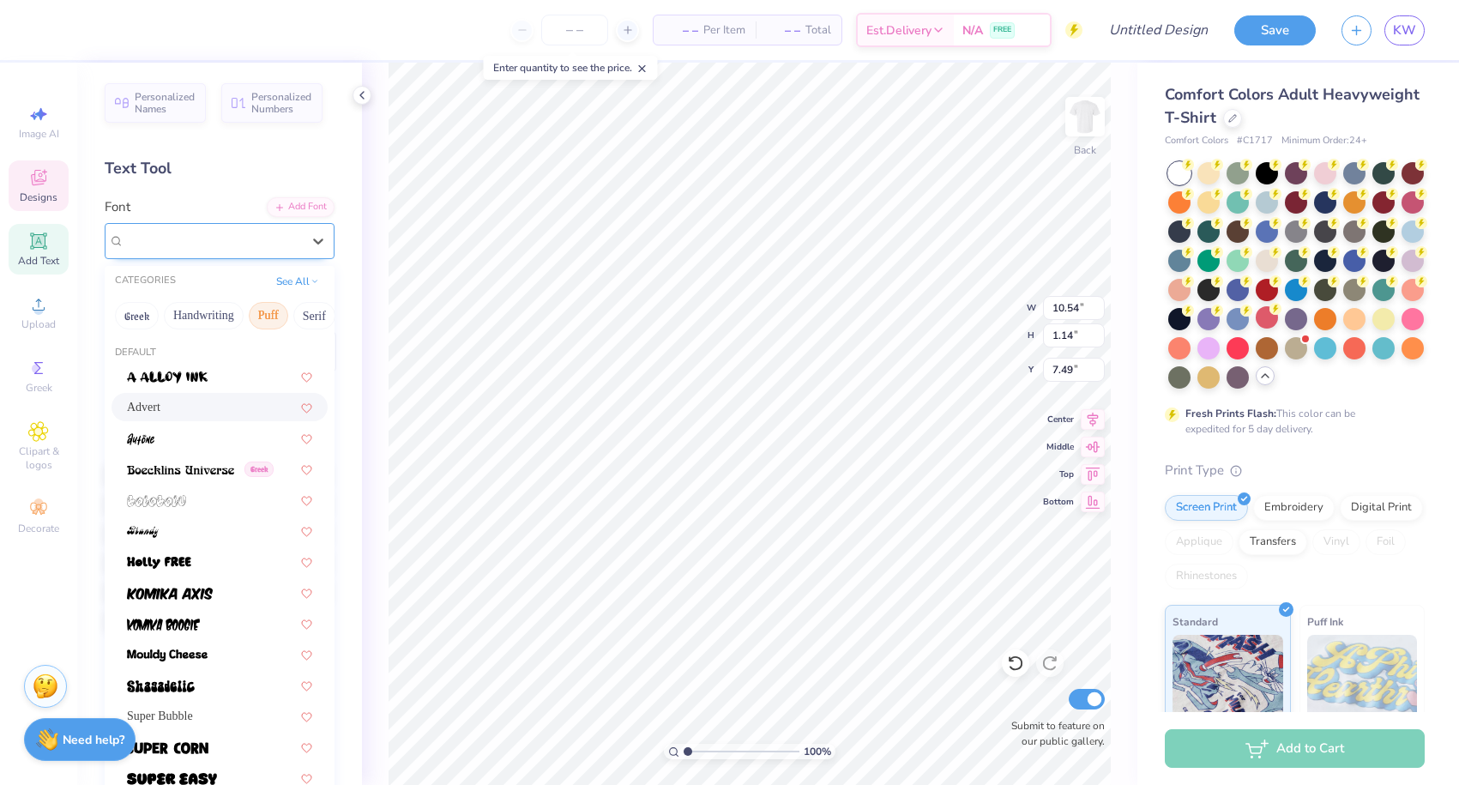
click at [210, 237] on div "Advert" at bounding box center [213, 240] width 180 height 27
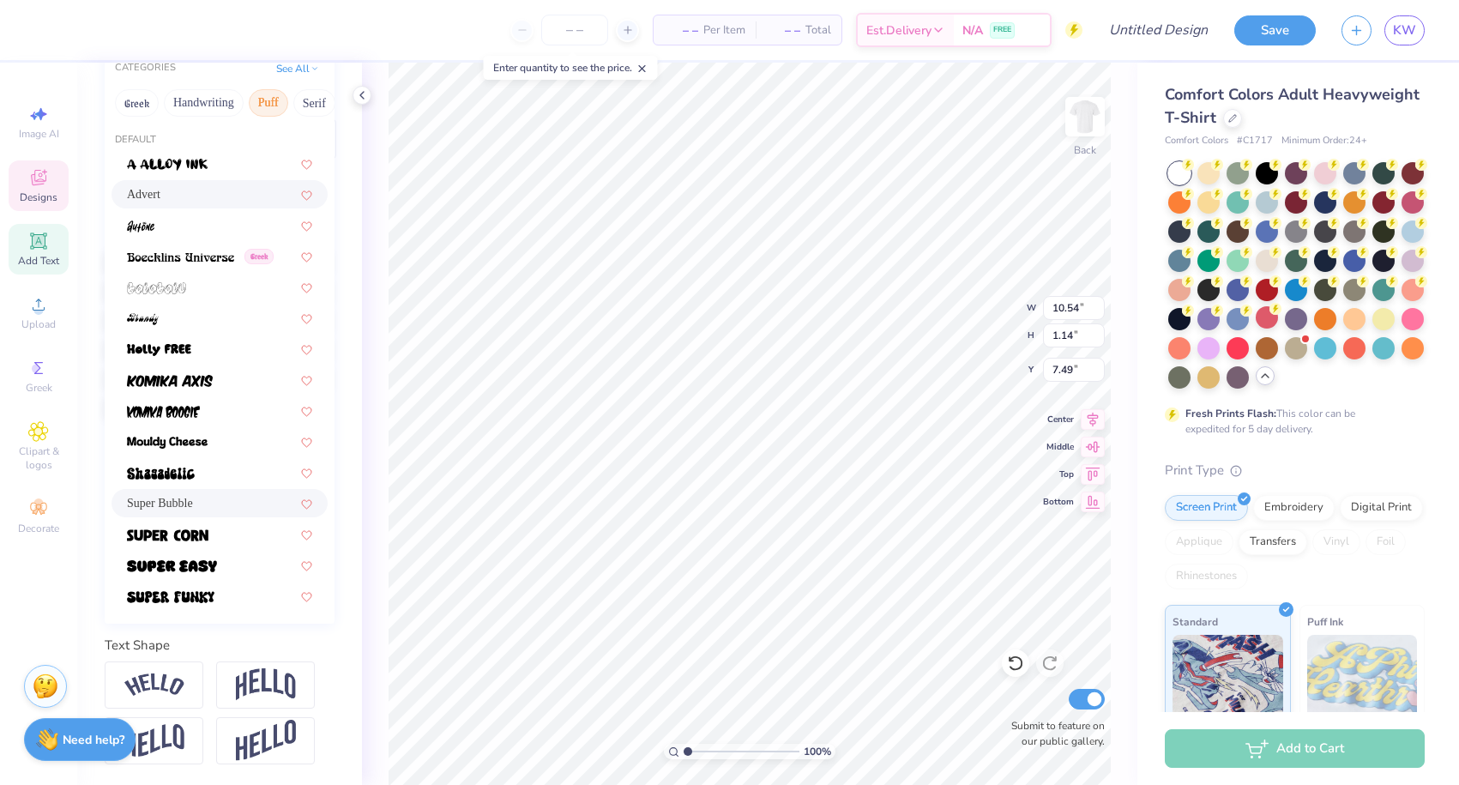
scroll to position [213, 0]
click at [192, 498] on span "Super Bubble" at bounding box center [160, 503] width 66 height 18
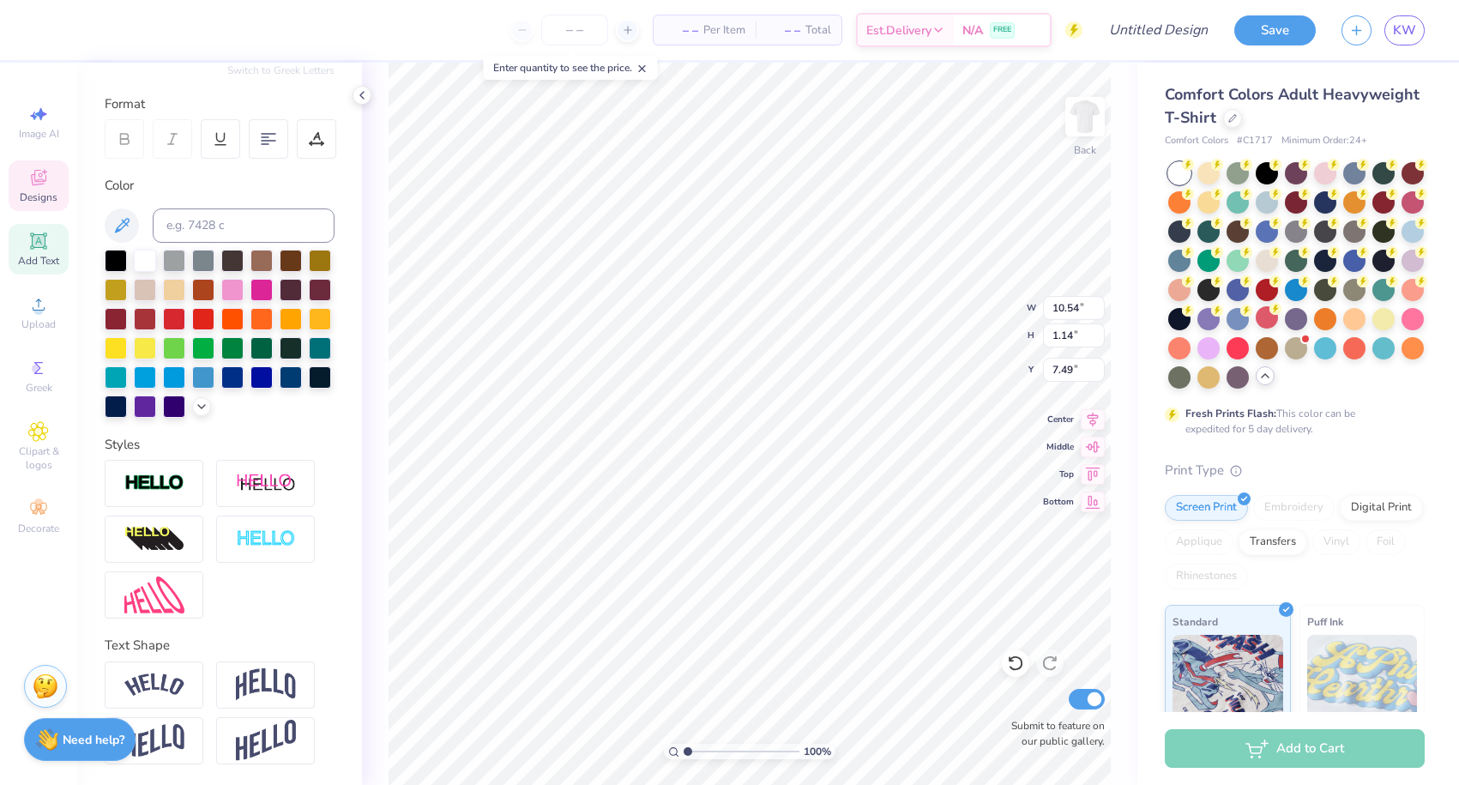
type input "14.17"
type input "1.03"
type input "7.54"
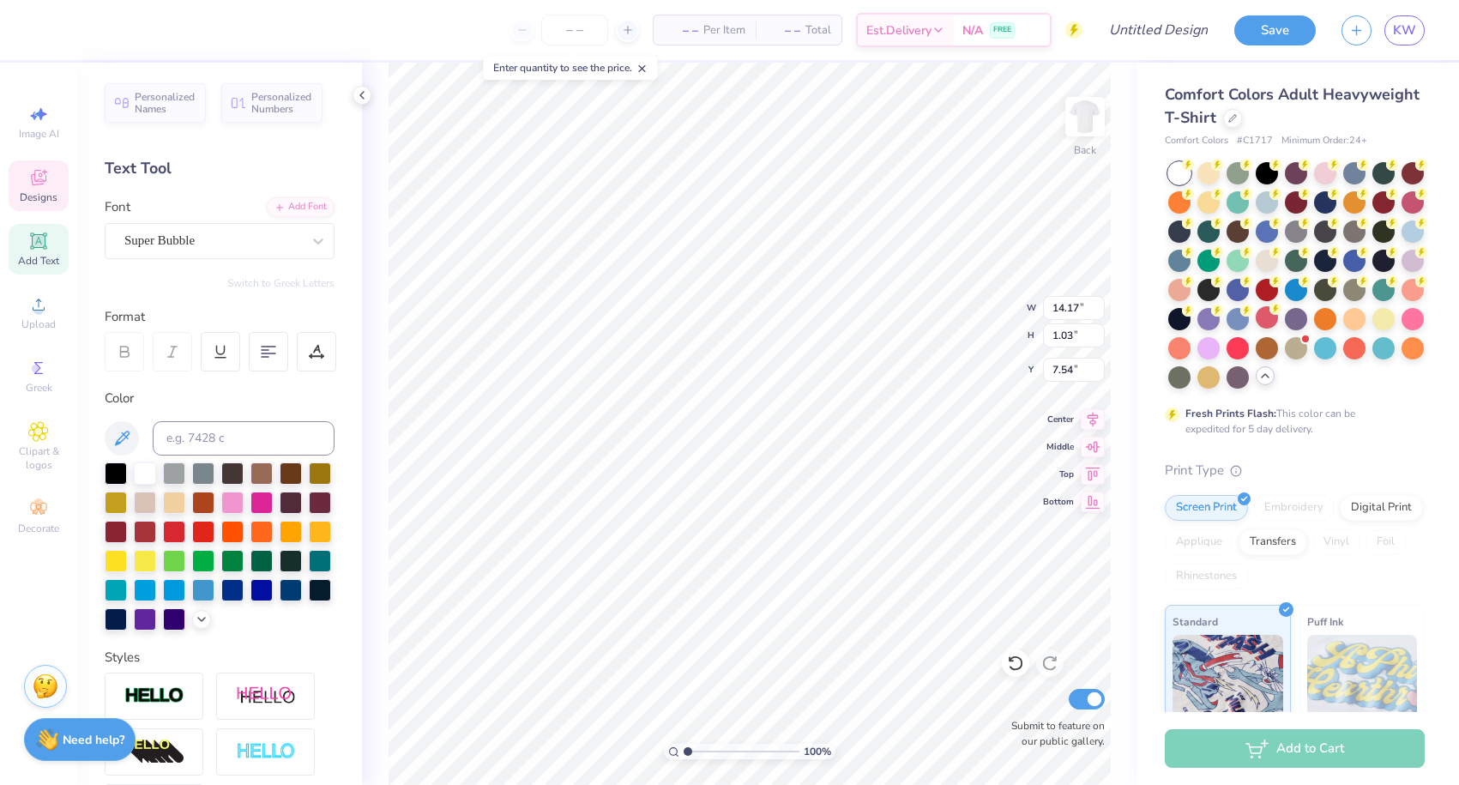
scroll to position [0, 0]
type input "10.28"
type input "0.75"
type input "4.72"
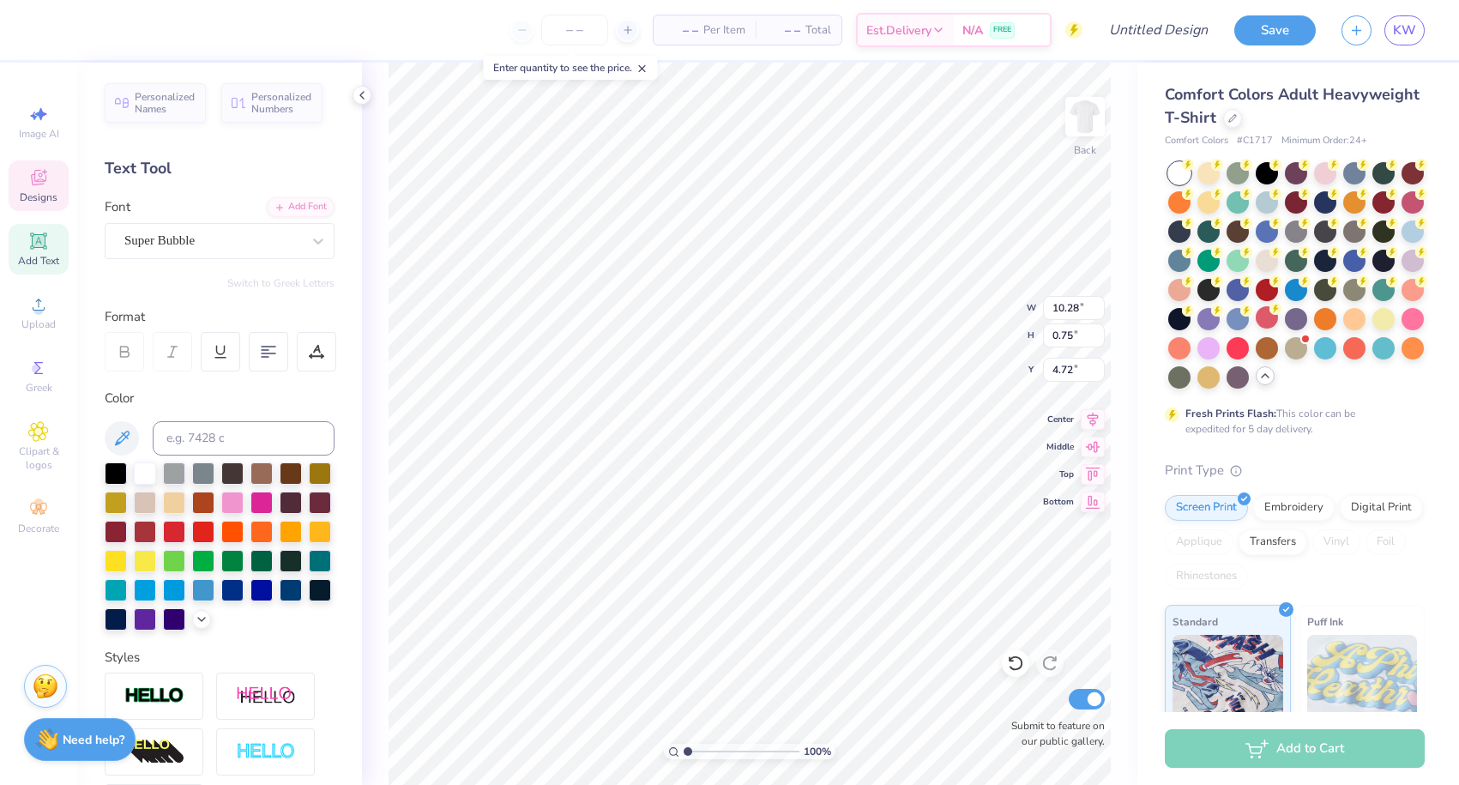
type textarea "Off The Court"
type input "5.30"
type input "8.94"
type input "0.88"
type input "5.06"
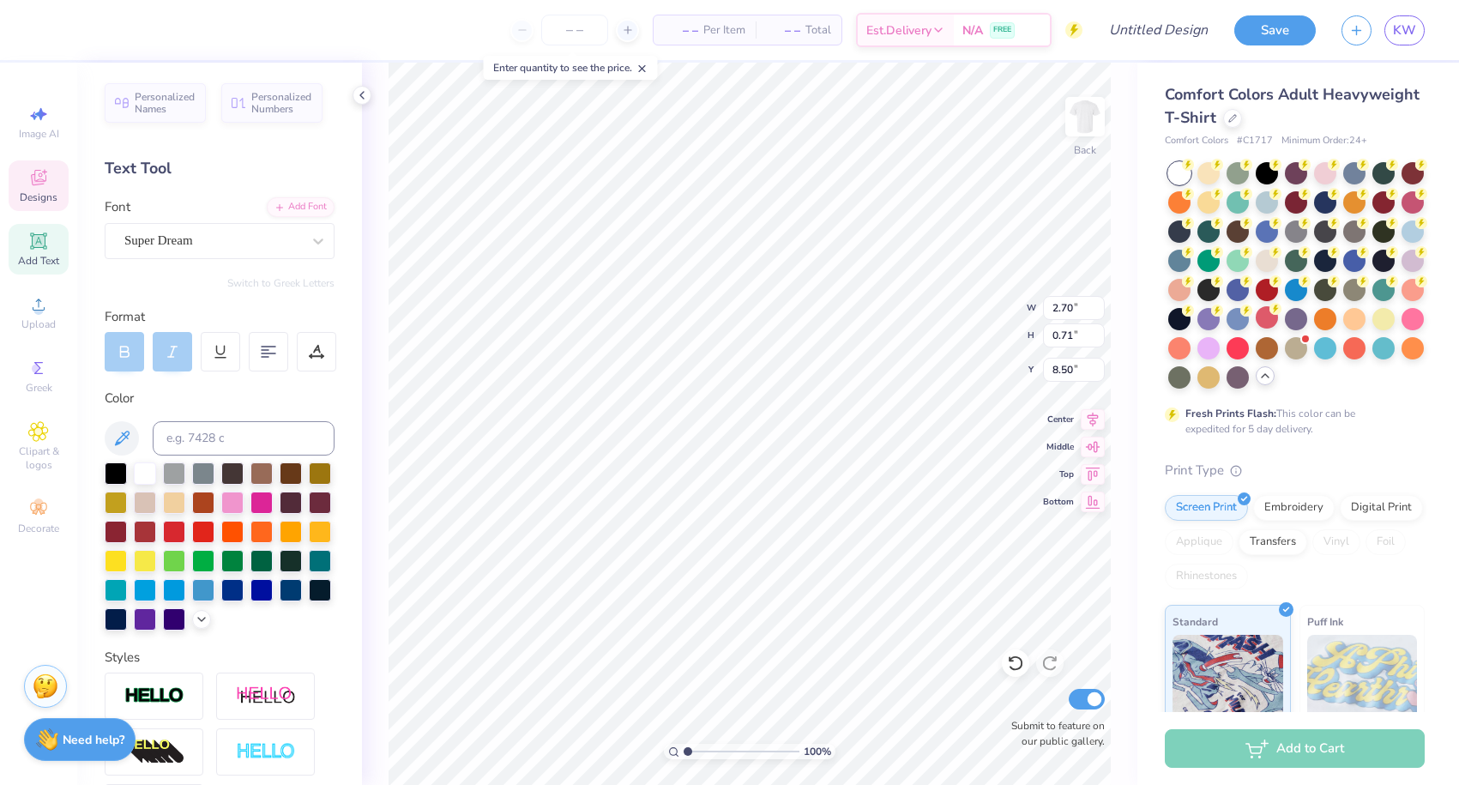
type textarea "E"
click at [263, 524] on div at bounding box center [261, 530] width 22 height 22
type textarea "Bison Girls Dance Team"
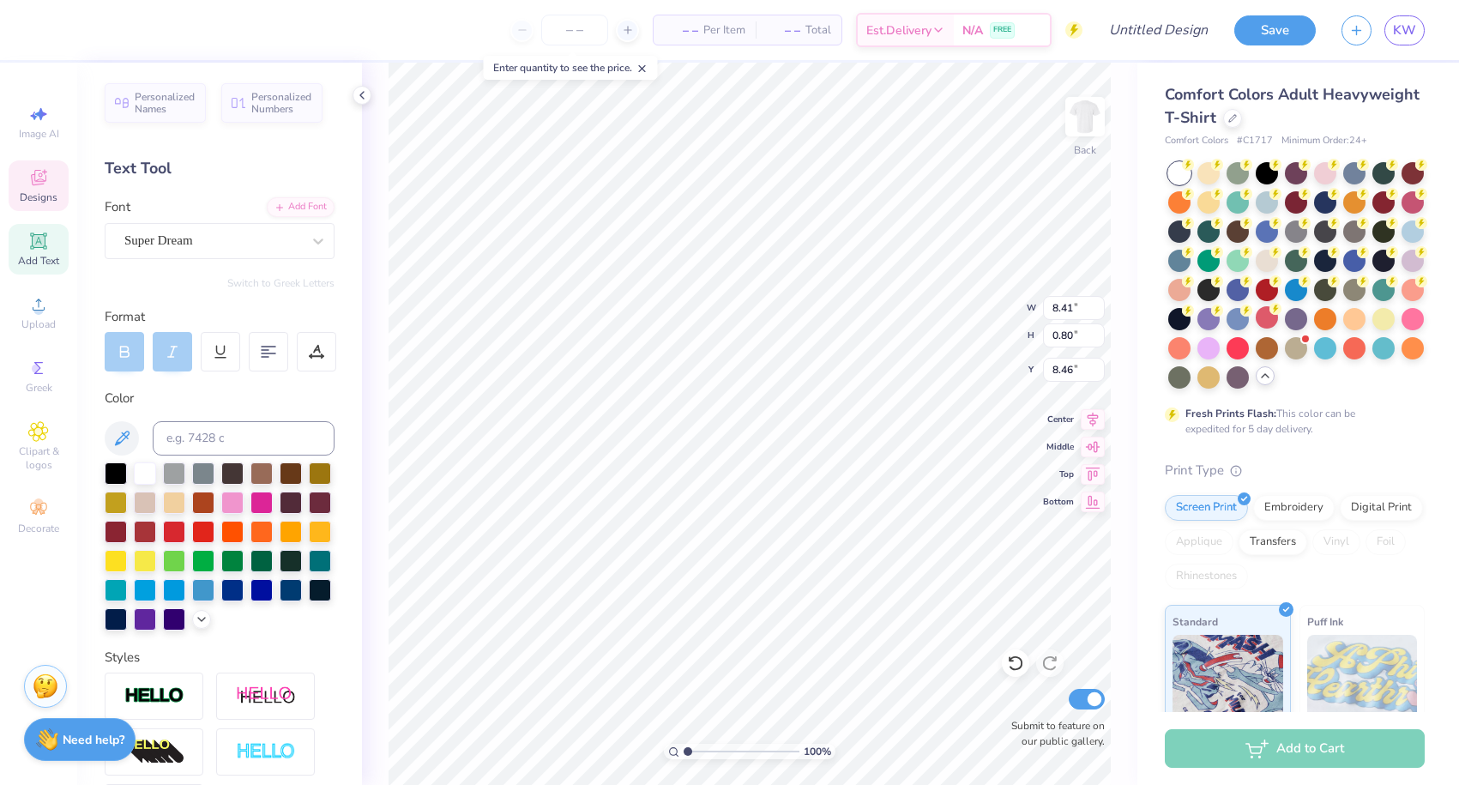
type input "10.96"
type input "1.04"
type input "7.82"
click at [27, 248] on div "Add Text" at bounding box center [39, 249] width 60 height 51
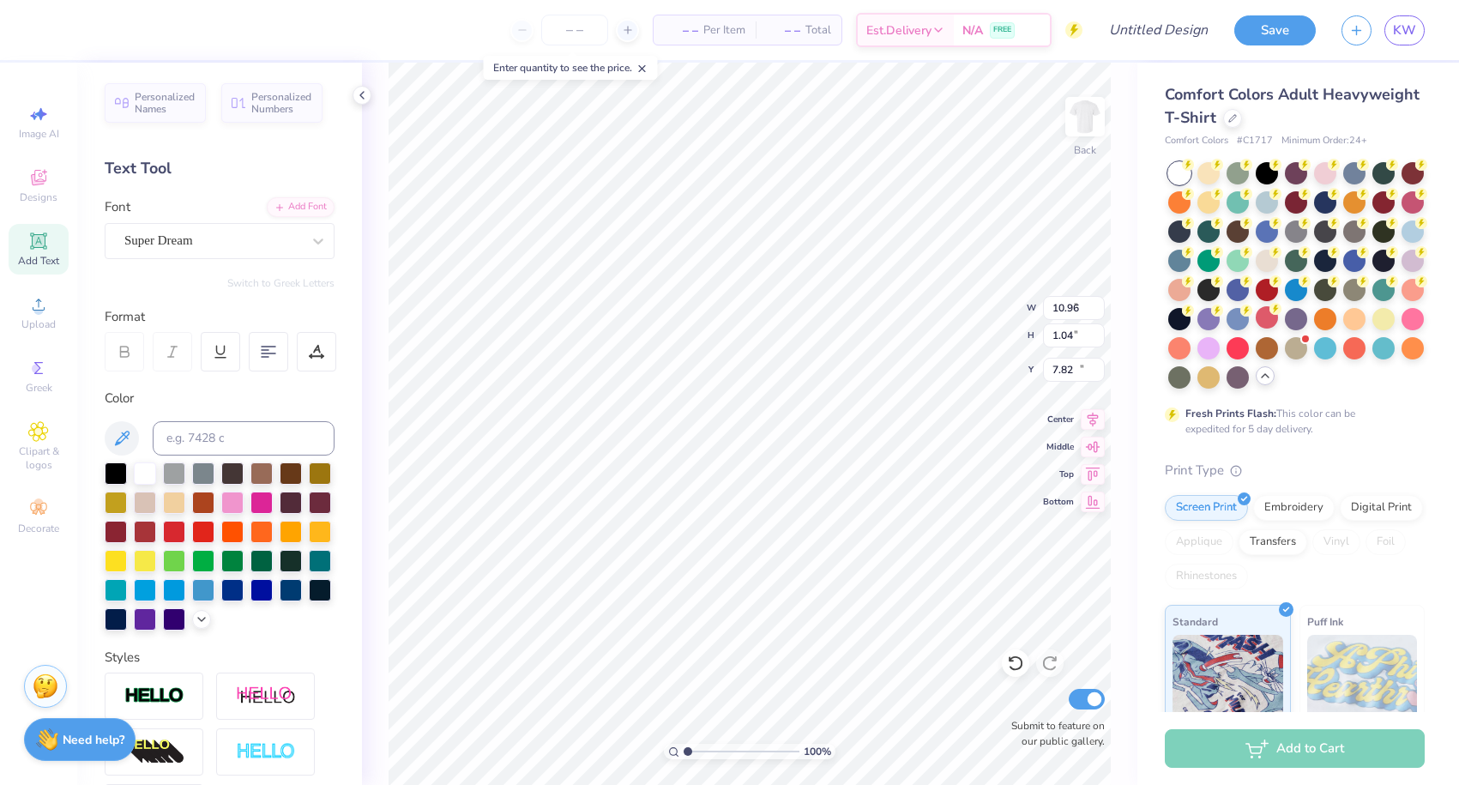
type input "5.59"
type input "1.62"
type input "11.69"
type textarea "EXT"
type input "5.04"
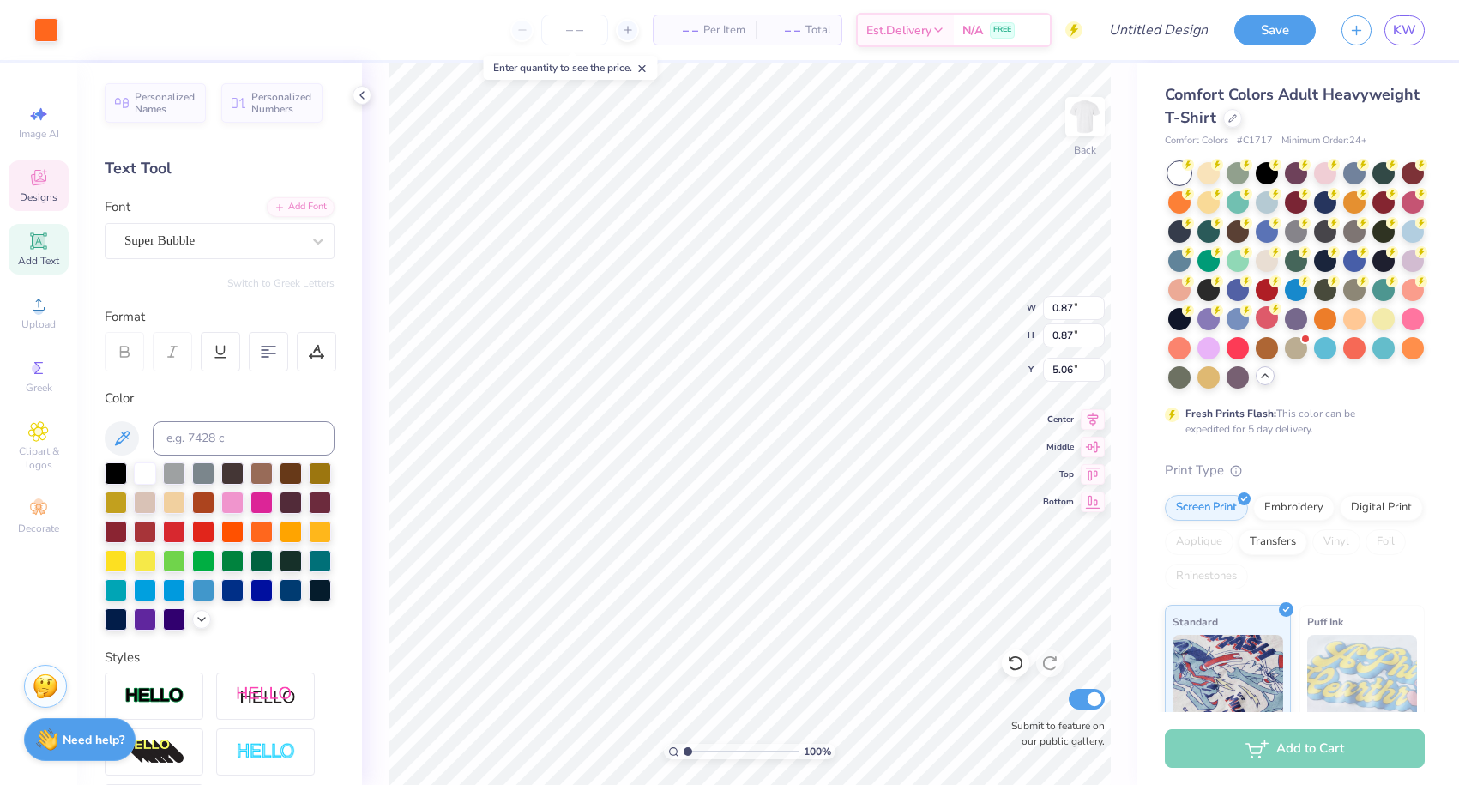
type input "0.87"
type input "12.75"
type input "10.99"
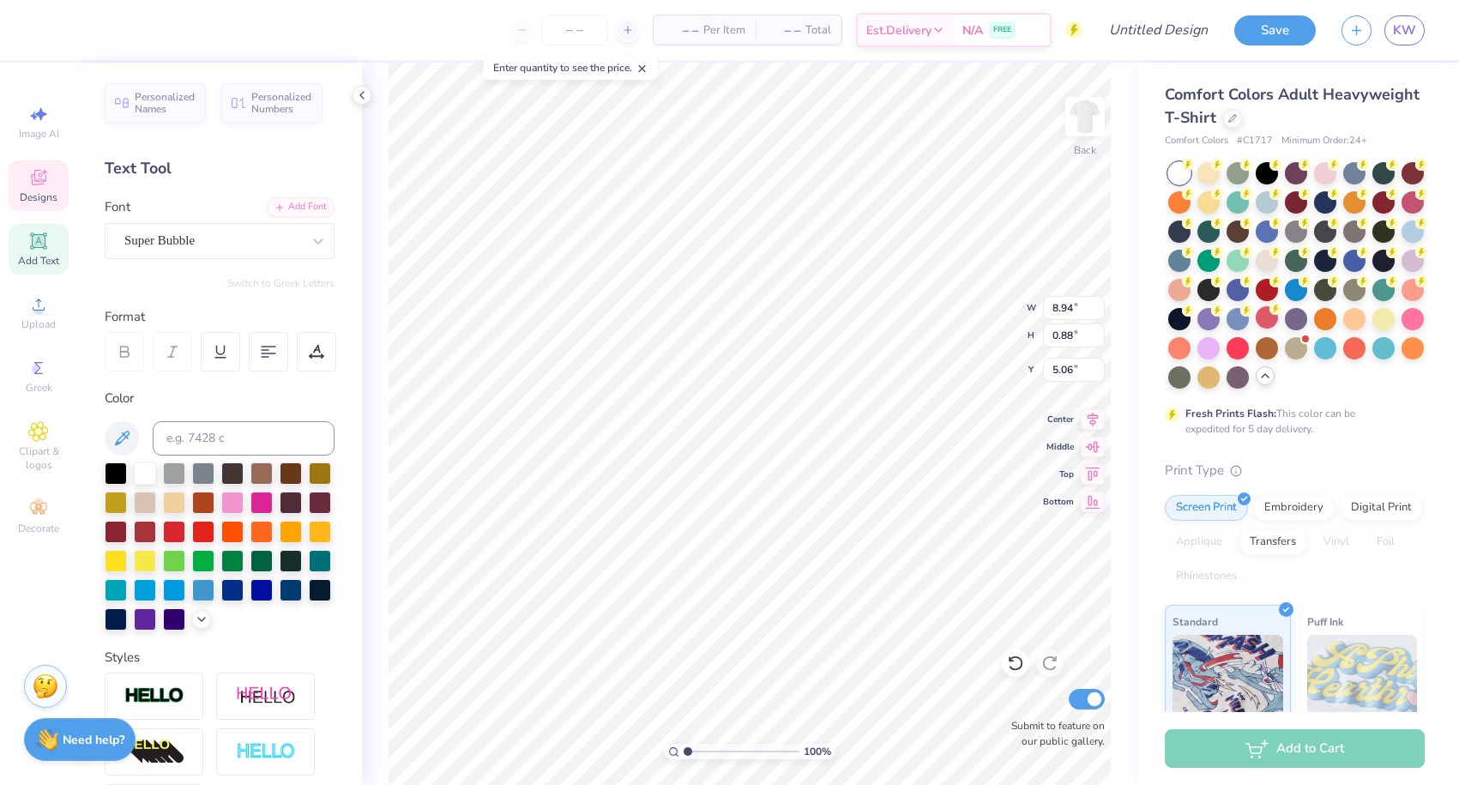
type input "1.08"
type input "4.85"
type input "12.50"
type input "1.23"
type input "5.29"
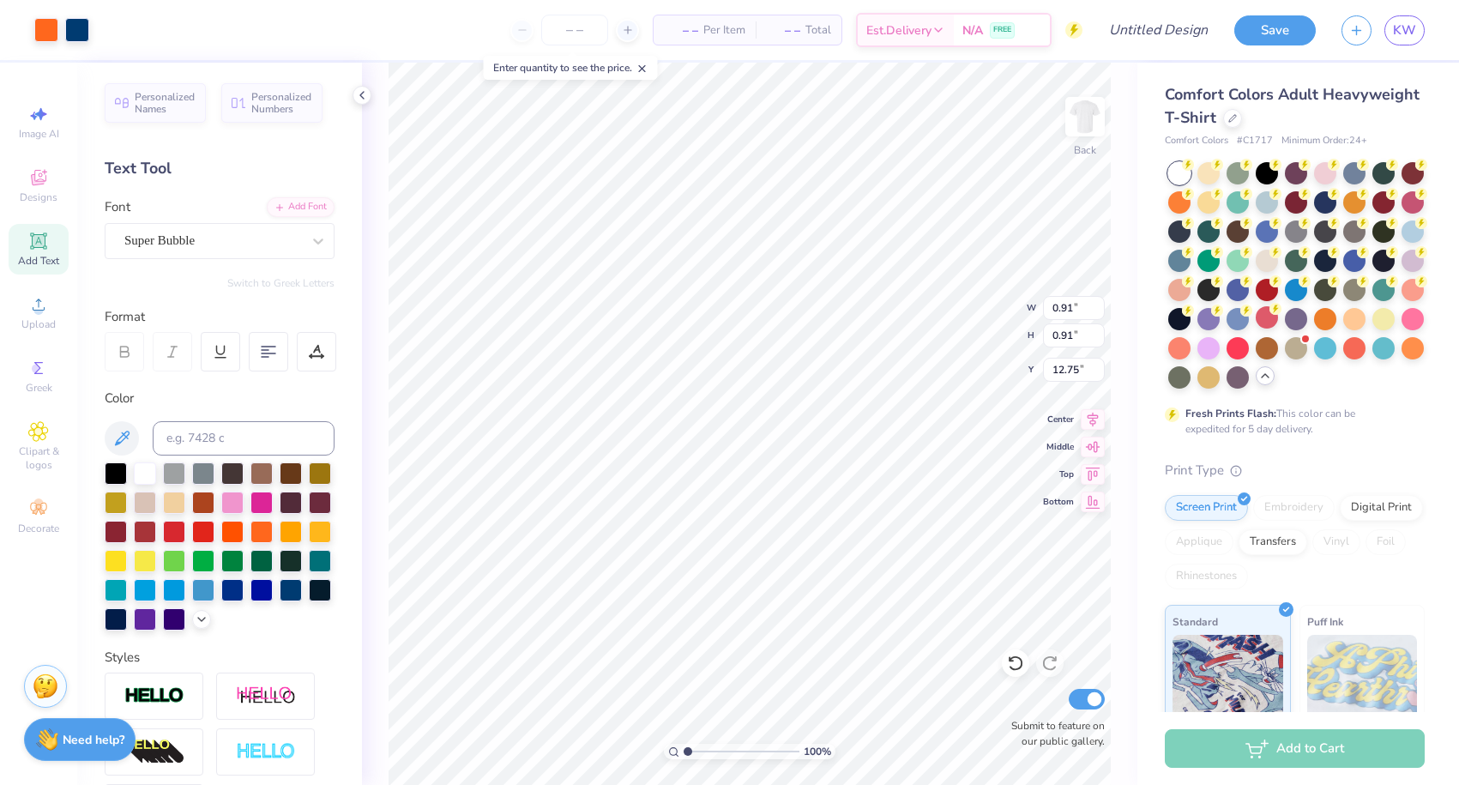
type input "5.29"
type input "1.11"
type input "5.41"
type textarea "O ff The Court"
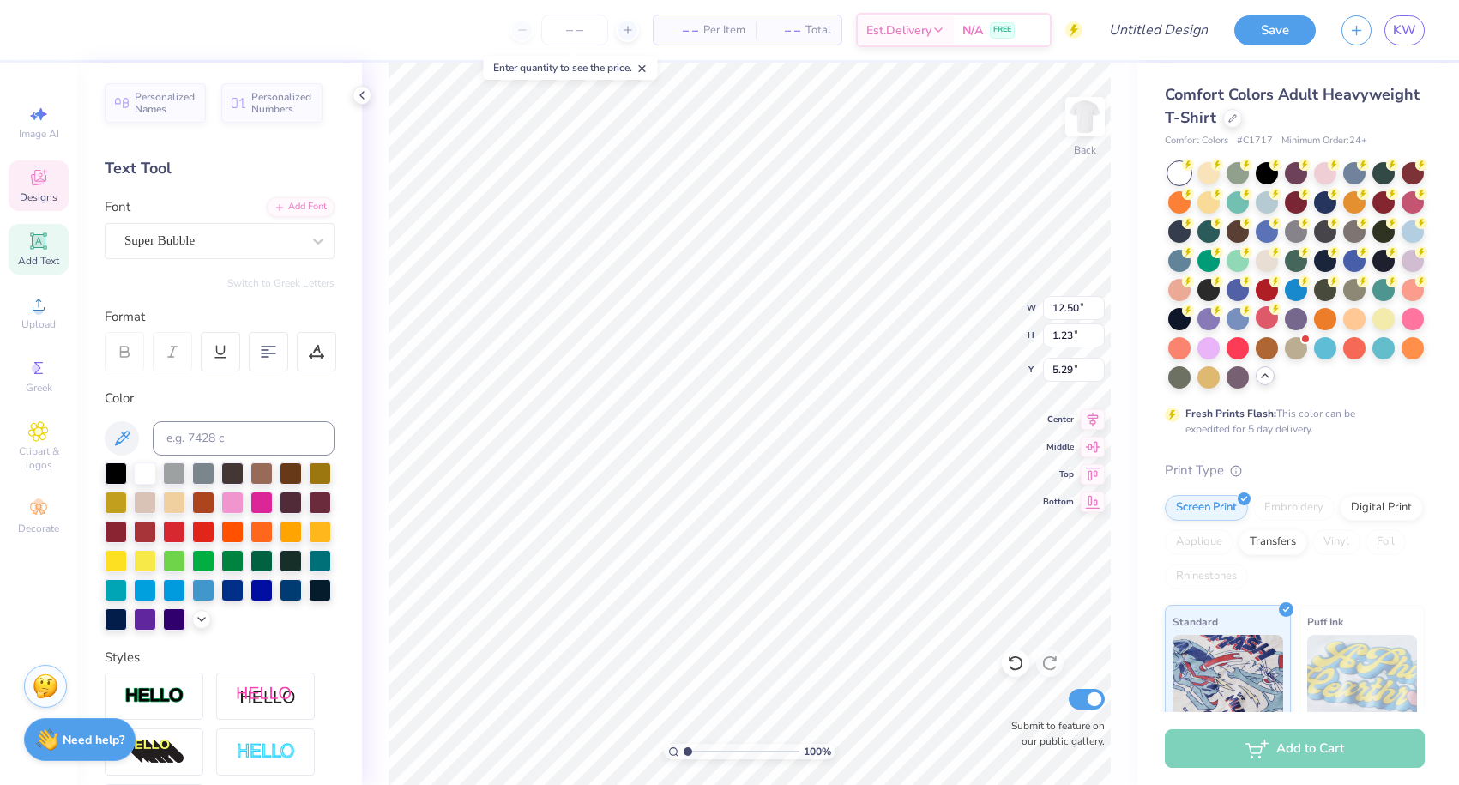
scroll to position [0, 1]
type input "5.27"
type input "5.29"
type input "1.44"
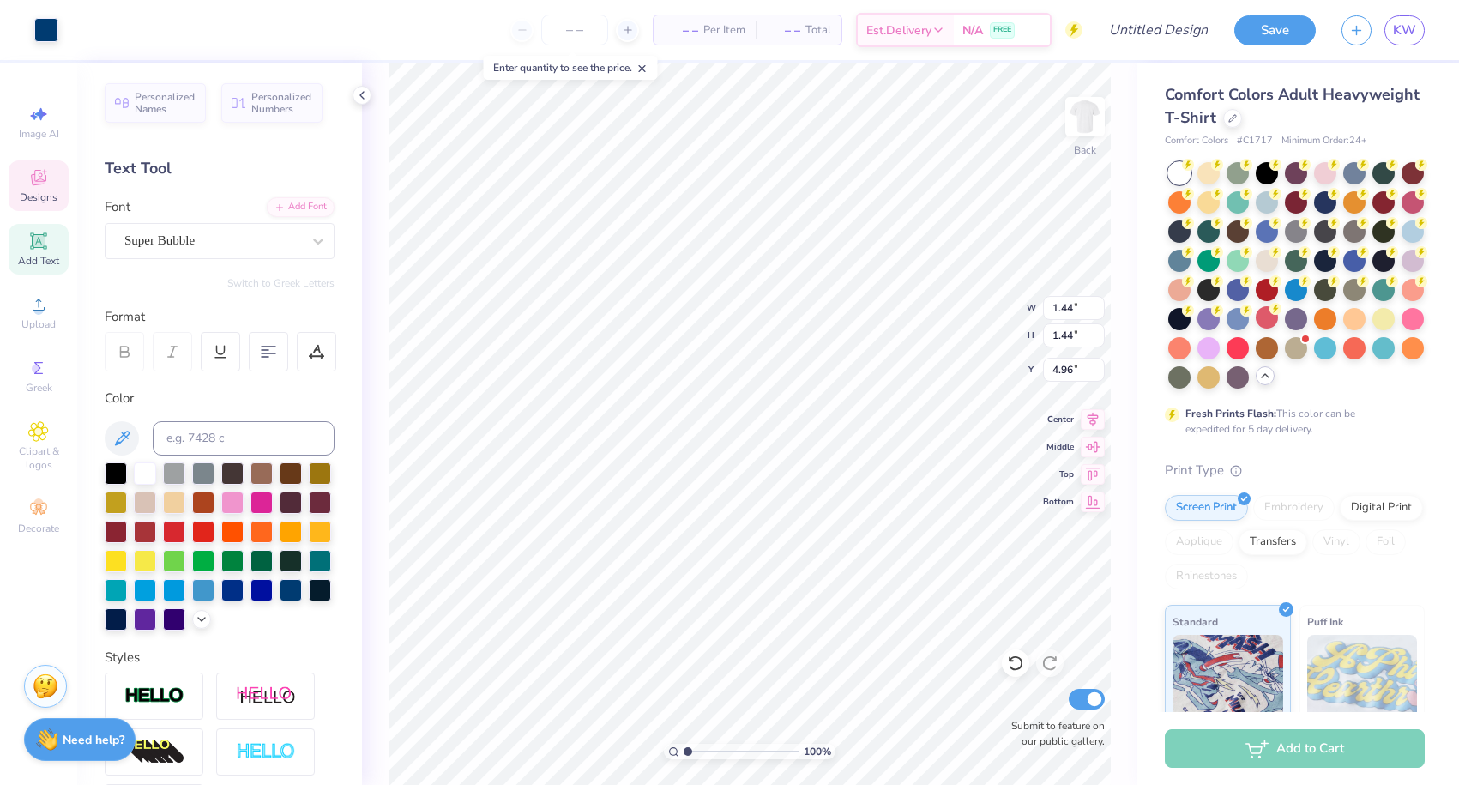
type input "10.84"
type input "1.07"
click at [717, 601] on li "Group" at bounding box center [743, 596] width 135 height 33
click at [220, 253] on div "Super Dream" at bounding box center [220, 241] width 230 height 36
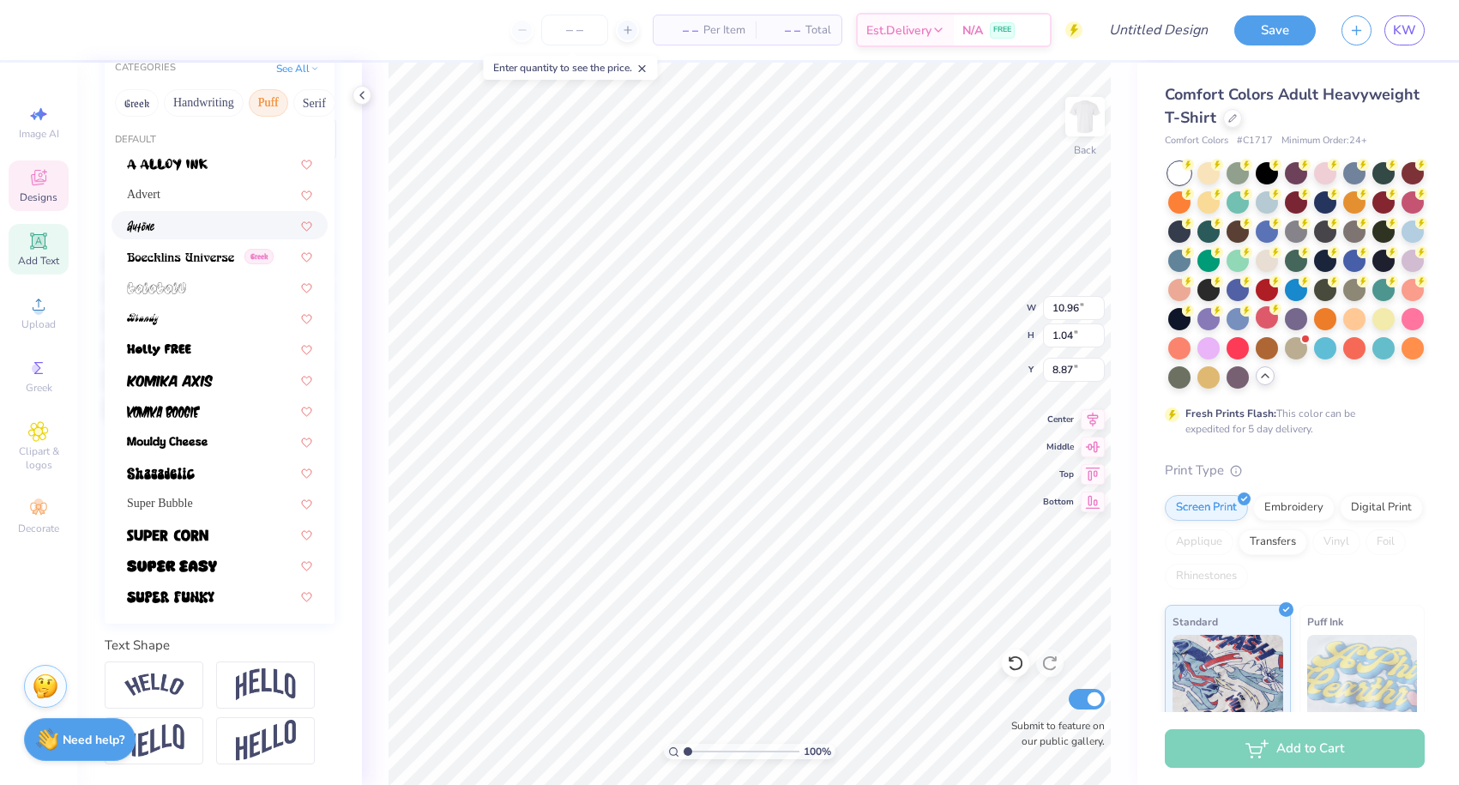
scroll to position [213, 0]
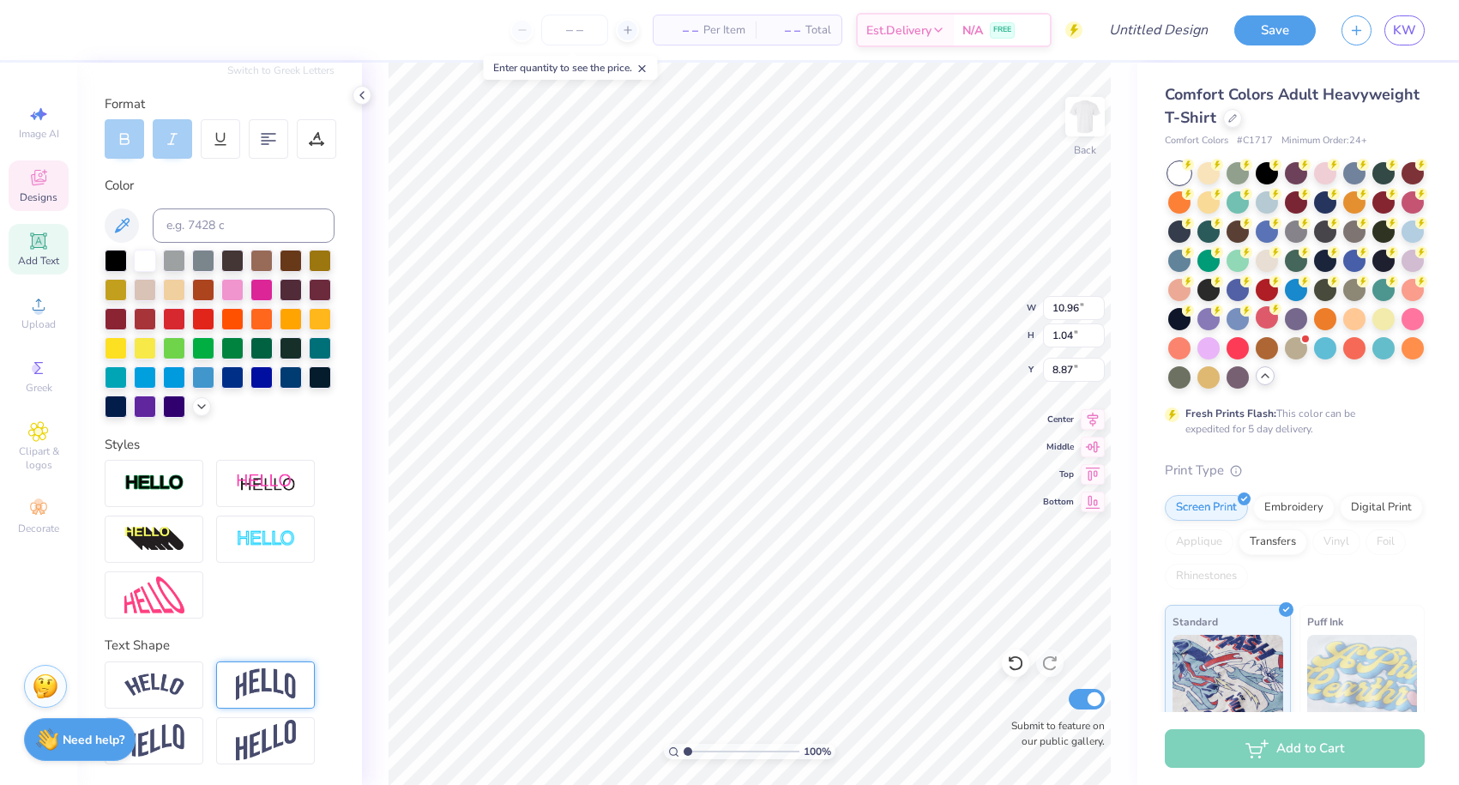
click at [230, 682] on div at bounding box center [265, 684] width 99 height 47
click at [162, 675] on img at bounding box center [154, 684] width 60 height 23
click at [203, 667] on line at bounding box center [200, 663] width 5 height 5
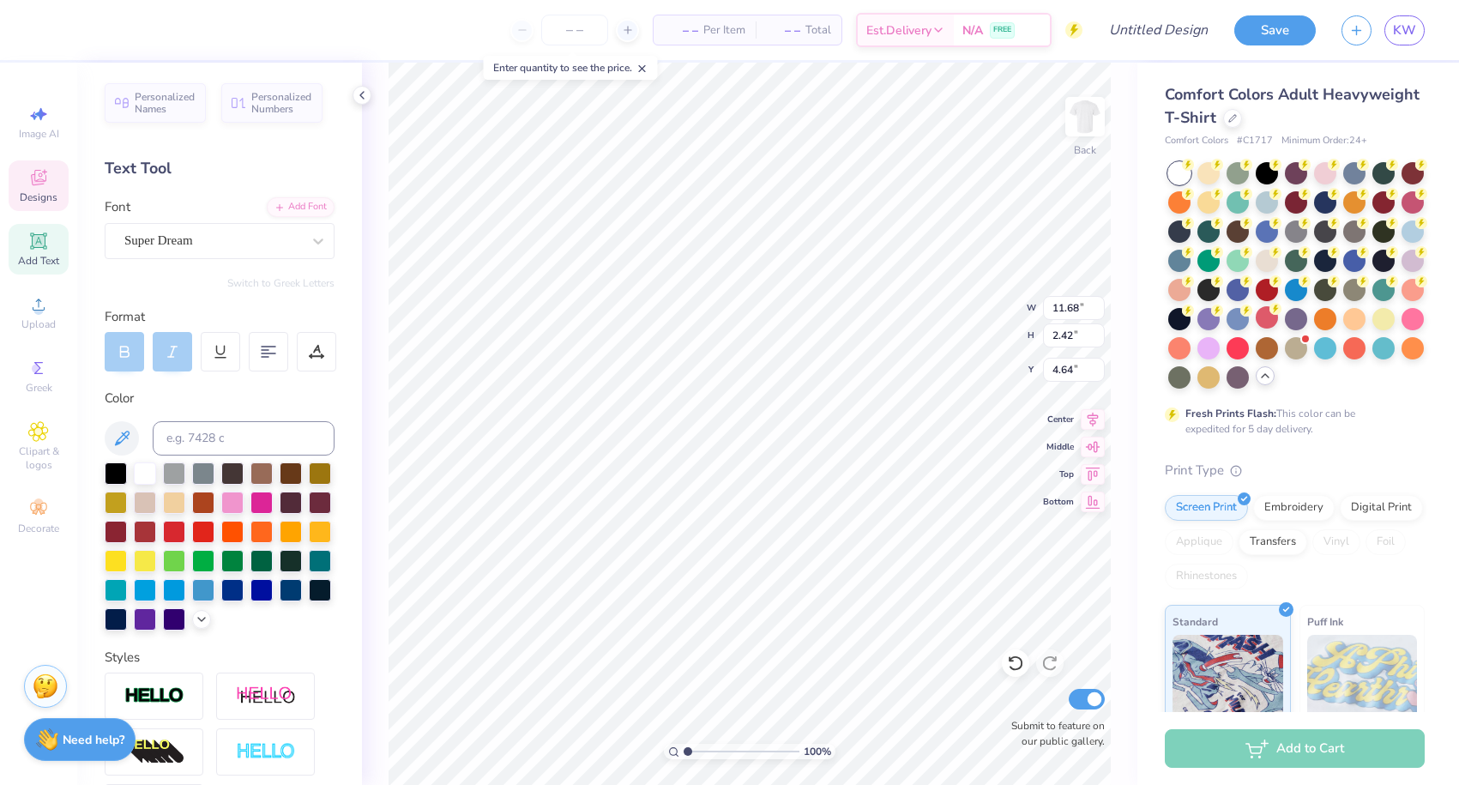
scroll to position [0, 0]
click at [179, 237] on span "Super Dream" at bounding box center [158, 241] width 69 height 20
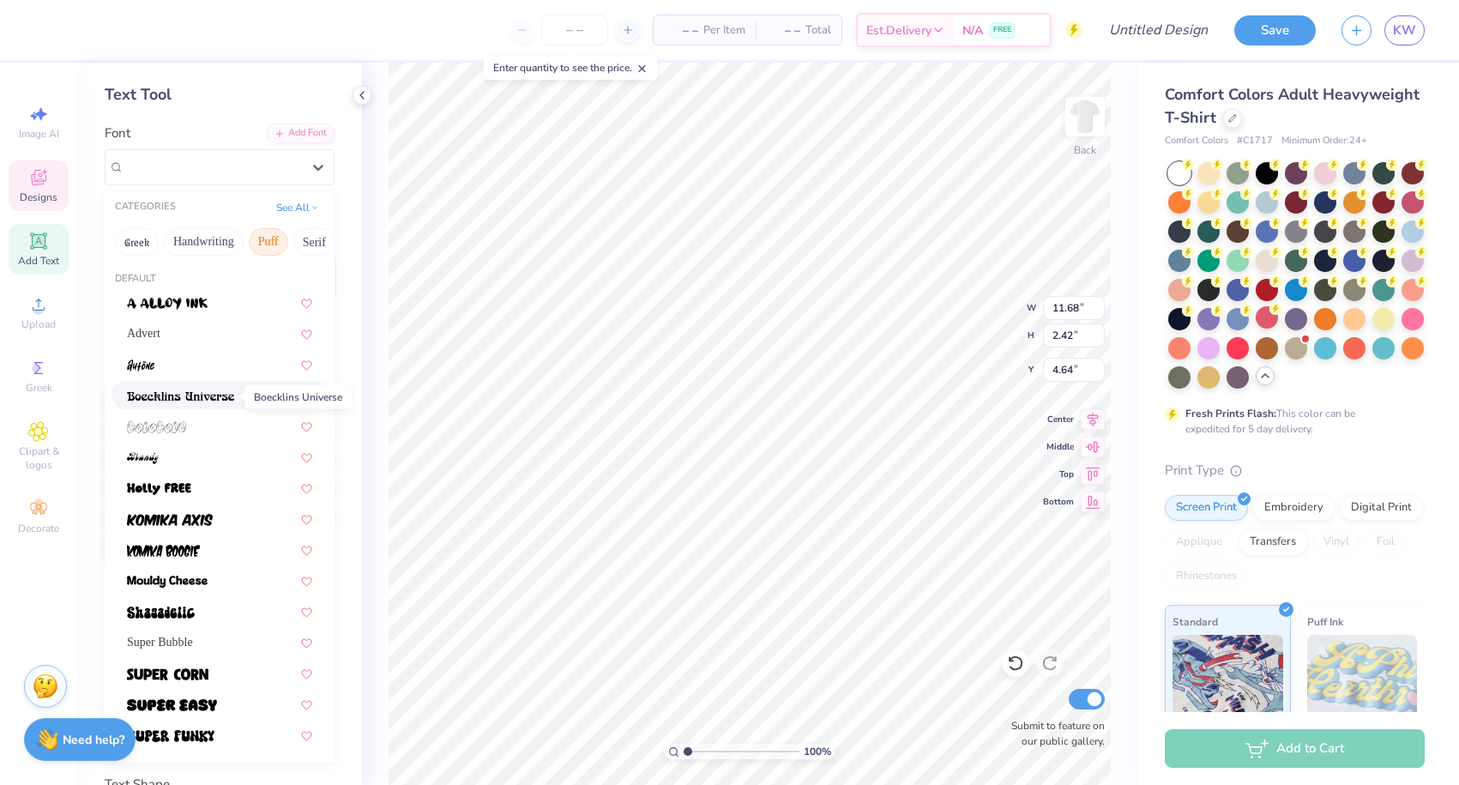
scroll to position [75, 0]
click at [166, 579] on img at bounding box center [167, 581] width 81 height 12
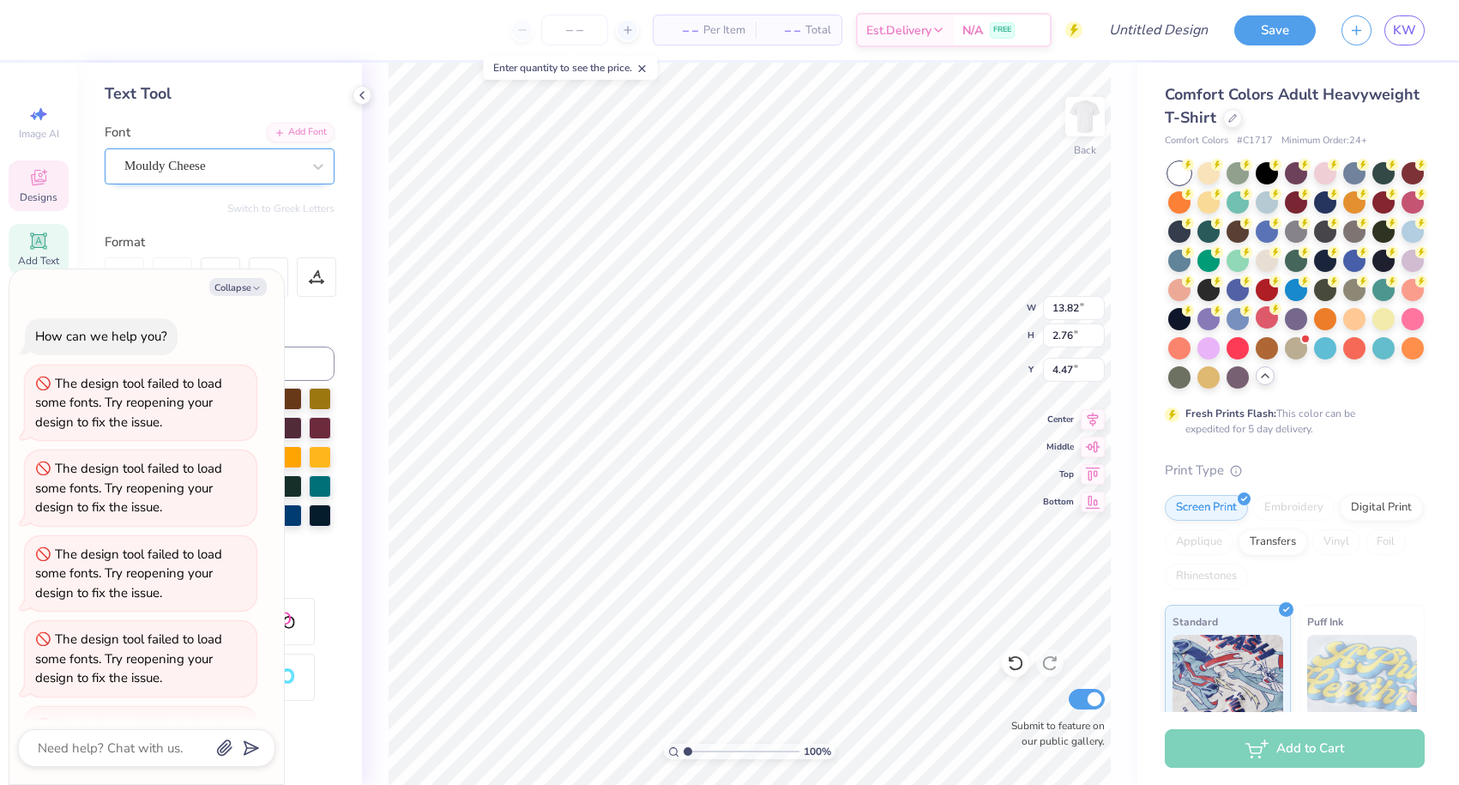
scroll to position [152, 0]
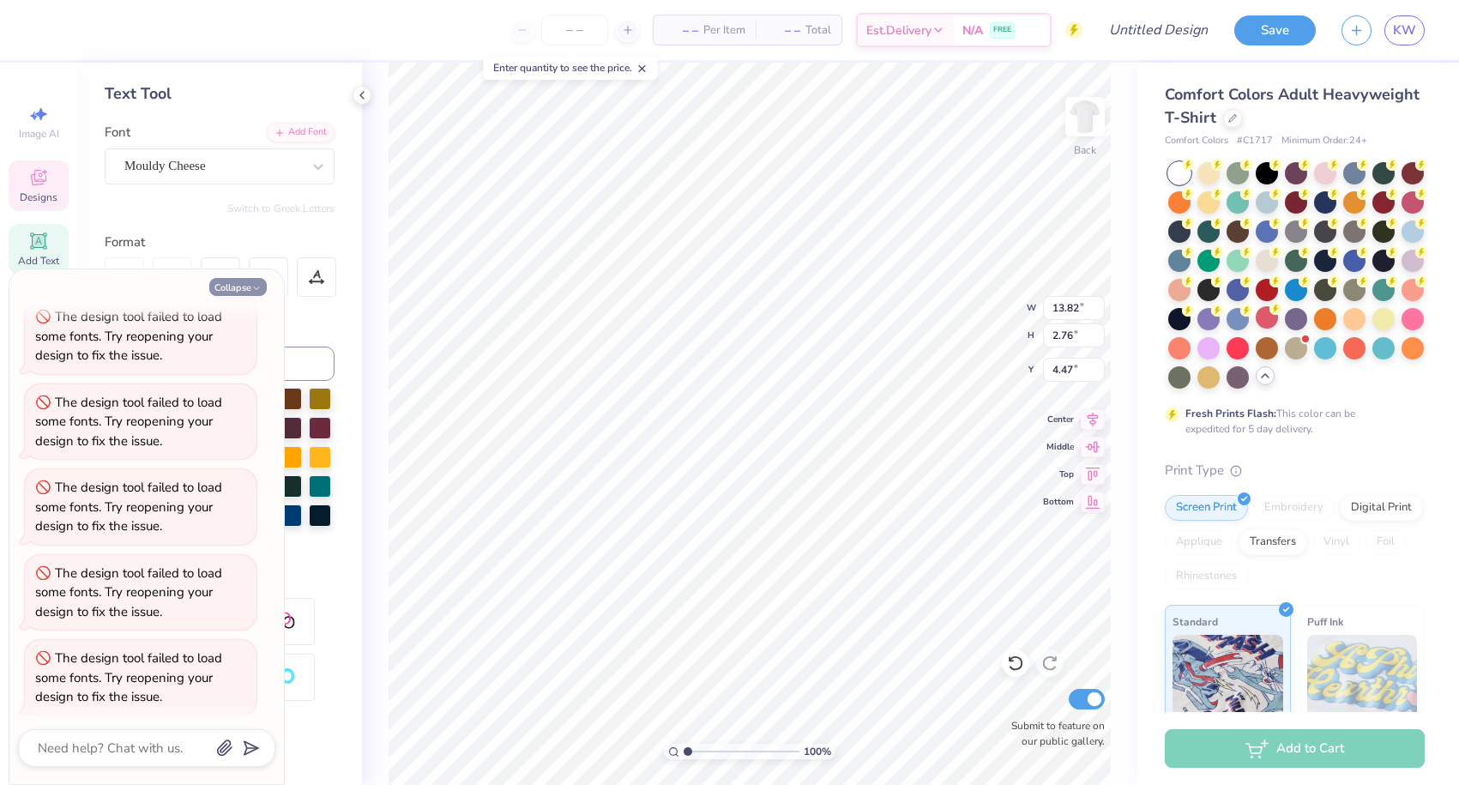
click at [216, 285] on button "Collapse" at bounding box center [237, 287] width 57 height 18
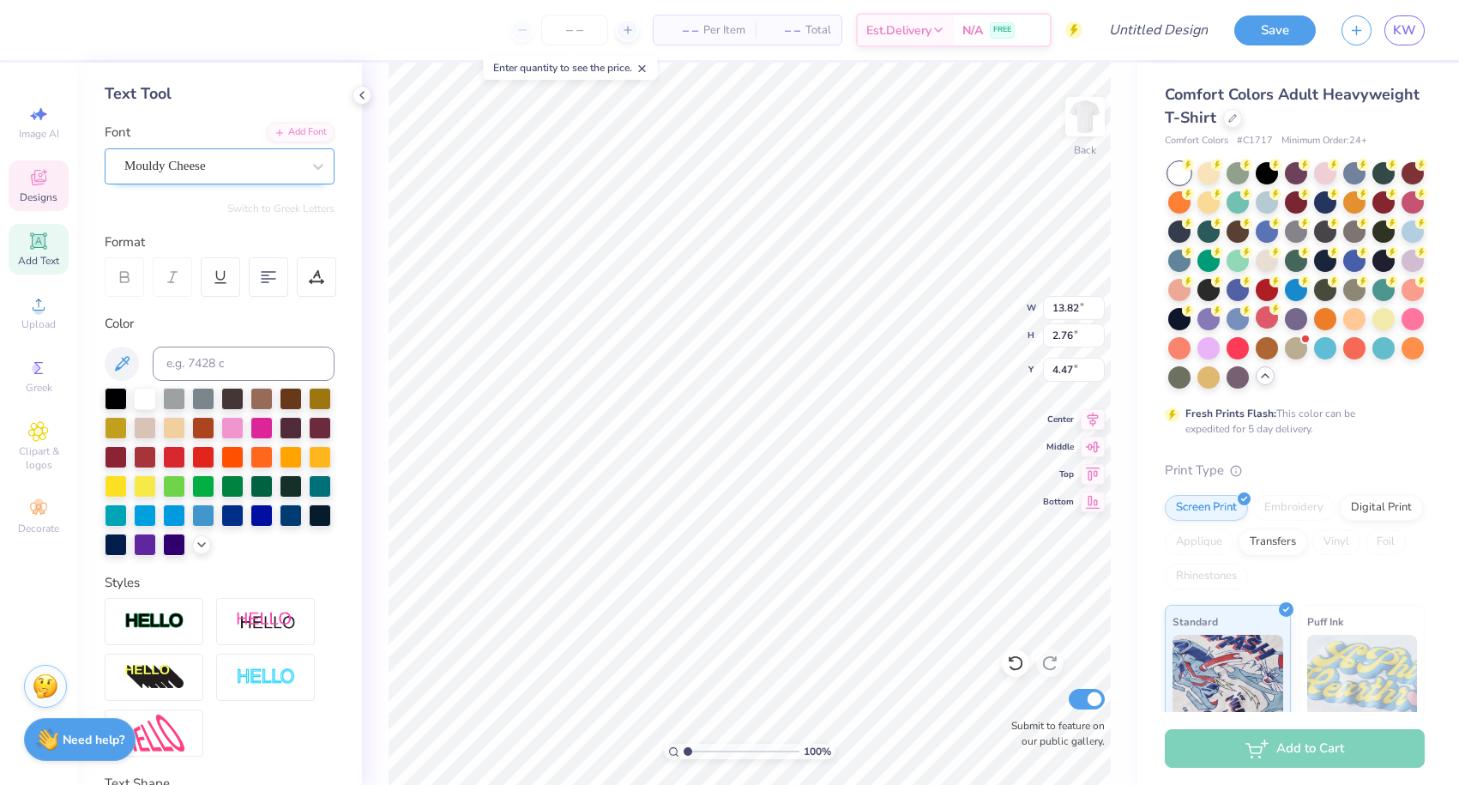
click at [259, 179] on div "Mouldy Cheese" at bounding box center [220, 166] width 230 height 36
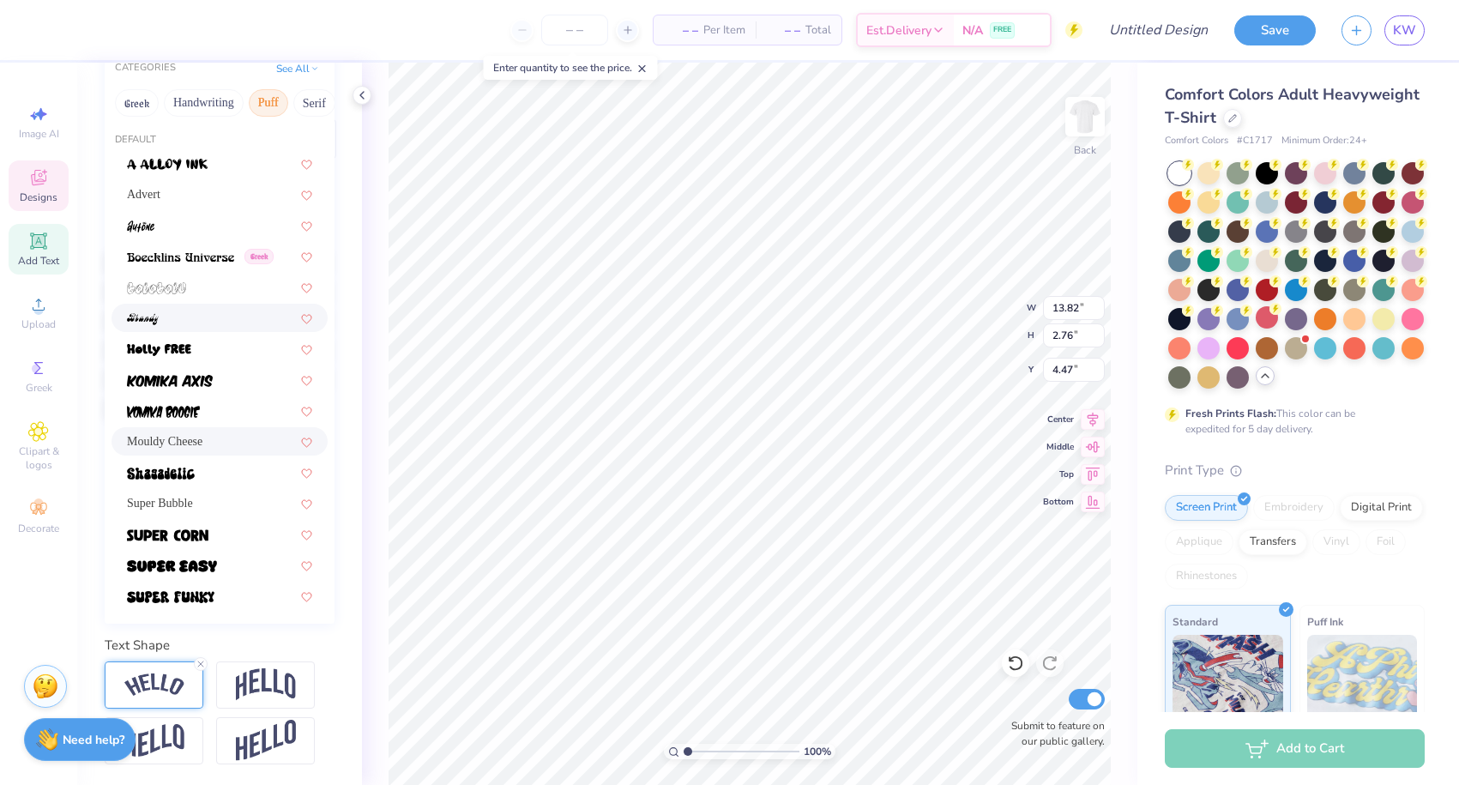
scroll to position [213, 0]
click at [171, 236] on div at bounding box center [220, 225] width 216 height 28
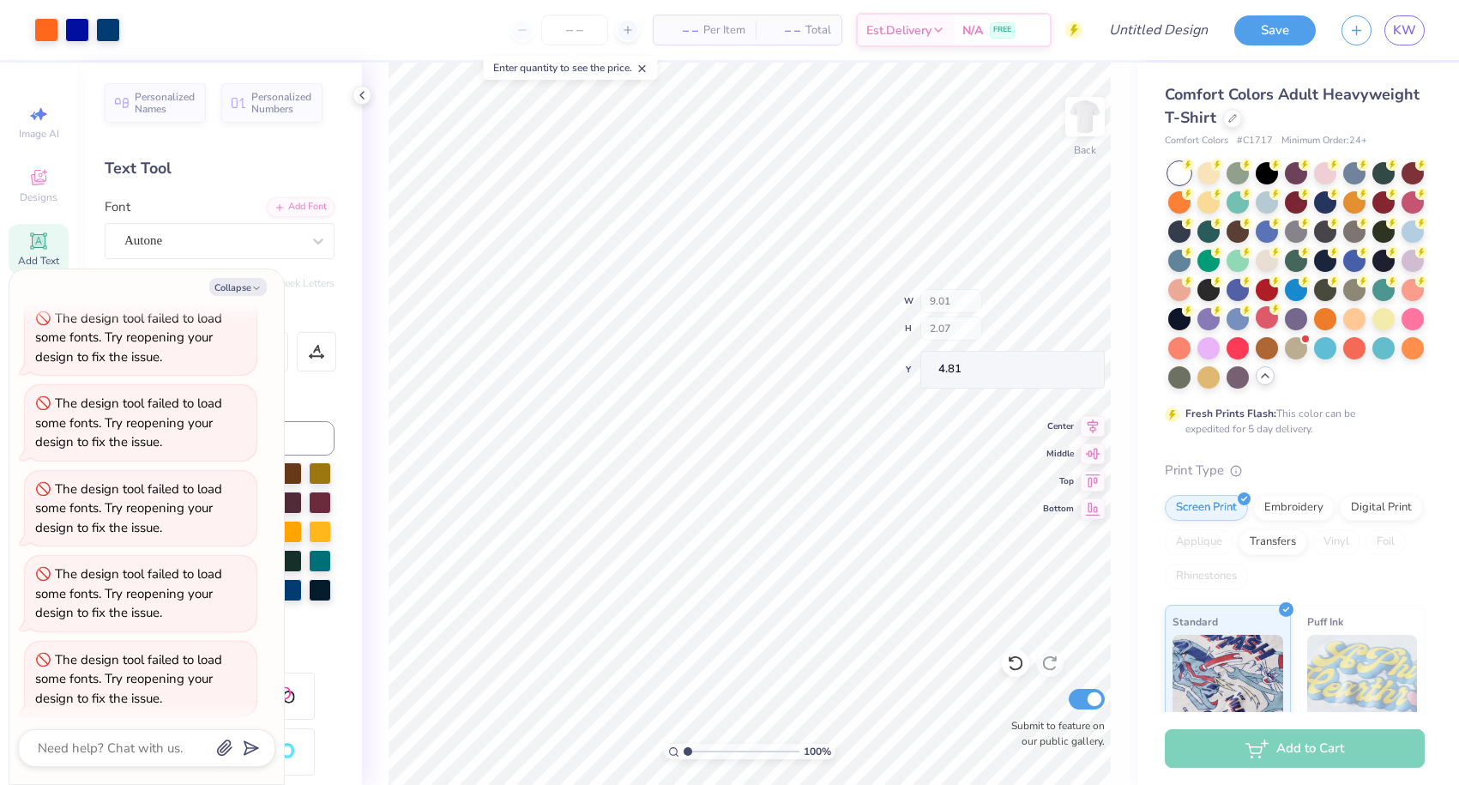
scroll to position [0, 0]
click at [230, 281] on button "Collapse" at bounding box center [237, 287] width 57 height 18
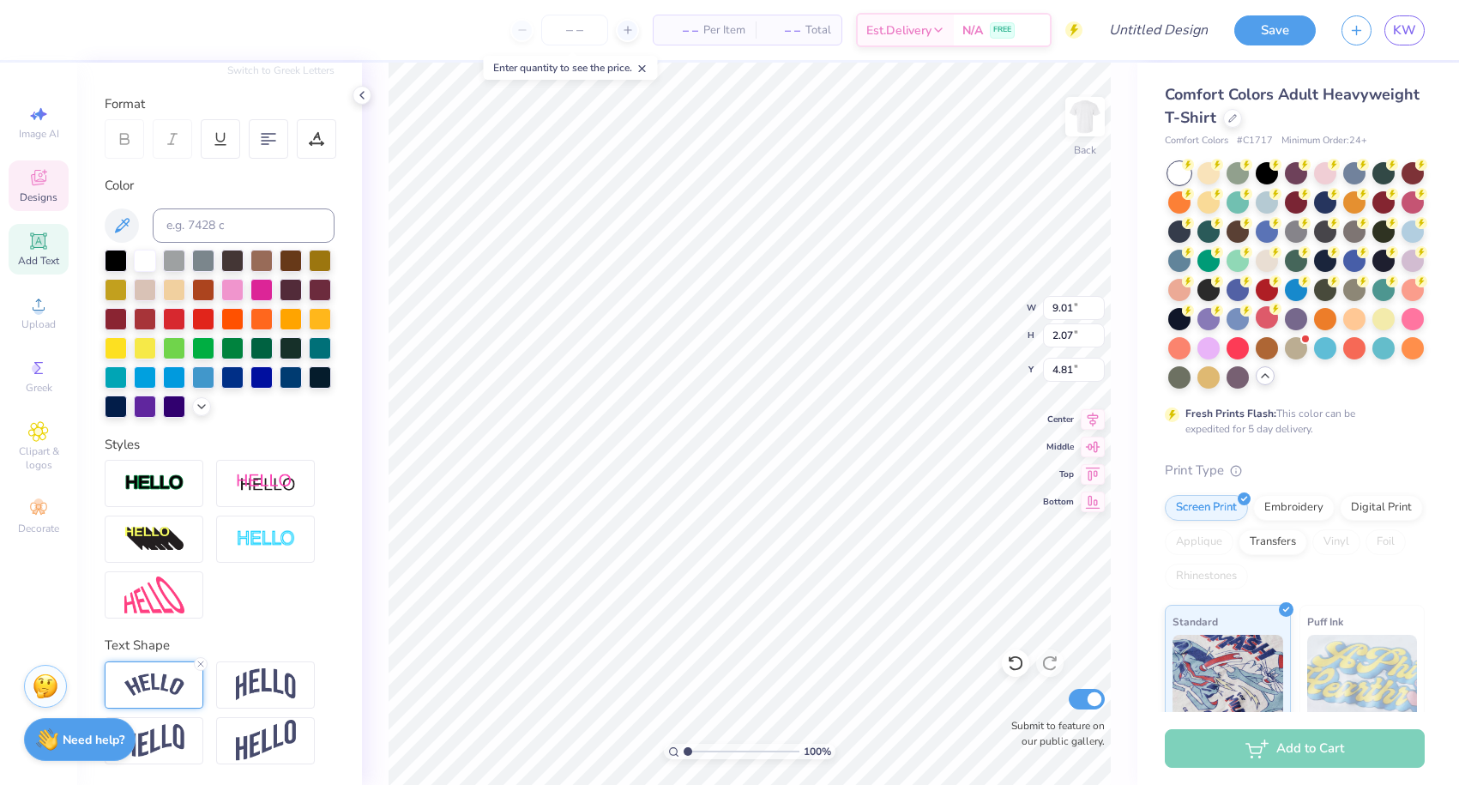
scroll to position [213, 0]
click at [169, 679] on img at bounding box center [154, 684] width 60 height 23
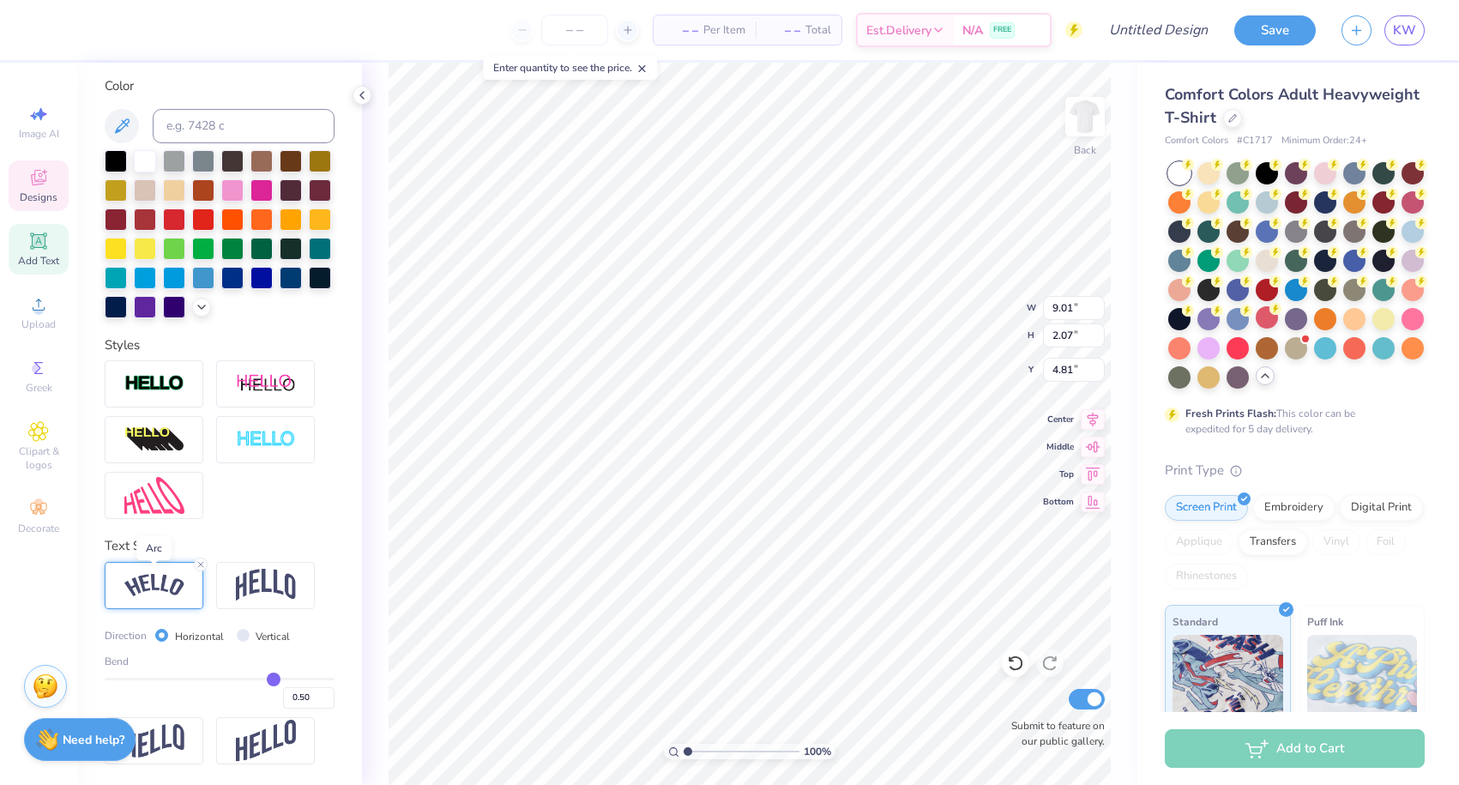
scroll to position [313, 0]
drag, startPoint x: 274, startPoint y: 678, endPoint x: 251, endPoint y: 681, distance: 22.6
click at [251, 680] on input "range" at bounding box center [220, 679] width 230 height 3
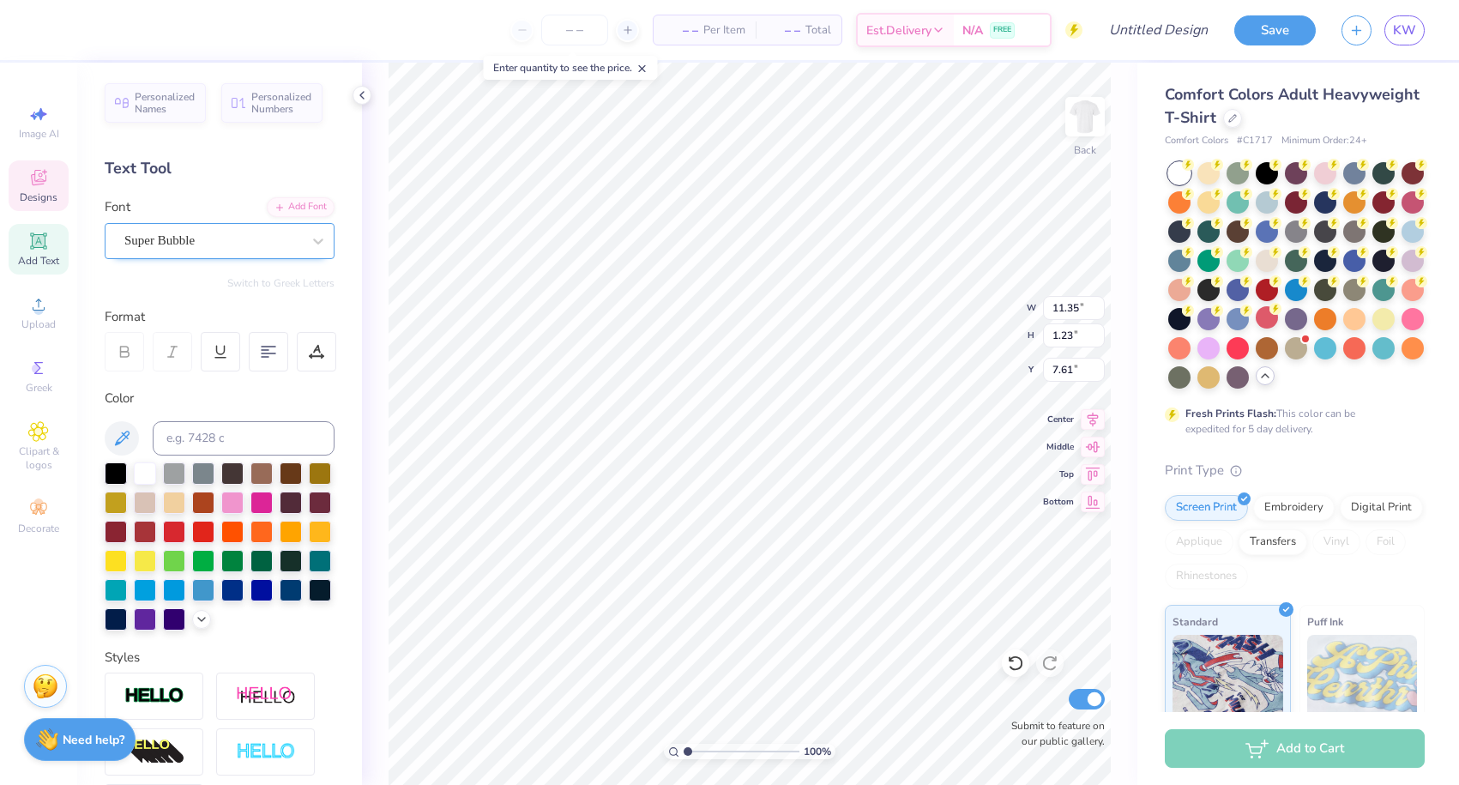
scroll to position [0, 0]
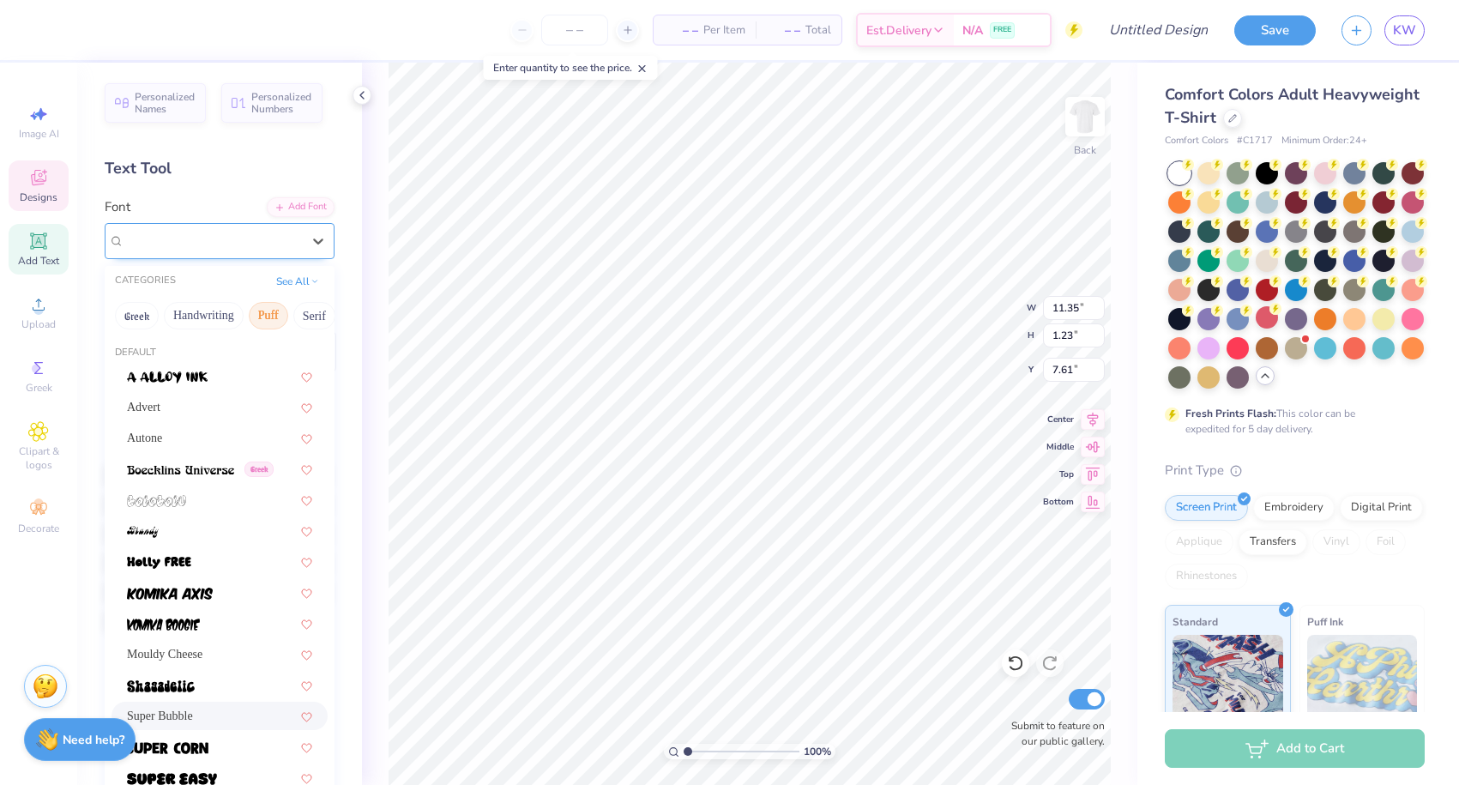
click at [228, 232] on div "Super Bubble" at bounding box center [213, 240] width 180 height 27
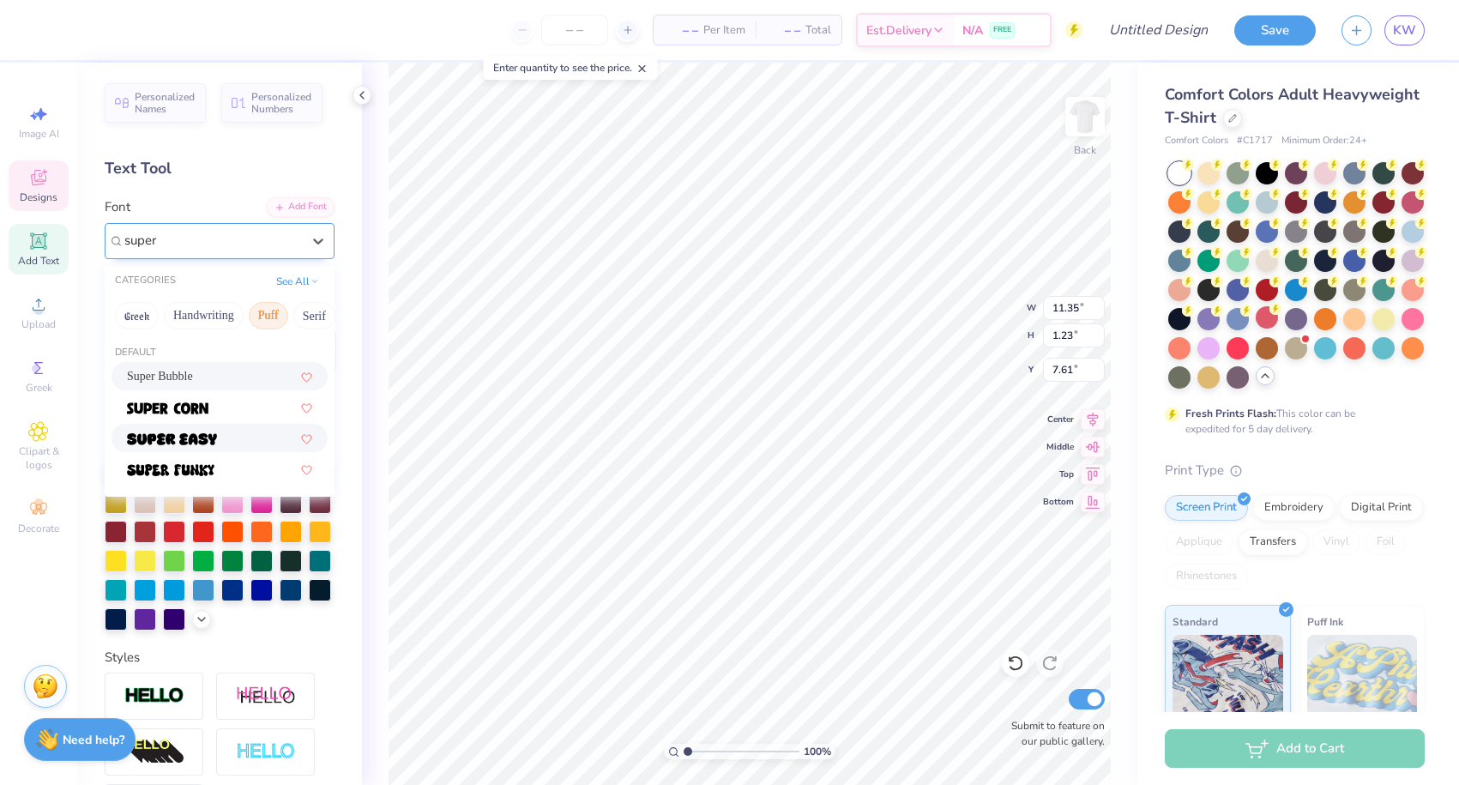
click at [211, 441] on img at bounding box center [172, 439] width 90 height 12
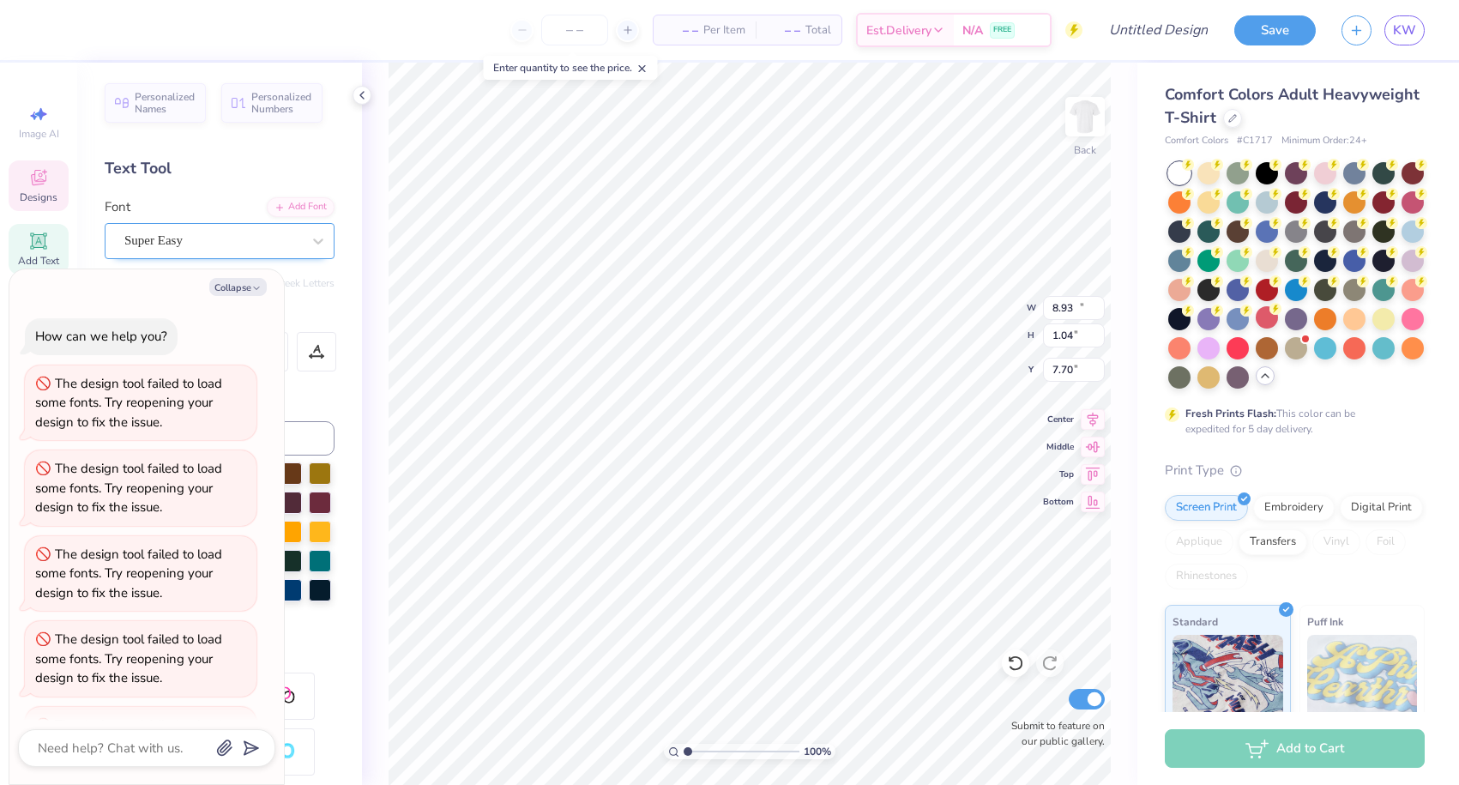
scroll to position [320, 0]
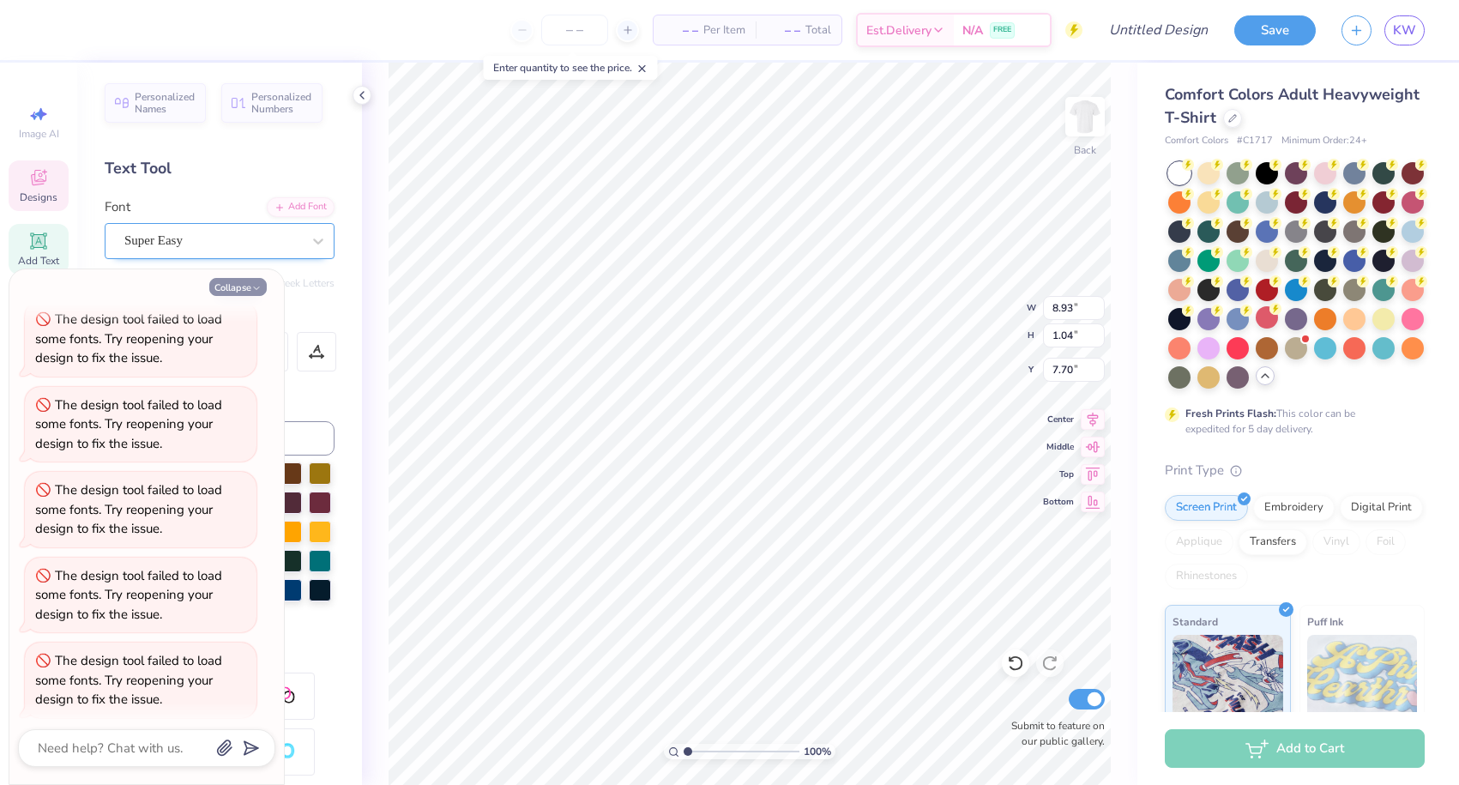
click at [243, 292] on button "Collapse" at bounding box center [237, 287] width 57 height 18
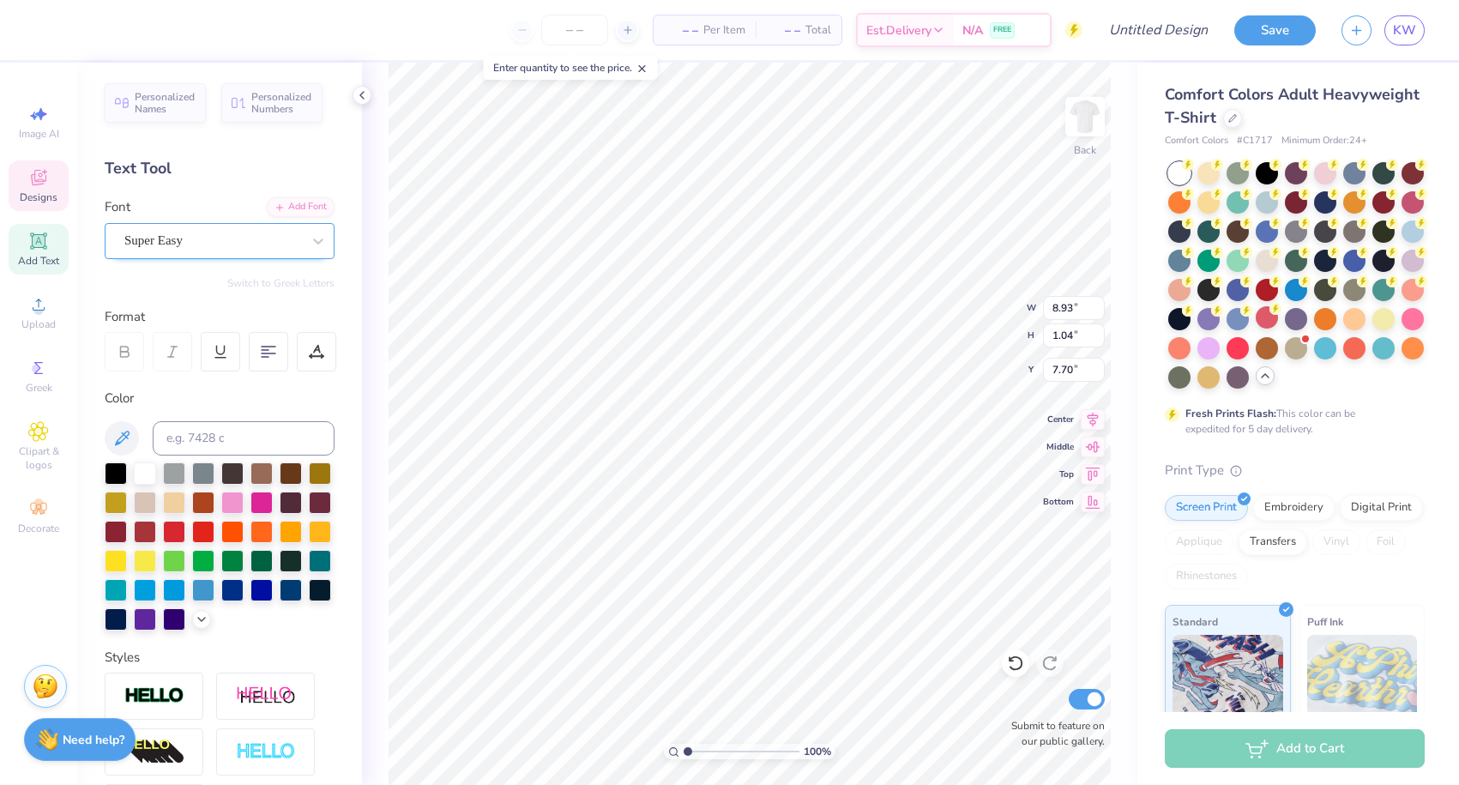
click at [200, 229] on div at bounding box center [212, 240] width 177 height 23
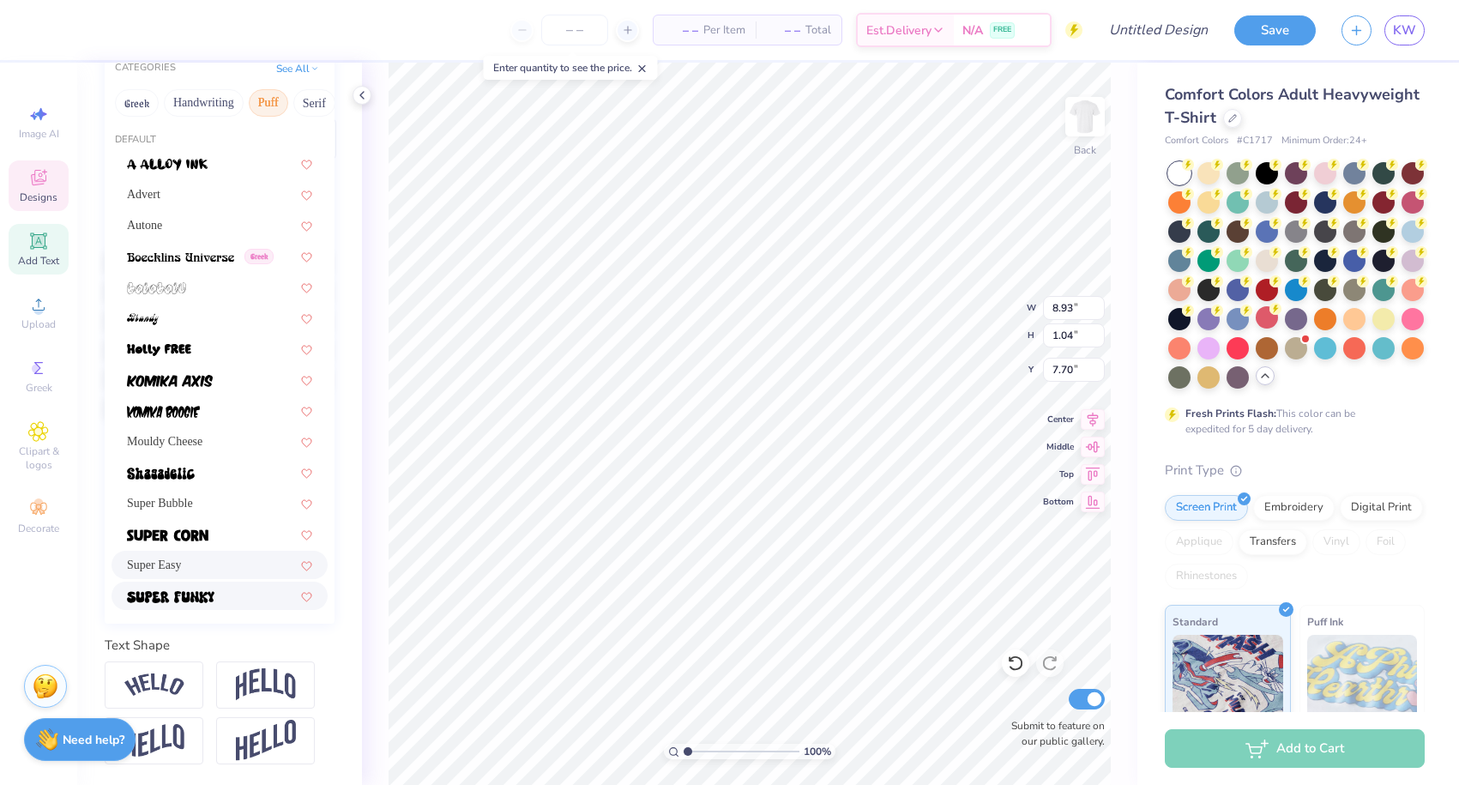
scroll to position [213, 0]
click at [186, 610] on div at bounding box center [220, 596] width 216 height 28
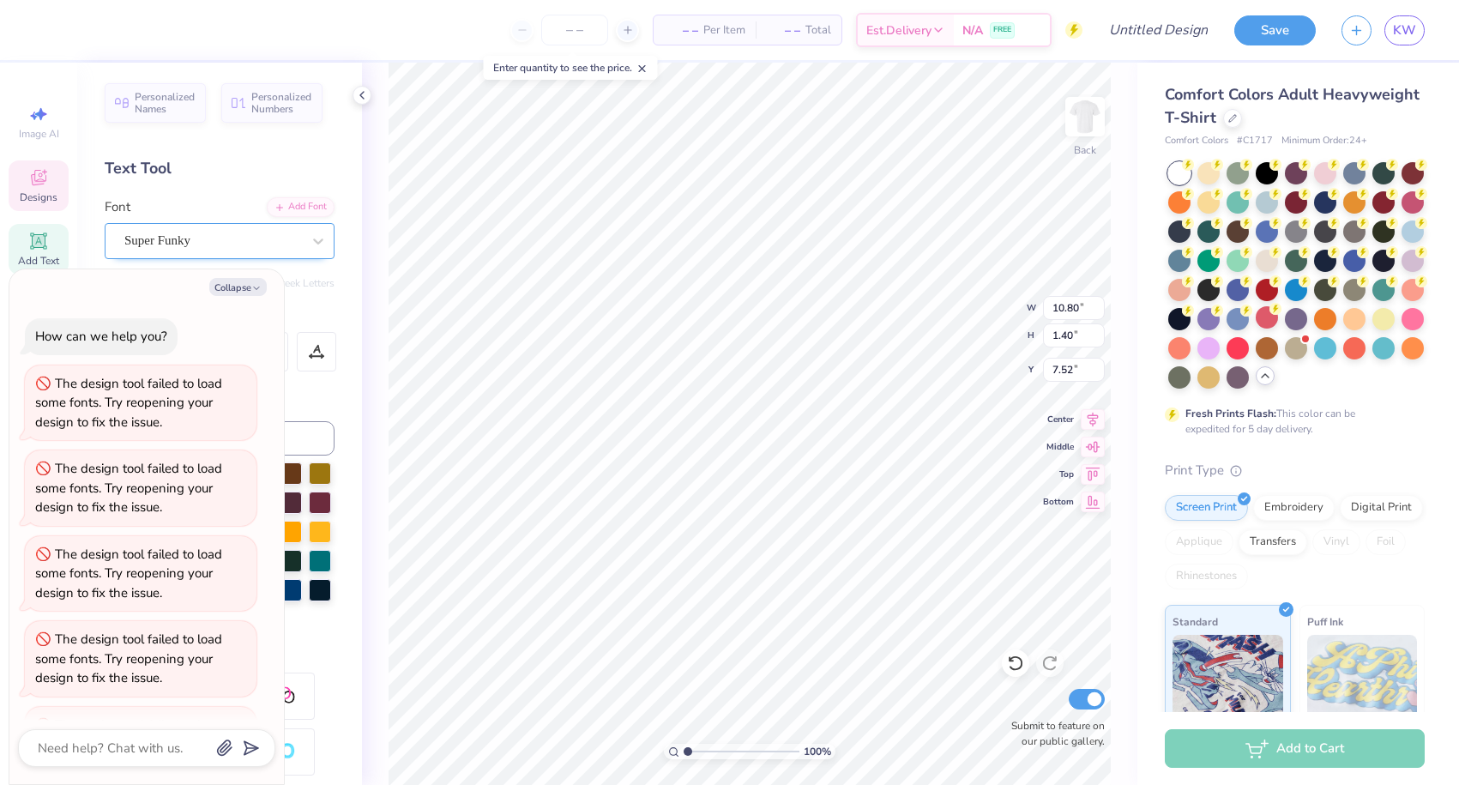
scroll to position [404, 0]
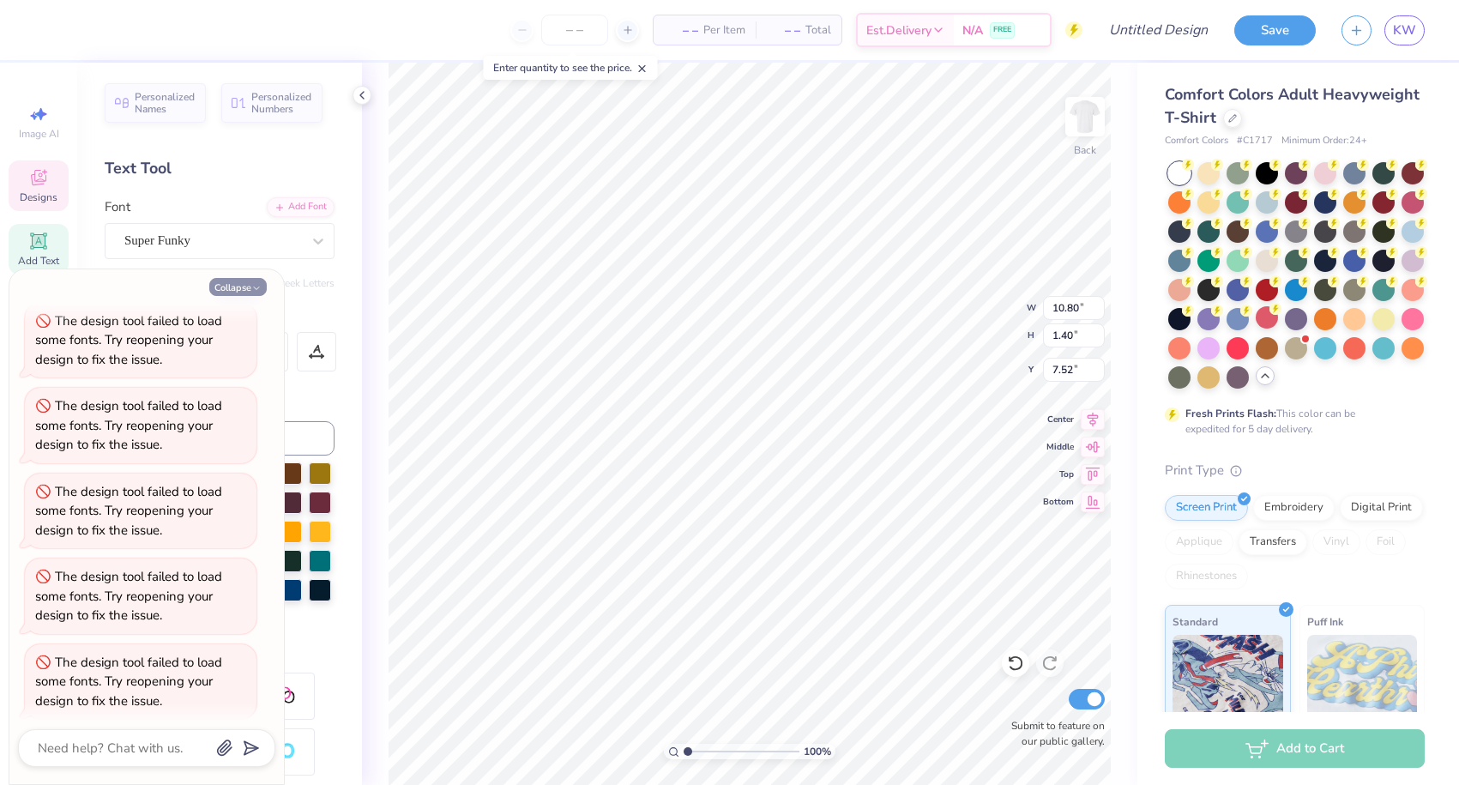
click at [228, 285] on button "Collapse" at bounding box center [237, 287] width 57 height 18
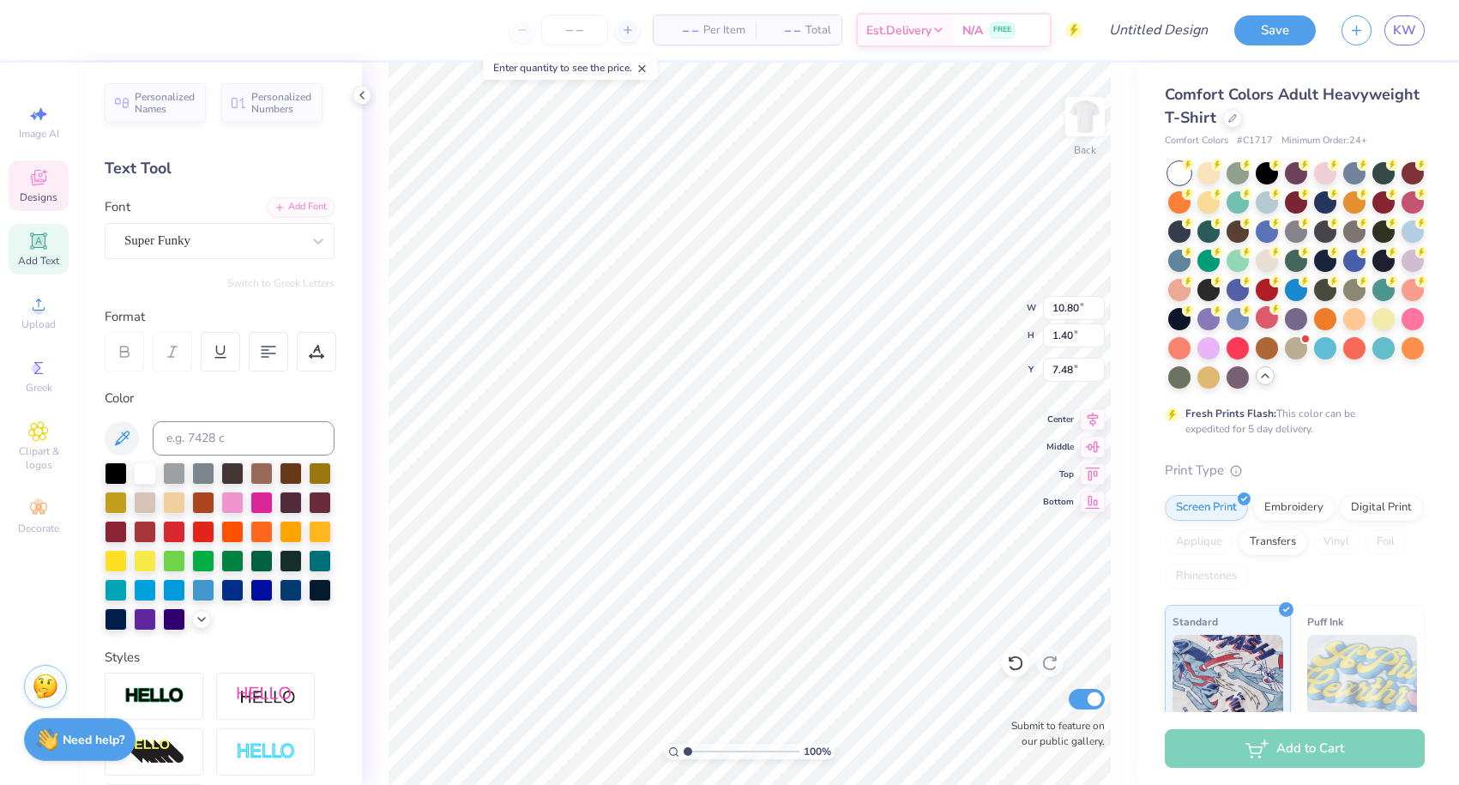
scroll to position [0, 2]
click at [217, 240] on div "Super Funky" at bounding box center [213, 240] width 180 height 27
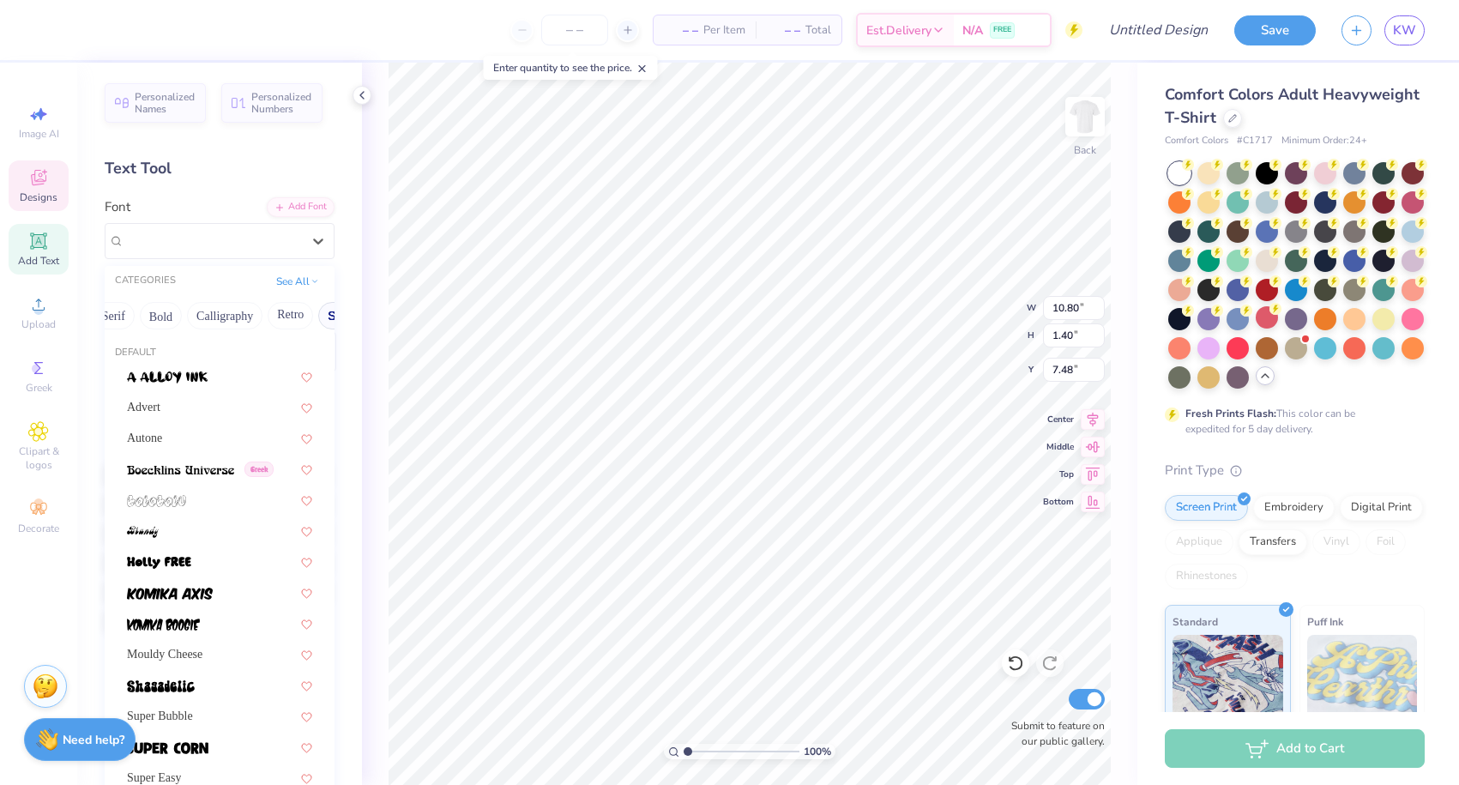
scroll to position [0, 184]
click at [176, 313] on button "Bold" at bounding box center [177, 315] width 42 height 27
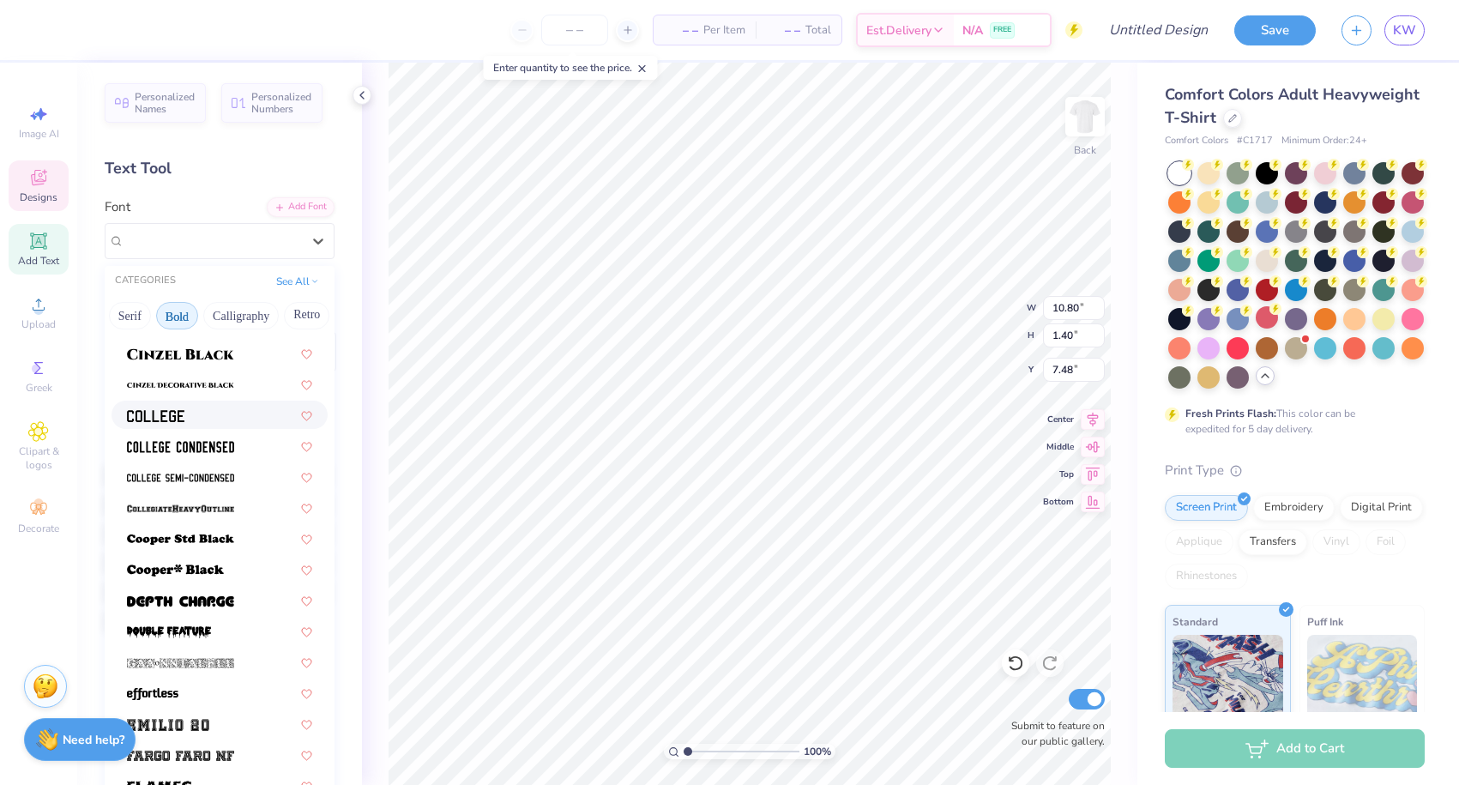
scroll to position [117, 0]
click at [200, 437] on span at bounding box center [180, 445] width 107 height 18
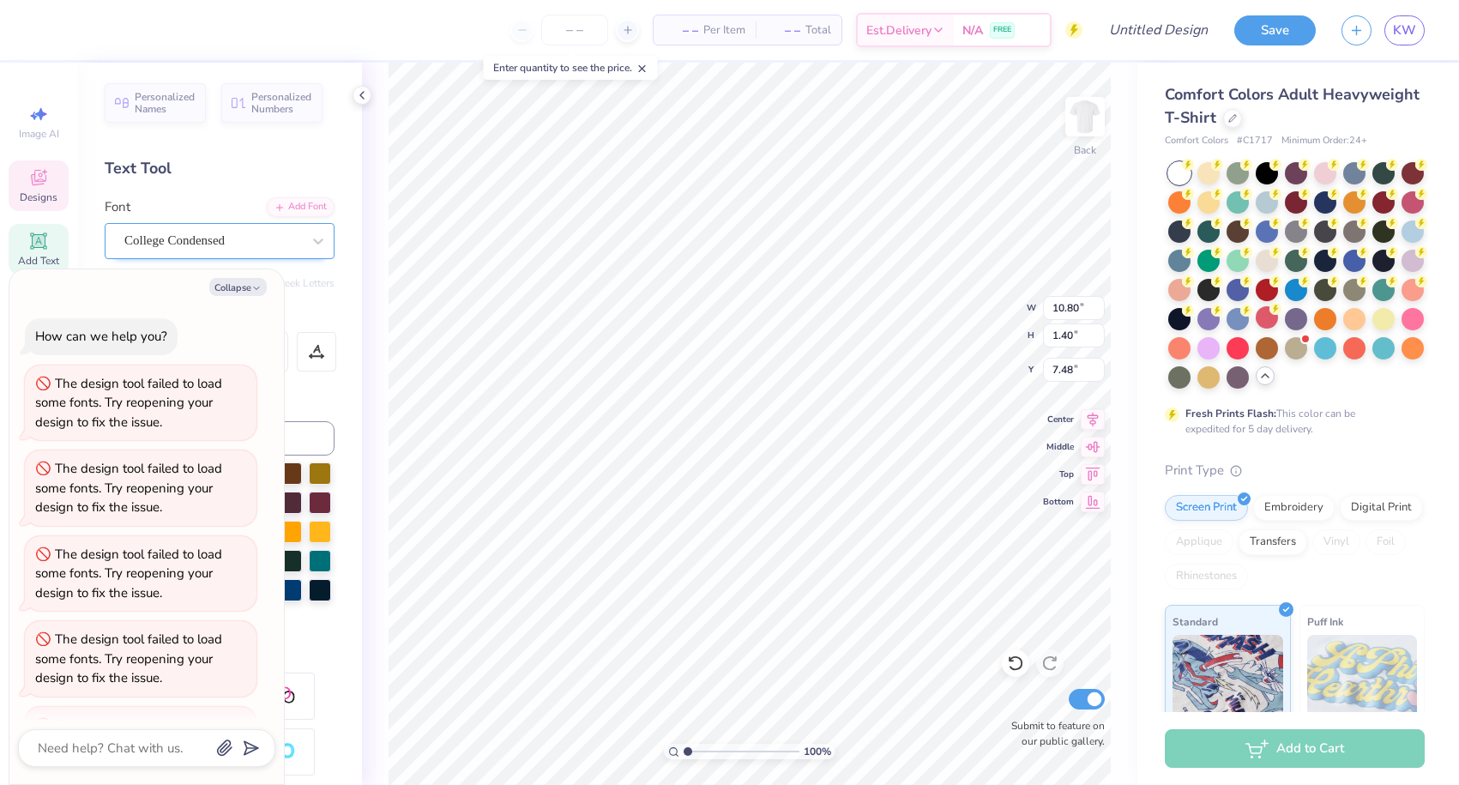
scroll to position [488, 0]
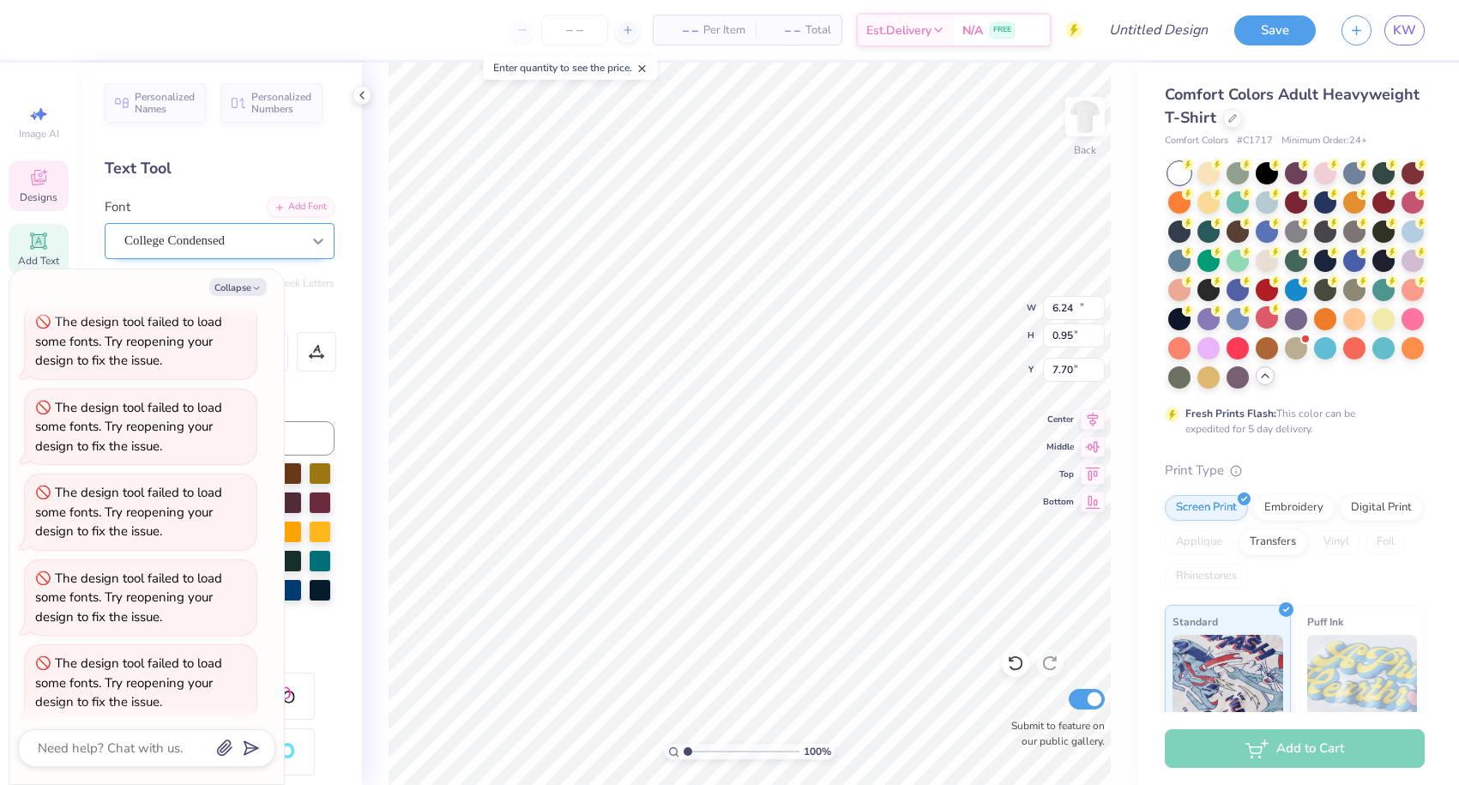
drag, startPoint x: 243, startPoint y: 296, endPoint x: 317, endPoint y: 252, distance: 86.5
click at [243, 296] on div "Collapse How can we help you? The design tool failed to load some fonts. Try re…" at bounding box center [146, 526] width 274 height 515
click at [243, 290] on button "Collapse" at bounding box center [237, 287] width 57 height 18
click at [249, 284] on button "Collapse" at bounding box center [237, 287] width 57 height 18
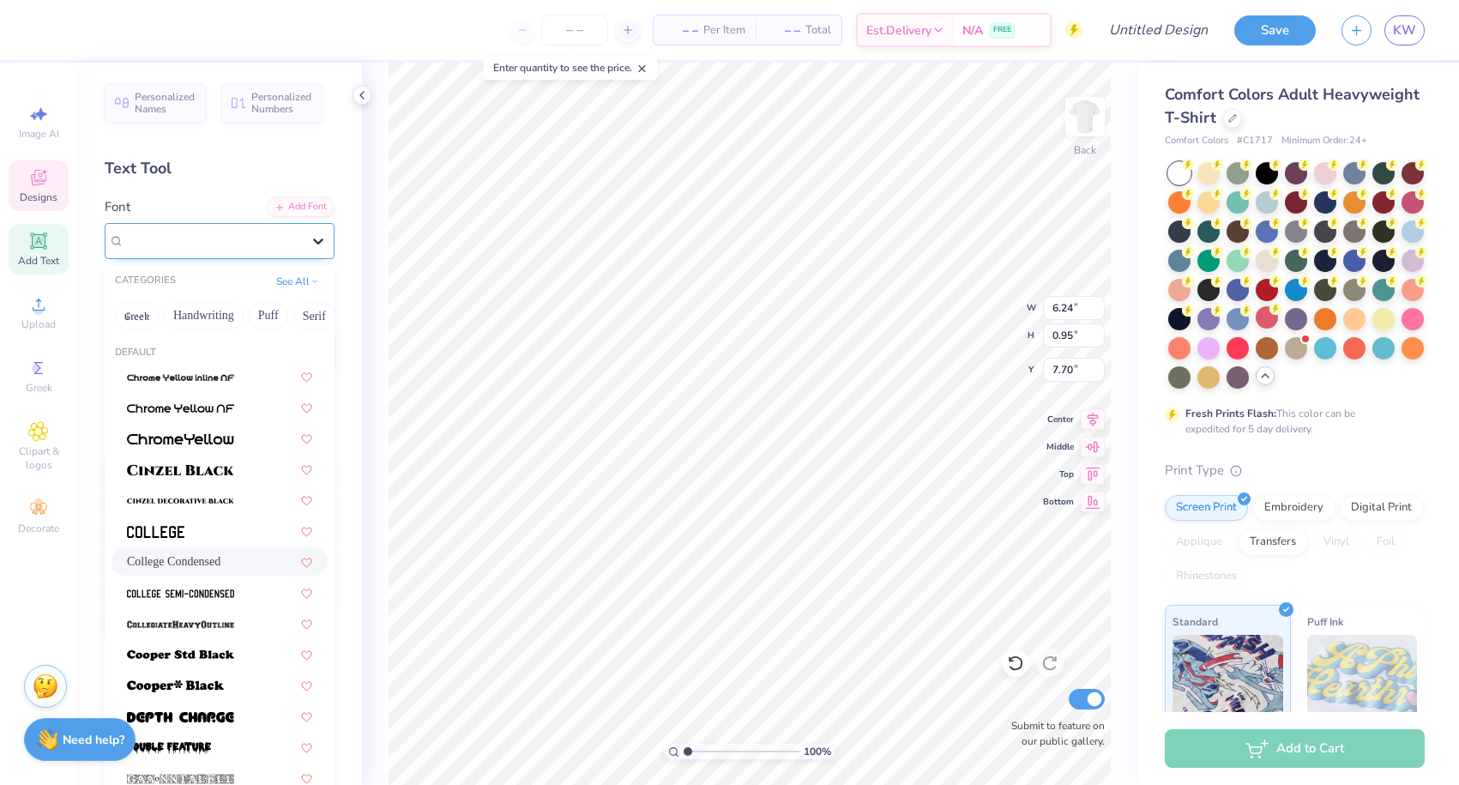
click at [318, 250] on div at bounding box center [318, 241] width 31 height 31
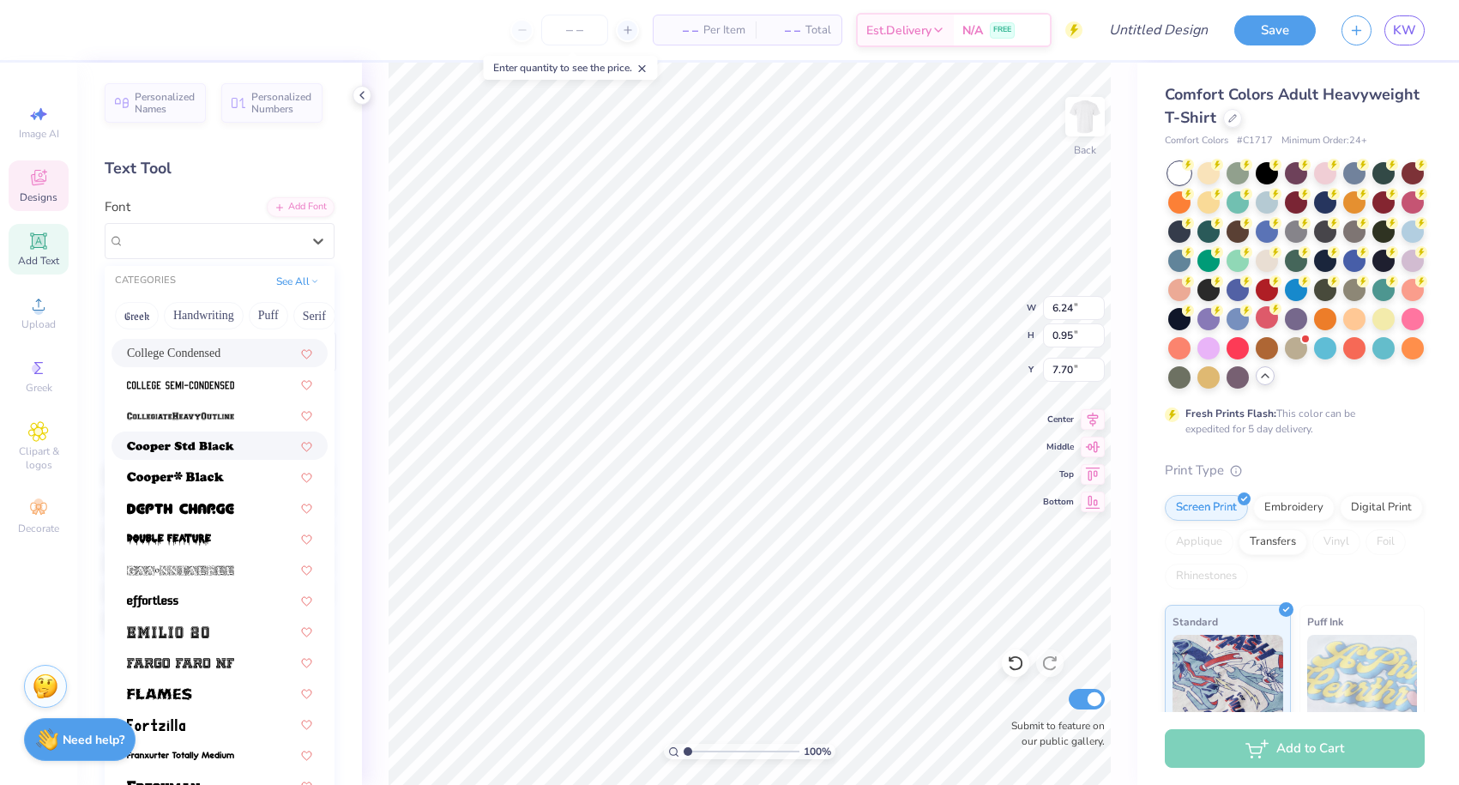
scroll to position [234, 0]
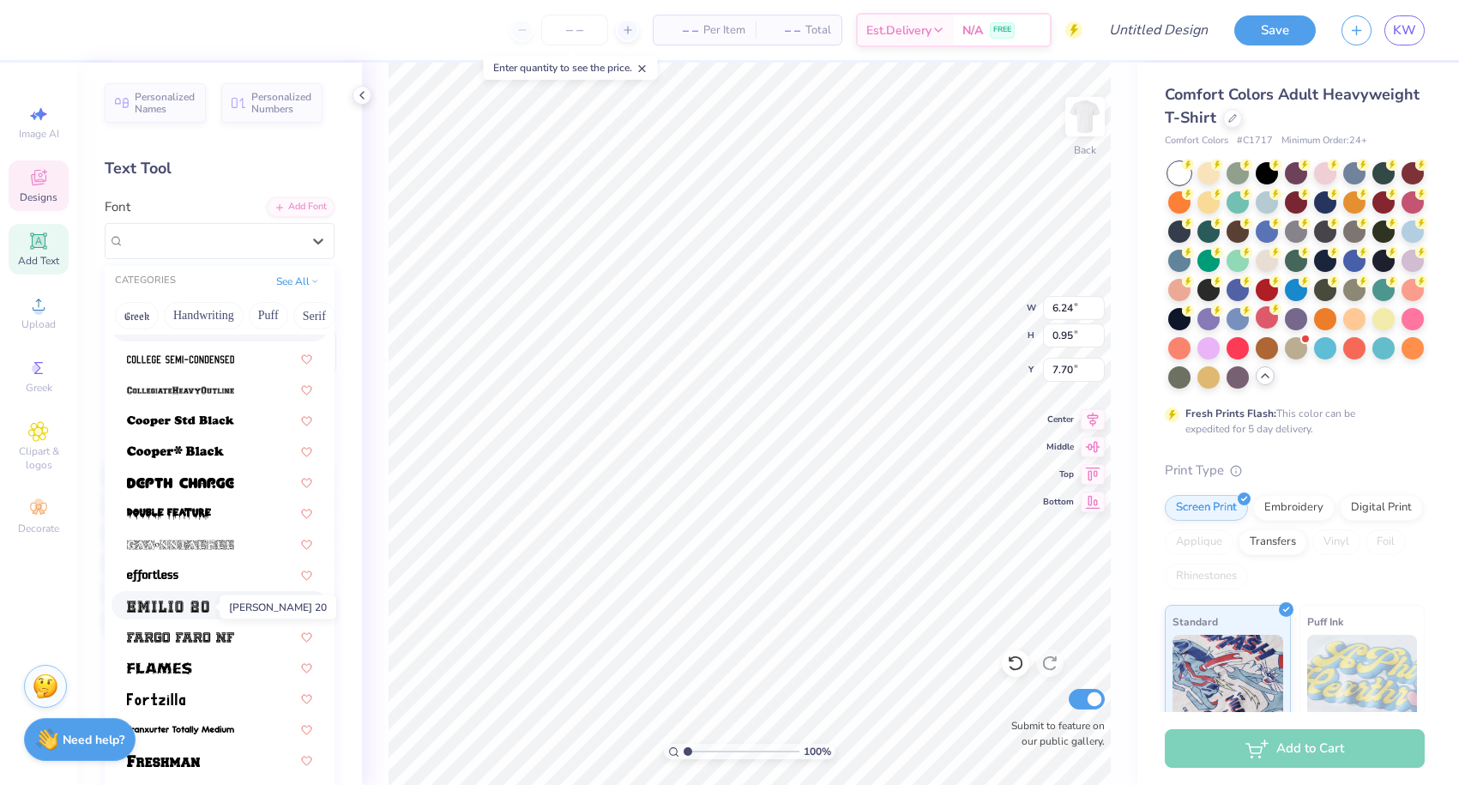
click at [177, 600] on span at bounding box center [168, 605] width 82 height 18
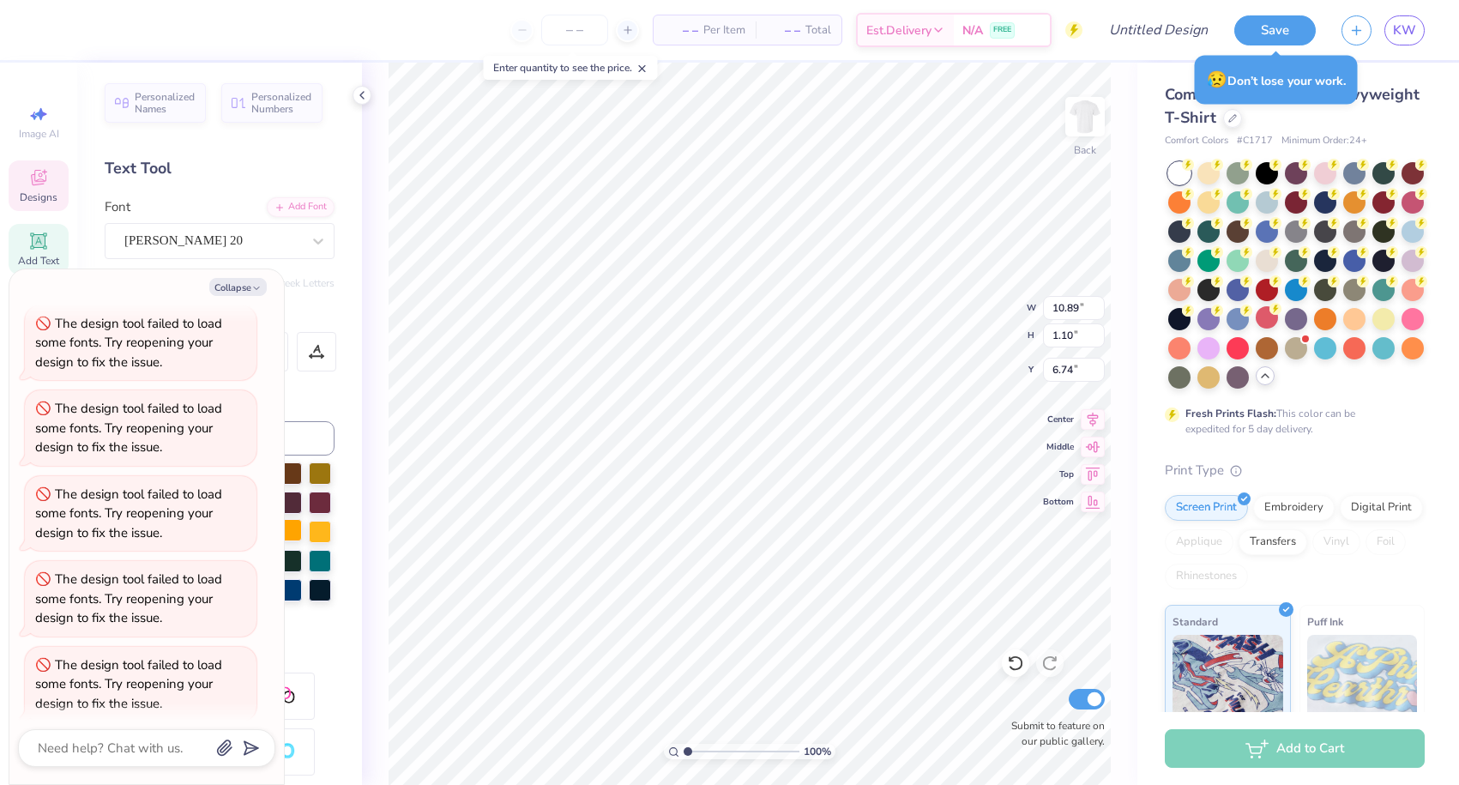
scroll to position [0, 3]
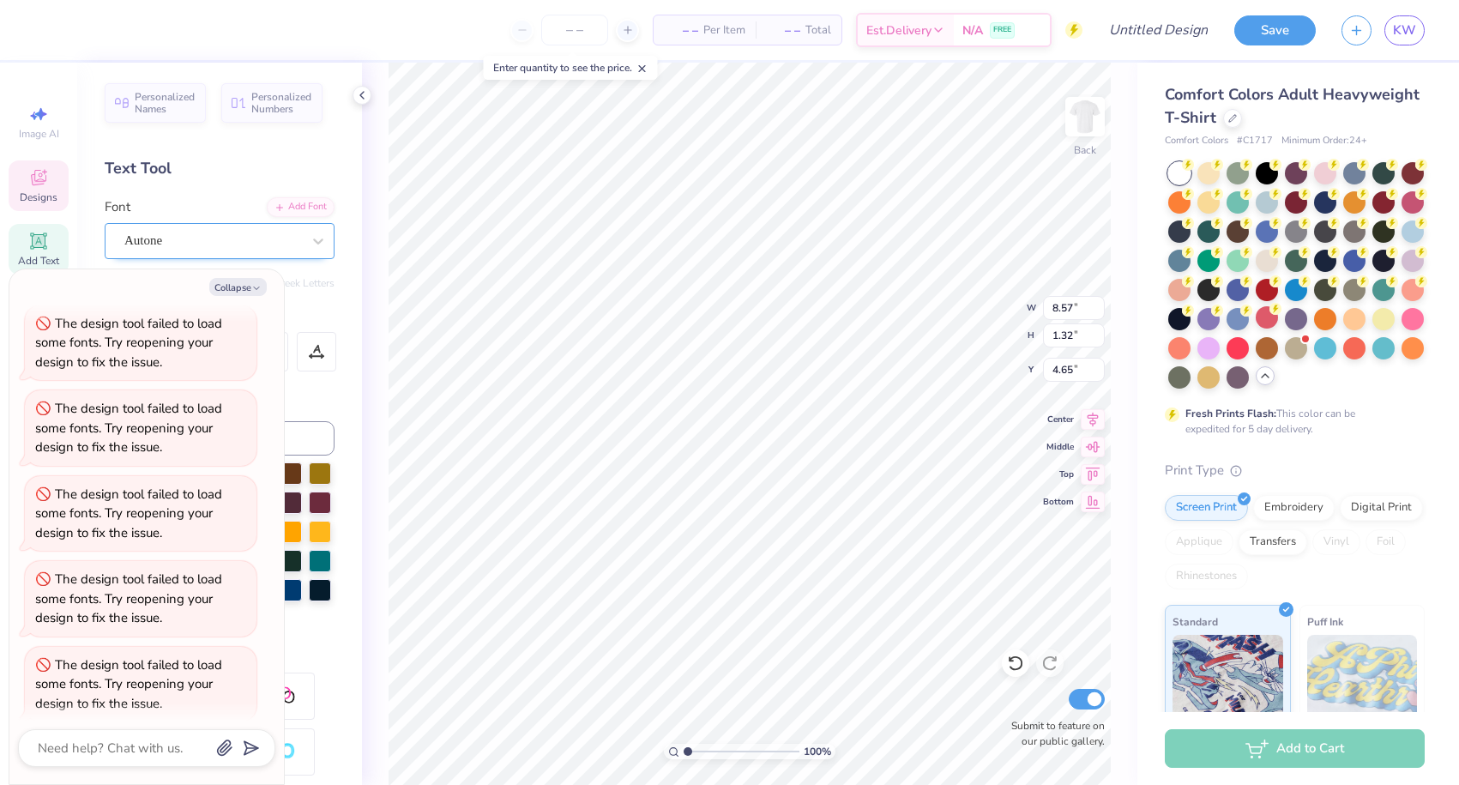
click at [218, 235] on div "Autone" at bounding box center [213, 240] width 180 height 27
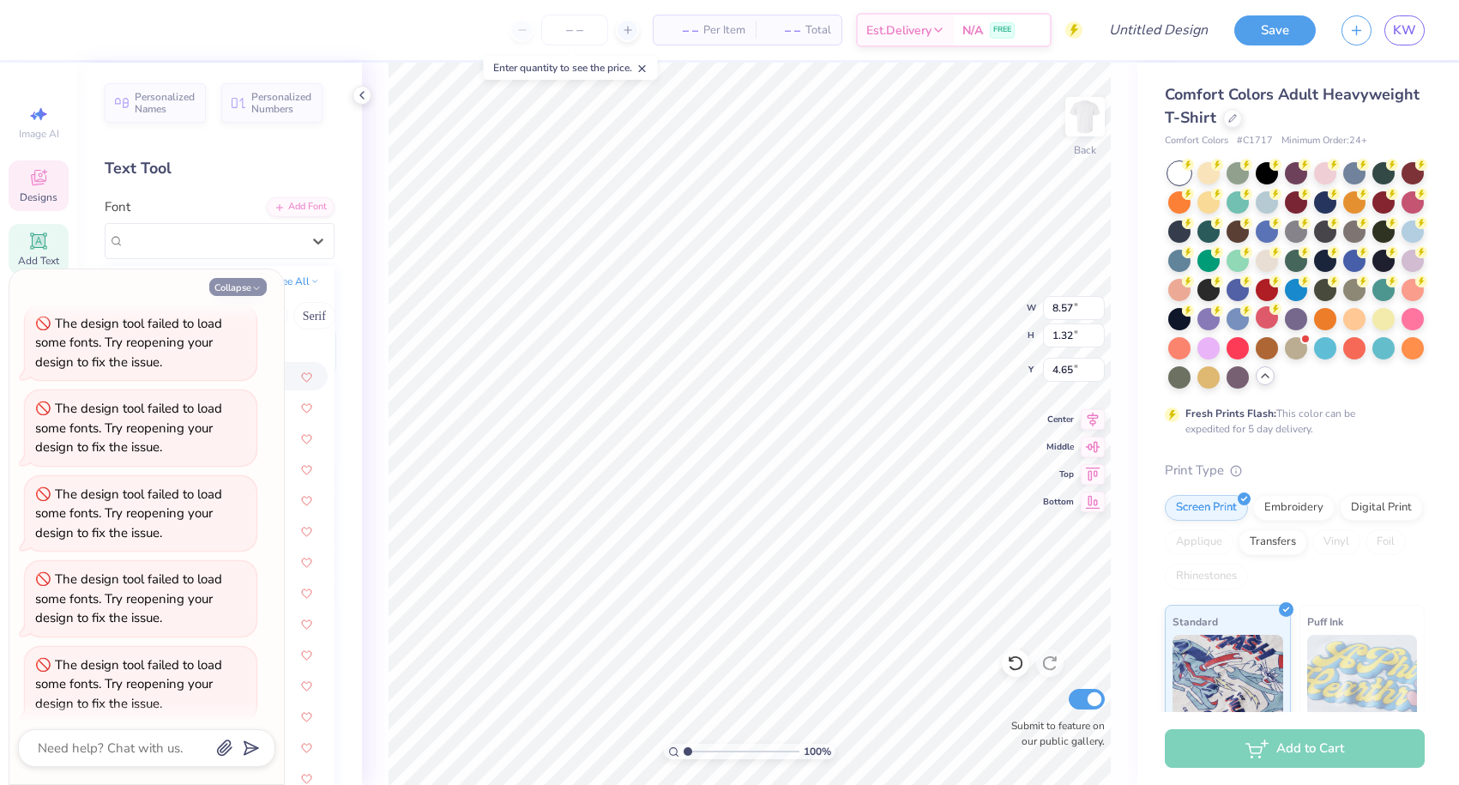
click at [250, 281] on button "Collapse" at bounding box center [237, 287] width 57 height 18
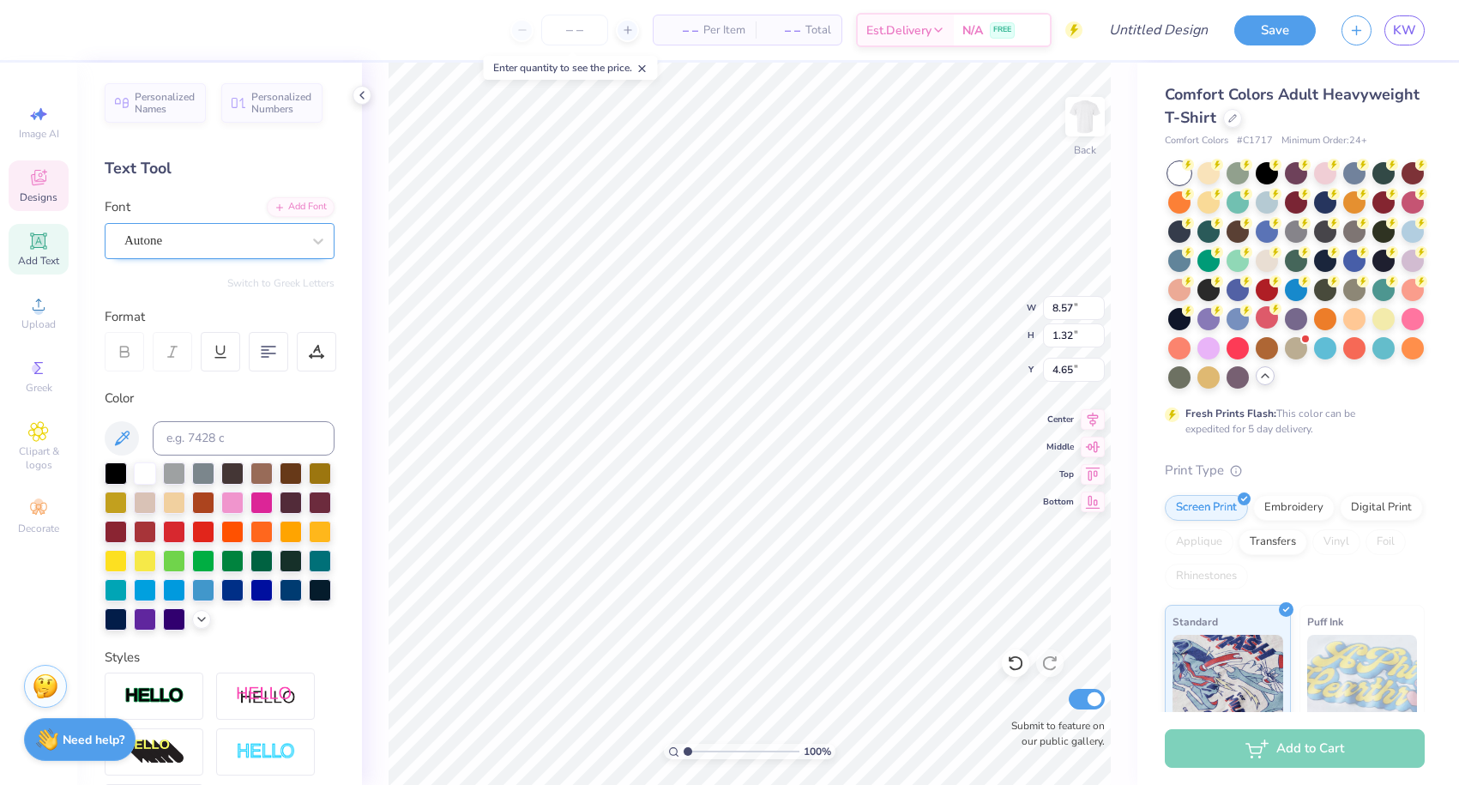
click at [241, 241] on div "Autone" at bounding box center [213, 240] width 180 height 27
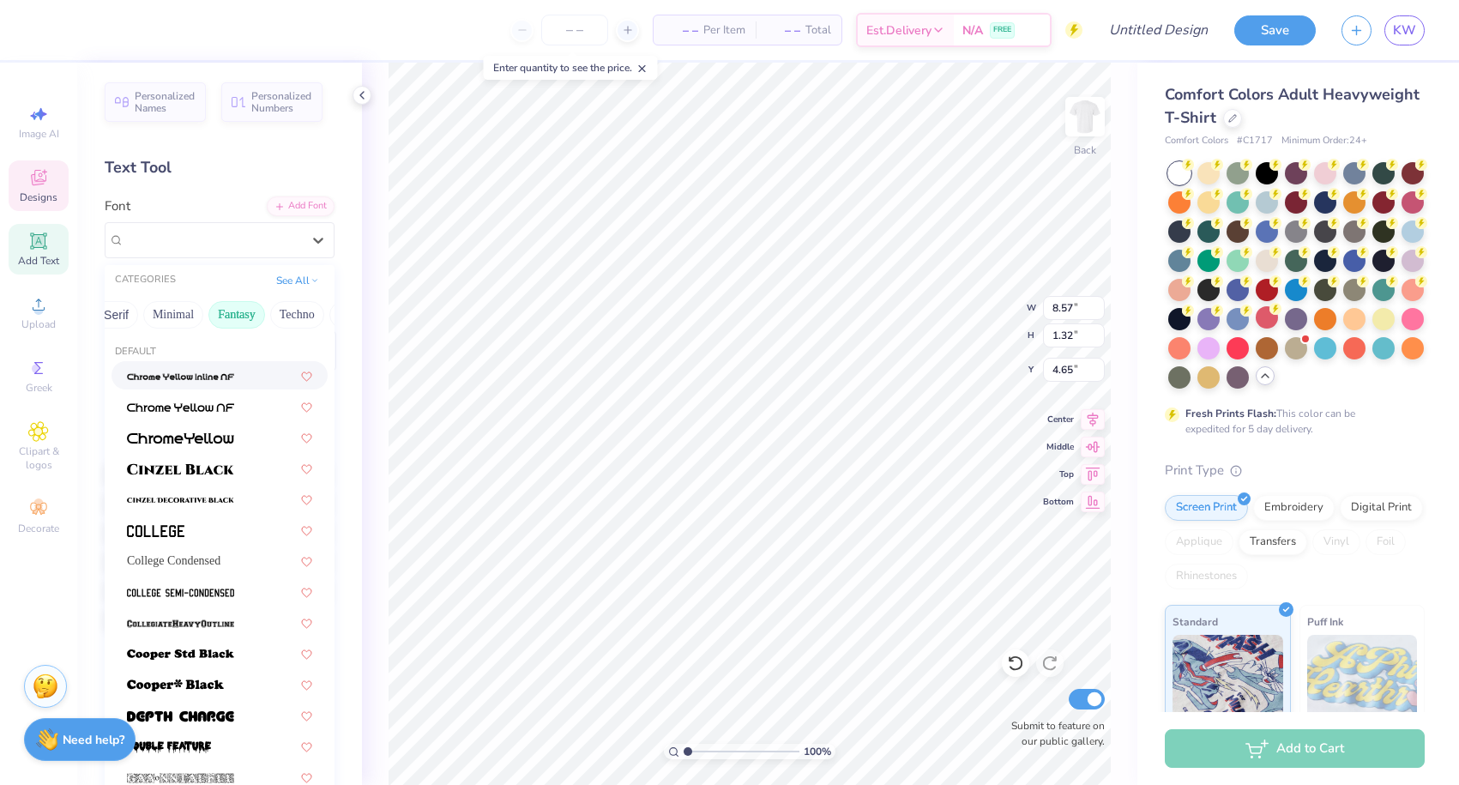
scroll to position [0, 460]
click at [249, 313] on button "Fantasy" at bounding box center [232, 314] width 57 height 27
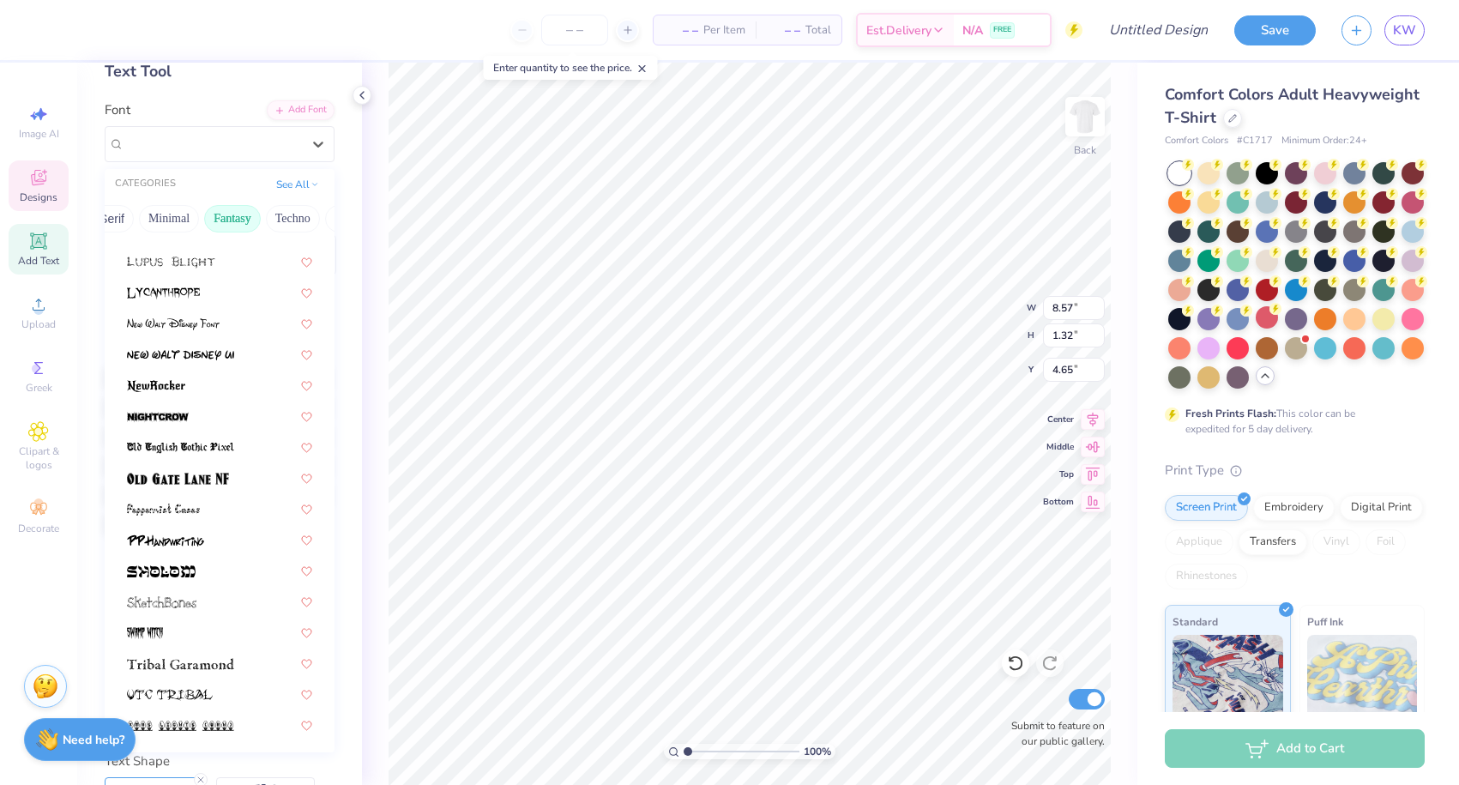
scroll to position [113, 0]
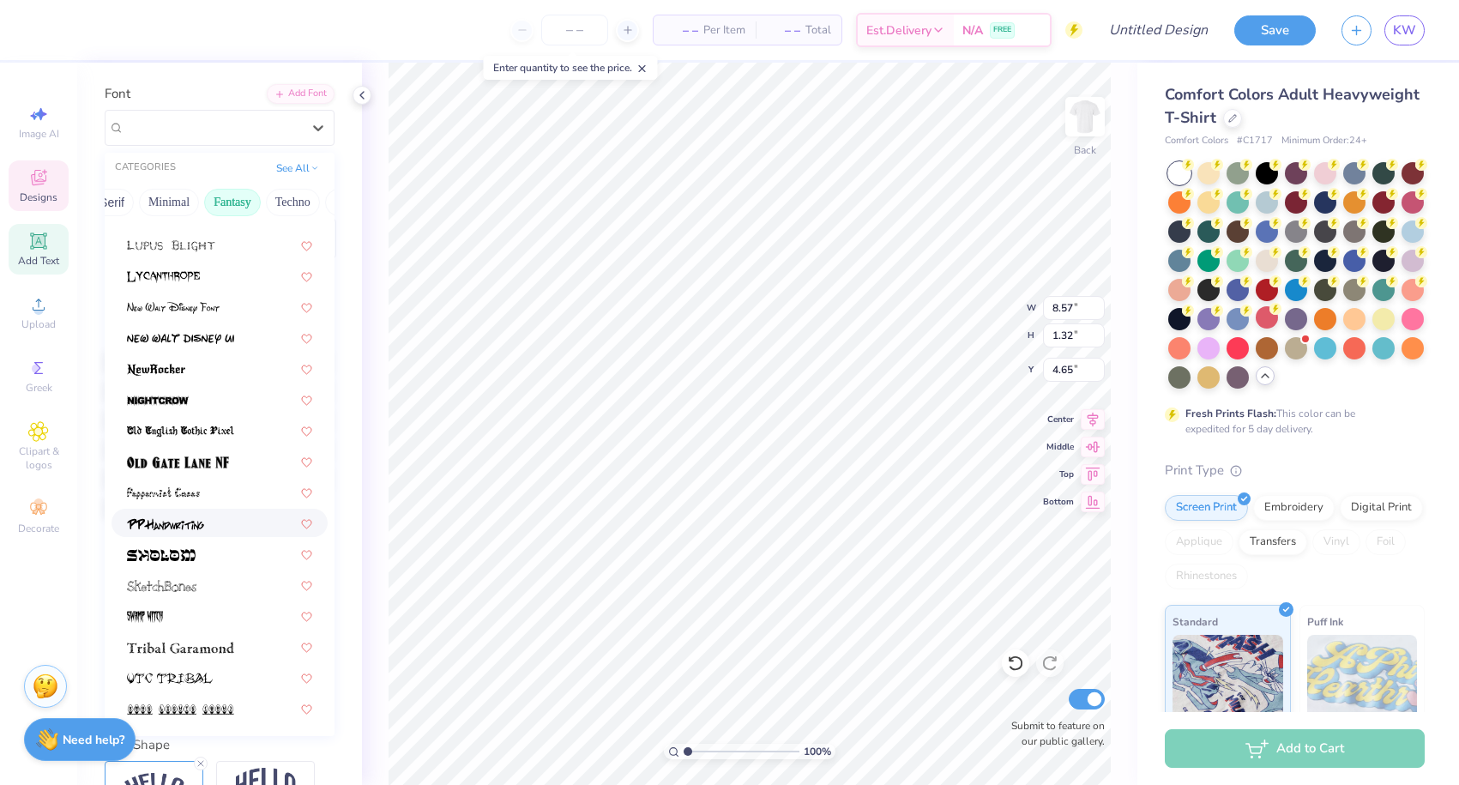
click at [194, 523] on img at bounding box center [165, 524] width 77 height 12
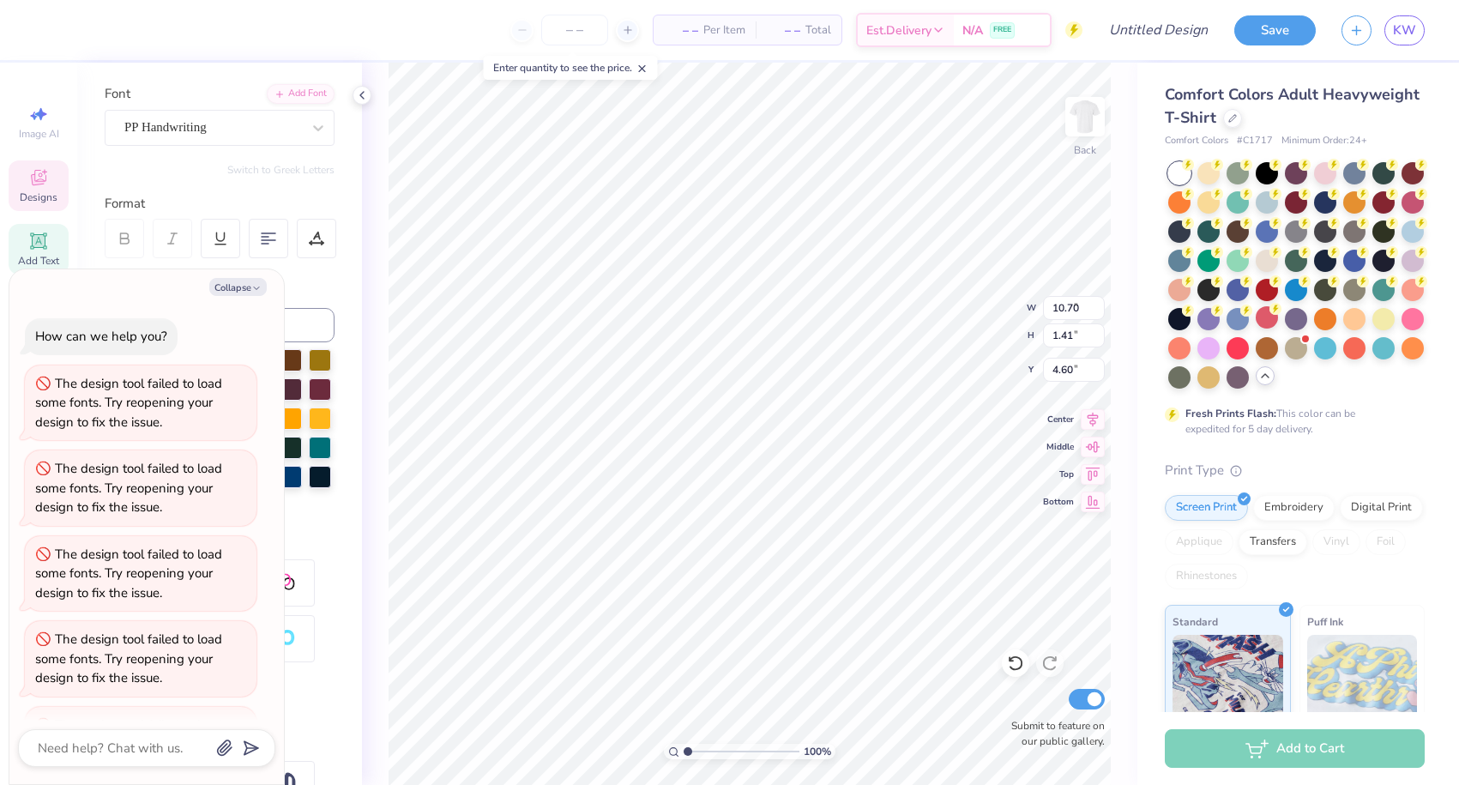
scroll to position [656, 0]
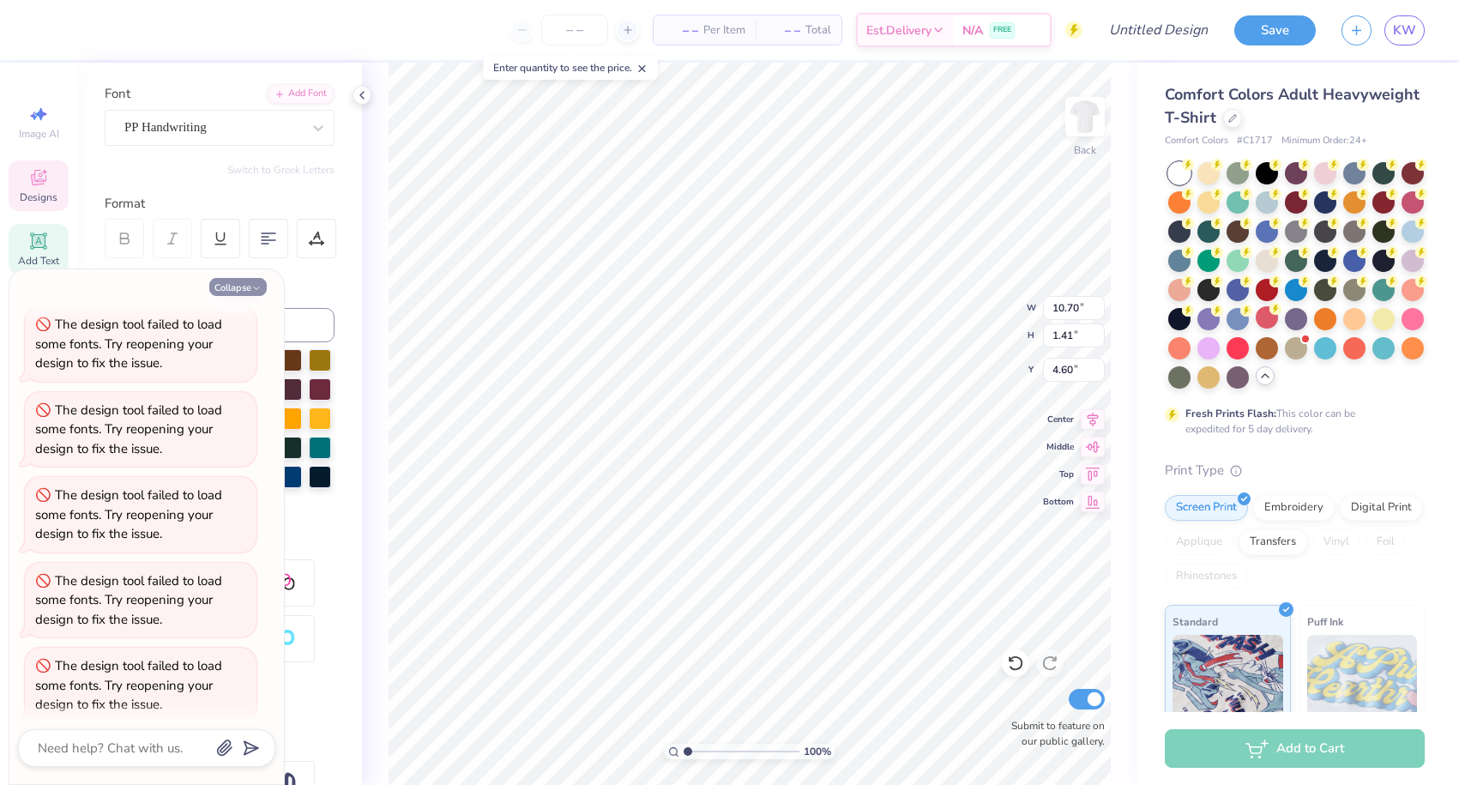
click at [230, 287] on button "Collapse" at bounding box center [237, 287] width 57 height 18
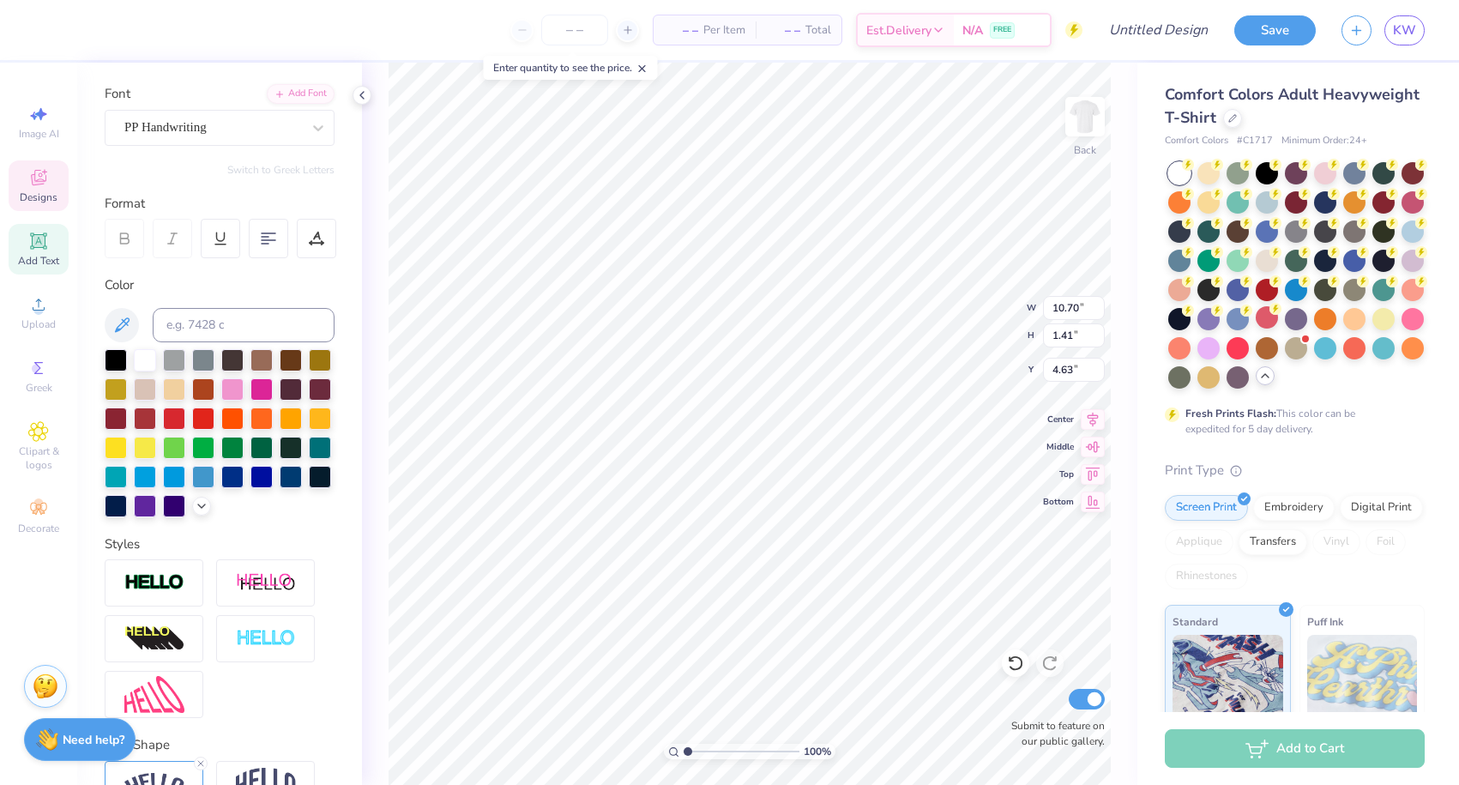
scroll to position [0, 8]
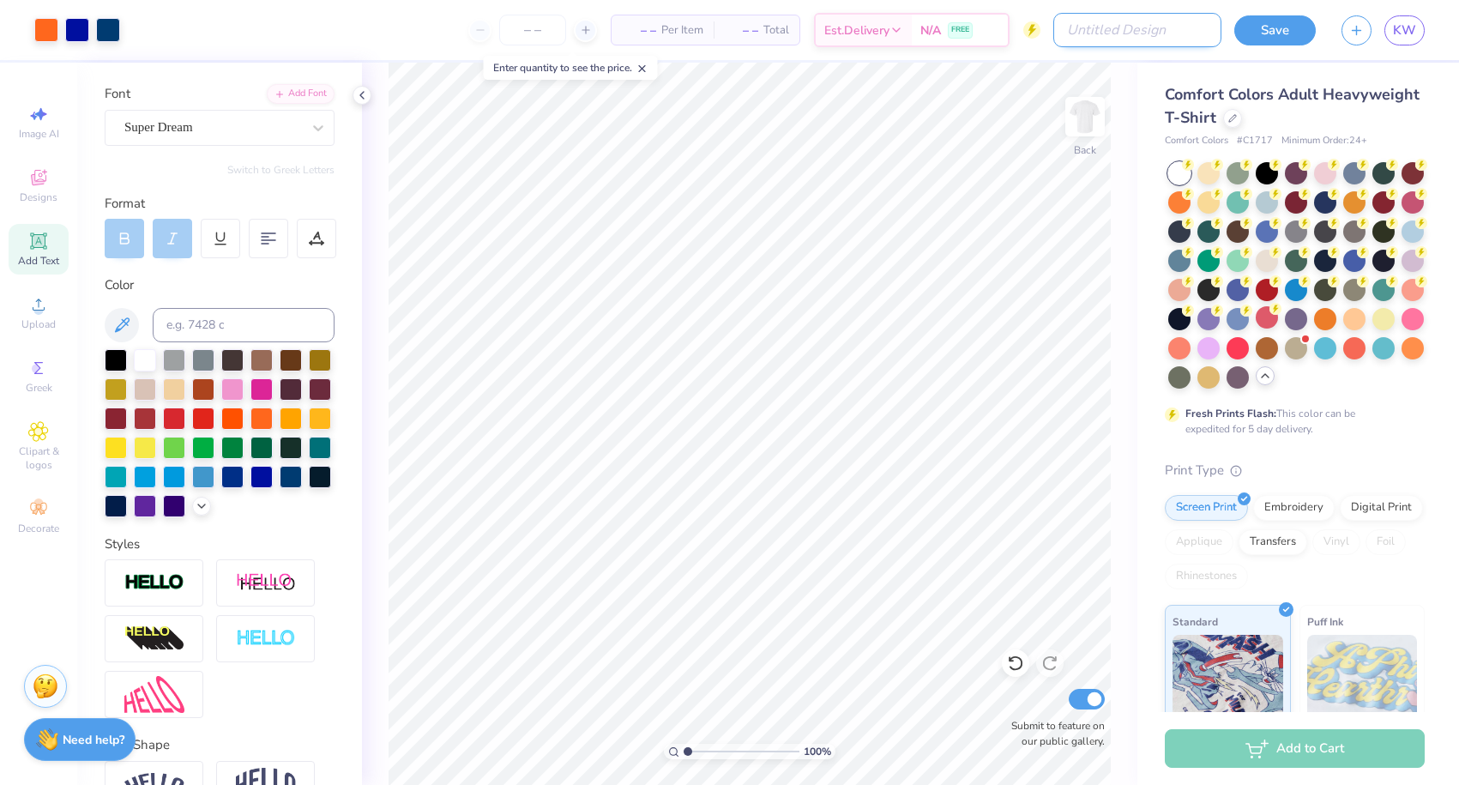
click at [1168, 29] on input "Design Title" at bounding box center [1137, 30] width 168 height 34
click at [1273, 29] on button "Save" at bounding box center [1274, 28] width 81 height 30
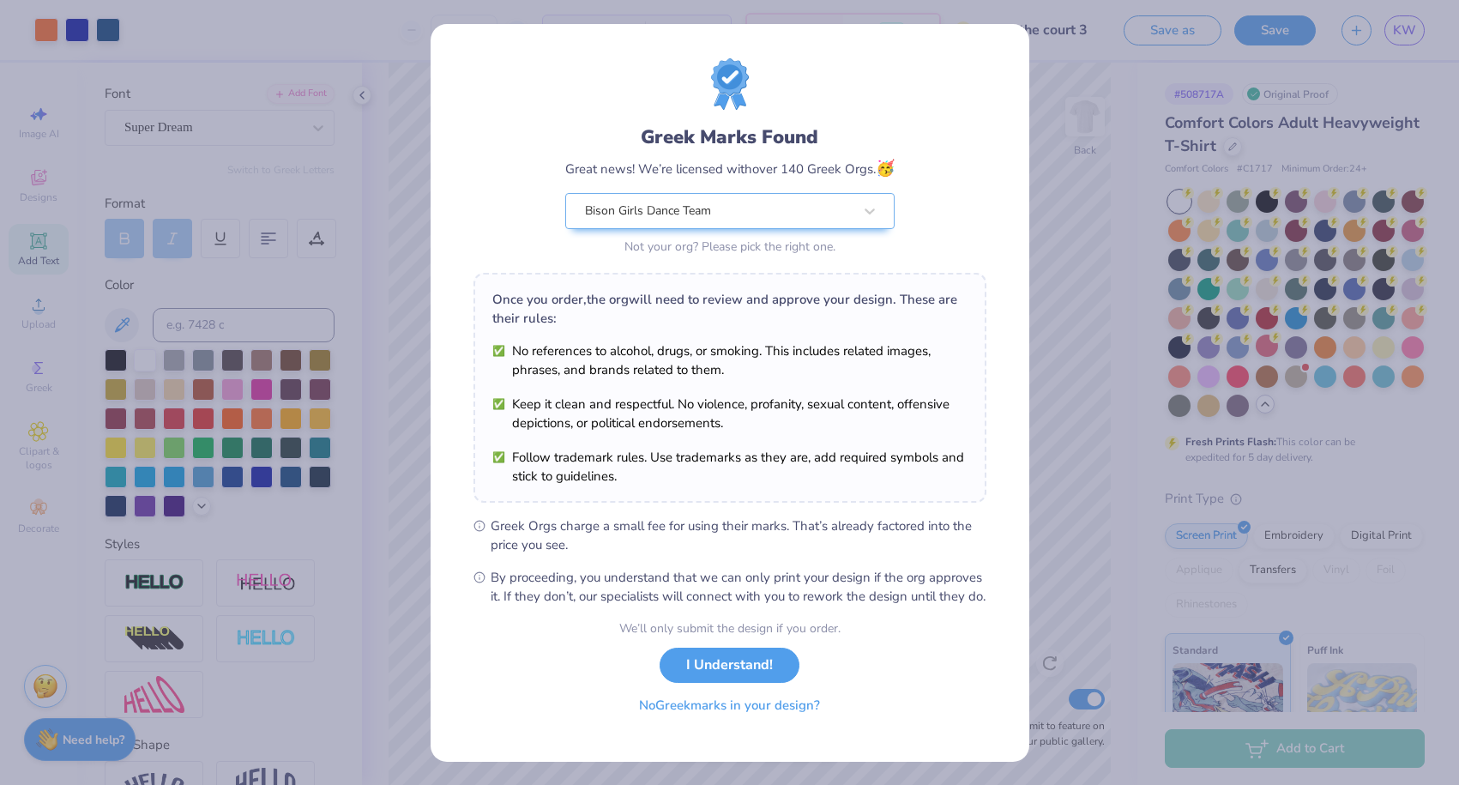
click at [719, 720] on button "No Greek marks in your design?" at bounding box center [729, 705] width 210 height 35
